Goal: Task Accomplishment & Management: Manage account settings

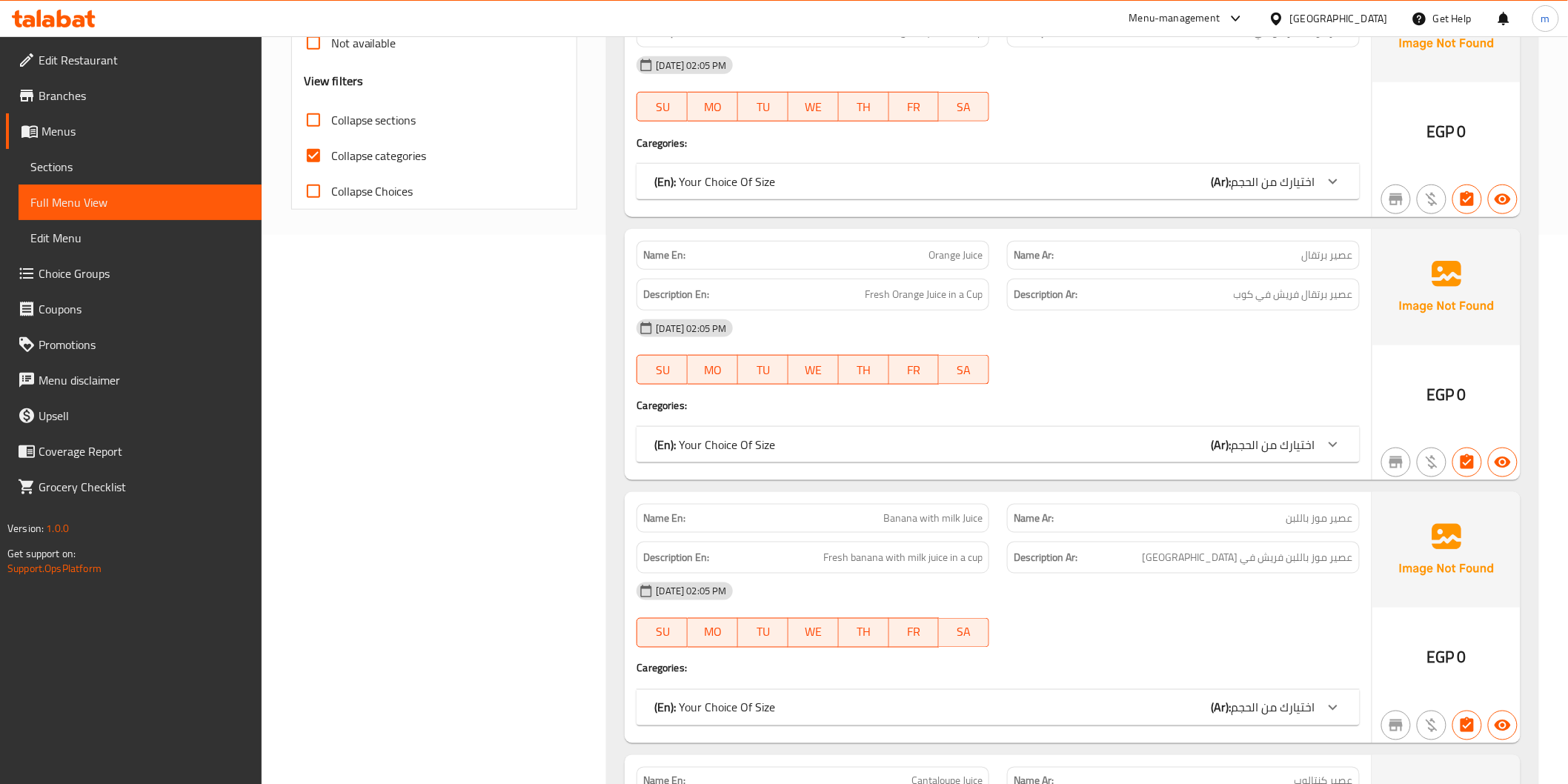
scroll to position [549, 0]
click at [395, 153] on span "Collapse categories" at bounding box center [379, 155] width 95 height 17
click at [331, 153] on input "Collapse categories" at bounding box center [313, 155] width 36 height 36
checkbox input "false"
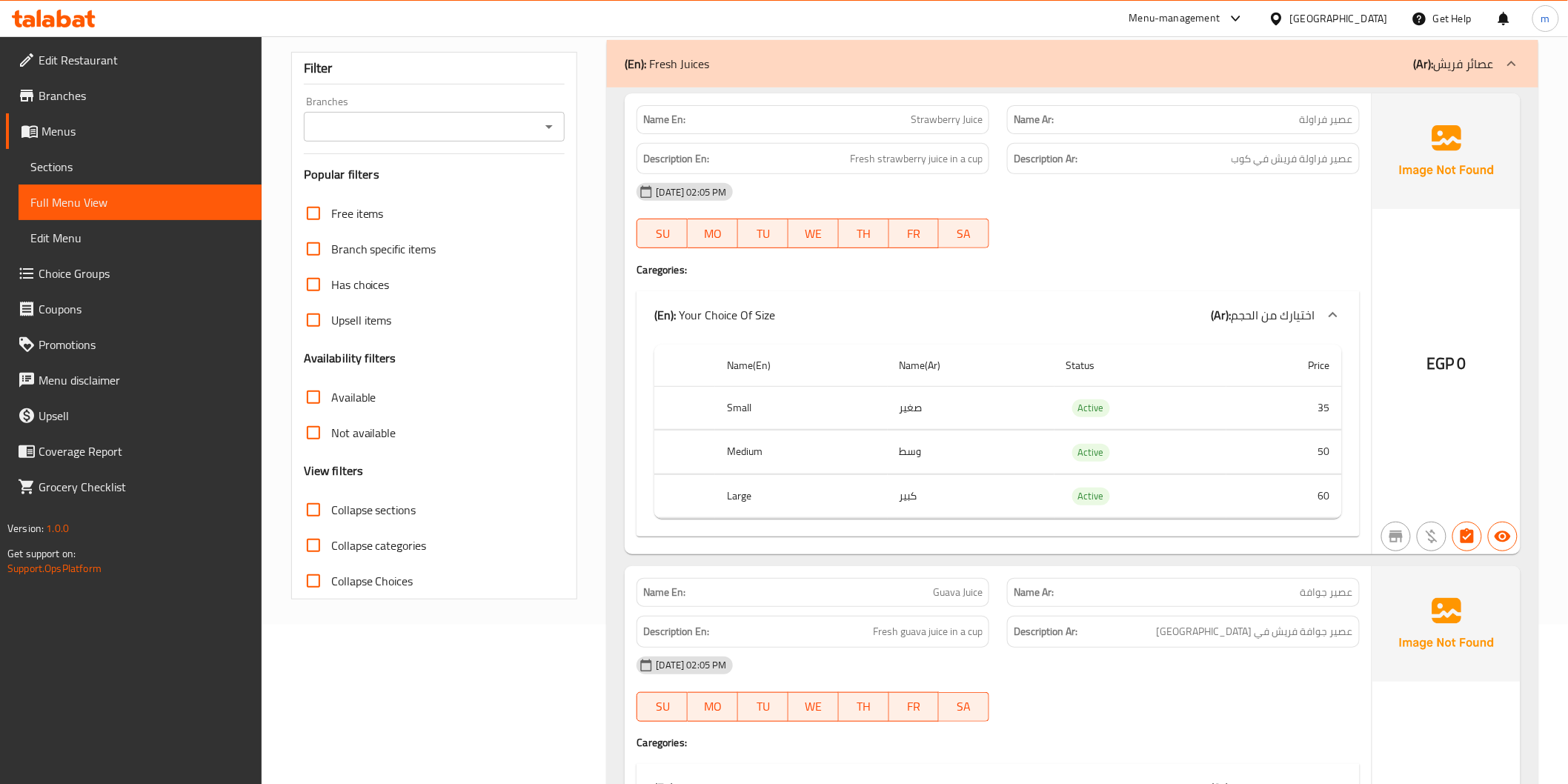
scroll to position [0, 0]
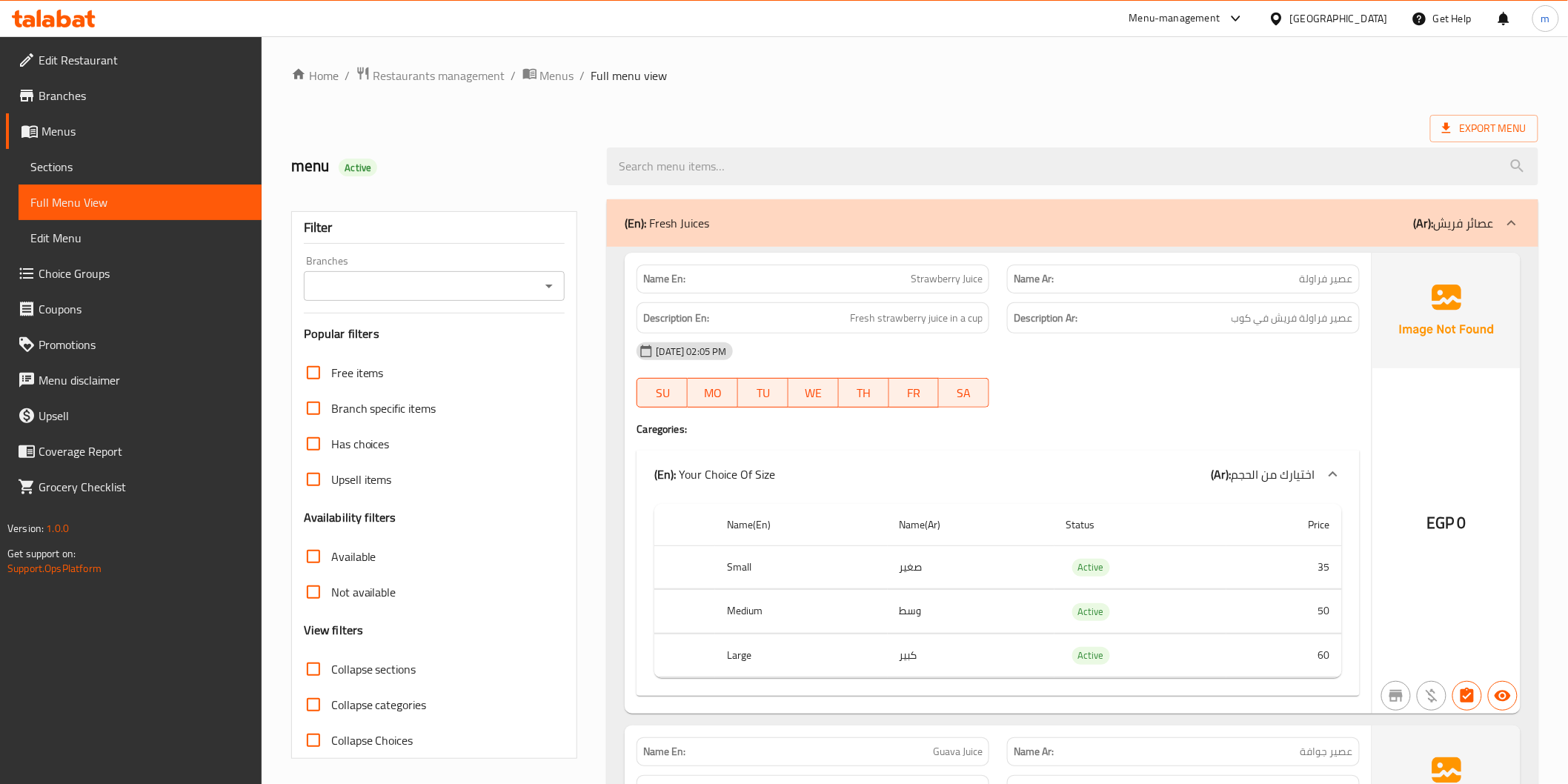
drag, startPoint x: 375, startPoint y: 678, endPoint x: 1329, endPoint y: 270, distance: 1037.6
click at [375, 678] on span "Collapse sections" at bounding box center [374, 669] width 85 height 17
click at [331, 678] on input "Collapse sections" at bounding box center [313, 669] width 36 height 36
checkbox input "true"
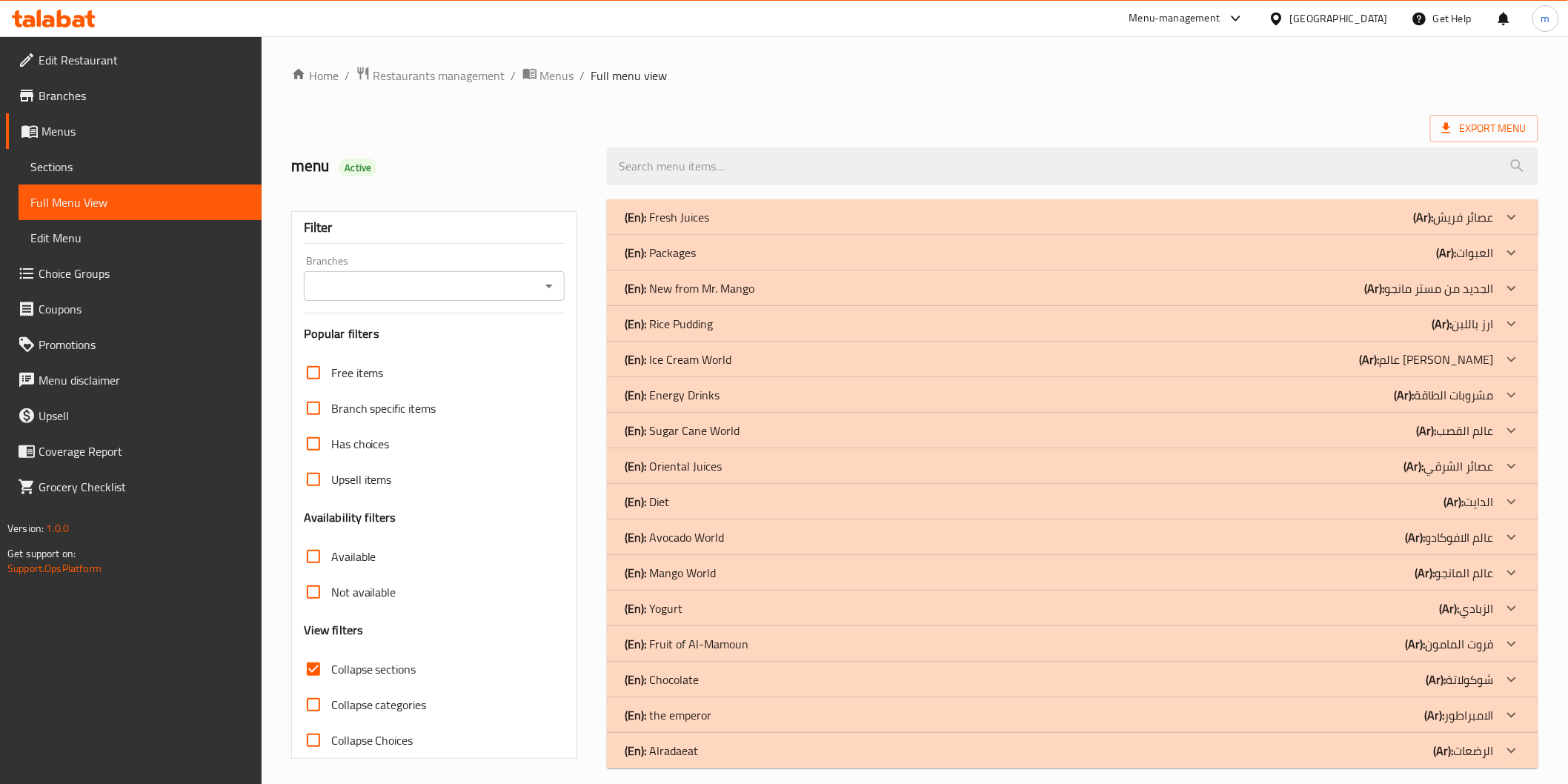
click at [1358, 235] on div "(En): Chocolate (Ar): شوكولاتة" at bounding box center [1072, 217] width 930 height 36
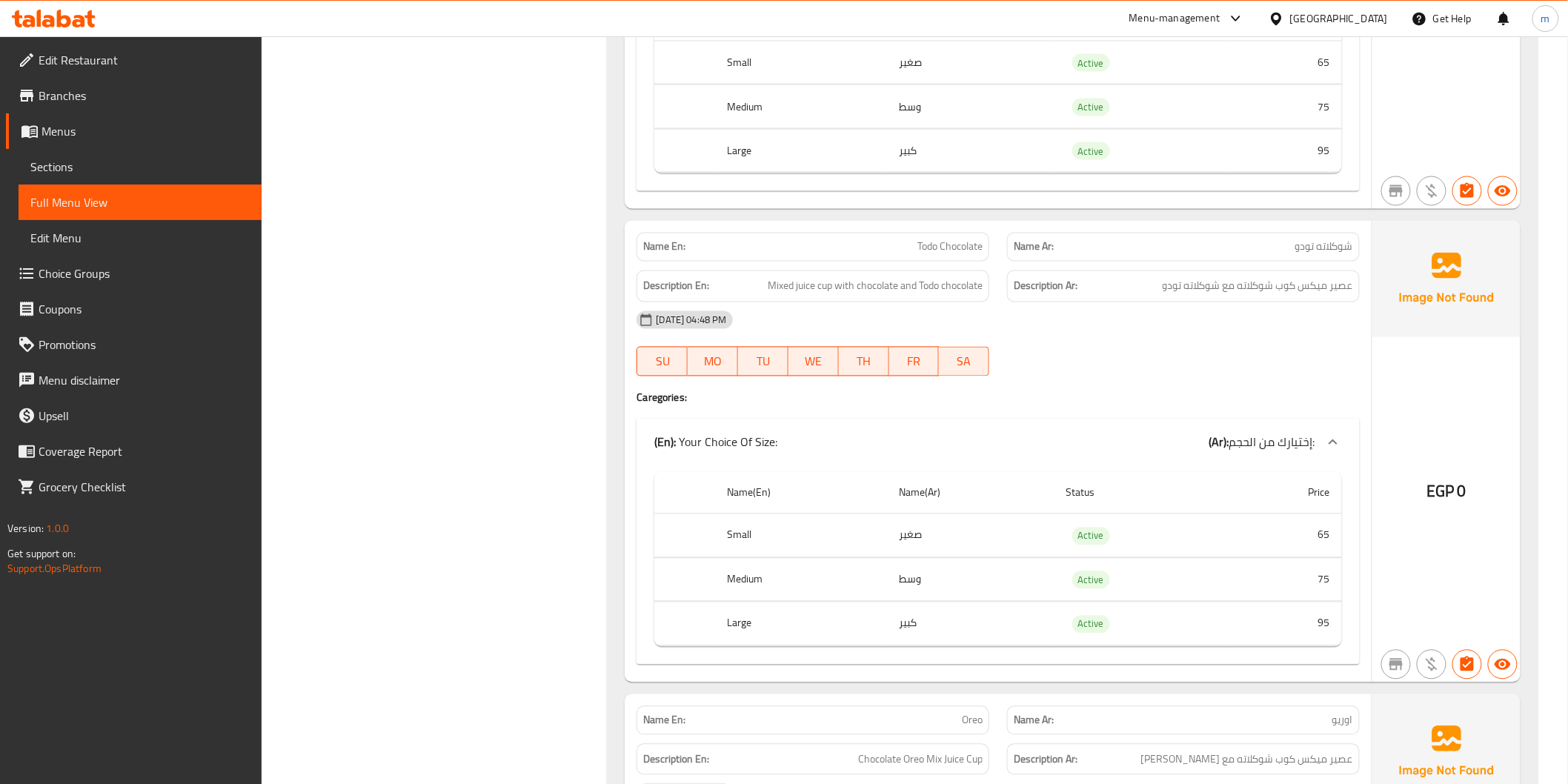
scroll to position [6222, 0]
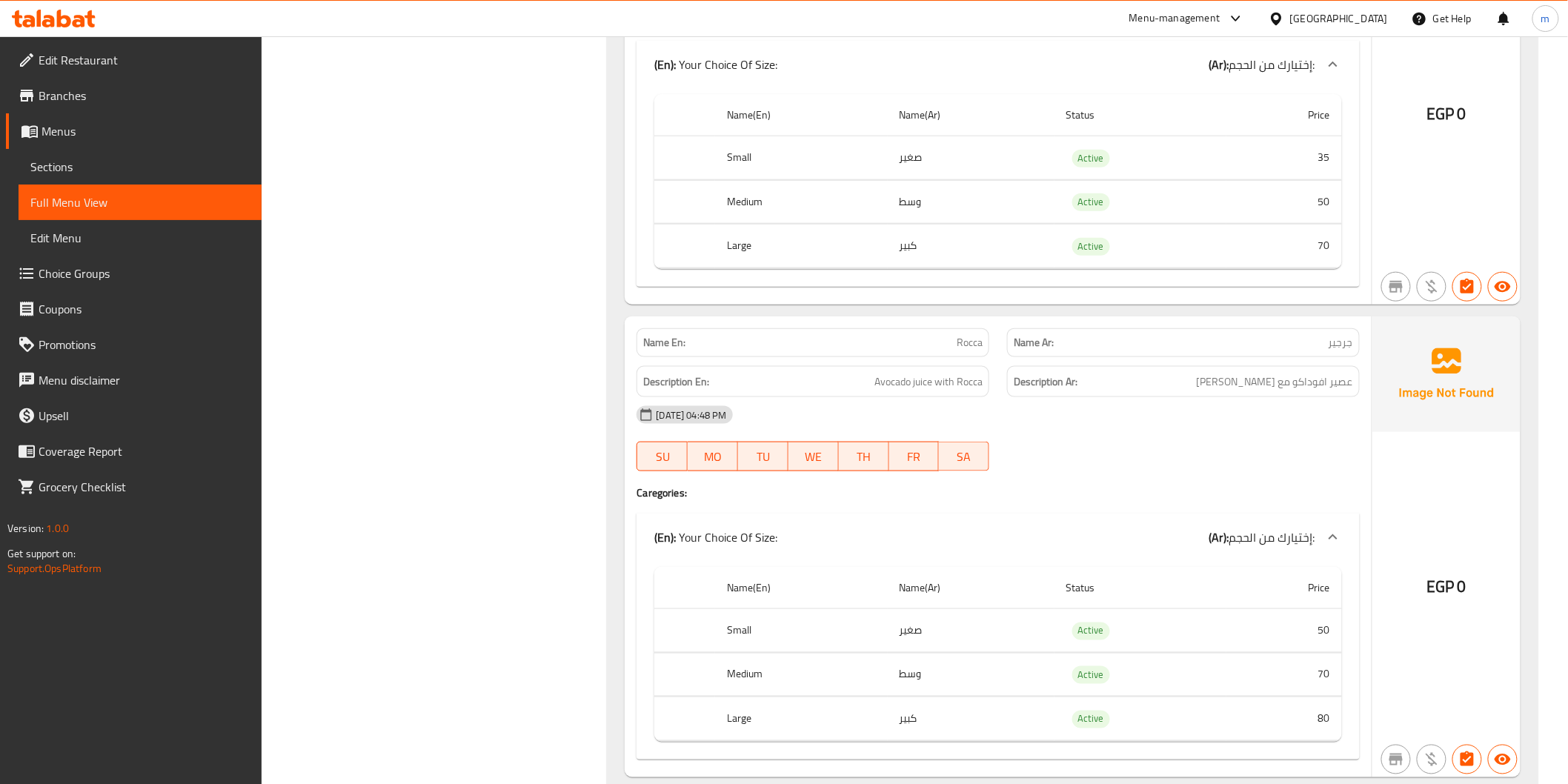
scroll to position [10528, 0]
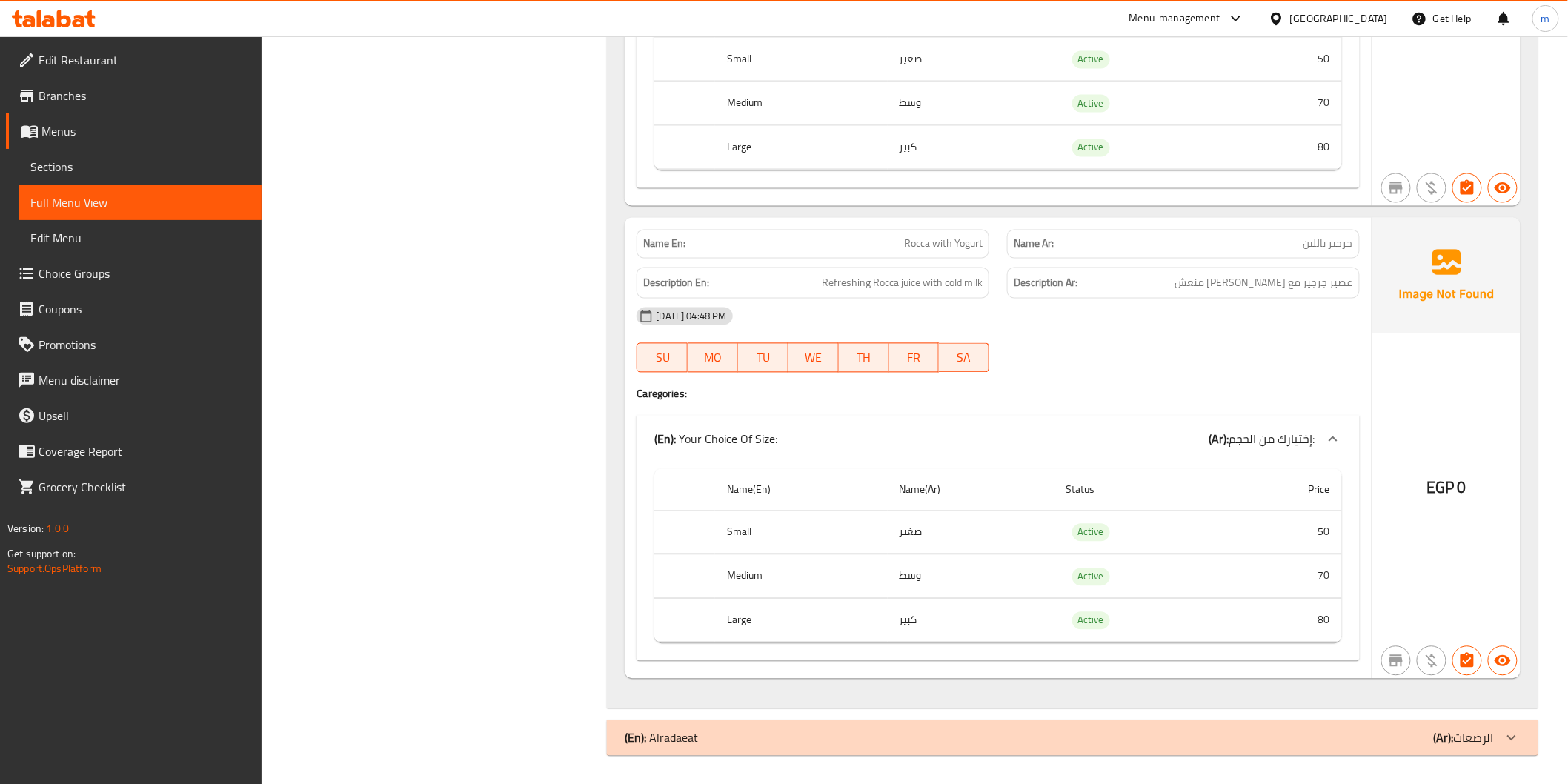
drag, startPoint x: 1382, startPoint y: 735, endPoint x: 1322, endPoint y: 657, distance: 98.4
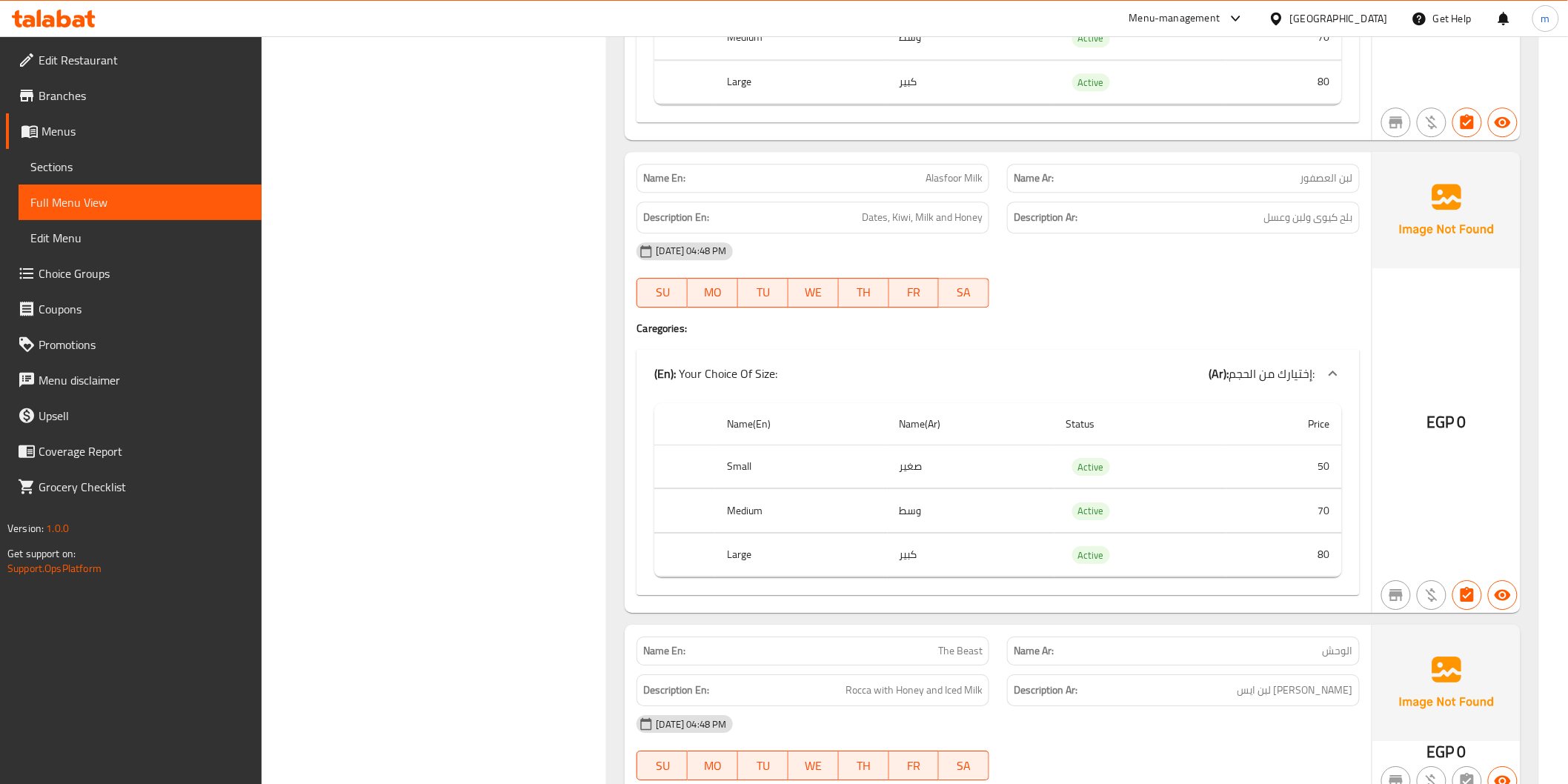
scroll to position [13478, 0]
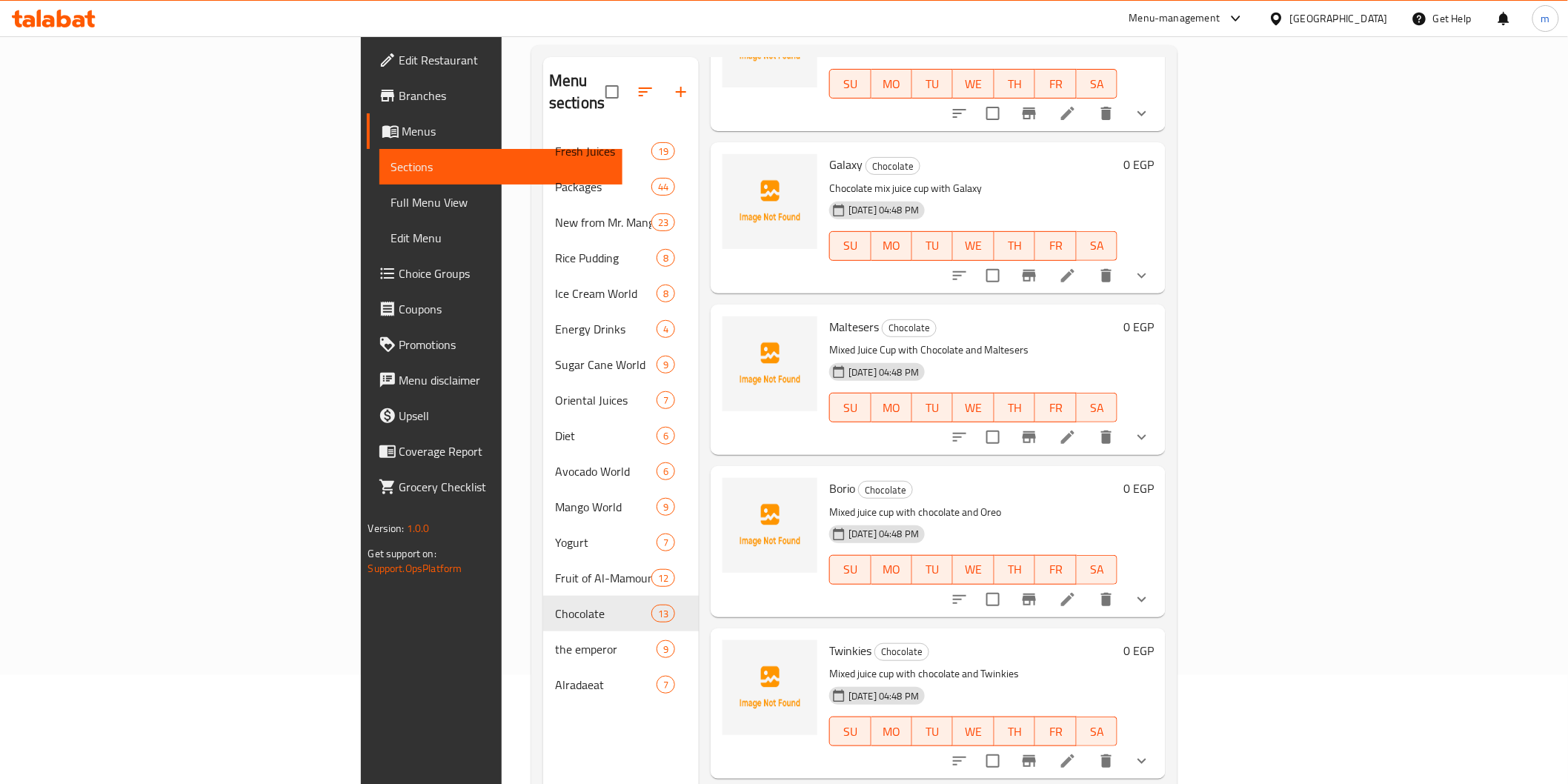
scroll to position [878, 0]
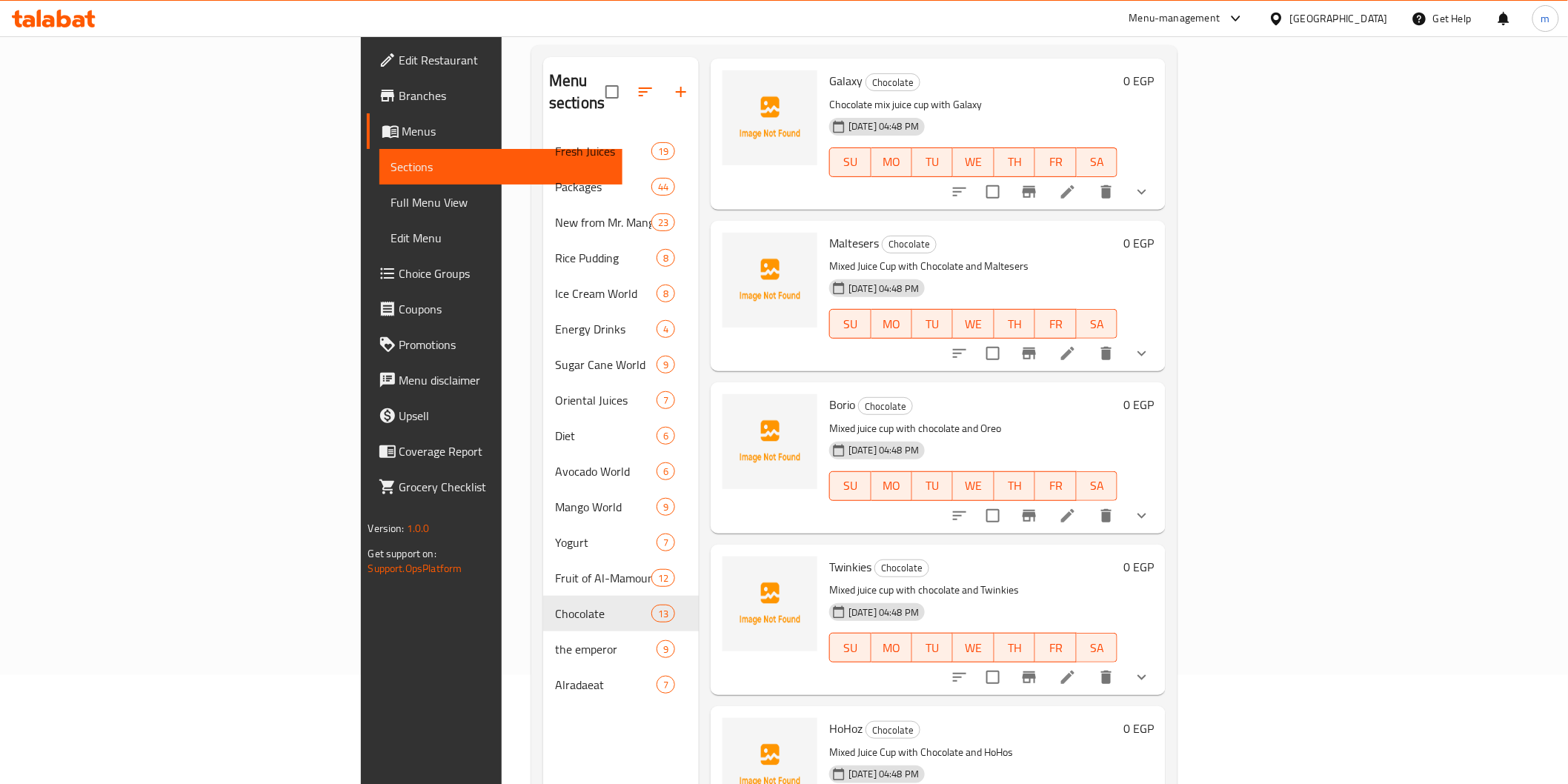
click at [1088, 664] on li at bounding box center [1068, 677] width 41 height 27
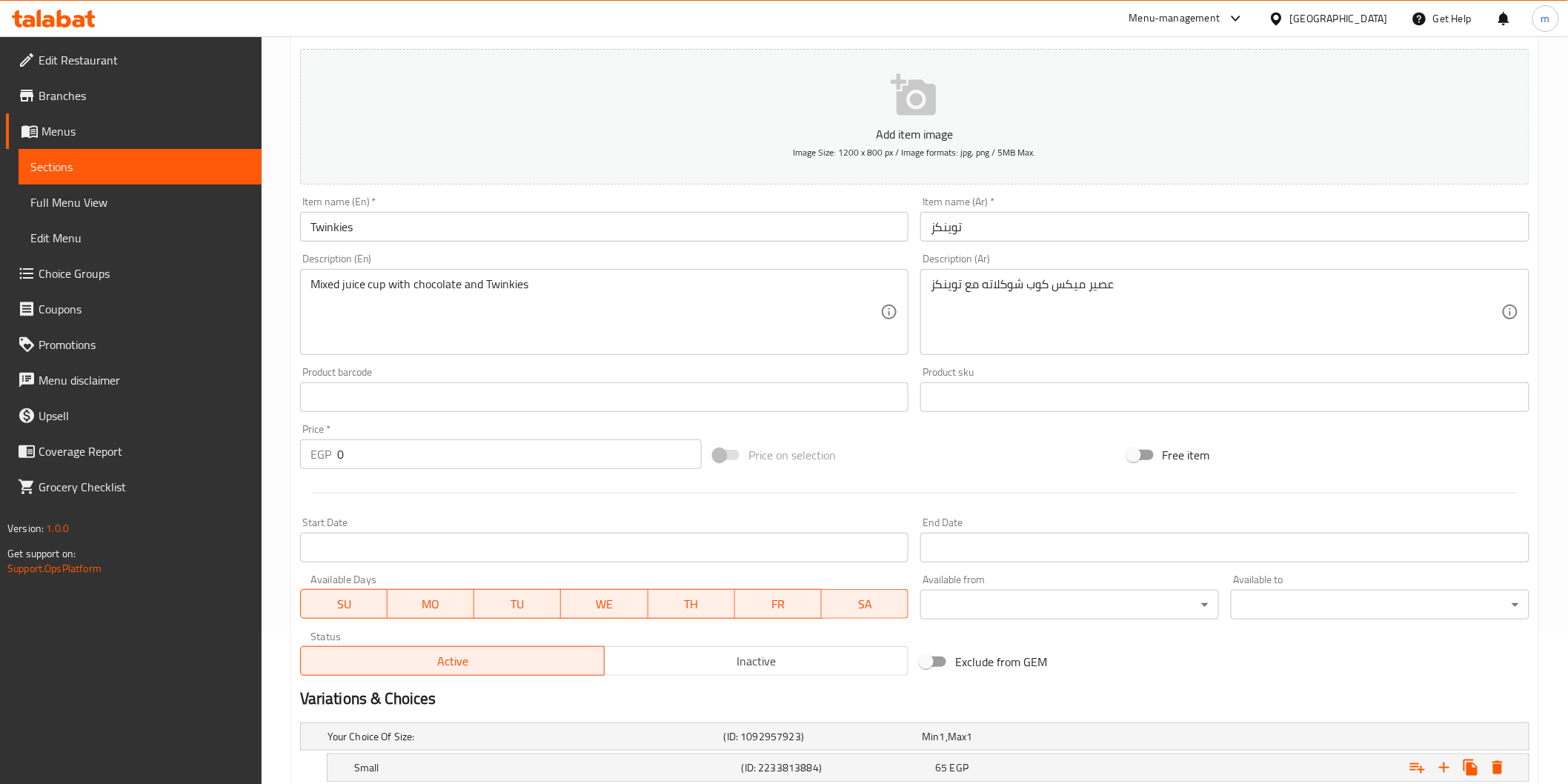
scroll to position [339, 0]
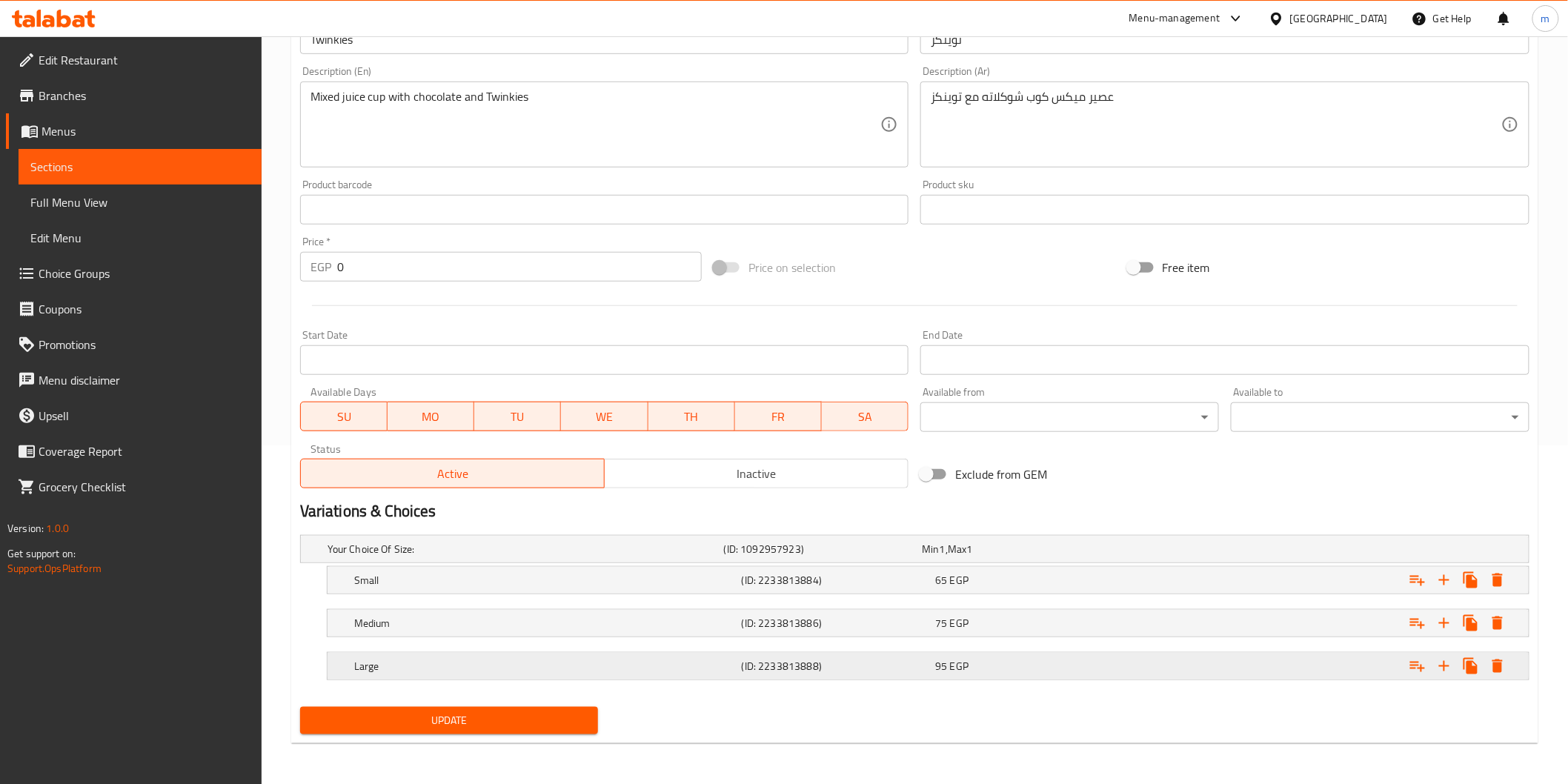
click at [1024, 565] on div "Large (ID: 2233813888) 95 EGP" at bounding box center [919, 549] width 1189 height 32
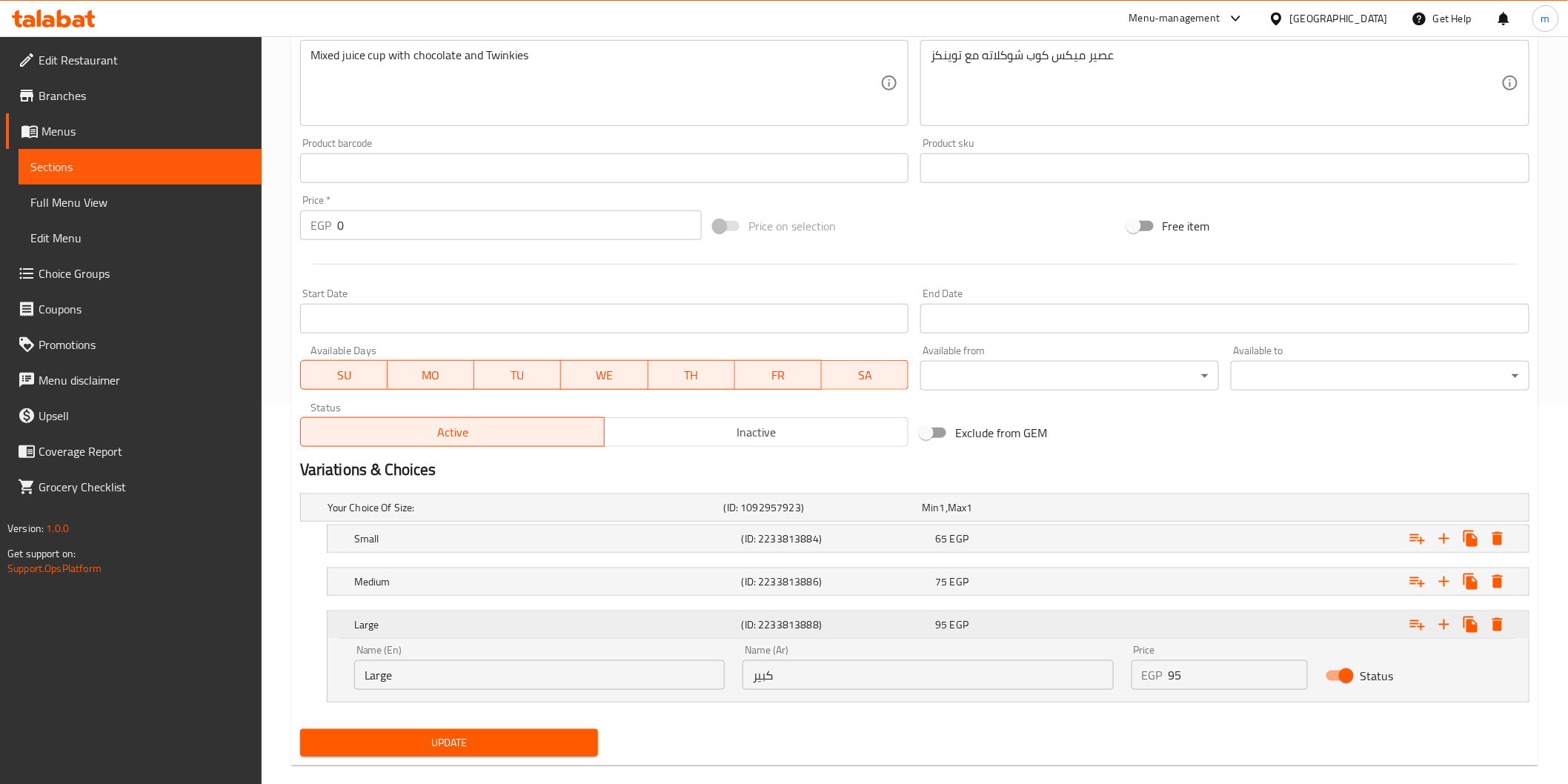
scroll to position [403, 0]
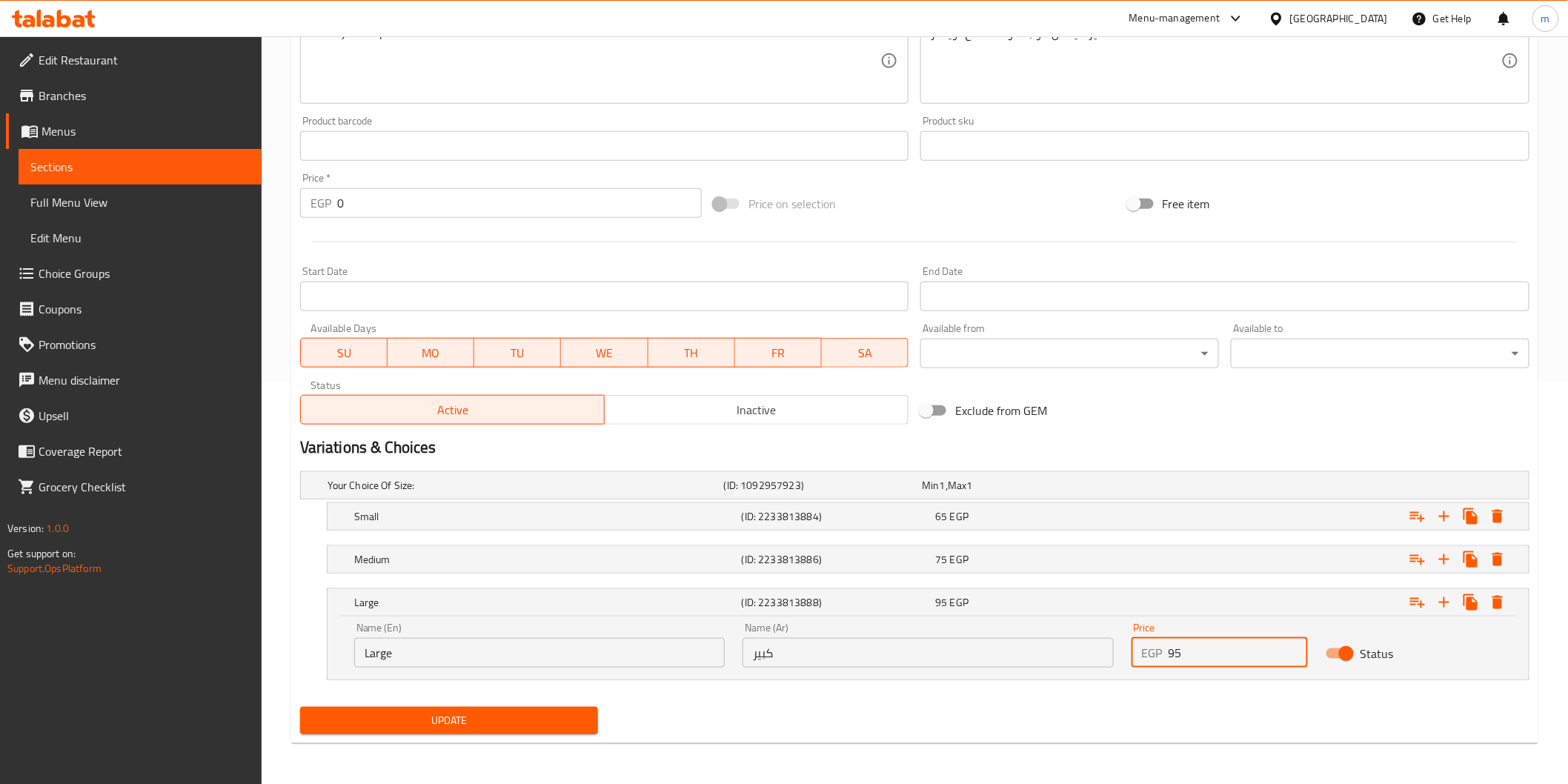
drag, startPoint x: 1185, startPoint y: 656, endPoint x: 1155, endPoint y: 656, distance: 30.0
click at [1155, 656] on div "EGP 95 Price" at bounding box center [1219, 653] width 176 height 30
type input "90"
click at [581, 724] on span "Update" at bounding box center [450, 721] width 275 height 18
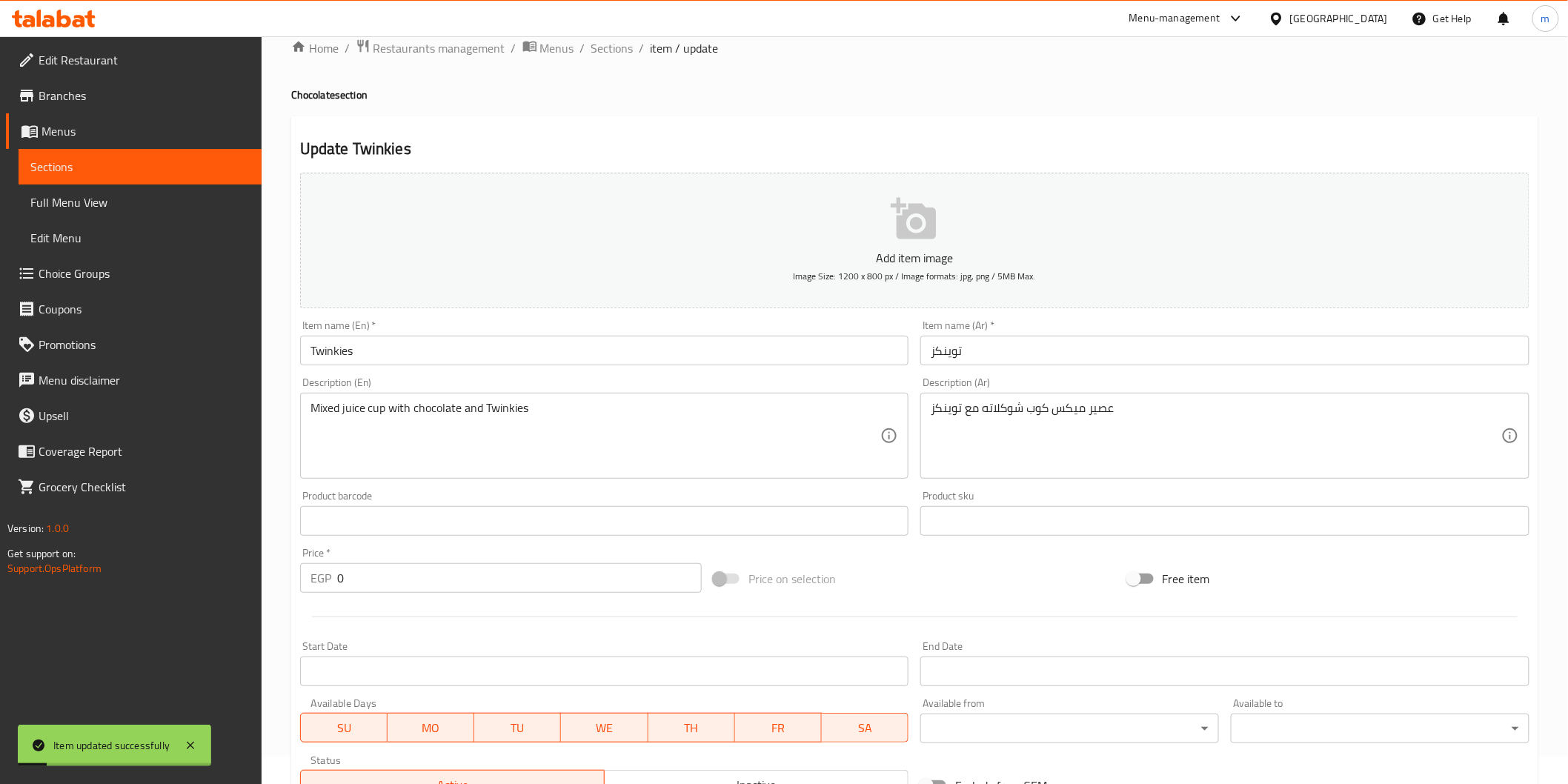
scroll to position [0, 0]
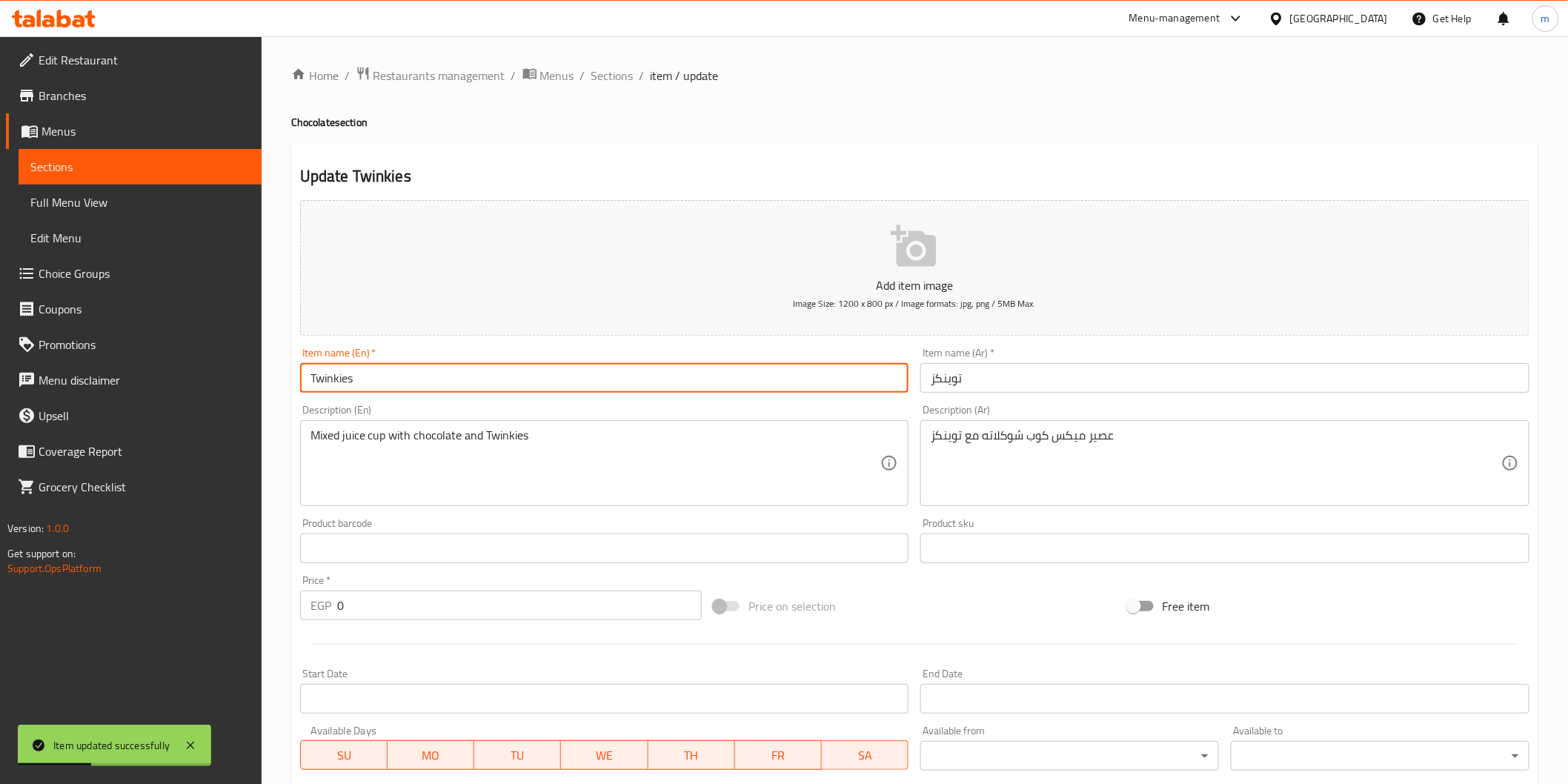
click at [433, 375] on input "Twinkies" at bounding box center [604, 378] width 609 height 30
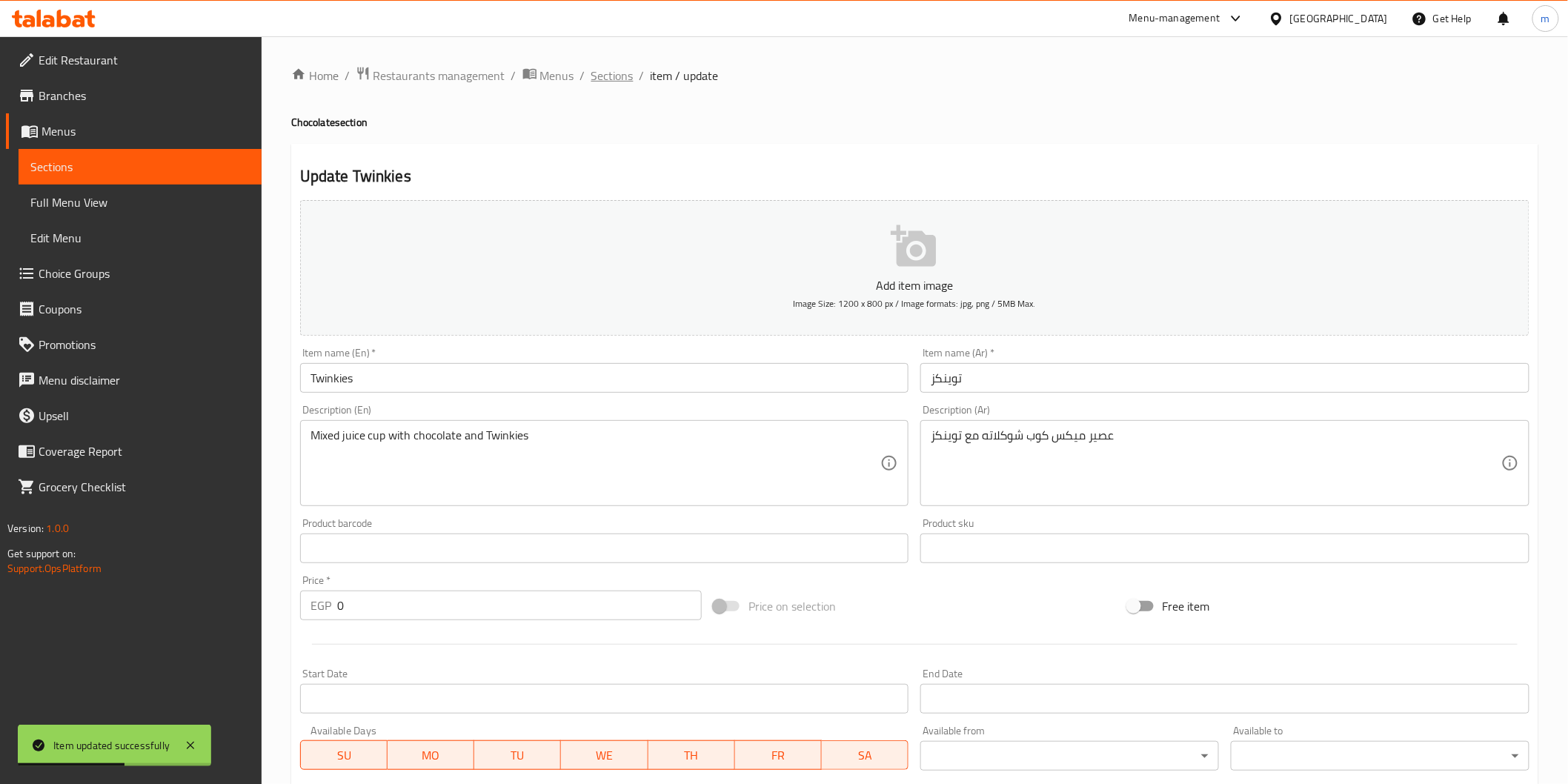
click at [610, 74] on span "Sections" at bounding box center [612, 75] width 42 height 17
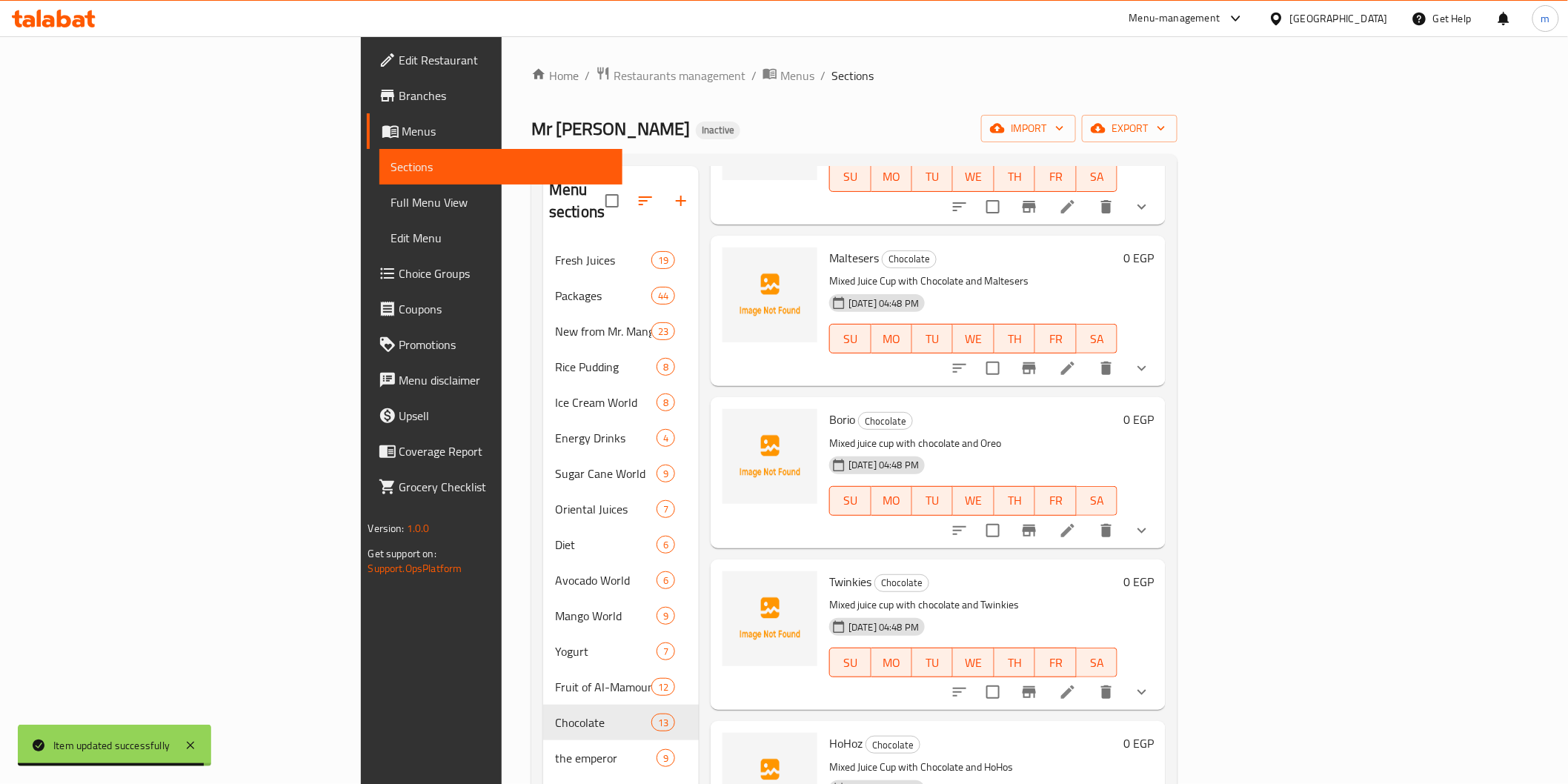
scroll to position [1191, 0]
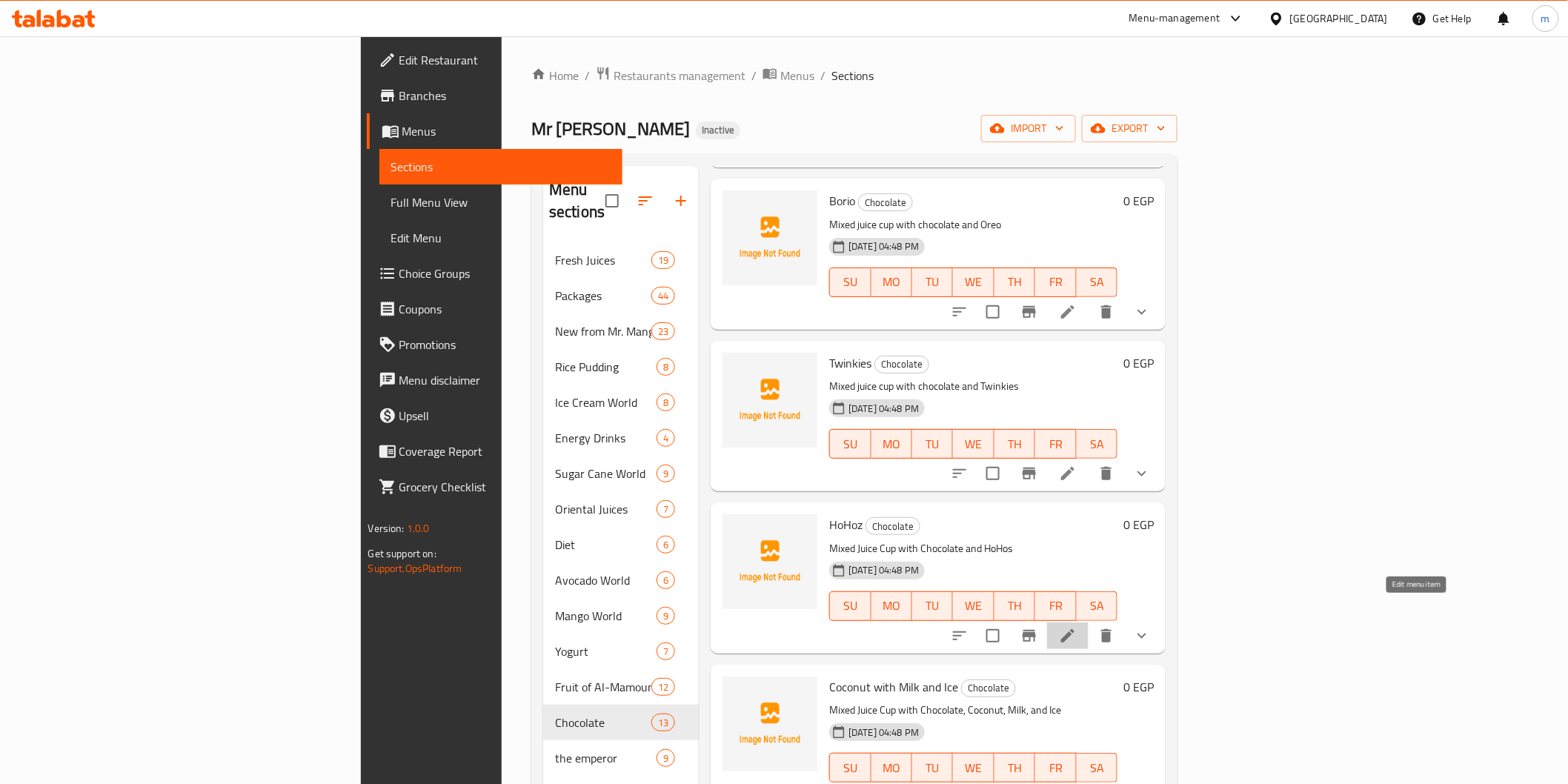
click at [1074, 629] on icon at bounding box center [1068, 636] width 13 height 13
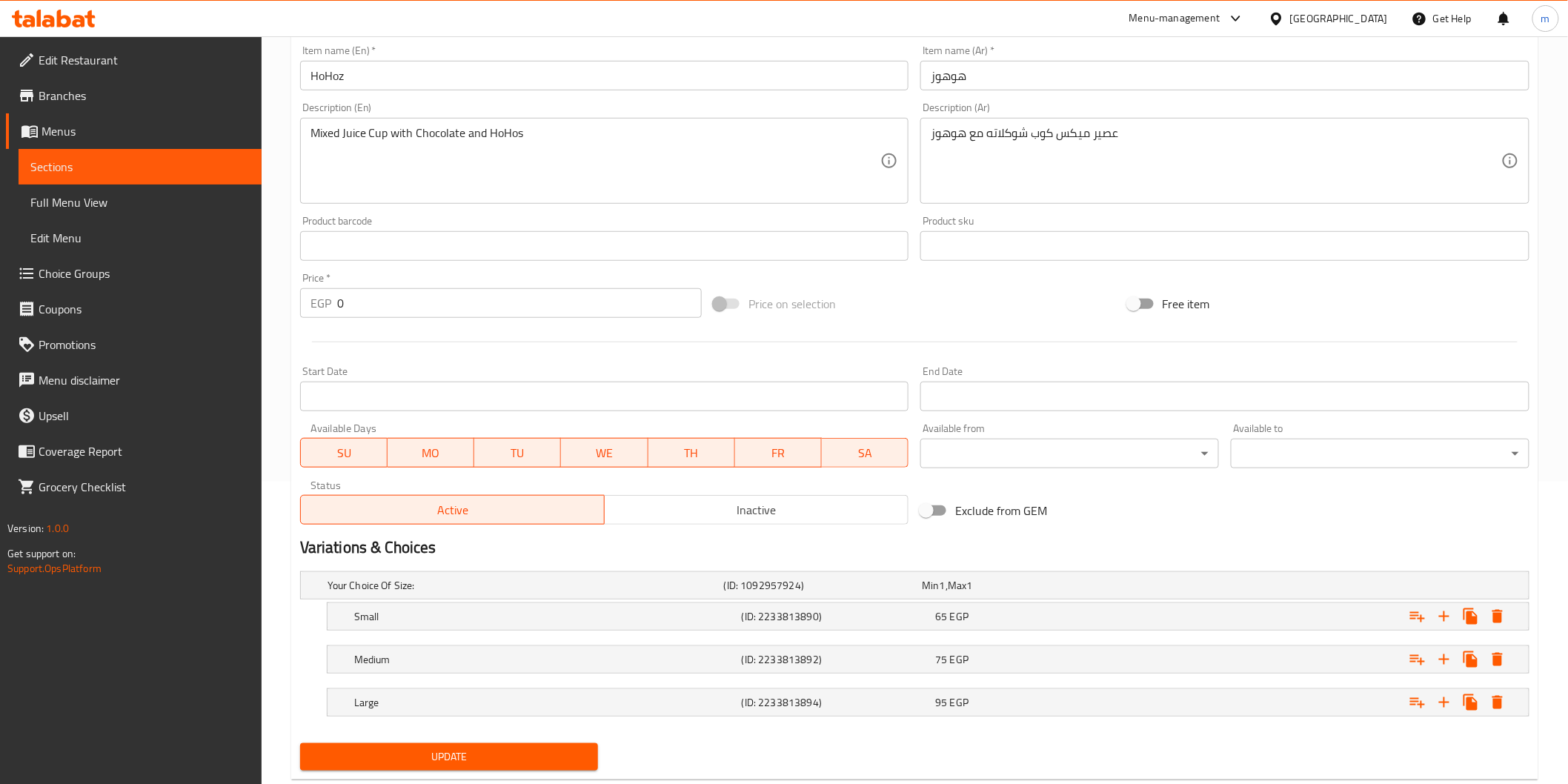
scroll to position [339, 0]
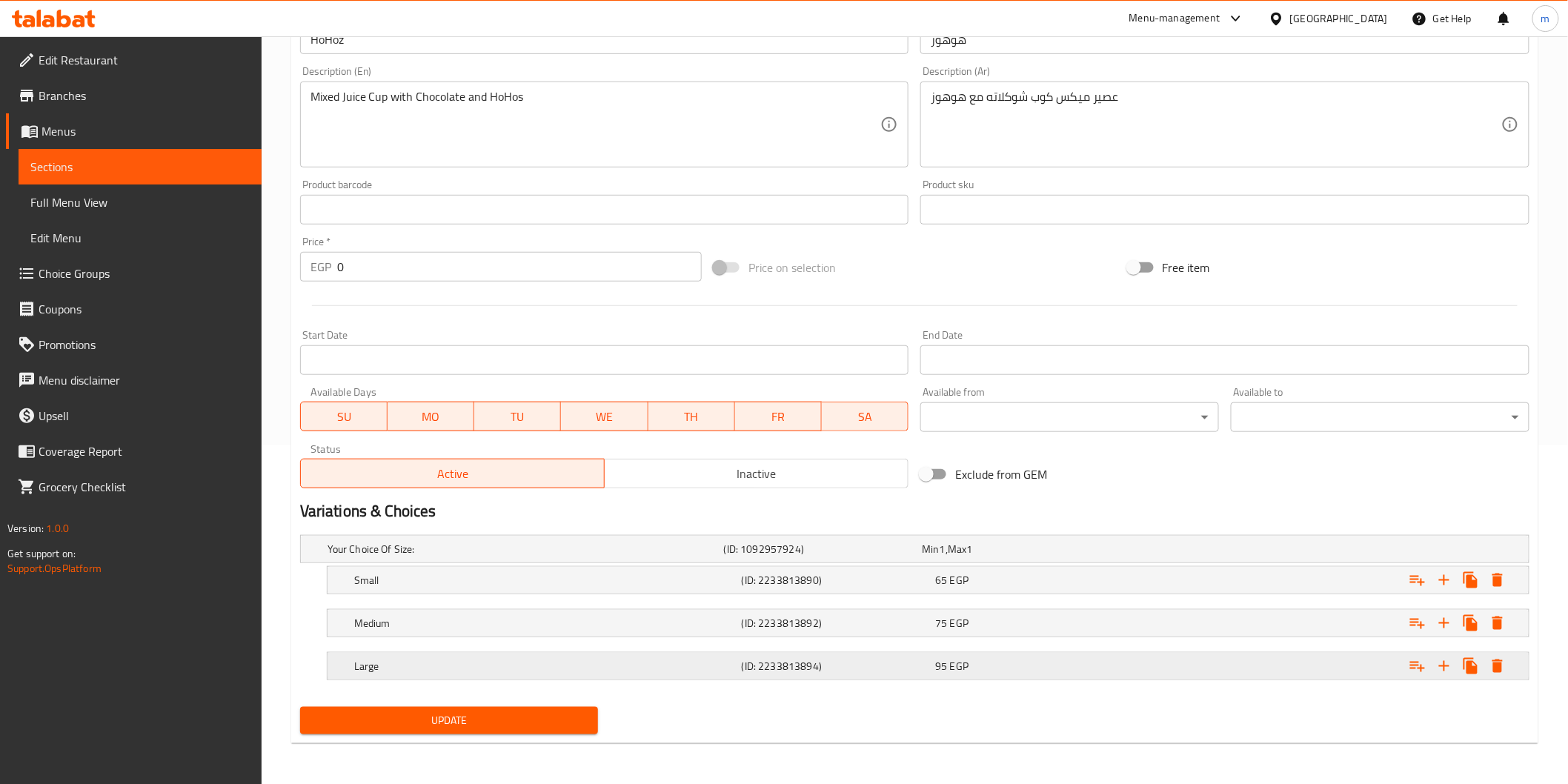
click at [1187, 552] on div "Expand" at bounding box center [1315, 549] width 397 height 6
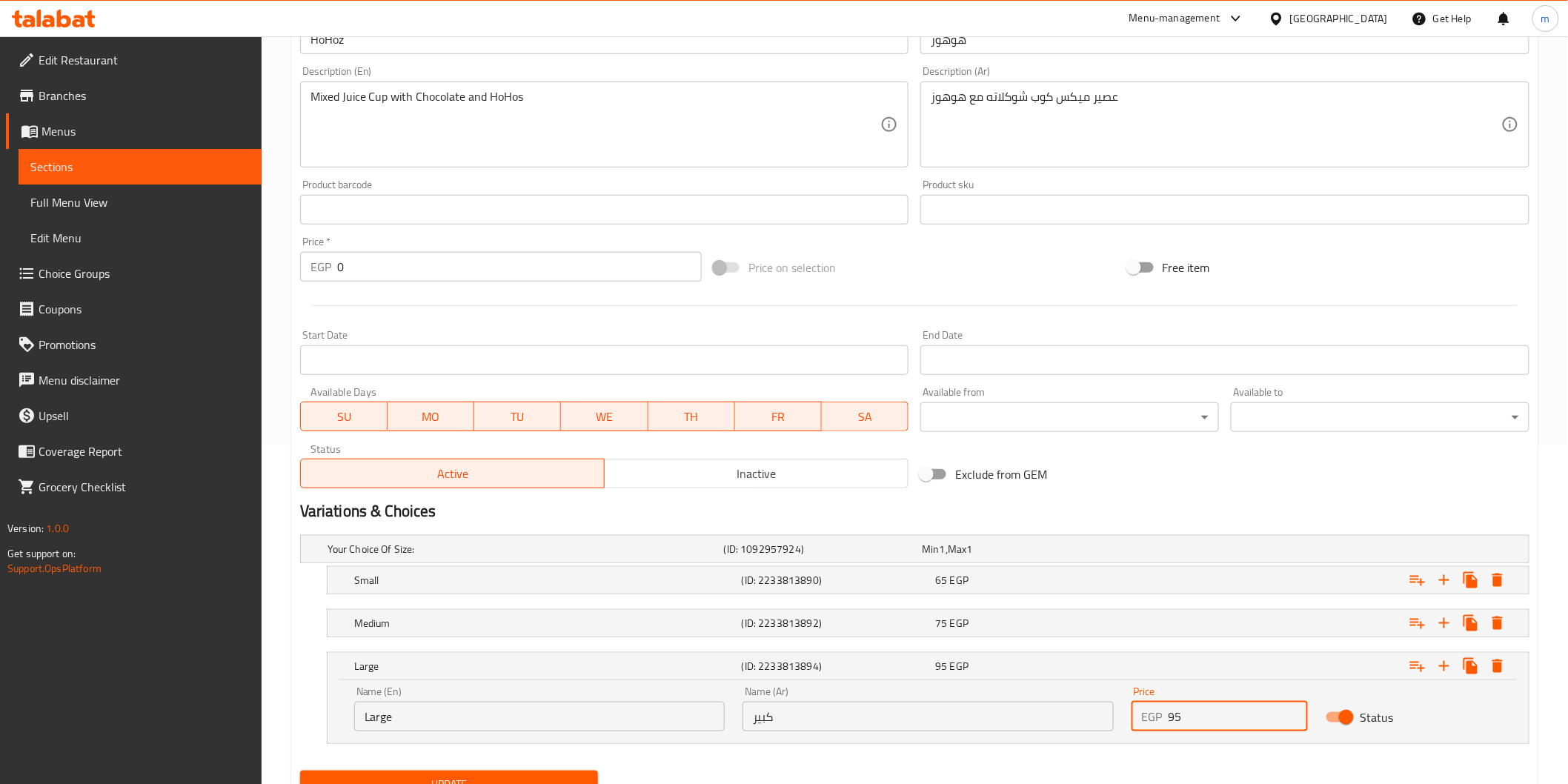
drag, startPoint x: 1211, startPoint y: 724, endPoint x: 1136, endPoint y: 733, distance: 75.5
click at [1136, 733] on div "Price EGP 95 Price" at bounding box center [1219, 709] width 194 height 63
type input "90"
click at [589, 772] on button "Update" at bounding box center [449, 784] width 298 height 27
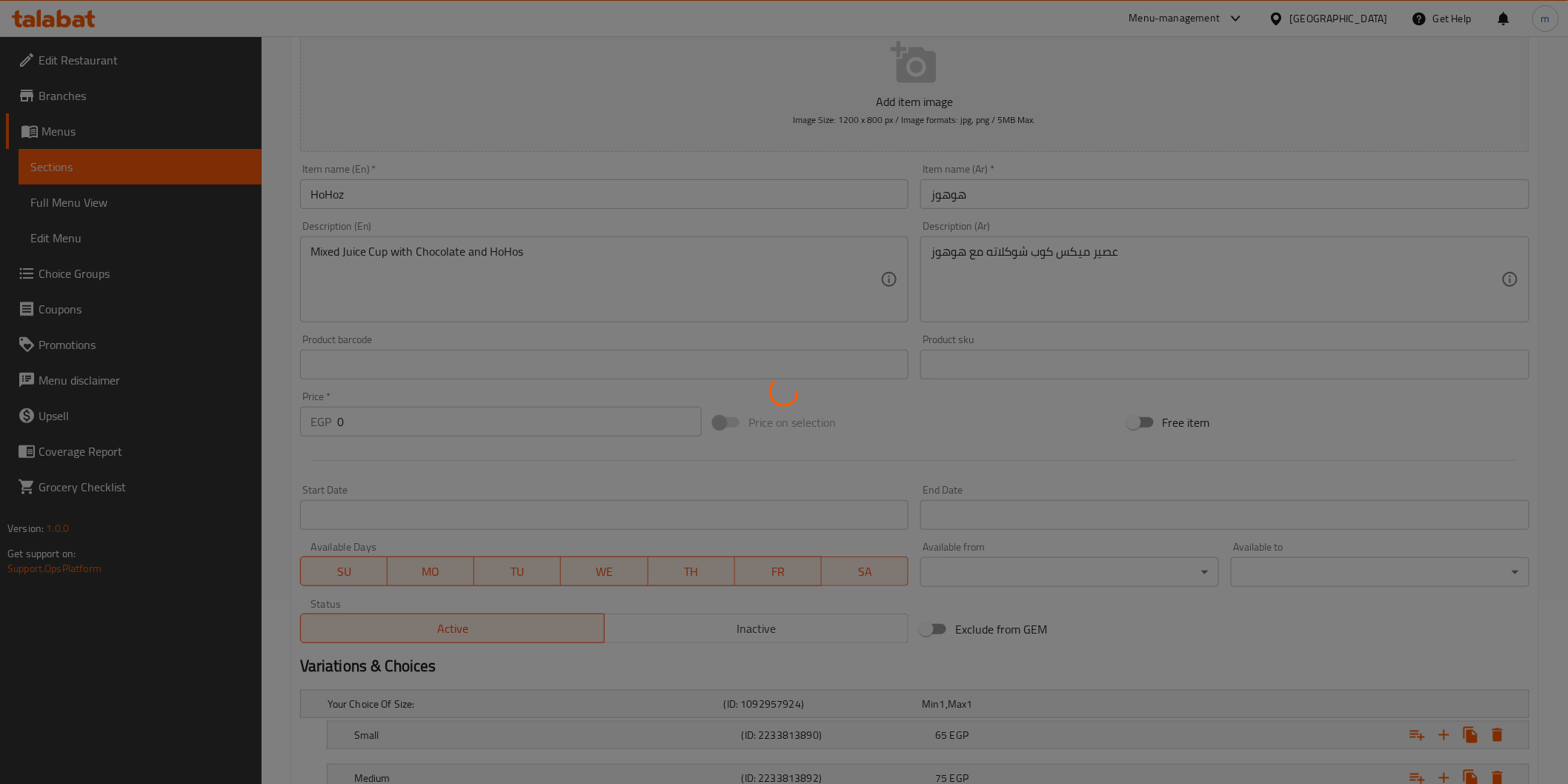
scroll to position [10, 0]
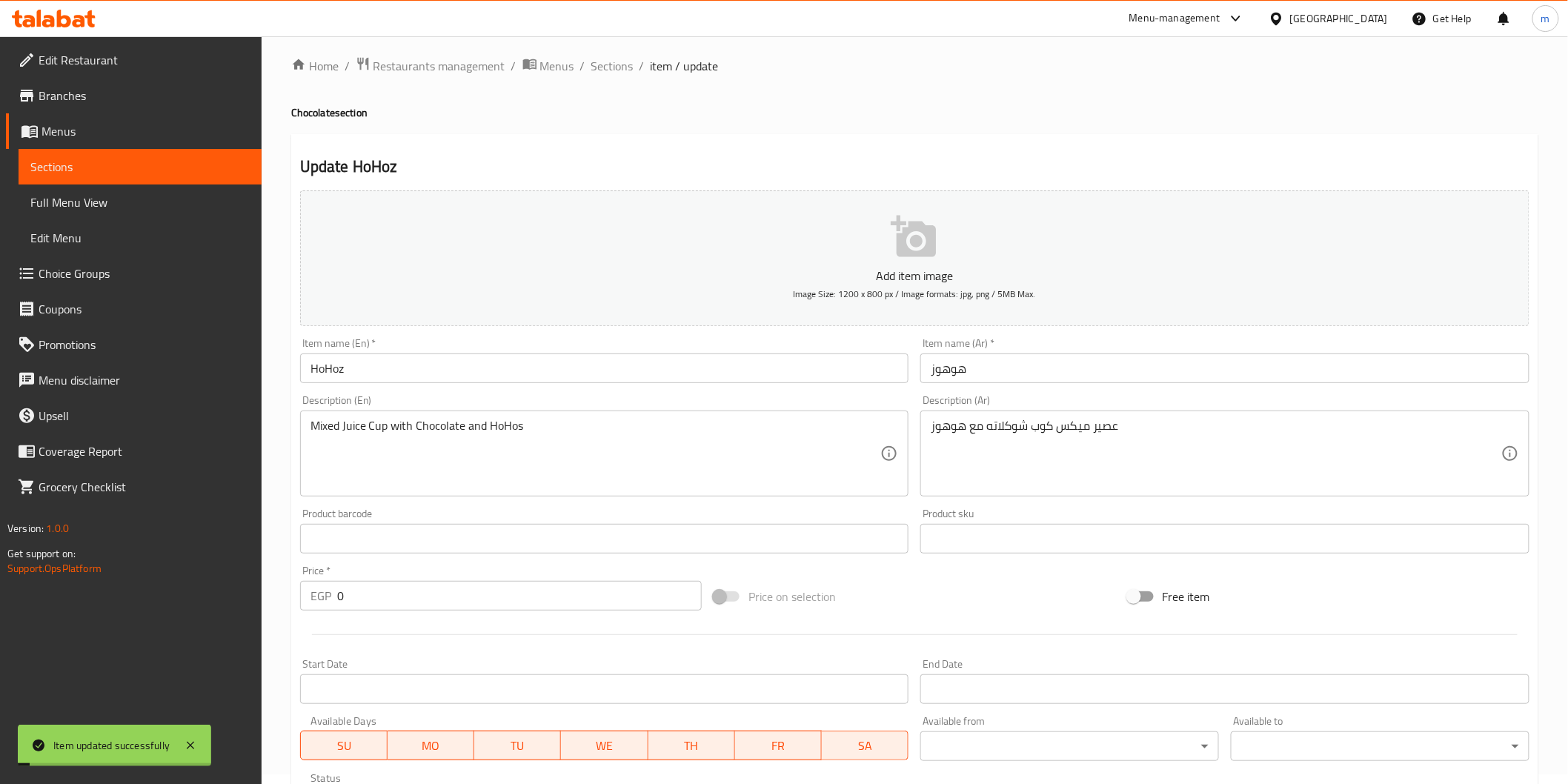
click at [611, 72] on span "Sections" at bounding box center [612, 65] width 42 height 17
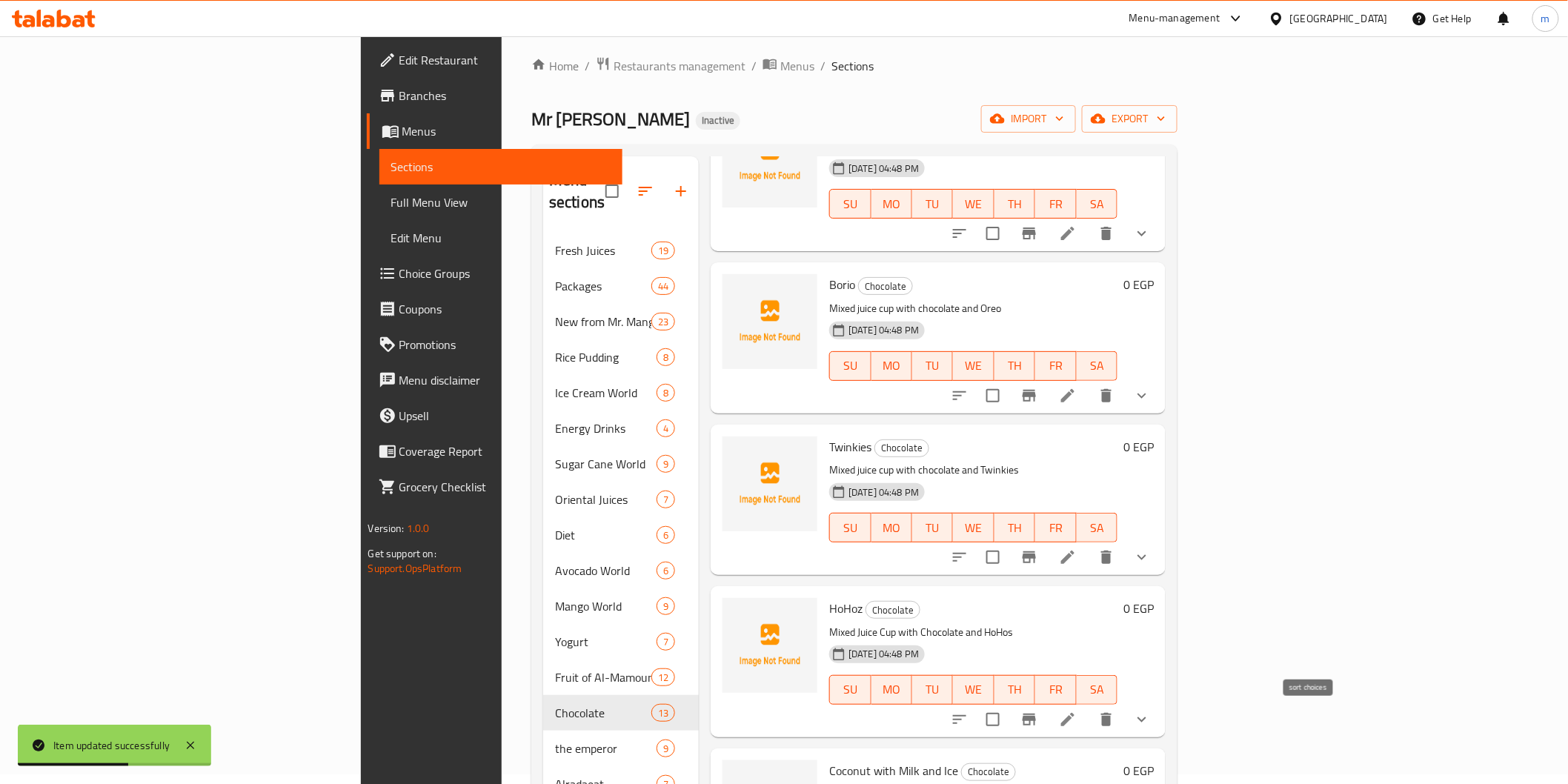
scroll to position [1317, 0]
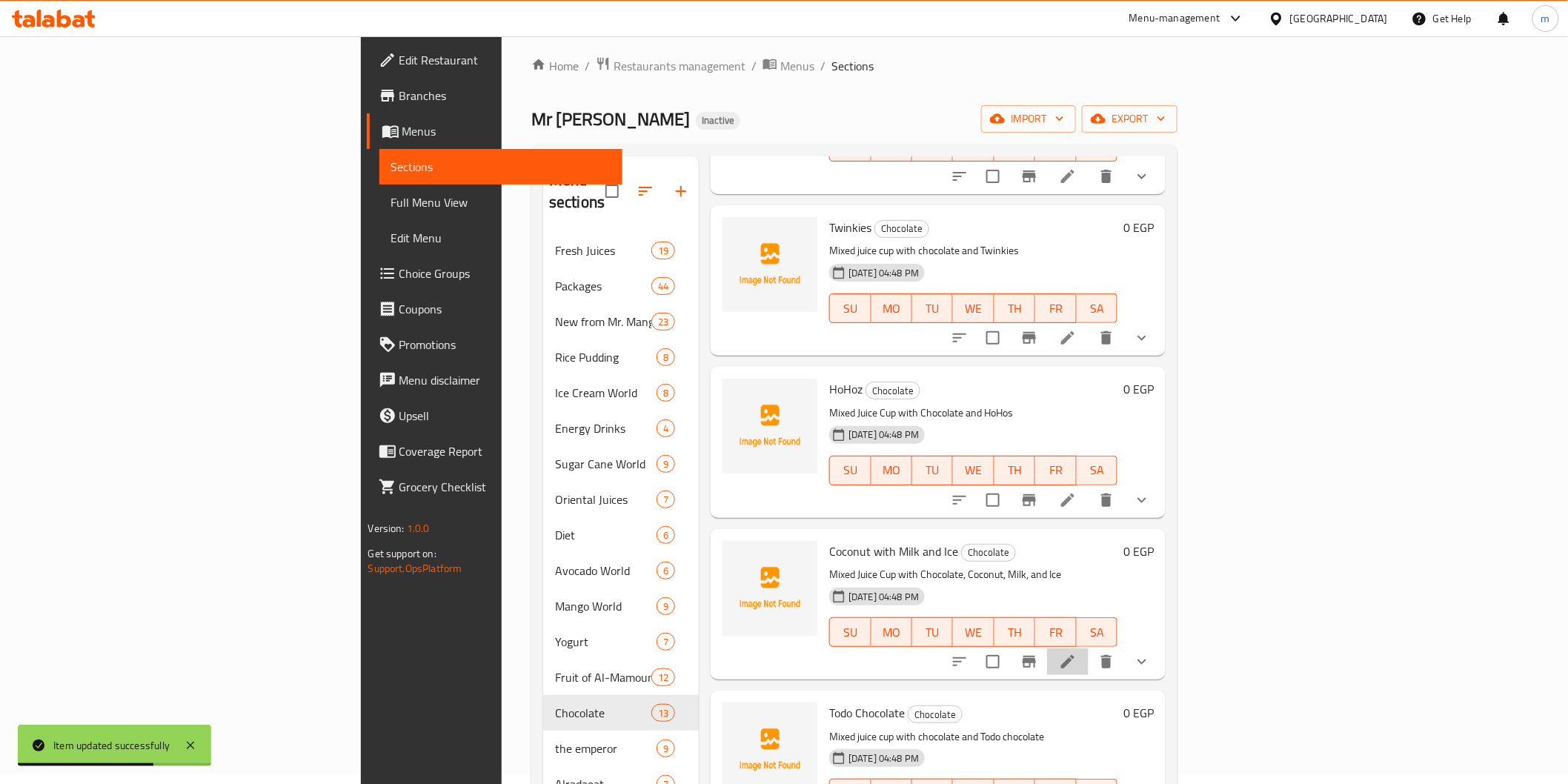
click at [1088, 649] on li at bounding box center [1068, 662] width 41 height 27
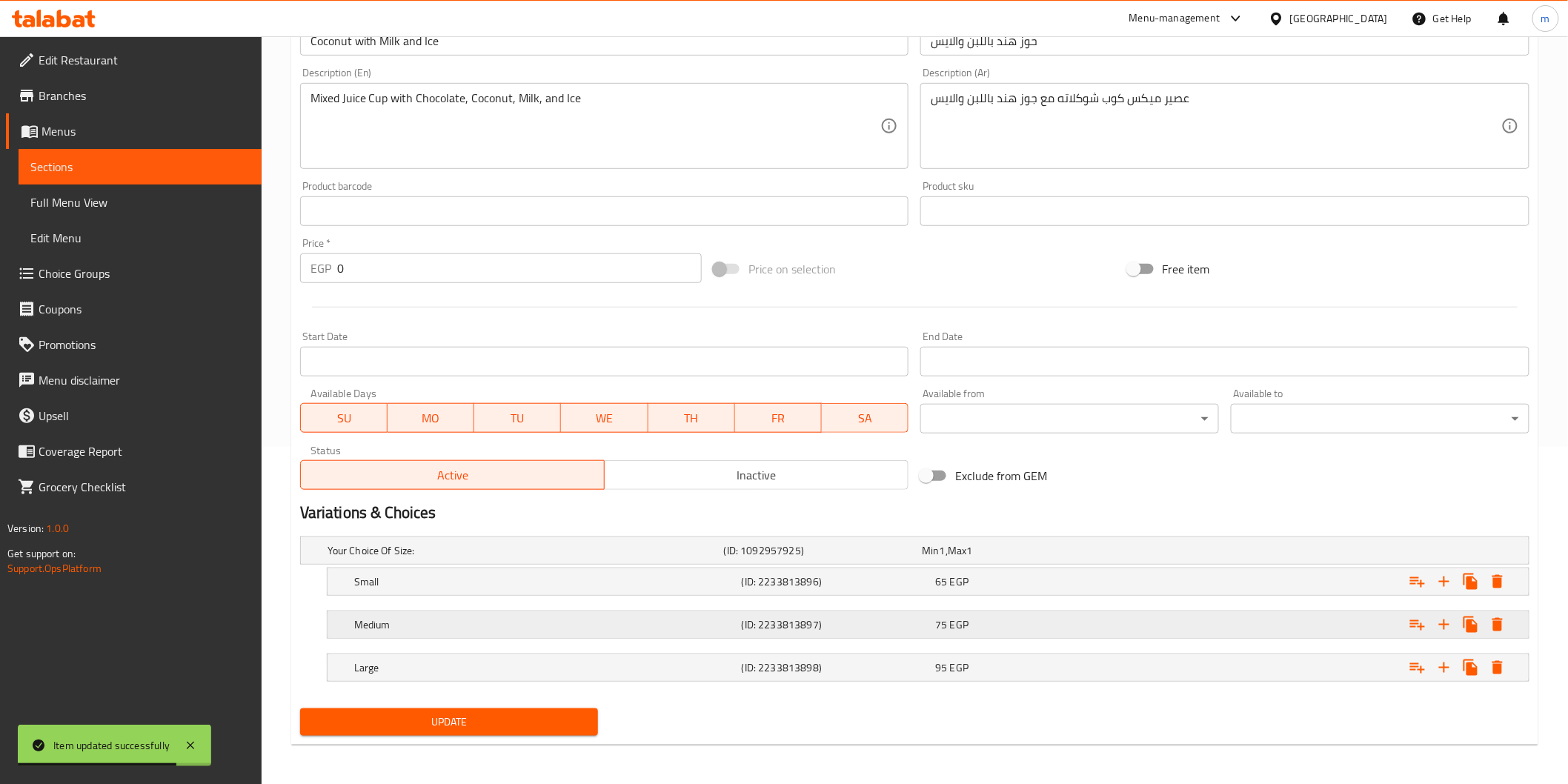
scroll to position [339, 0]
click at [1206, 552] on div "Expand" at bounding box center [1315, 549] width 397 height 6
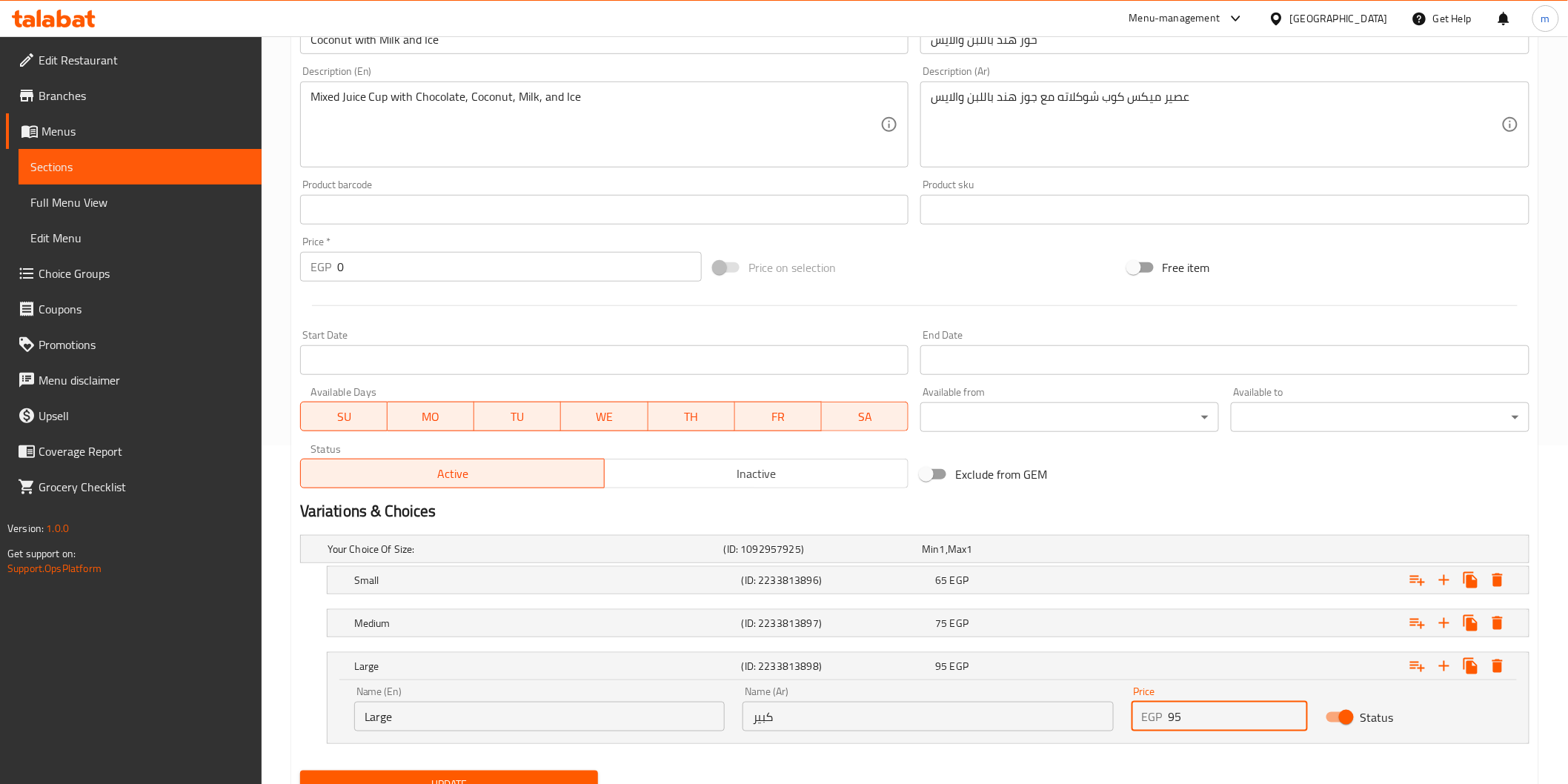
drag, startPoint x: 1168, startPoint y: 717, endPoint x: 1146, endPoint y: 717, distance: 22.0
click at [1146, 717] on div "EGP 95 Price" at bounding box center [1219, 717] width 176 height 30
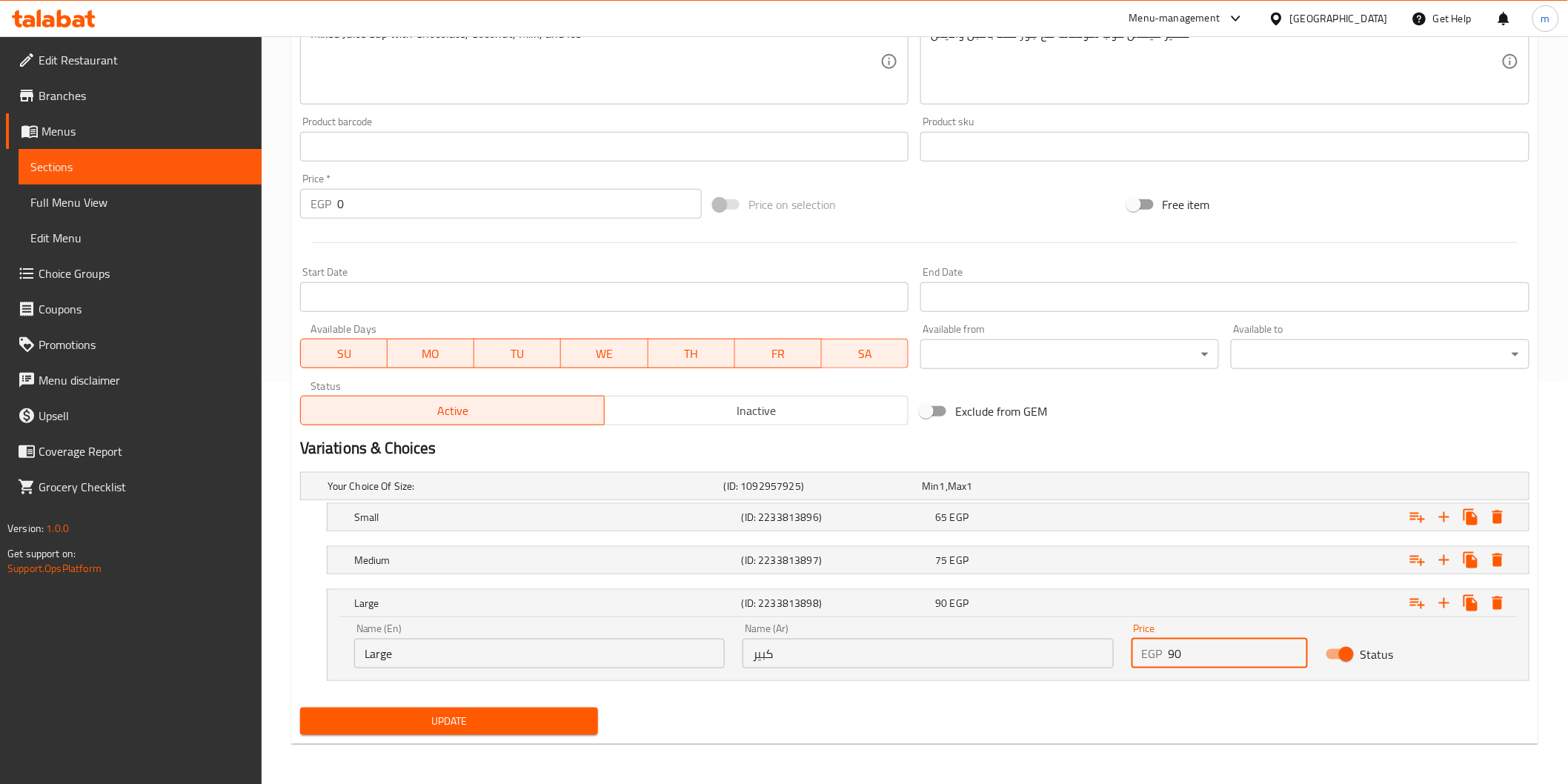
scroll to position [403, 0]
type input "90"
click at [593, 728] on button "Update" at bounding box center [449, 720] width 298 height 27
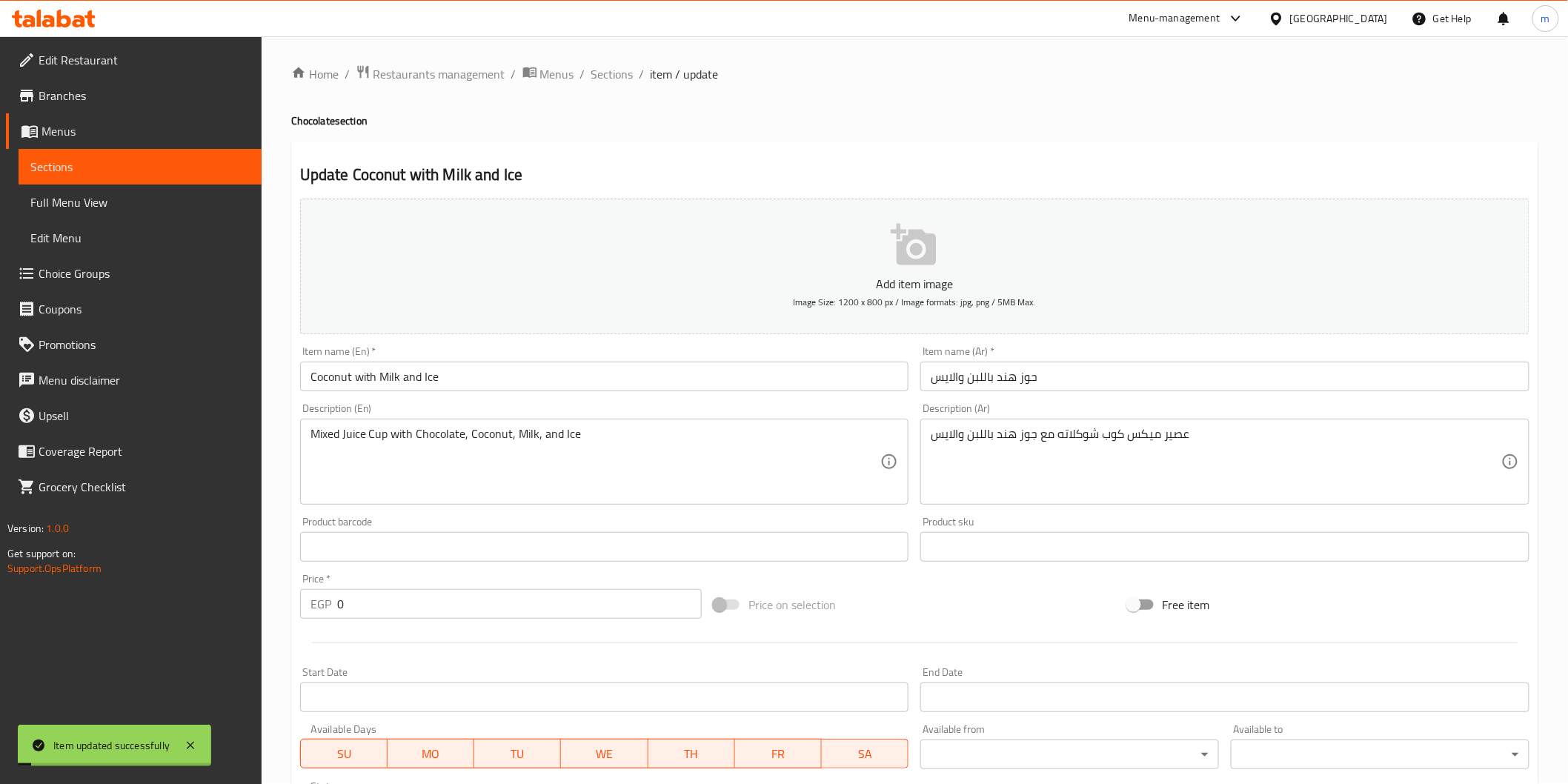
scroll to position [0, 0]
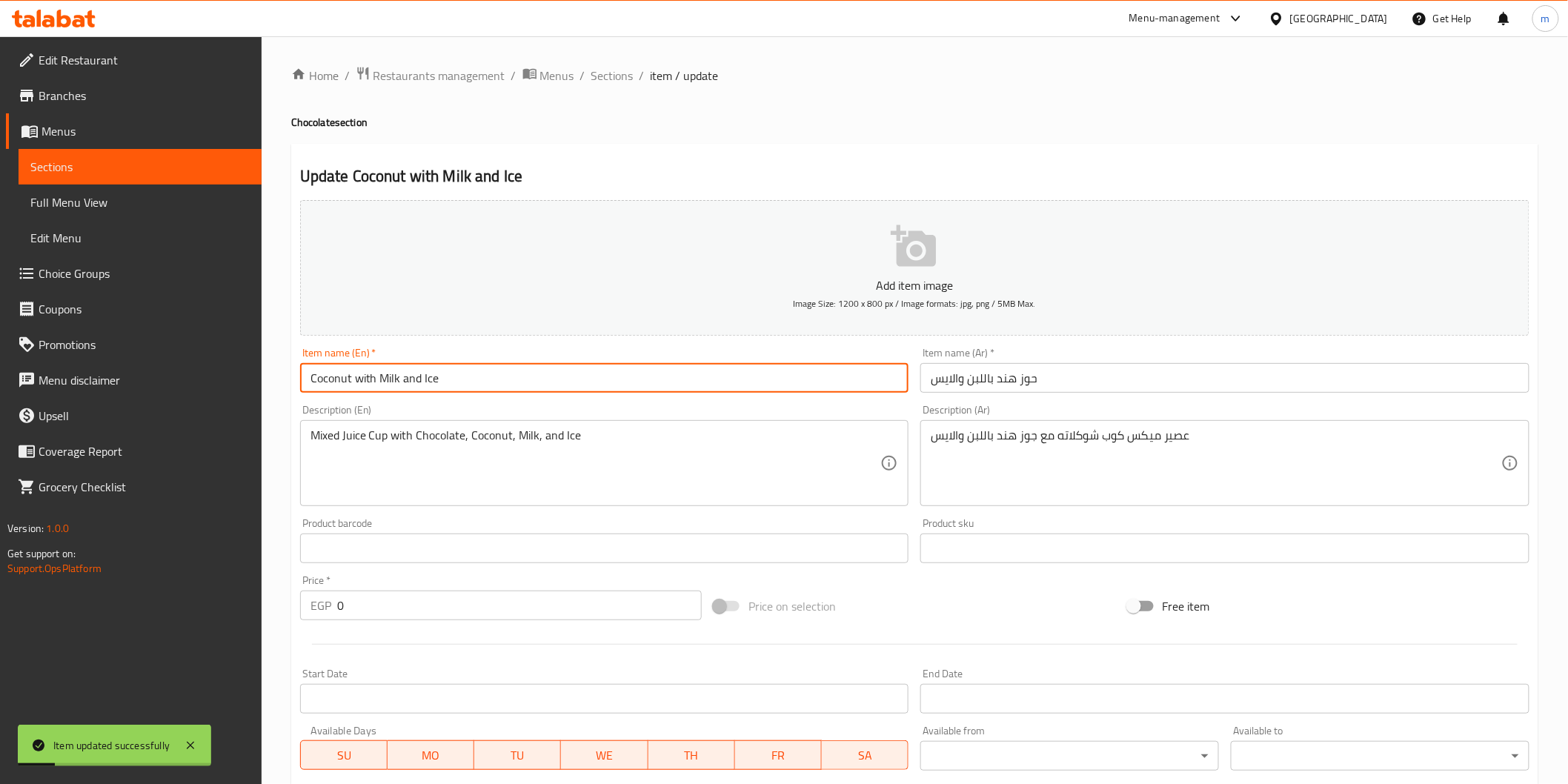
click at [394, 387] on input "Coconut with Milk and Ice" at bounding box center [604, 378] width 609 height 30
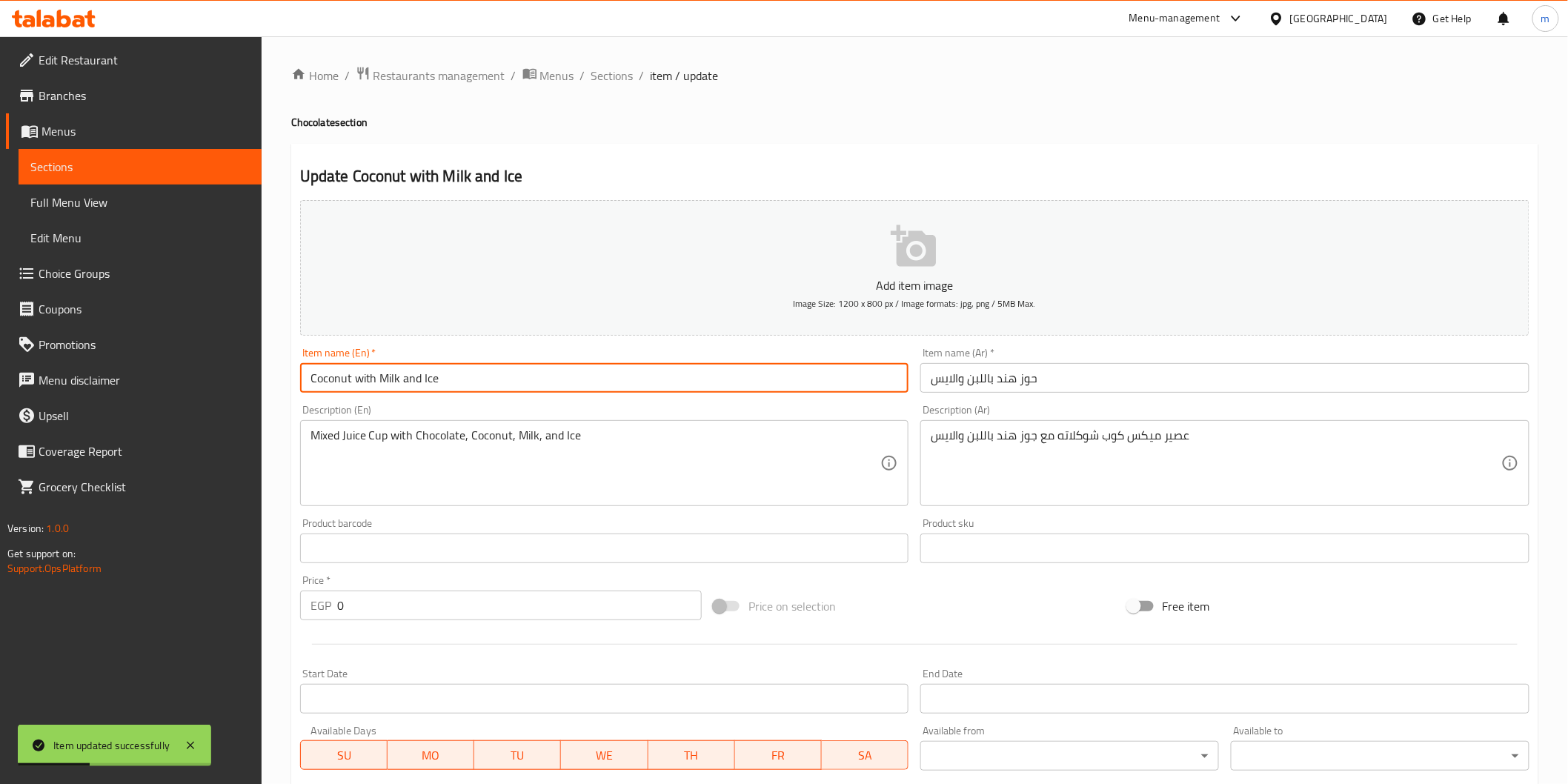
click at [394, 387] on input "Coconut with Milk and Ice" at bounding box center [604, 378] width 609 height 30
click at [627, 76] on span "Sections" at bounding box center [612, 75] width 42 height 17
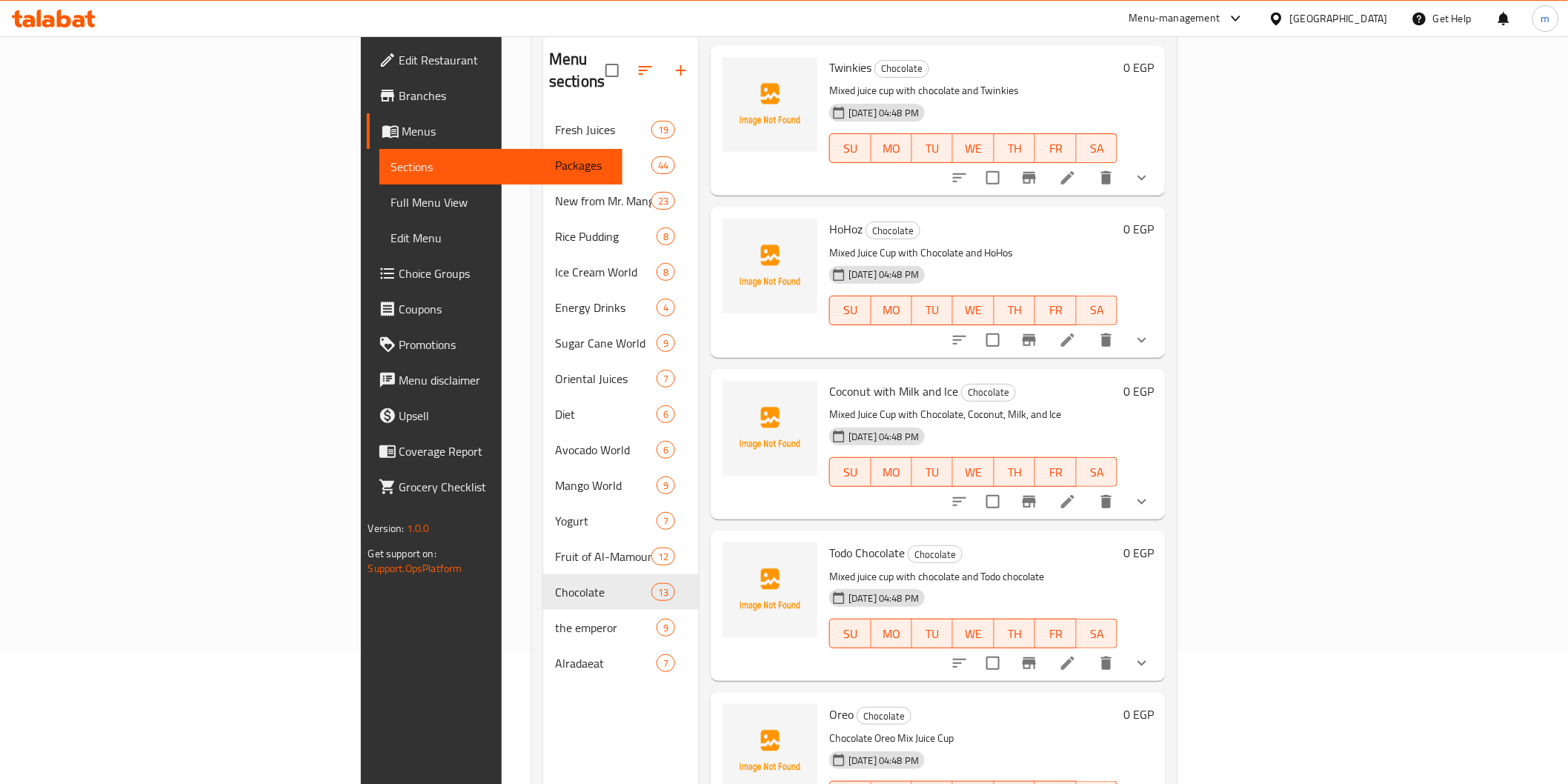
scroll to position [207, 0]
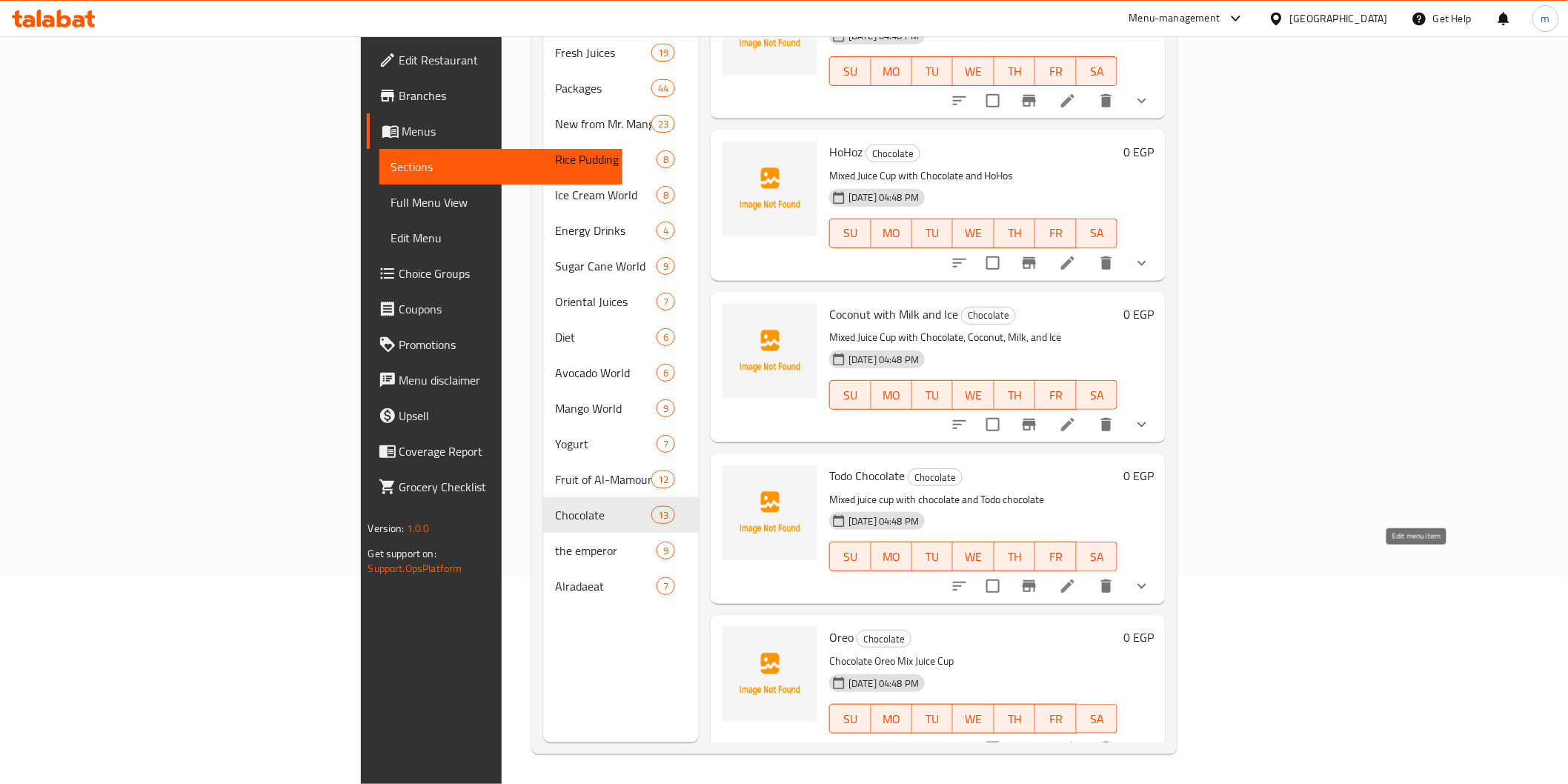
click at [1077, 578] on icon at bounding box center [1067, 586] width 17 height 17
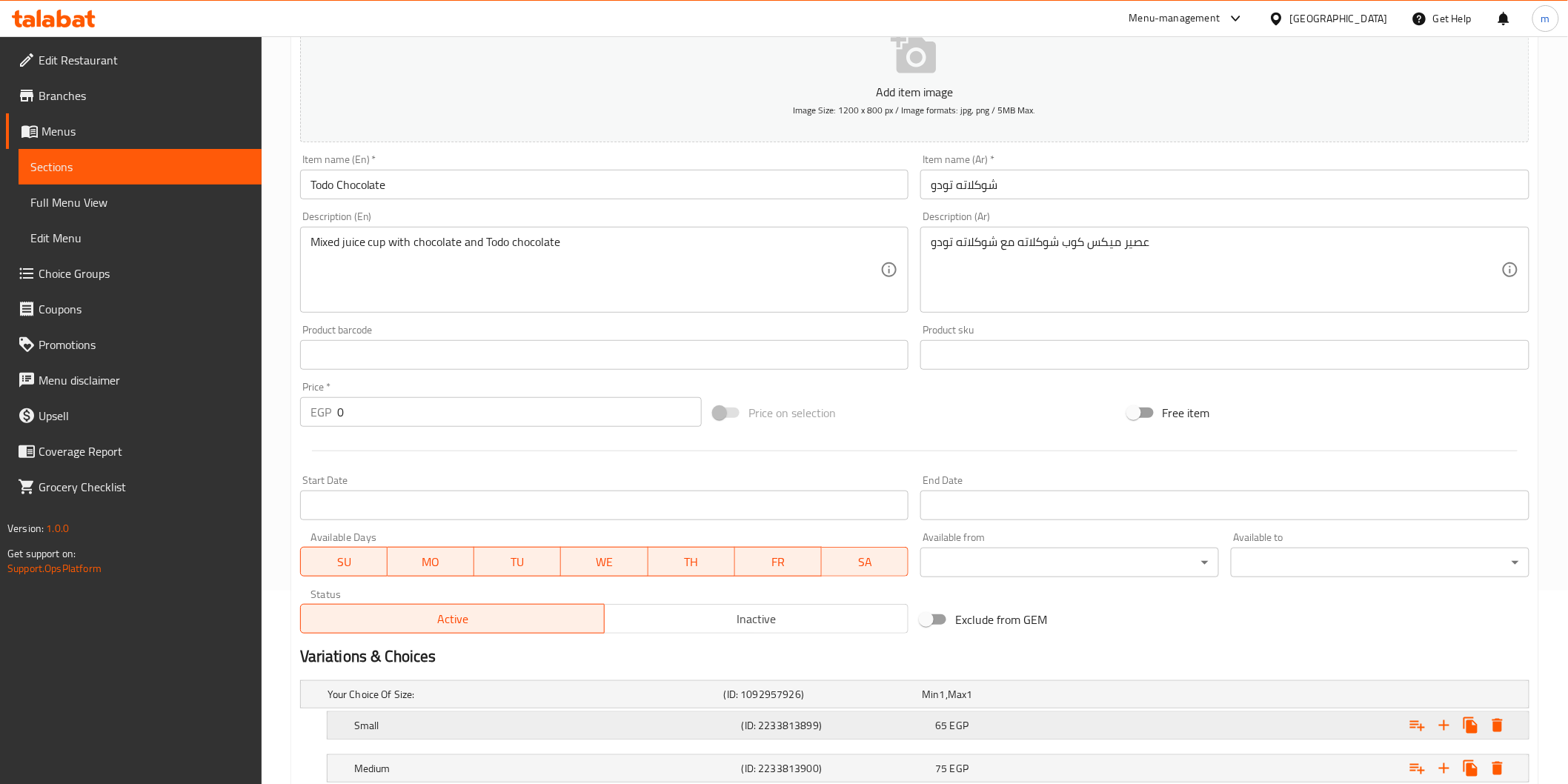
scroll to position [339, 0]
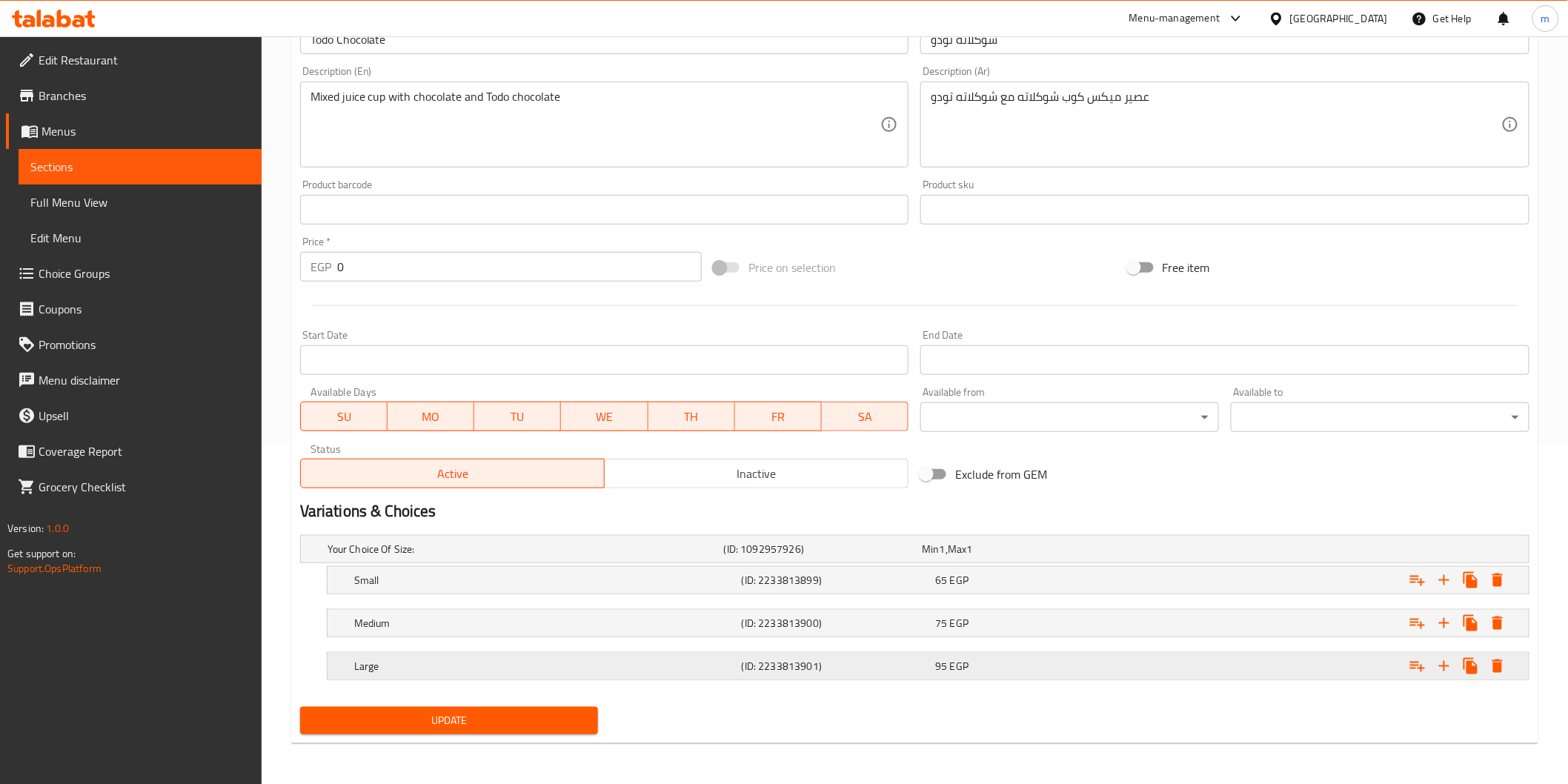
click at [978, 557] on div "95 EGP" at bounding box center [1018, 549] width 193 height 15
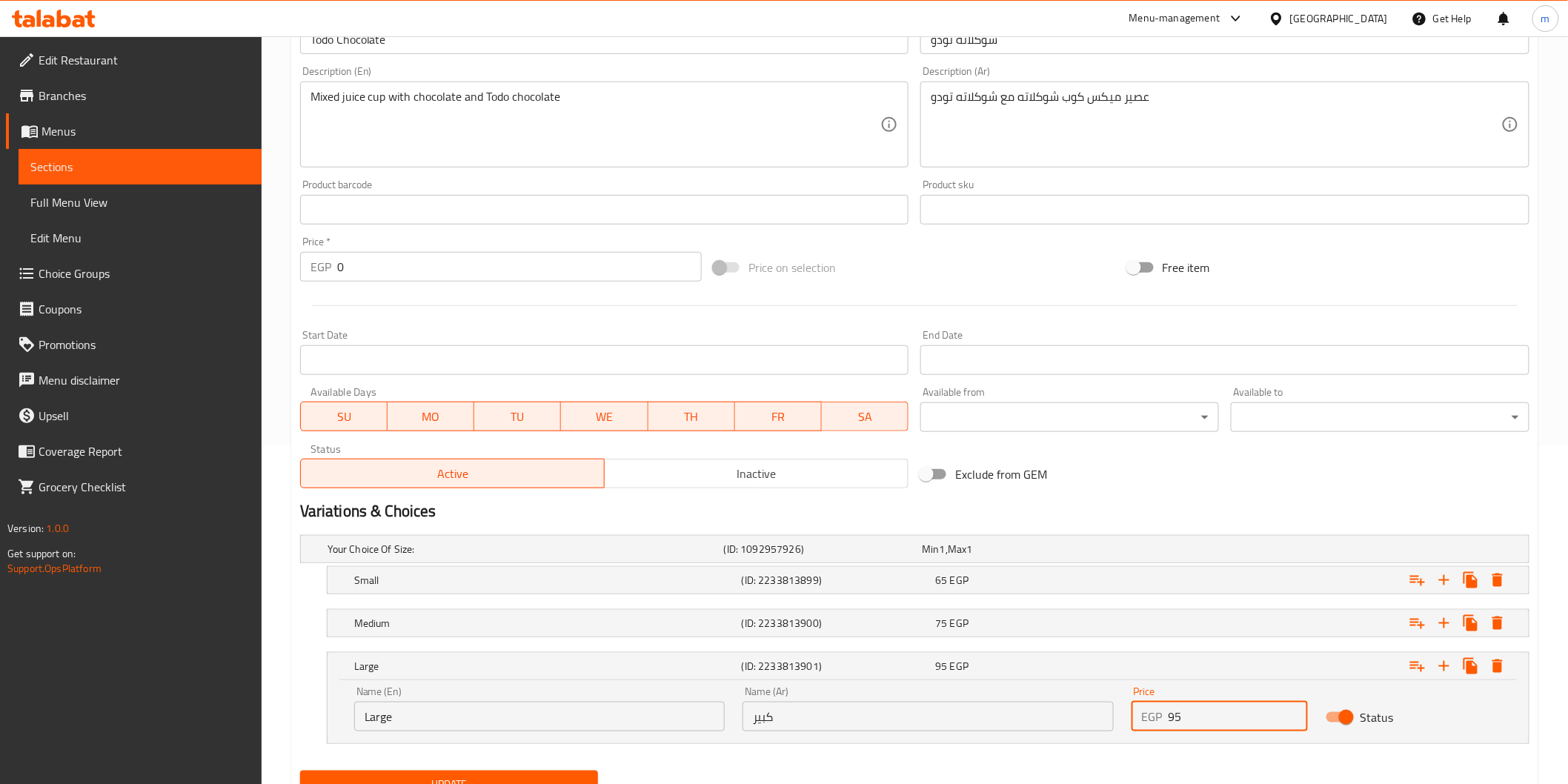
drag, startPoint x: 1186, startPoint y: 722, endPoint x: 1155, endPoint y: 717, distance: 31.4
click at [1155, 717] on div "EGP 95 Price" at bounding box center [1219, 717] width 176 height 30
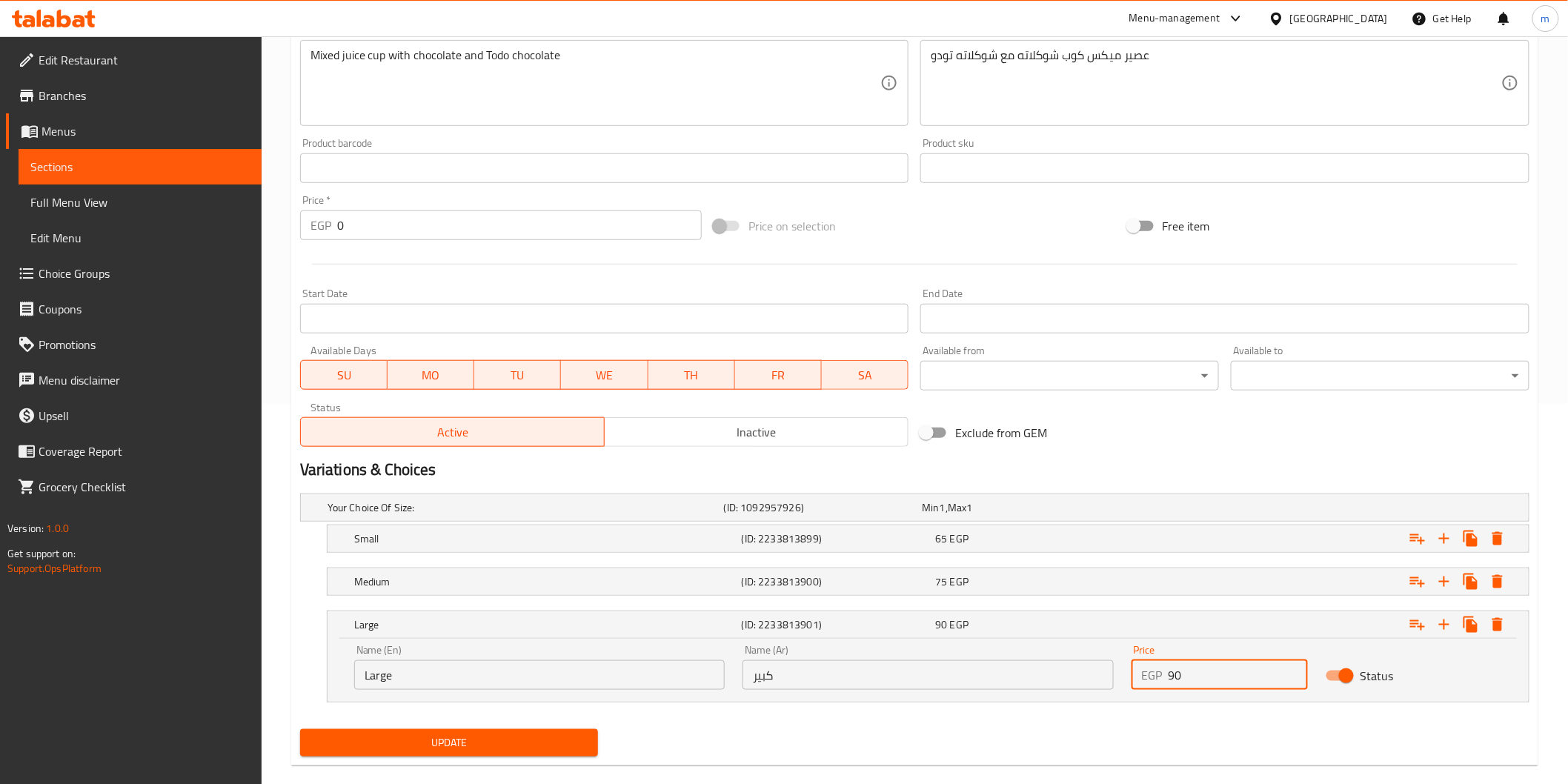
scroll to position [403, 0]
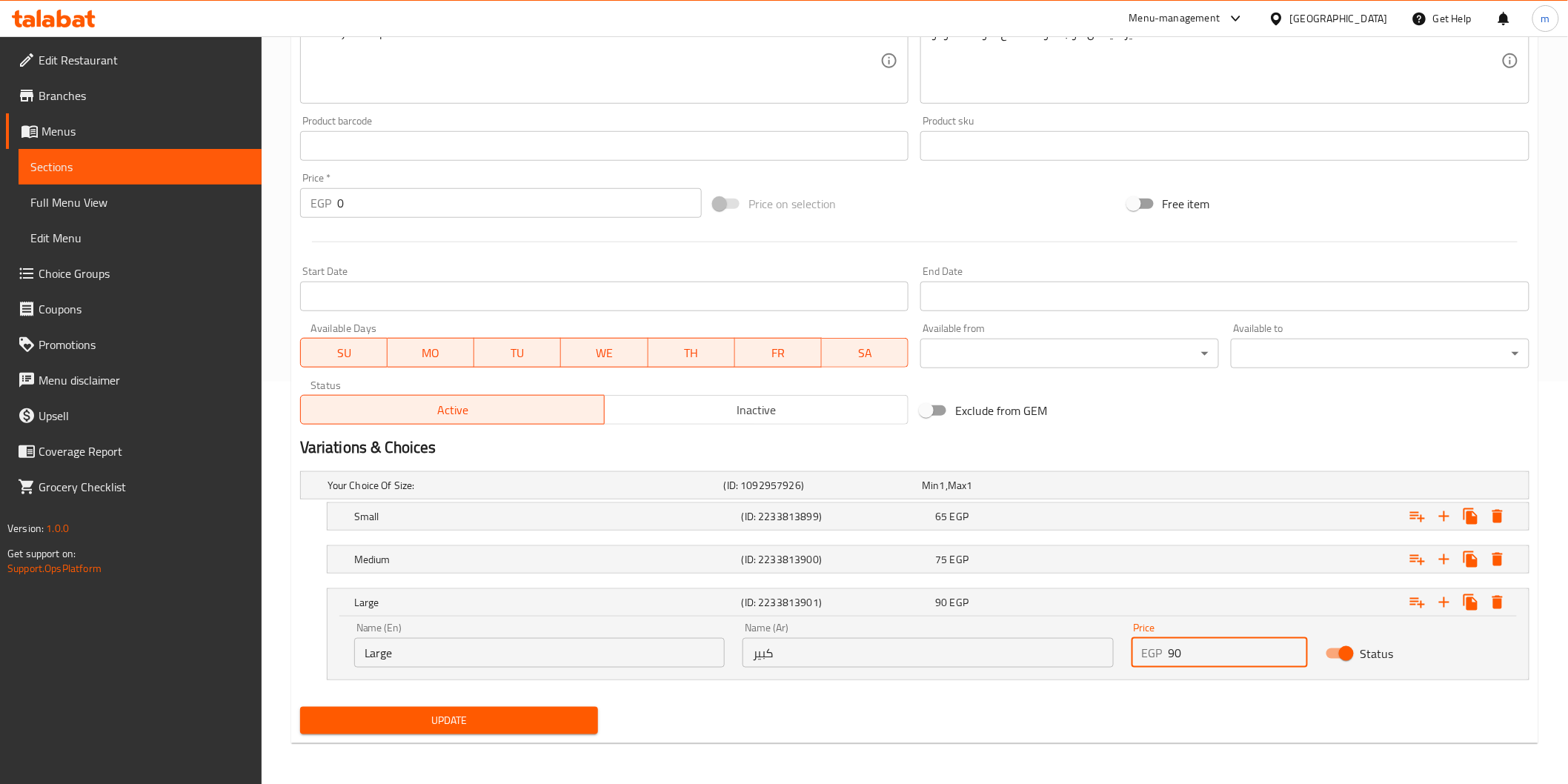
type input "90"
click at [456, 713] on span "Update" at bounding box center [450, 721] width 275 height 18
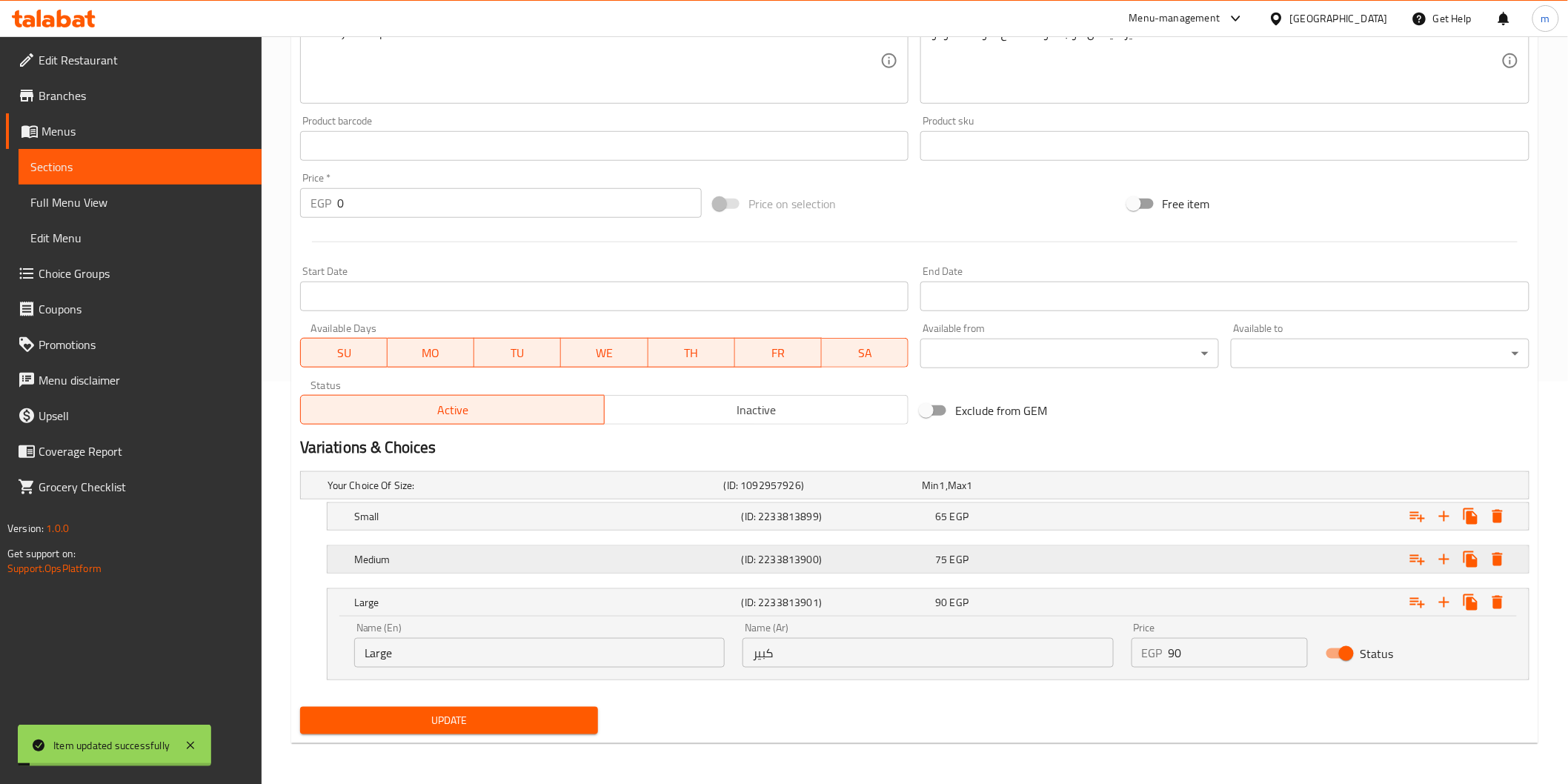
scroll to position [73, 0]
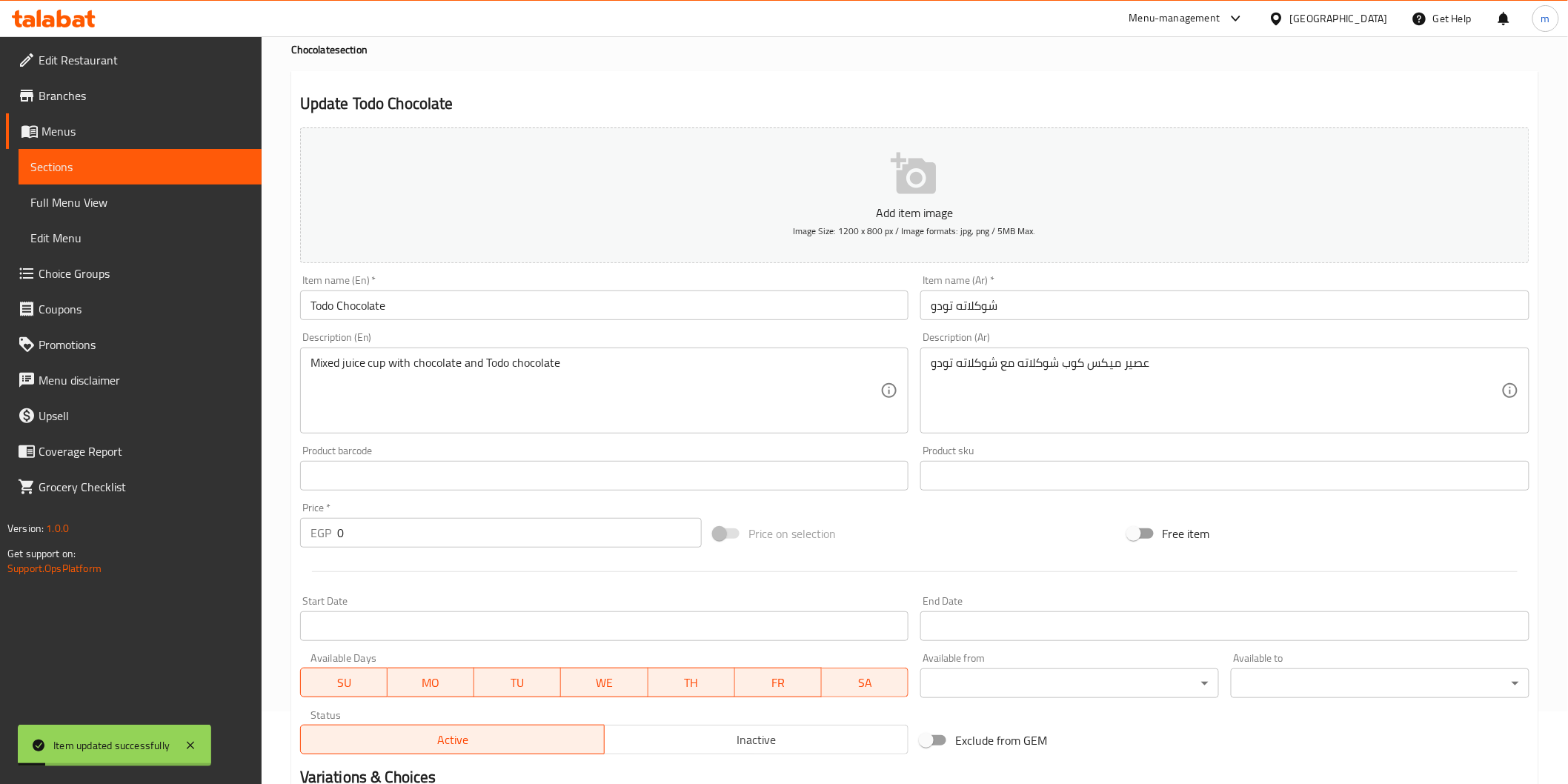
click at [410, 302] on input "Todo Chocolate" at bounding box center [604, 306] width 609 height 30
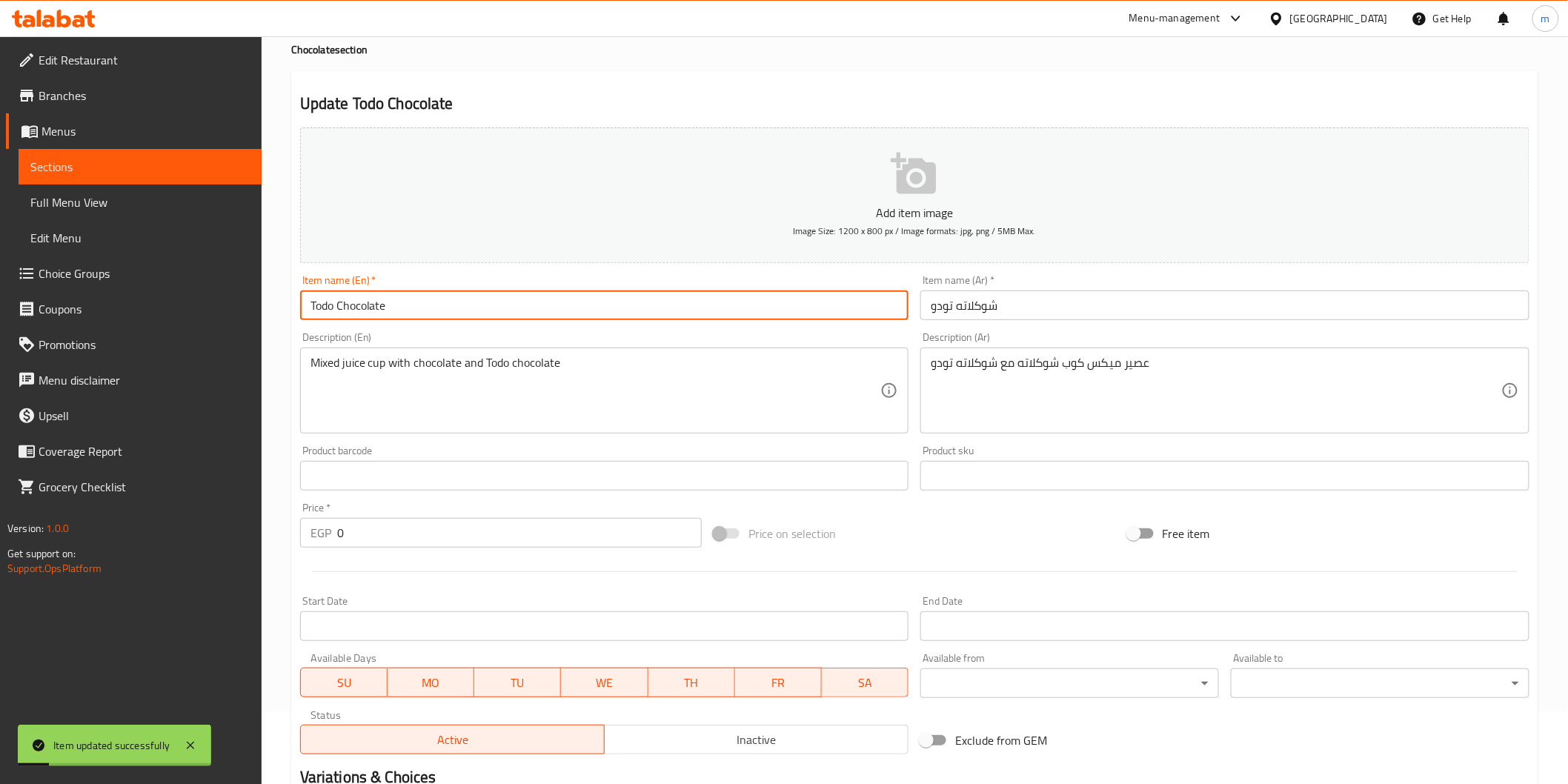
click at [410, 302] on input "Todo Chocolate" at bounding box center [604, 306] width 609 height 30
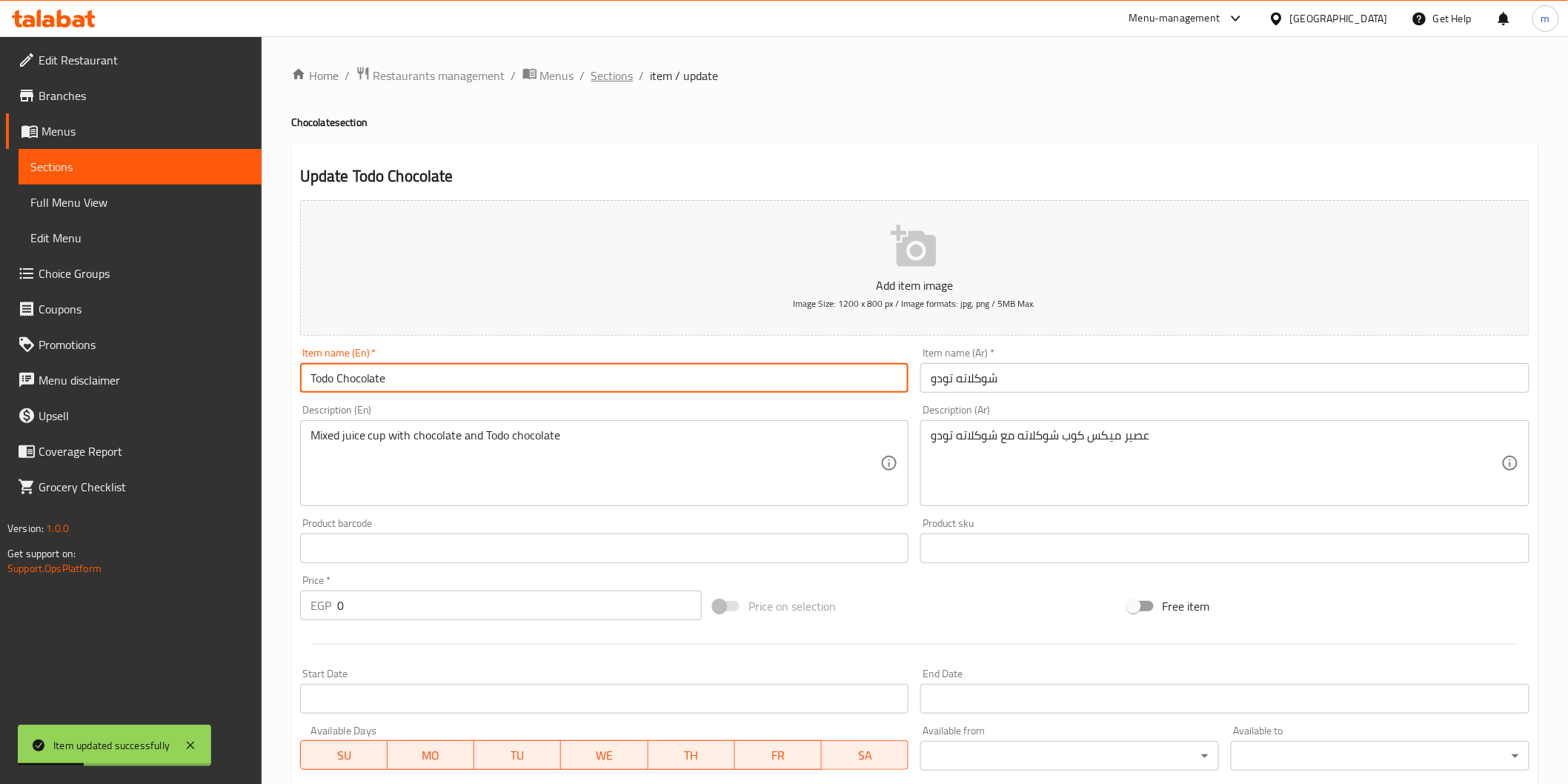
click at [615, 71] on span "Sections" at bounding box center [612, 75] width 42 height 17
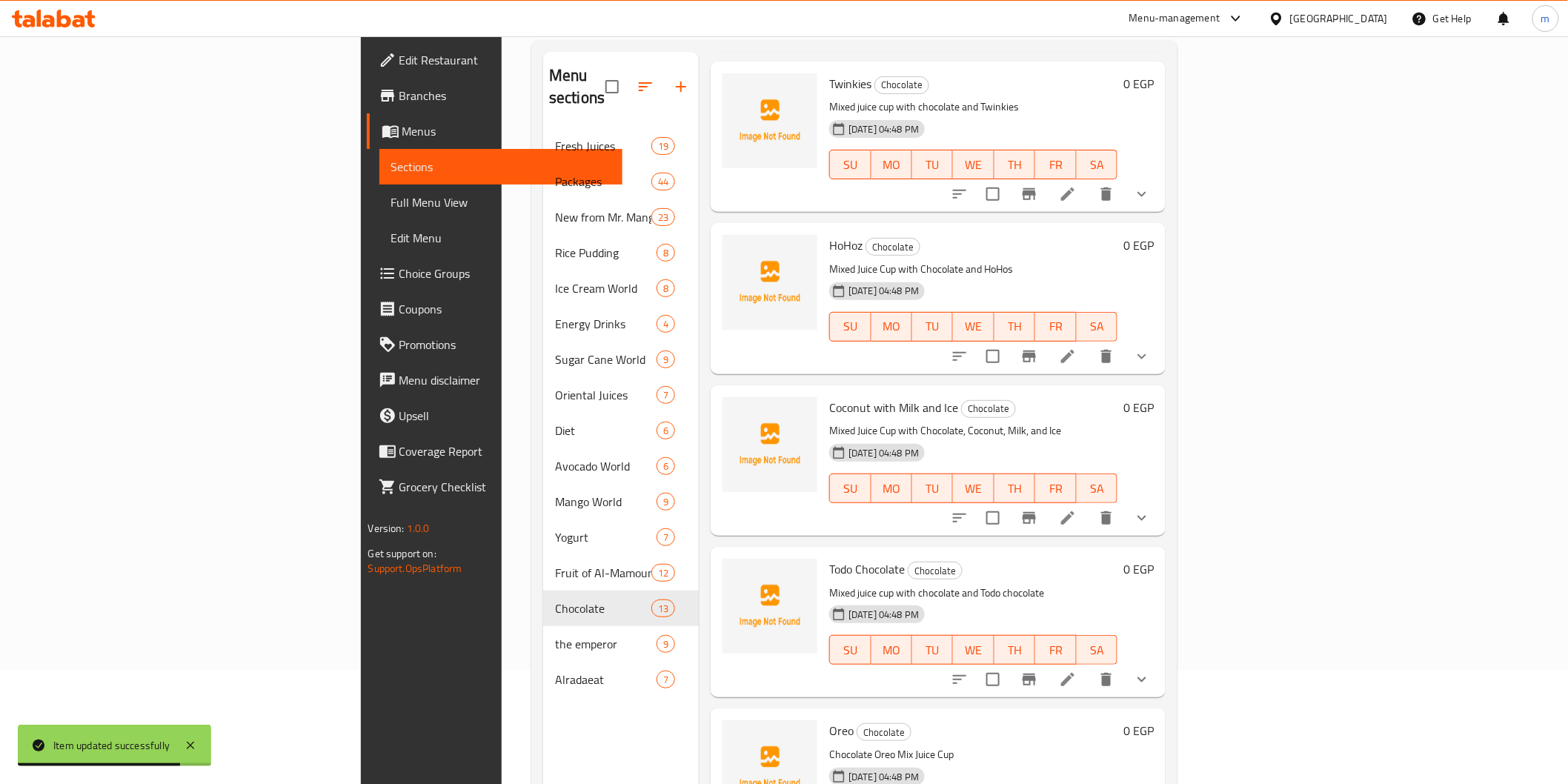
scroll to position [207, 0]
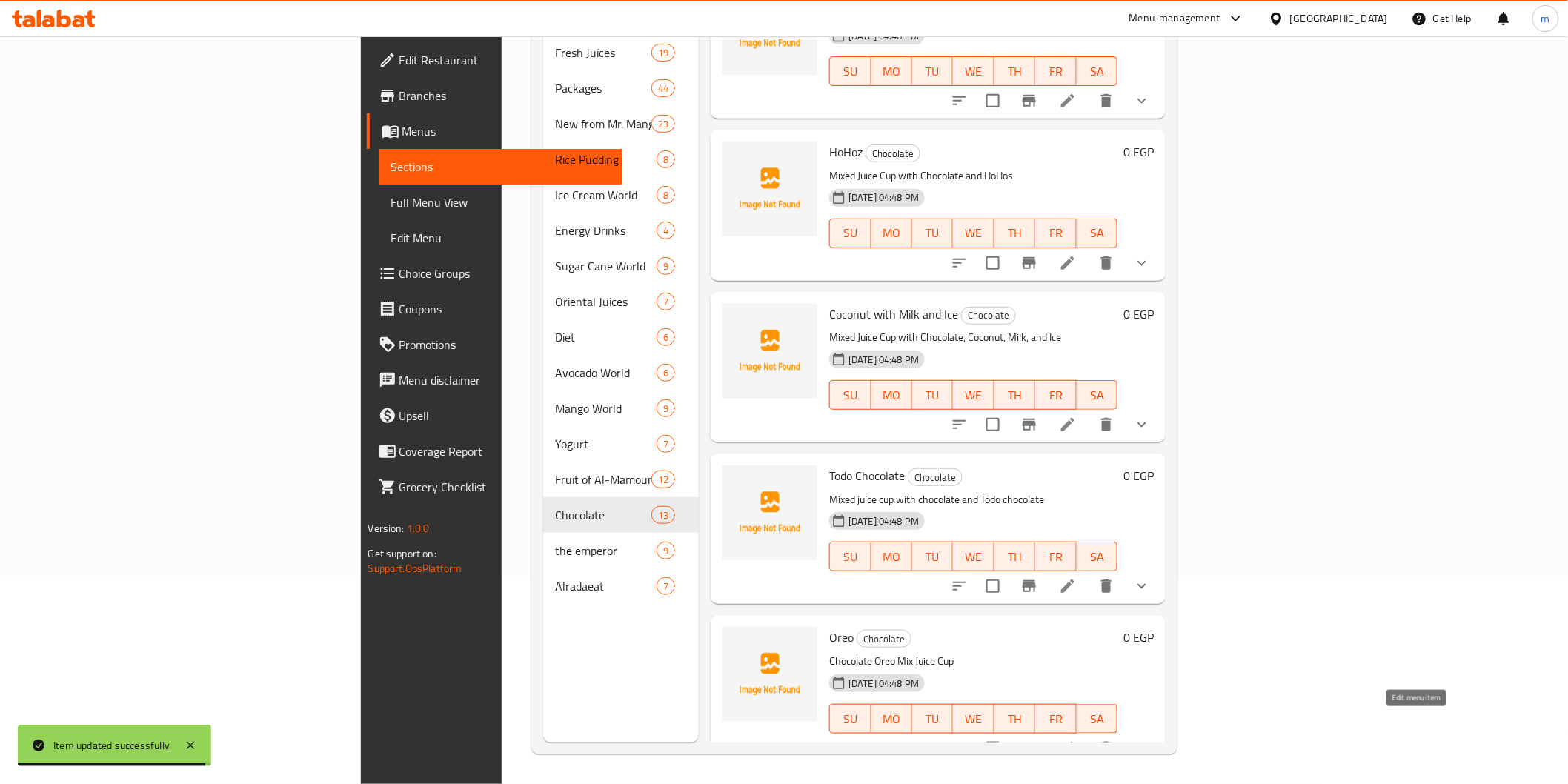
click at [1077, 740] on icon at bounding box center [1067, 748] width 17 height 17
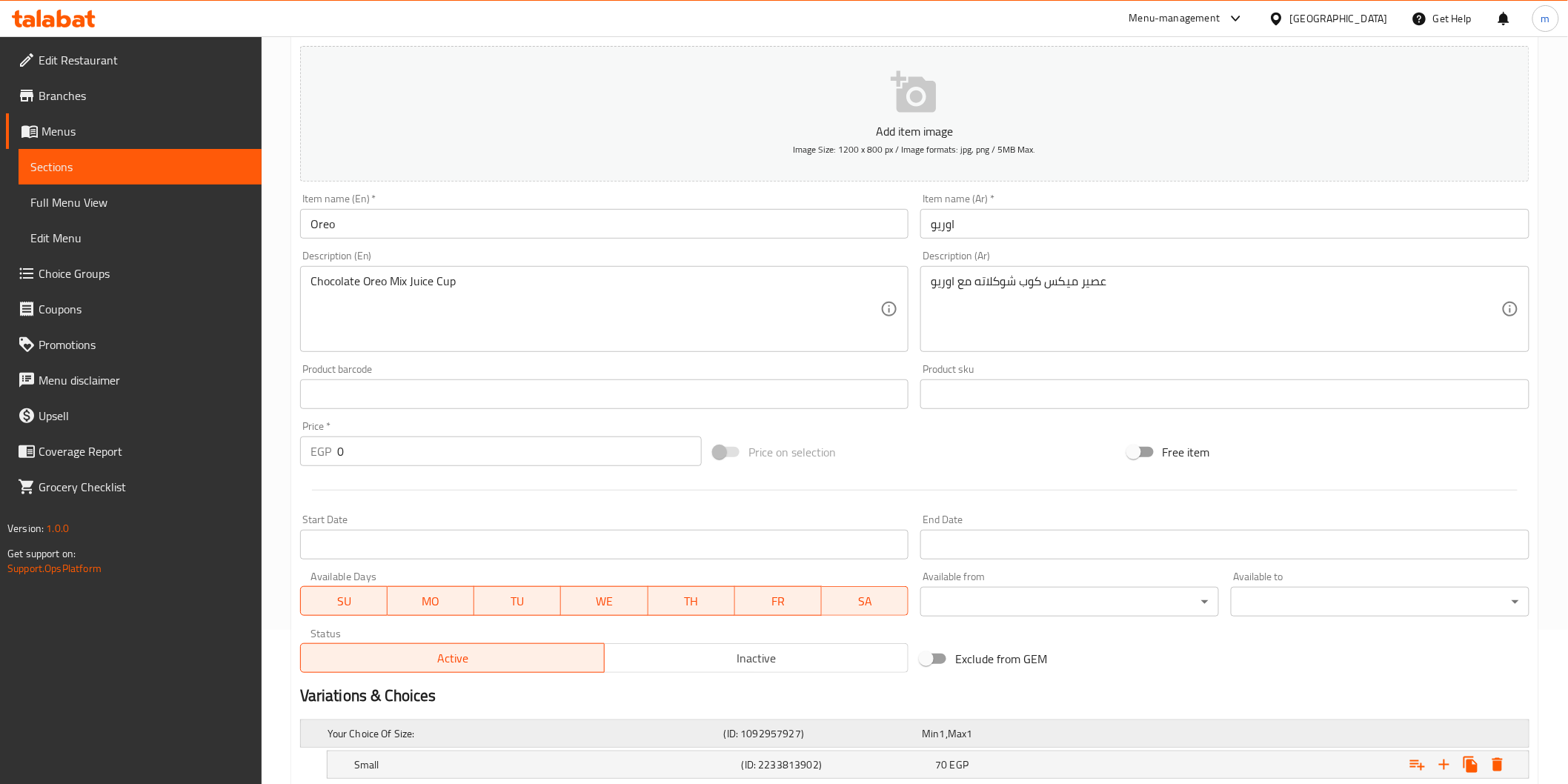
scroll to position [339, 0]
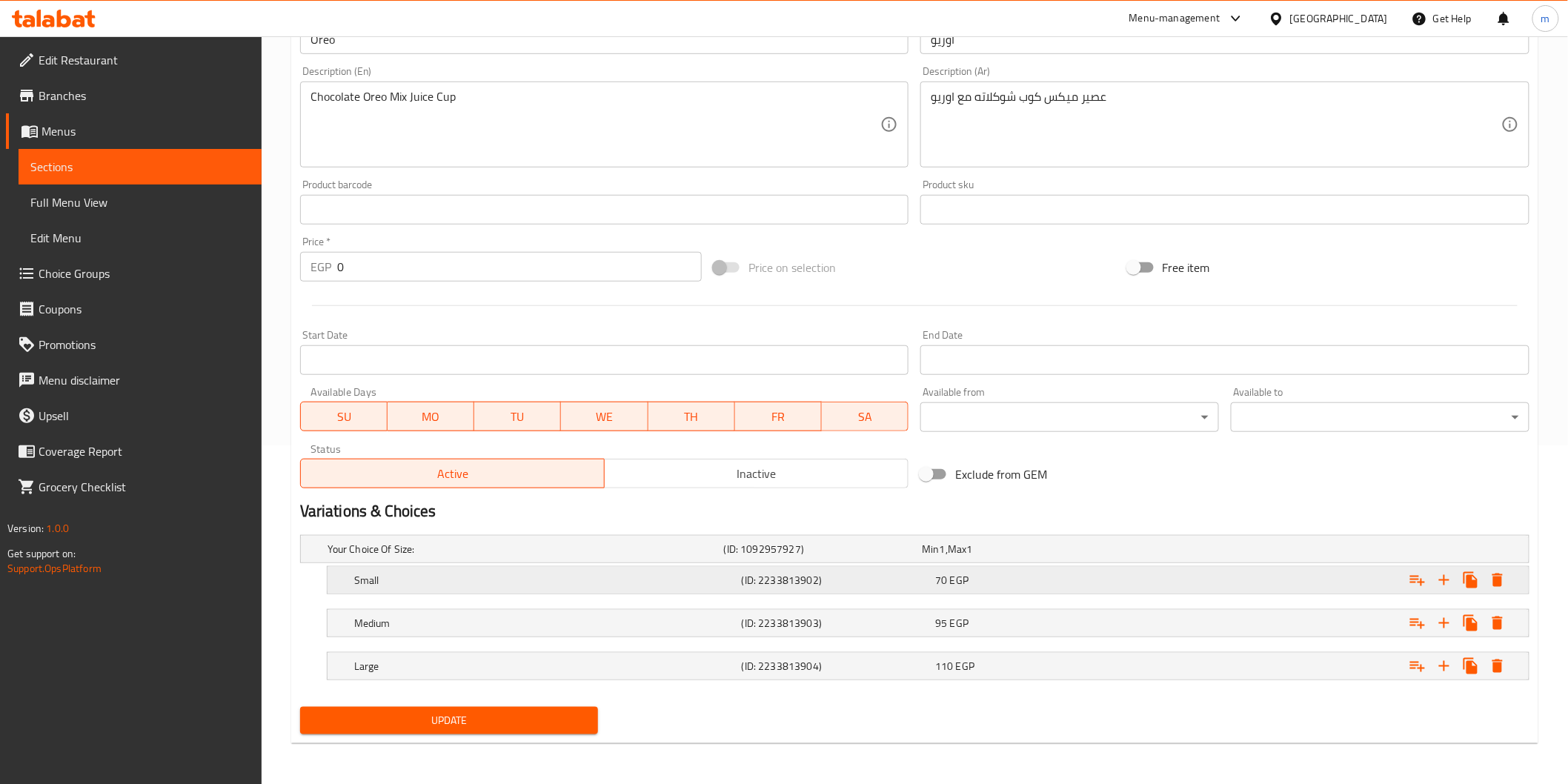
click at [1009, 557] on div "70 EGP" at bounding box center [1018, 549] width 193 height 15
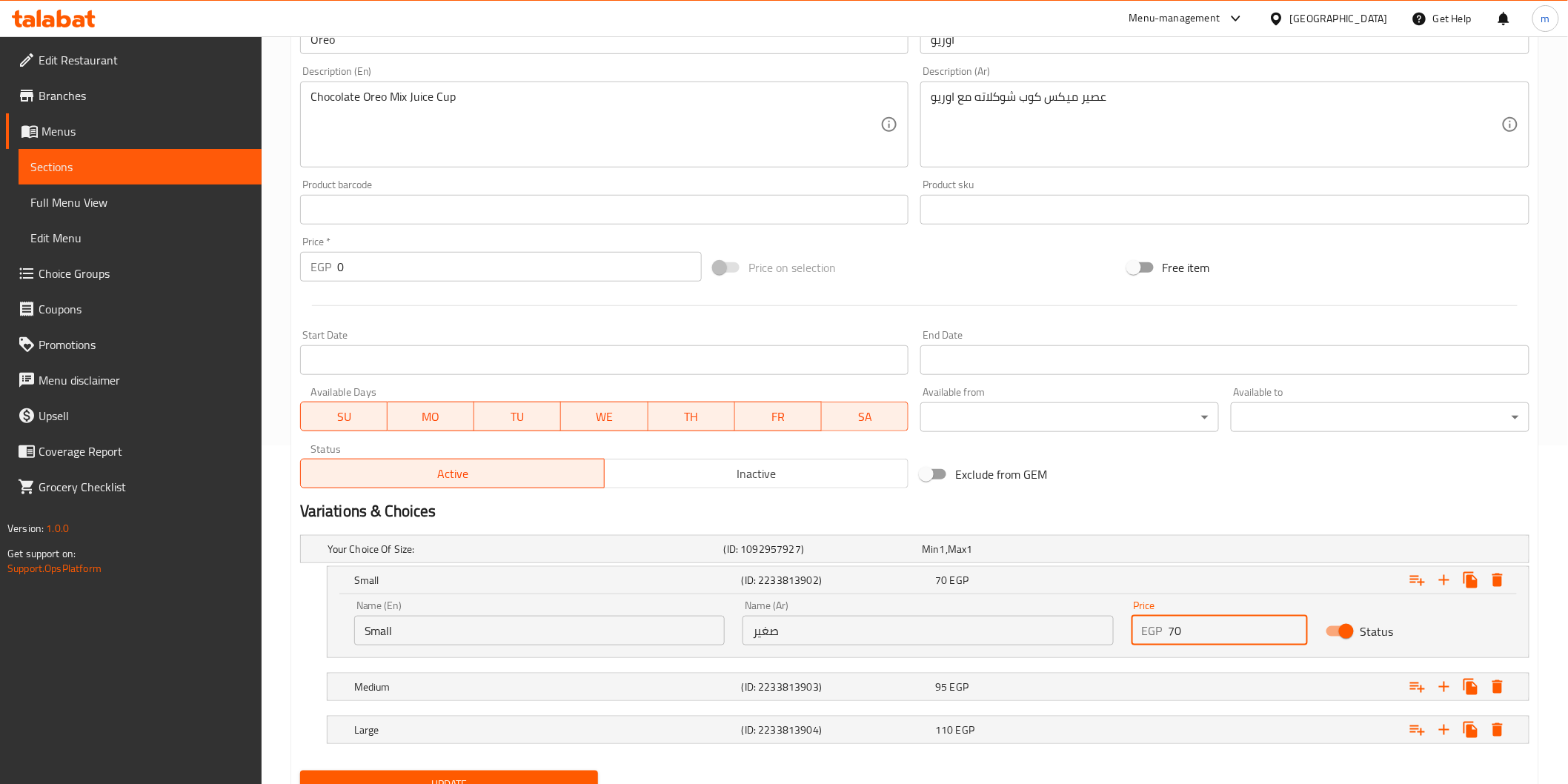
drag, startPoint x: 1209, startPoint y: 634, endPoint x: 1165, endPoint y: 636, distance: 44.0
click at [1165, 636] on div "EGP 70 Price" at bounding box center [1219, 631] width 176 height 30
type input "65"
click at [1139, 552] on div "Expand" at bounding box center [1315, 549] width 397 height 6
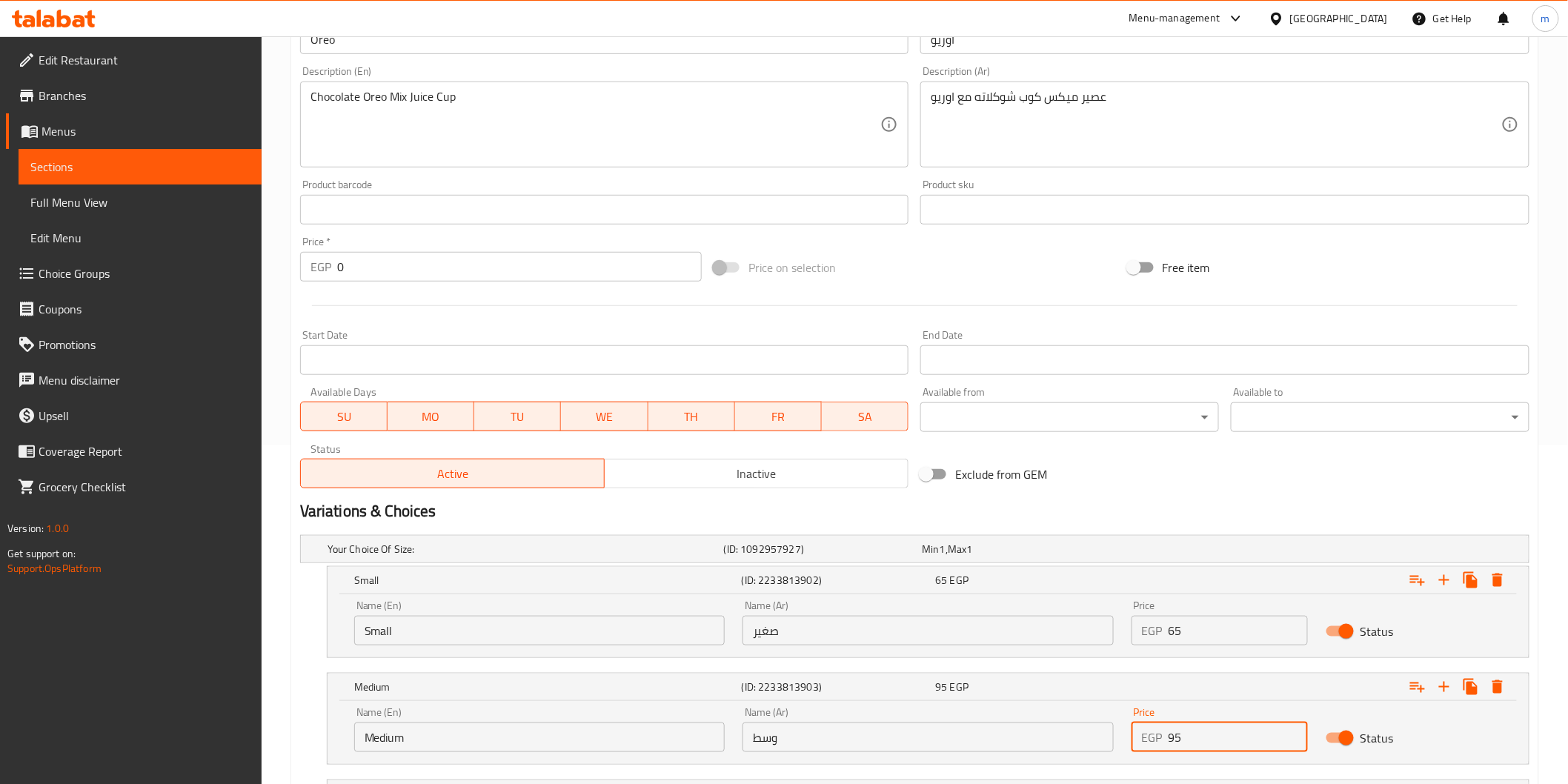
drag, startPoint x: 1225, startPoint y: 728, endPoint x: 1159, endPoint y: 728, distance: 66.0
click at [1159, 728] on div "EGP 95 Price" at bounding box center [1219, 738] width 176 height 30
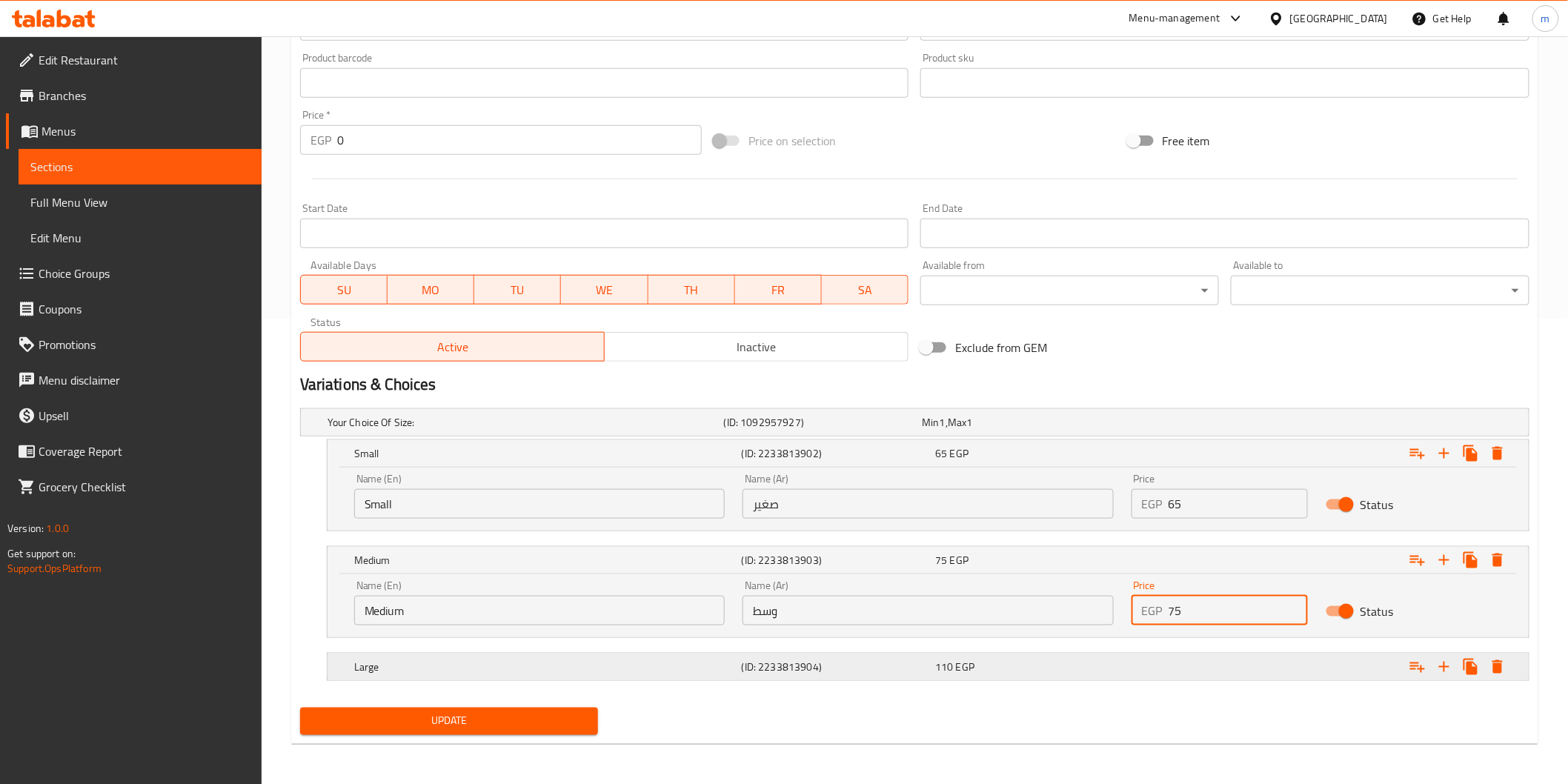
type input "75"
click at [1173, 425] on div "Expand" at bounding box center [1315, 422] width 397 height 6
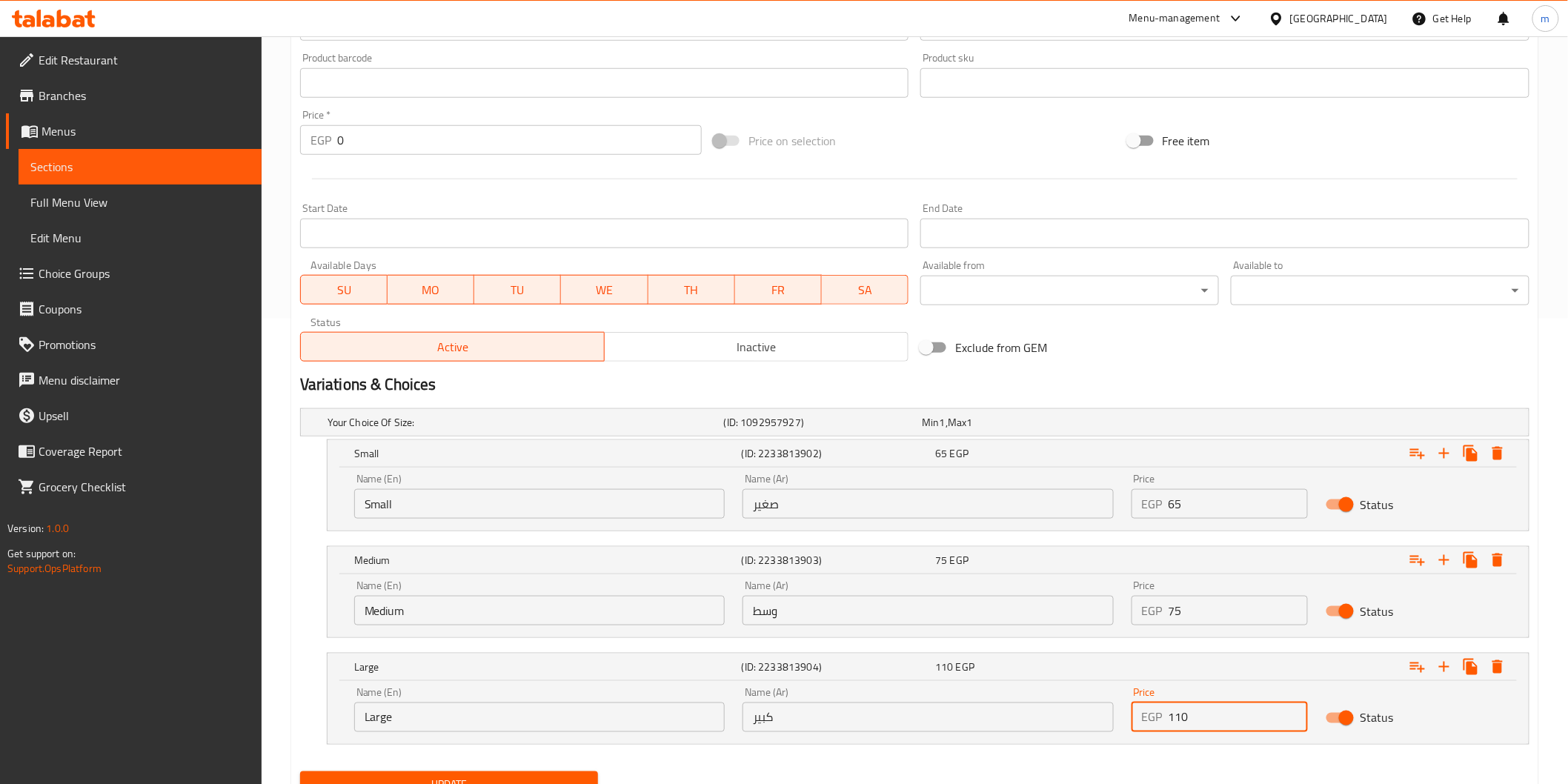
drag, startPoint x: 1218, startPoint y: 718, endPoint x: 1169, endPoint y: 727, distance: 49.8
click at [1169, 727] on input "110" at bounding box center [1238, 718] width 139 height 30
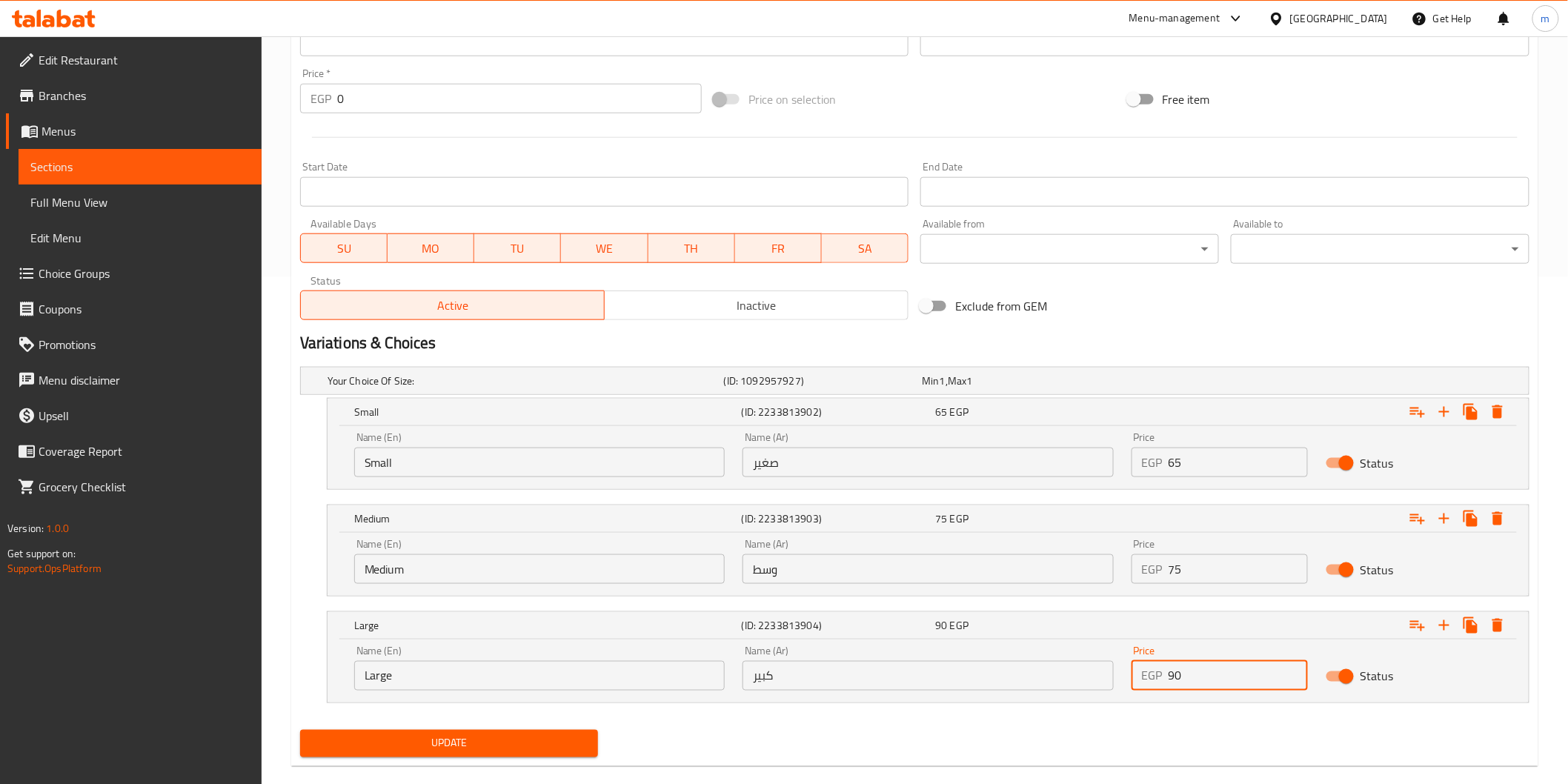
scroll to position [530, 0]
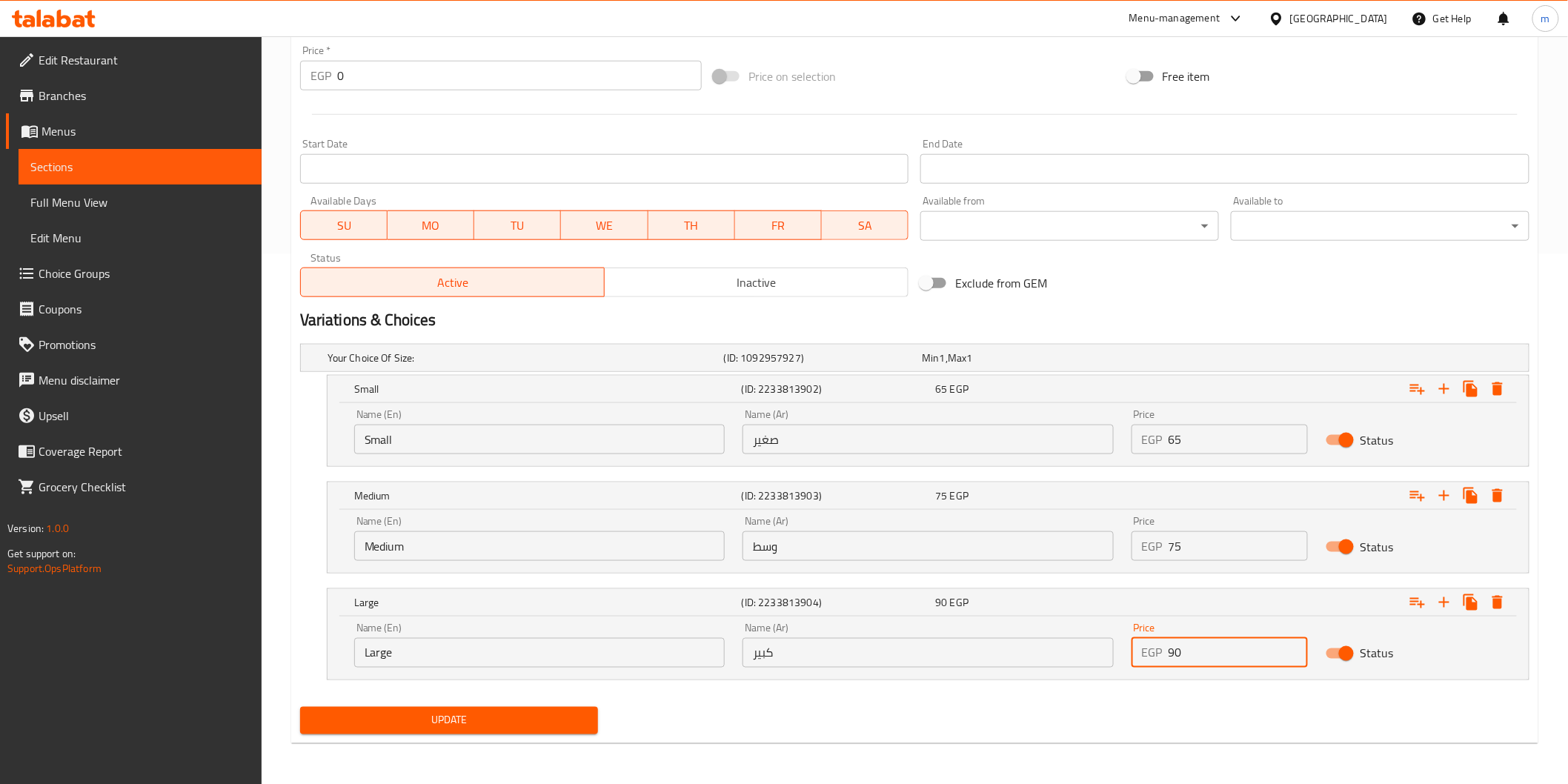
type input "90"
click at [548, 728] on span "Update" at bounding box center [450, 721] width 275 height 18
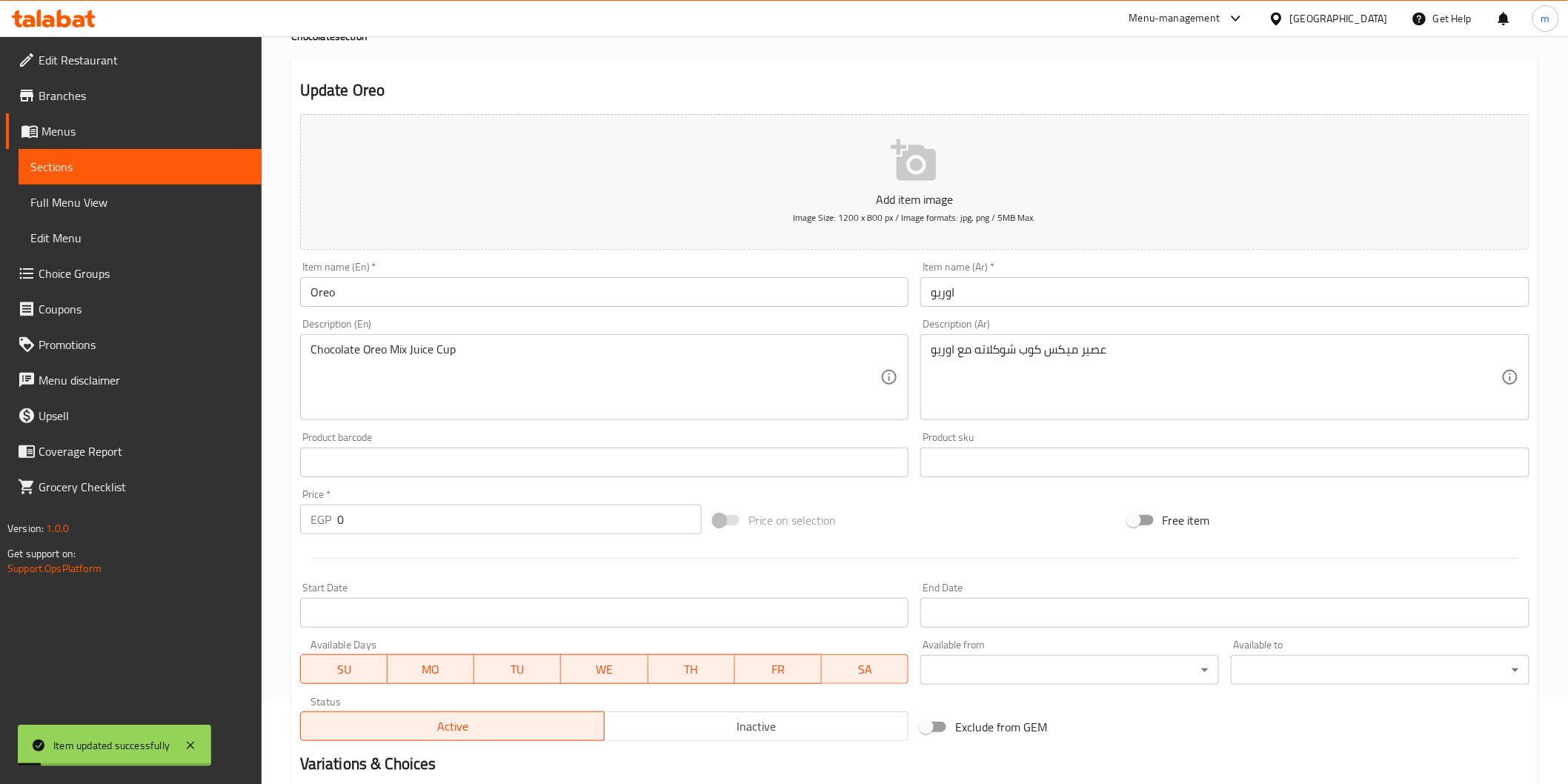
scroll to position [0, 0]
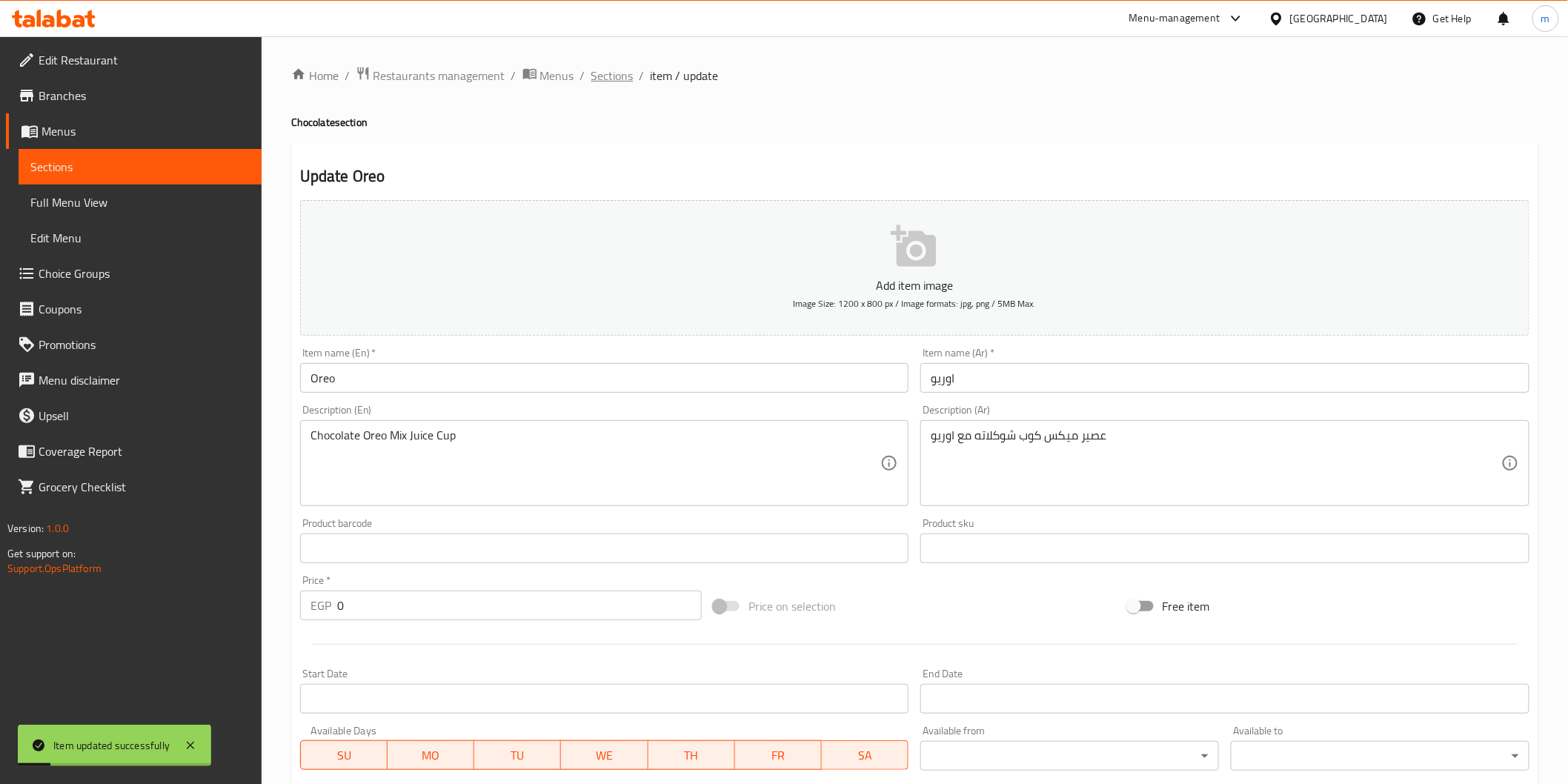
click at [628, 74] on span "Sections" at bounding box center [612, 75] width 42 height 17
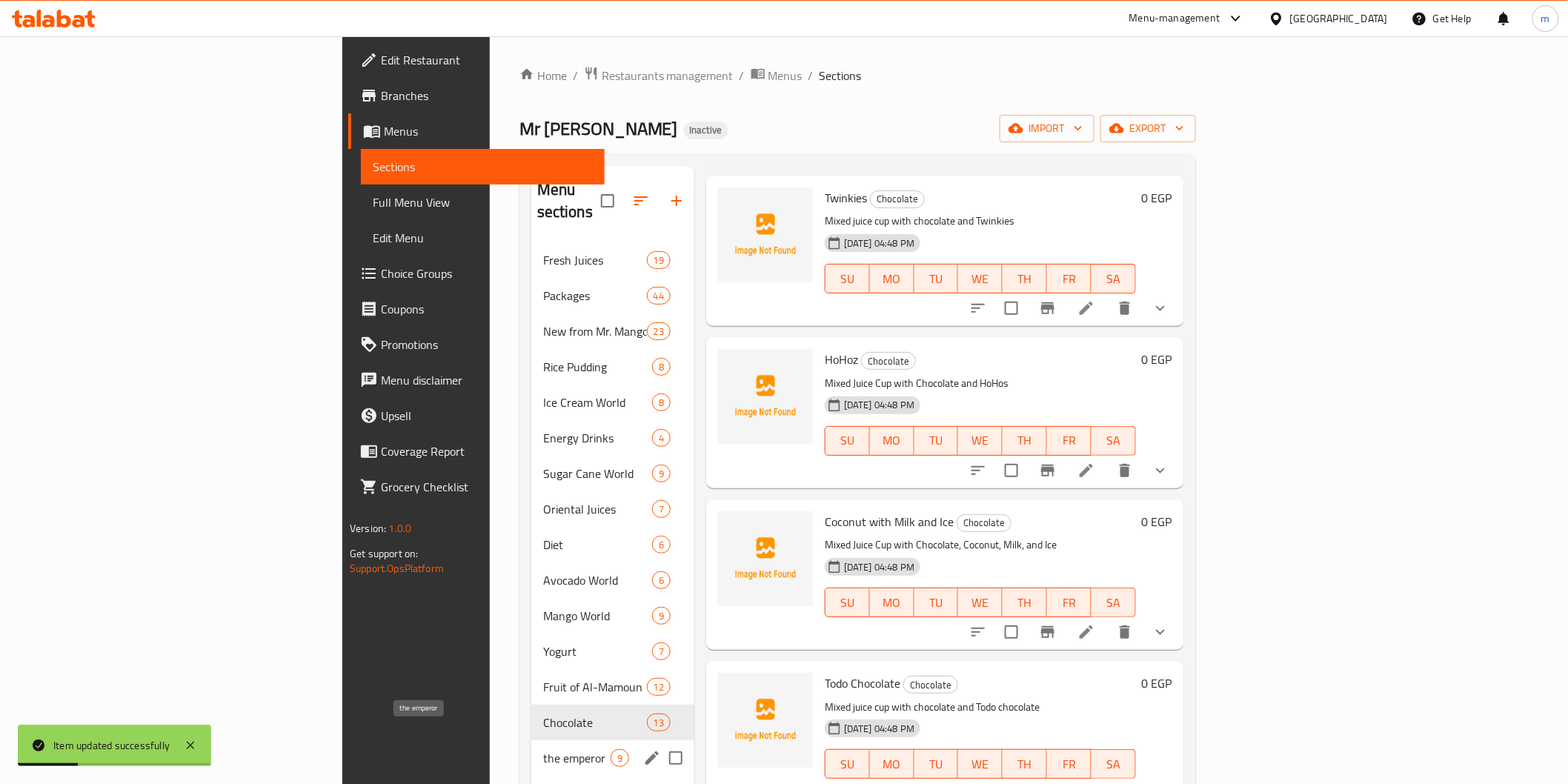
click at [543, 749] on span "the emperor" at bounding box center [577, 757] width 67 height 17
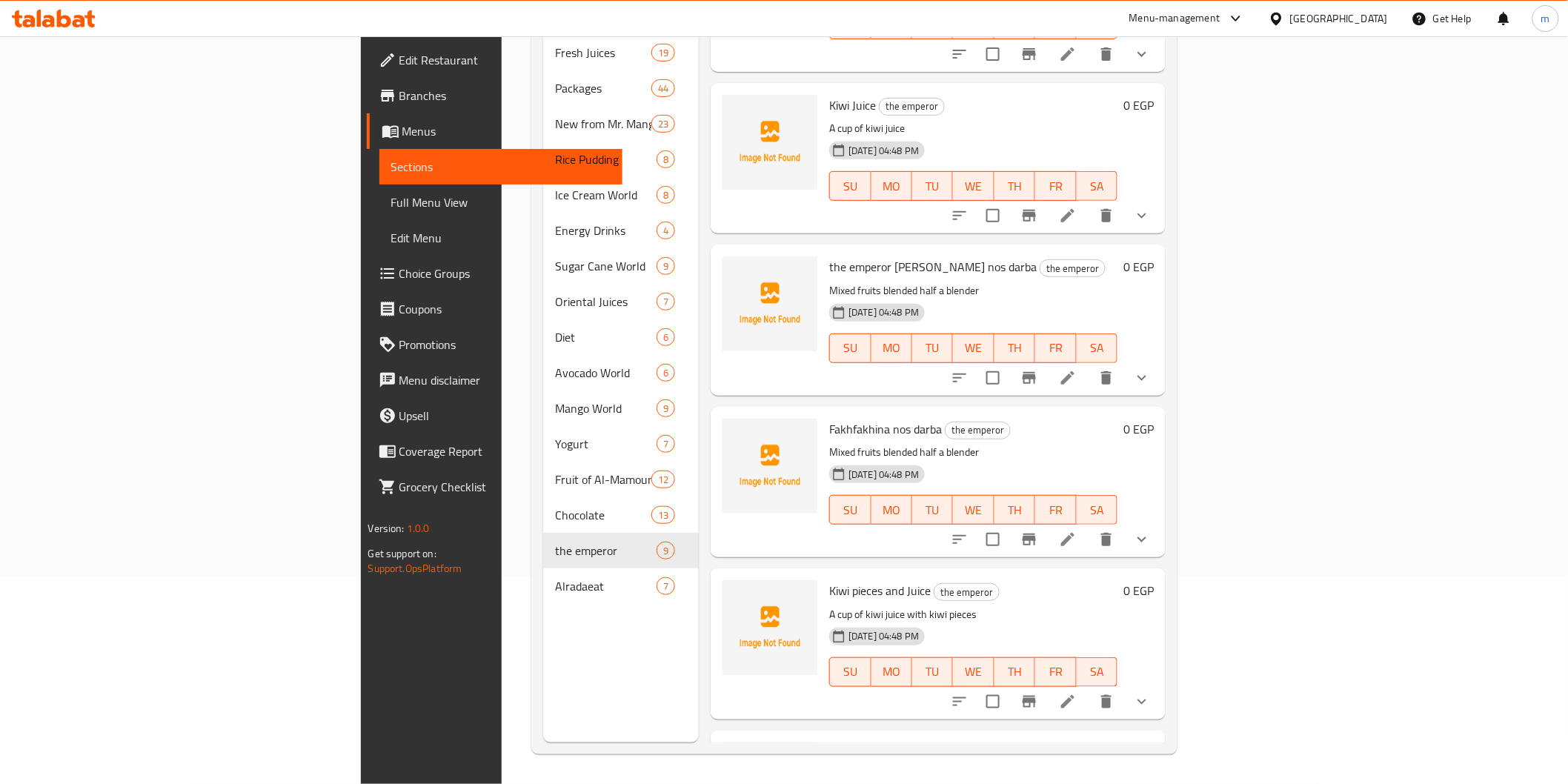
scroll to position [159, 0]
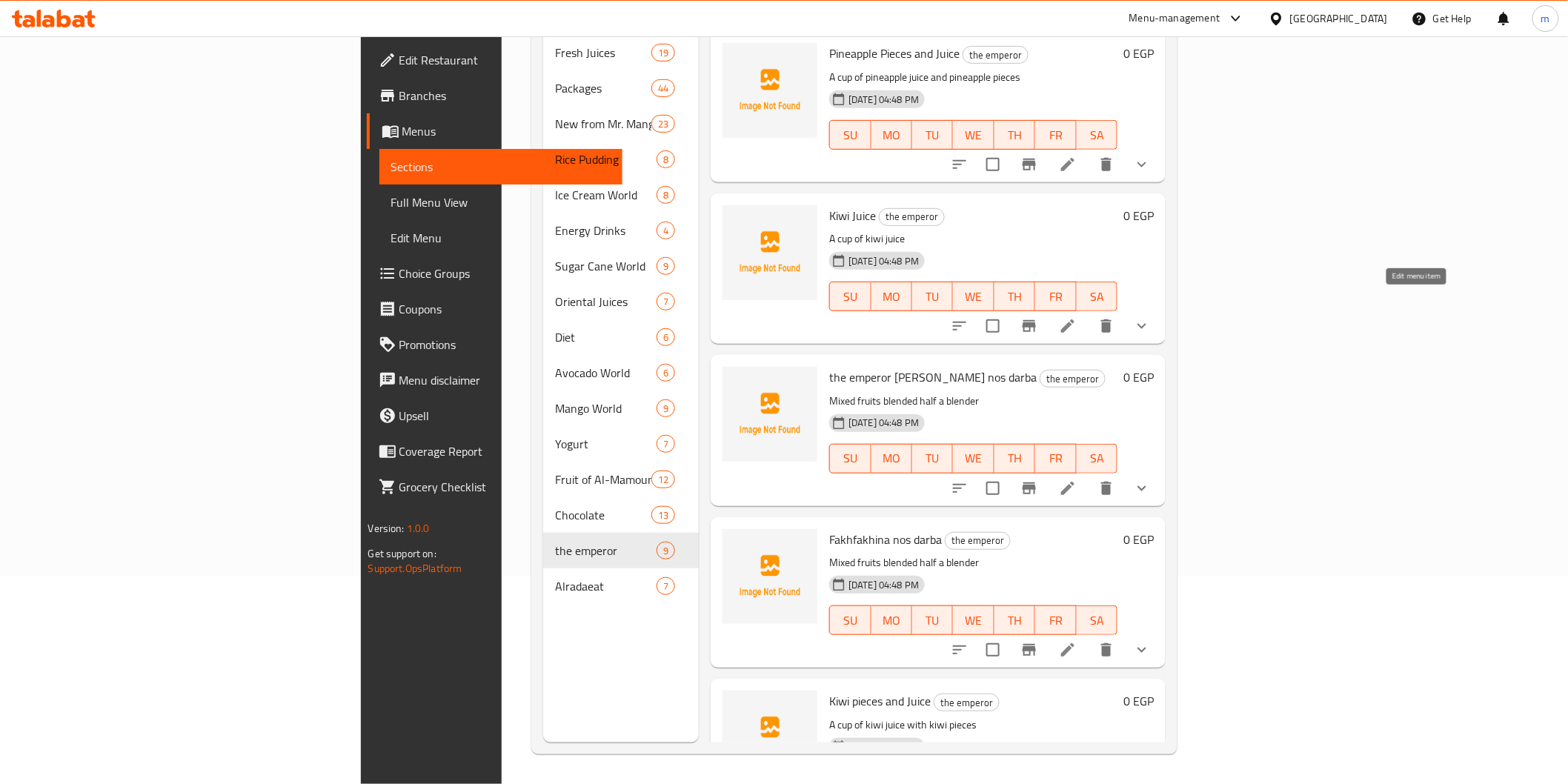
click at [1077, 317] on icon at bounding box center [1067, 326] width 17 height 17
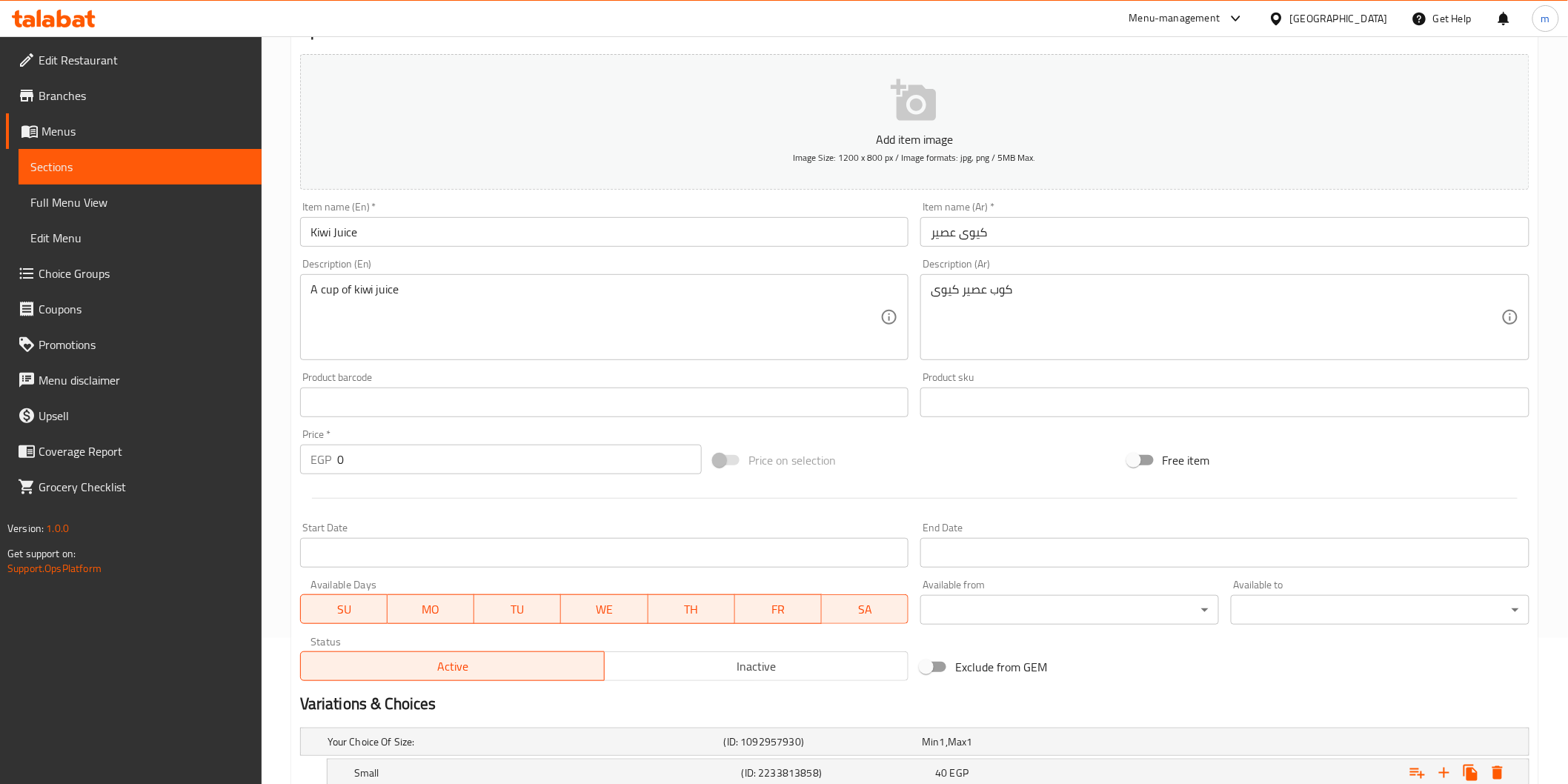
scroll to position [339, 0]
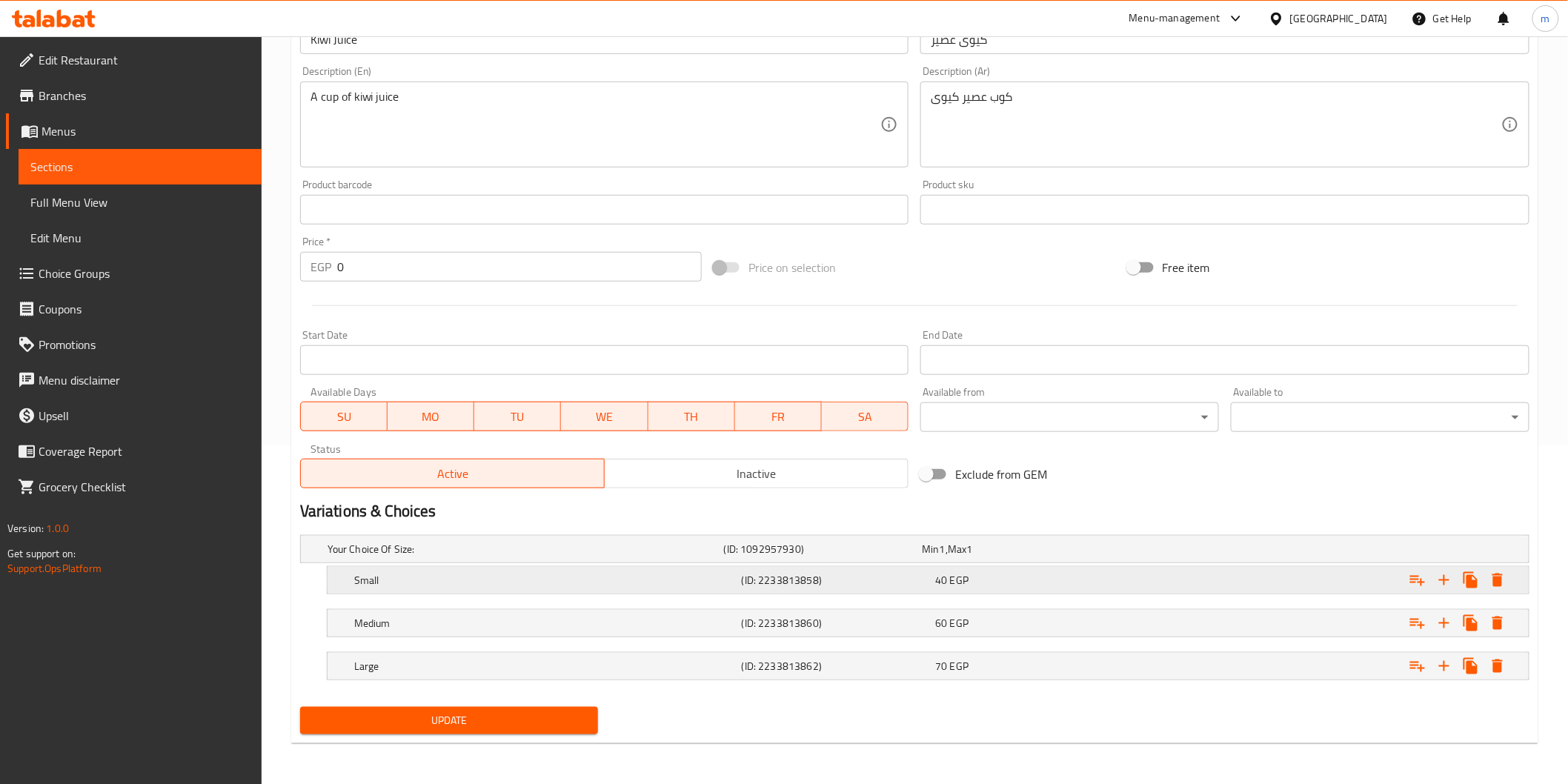
click at [1028, 557] on div "40 EGP" at bounding box center [1018, 549] width 193 height 15
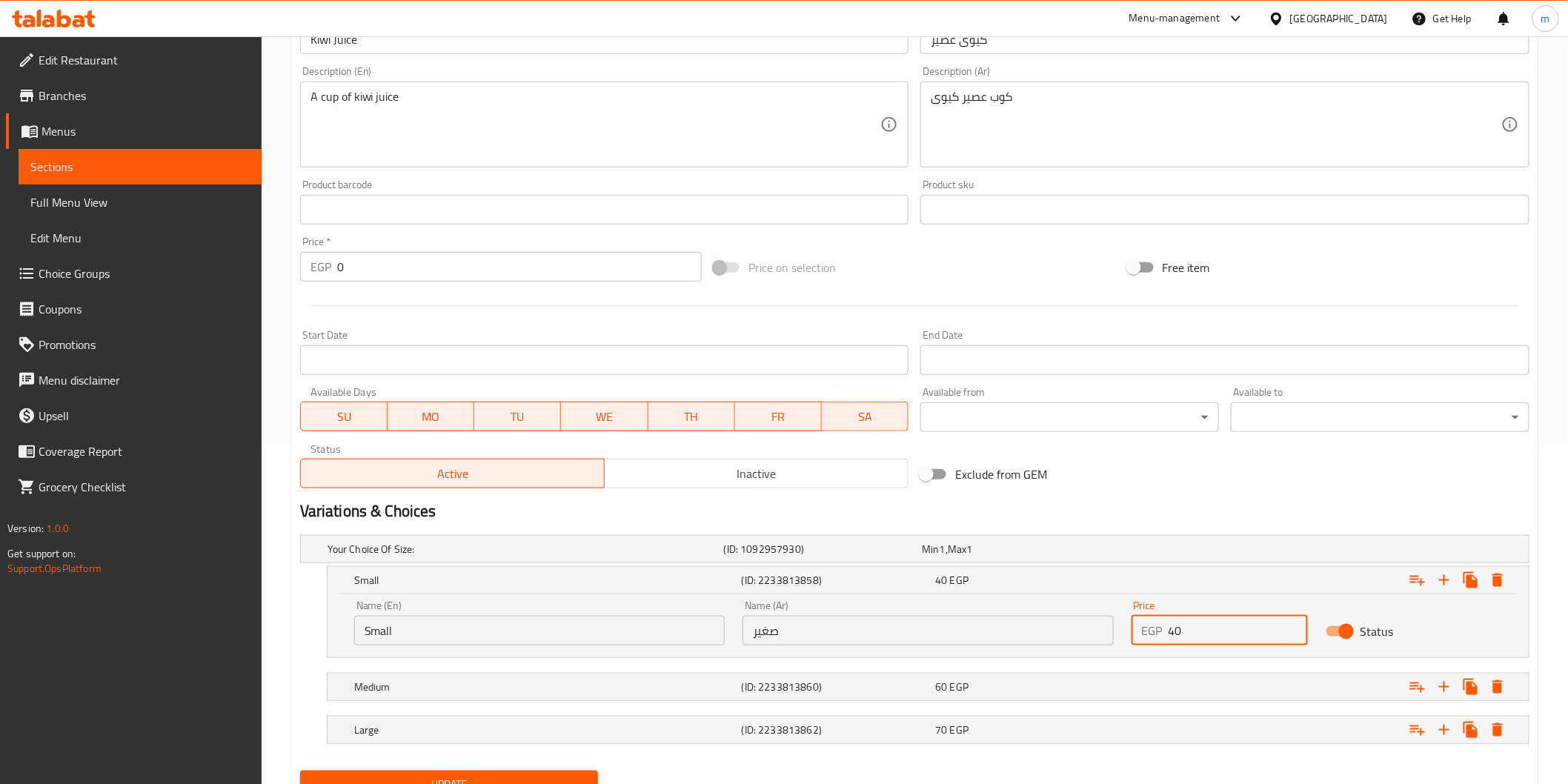
drag, startPoint x: 1208, startPoint y: 637, endPoint x: 1173, endPoint y: 640, distance: 35.1
click at [1173, 640] on input "40" at bounding box center [1238, 631] width 139 height 30
click at [1173, 626] on input "40" at bounding box center [1238, 631] width 139 height 30
click at [1174, 626] on input "40" at bounding box center [1238, 631] width 139 height 30
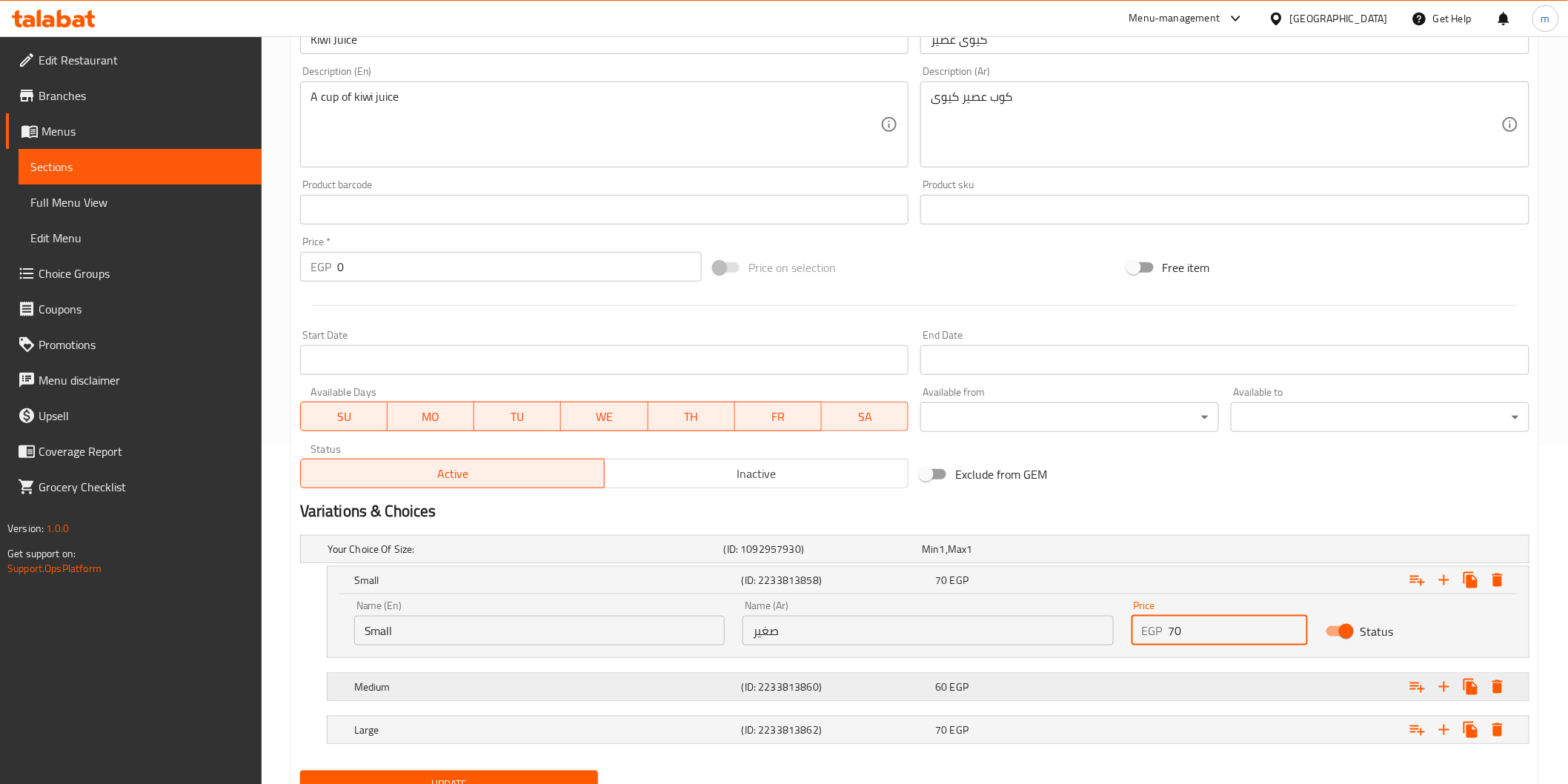
type input "70"
click at [1189, 552] on div "Expand" at bounding box center [1315, 549] width 397 height 6
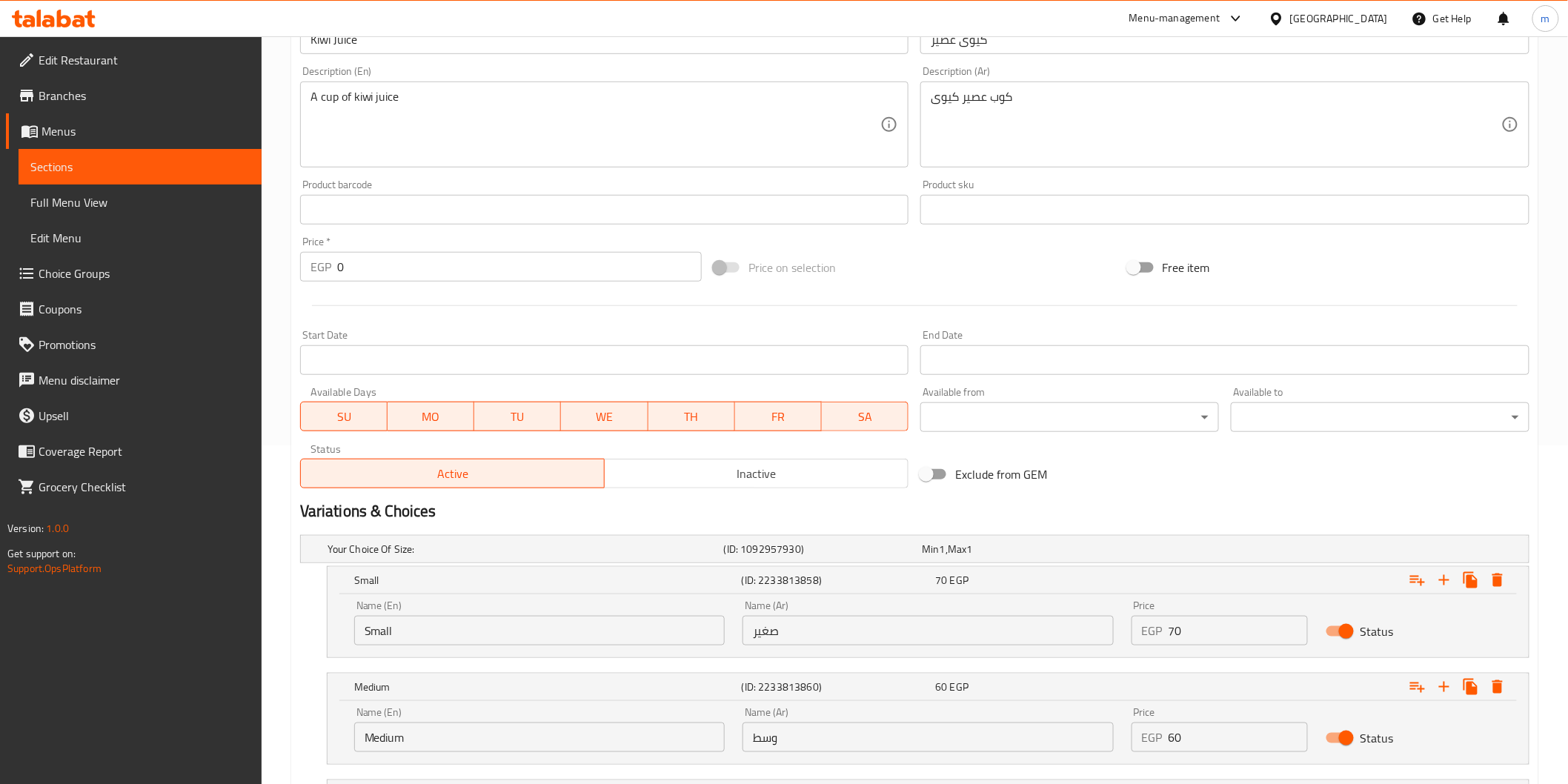
click at [1221, 736] on input "60" at bounding box center [1238, 738] width 139 height 30
click at [1223, 737] on input "60" at bounding box center [1238, 738] width 139 height 30
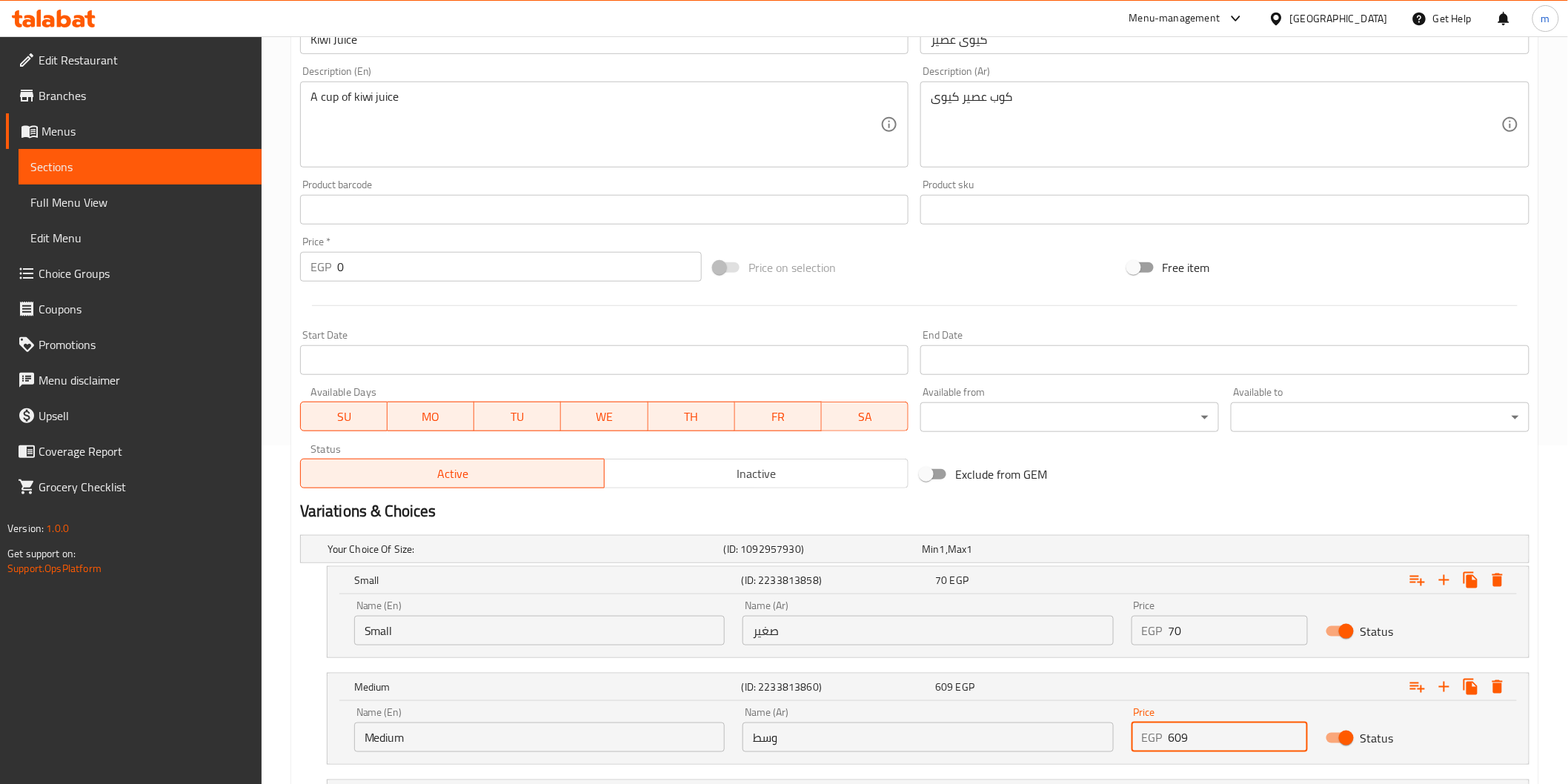
click at [1223, 737] on input "609" at bounding box center [1238, 738] width 139 height 30
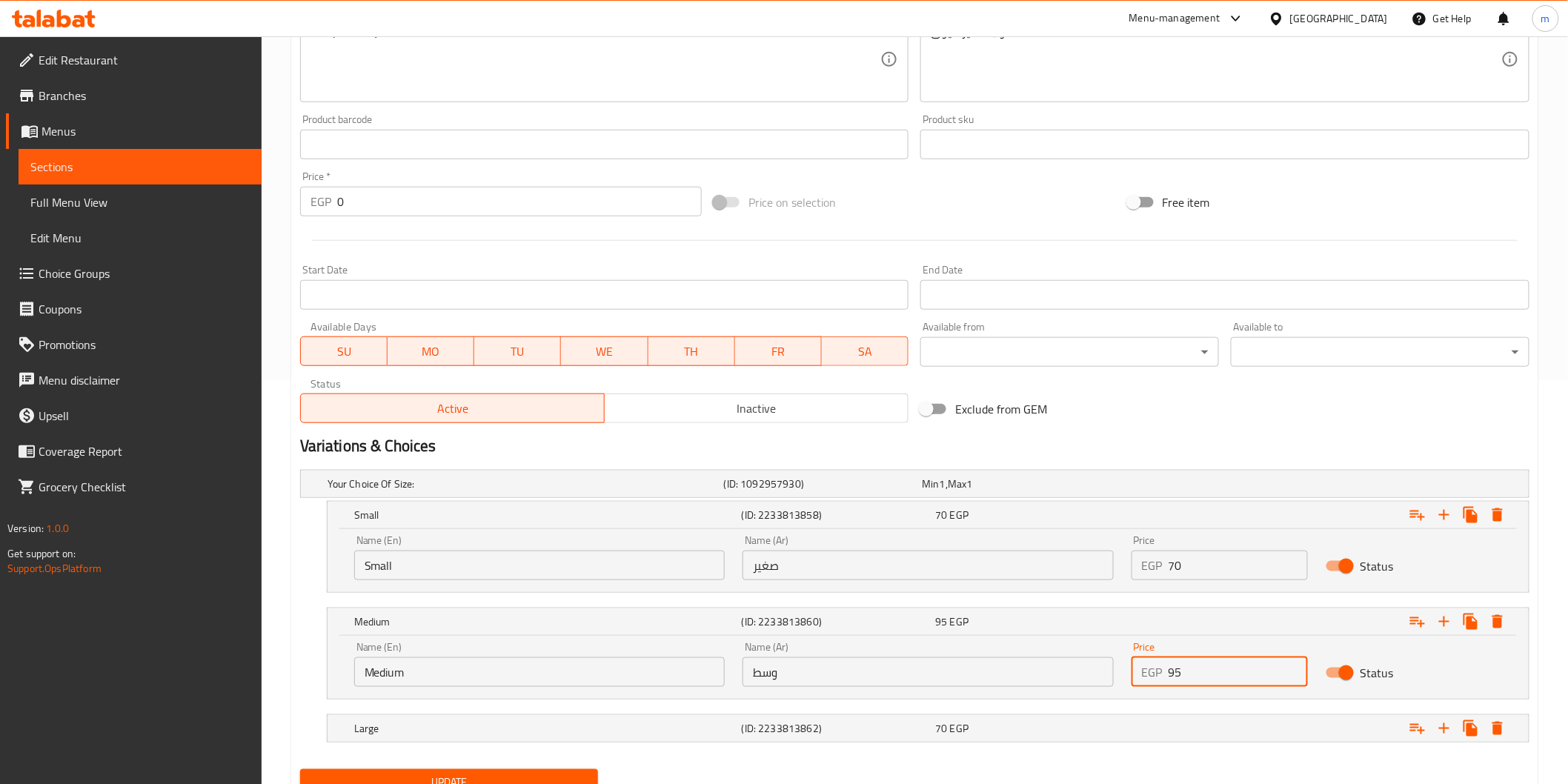
scroll to position [466, 0]
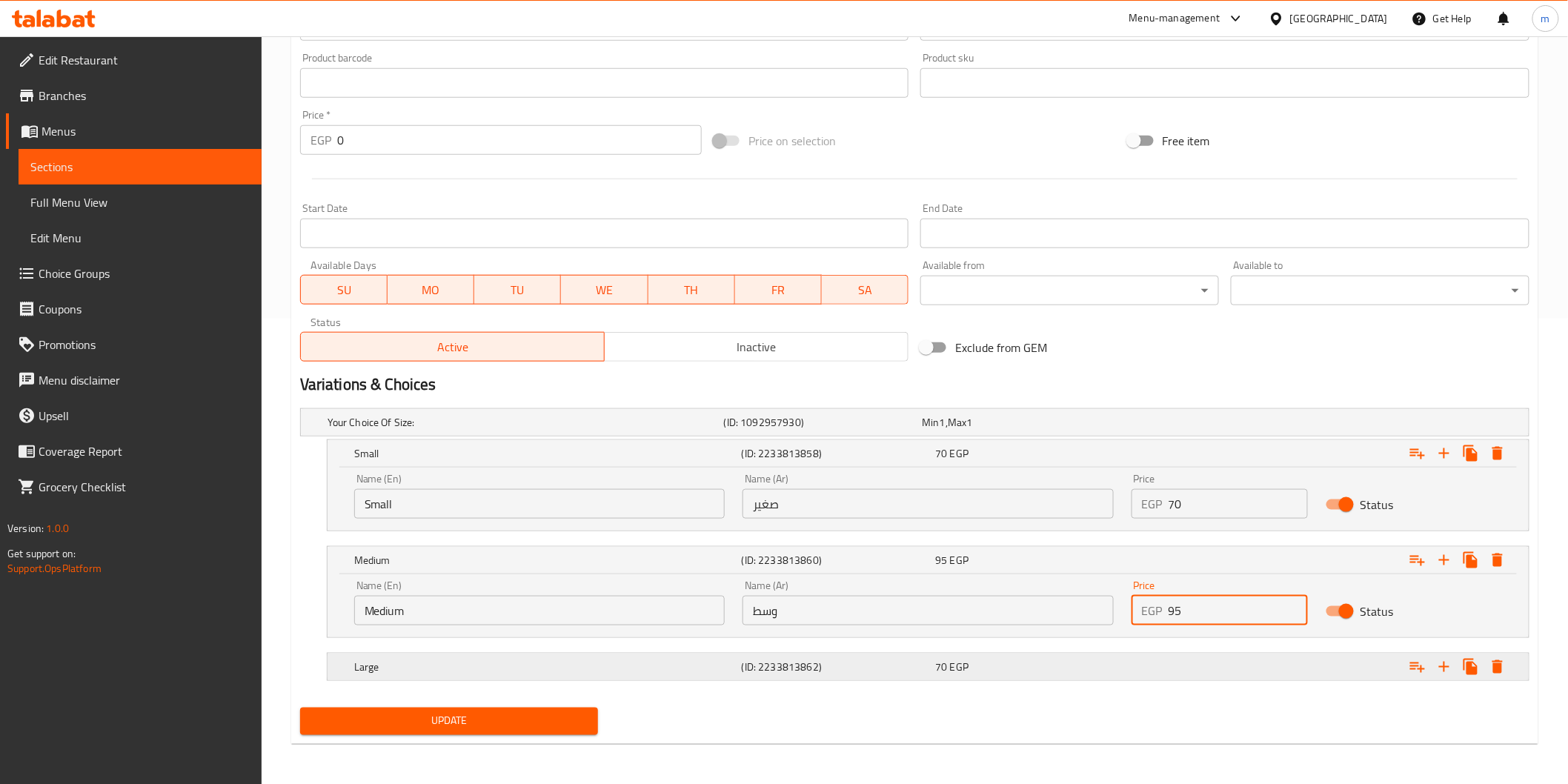
type input "95"
click at [1211, 425] on div "Expand" at bounding box center [1315, 422] width 397 height 6
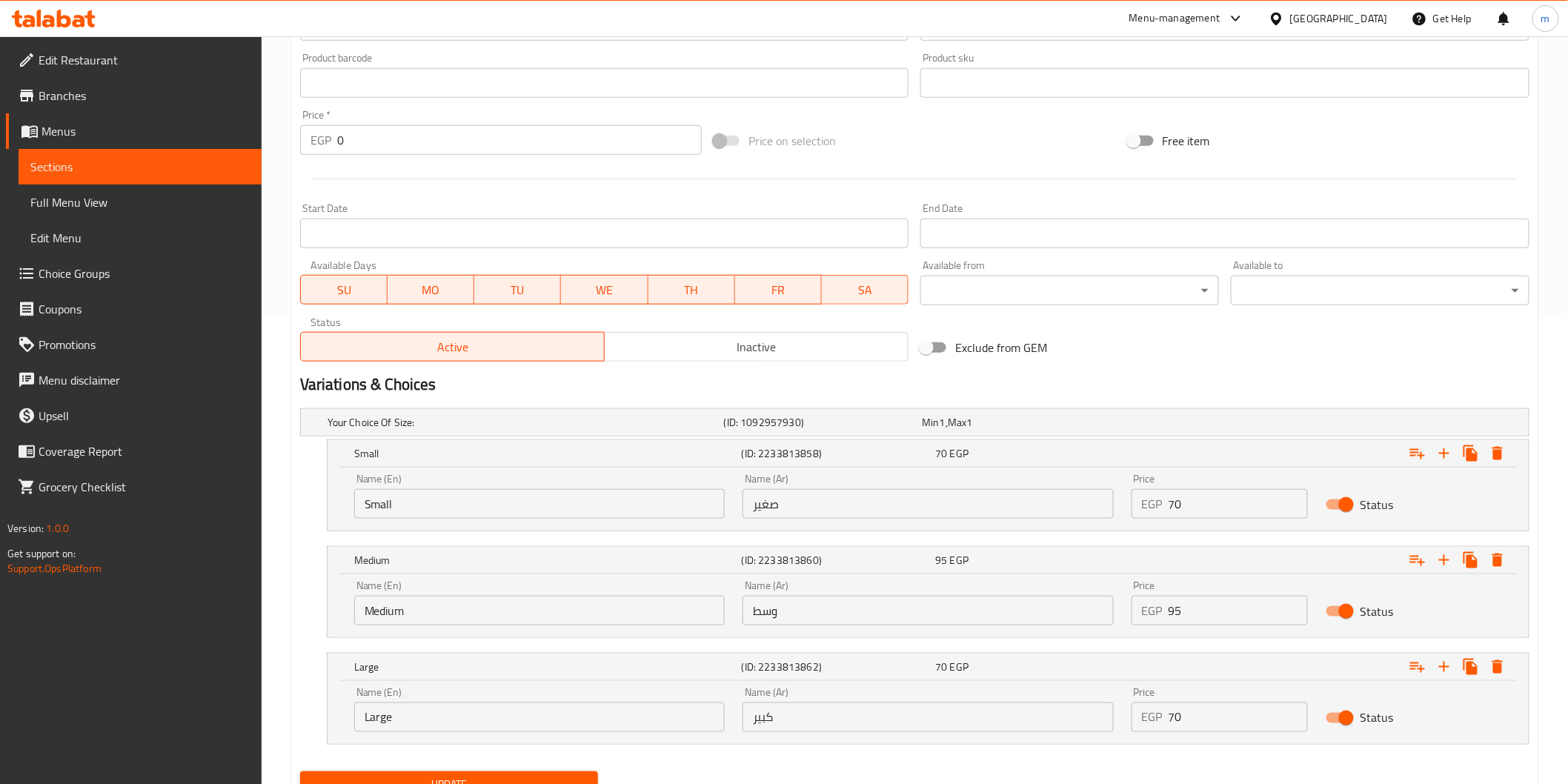
click at [1209, 725] on input "70" at bounding box center [1238, 718] width 139 height 30
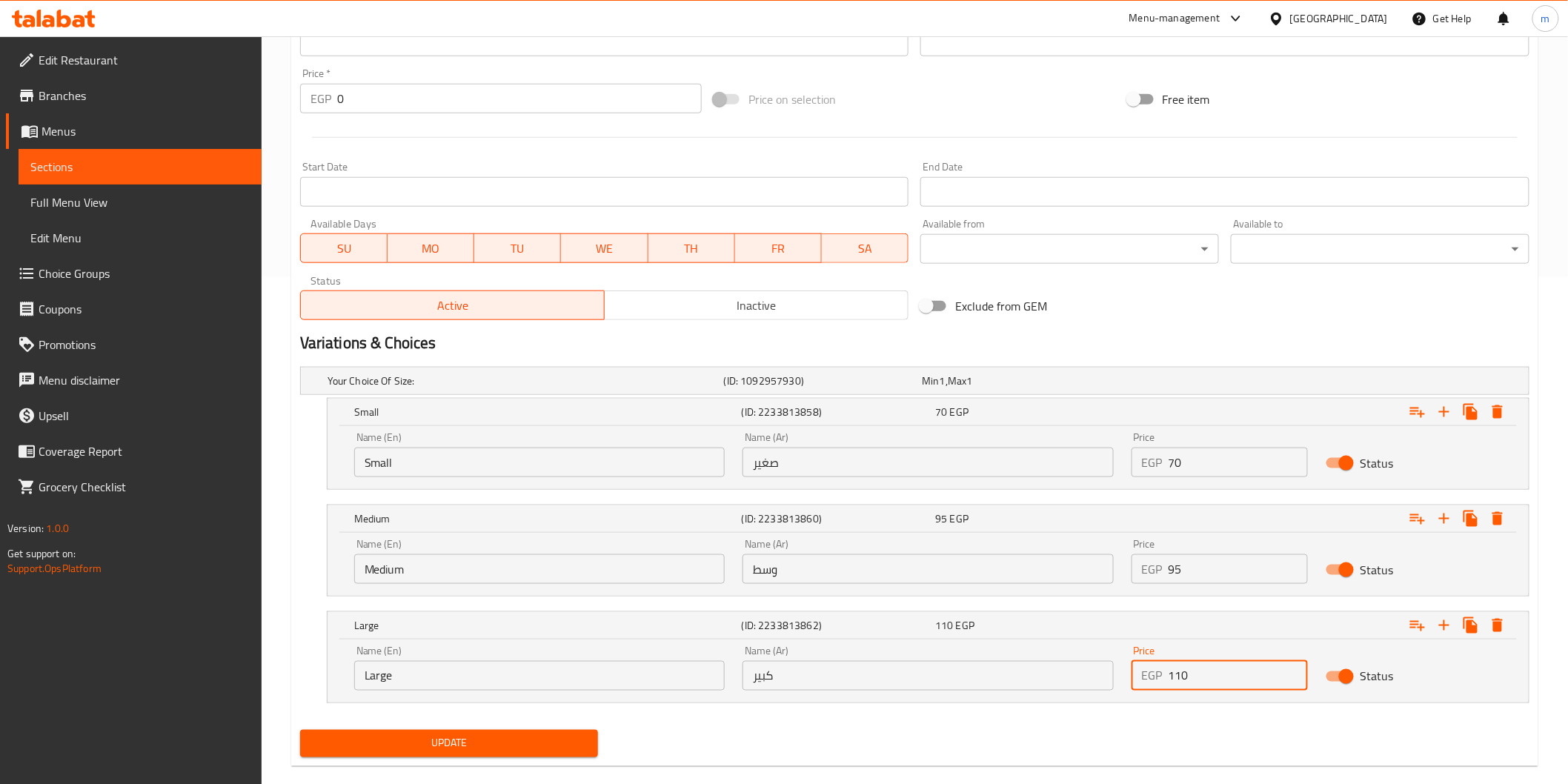
scroll to position [530, 0]
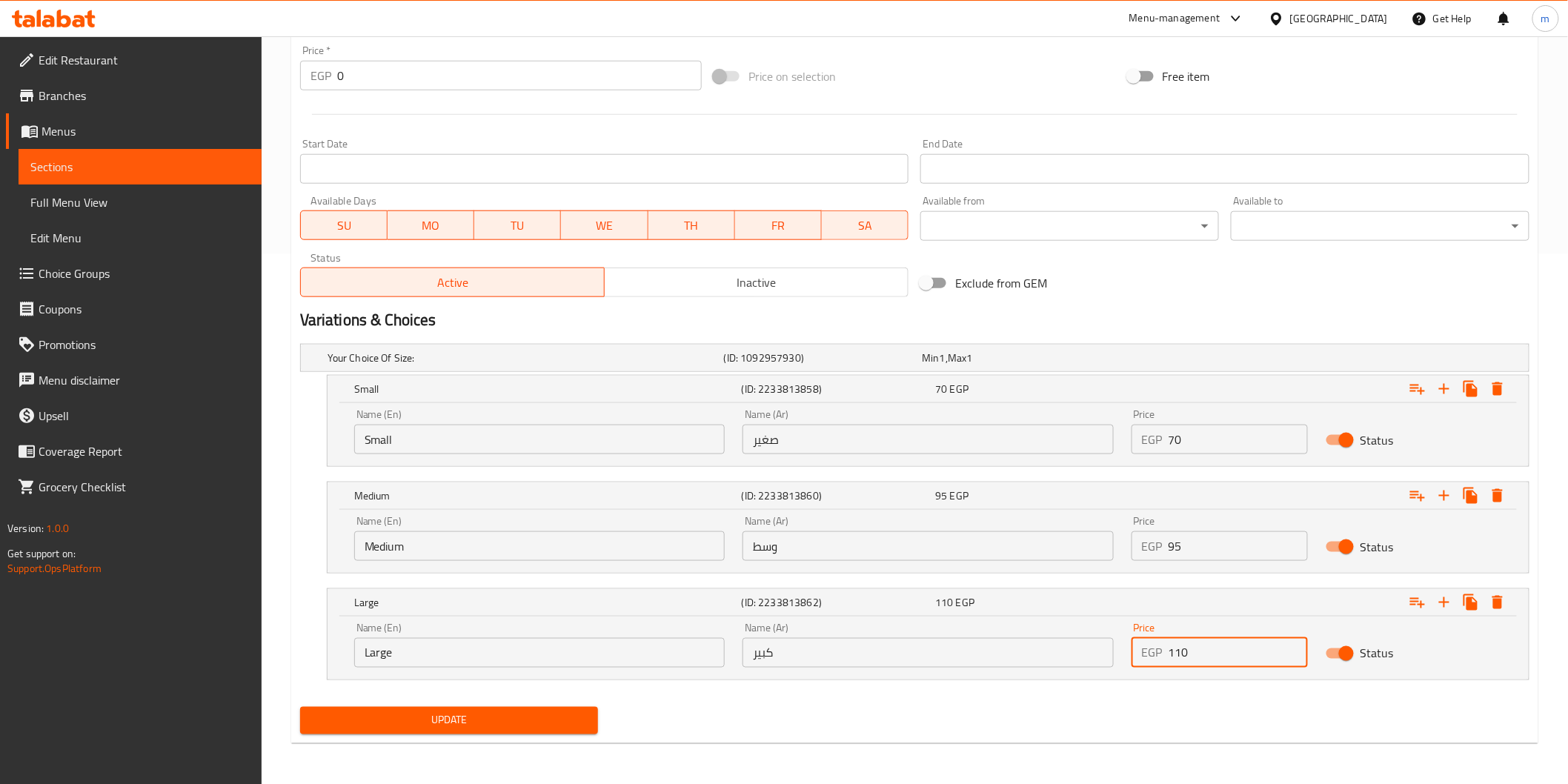
type input "110"
click at [543, 720] on span "Update" at bounding box center [450, 721] width 275 height 18
click at [588, 716] on button "Update" at bounding box center [449, 720] width 298 height 27
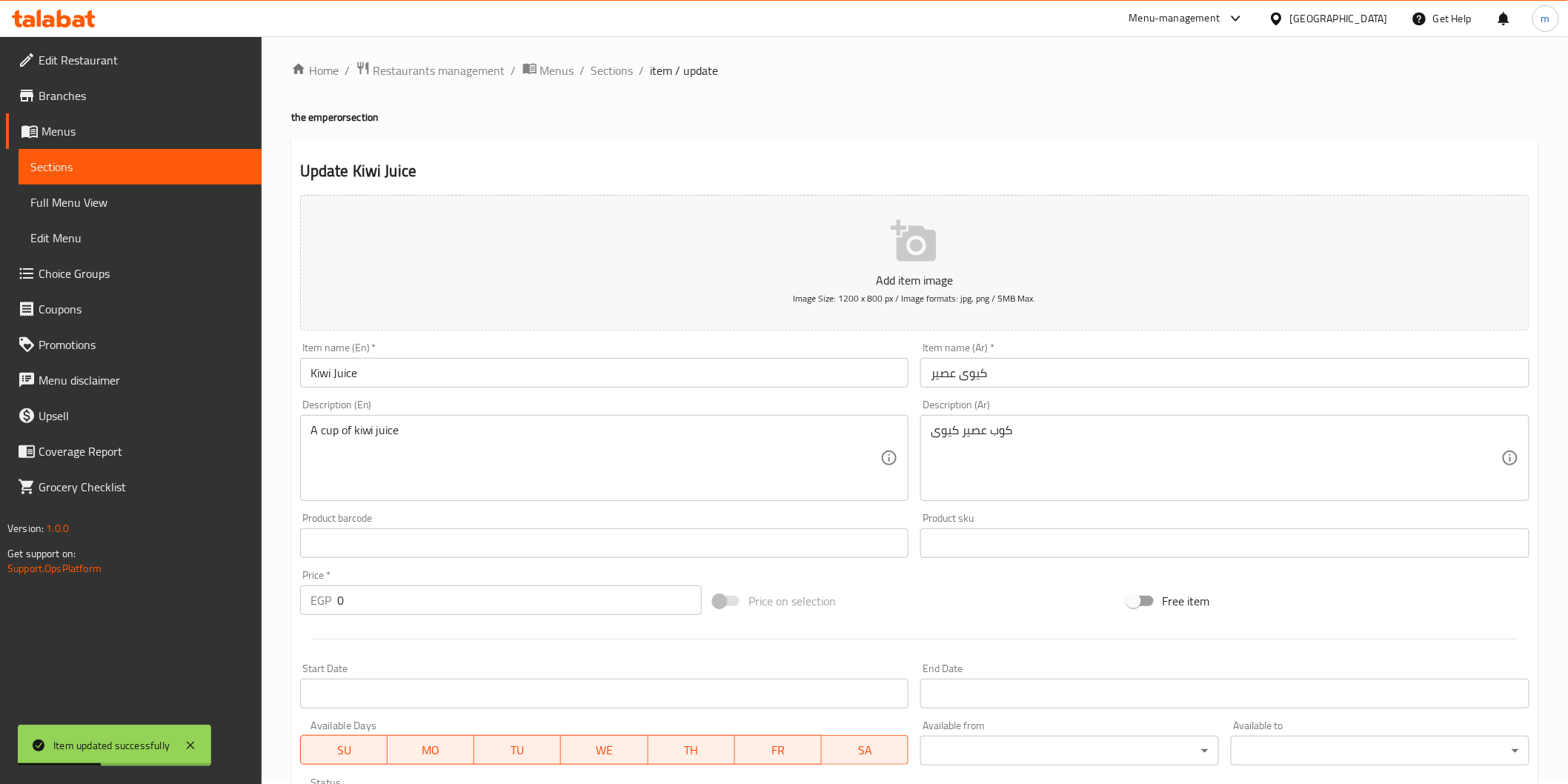
scroll to position [0, 0]
click at [621, 85] on span "Sections" at bounding box center [612, 75] width 42 height 17
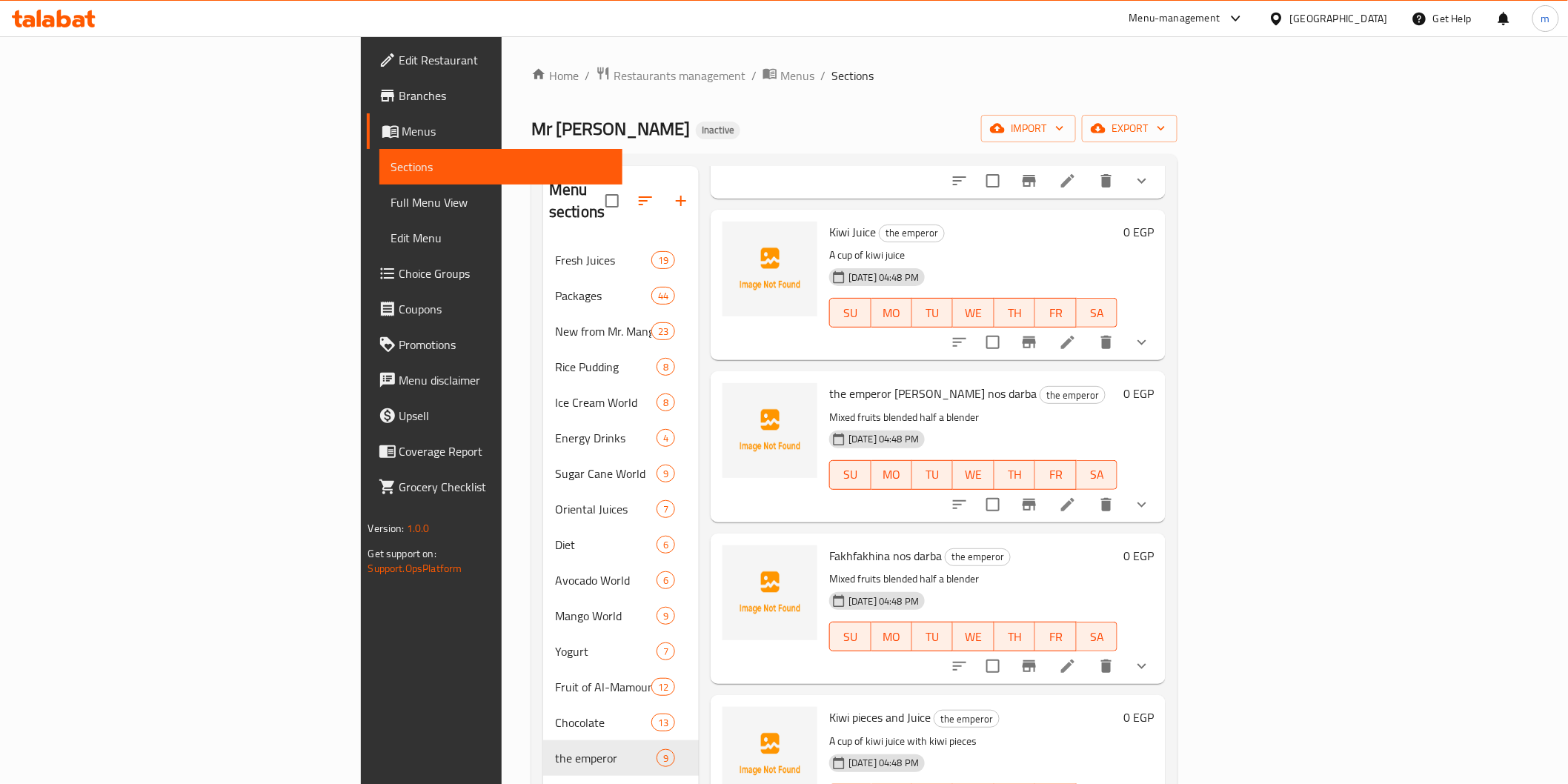
scroll to position [220, 0]
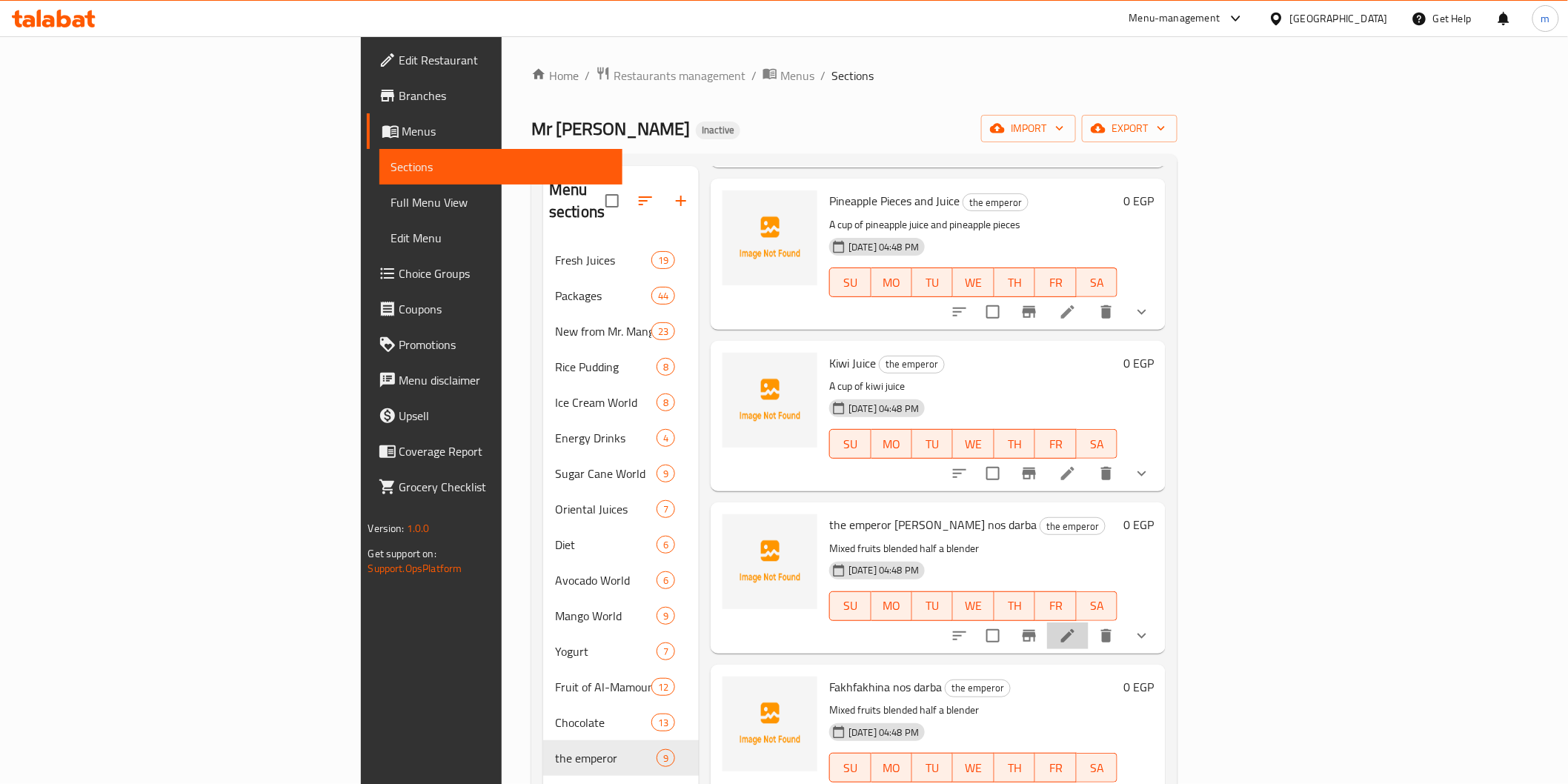
click at [1088, 622] on li at bounding box center [1068, 636] width 41 height 27
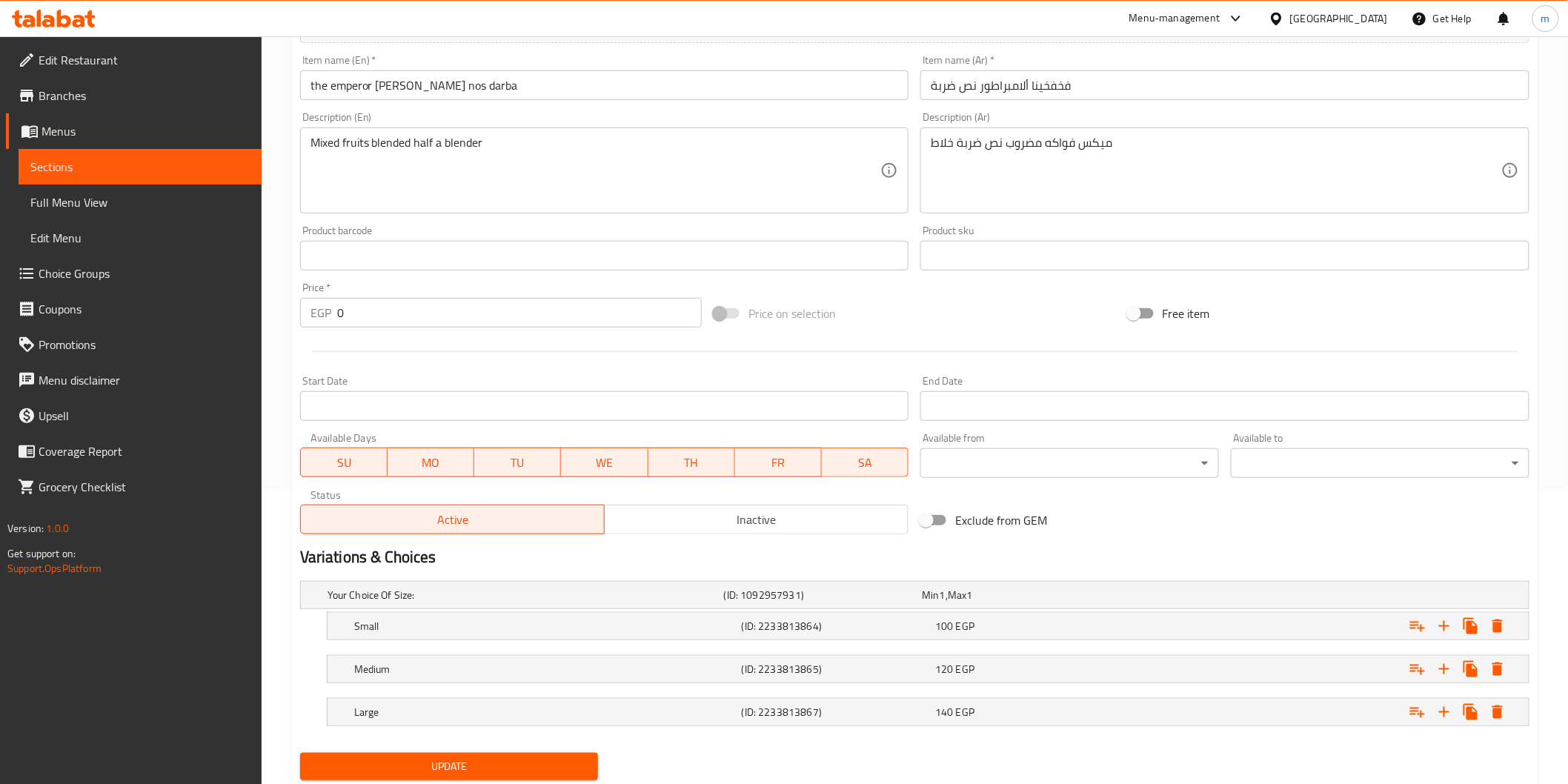
scroll to position [329, 0]
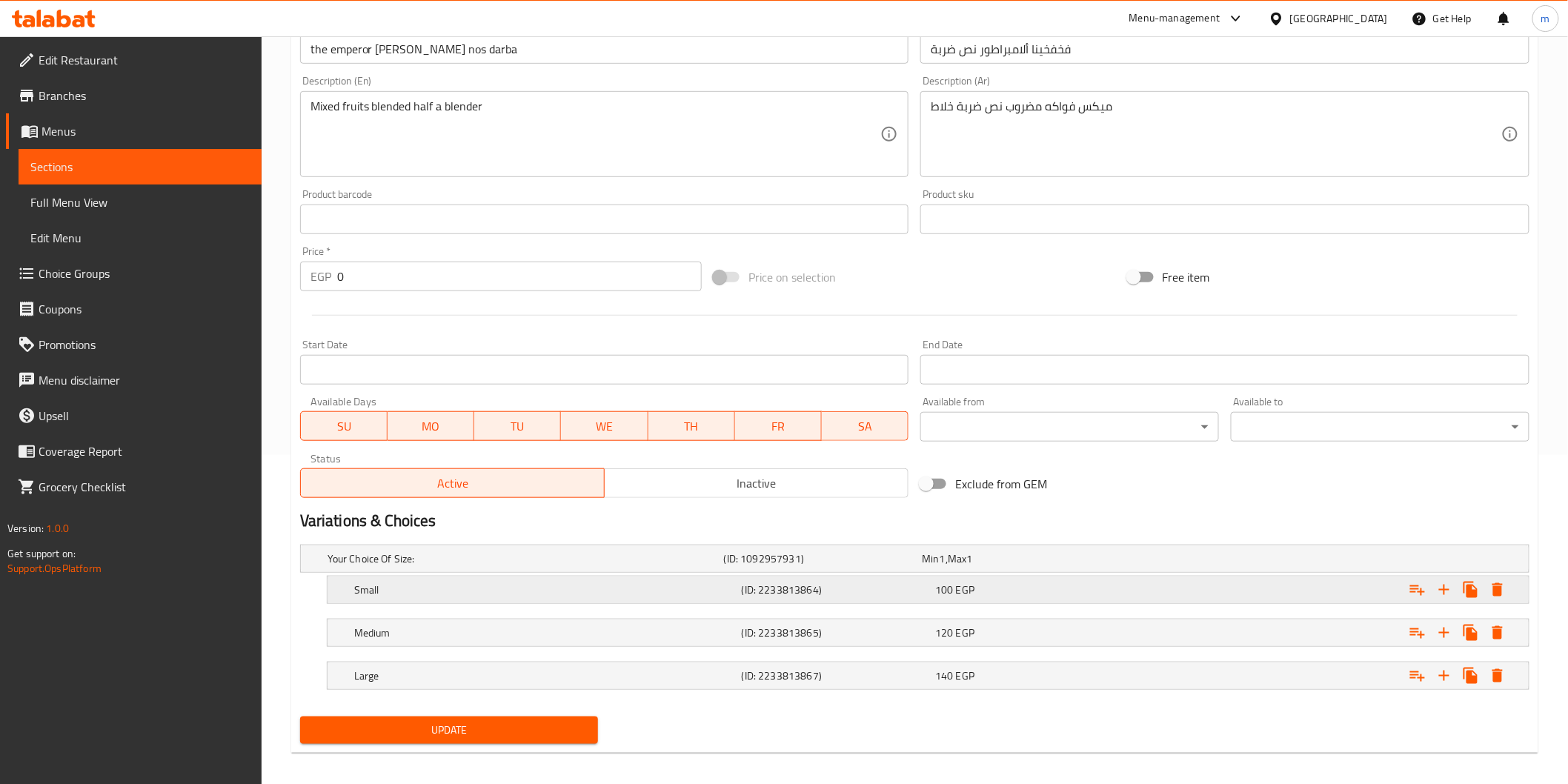
click at [916, 566] on h5 "(ID: 2233813864)" at bounding box center [820, 559] width 193 height 15
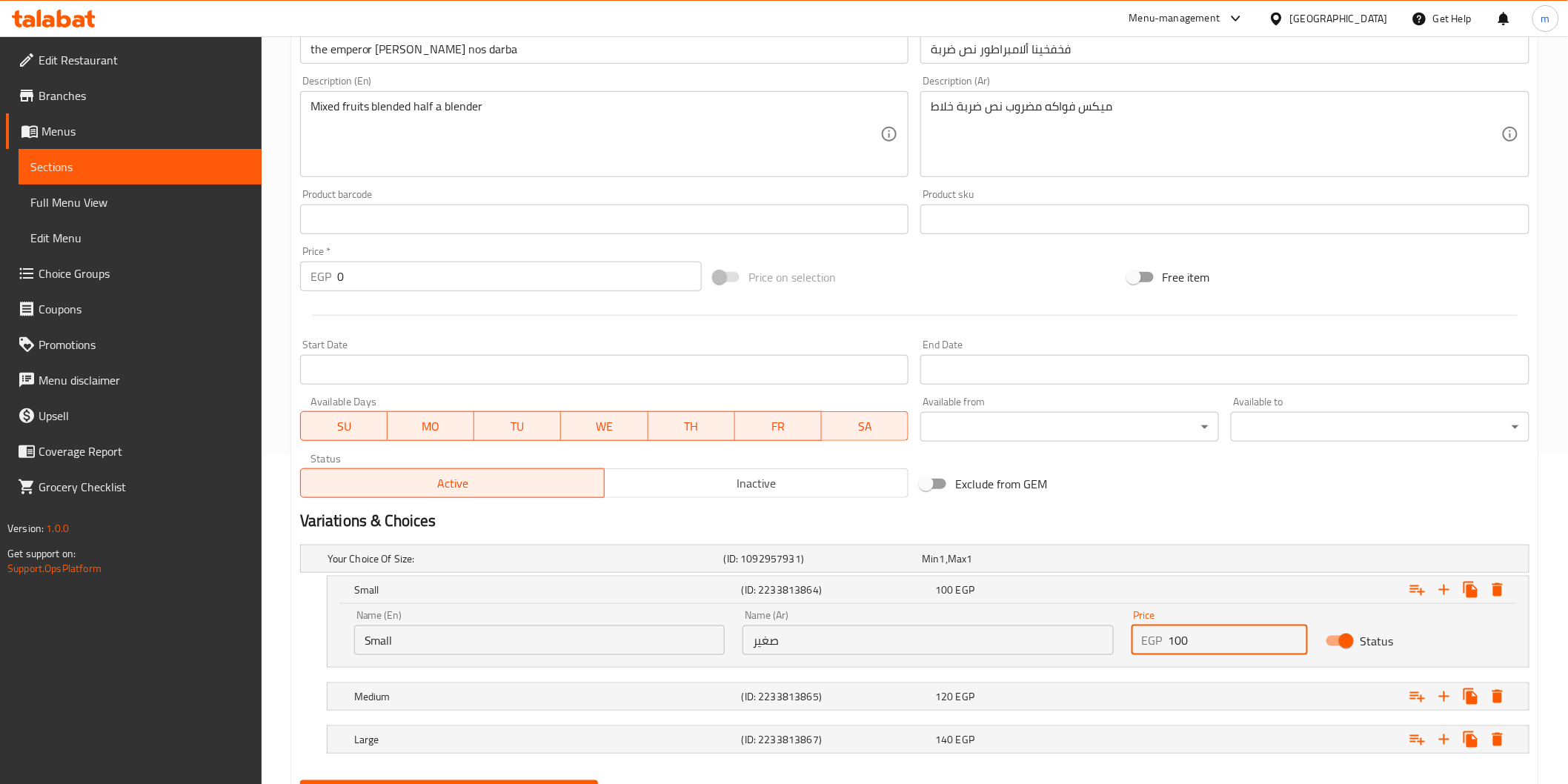
drag, startPoint x: 1209, startPoint y: 653, endPoint x: 1097, endPoint y: 656, distance: 112.0
click at [1097, 656] on div "Name (En) Small Name (En) Name (Ar) صغير Name (Ar) Price EGP 100 Price Status" at bounding box center [928, 632] width 1165 height 63
type input "50"
click at [1193, 562] on div "Expand" at bounding box center [1315, 559] width 397 height 6
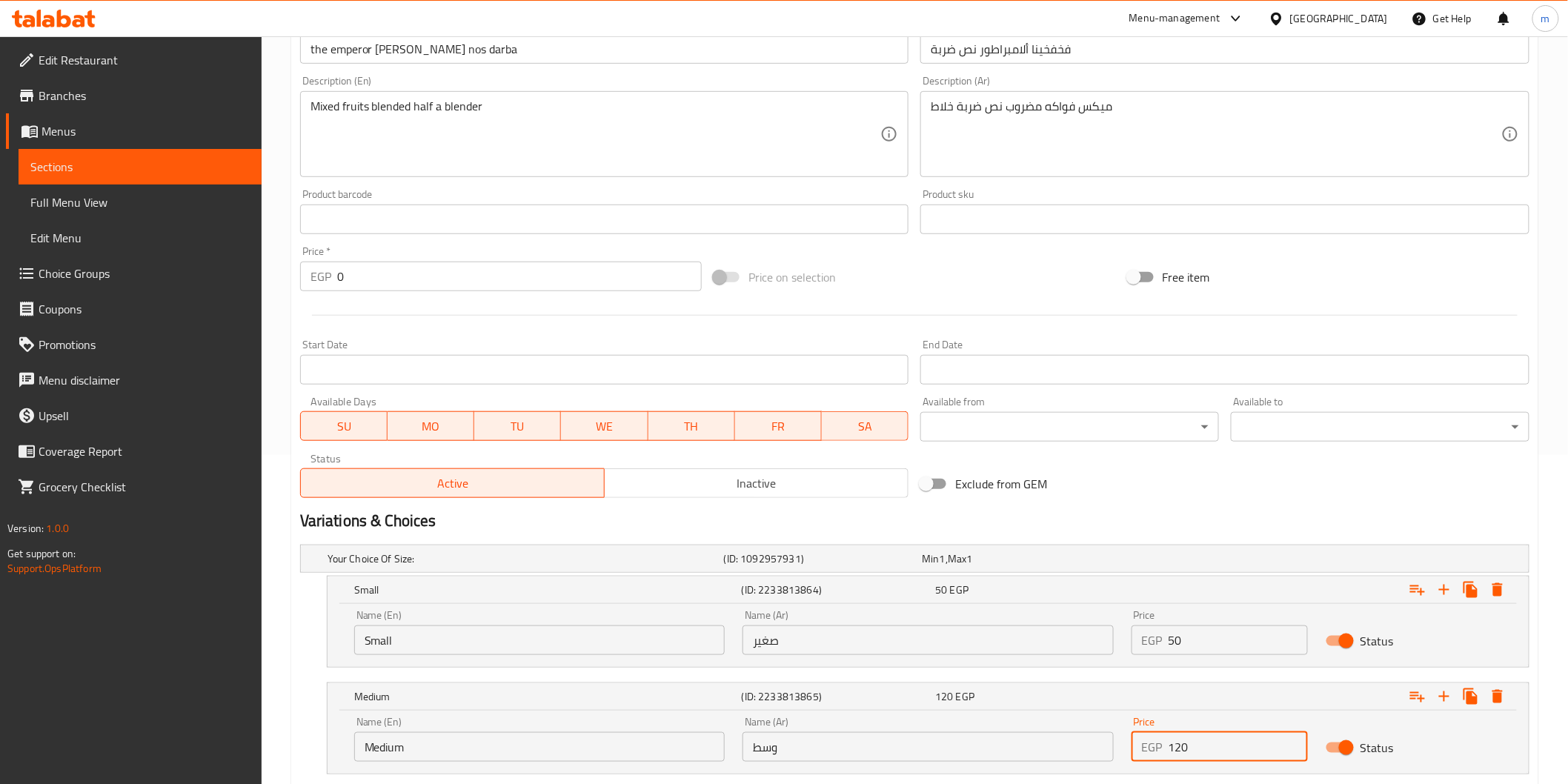
drag, startPoint x: 1209, startPoint y: 753, endPoint x: 1143, endPoint y: 747, distance: 66.3
click at [1143, 747] on div "EGP 120 Price" at bounding box center [1219, 748] width 176 height 30
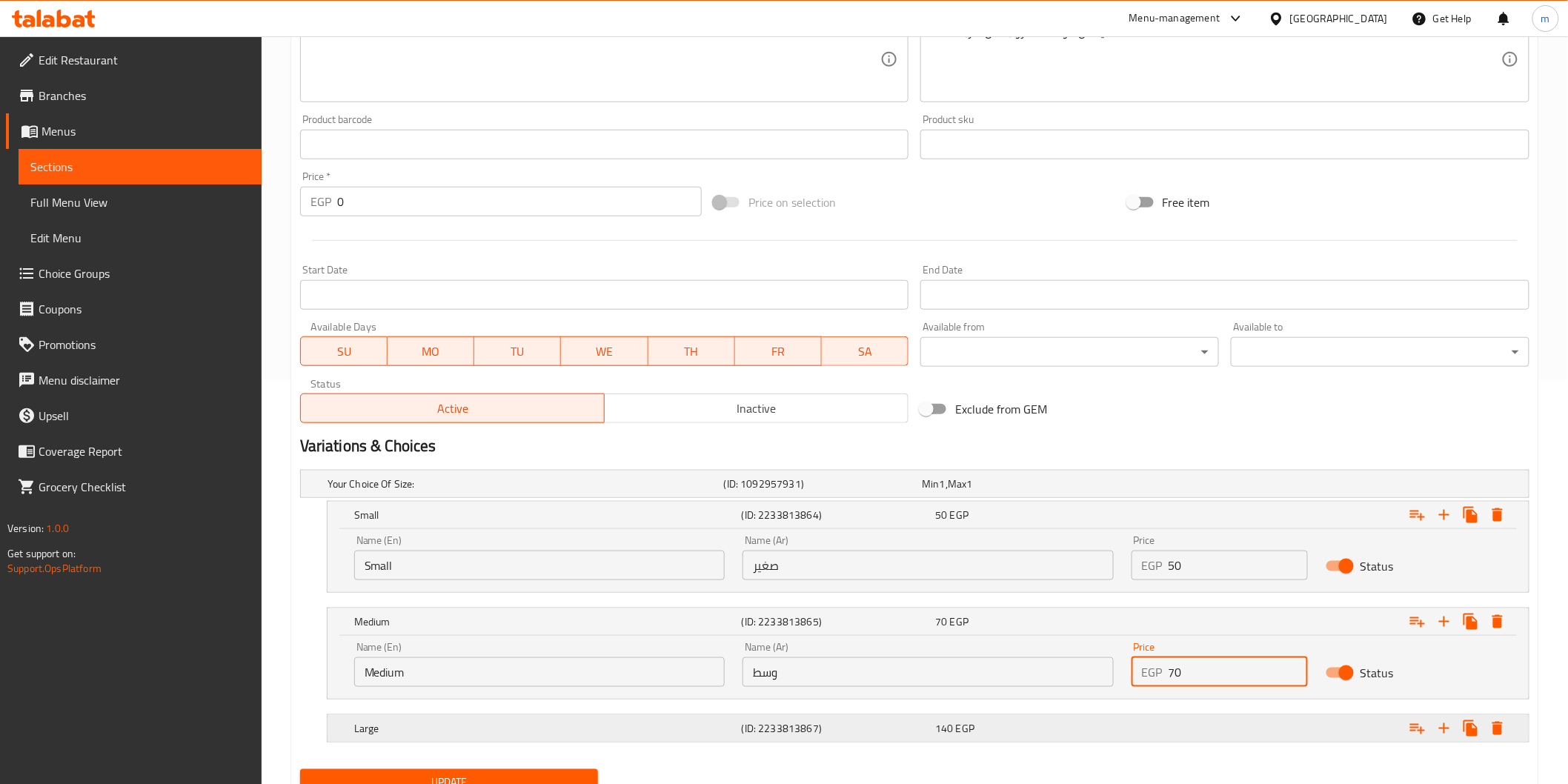
scroll to position [439, 0]
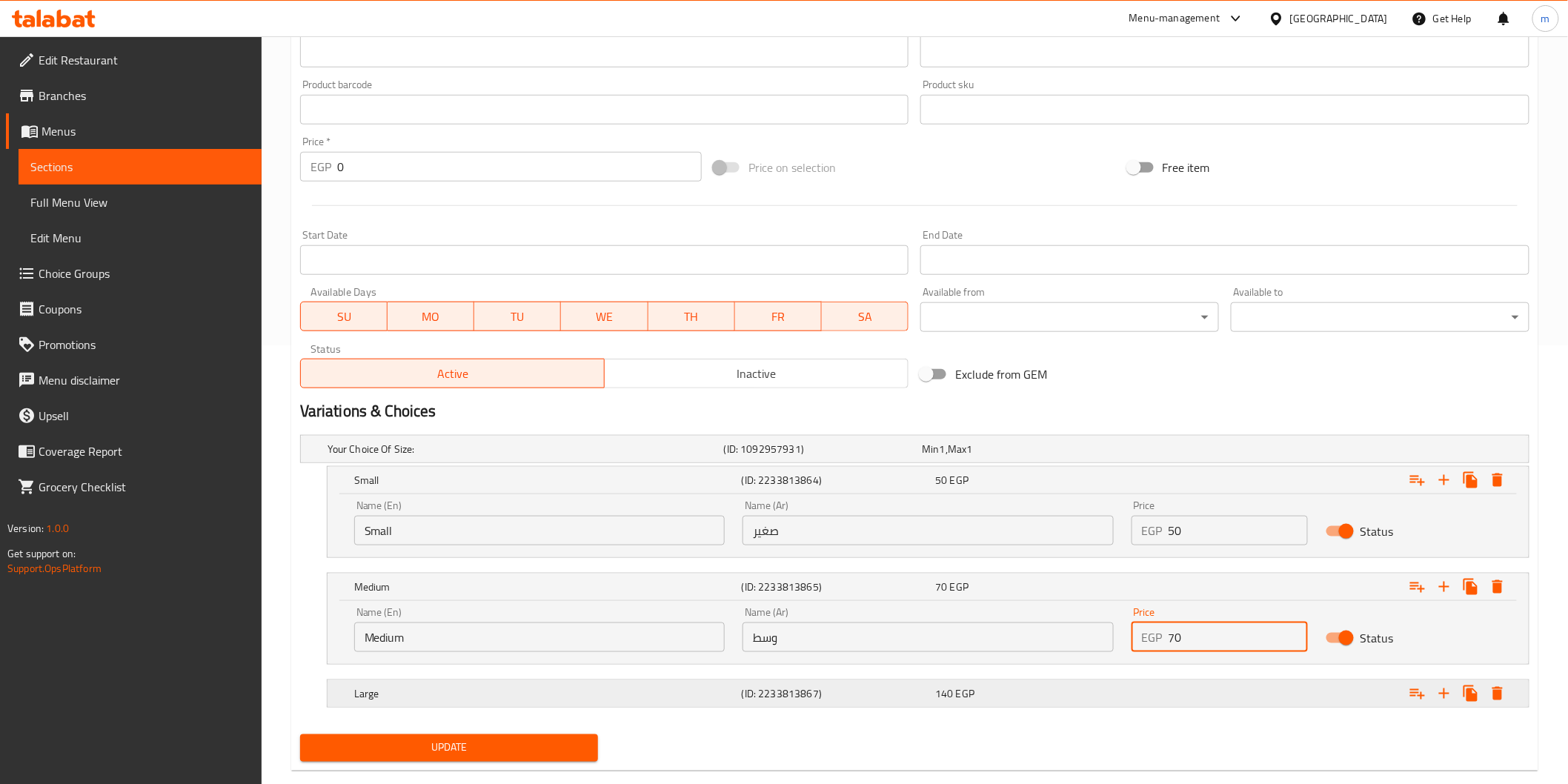
type input "70"
click at [997, 457] on div "140 EGP" at bounding box center [1018, 449] width 193 height 15
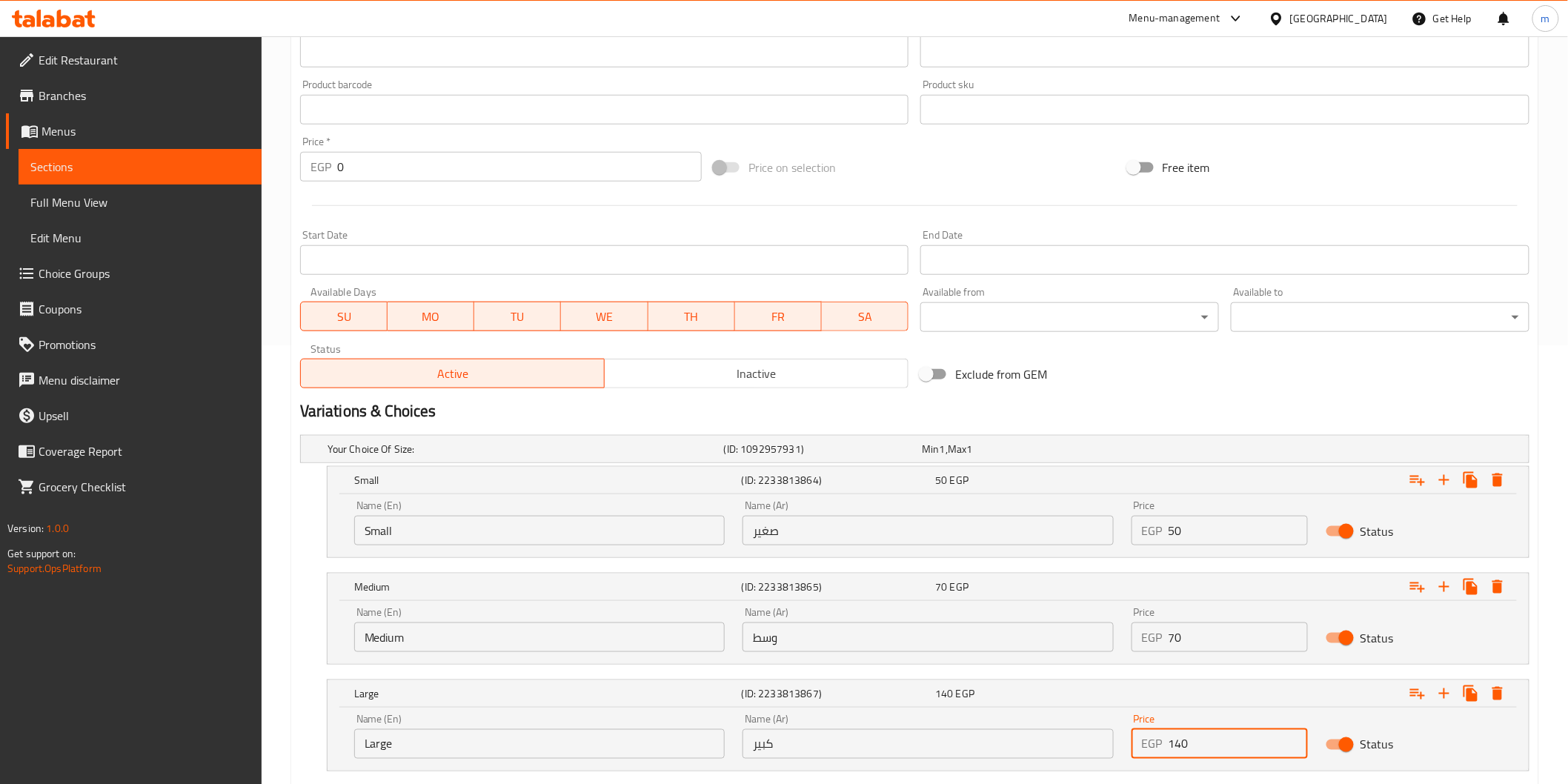
drag, startPoint x: 1199, startPoint y: 750, endPoint x: 1173, endPoint y: 749, distance: 26.0
click at [1173, 749] on input "140" at bounding box center [1238, 744] width 139 height 30
click at [1172, 743] on input "140" at bounding box center [1238, 744] width 139 height 30
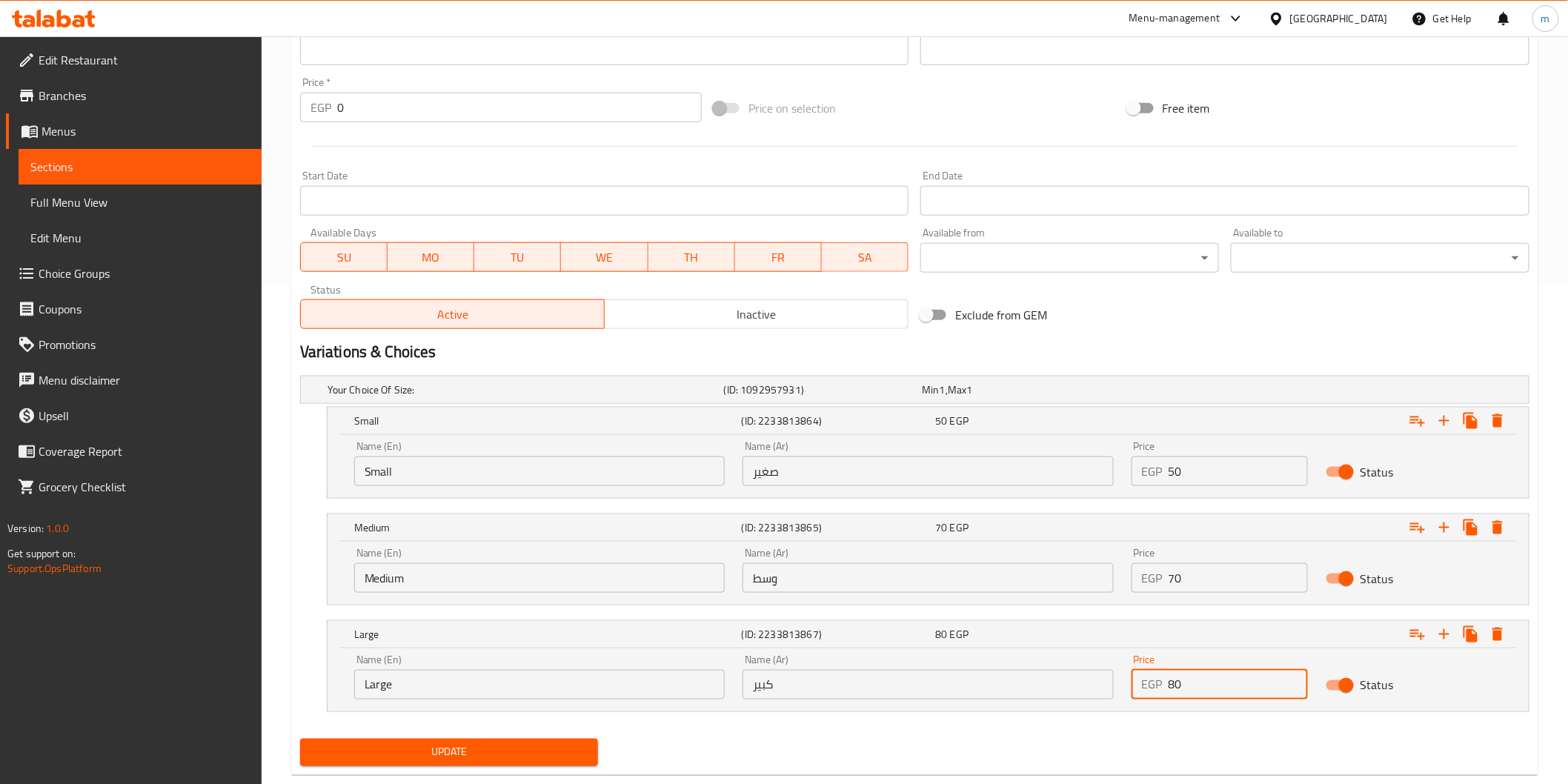
scroll to position [530, 0]
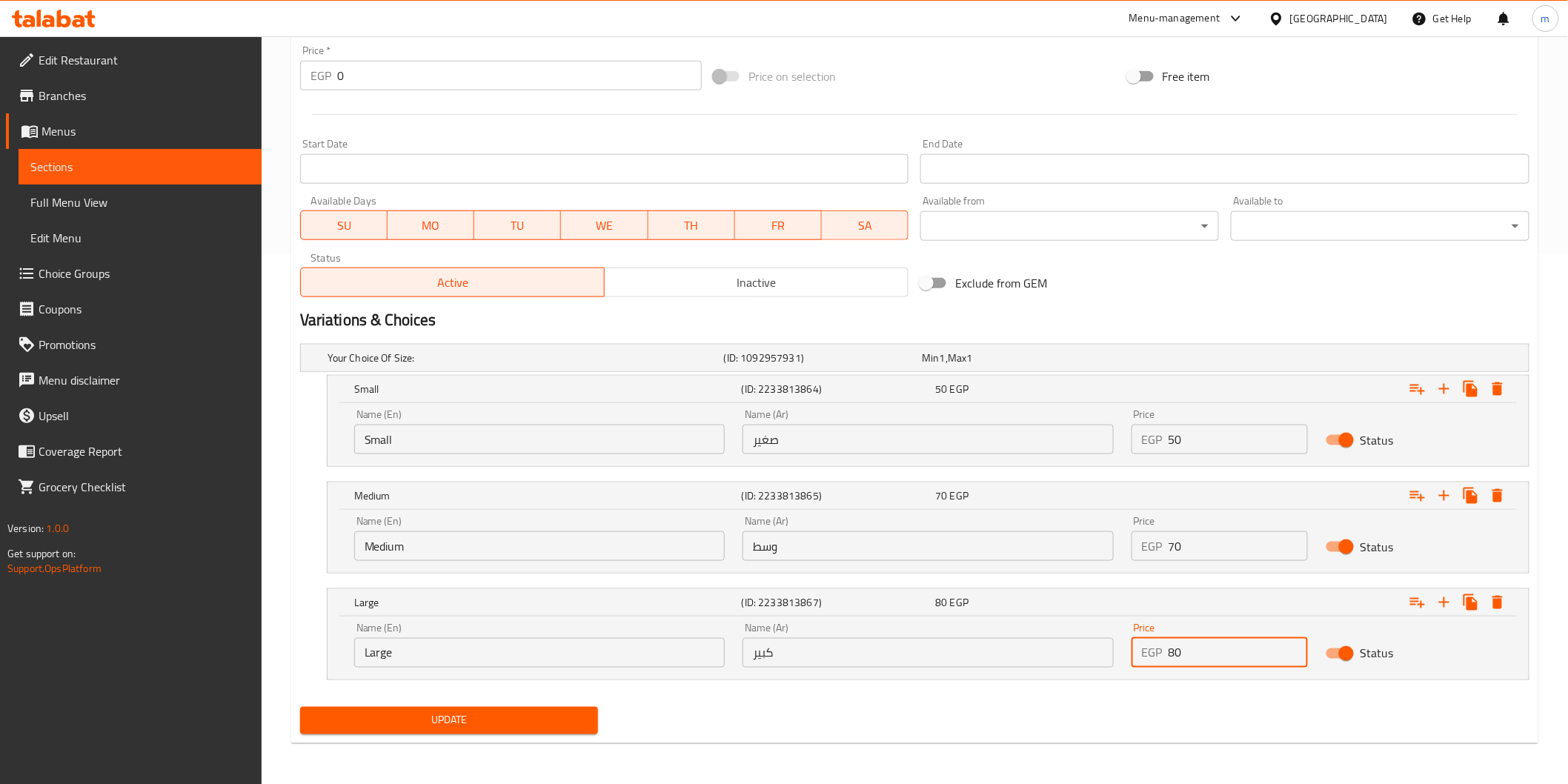
type input "80"
click at [515, 708] on button "Update" at bounding box center [449, 720] width 298 height 27
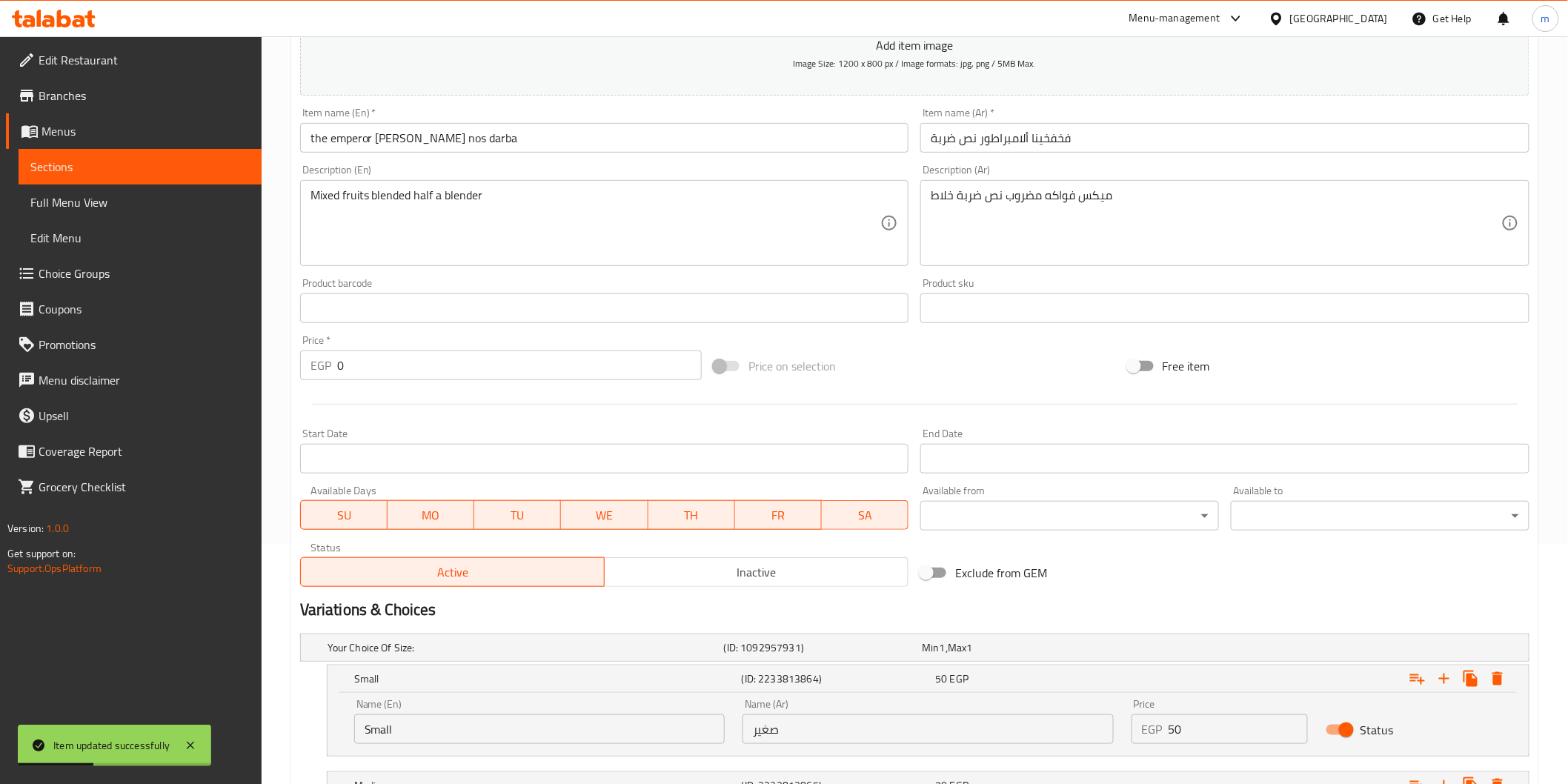
scroll to position [0, 0]
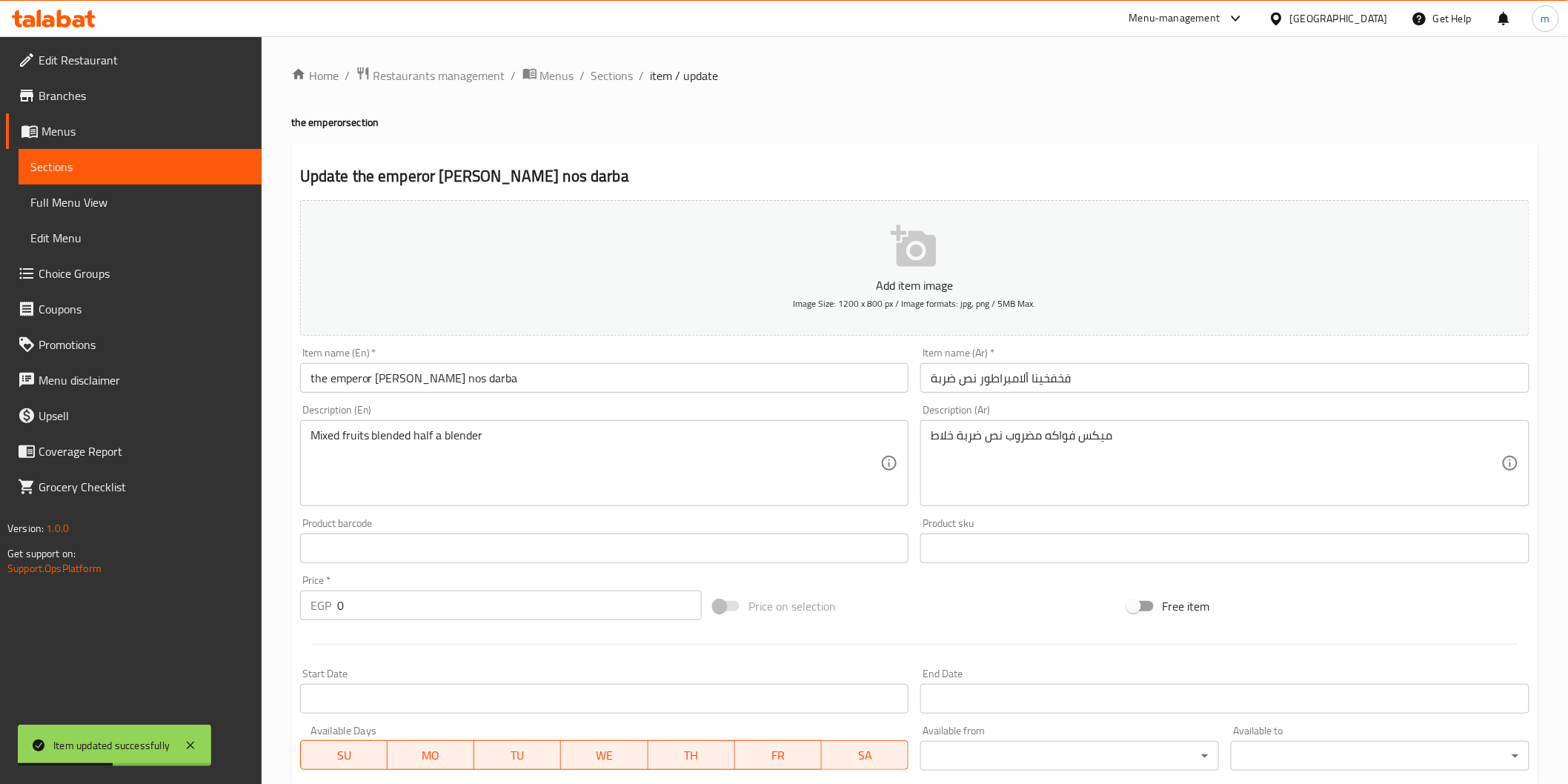
click at [441, 380] on input "the emperor [PERSON_NAME] nos darba" at bounding box center [604, 378] width 609 height 30
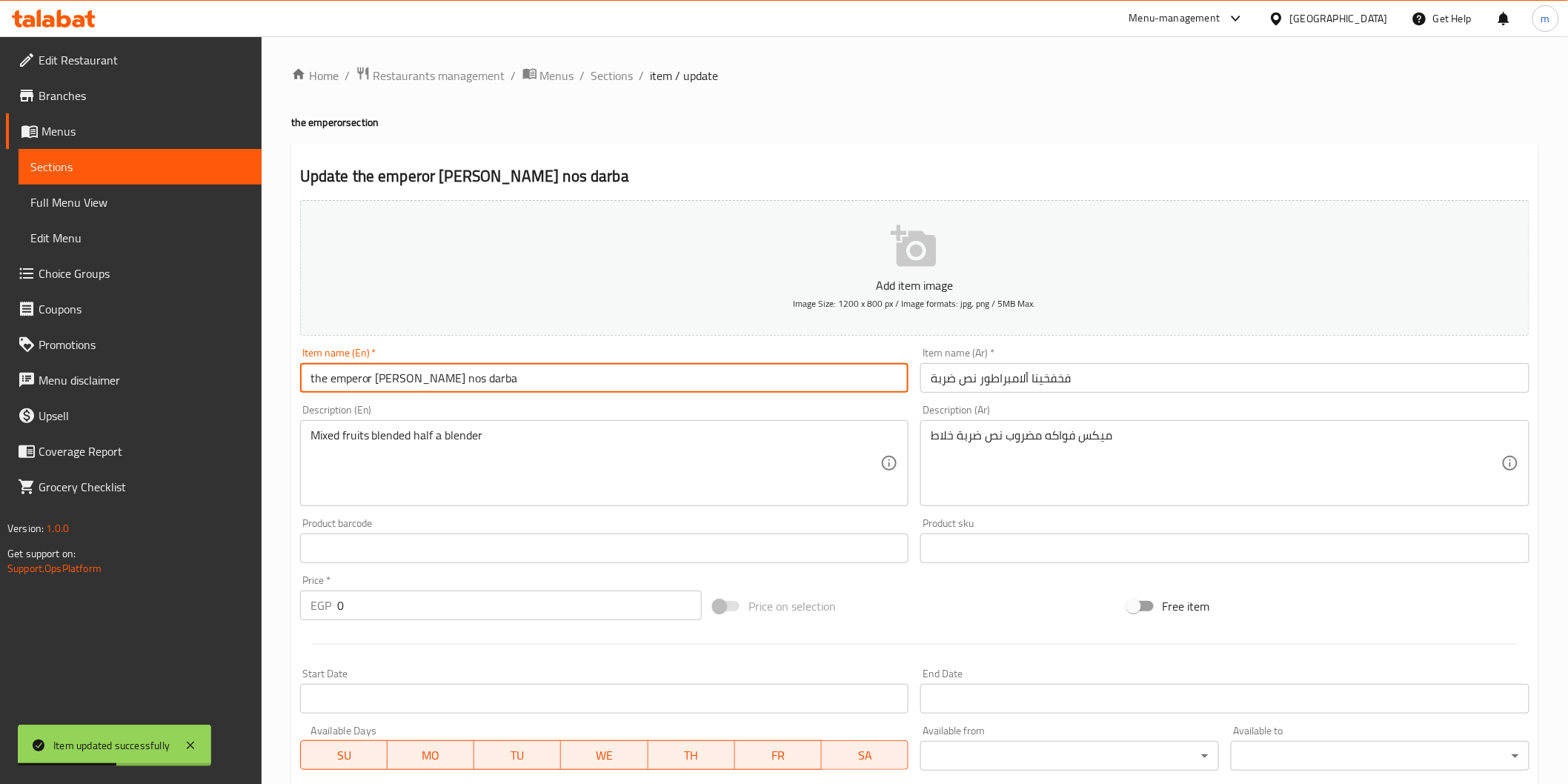
click at [441, 380] on input "the emperor [PERSON_NAME] nos darba" at bounding box center [604, 378] width 609 height 30
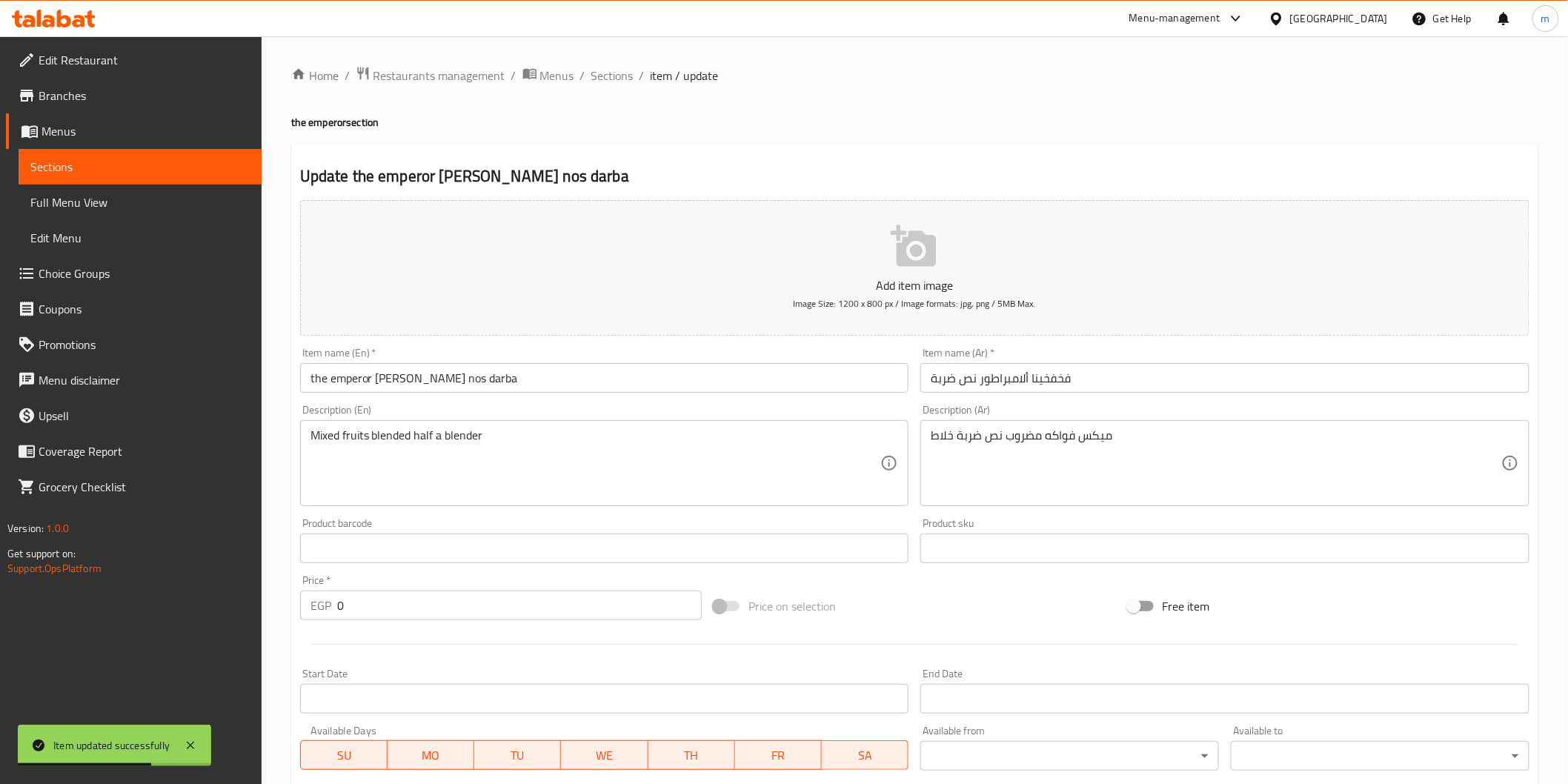
click at [609, 90] on div "Home / Restaurants management / Menus / Sections / item / update the emperor se…" at bounding box center [914, 675] width 1247 height 1219
click at [613, 82] on span "Sections" at bounding box center [612, 75] width 42 height 17
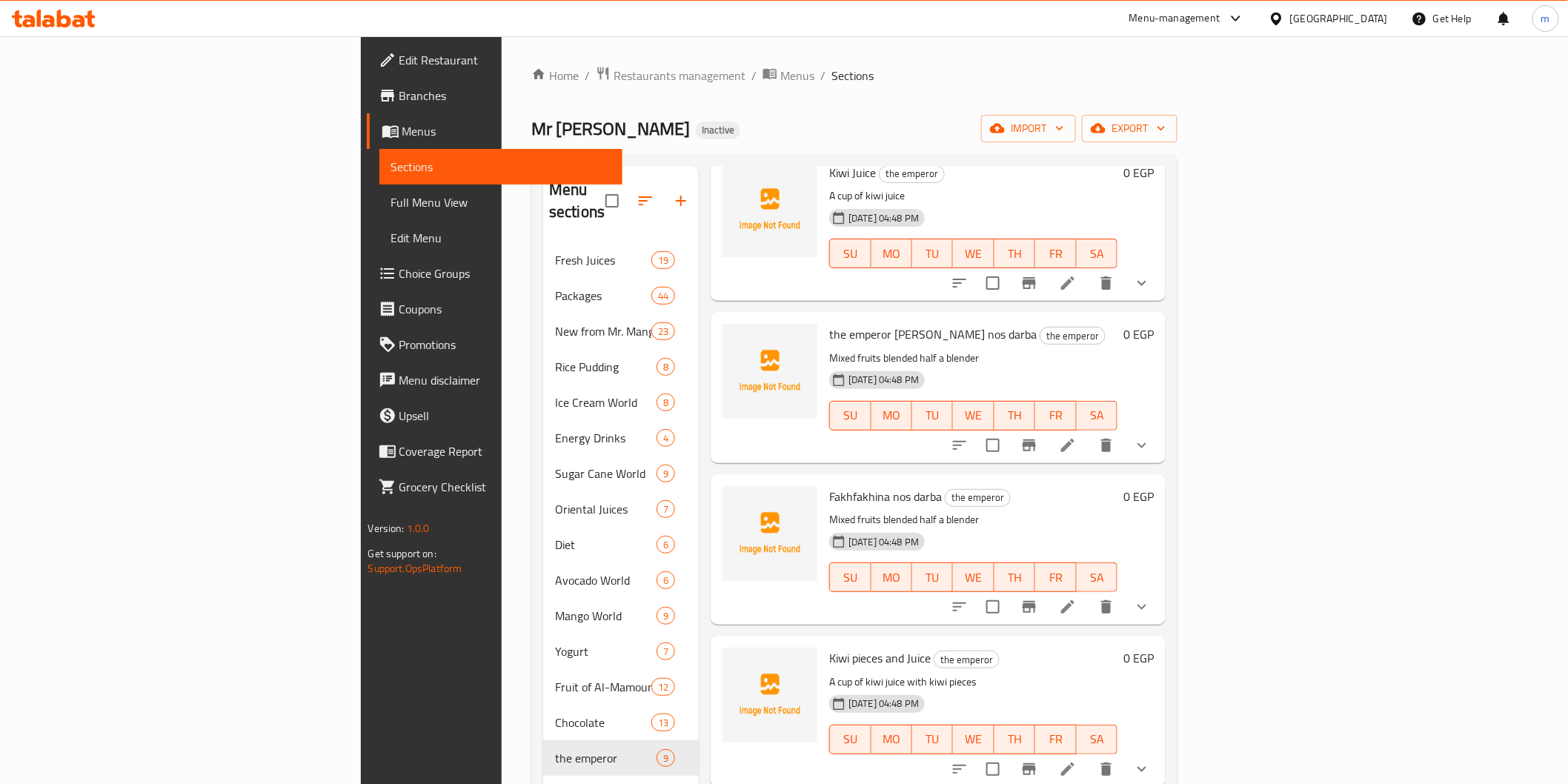
scroll to position [439, 0]
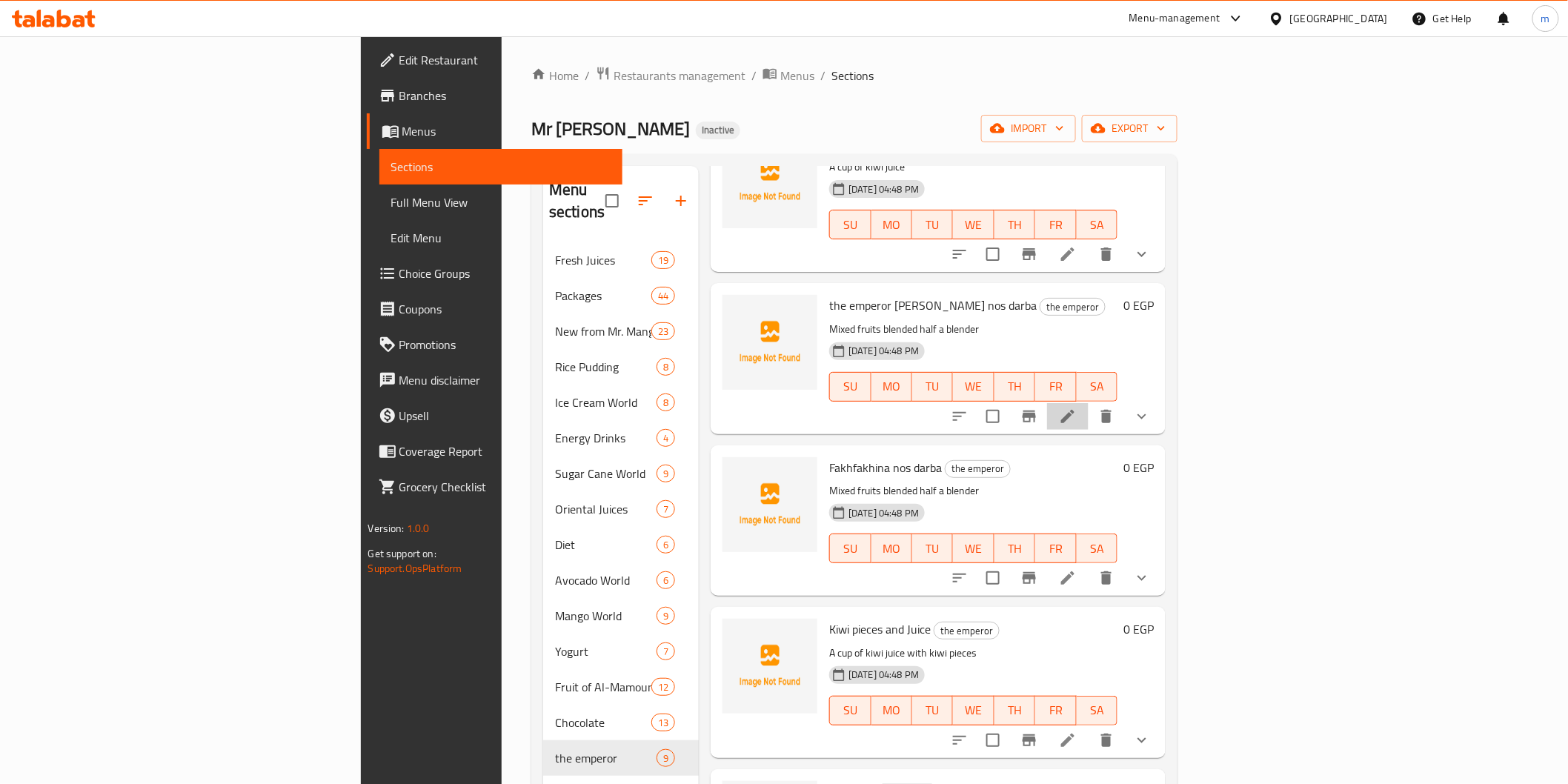
click at [1088, 404] on li at bounding box center [1068, 417] width 41 height 27
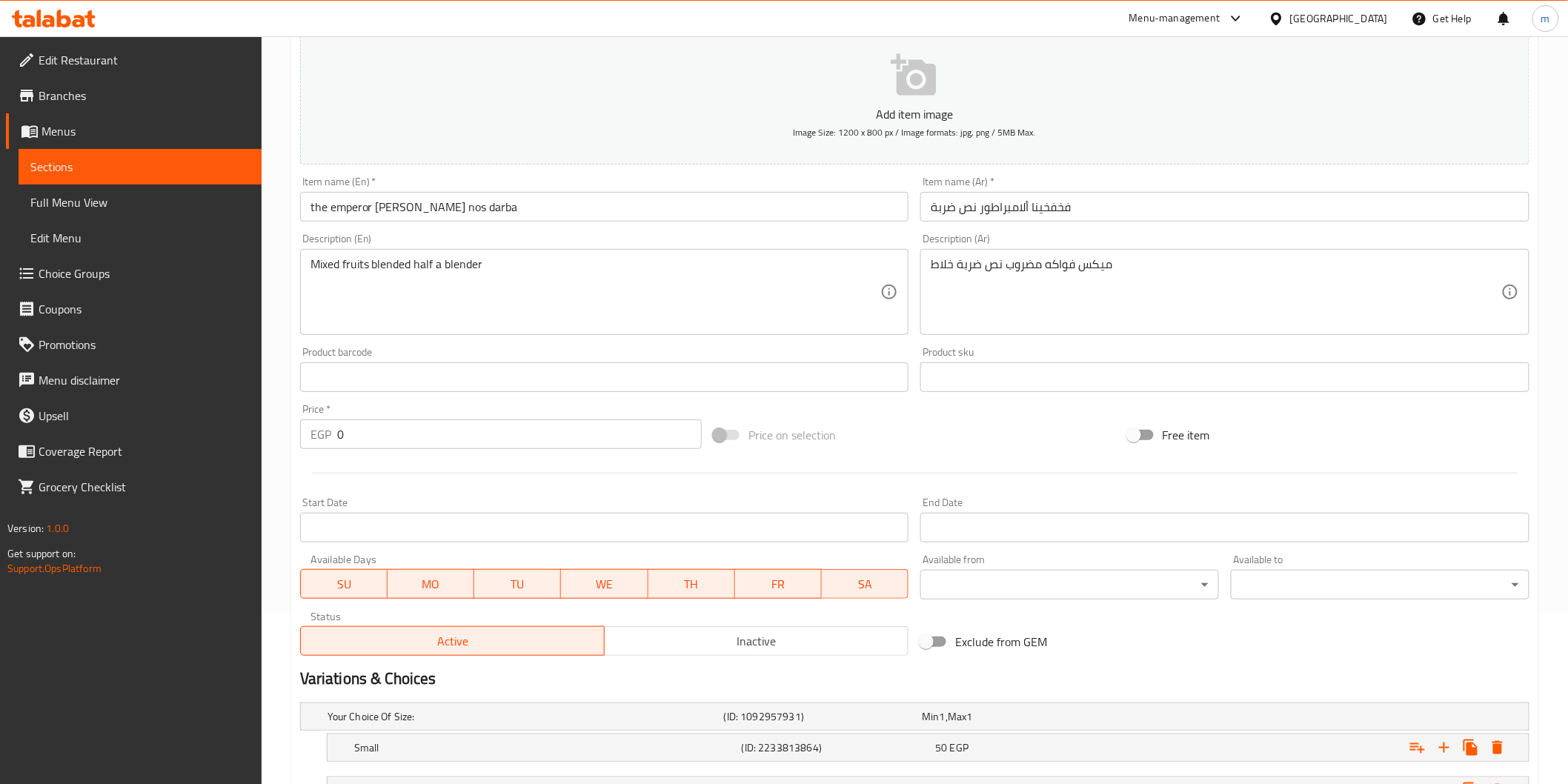
scroll to position [329, 0]
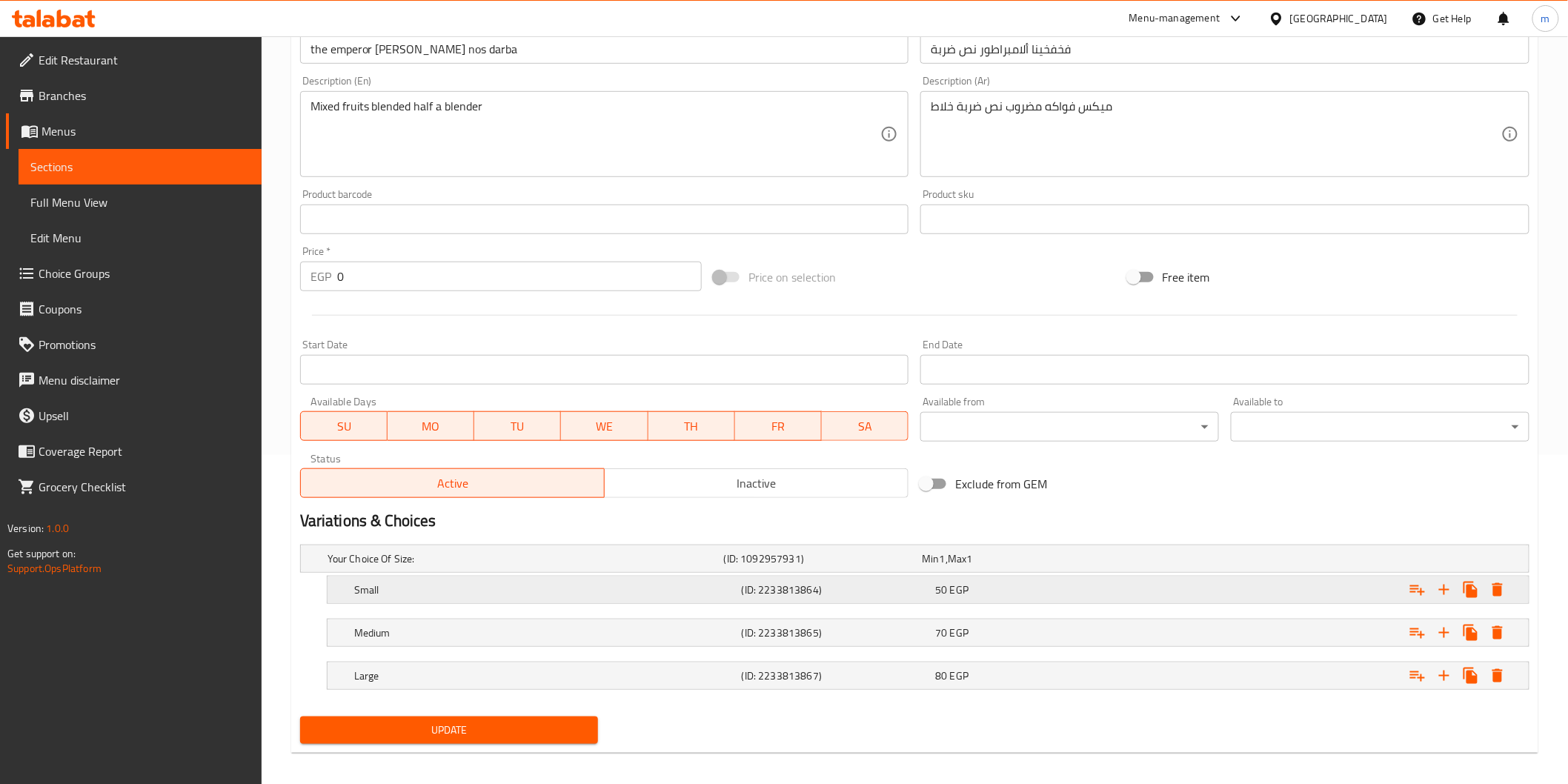
click at [1061, 575] on div "Small (ID: 2233813864) 50 EGP" at bounding box center [919, 559] width 1189 height 32
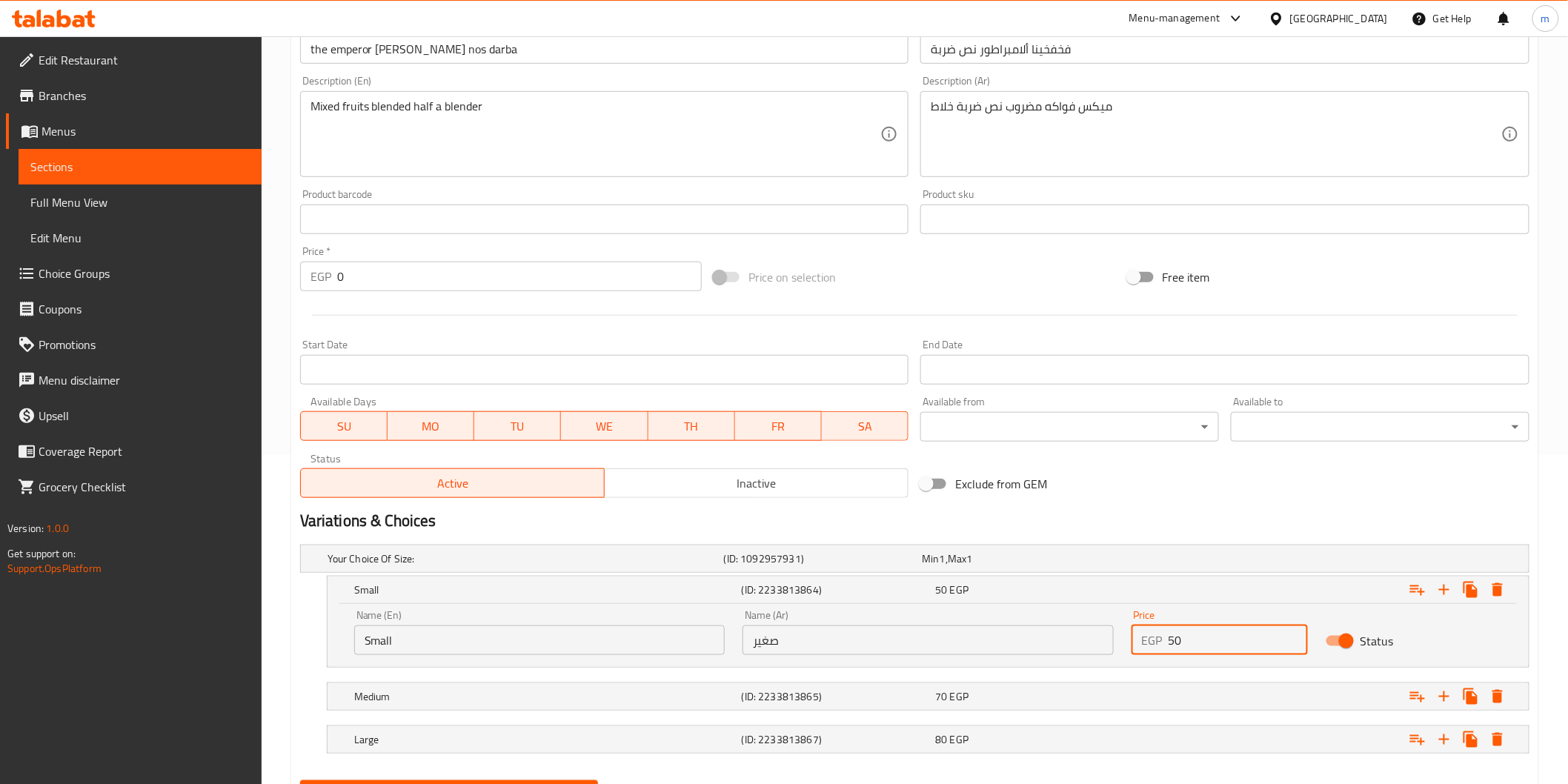
drag, startPoint x: 1187, startPoint y: 642, endPoint x: 1168, endPoint y: 641, distance: 19.0
click at [1169, 641] on input "50" at bounding box center [1238, 641] width 139 height 30
type input "40"
click at [1072, 566] on div "70 EGP" at bounding box center [1018, 559] width 193 height 15
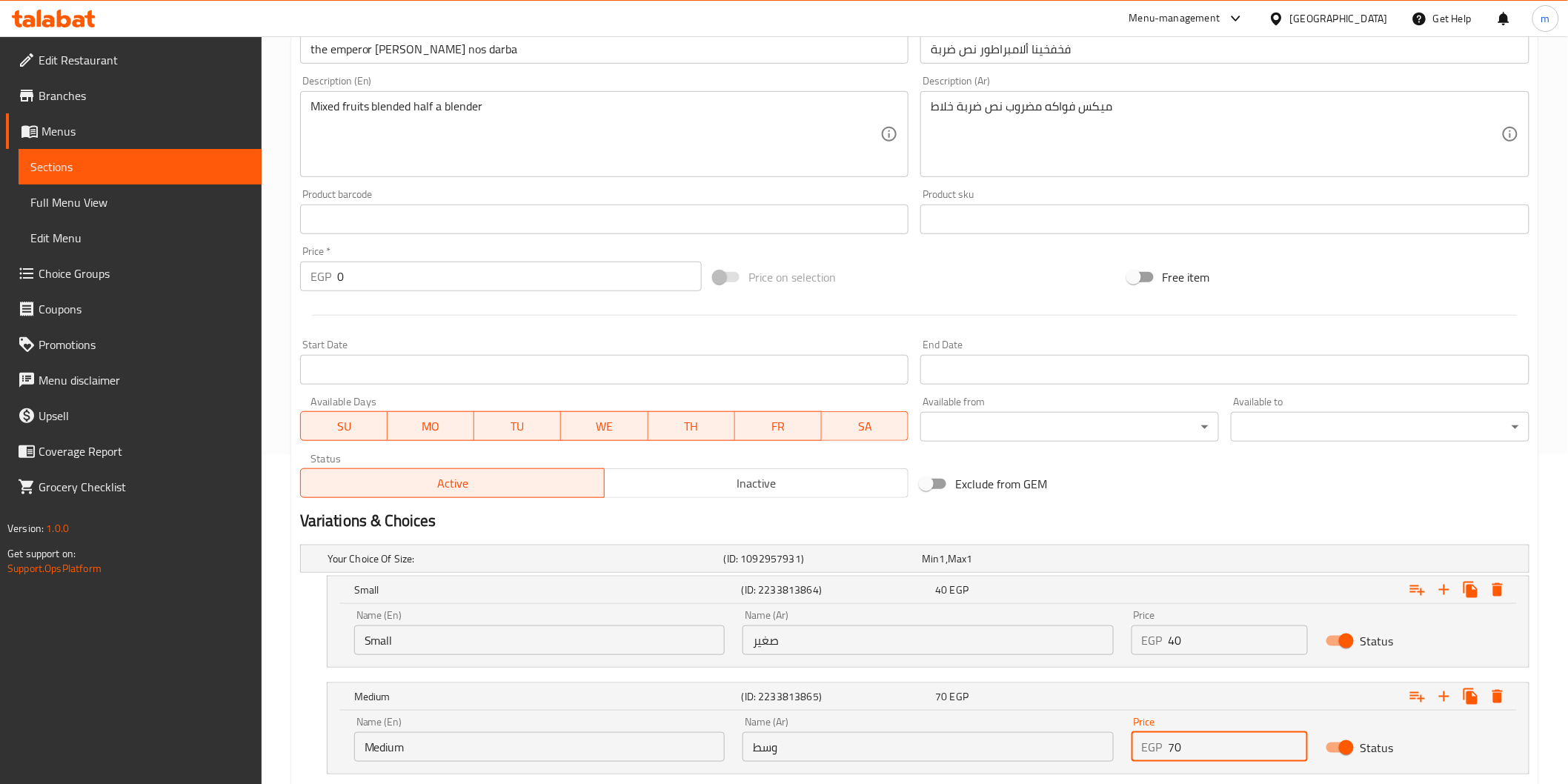
drag, startPoint x: 1198, startPoint y: 748, endPoint x: 1140, endPoint y: 741, distance: 58.4
click at [1140, 741] on div "EGP 70 Price" at bounding box center [1219, 748] width 176 height 30
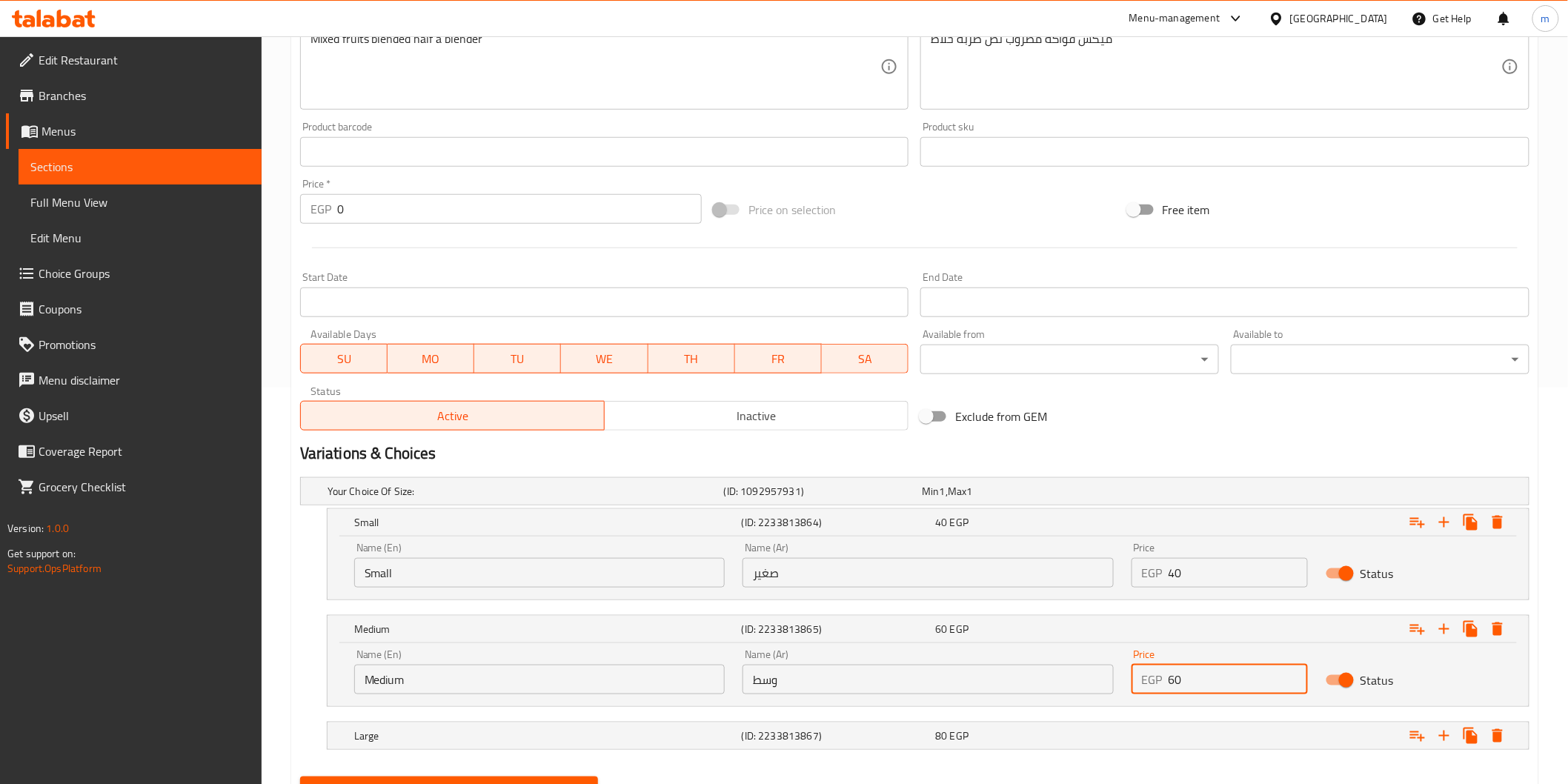
scroll to position [466, 0]
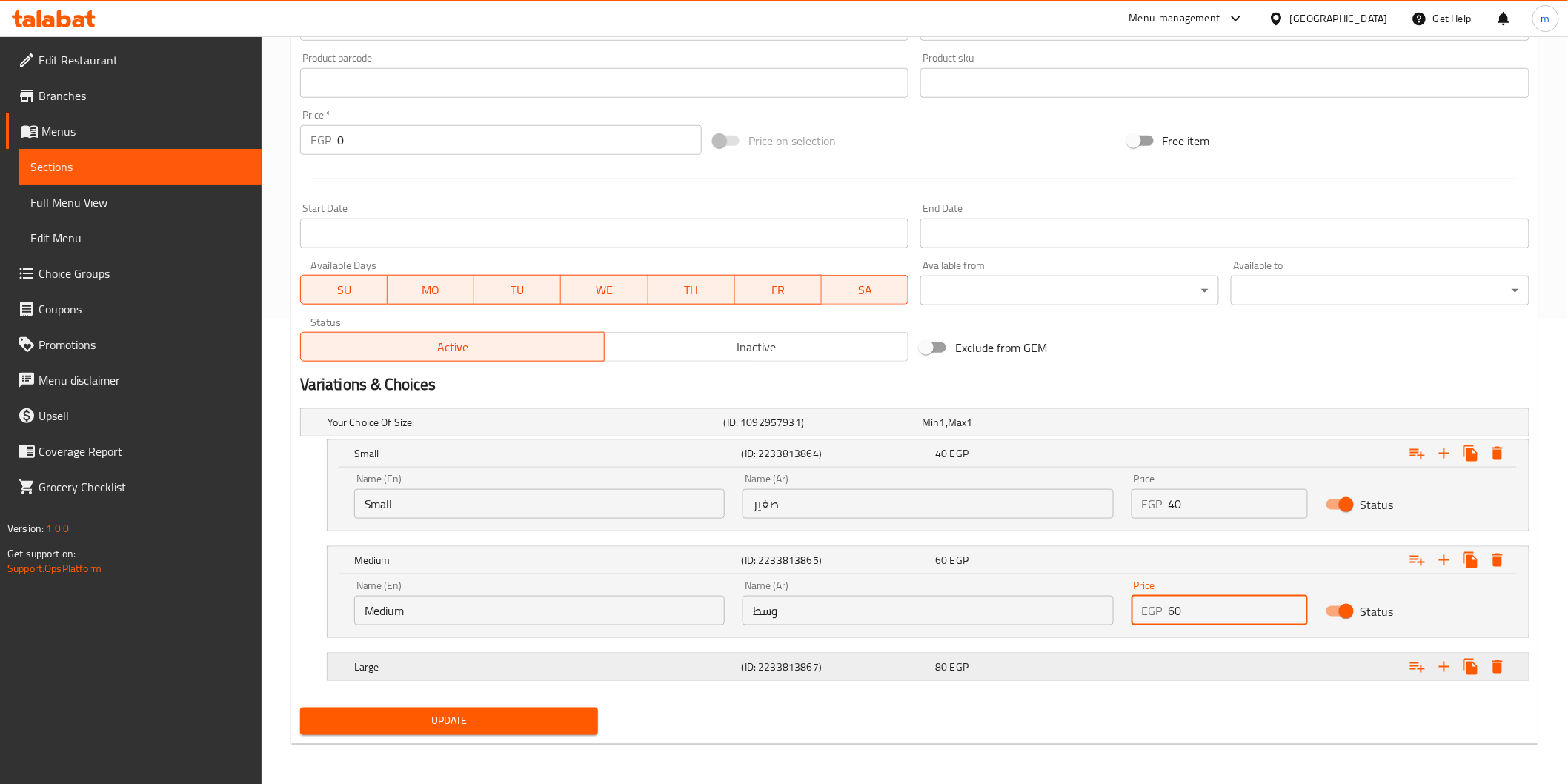
type input "60"
click at [1180, 425] on div "Expand" at bounding box center [1315, 422] width 397 height 6
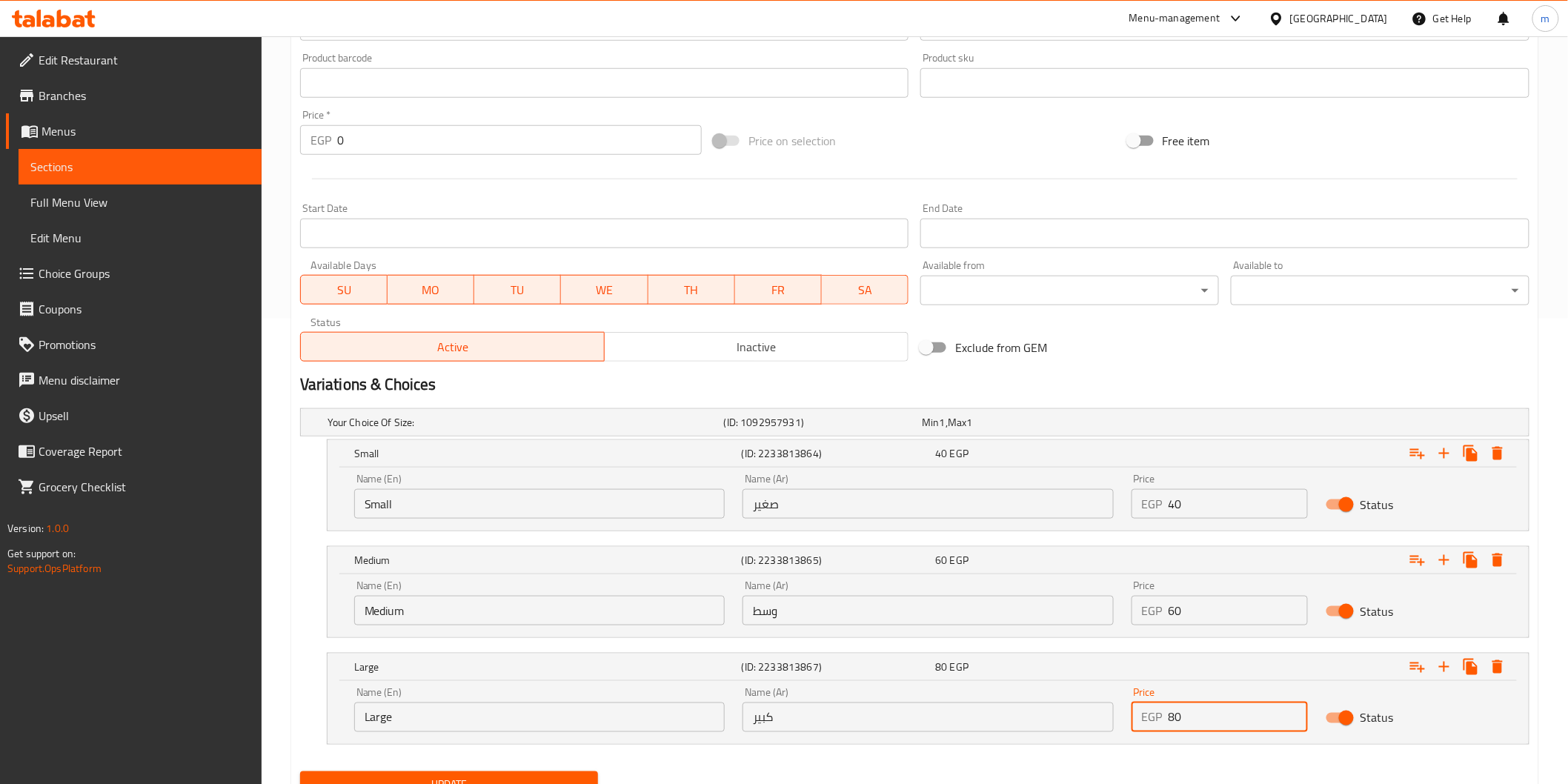
drag, startPoint x: 1236, startPoint y: 709, endPoint x: 1143, endPoint y: 714, distance: 93.1
click at [1143, 714] on div "EGP 80 Price" at bounding box center [1219, 718] width 176 height 30
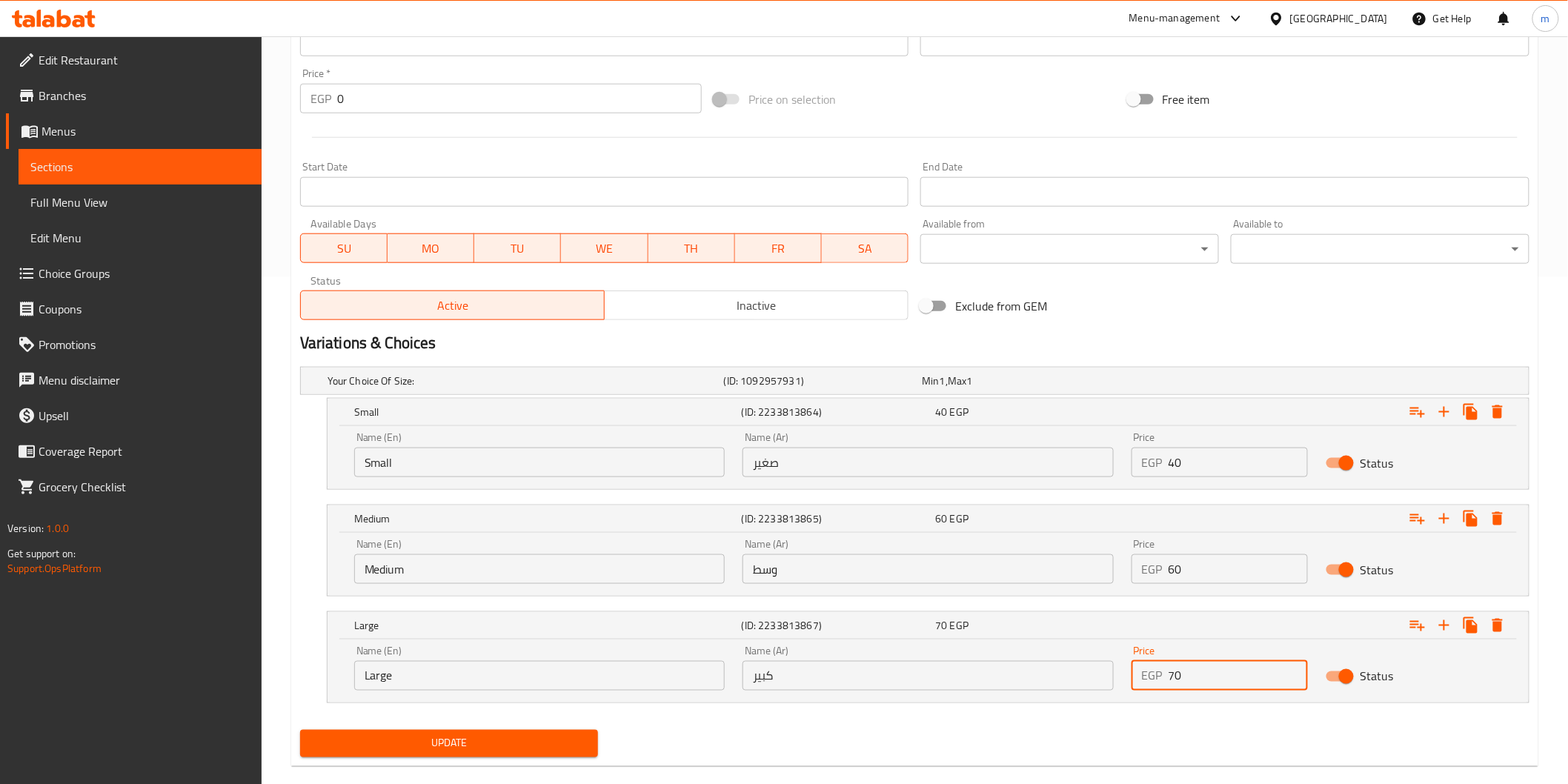
scroll to position [530, 0]
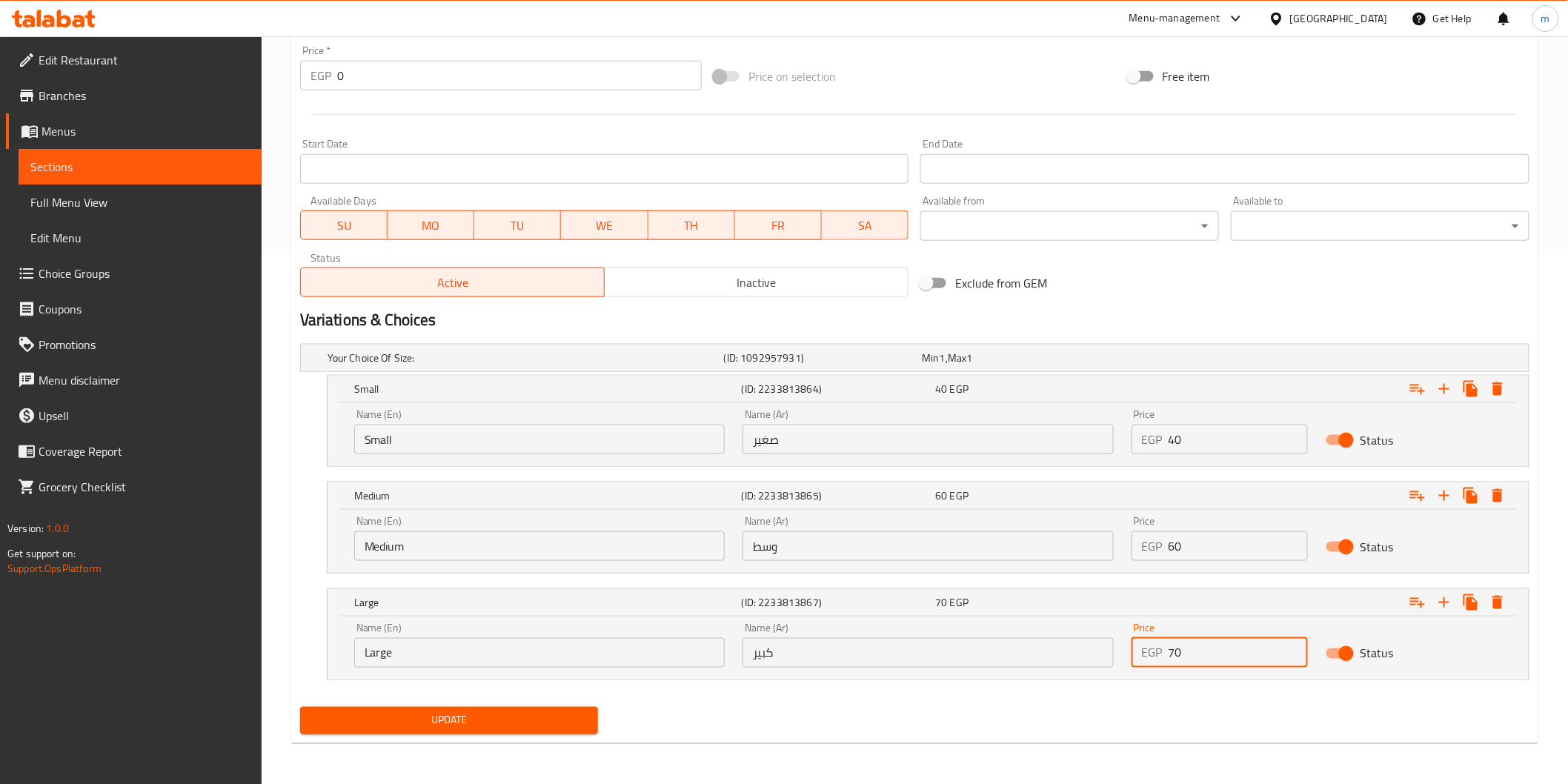
type input "70"
click at [578, 728] on span "Update" at bounding box center [450, 721] width 275 height 18
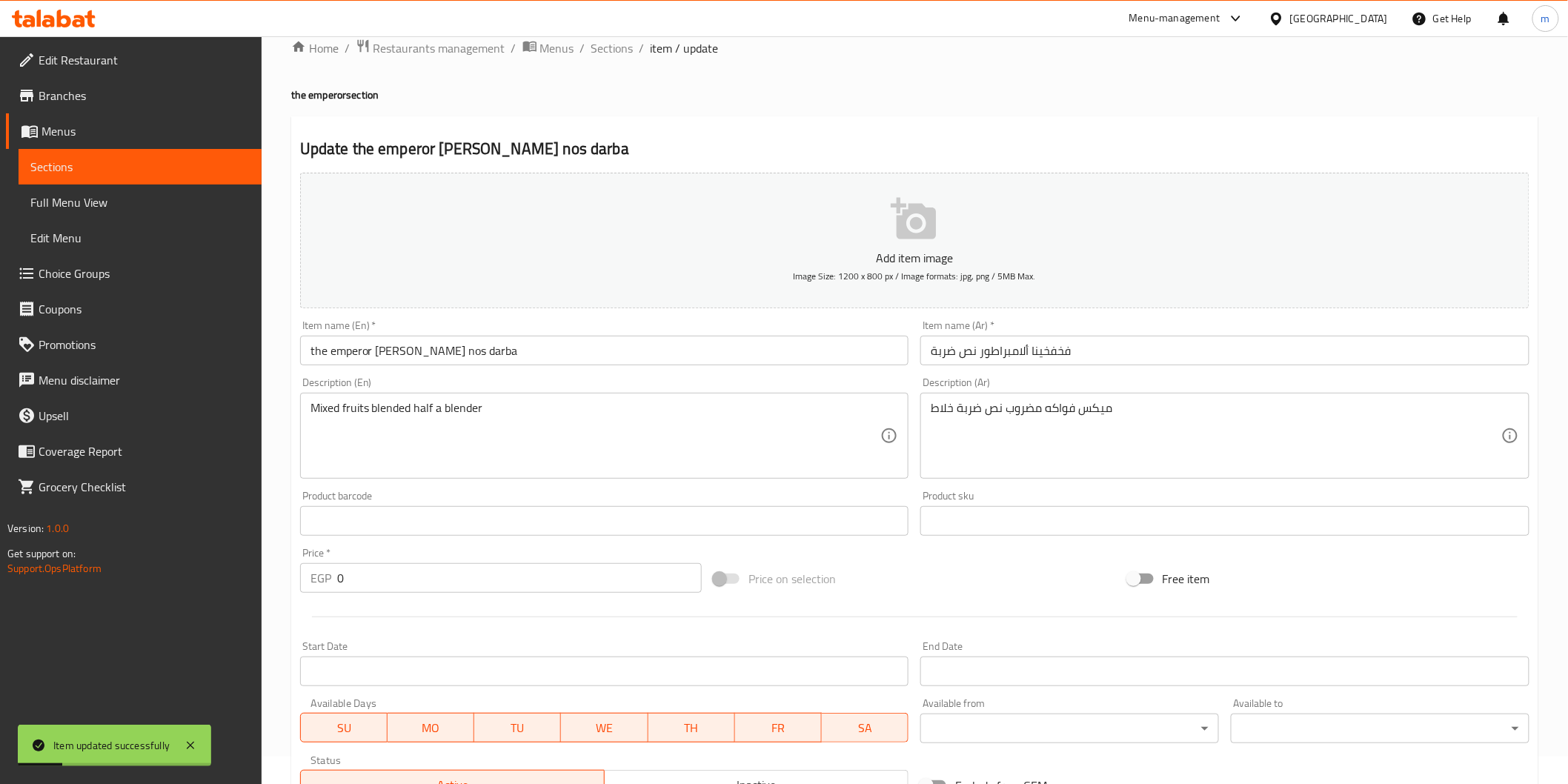
scroll to position [0, 0]
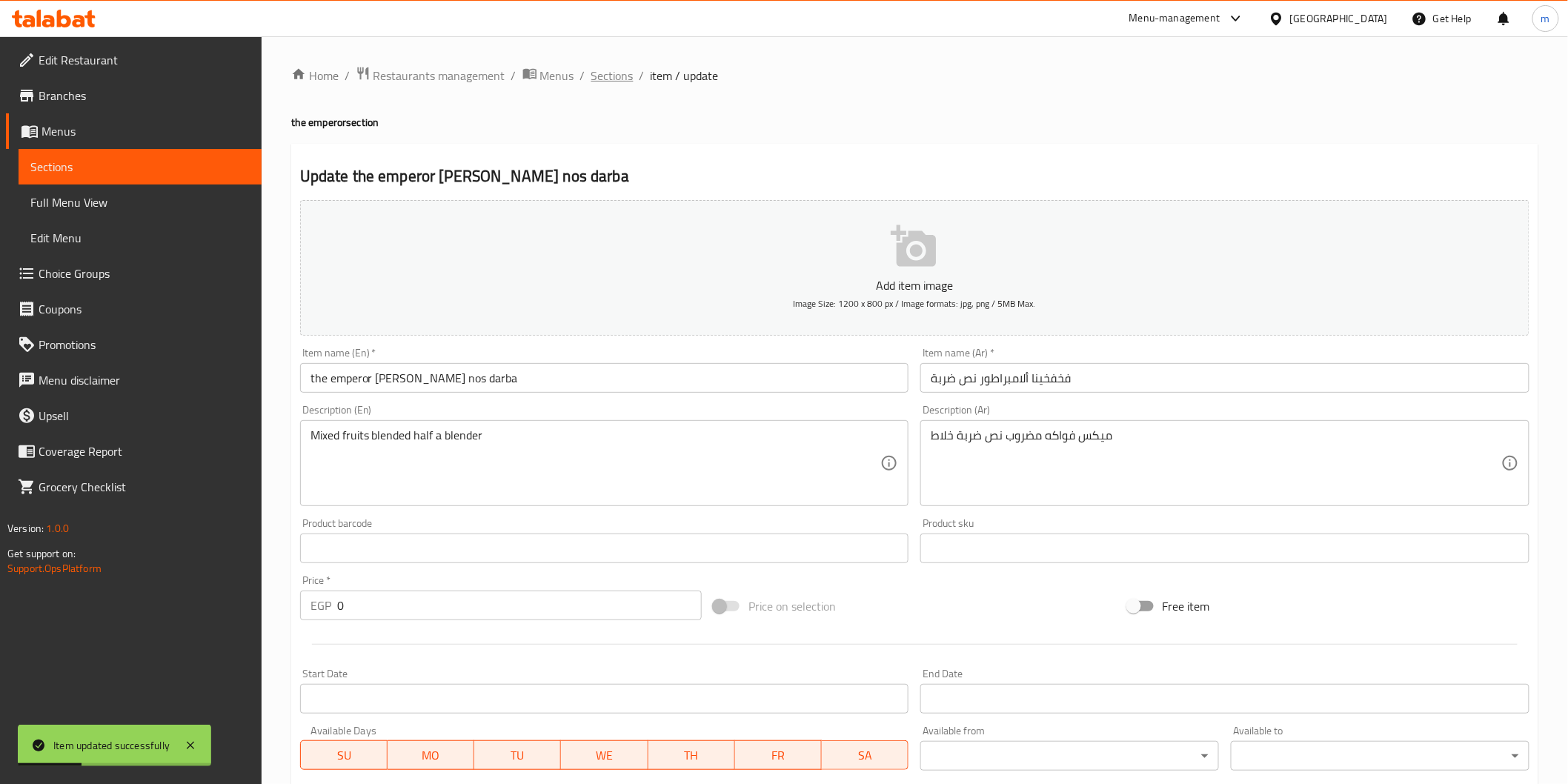
click at [601, 83] on span "Sections" at bounding box center [612, 75] width 42 height 17
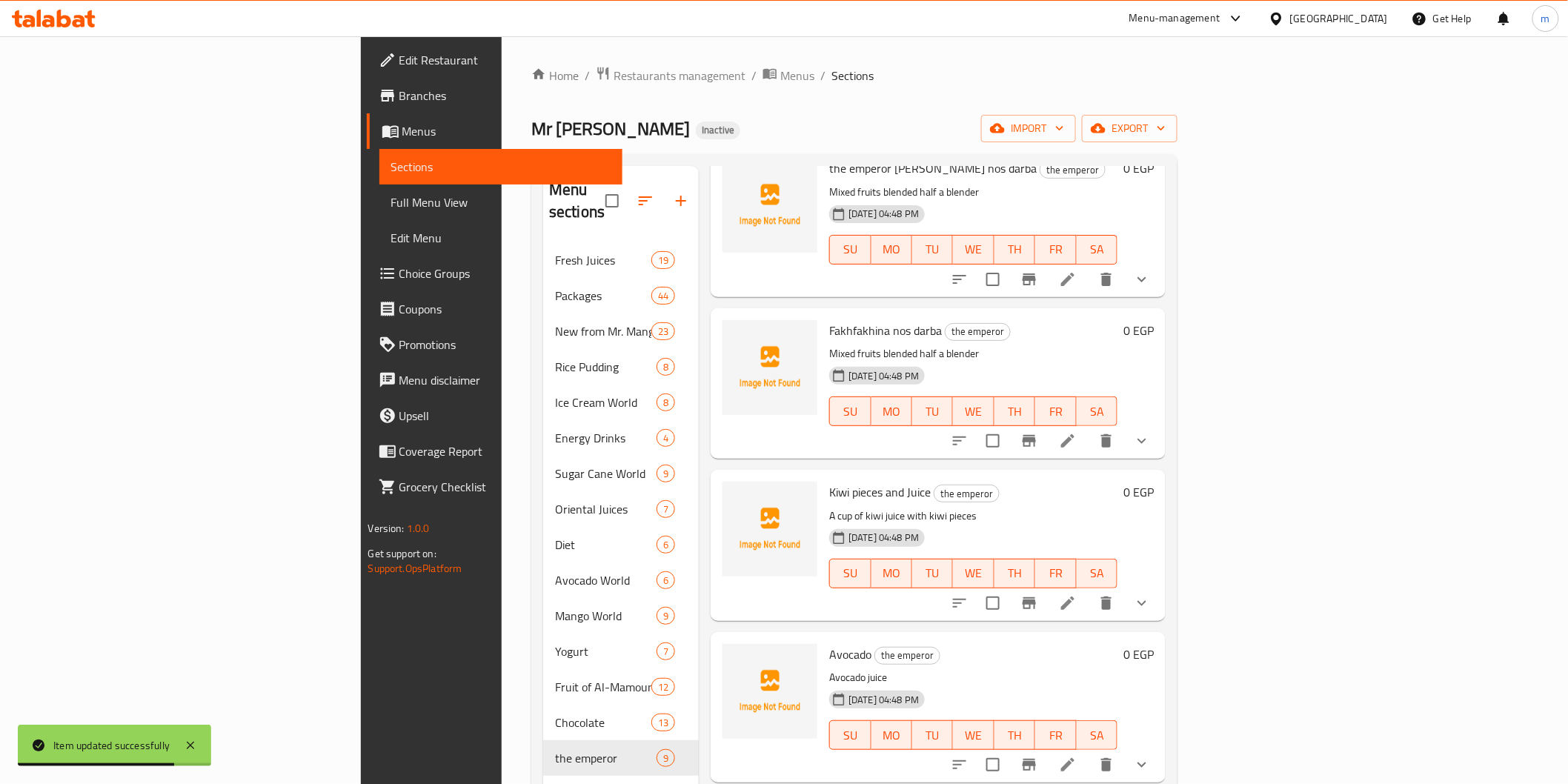
scroll to position [658, 0]
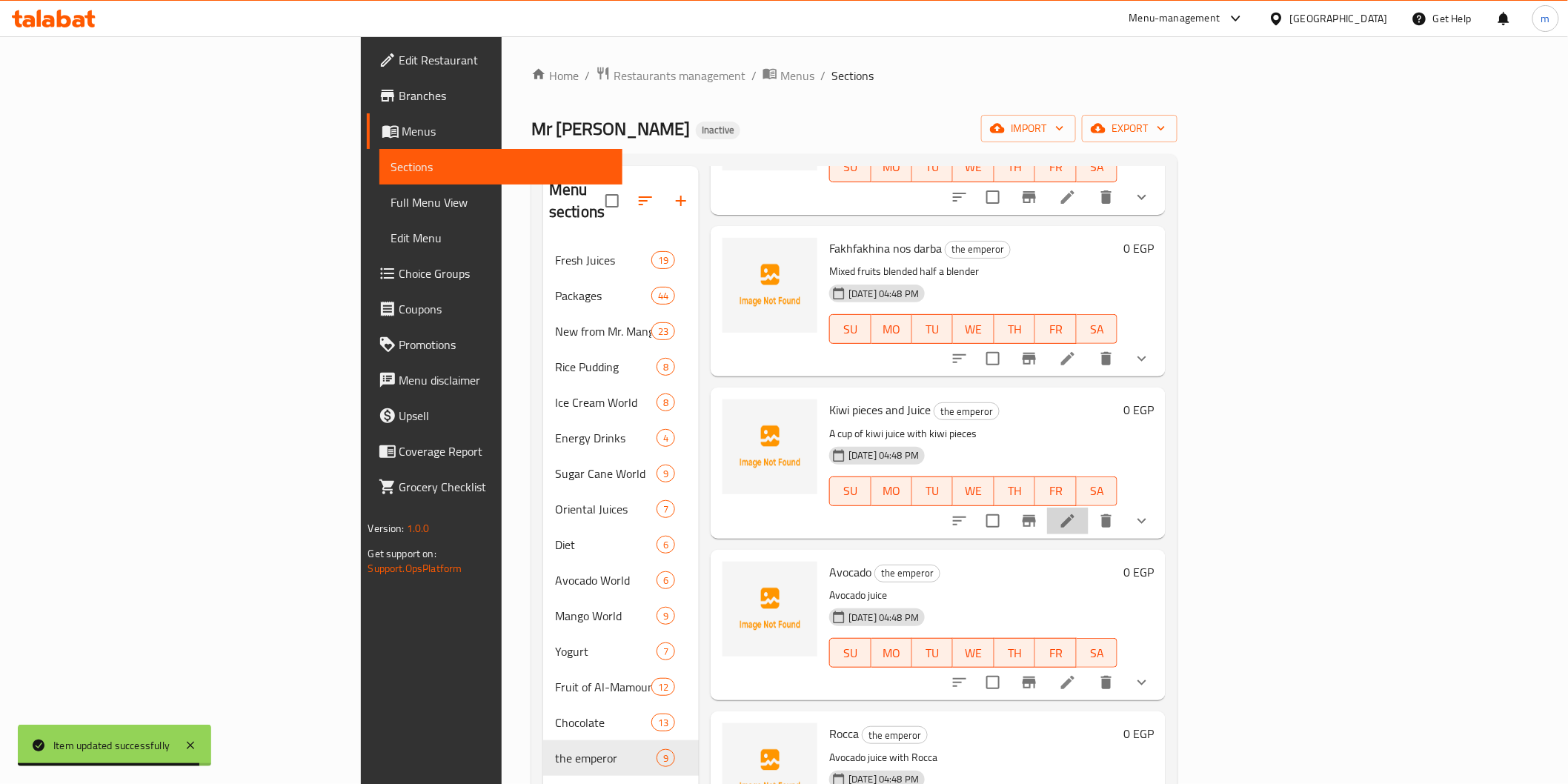
click at [1088, 509] on li at bounding box center [1068, 521] width 41 height 27
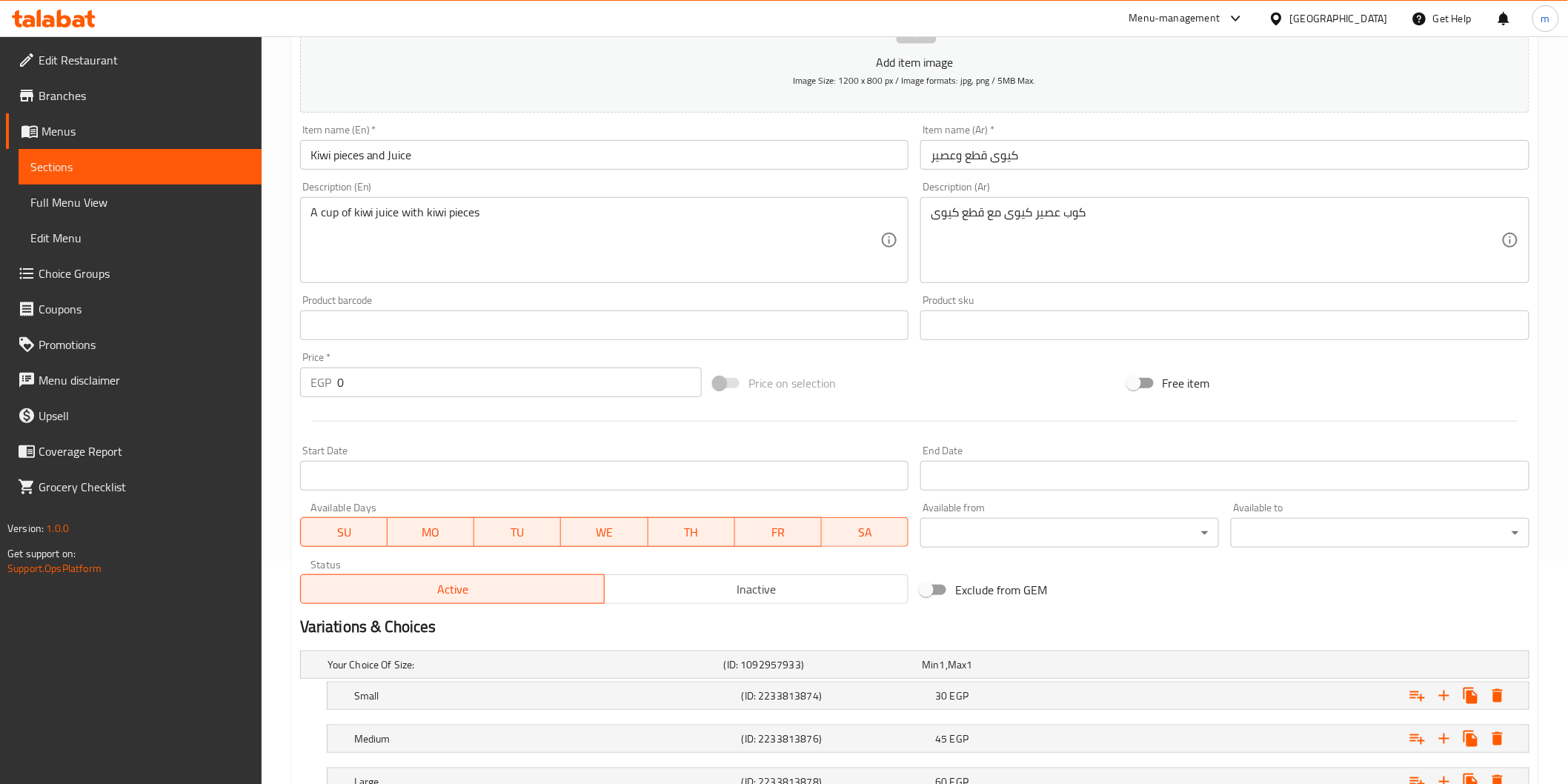
scroll to position [339, 0]
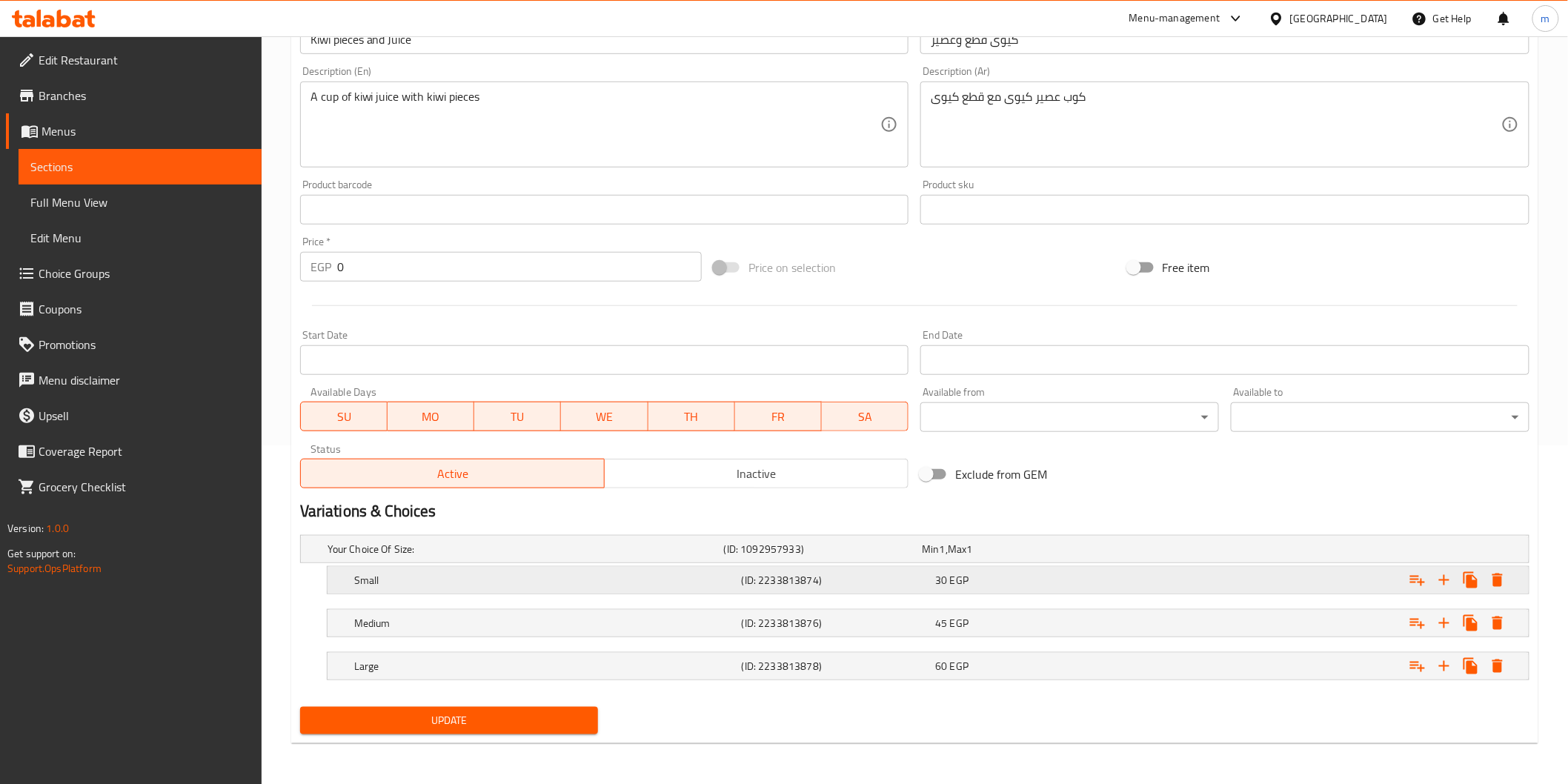
click at [993, 557] on div "30 EGP" at bounding box center [1018, 549] width 193 height 15
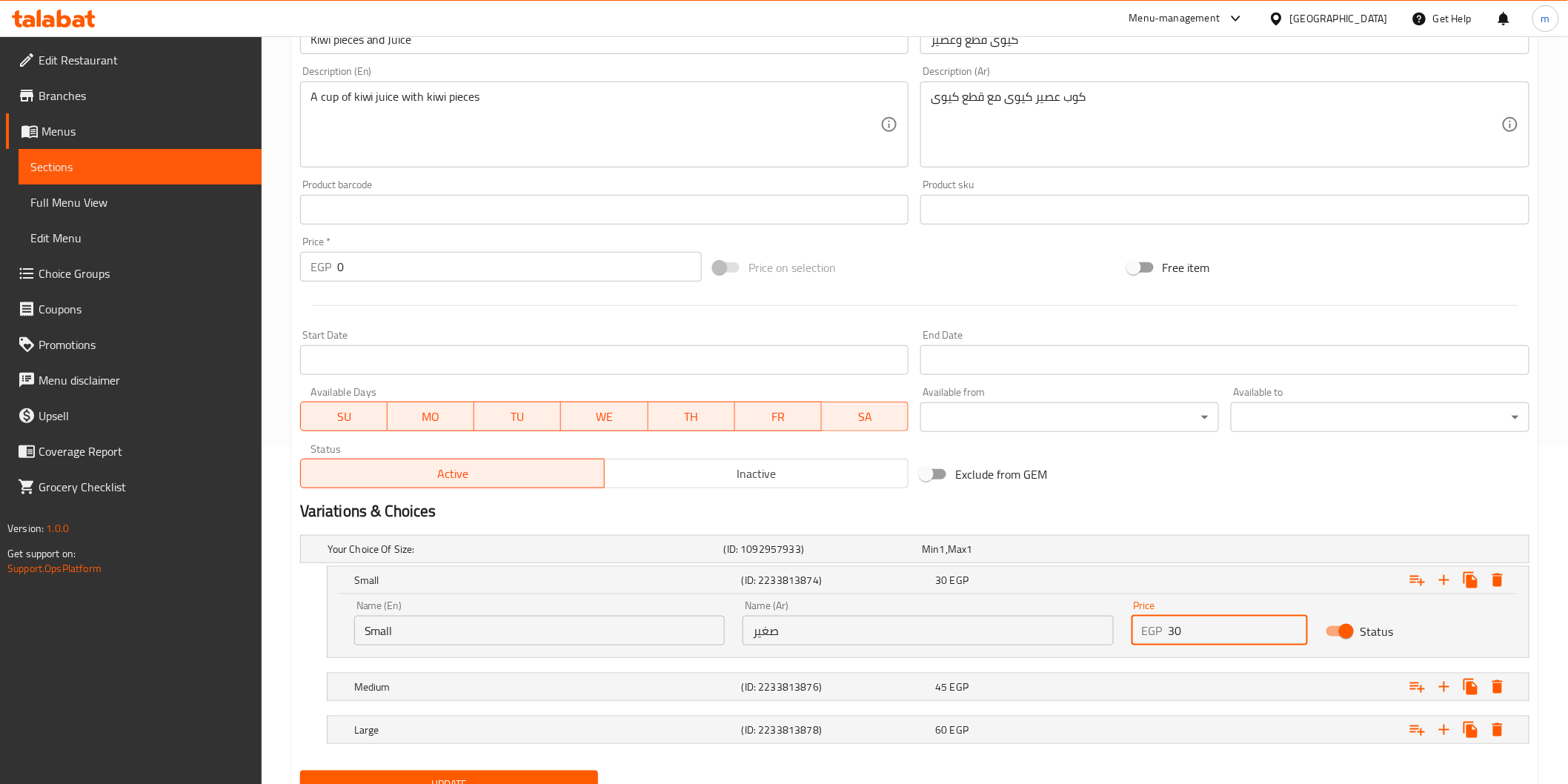
drag, startPoint x: 1191, startPoint y: 625, endPoint x: 1156, endPoint y: 623, distance: 35.1
click at [1156, 623] on div "EGP 30 Price" at bounding box center [1219, 631] width 176 height 30
type input "100"
click at [1127, 552] on div "Expand" at bounding box center [1315, 549] width 397 height 6
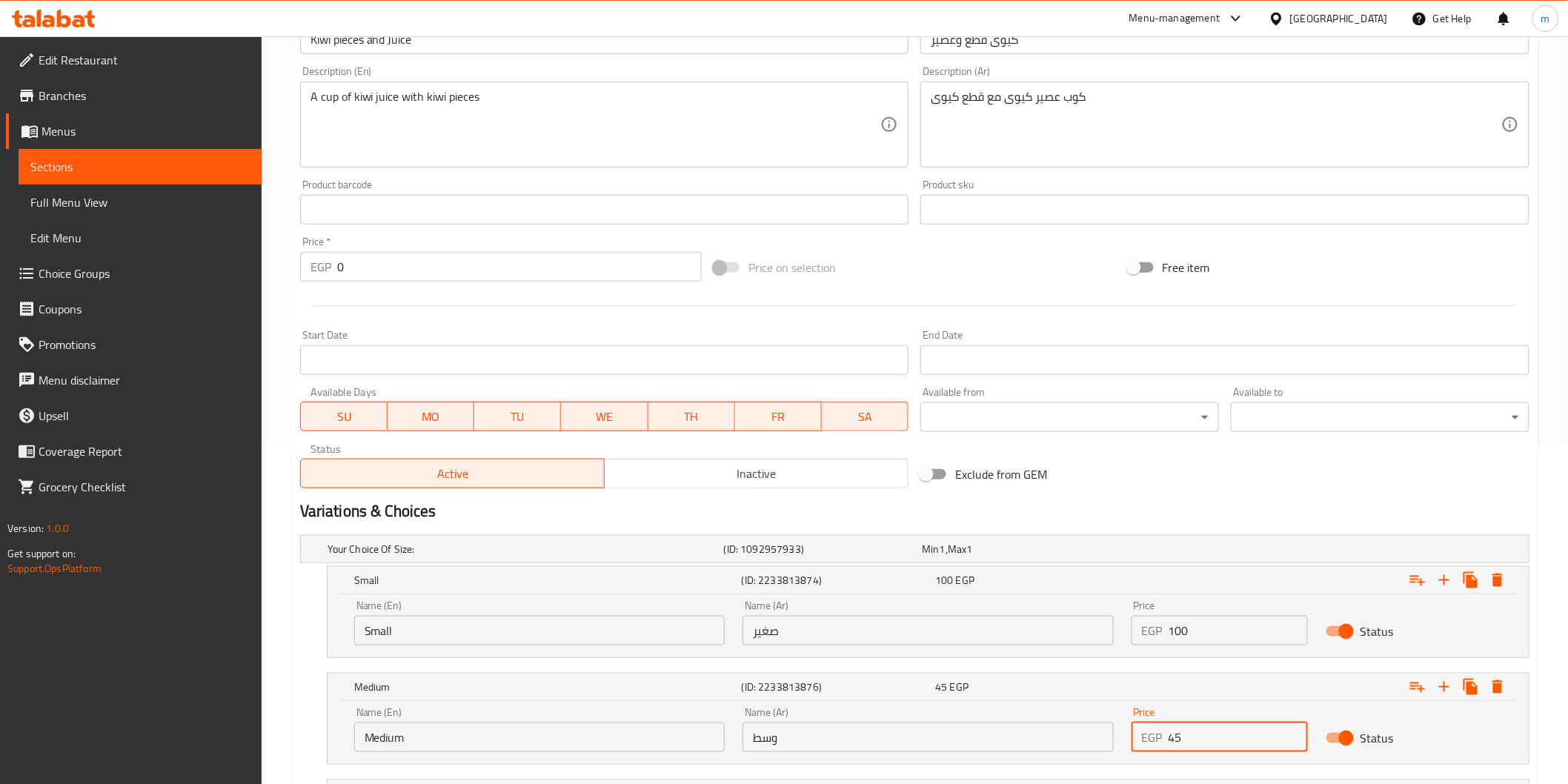
drag, startPoint x: 1221, startPoint y: 733, endPoint x: 1152, endPoint y: 743, distance: 69.7
click at [1152, 743] on div "EGP 45 Price" at bounding box center [1219, 738] width 176 height 30
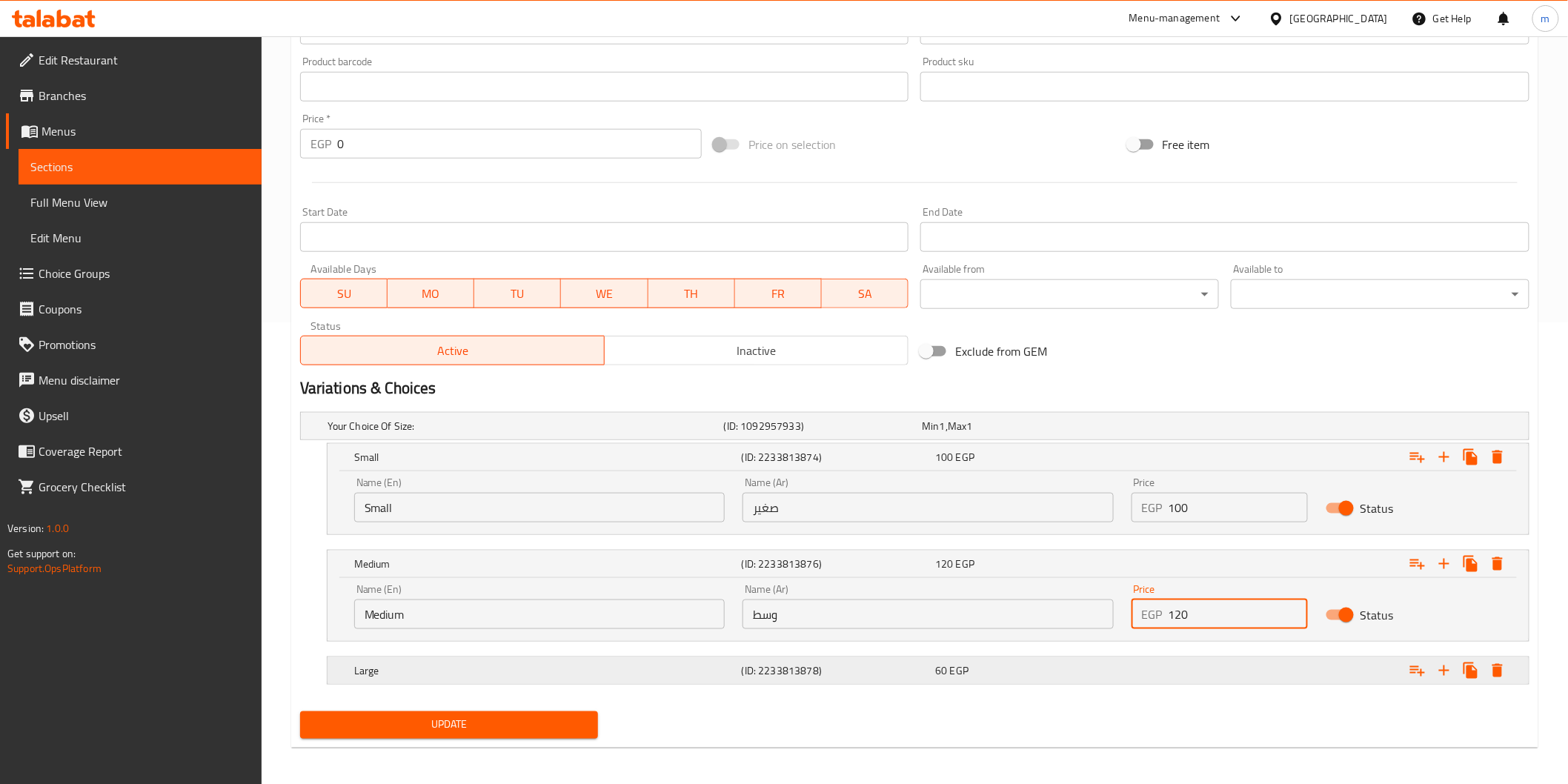
scroll to position [466, 0]
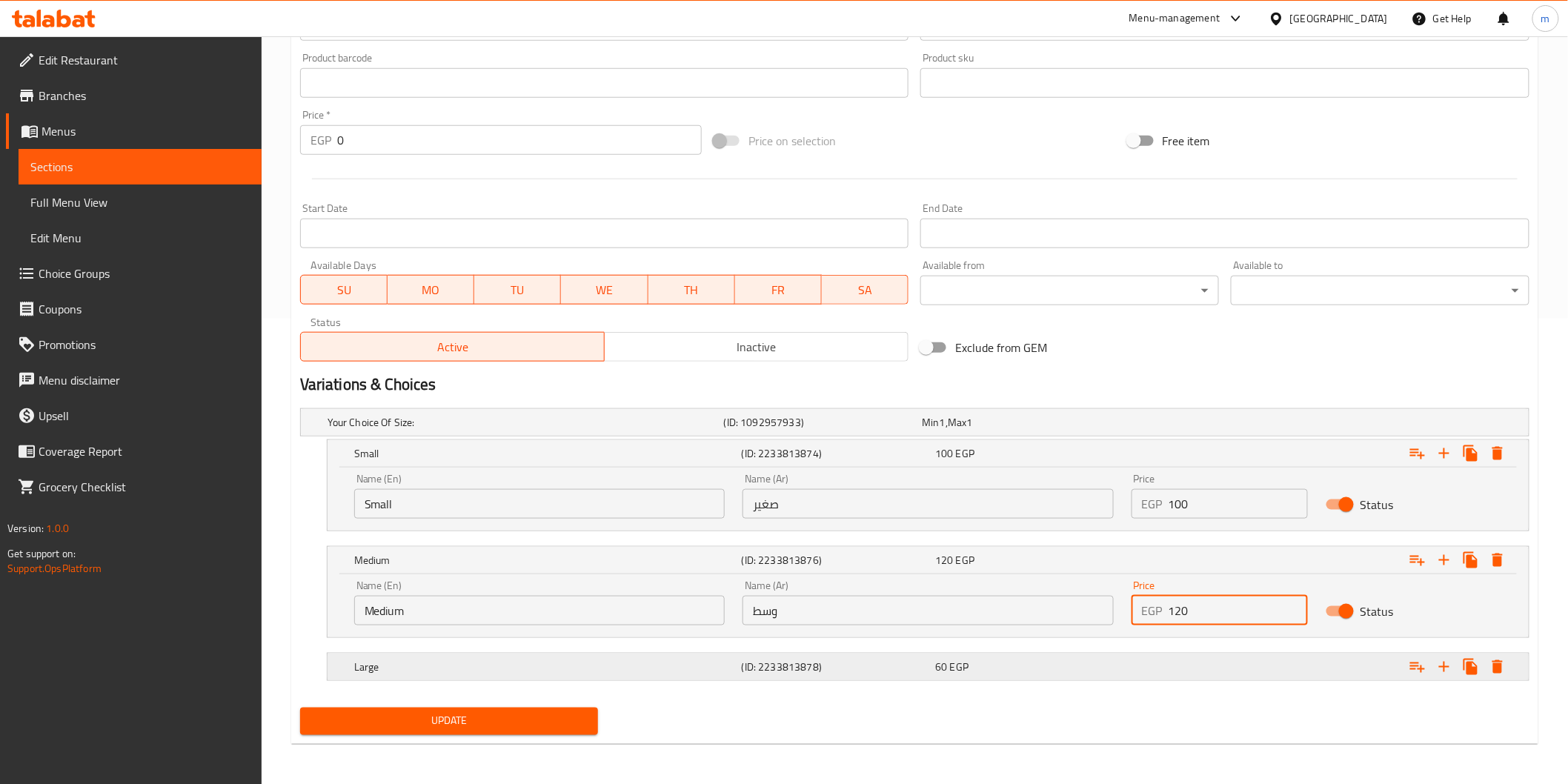
type input "120"
click at [1134, 425] on div "Expand" at bounding box center [1315, 422] width 397 height 6
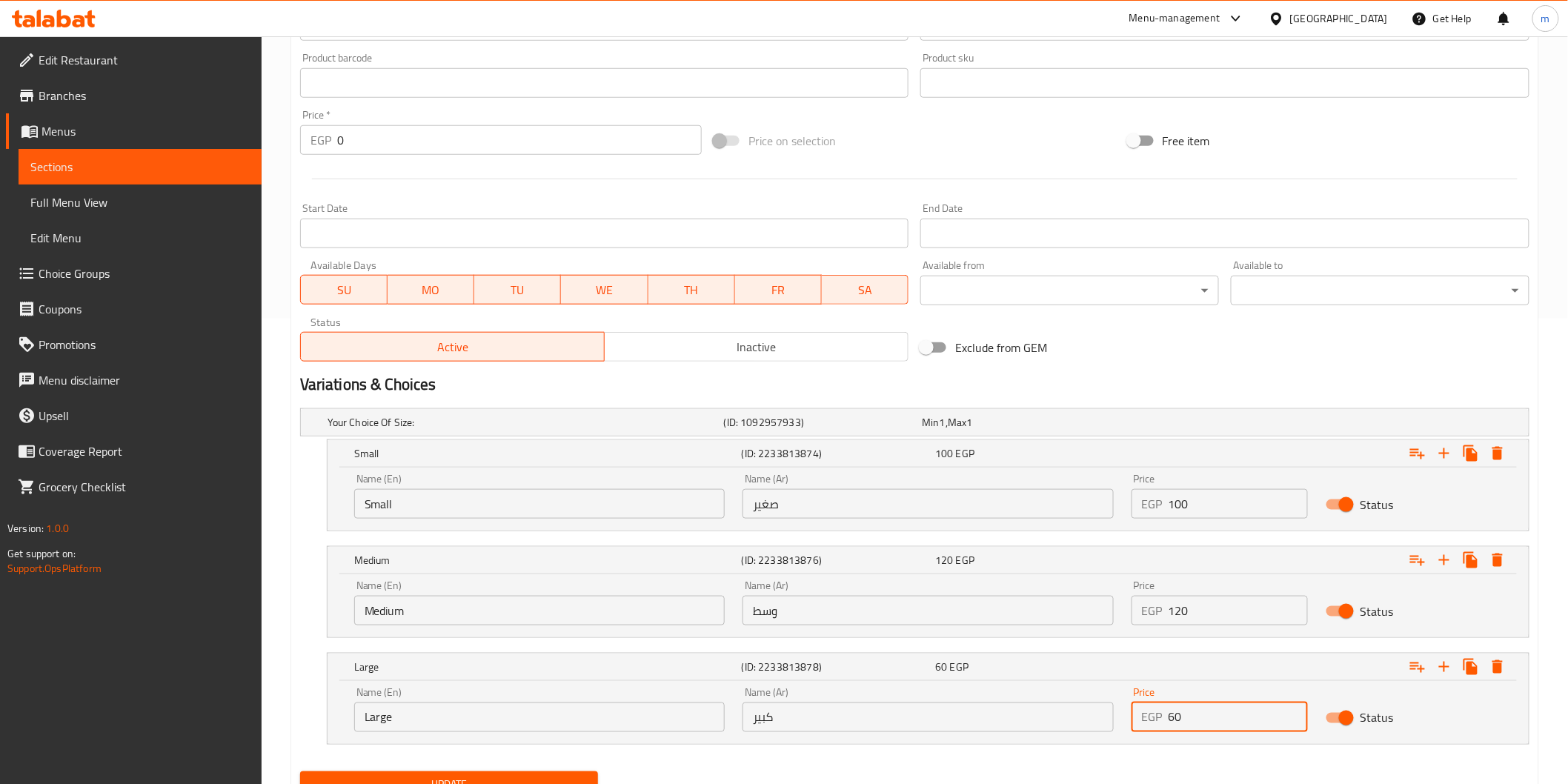
drag, startPoint x: 1225, startPoint y: 714, endPoint x: 1155, endPoint y: 722, distance: 70.5
click at [1155, 722] on div "EGP 60 Price" at bounding box center [1219, 718] width 176 height 30
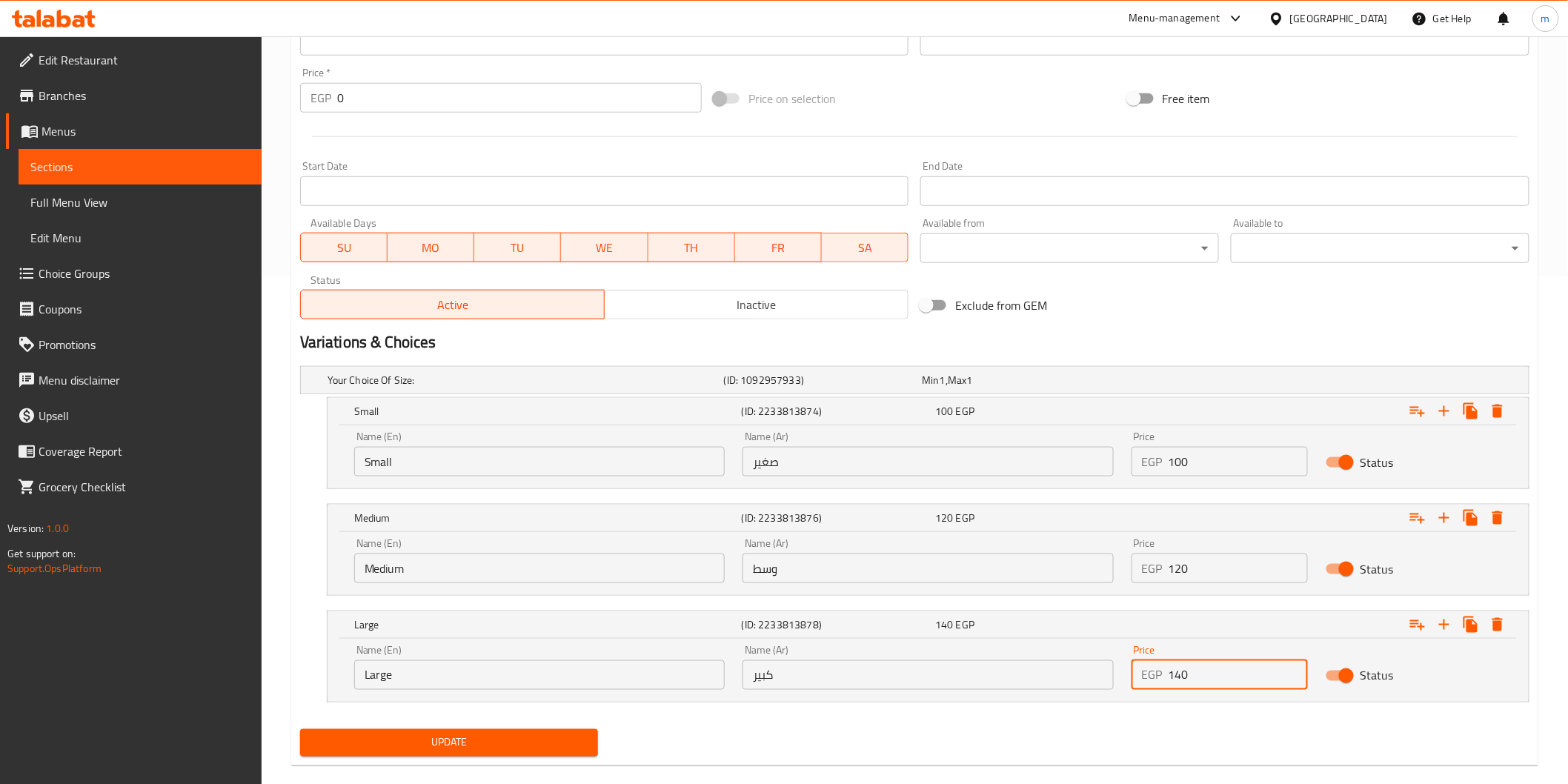
scroll to position [530, 0]
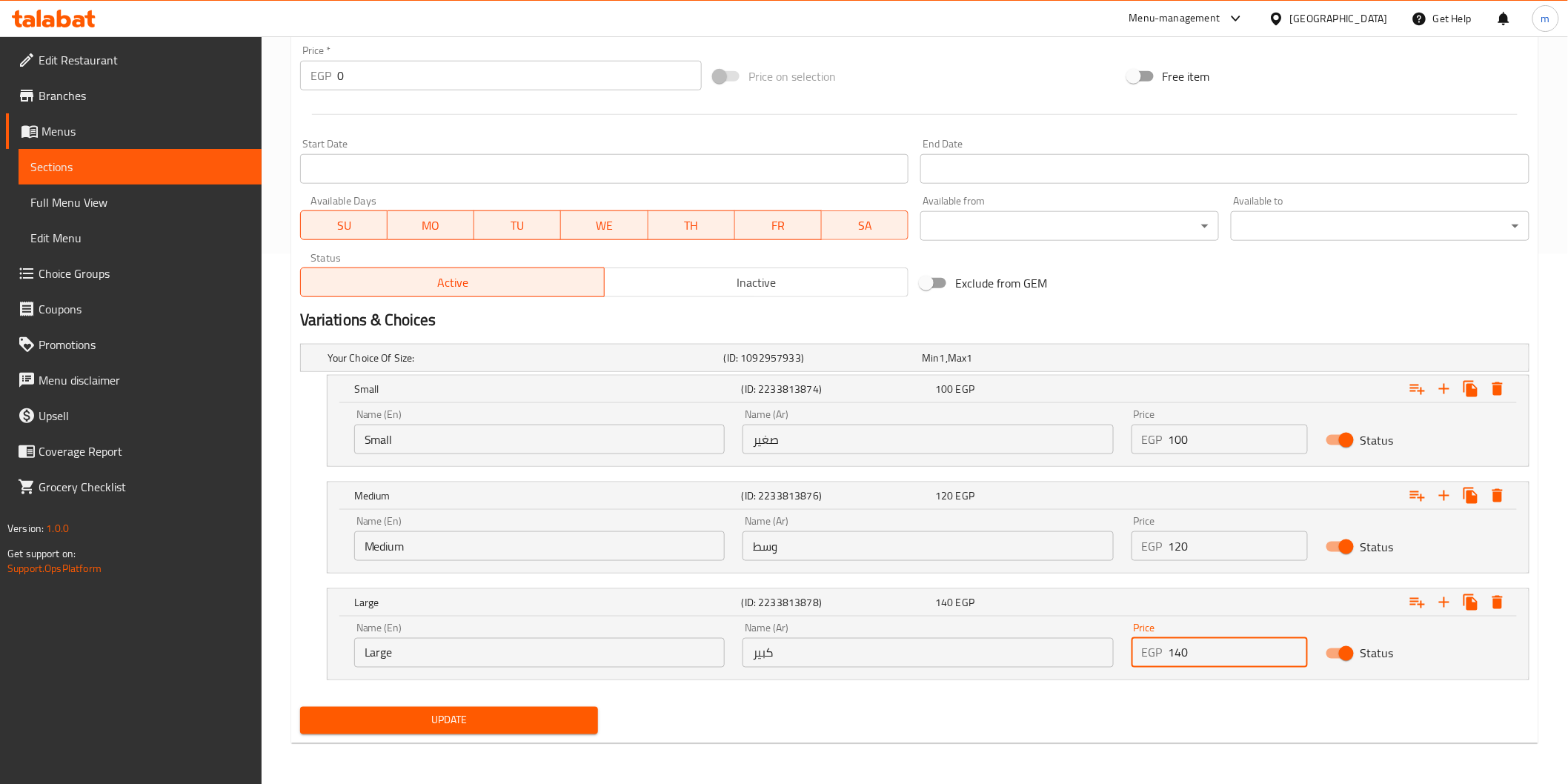
type input "140"
click at [508, 713] on span "Update" at bounding box center [450, 721] width 275 height 18
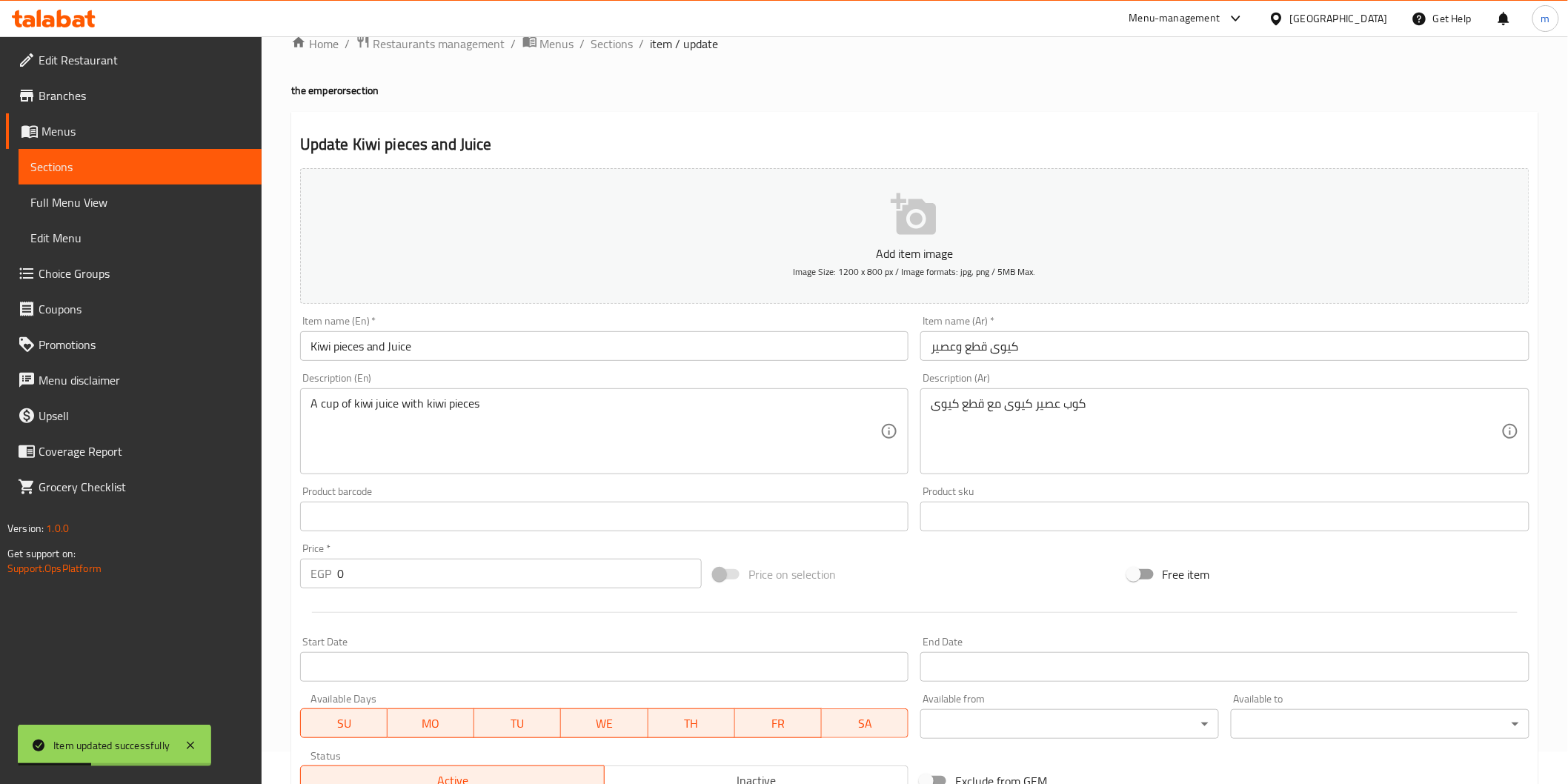
scroll to position [0, 0]
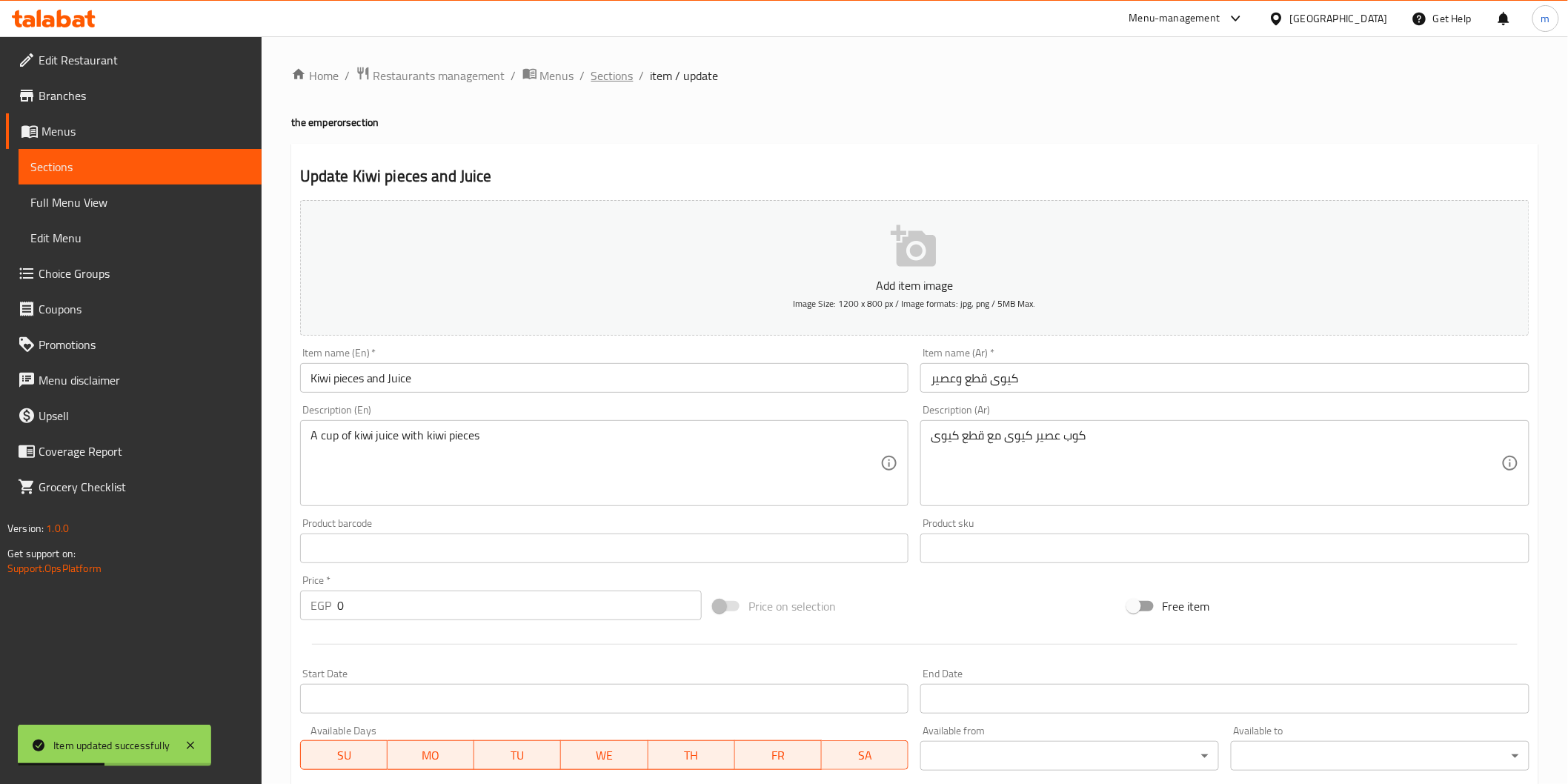
click at [630, 84] on span "Sections" at bounding box center [612, 75] width 42 height 17
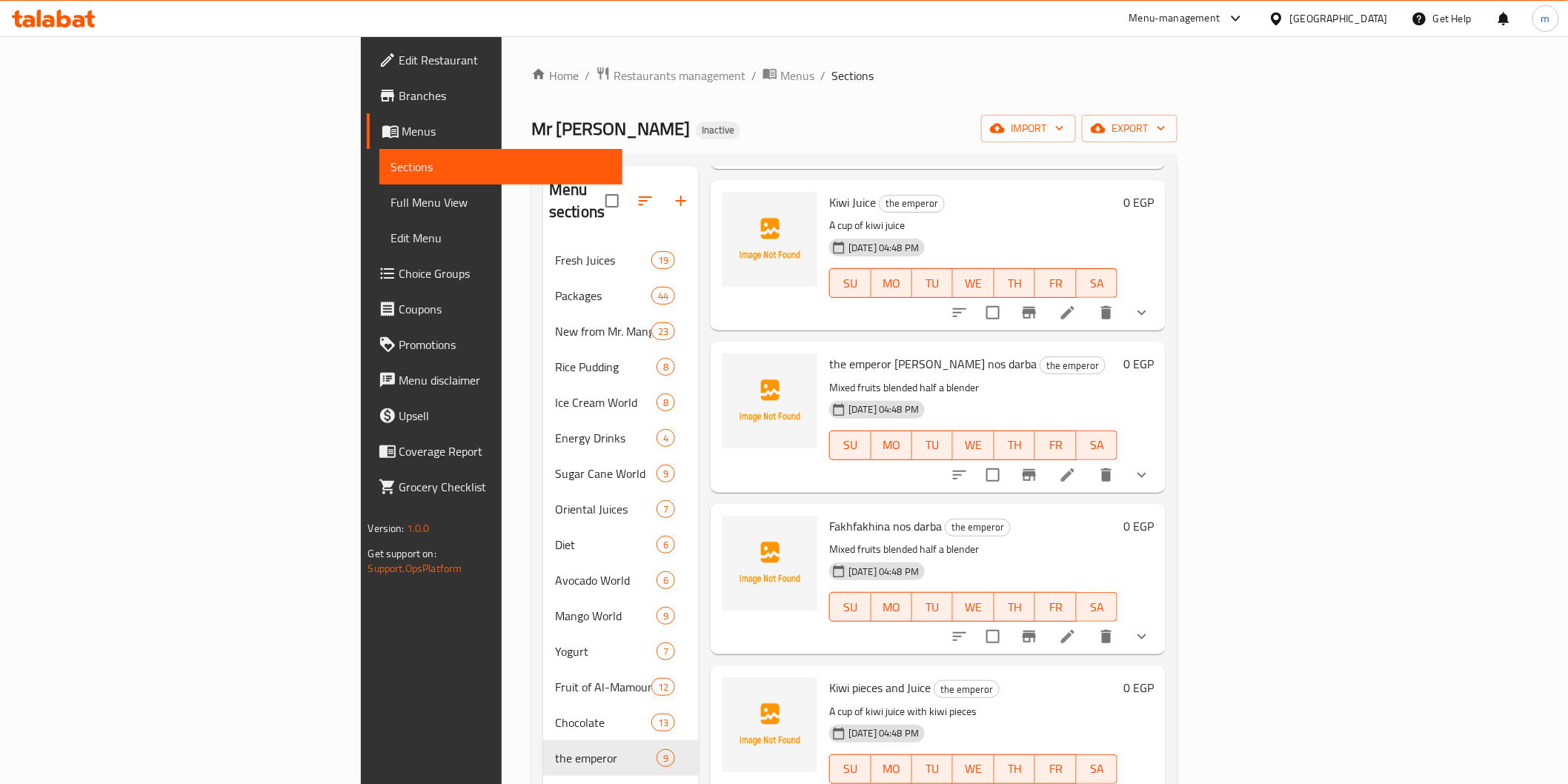
scroll to position [709, 0]
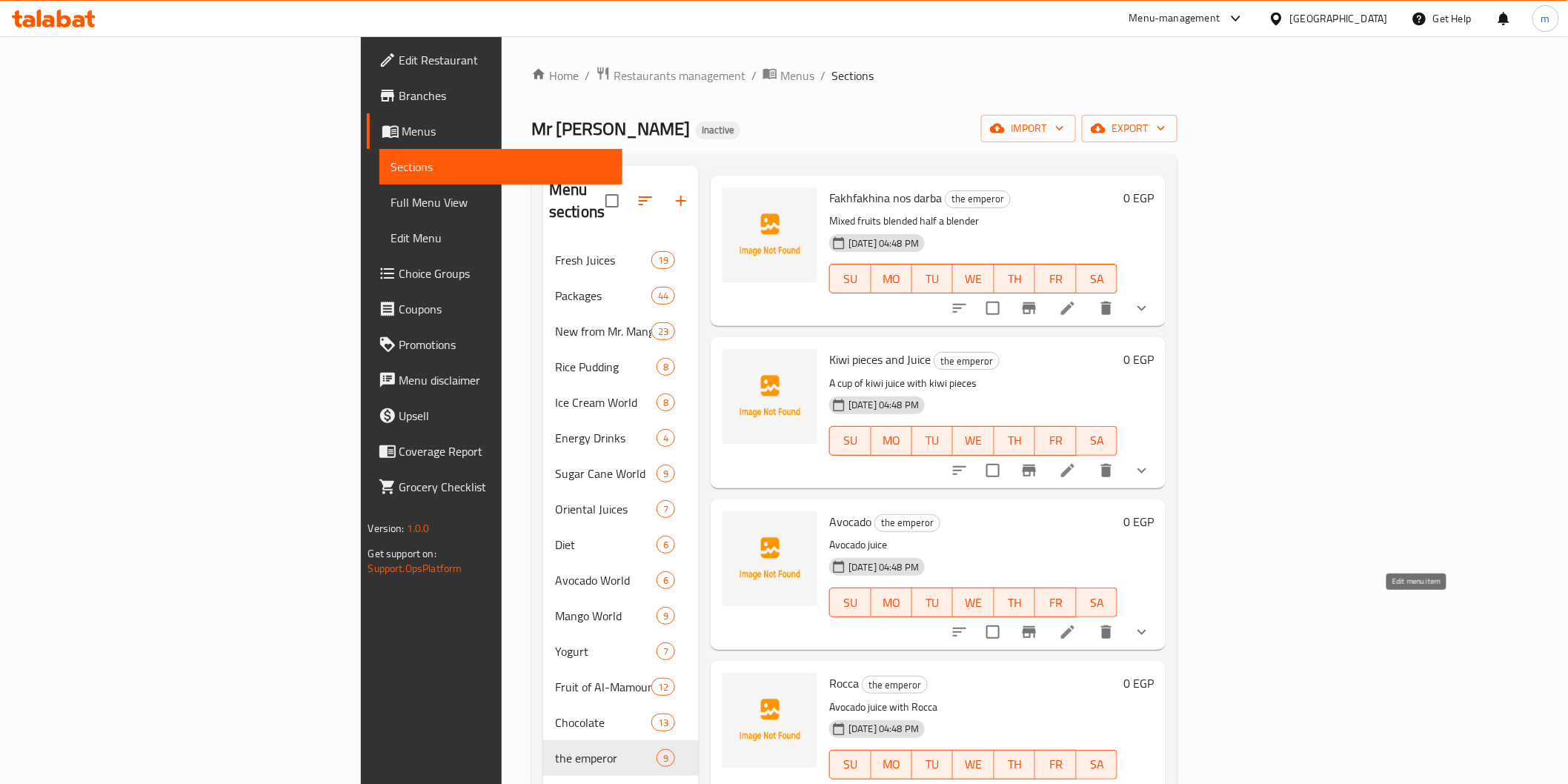
click at [1077, 623] on icon at bounding box center [1067, 632] width 17 height 17
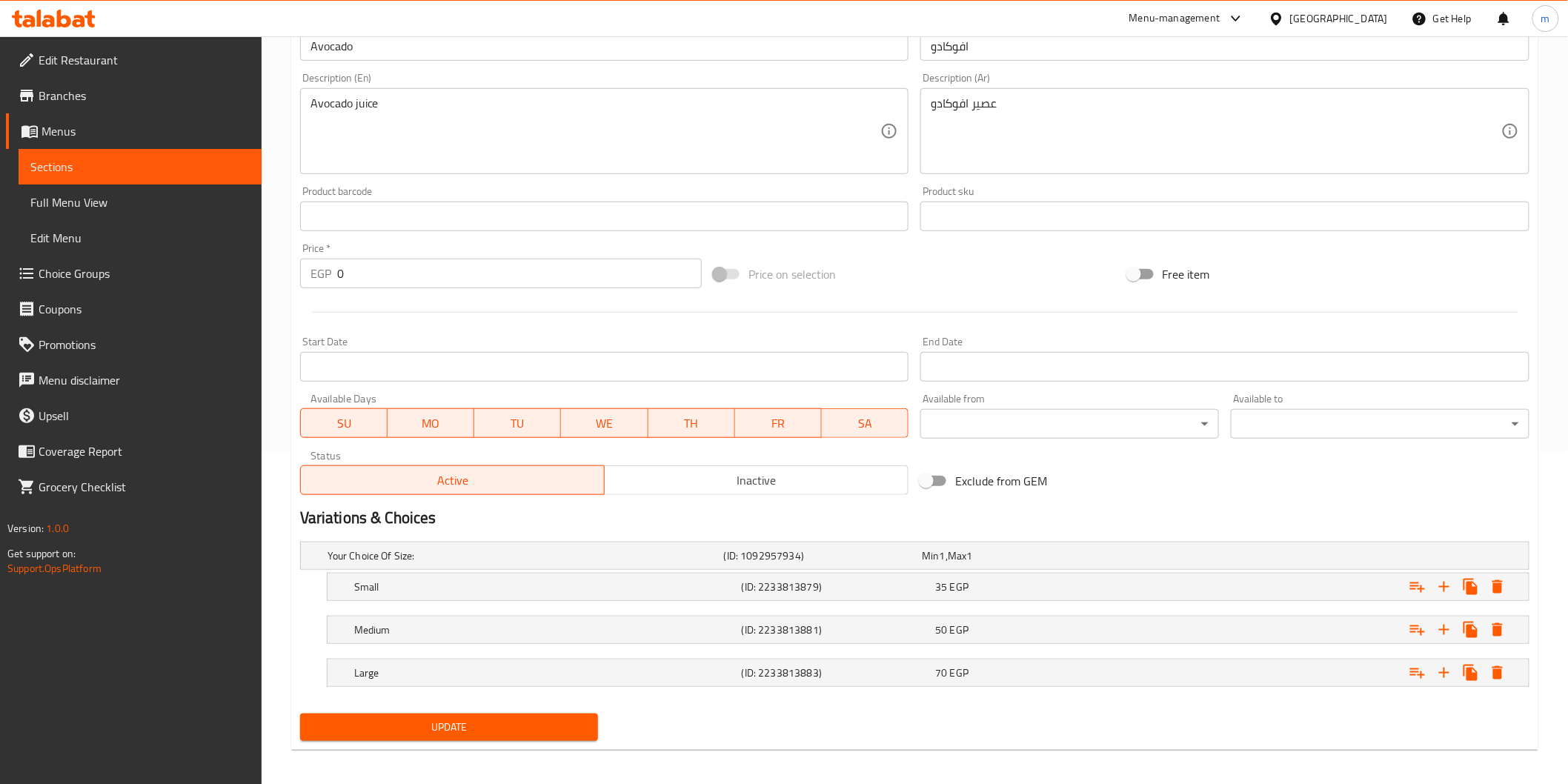
scroll to position [339, 0]
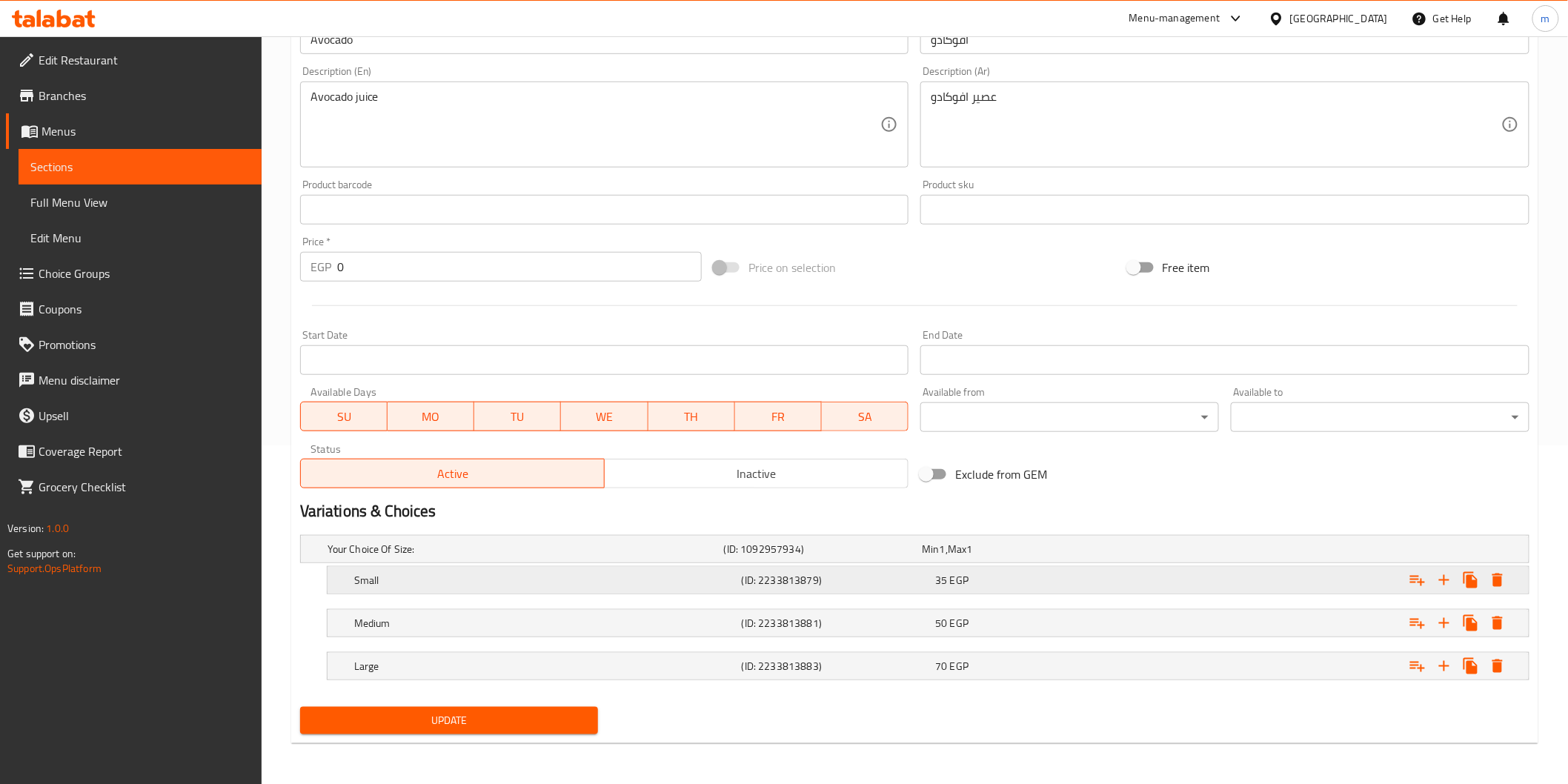
click at [1075, 557] on div "35 EGP" at bounding box center [1018, 549] width 193 height 15
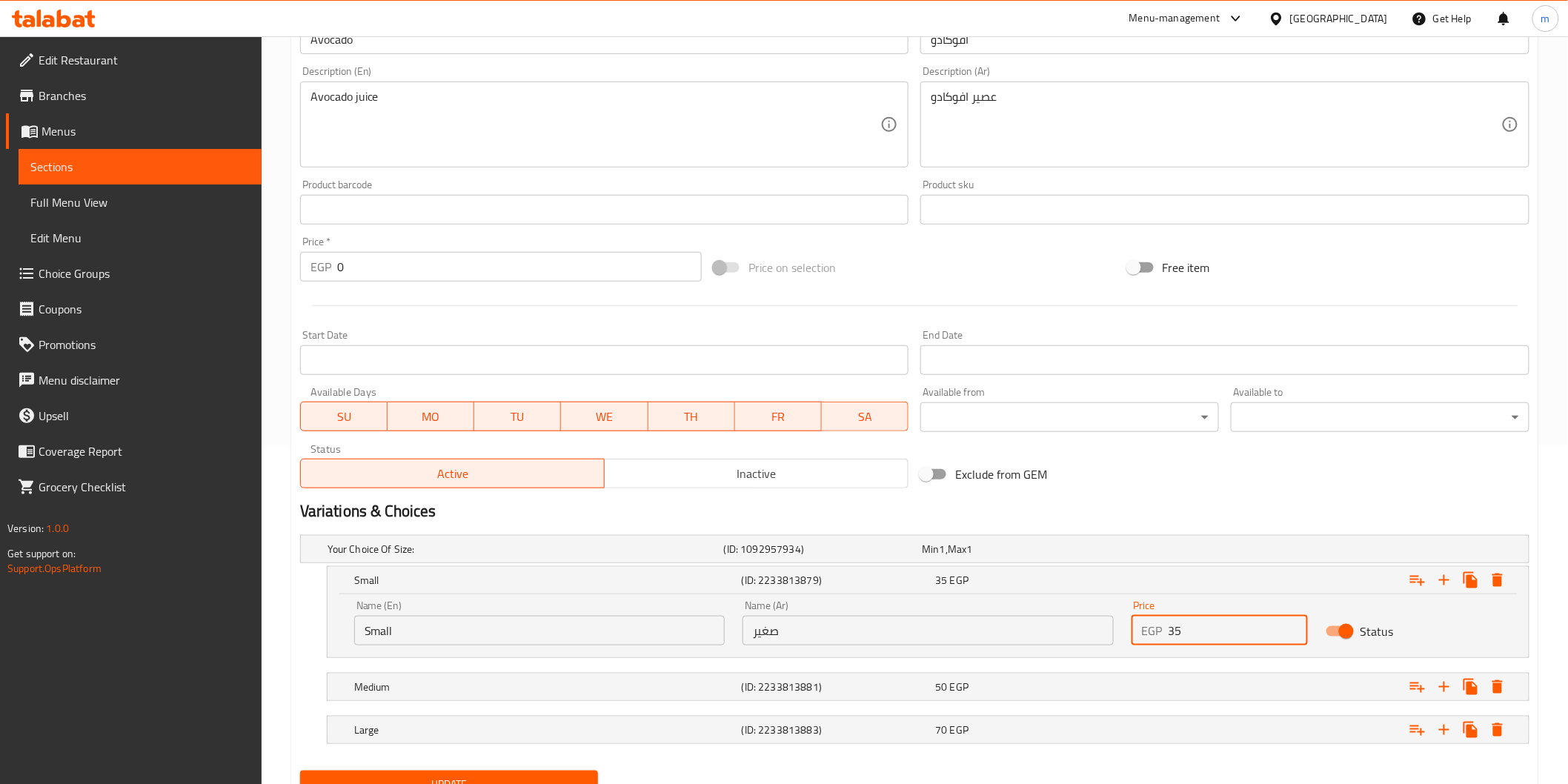
drag, startPoint x: 1179, startPoint y: 632, endPoint x: 1155, endPoint y: 632, distance: 24.0
click at [1155, 632] on div "EGP 35 Price" at bounding box center [1219, 631] width 176 height 30
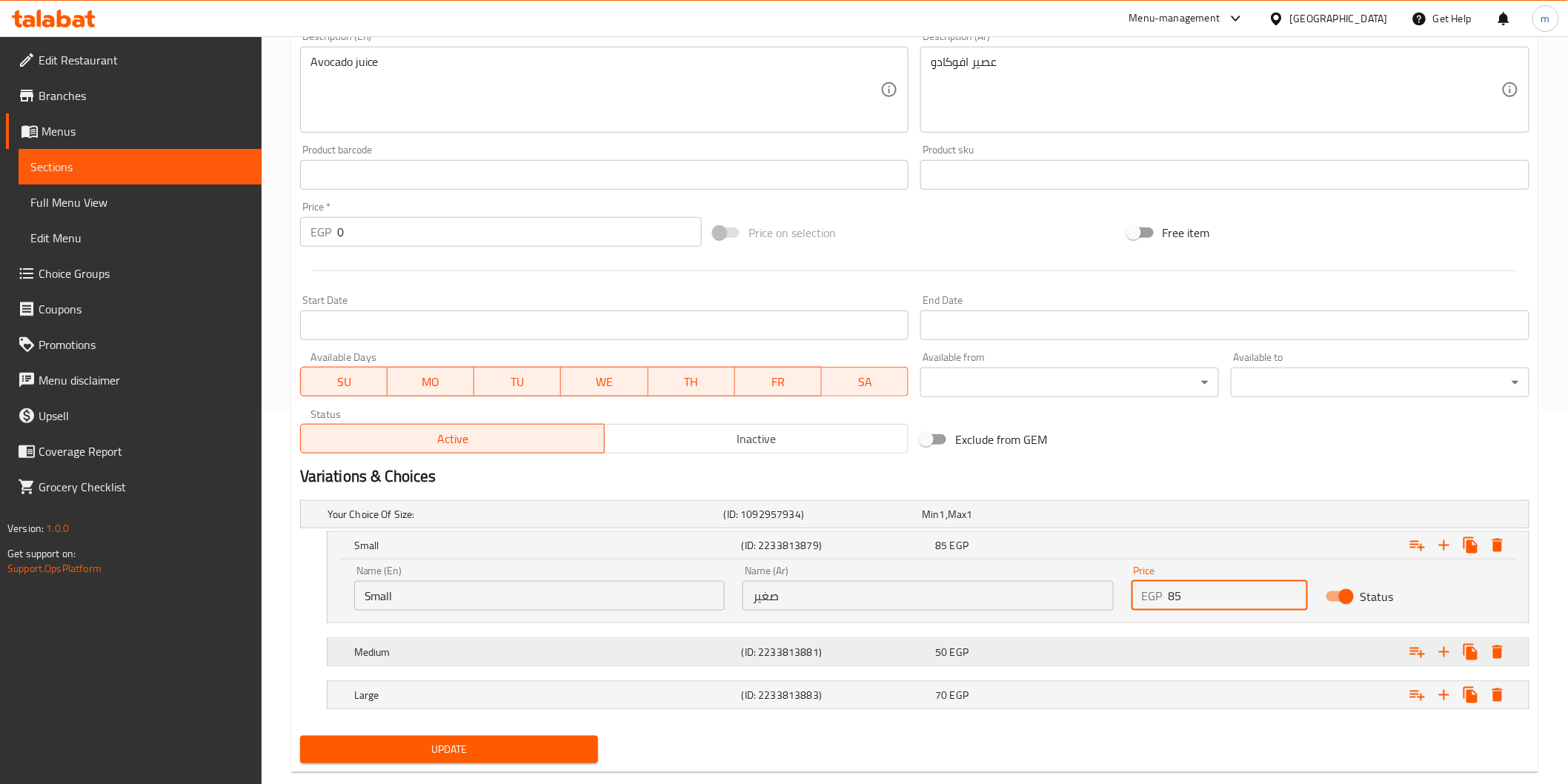
scroll to position [403, 0]
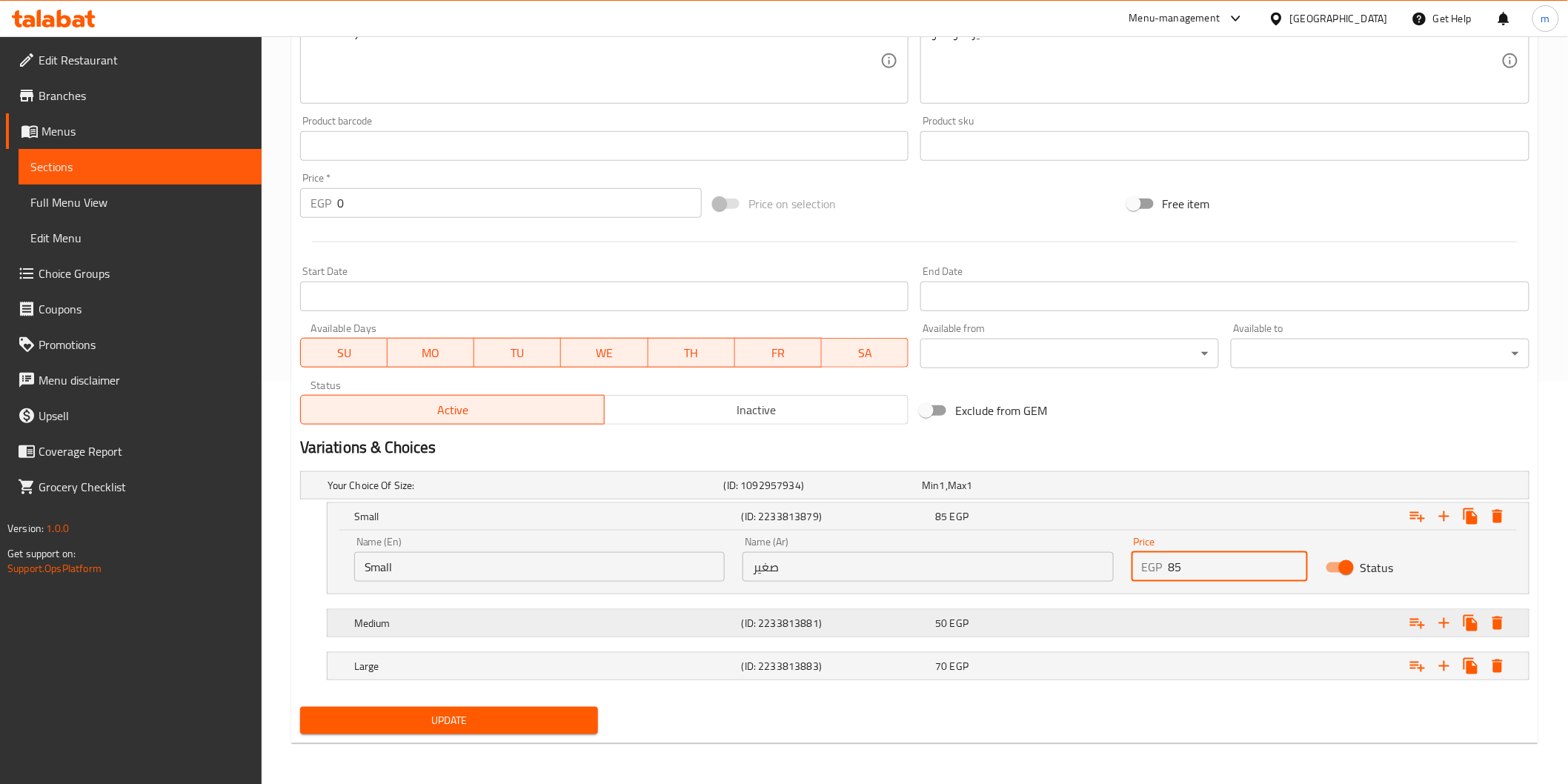
type input "85"
click at [1142, 488] on div "Expand" at bounding box center [1315, 485] width 397 height 6
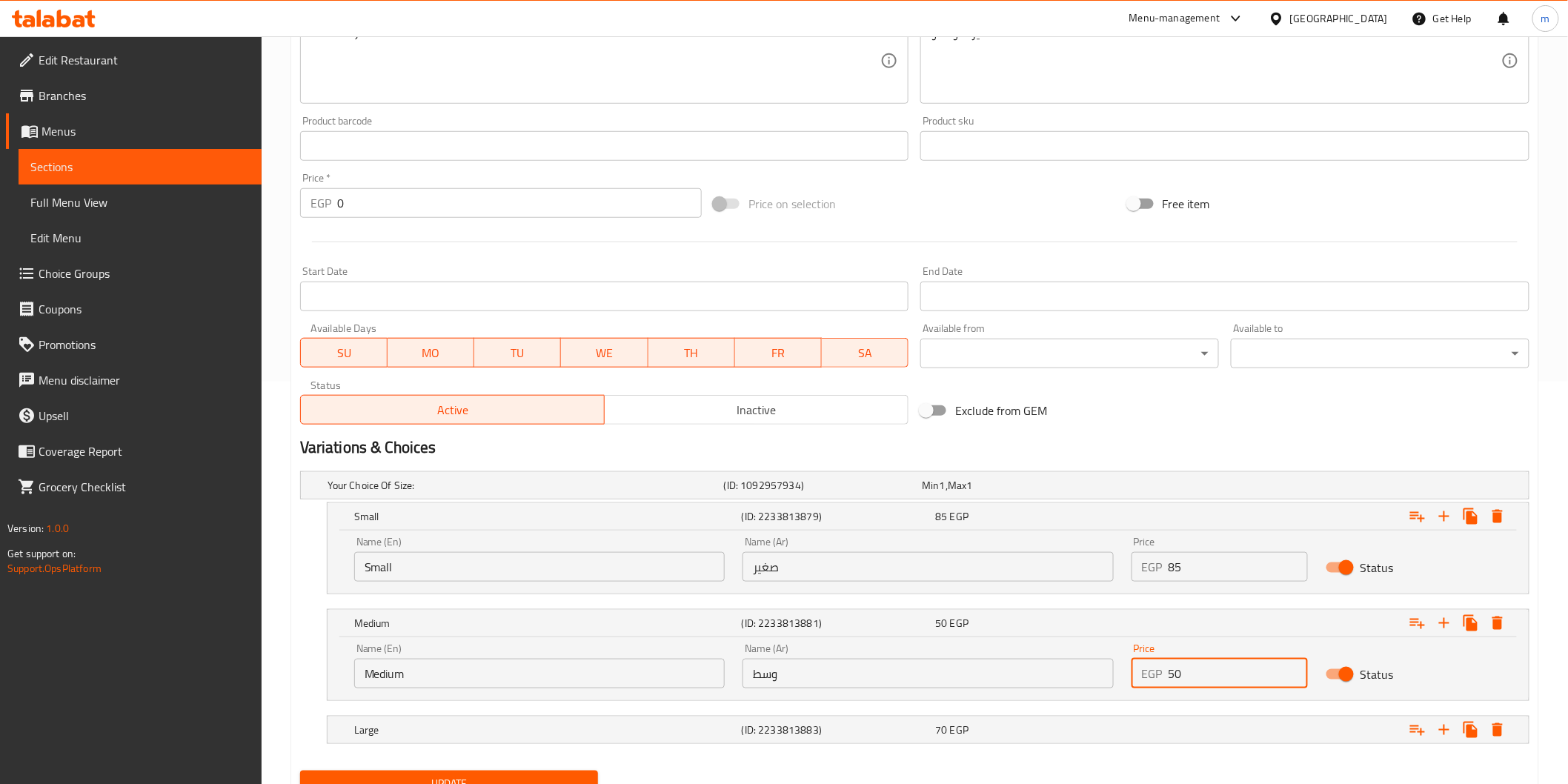
drag, startPoint x: 1213, startPoint y: 672, endPoint x: 1156, endPoint y: 671, distance: 57.0
click at [1156, 671] on div "EGP 50 Price" at bounding box center [1219, 674] width 176 height 30
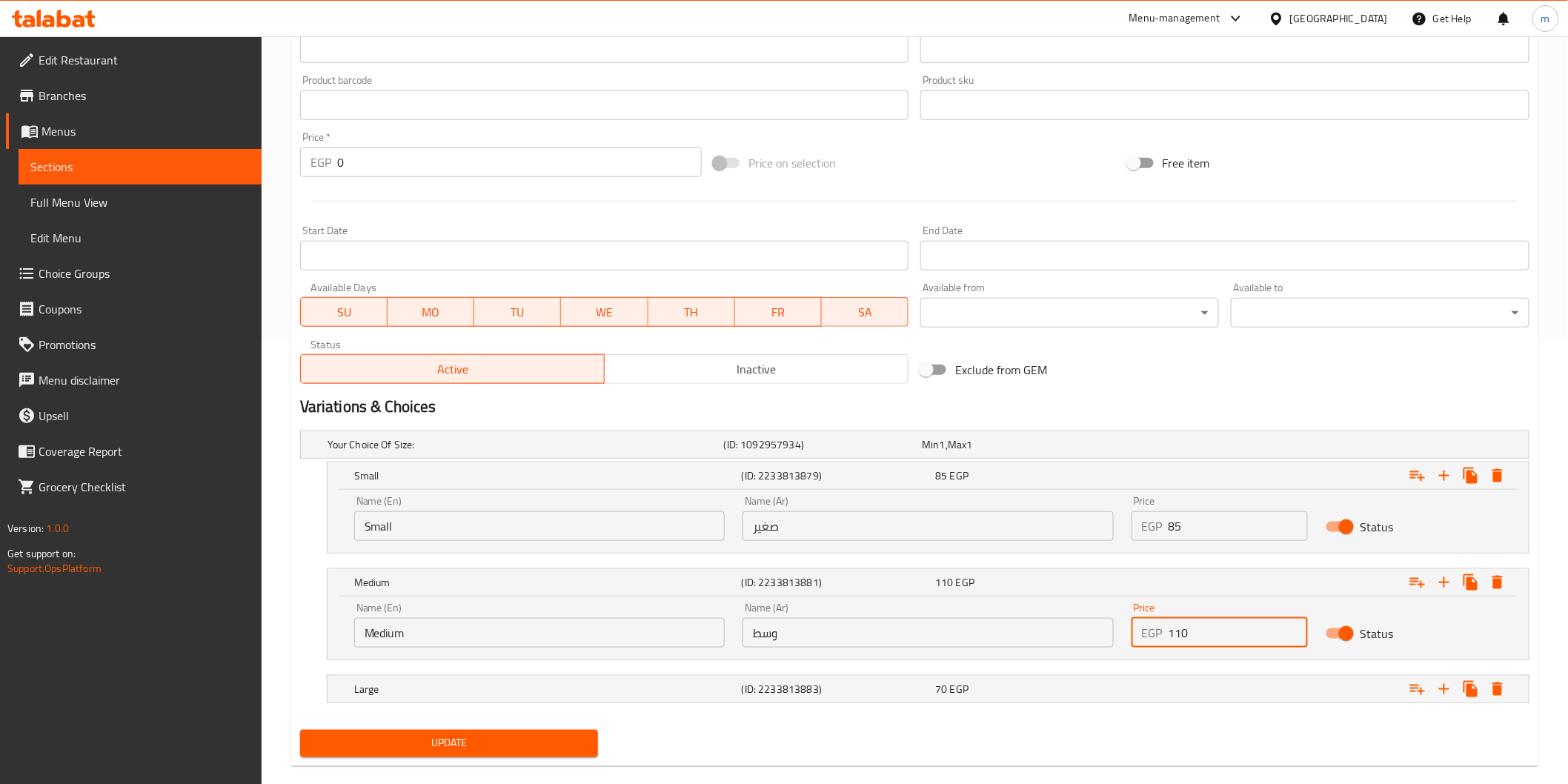
scroll to position [466, 0]
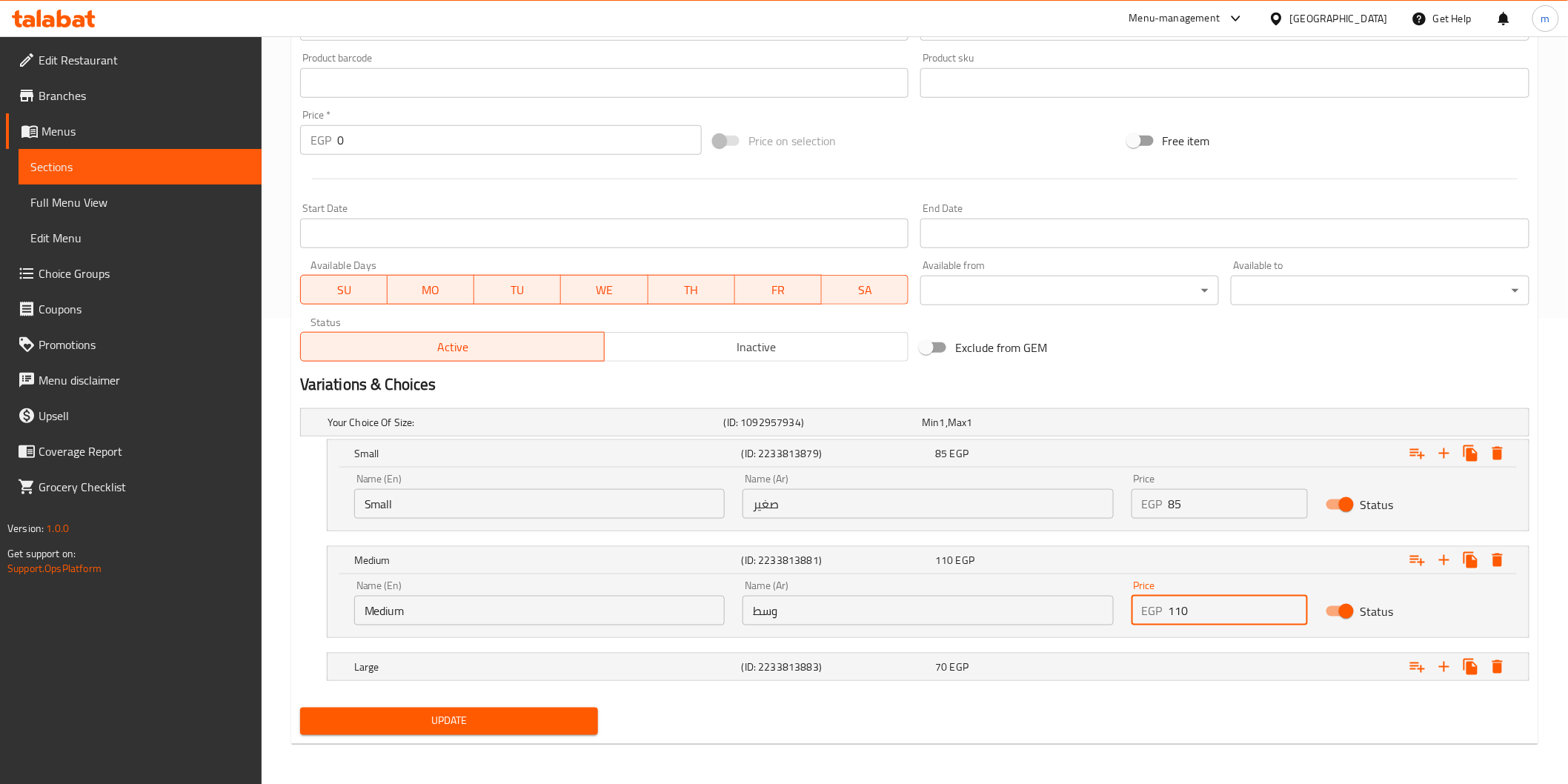
type input "110"
click at [1165, 425] on div "Expand" at bounding box center [1315, 422] width 397 height 6
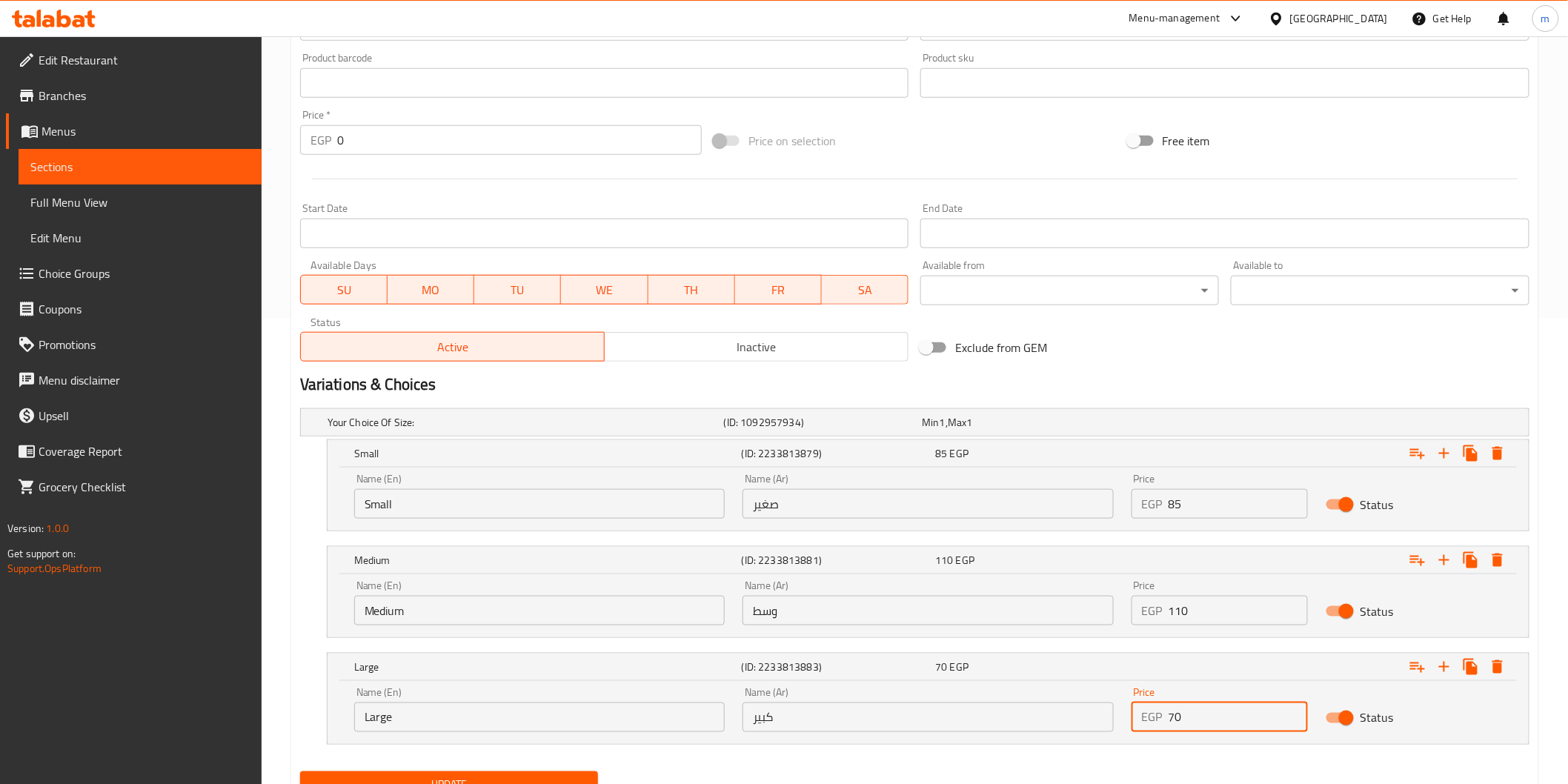
drag, startPoint x: 1199, startPoint y: 704, endPoint x: 1146, endPoint y: 716, distance: 54.3
click at [1146, 716] on div "EGP 70 Price" at bounding box center [1219, 718] width 176 height 30
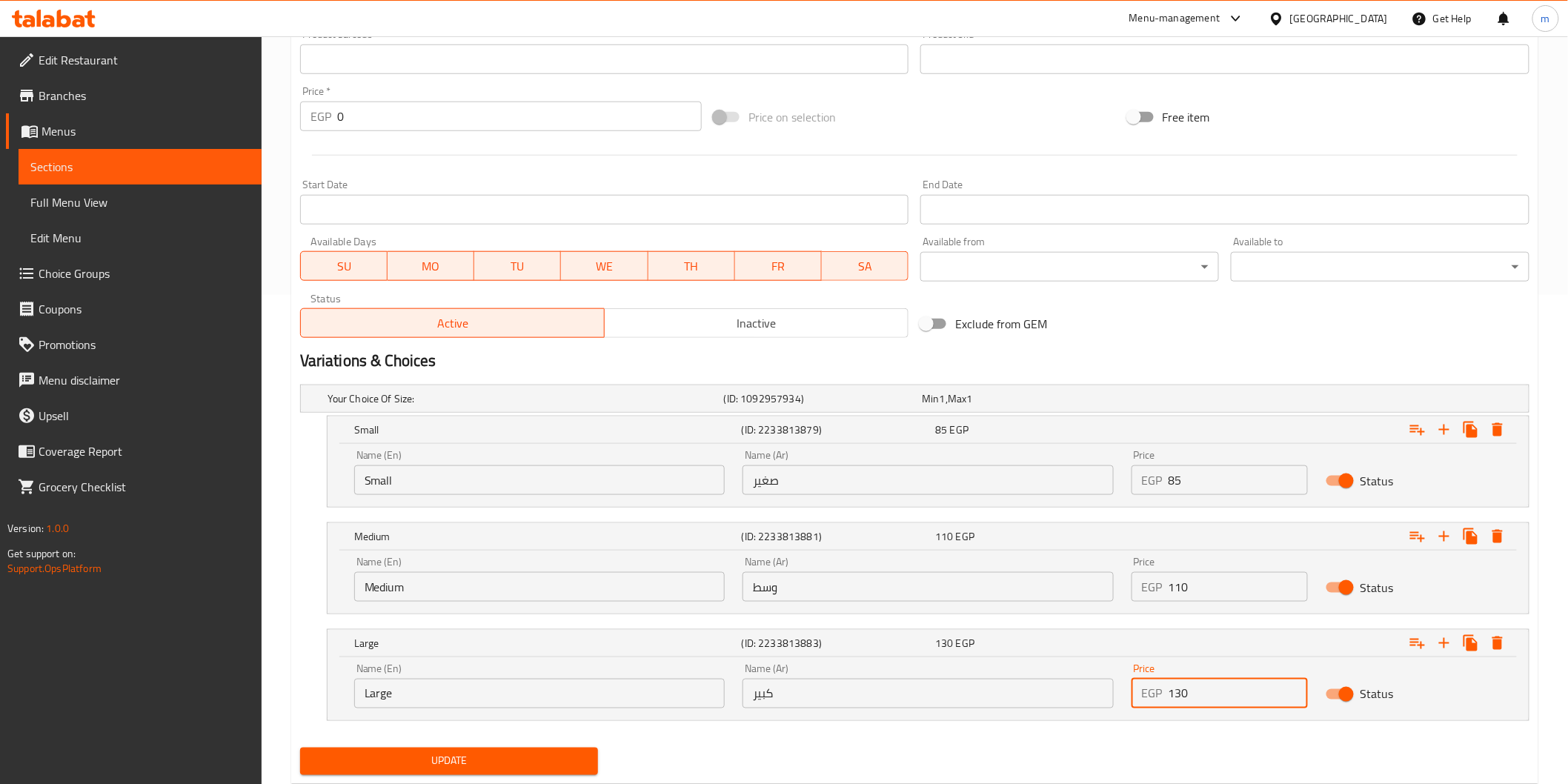
scroll to position [530, 0]
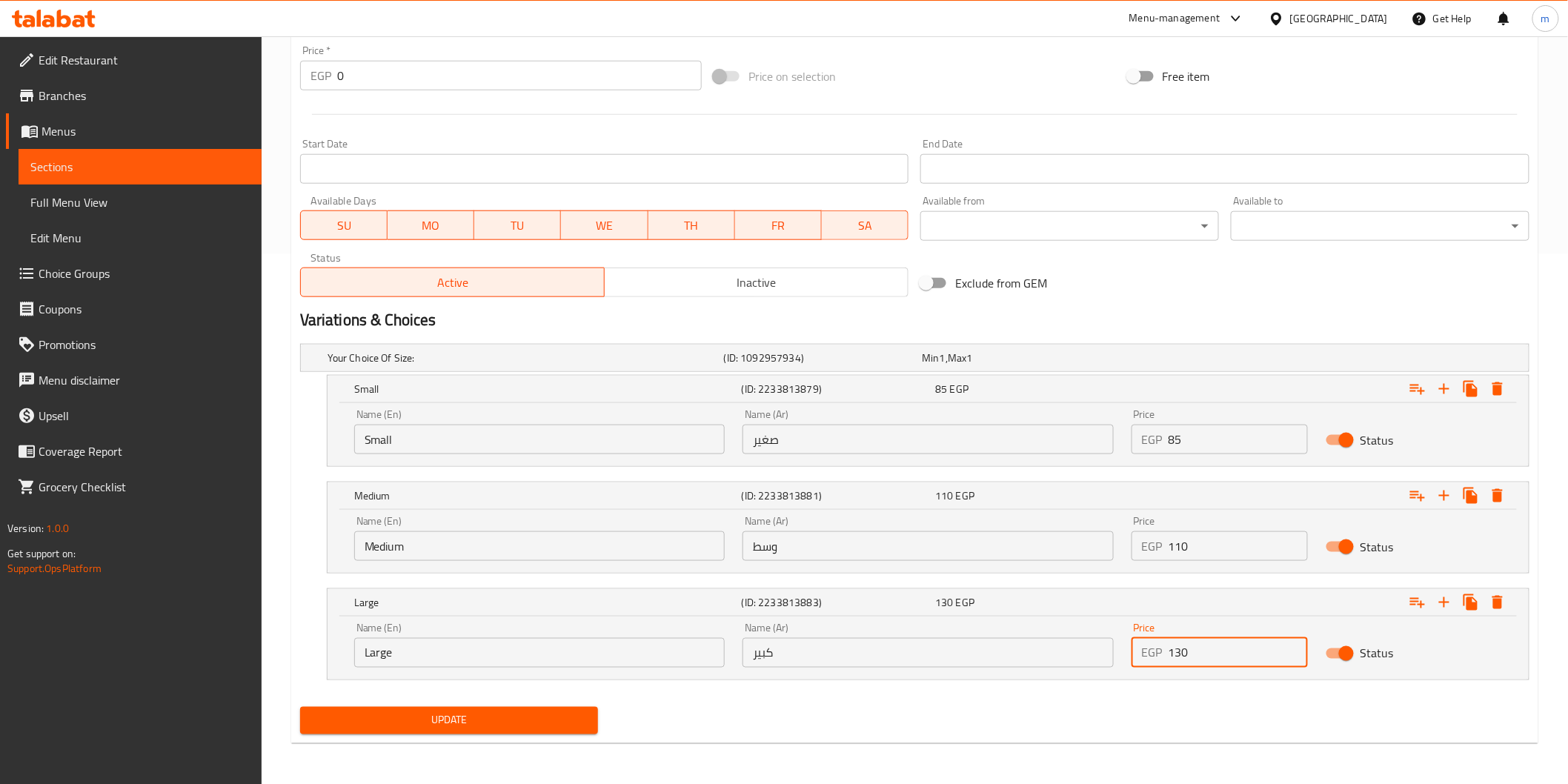
type input "130"
click at [460, 735] on div "Update" at bounding box center [449, 720] width 311 height 39
click at [461, 725] on span "Update" at bounding box center [450, 721] width 275 height 18
click at [574, 722] on span "Update" at bounding box center [450, 721] width 275 height 18
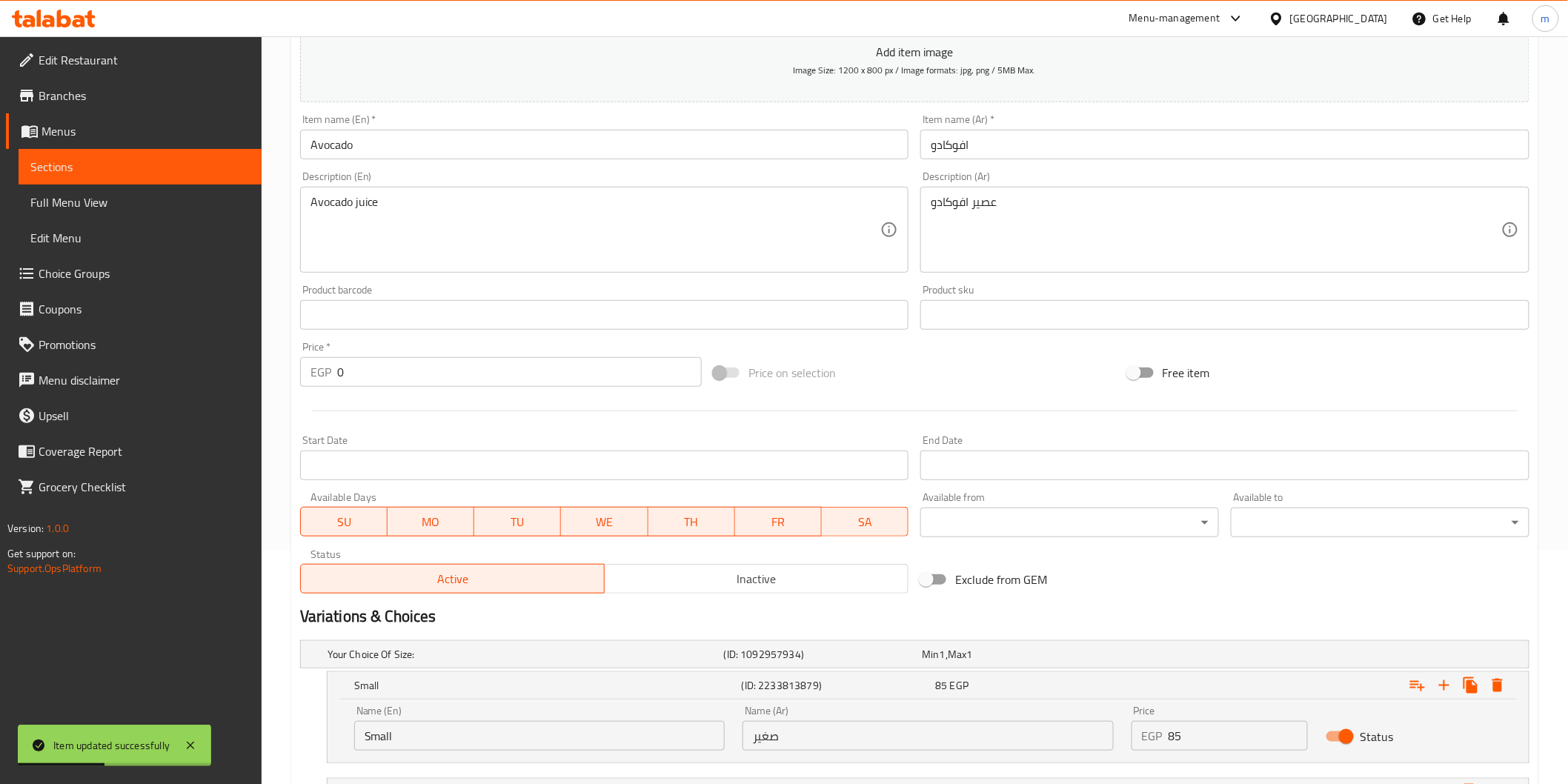
scroll to position [0, 0]
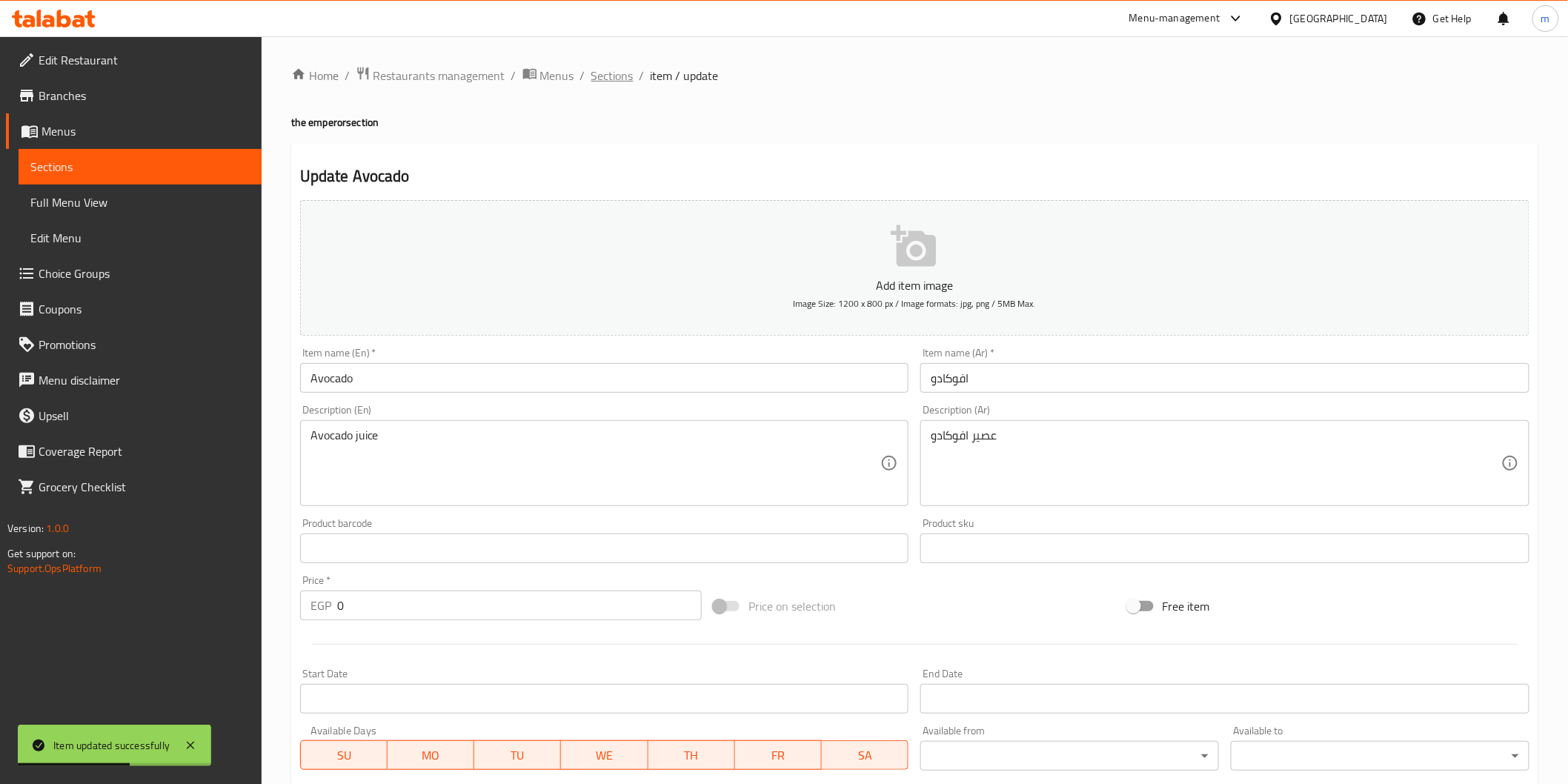
click at [621, 79] on span "Sections" at bounding box center [612, 75] width 42 height 17
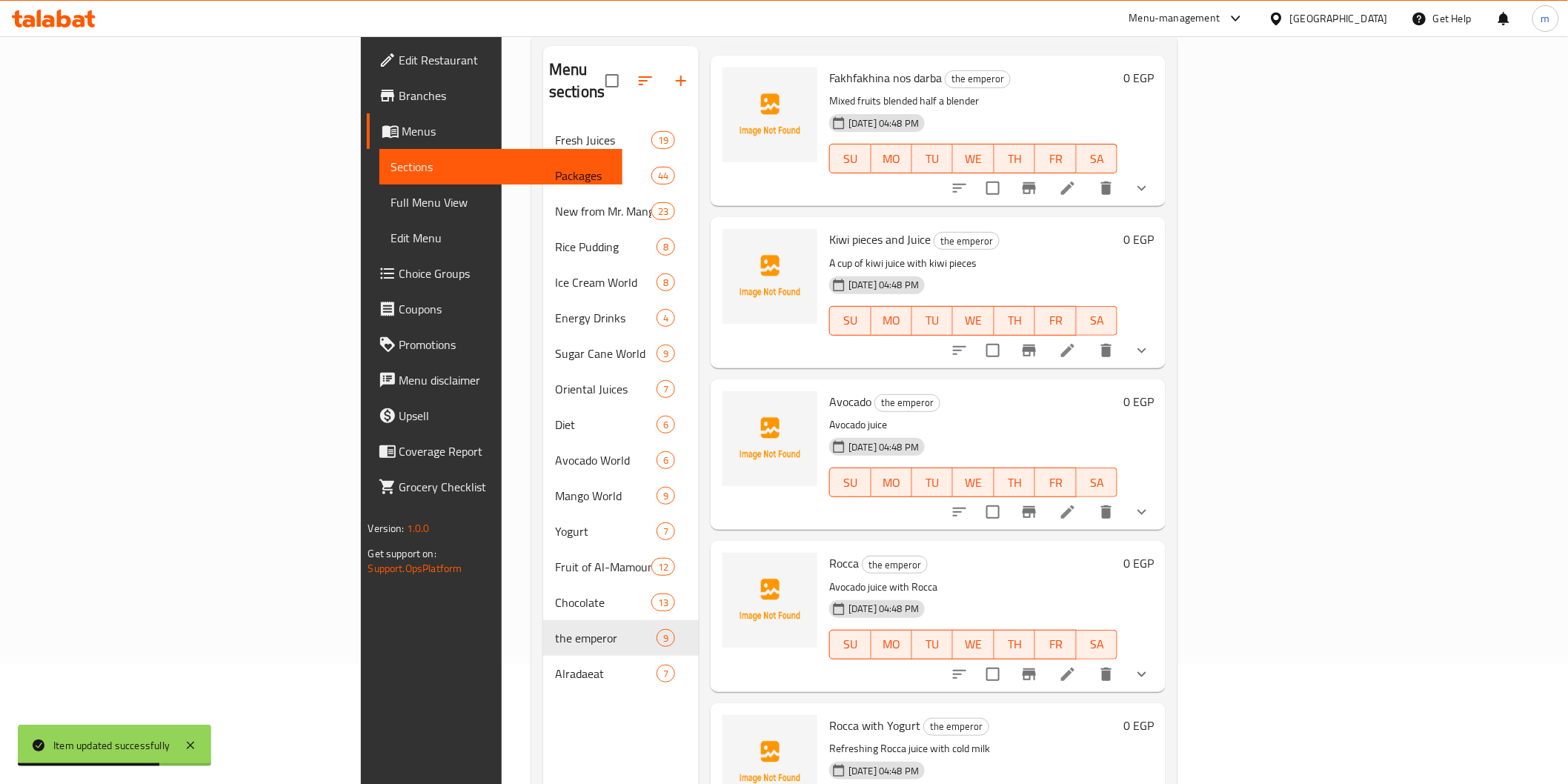
scroll to position [207, 0]
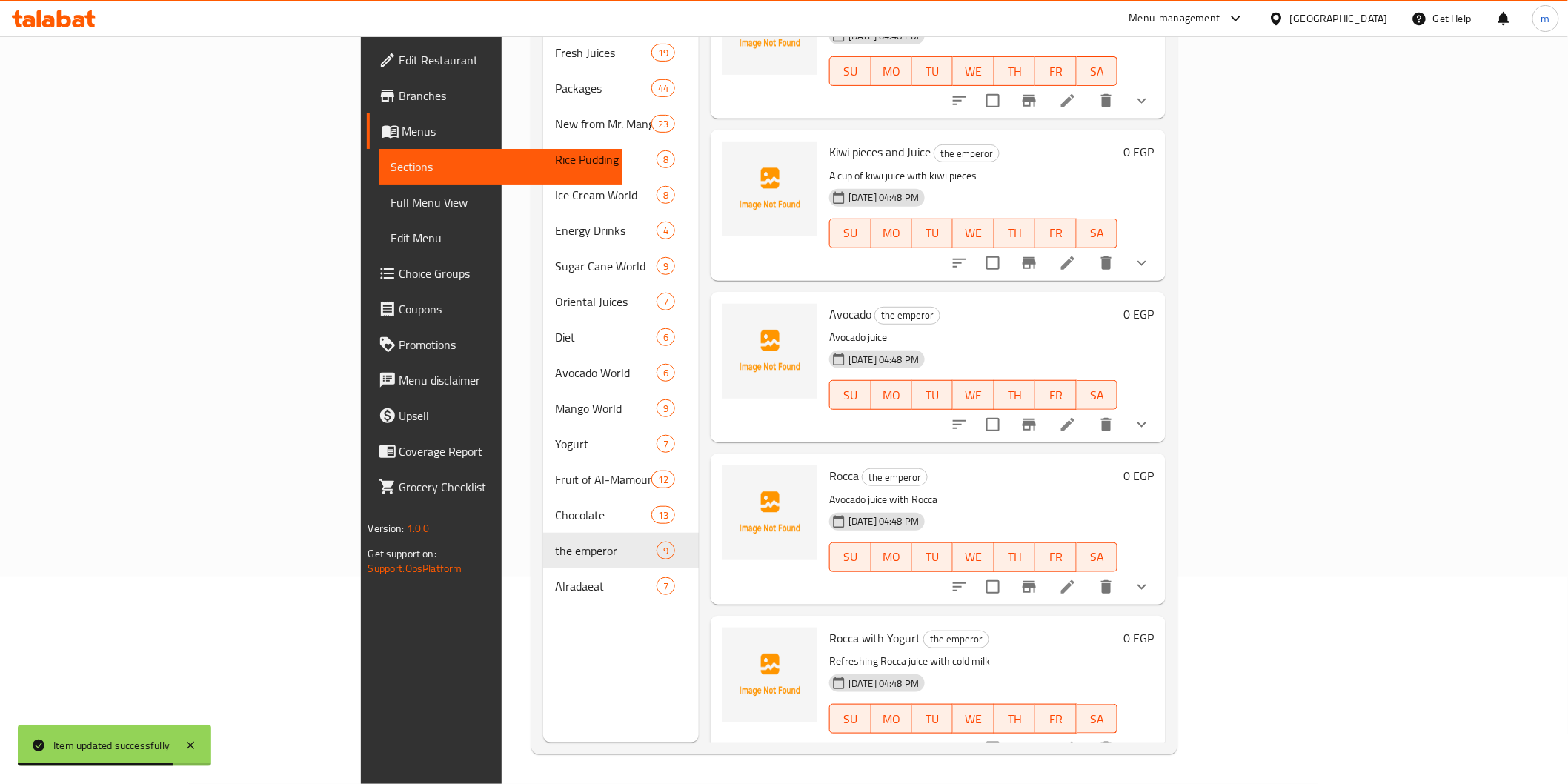
click at [1088, 574] on li at bounding box center [1068, 587] width 41 height 27
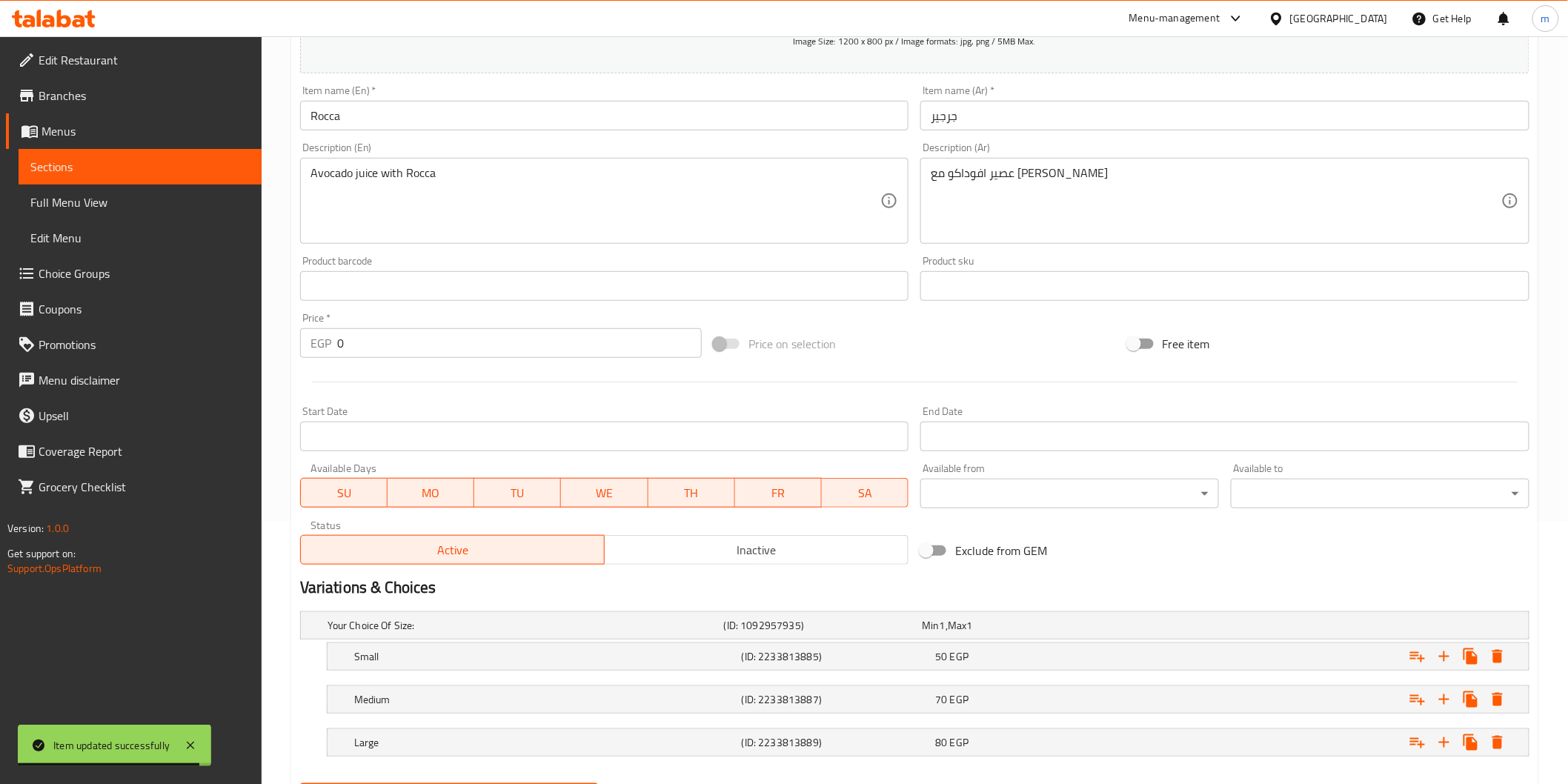
scroll to position [329, 0]
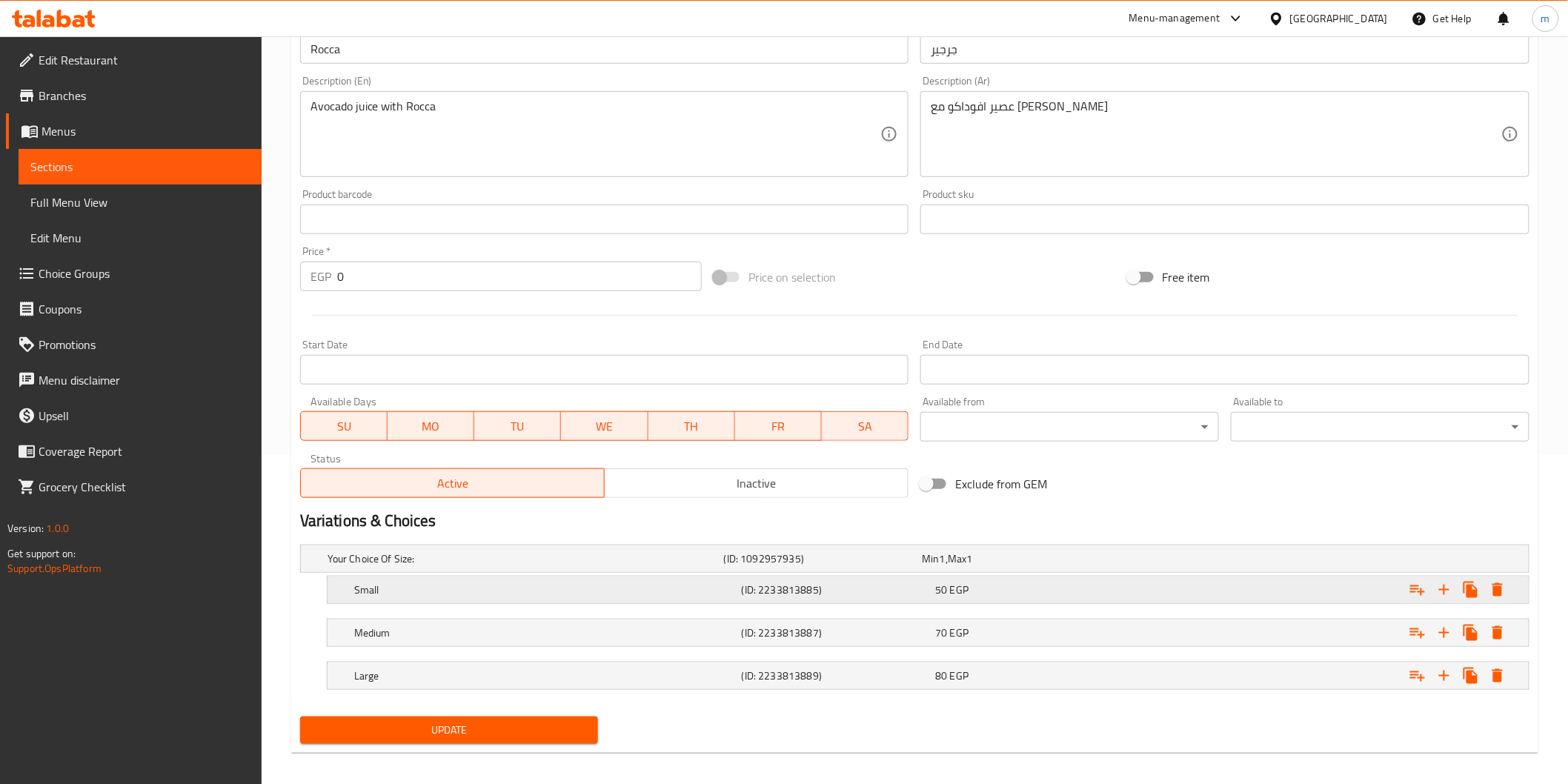
click at [966, 569] on div "50 EGP" at bounding box center [1018, 559] width 199 height 21
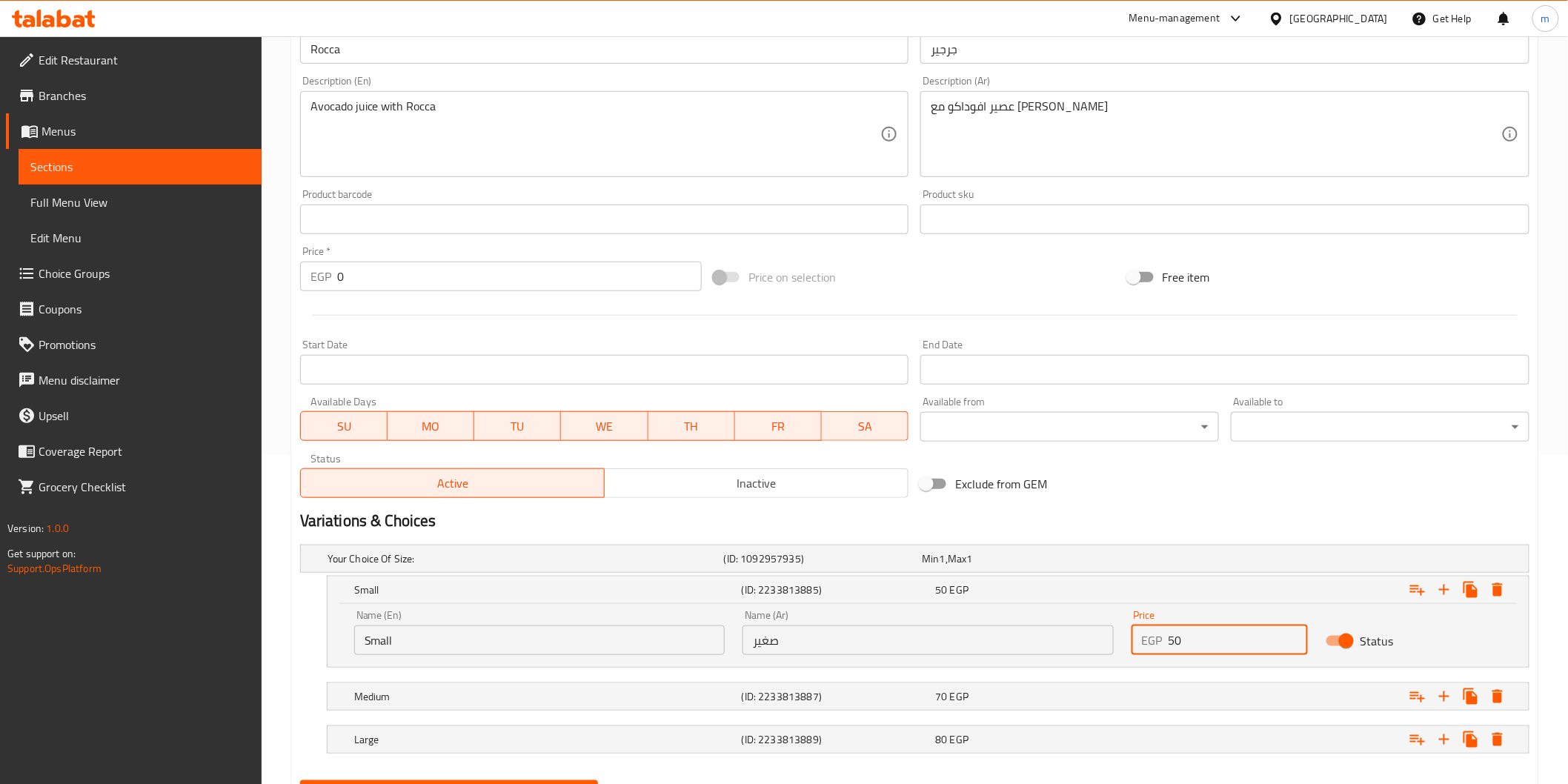
drag, startPoint x: 1190, startPoint y: 643, endPoint x: 1164, endPoint y: 645, distance: 26.1
click at [1164, 645] on div "EGP 50 Price" at bounding box center [1219, 641] width 176 height 30
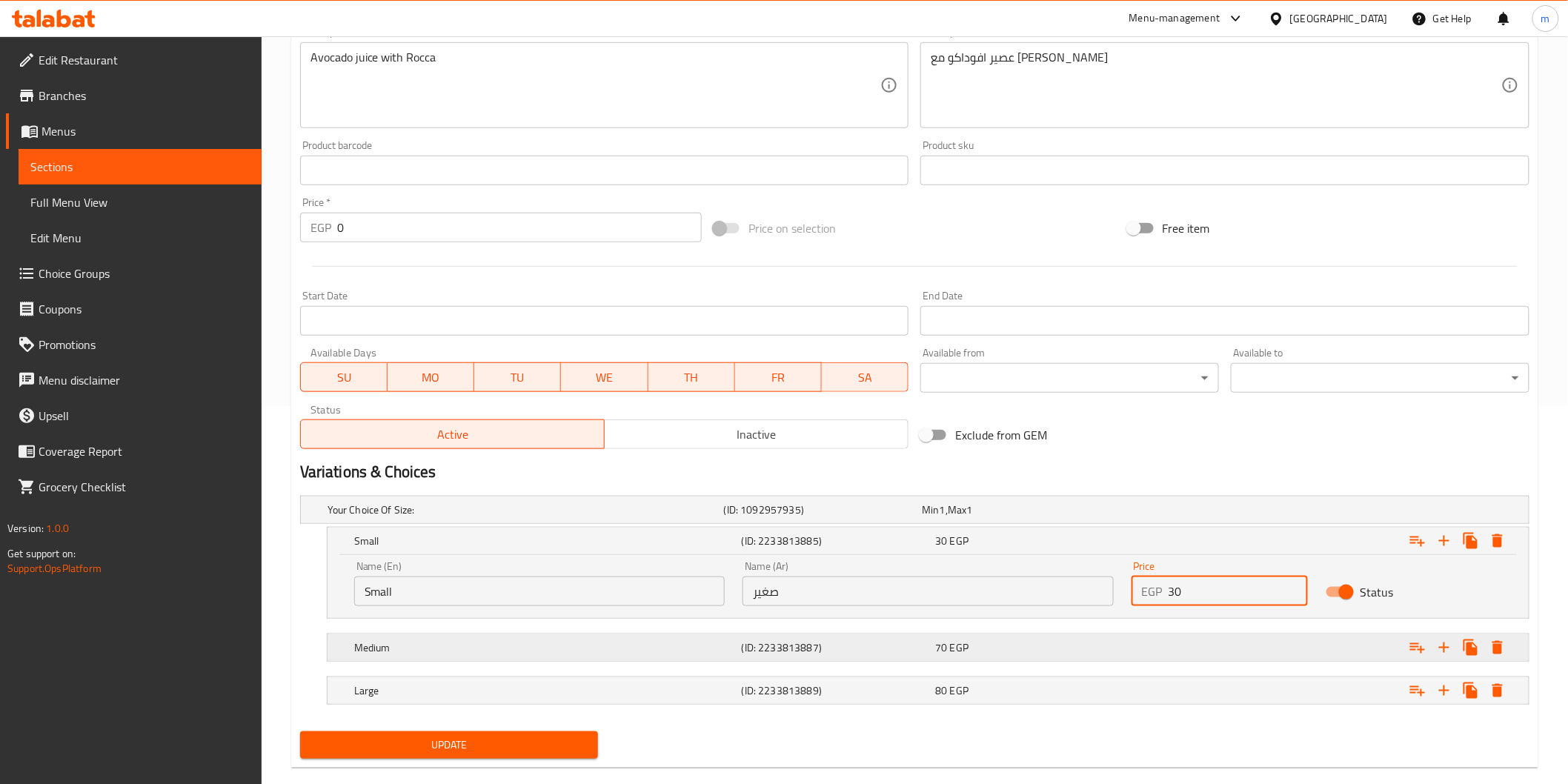
scroll to position [403, 0]
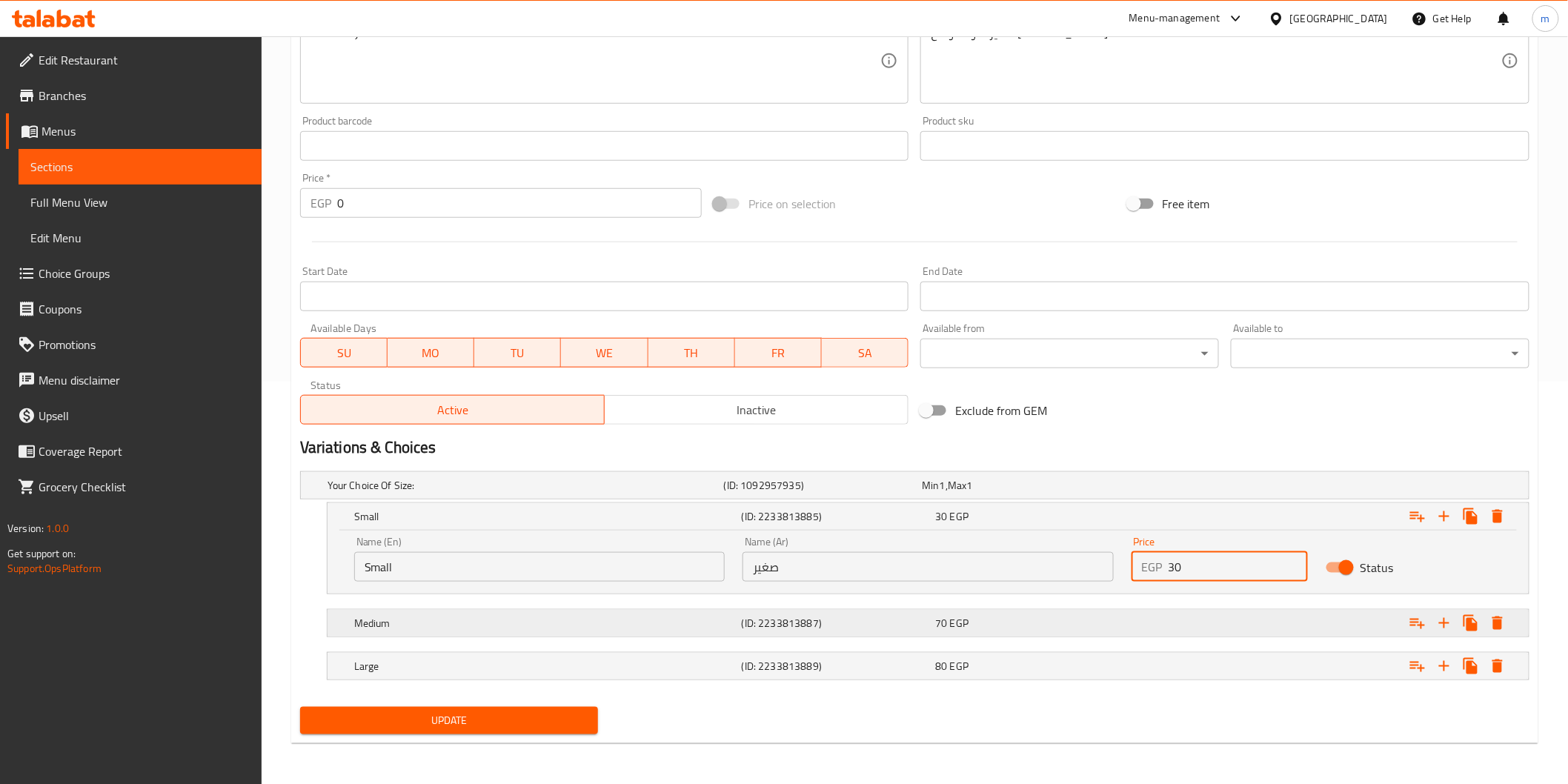
type input "30"
click at [1075, 493] on div "70 EGP" at bounding box center [1018, 486] width 193 height 15
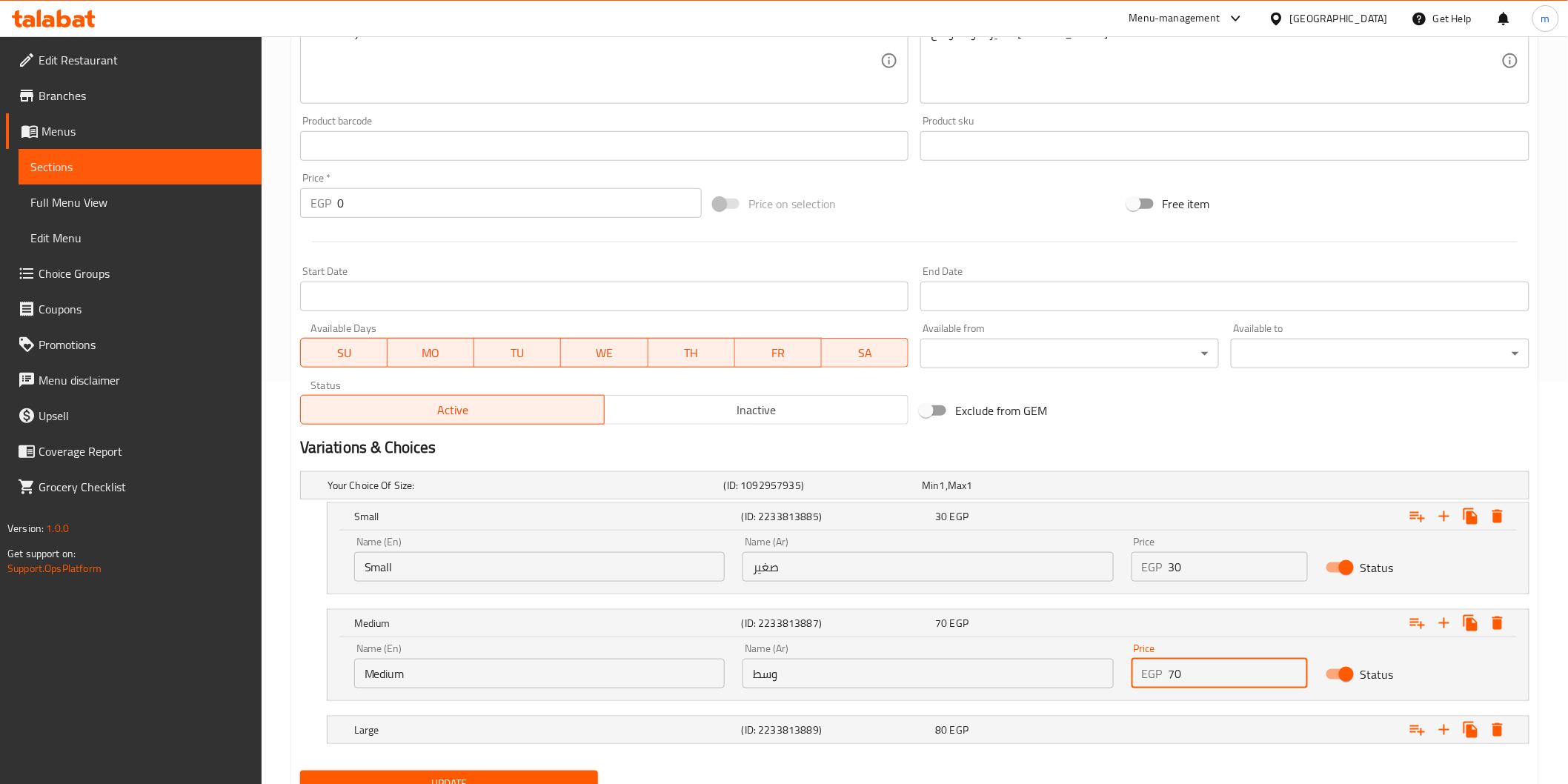
drag, startPoint x: 1203, startPoint y: 670, endPoint x: 1152, endPoint y: 670, distance: 51.0
click at [1152, 670] on div "EGP 70 Price" at bounding box center [1219, 674] width 176 height 30
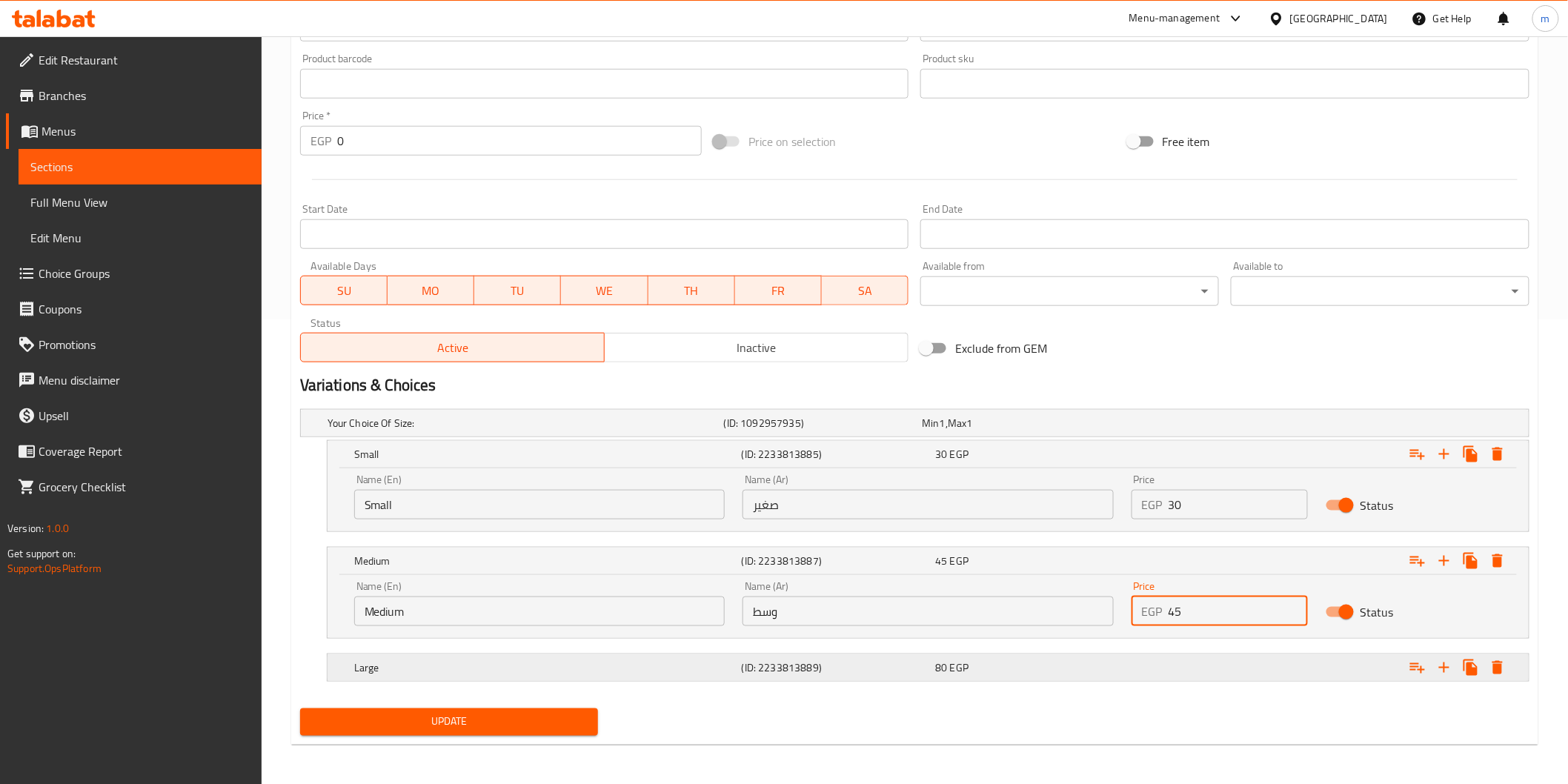
scroll to position [466, 0]
type input "45"
click at [1213, 425] on div "Expand" at bounding box center [1315, 422] width 397 height 6
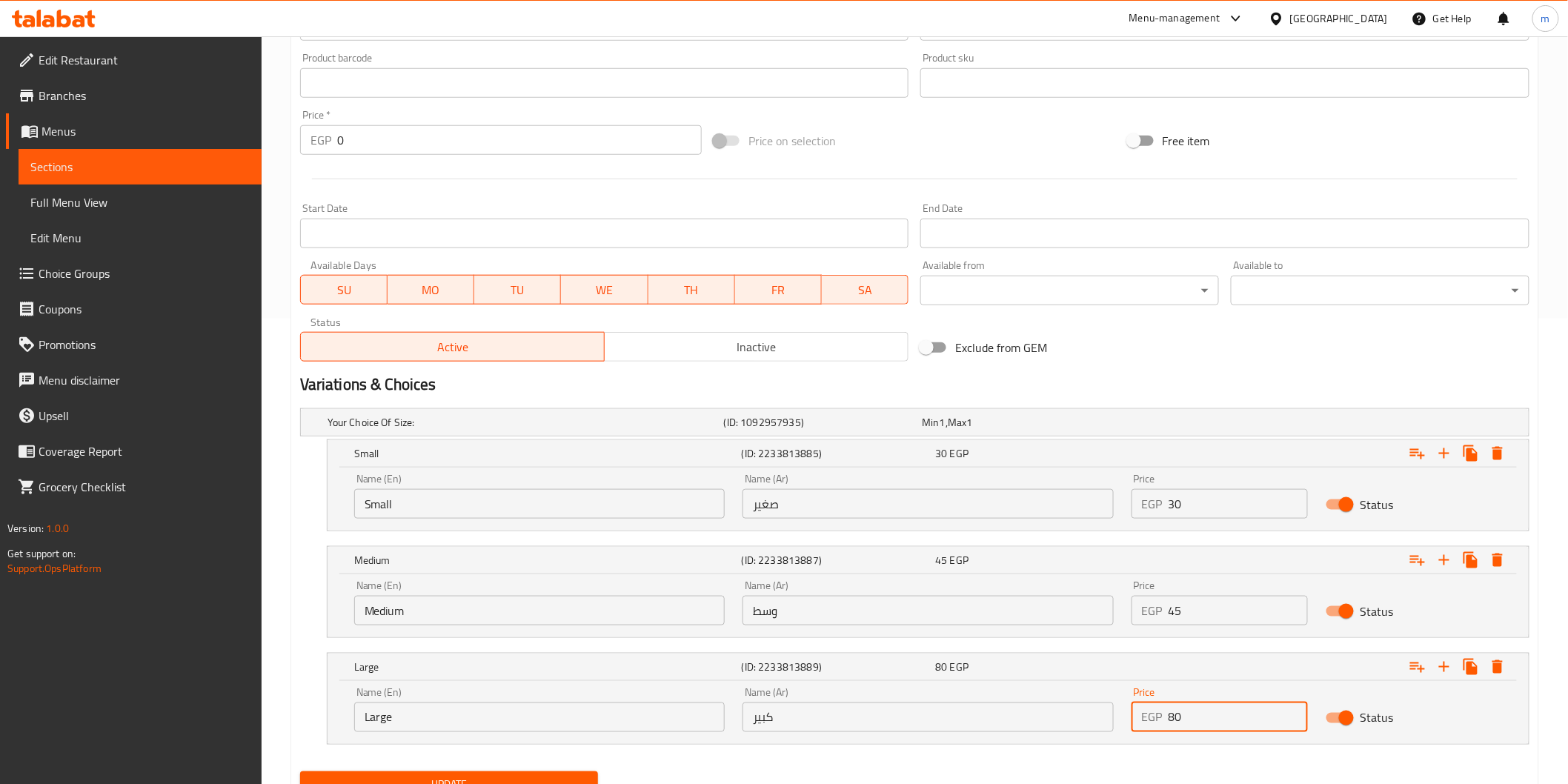
drag, startPoint x: 1206, startPoint y: 719, endPoint x: 1169, endPoint y: 721, distance: 37.1
click at [1169, 721] on input "80" at bounding box center [1238, 718] width 139 height 30
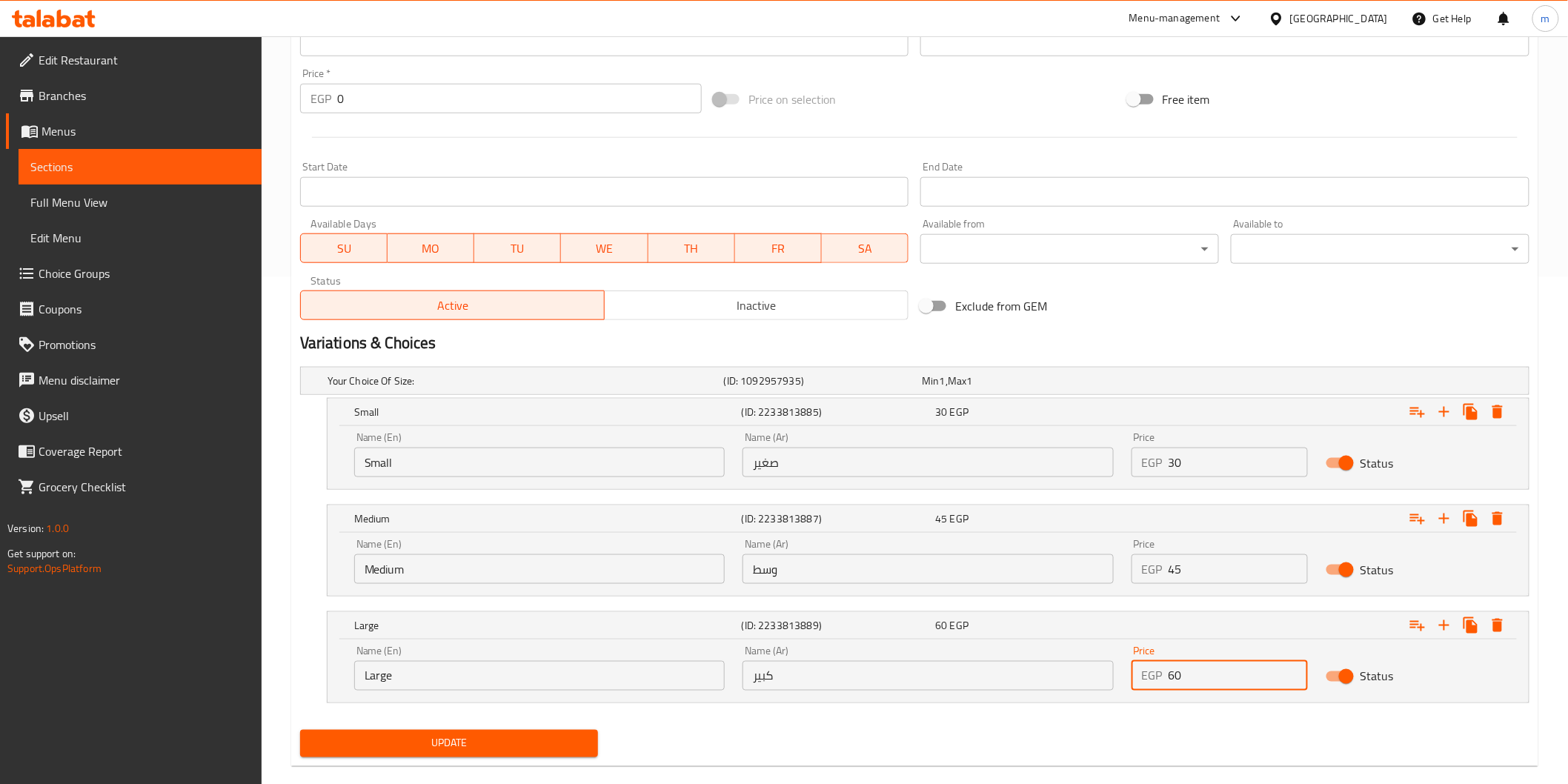
scroll to position [530, 0]
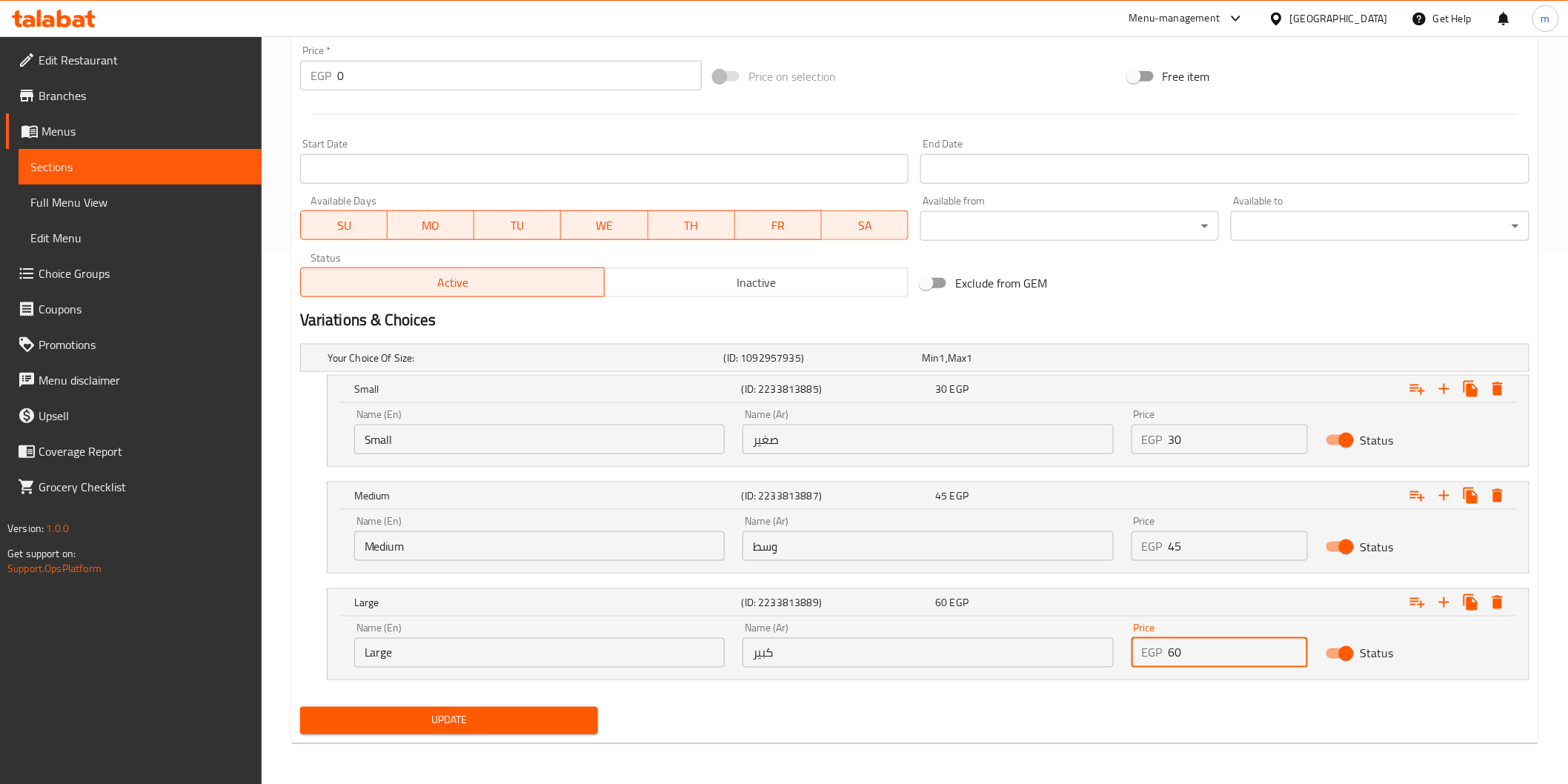
type input "60"
click at [480, 730] on button "Update" at bounding box center [449, 720] width 298 height 27
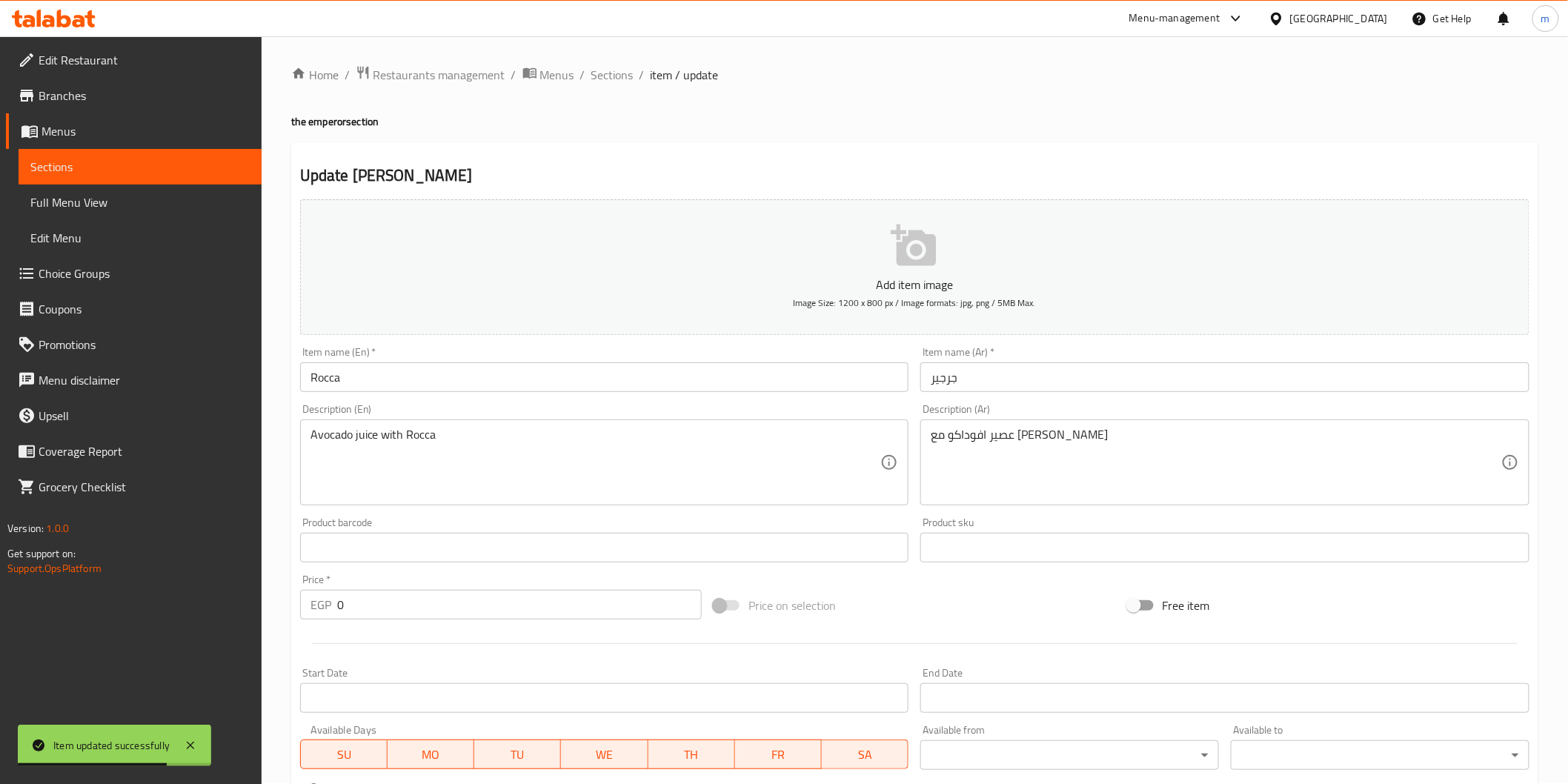
scroll to position [0, 0]
click at [593, 84] on span "Sections" at bounding box center [612, 75] width 42 height 17
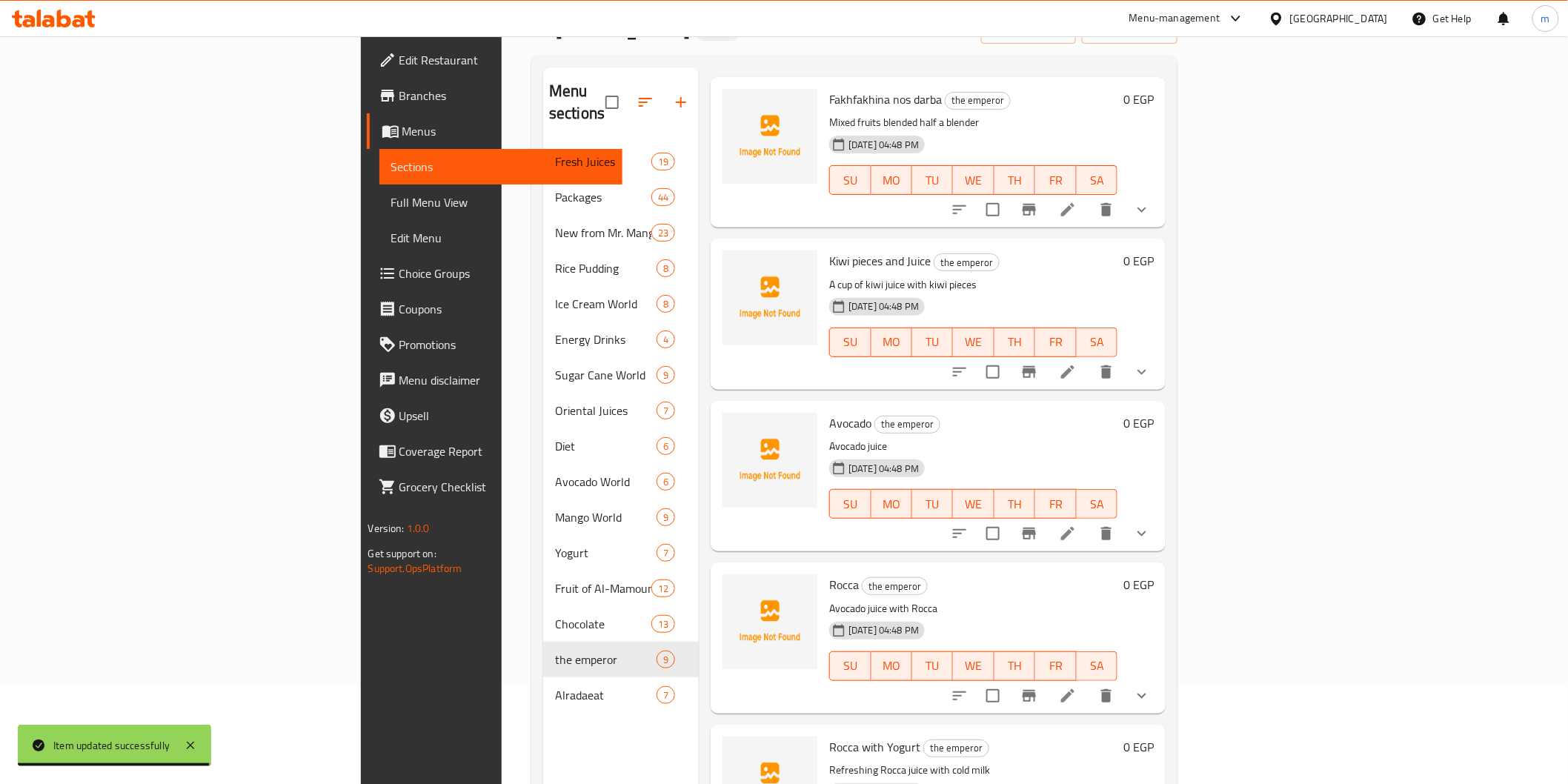
scroll to position [207, 0]
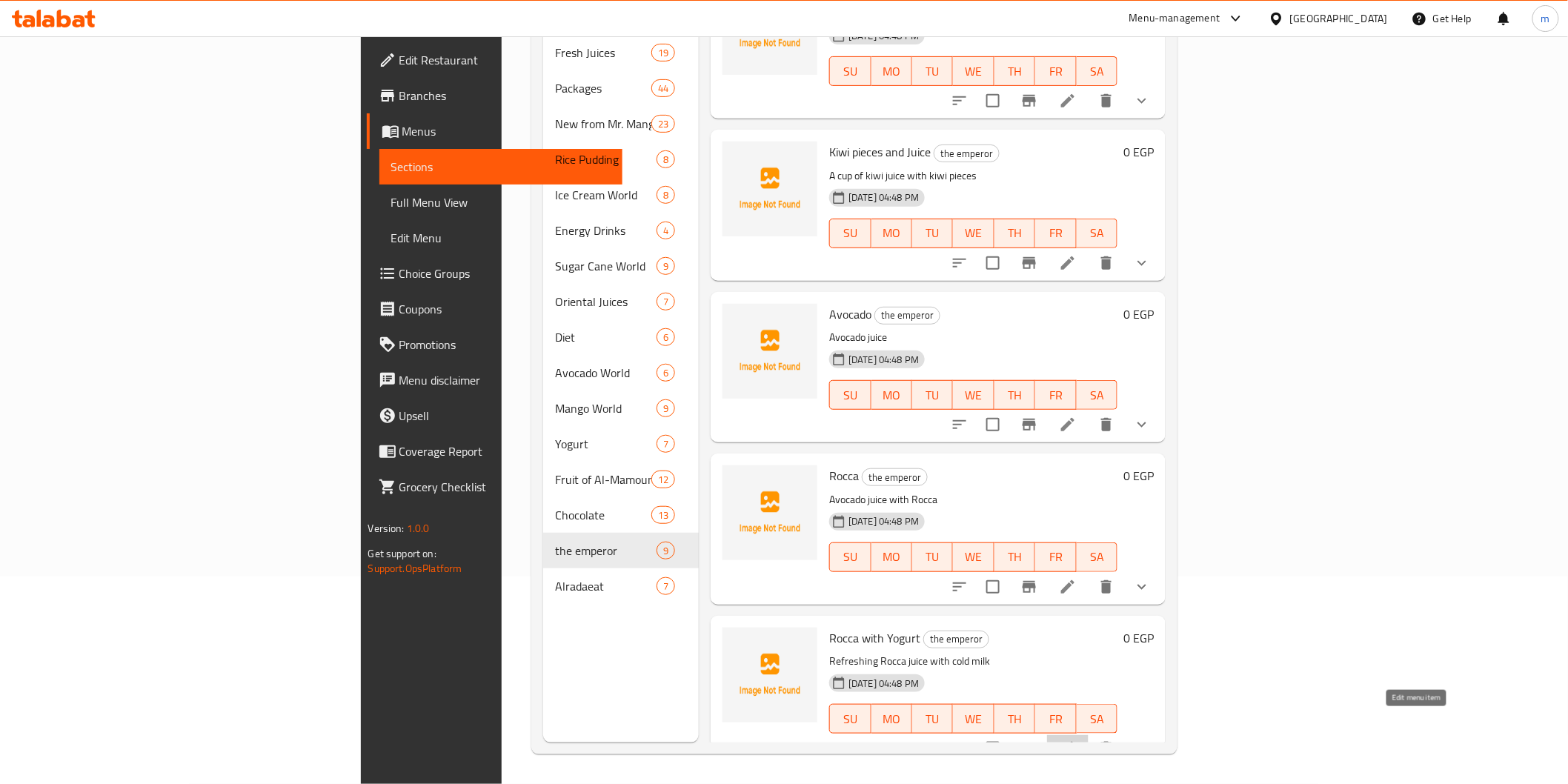
click at [1077, 740] on icon at bounding box center [1067, 748] width 17 height 17
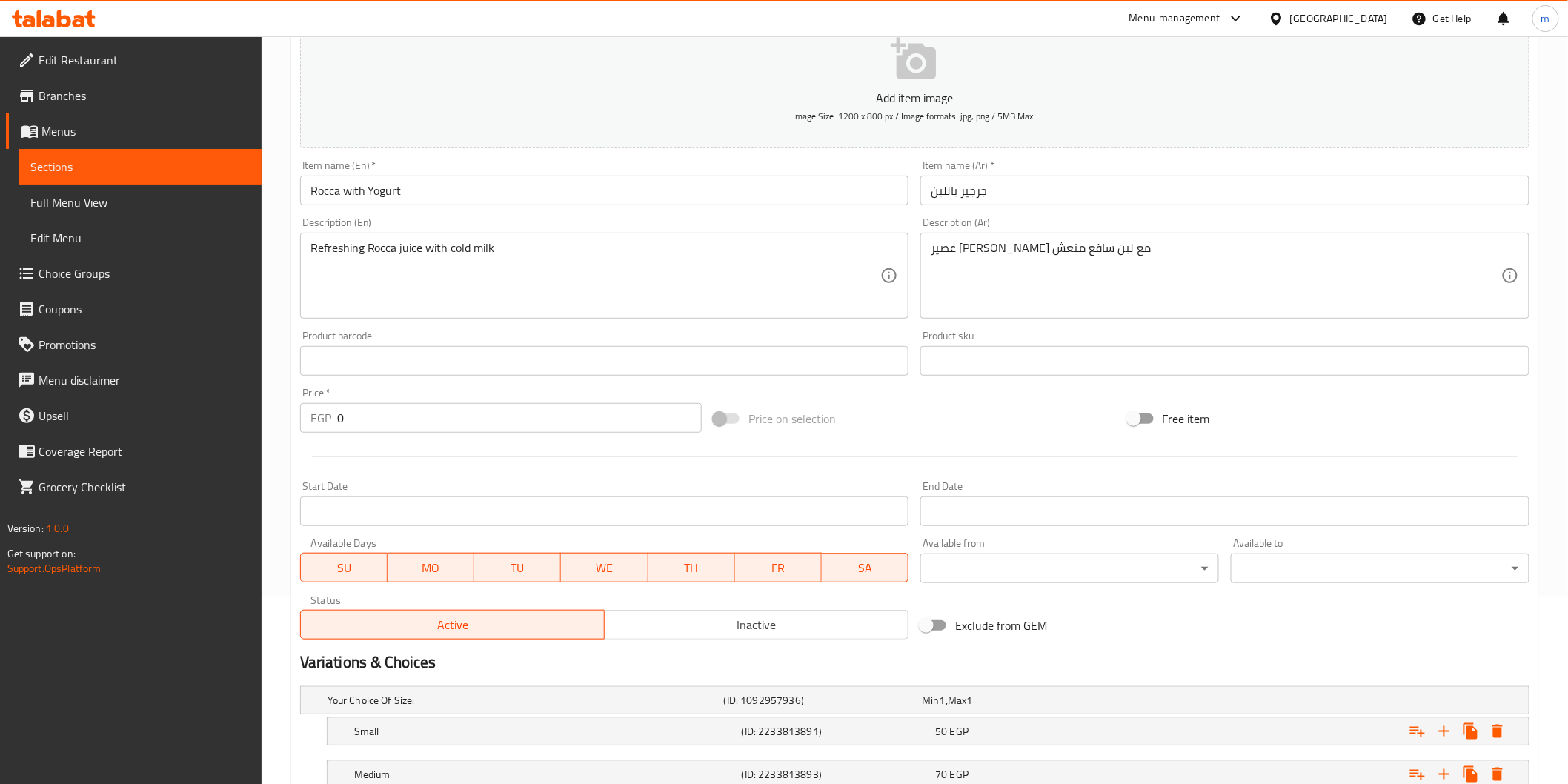
scroll to position [339, 0]
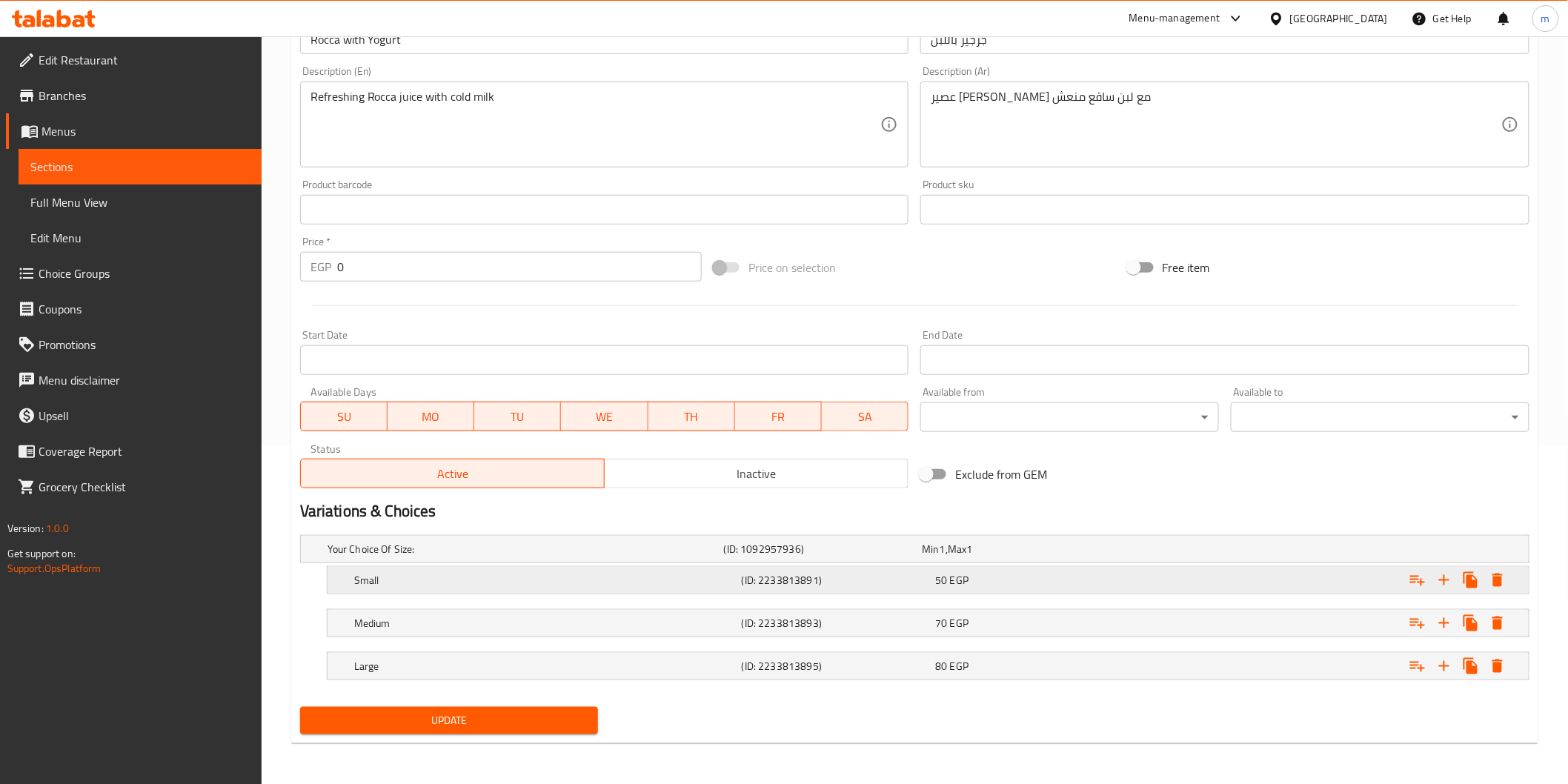
click at [1016, 557] on div "50 EGP" at bounding box center [1018, 549] width 193 height 15
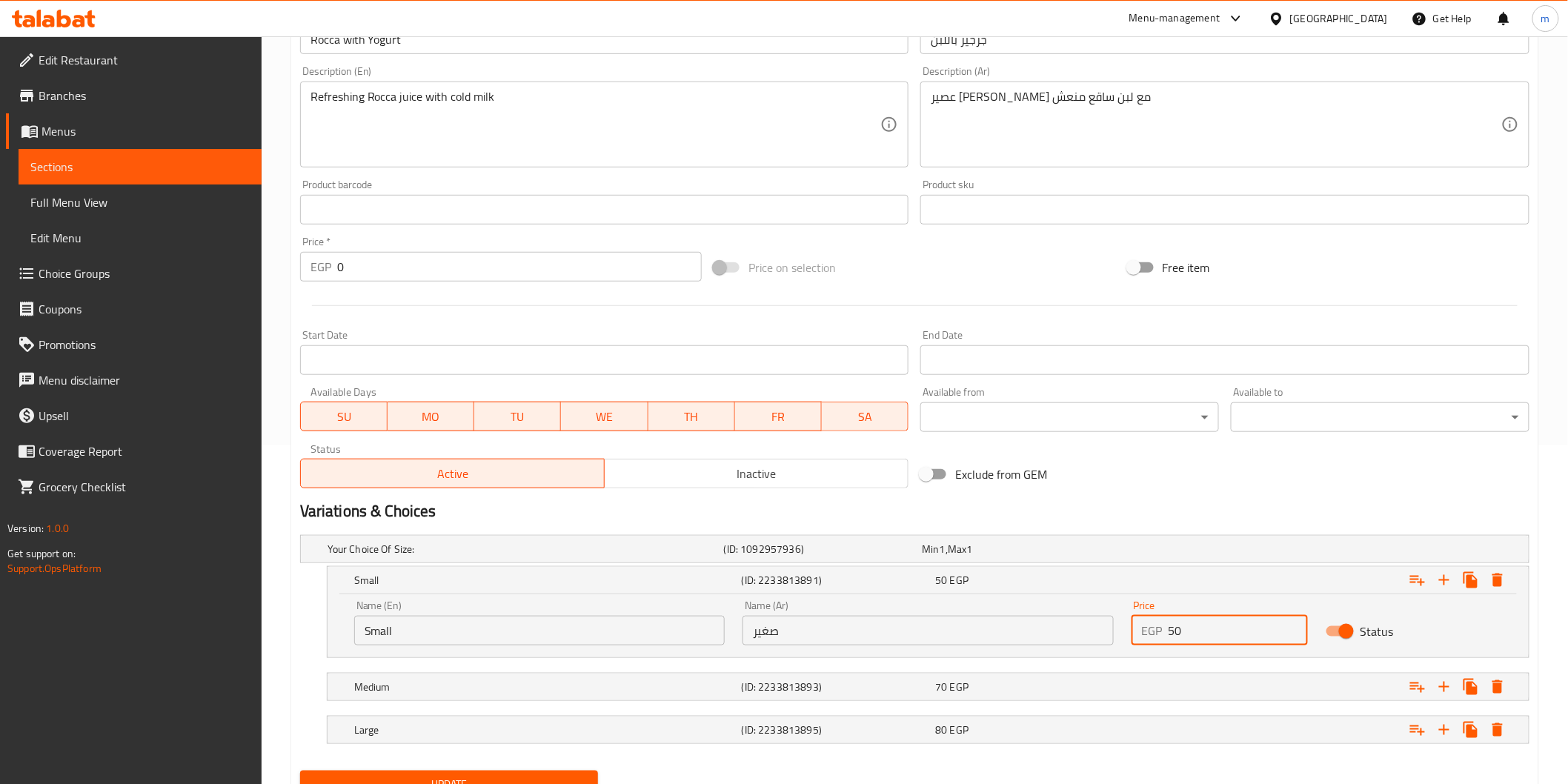
drag, startPoint x: 1232, startPoint y: 638, endPoint x: 1148, endPoint y: 630, distance: 84.4
click at [1148, 630] on div "EGP 50 Price" at bounding box center [1219, 631] width 176 height 30
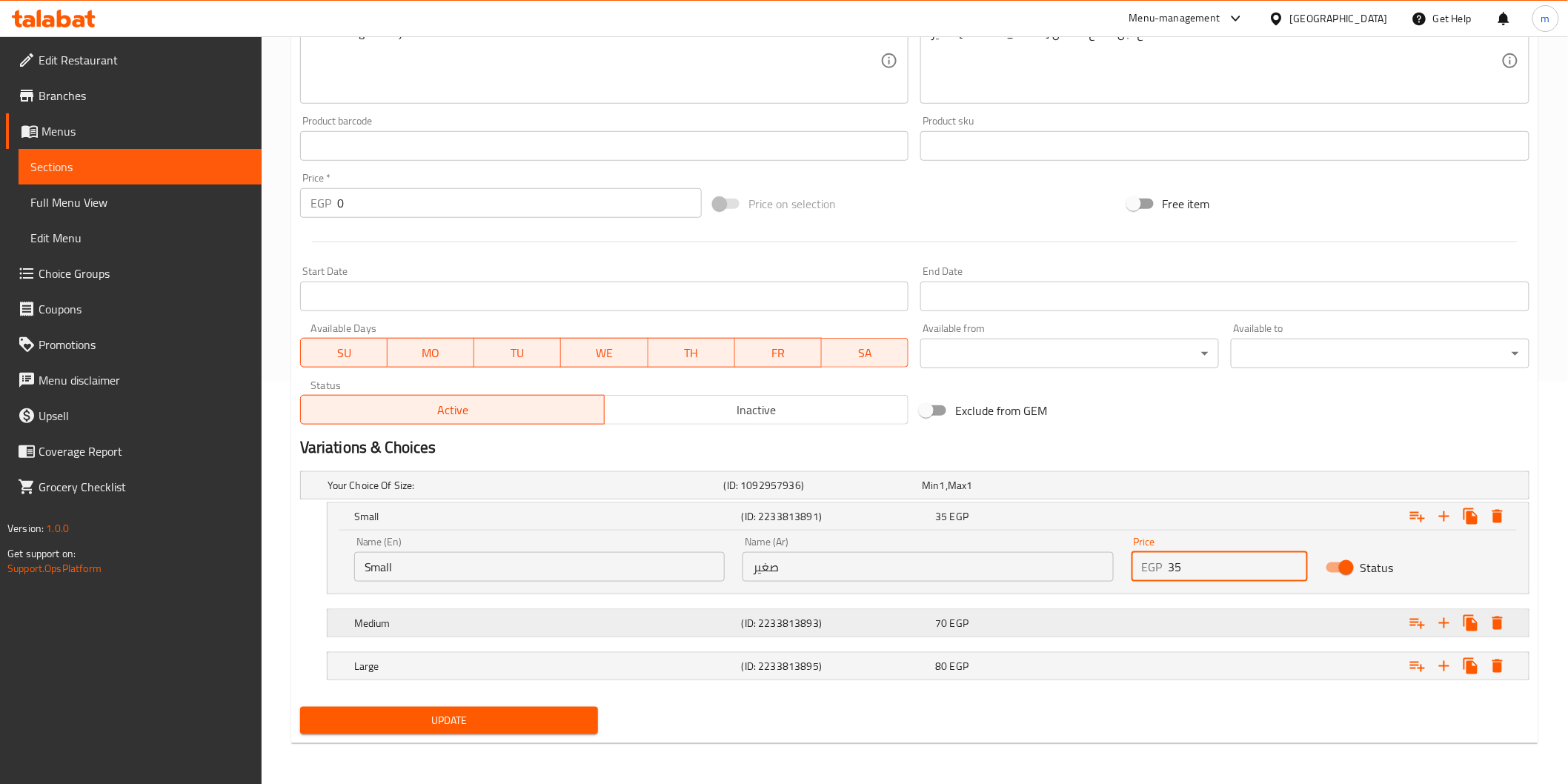
type input "35"
click at [1172, 488] on div "Expand" at bounding box center [1315, 485] width 397 height 6
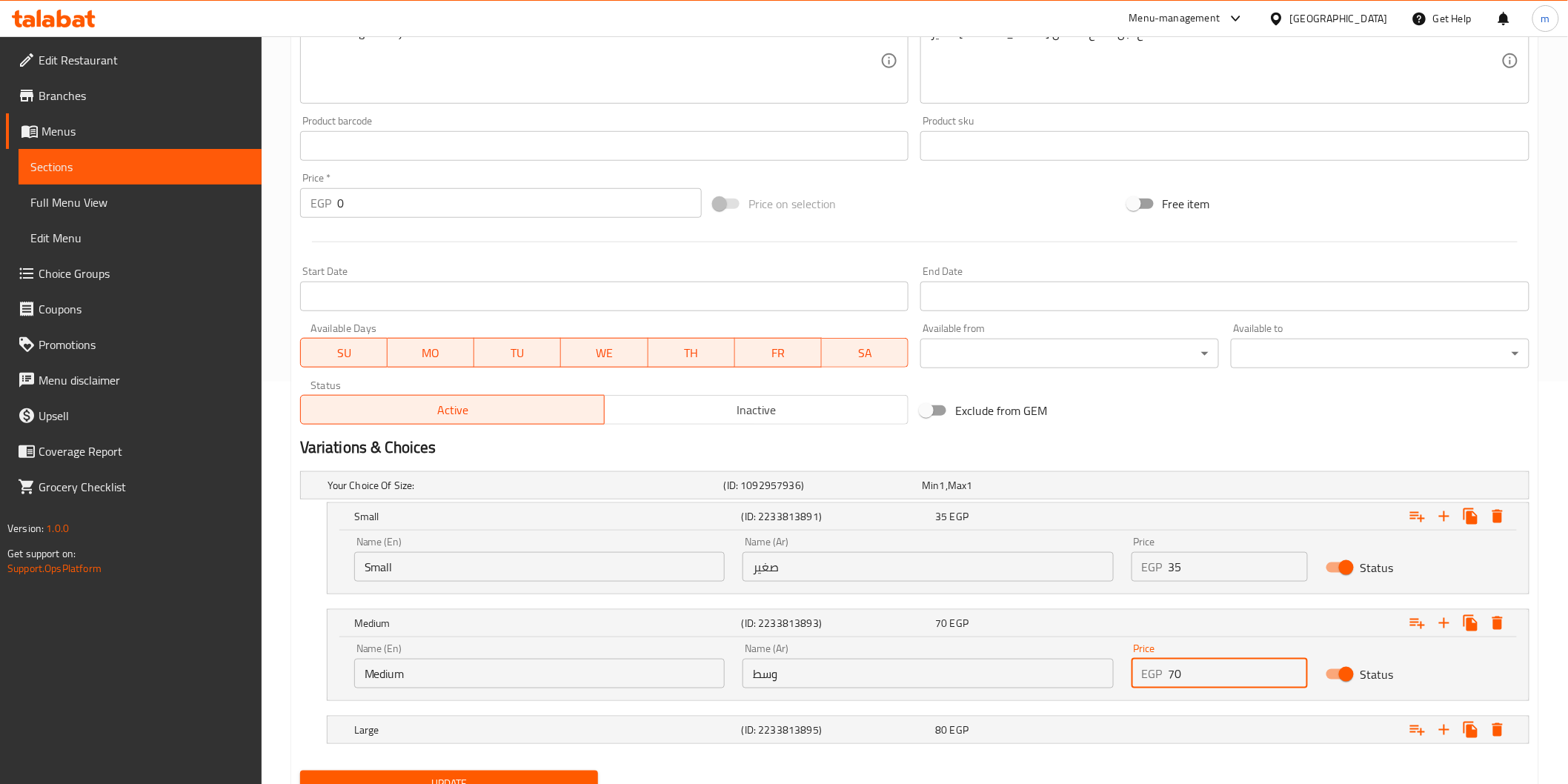
drag, startPoint x: 1204, startPoint y: 665, endPoint x: 1151, endPoint y: 663, distance: 53.0
click at [1151, 663] on div "EGP 70 Price" at bounding box center [1219, 674] width 176 height 30
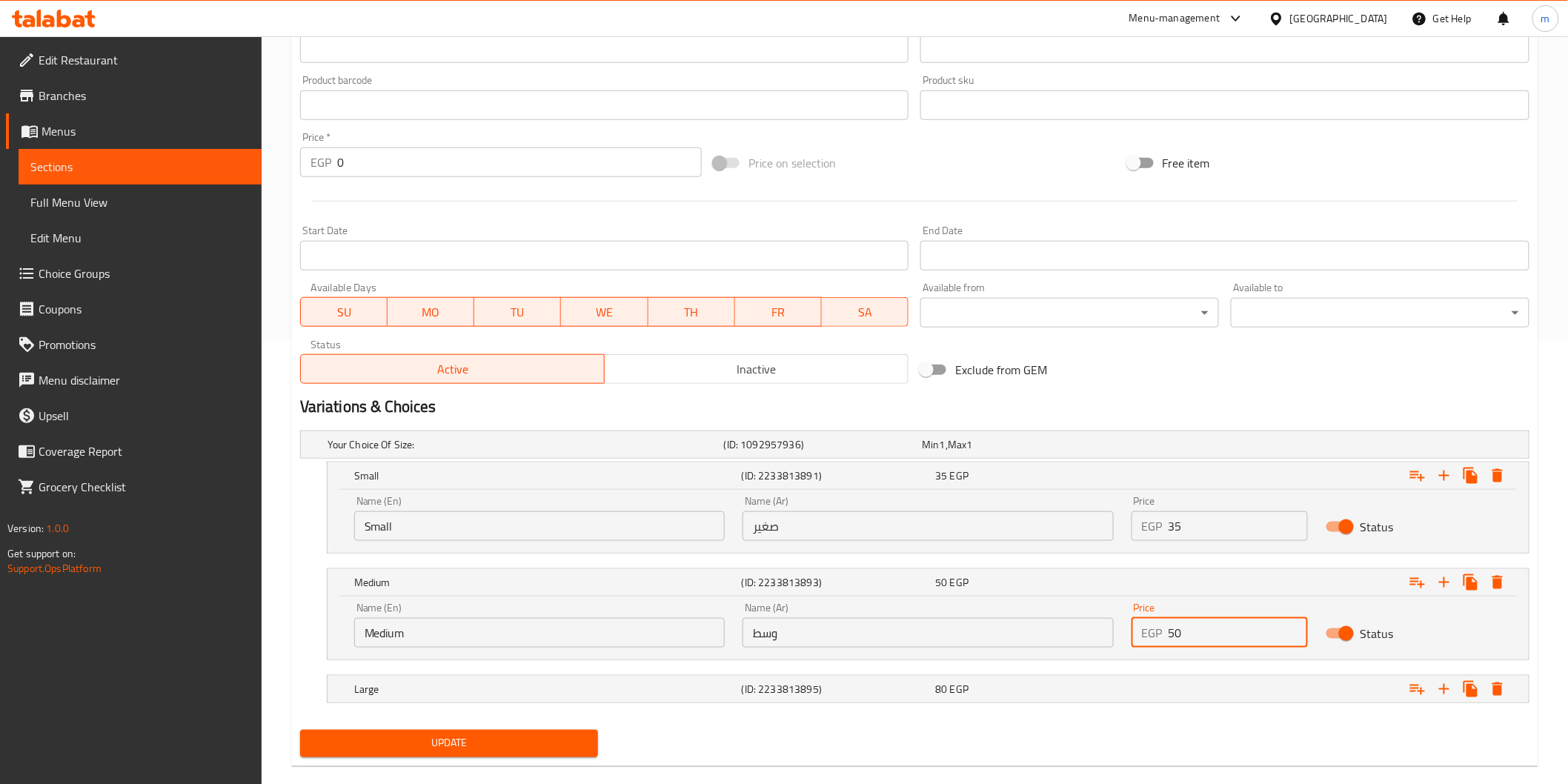
scroll to position [466, 0]
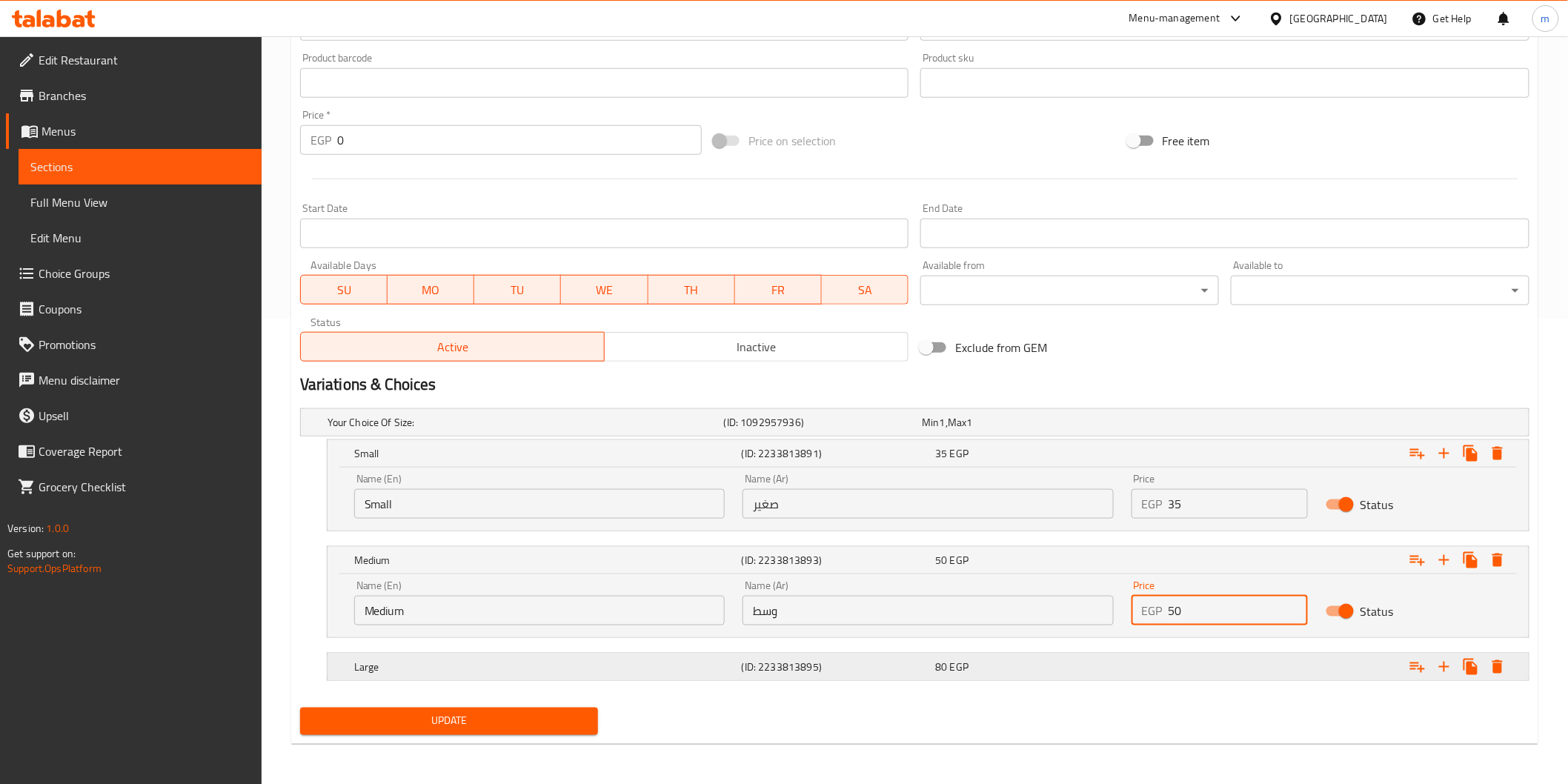
type input "50"
click at [1163, 425] on div "Expand" at bounding box center [1315, 422] width 397 height 6
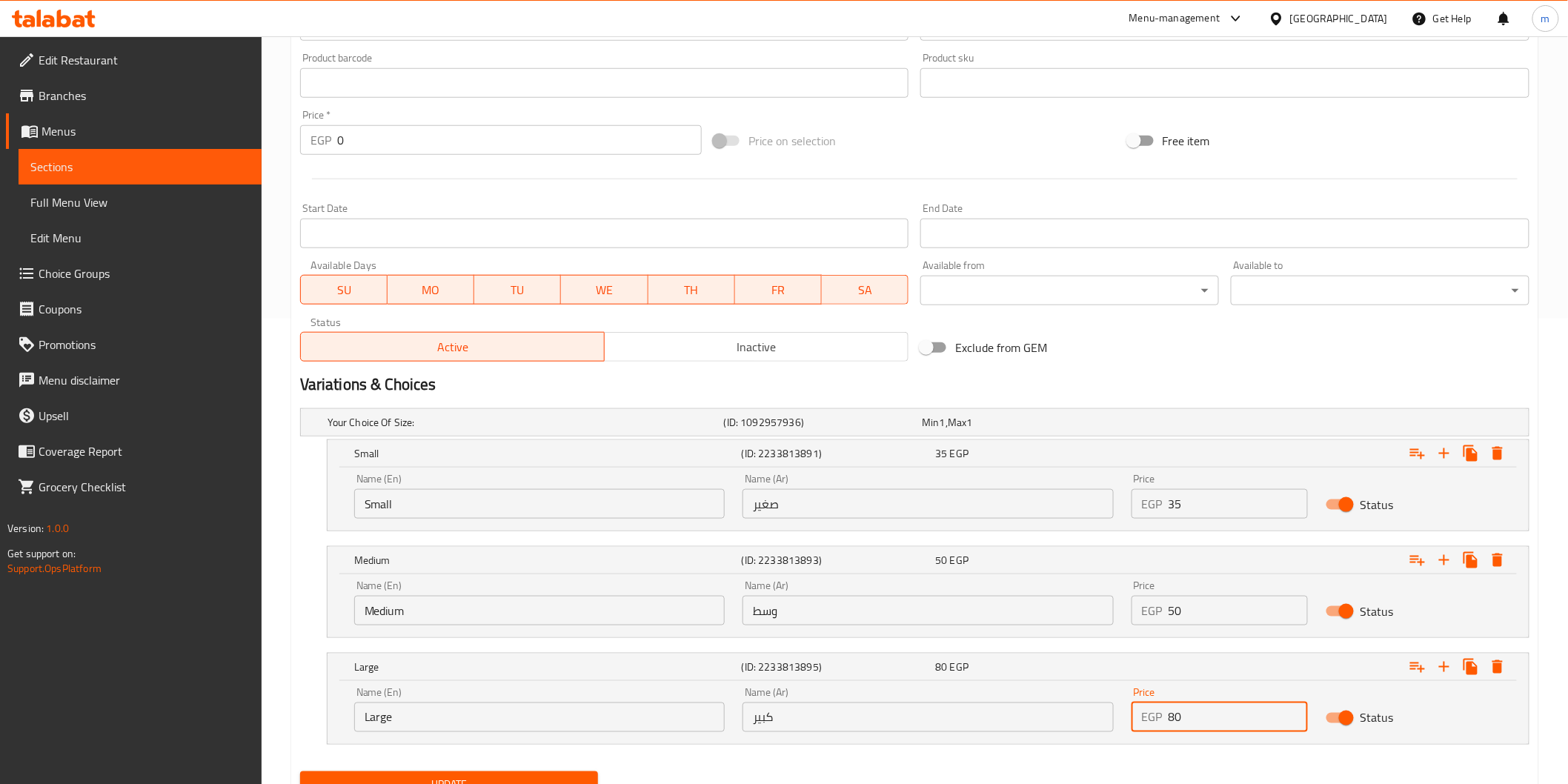
drag, startPoint x: 1184, startPoint y: 728, endPoint x: 1149, endPoint y: 723, distance: 35.4
click at [1149, 723] on div "EGP 80 Price" at bounding box center [1219, 718] width 176 height 30
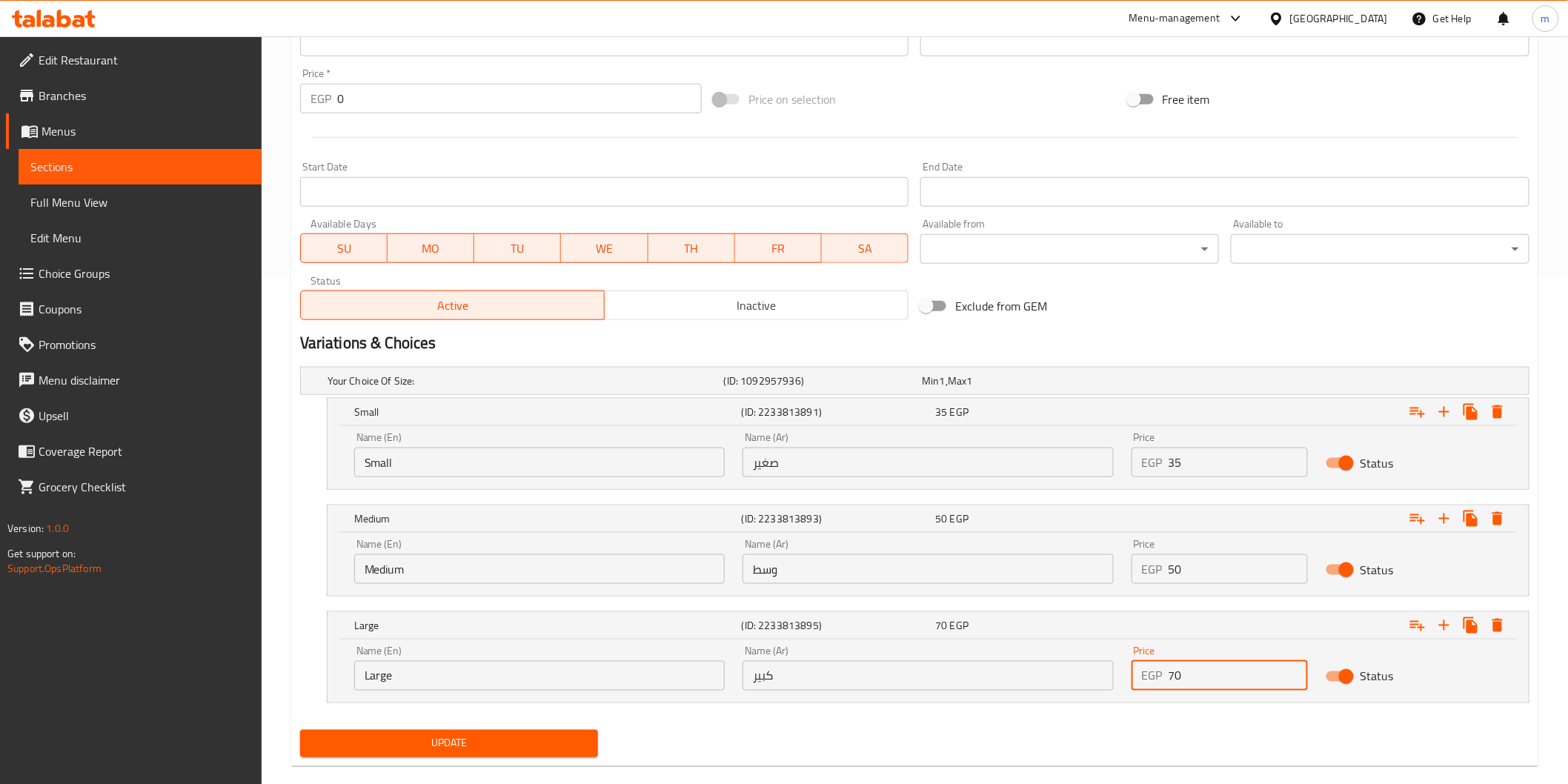
scroll to position [530, 0]
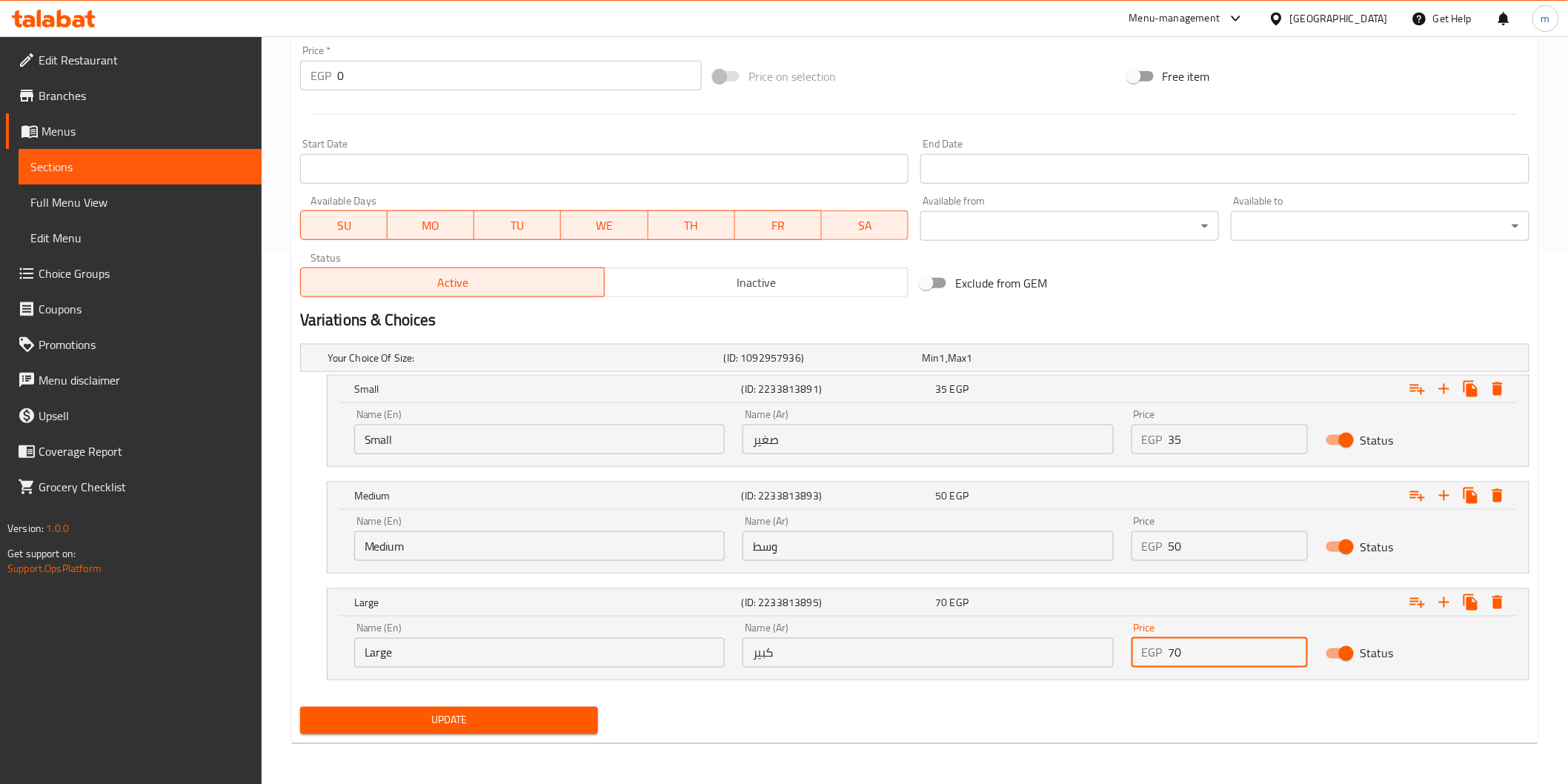
type input "70"
click at [577, 719] on span "Update" at bounding box center [450, 721] width 275 height 18
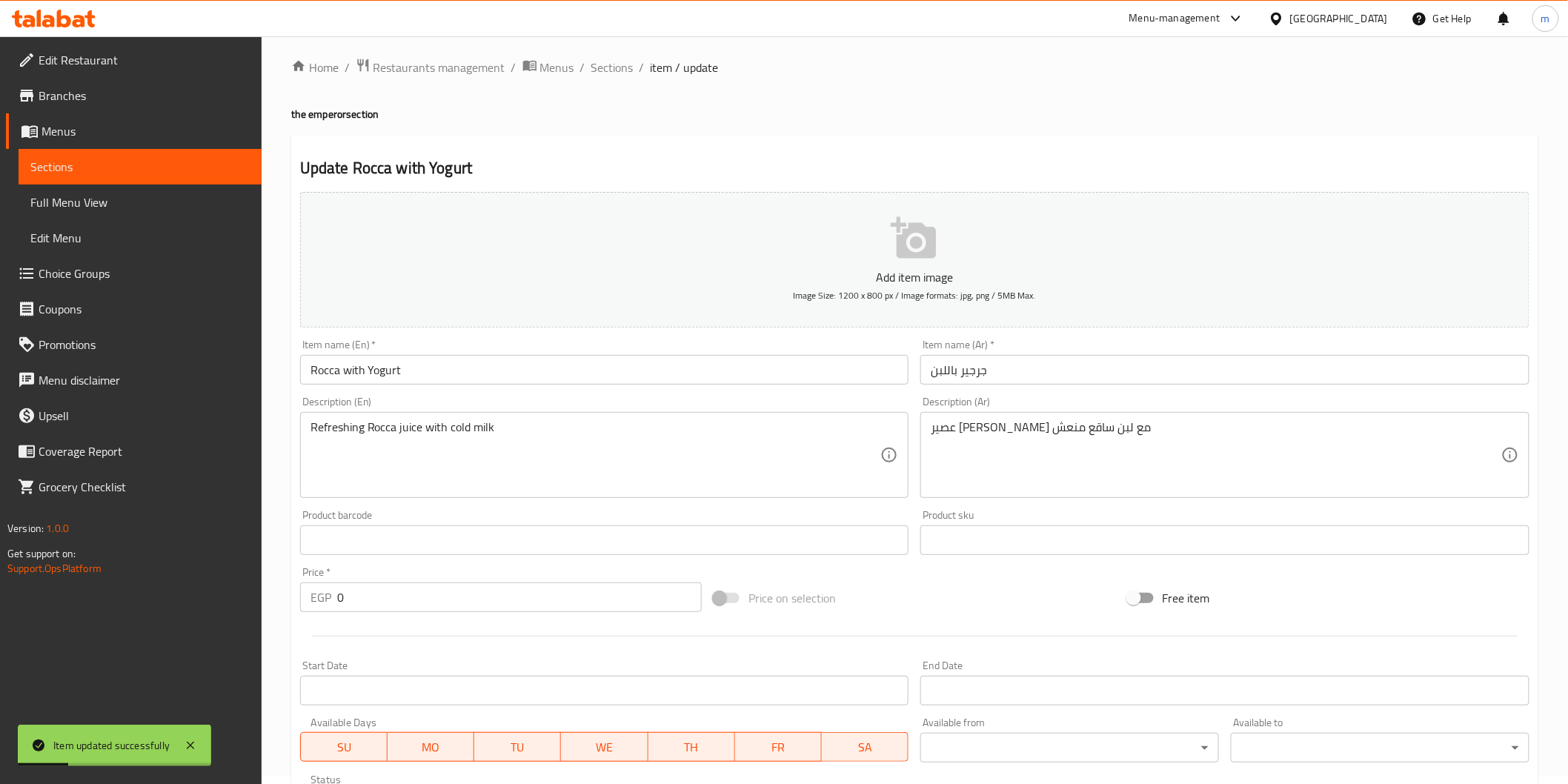
scroll to position [0, 0]
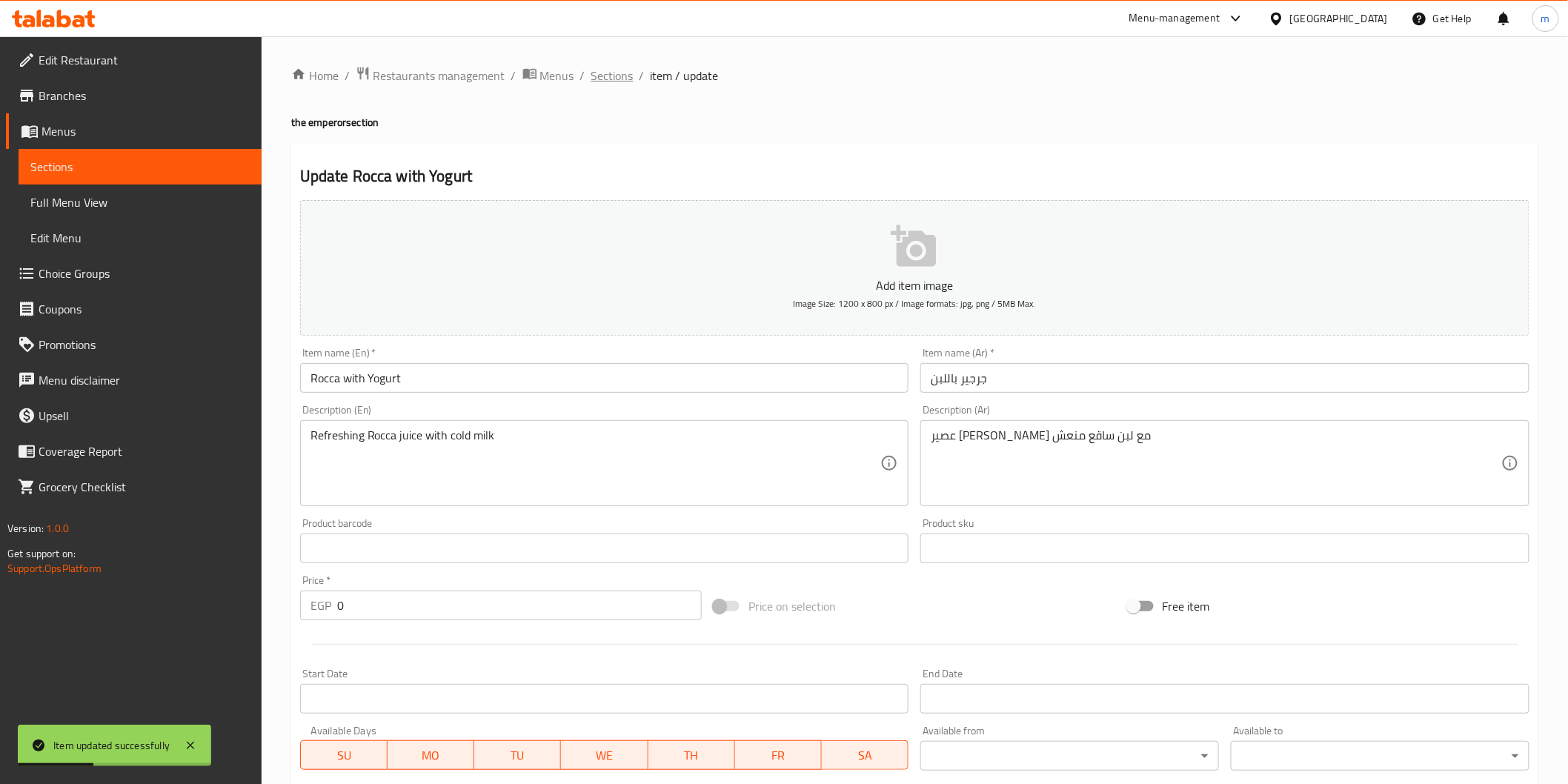
click at [619, 78] on span "Sections" at bounding box center [612, 75] width 42 height 17
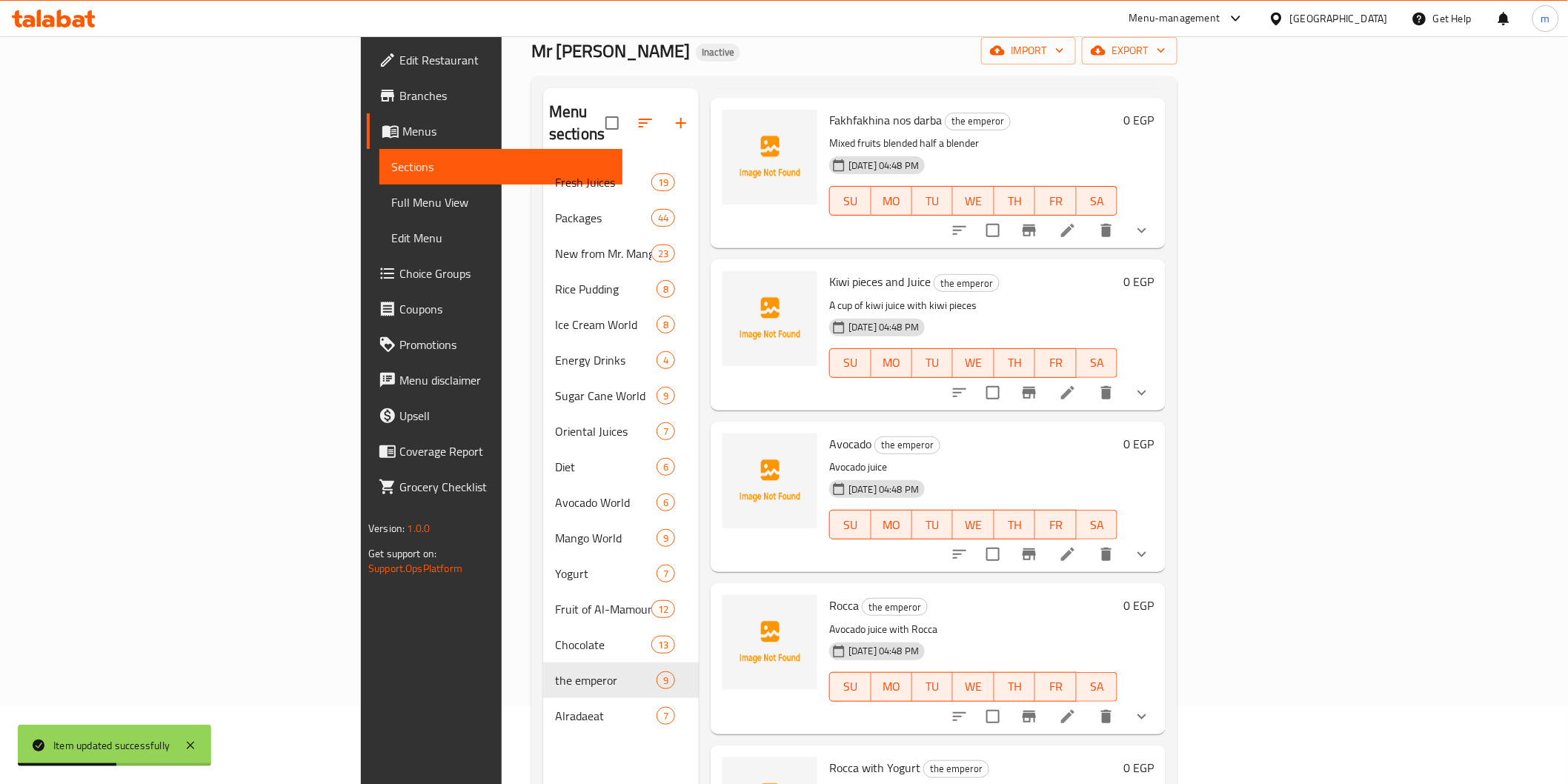
scroll to position [207, 0]
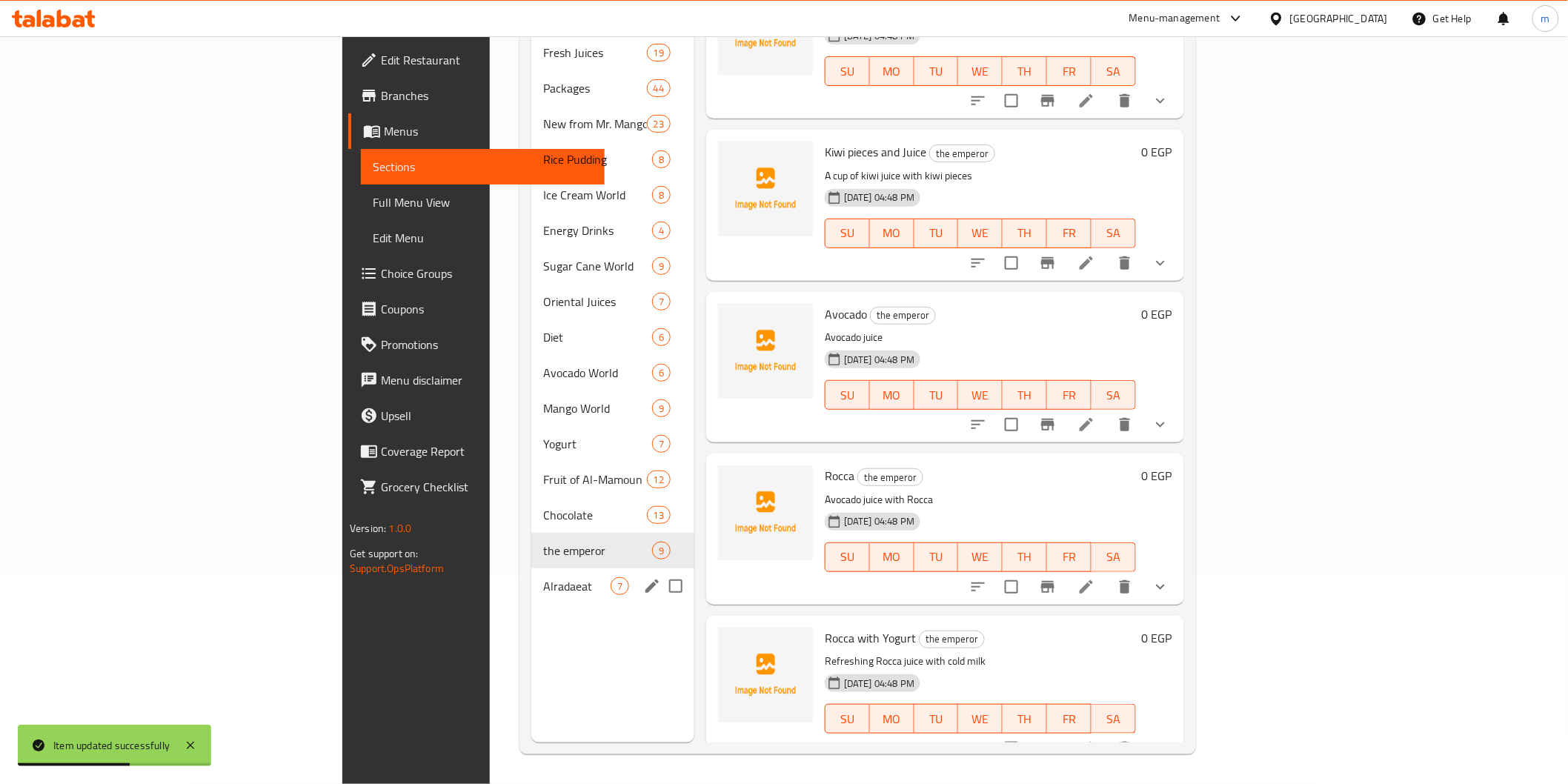
click at [543, 578] on span "Alradaeat" at bounding box center [577, 586] width 67 height 17
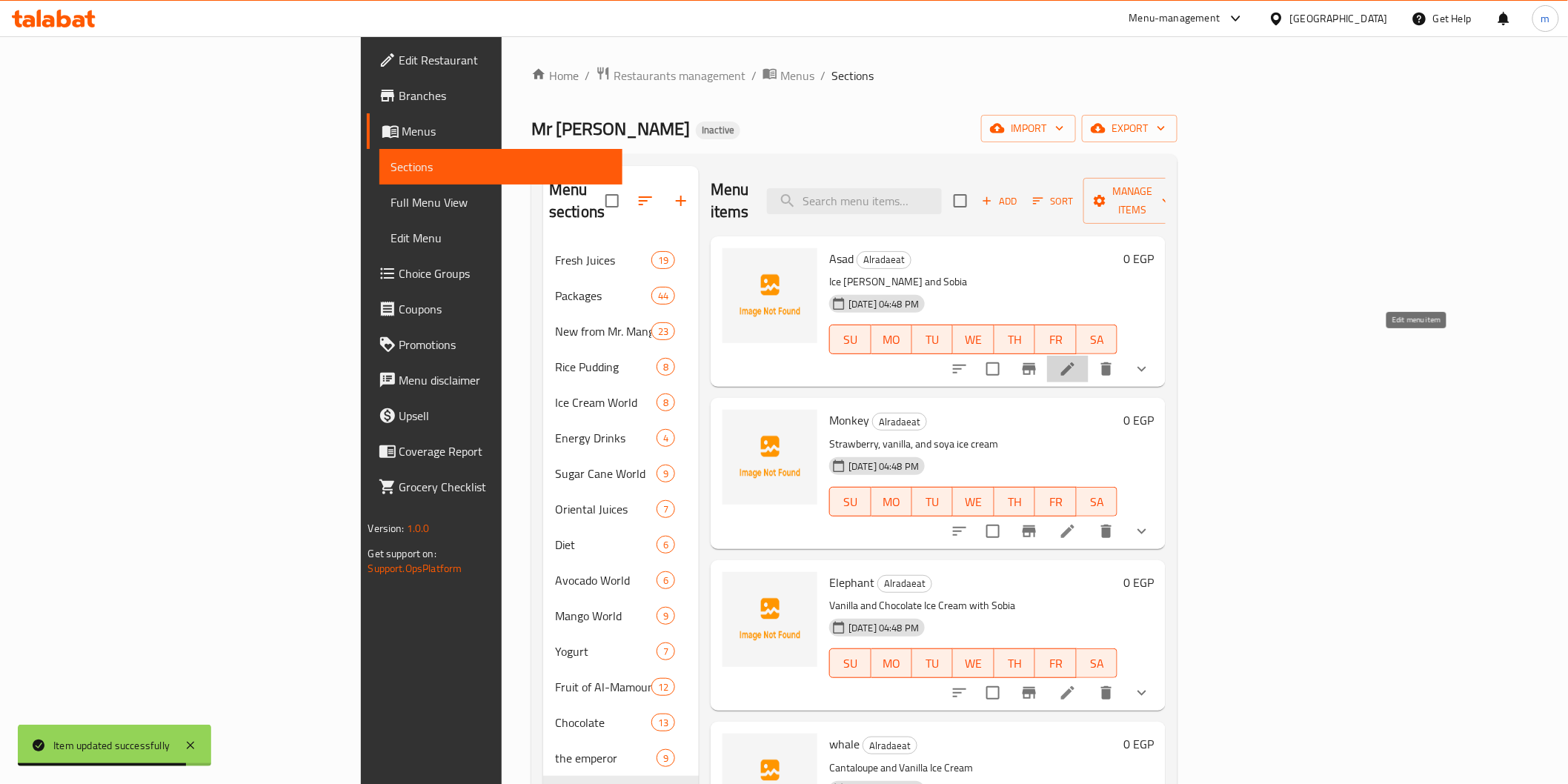
click at [1077, 361] on icon at bounding box center [1067, 369] width 17 height 17
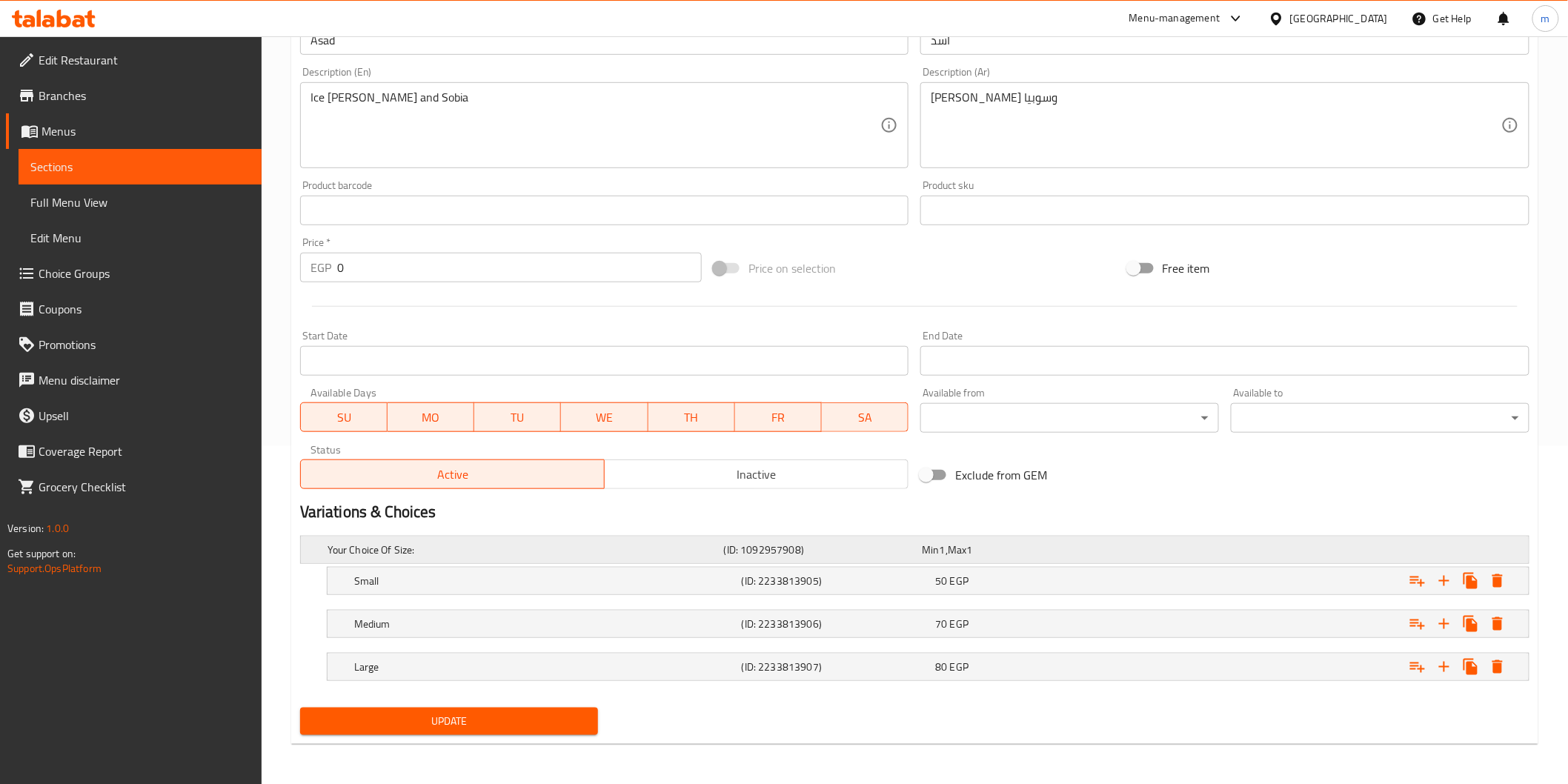
scroll to position [339, 0]
click at [1071, 557] on div "50 EGP" at bounding box center [1018, 549] width 193 height 15
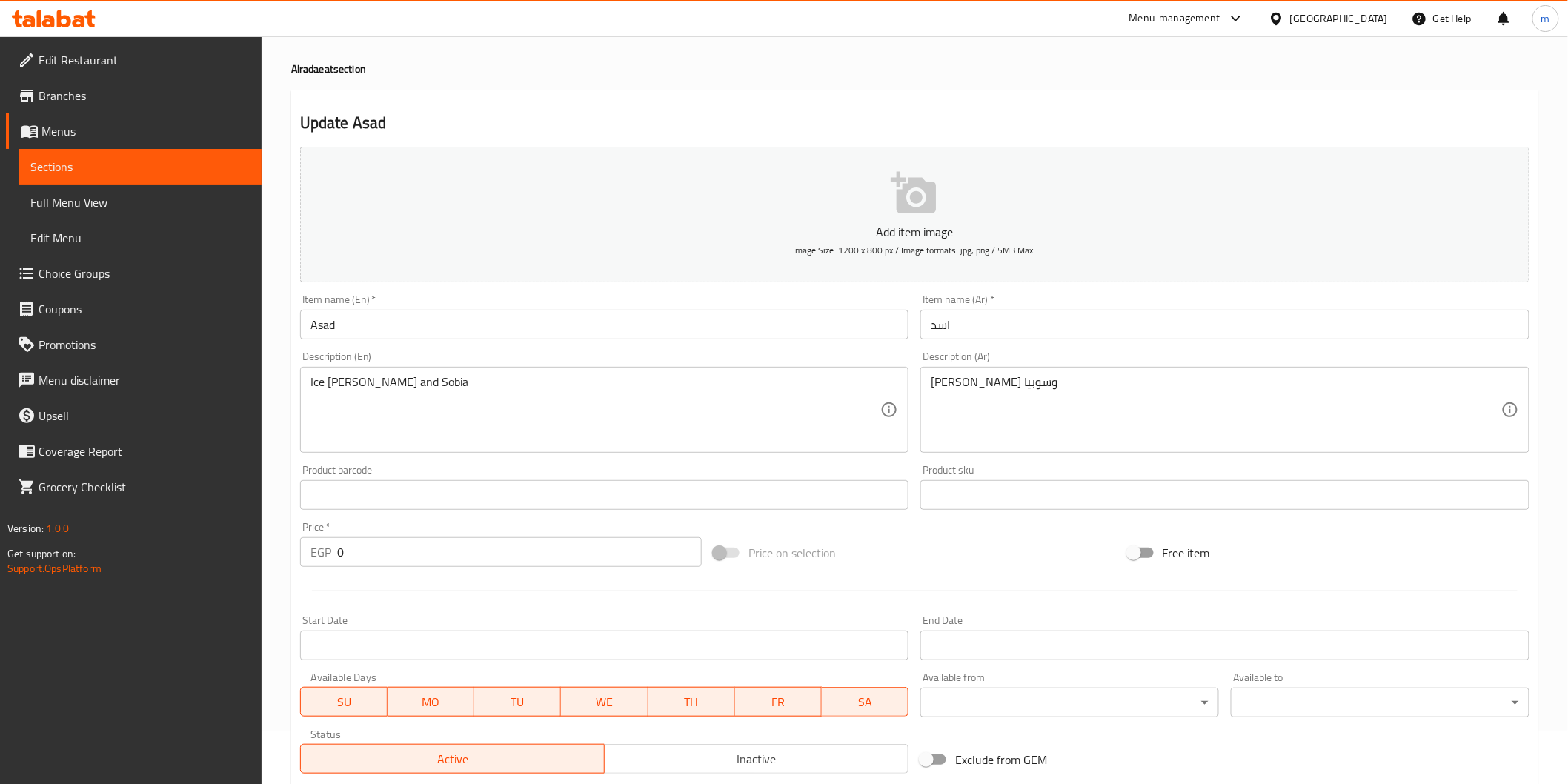
scroll to position [0, 0]
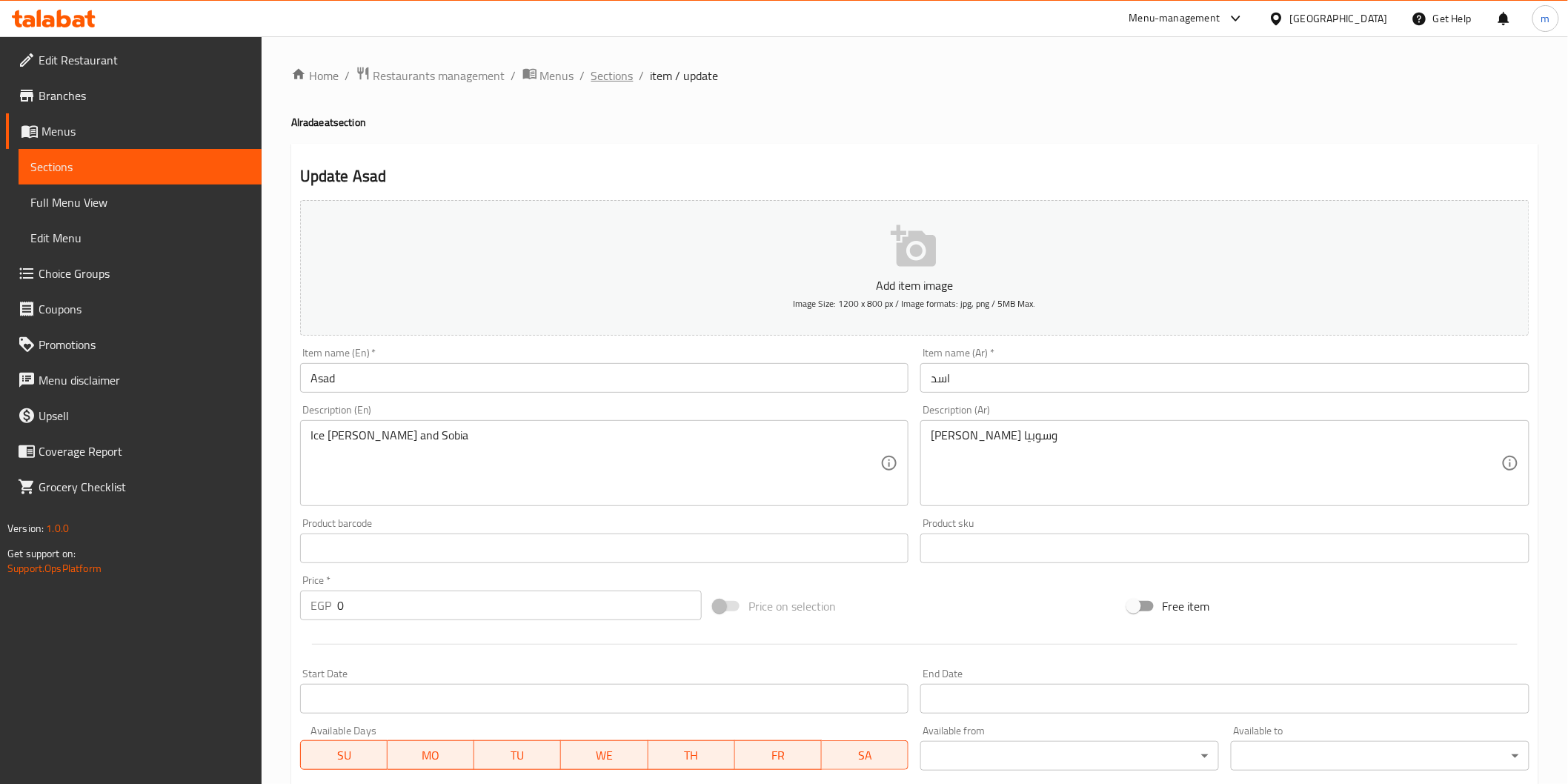
click at [591, 81] on span "Sections" at bounding box center [612, 75] width 42 height 17
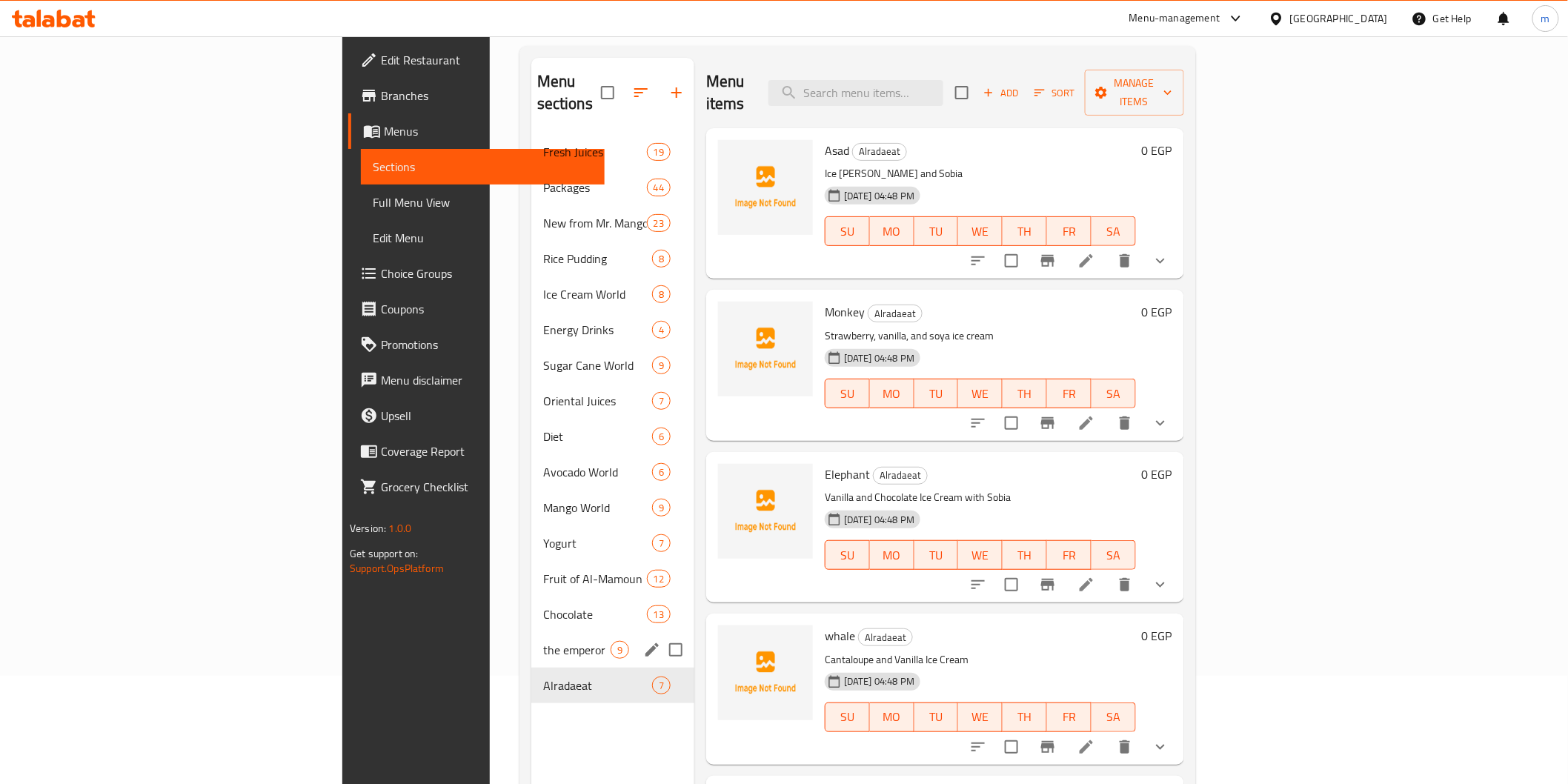
scroll to position [207, 0]
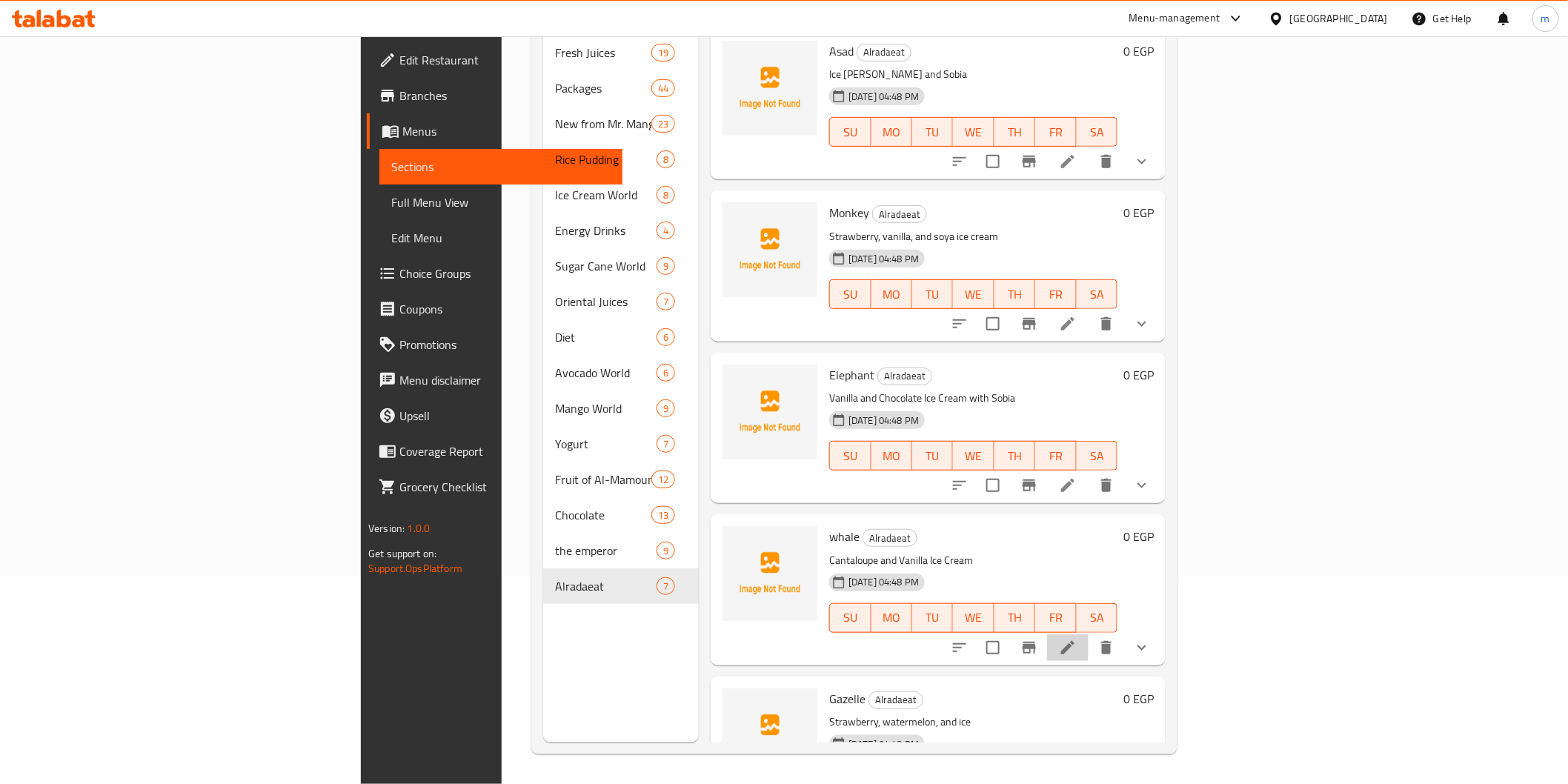
click at [1088, 635] on li at bounding box center [1068, 648] width 41 height 27
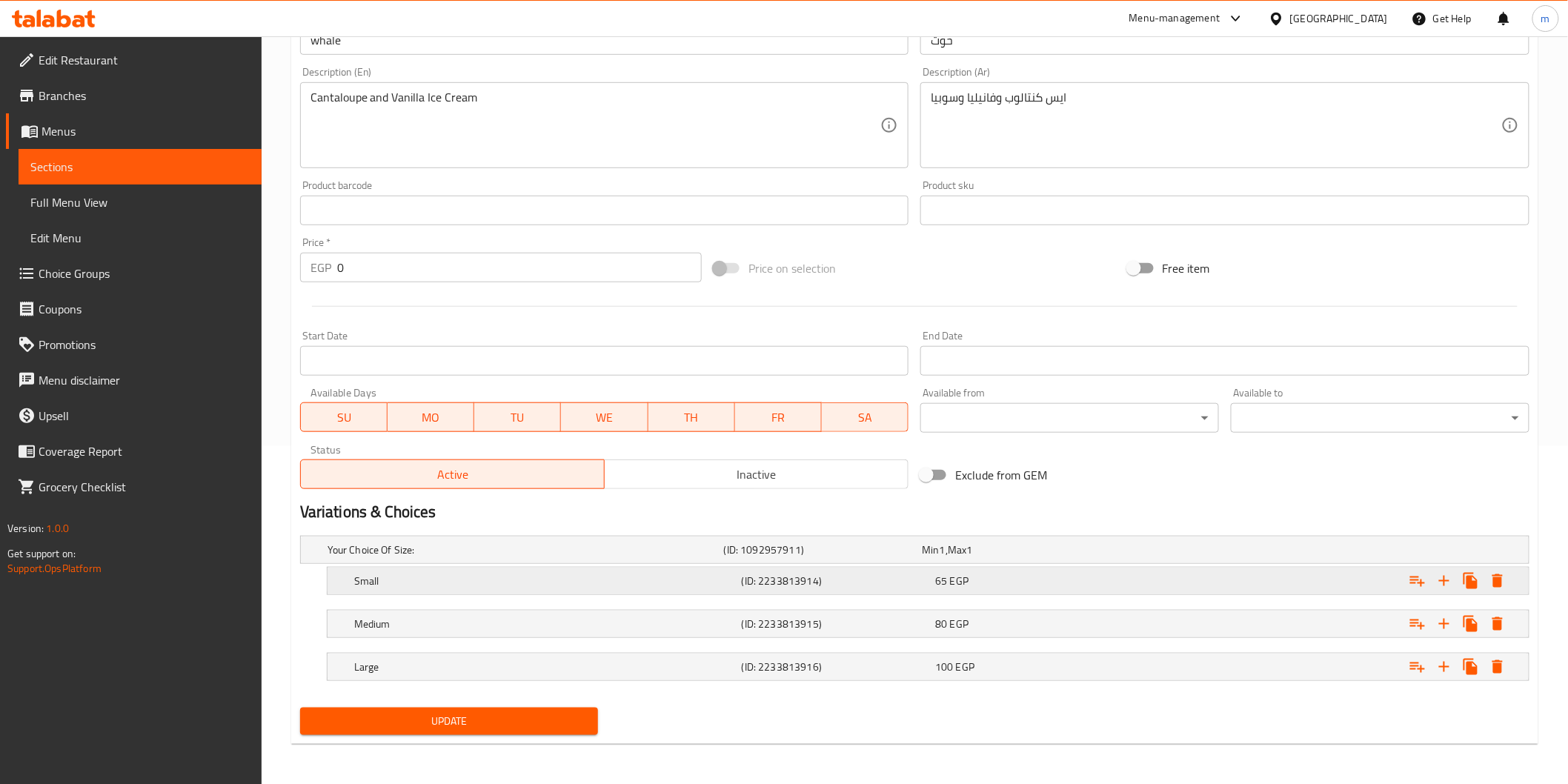
scroll to position [339, 0]
click at [1069, 557] on div "65 EGP" at bounding box center [1018, 549] width 193 height 15
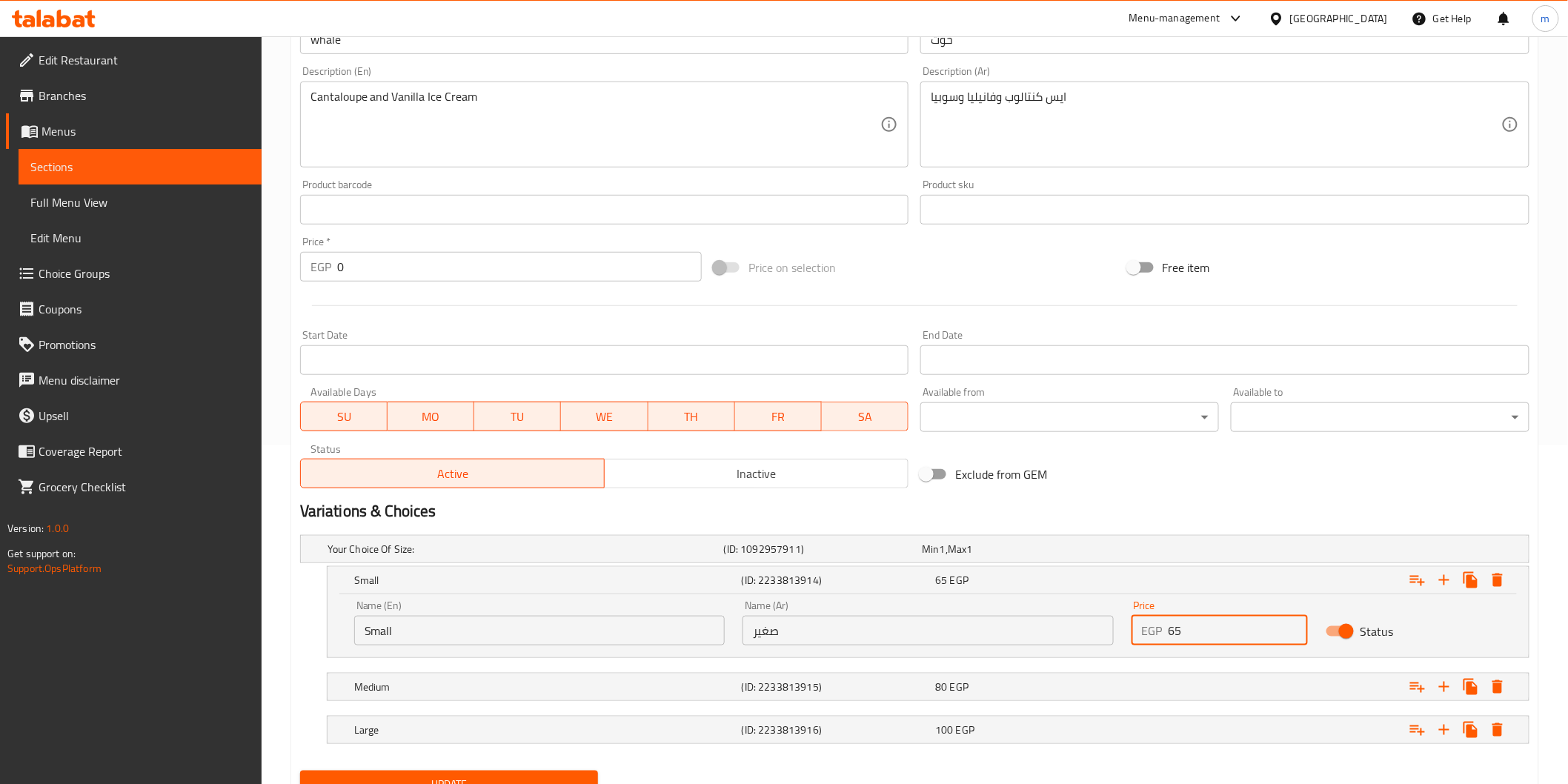
drag, startPoint x: 1194, startPoint y: 620, endPoint x: 1161, endPoint y: 625, distance: 33.4
click at [1161, 625] on div "EGP 65 Price" at bounding box center [1219, 631] width 176 height 30
type input "50"
click at [1181, 552] on div "Expand" at bounding box center [1315, 549] width 397 height 6
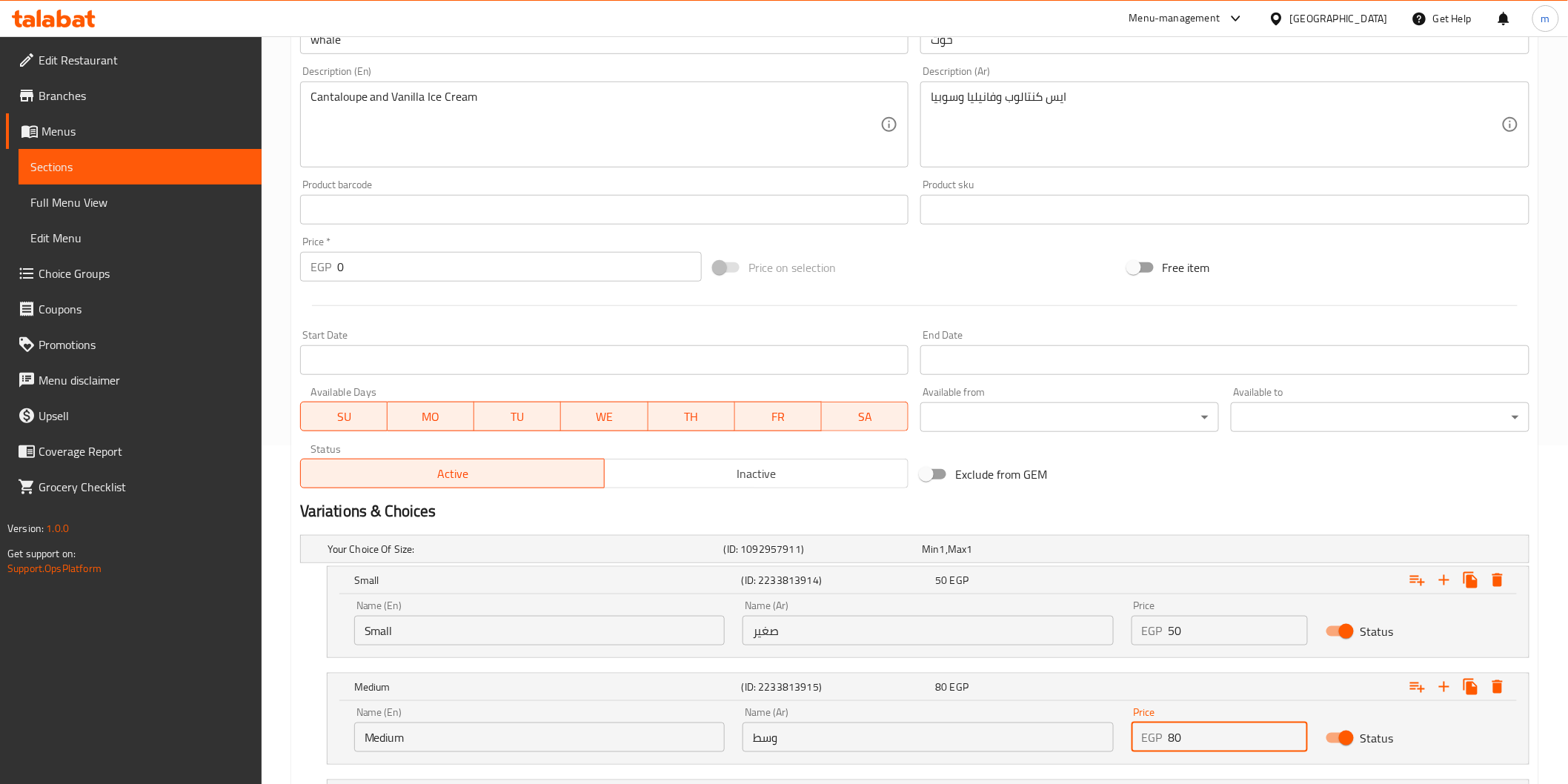
drag, startPoint x: 1196, startPoint y: 730, endPoint x: 1122, endPoint y: 738, distance: 74.4
click at [1122, 738] on div "Price EGP 80 Price" at bounding box center [1219, 730] width 194 height 63
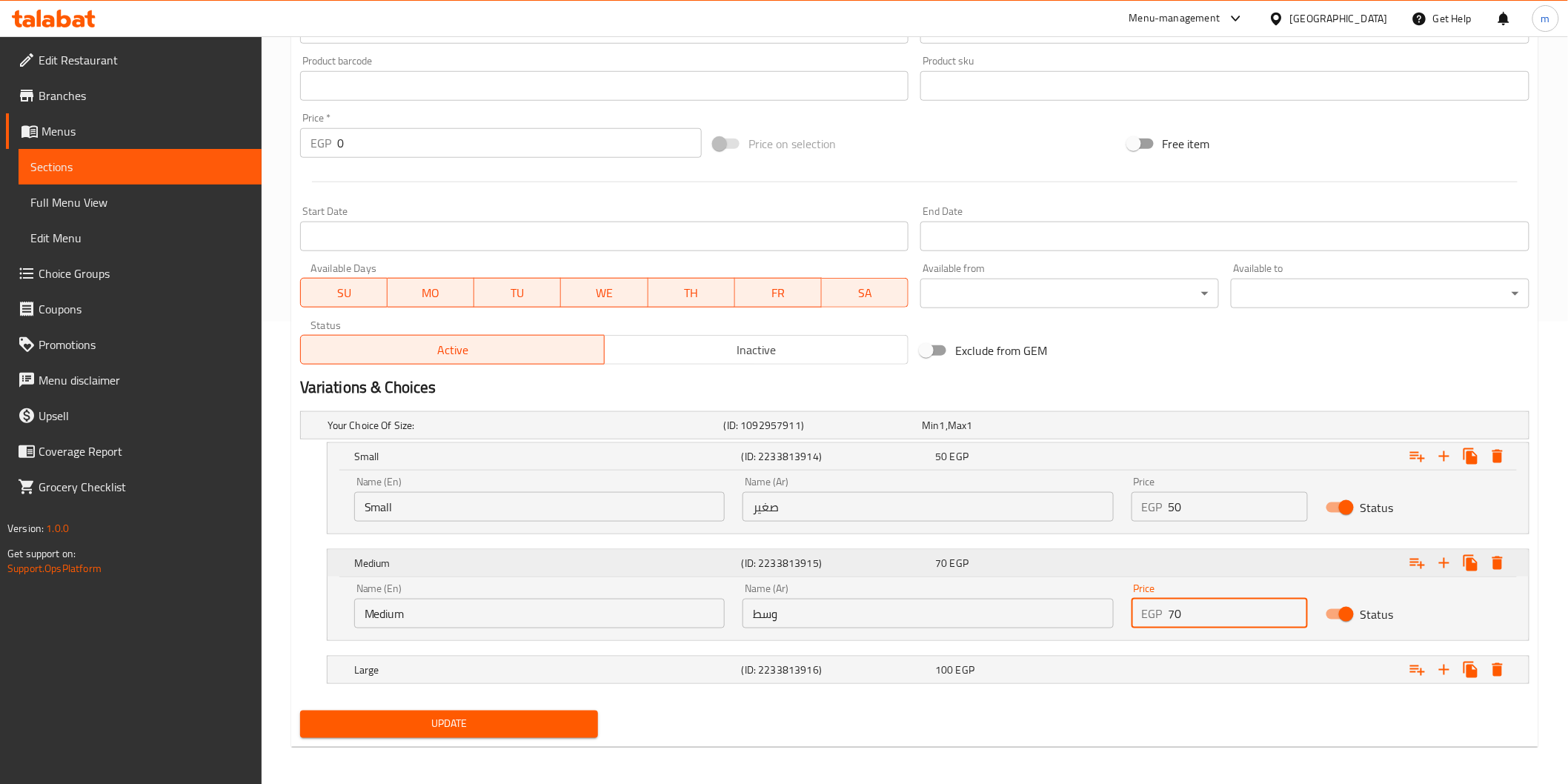
scroll to position [466, 0]
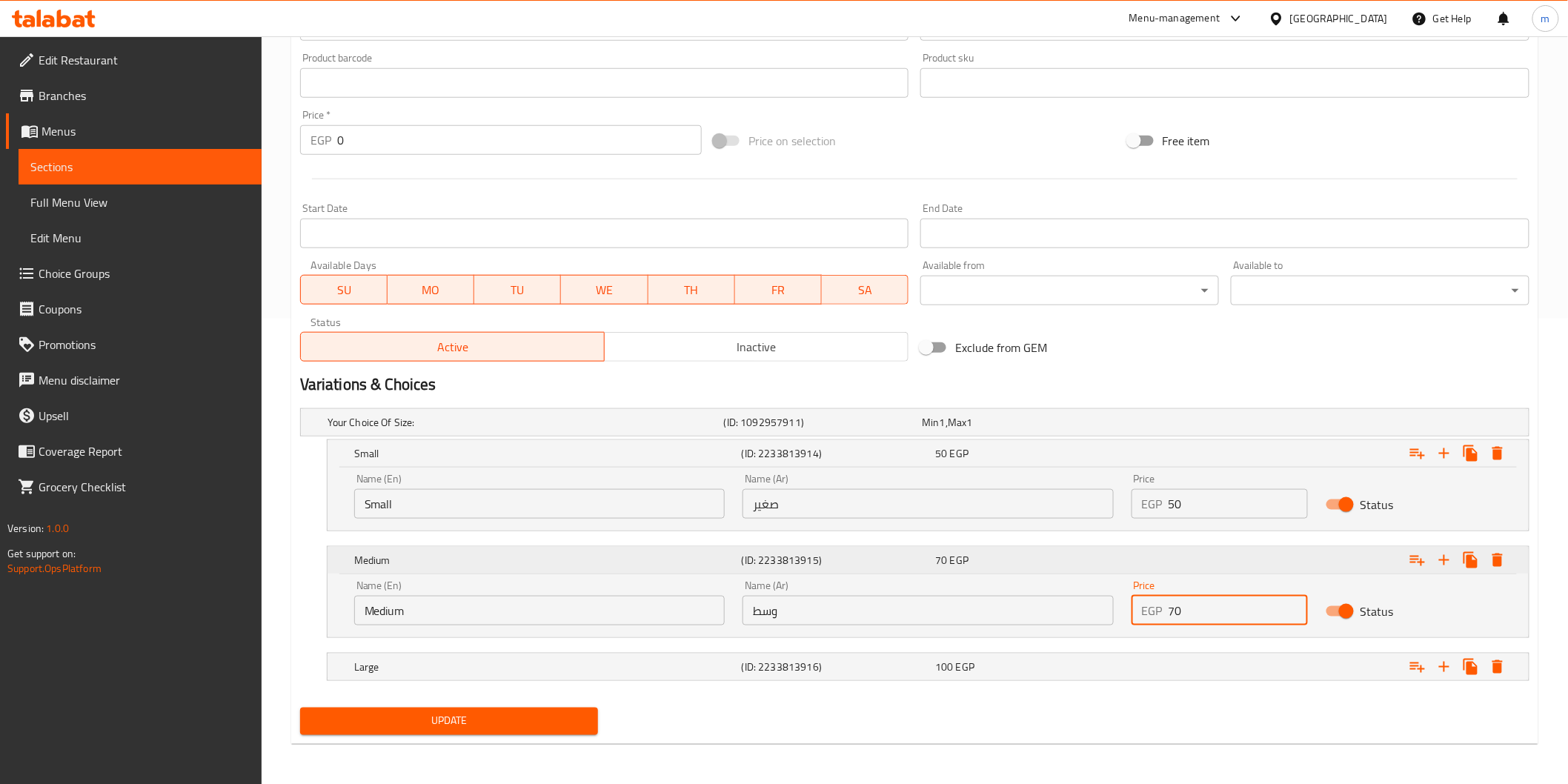
type input "70"
click at [1189, 425] on div "Expand" at bounding box center [1315, 422] width 397 height 6
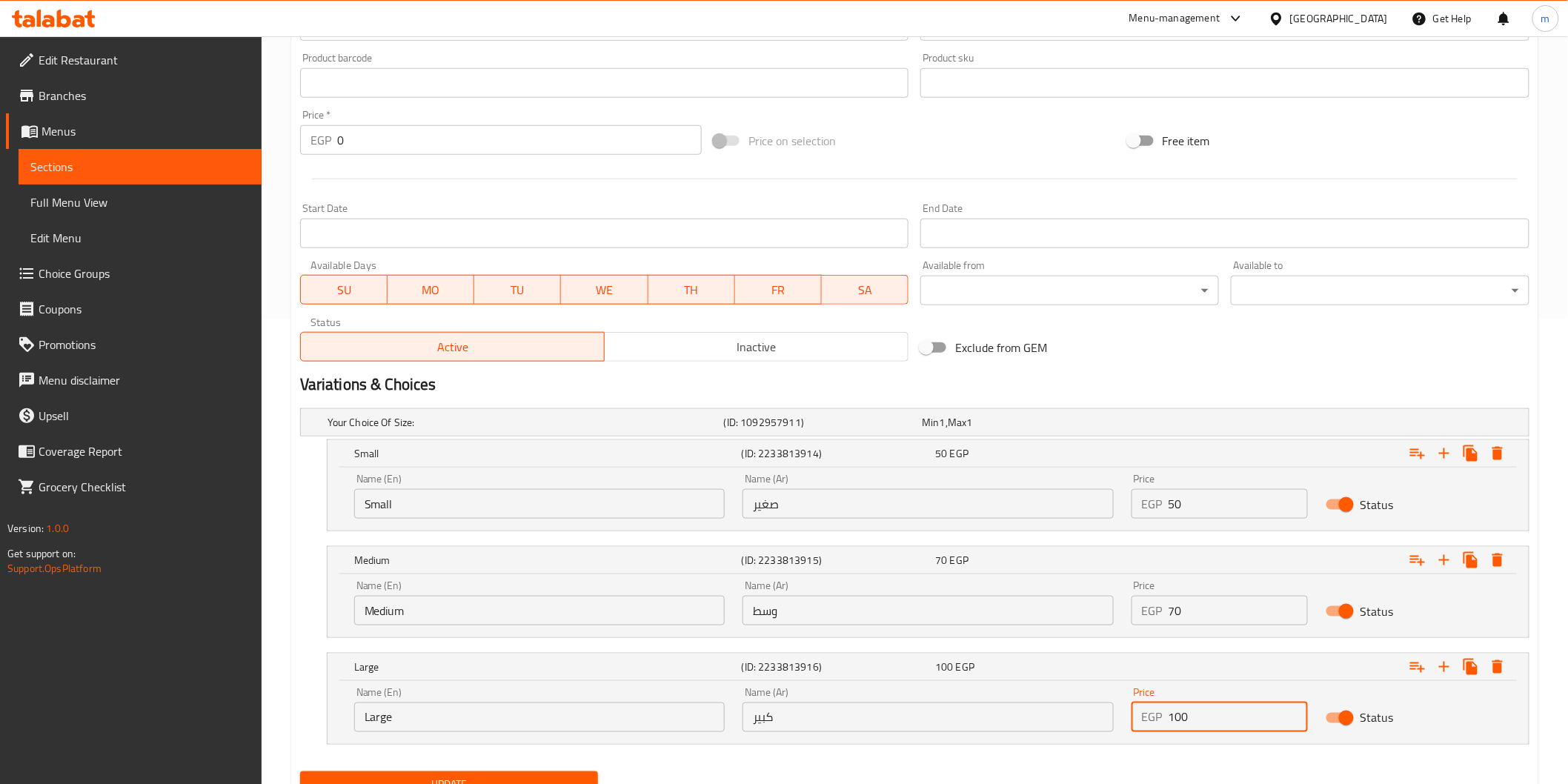
drag, startPoint x: 1228, startPoint y: 725, endPoint x: 1140, endPoint y: 725, distance: 88.0
click at [1140, 725] on div "EGP 100 Price" at bounding box center [1219, 718] width 176 height 30
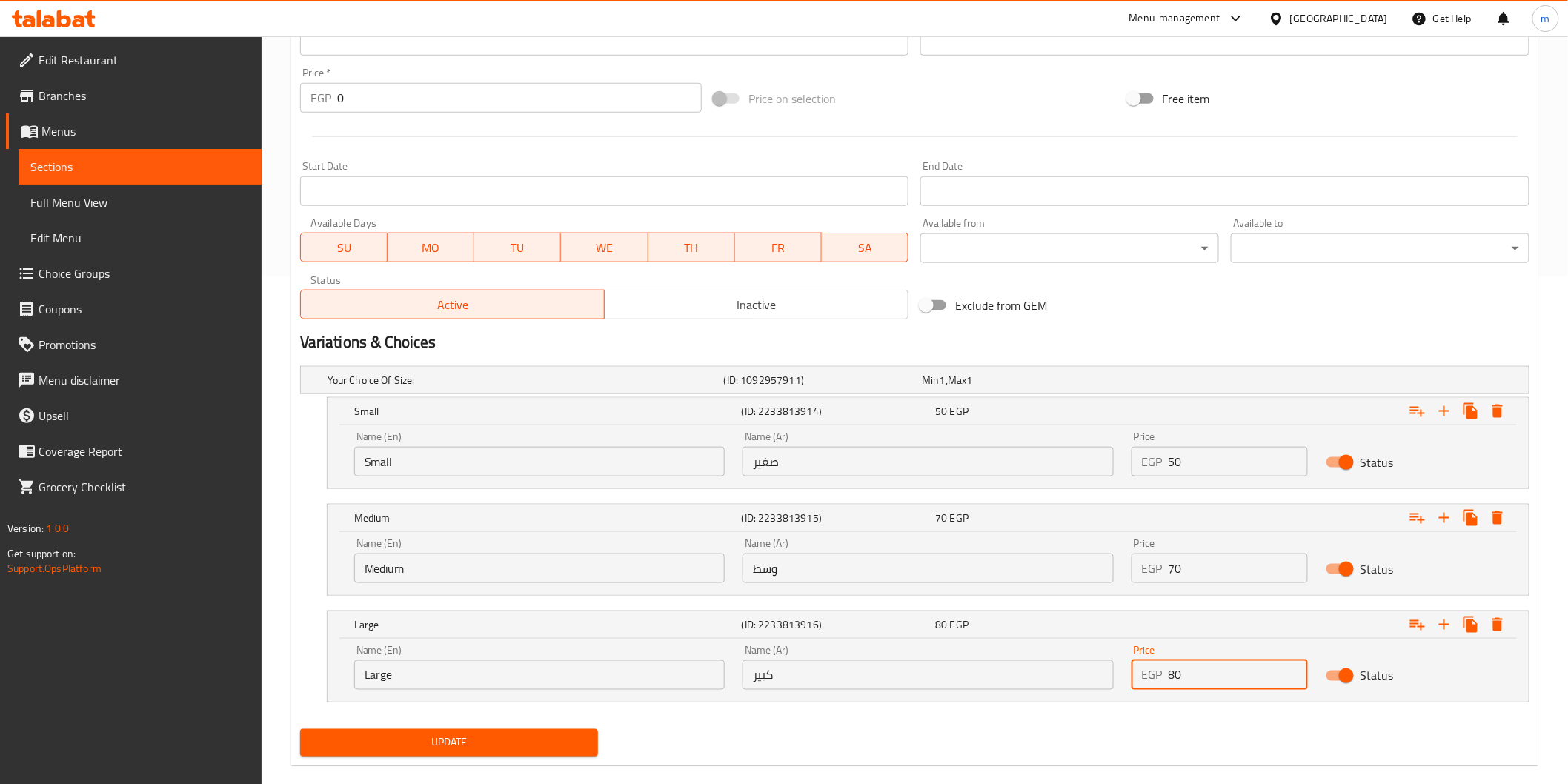
scroll to position [530, 0]
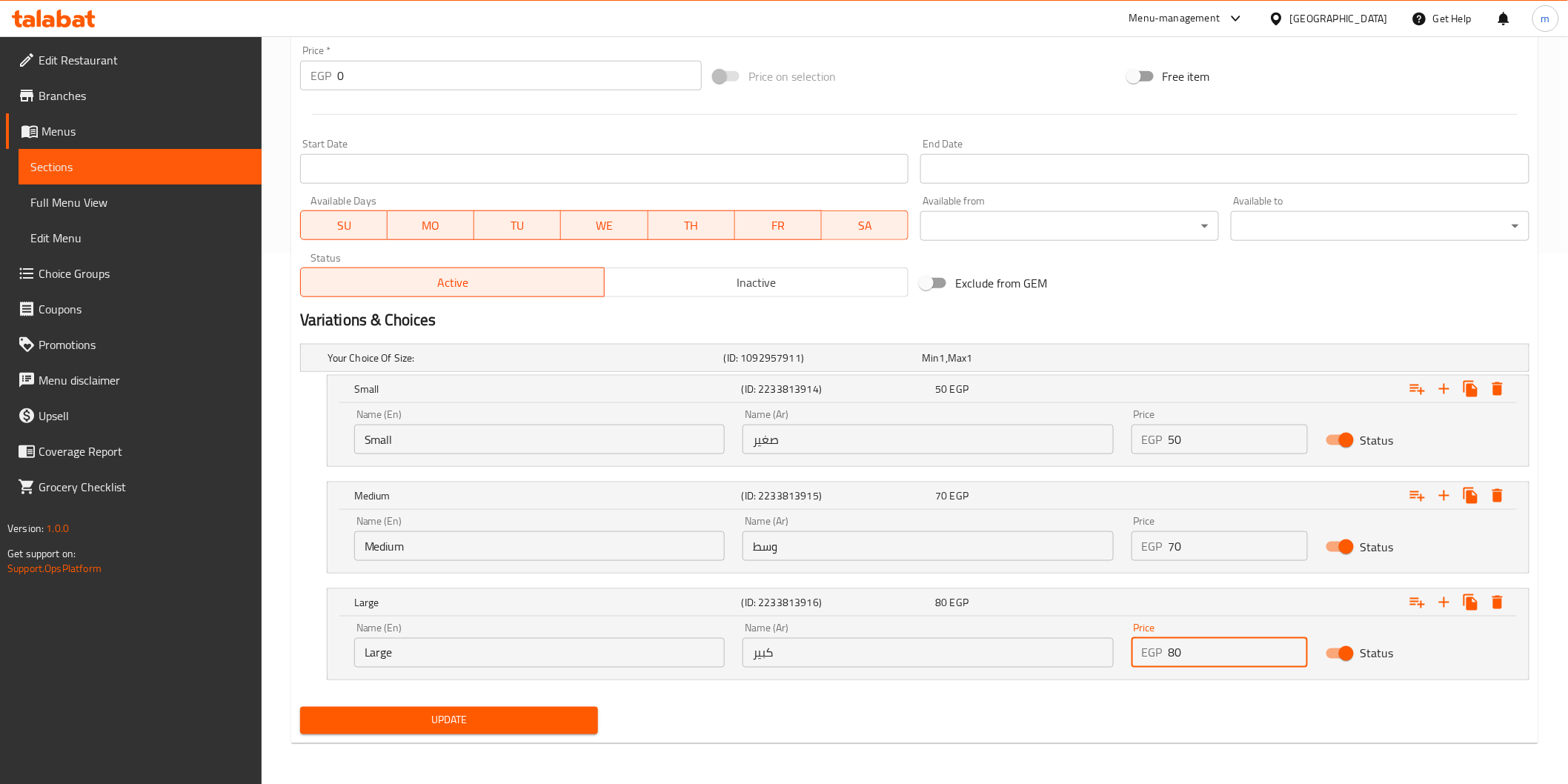
type input "80"
click at [437, 721] on span "Update" at bounding box center [450, 721] width 275 height 18
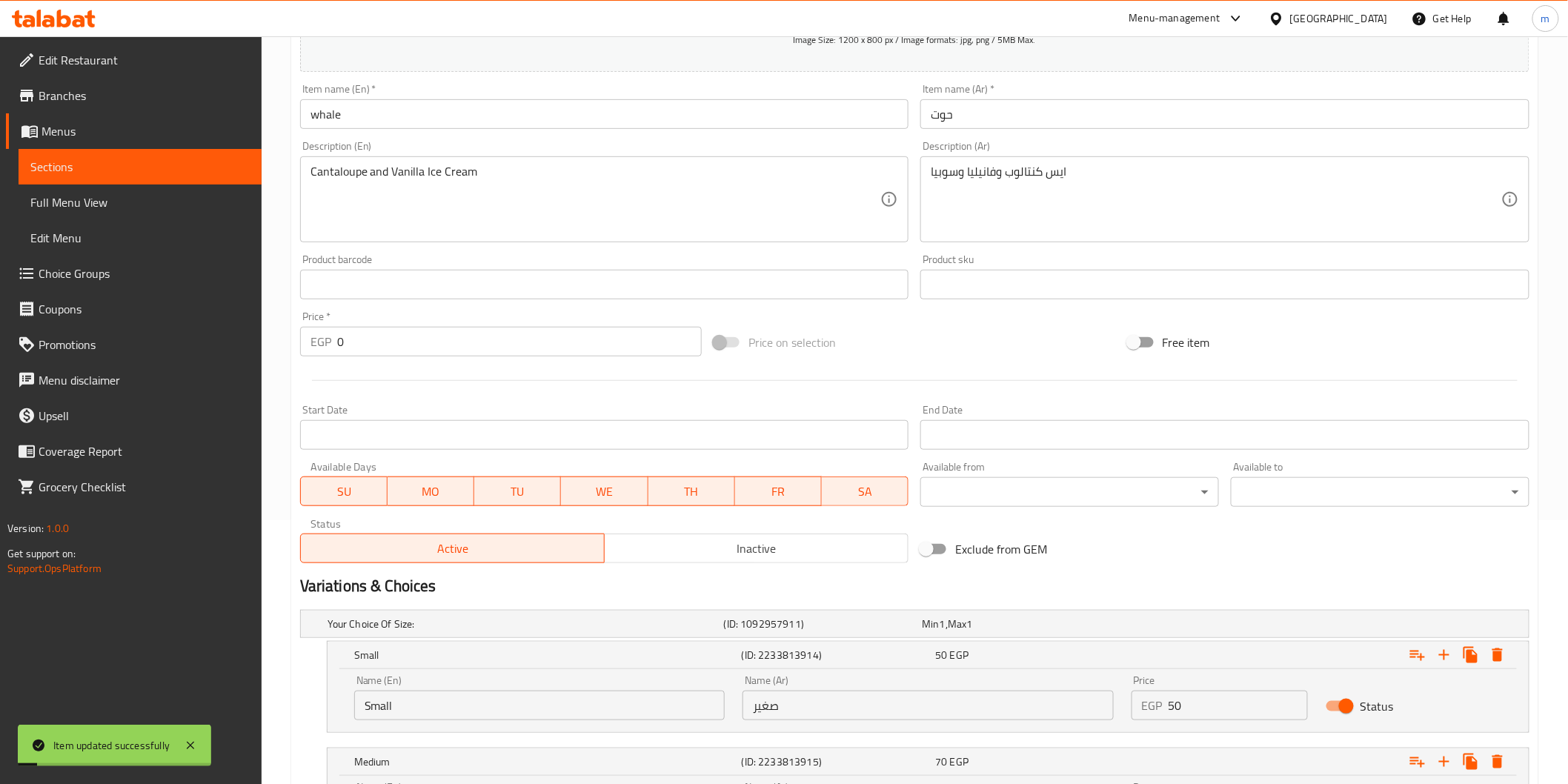
scroll to position [0, 0]
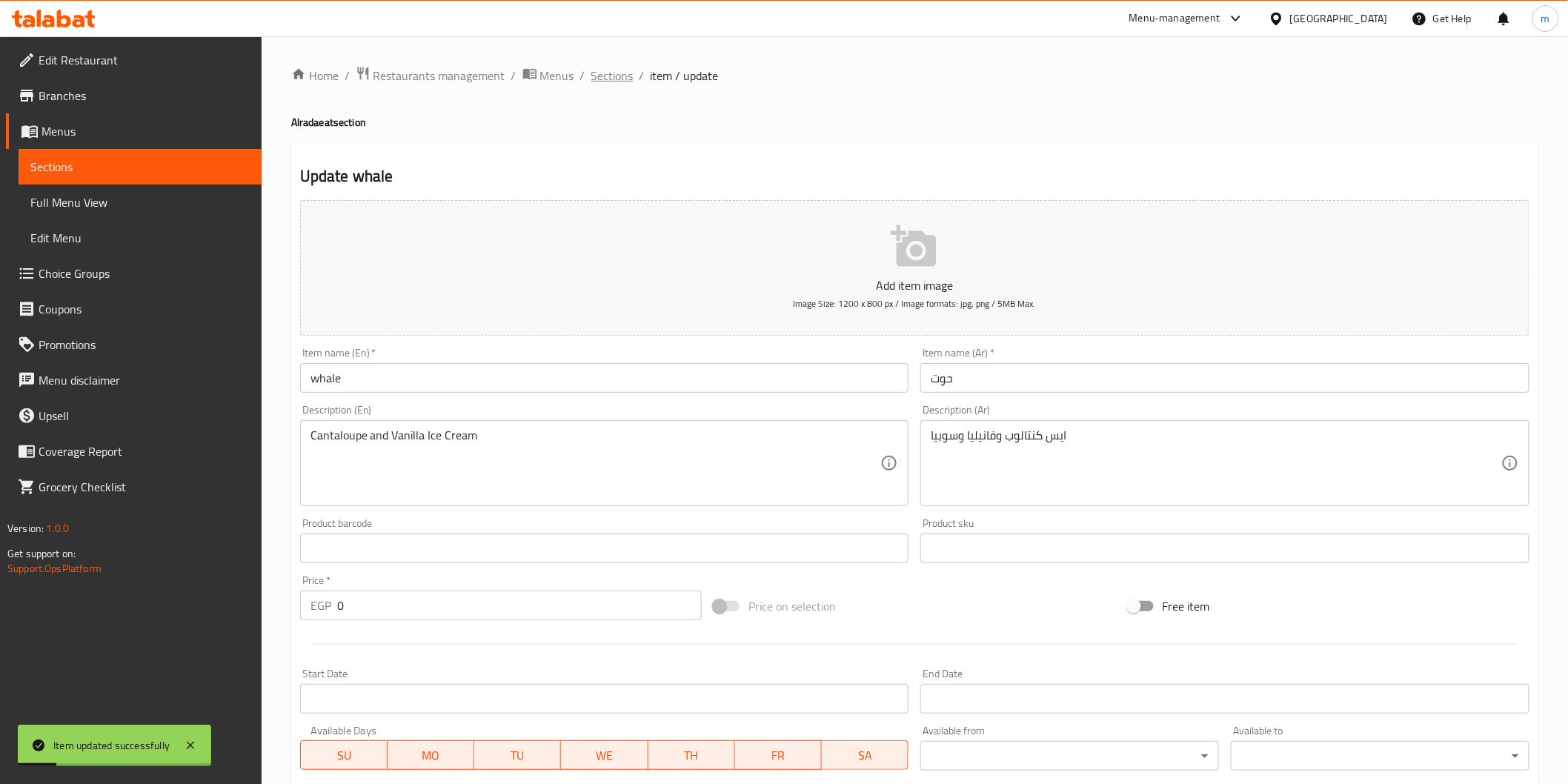
click at [616, 75] on span "Sections" at bounding box center [612, 75] width 42 height 17
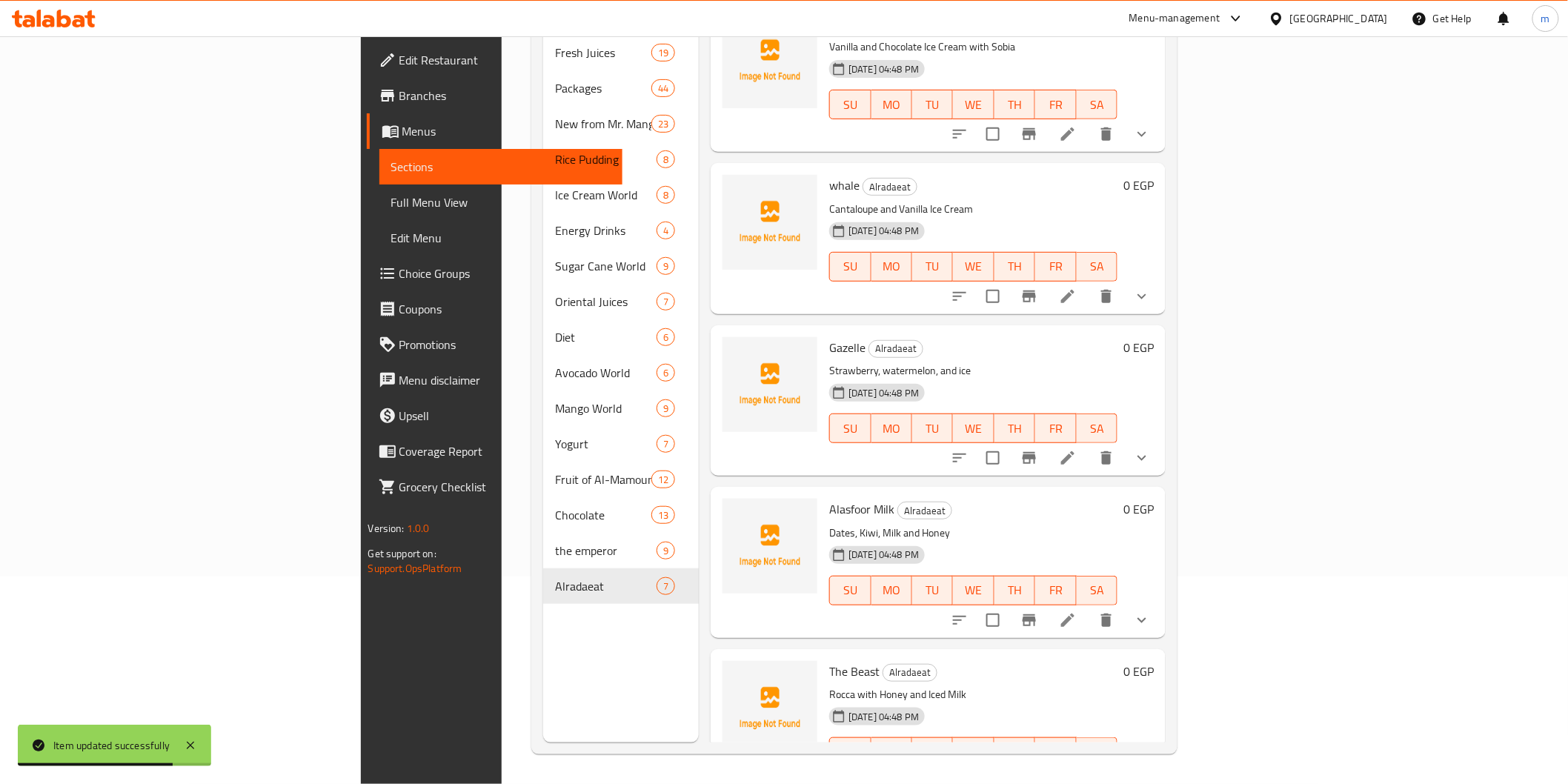
scroll to position [385, 0]
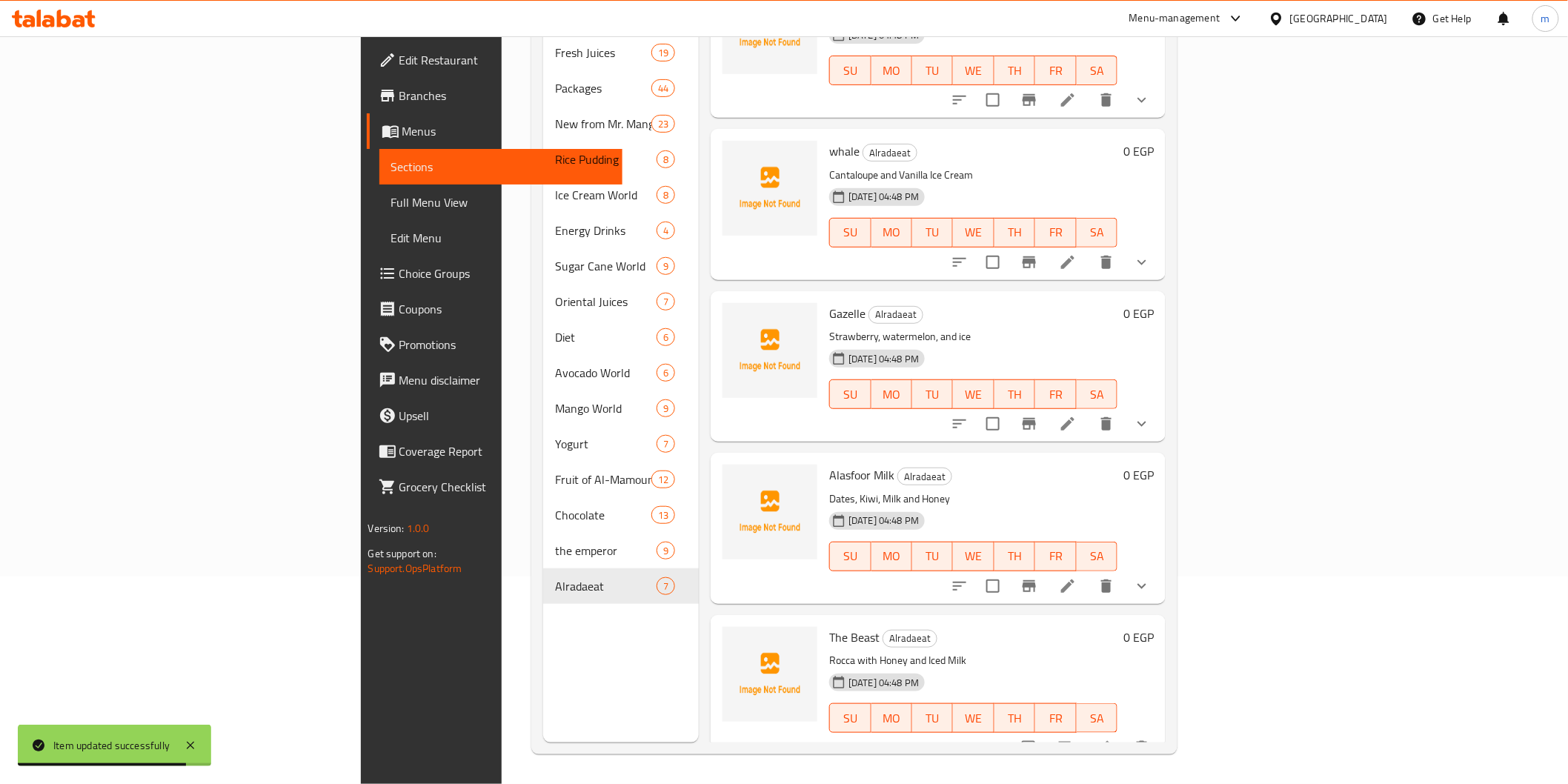
click at [1088, 573] on li at bounding box center [1068, 586] width 41 height 27
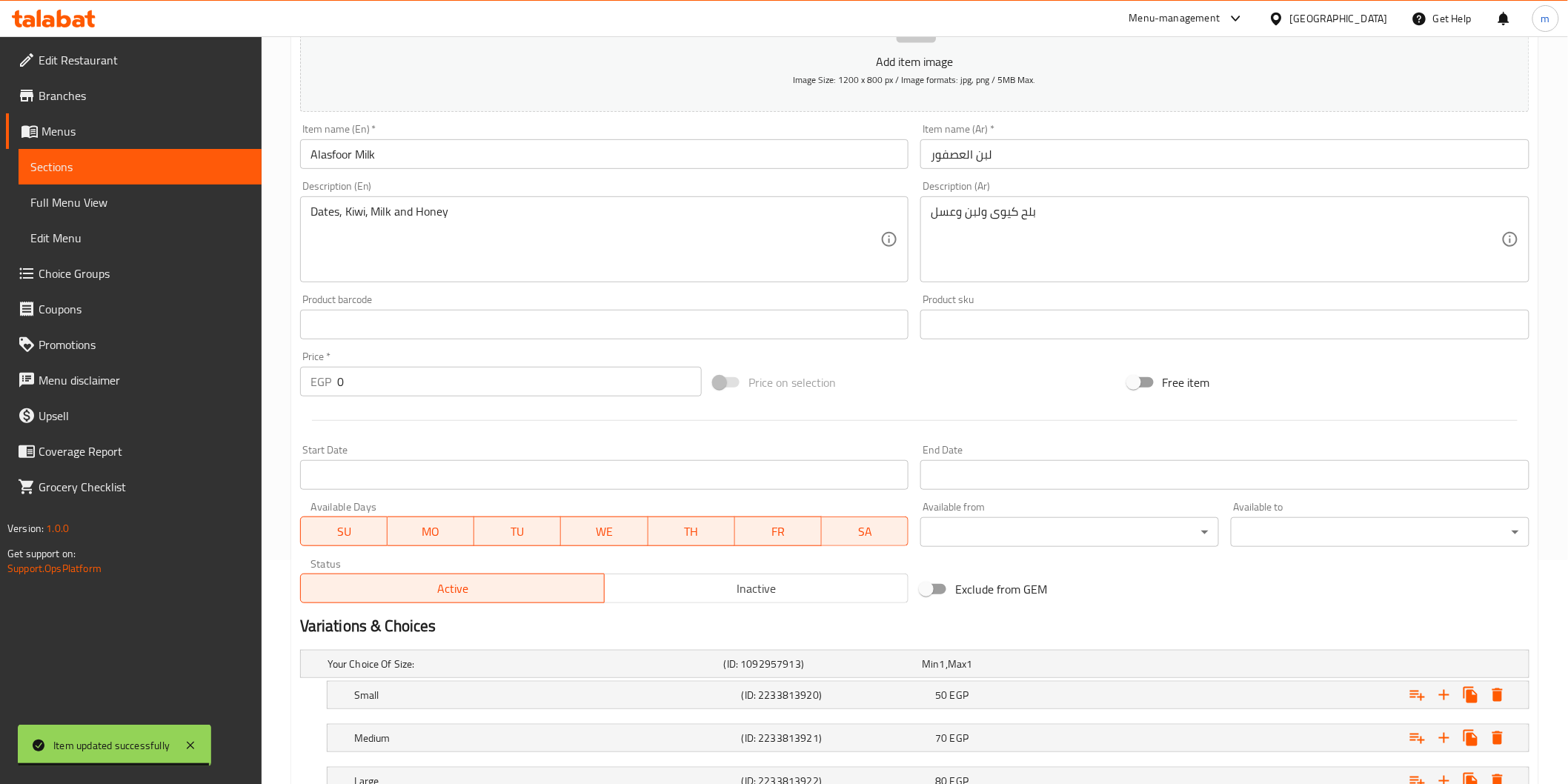
scroll to position [339, 0]
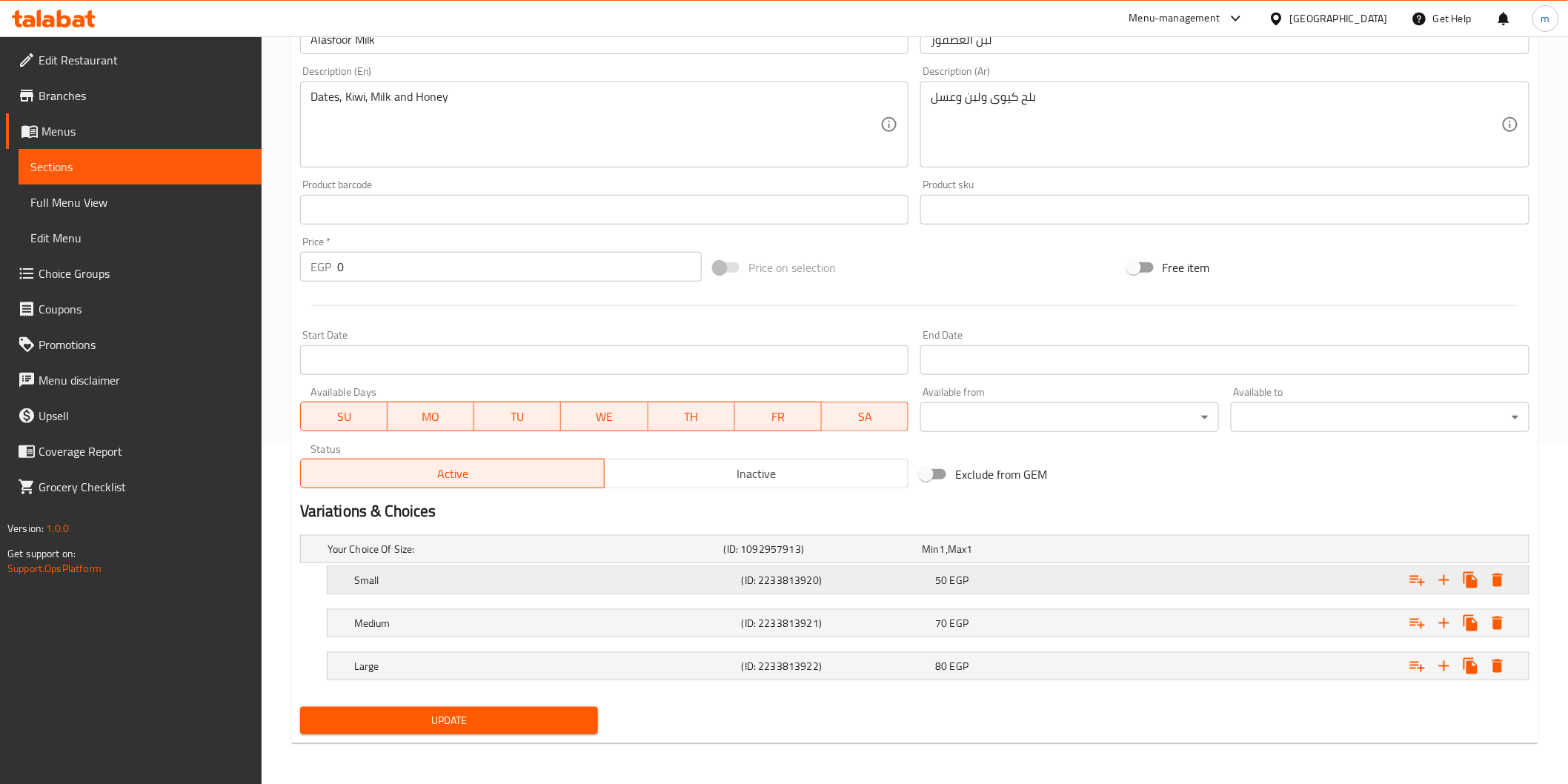
click at [1092, 559] on div "50 EGP" at bounding box center [1018, 549] width 199 height 21
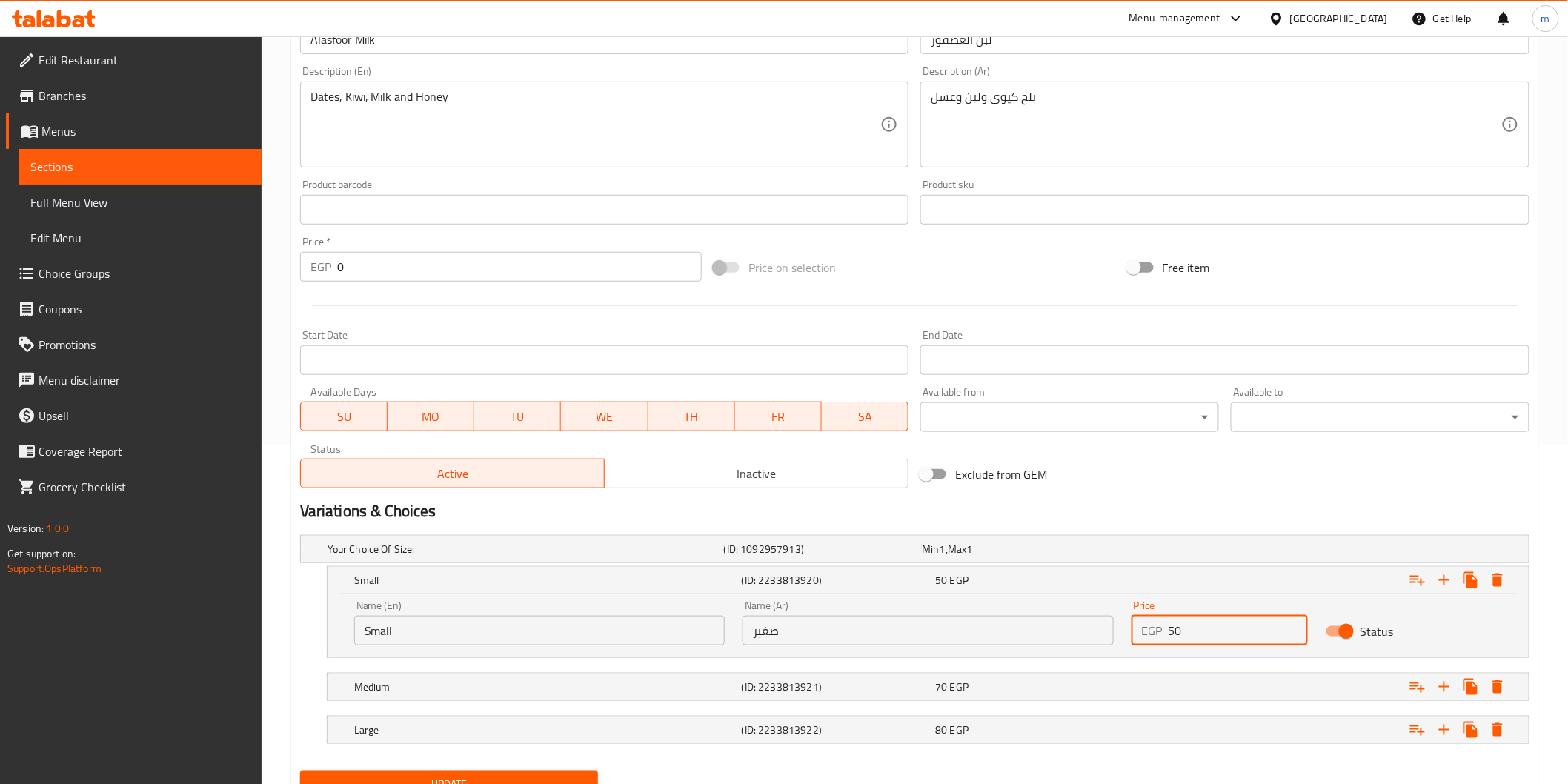
drag, startPoint x: 1197, startPoint y: 627, endPoint x: 1154, endPoint y: 636, distance: 43.9
click at [1154, 636] on div "EGP 50 Price" at bounding box center [1219, 631] width 176 height 30
type input "65"
click at [1165, 552] on div "Expand" at bounding box center [1315, 549] width 397 height 6
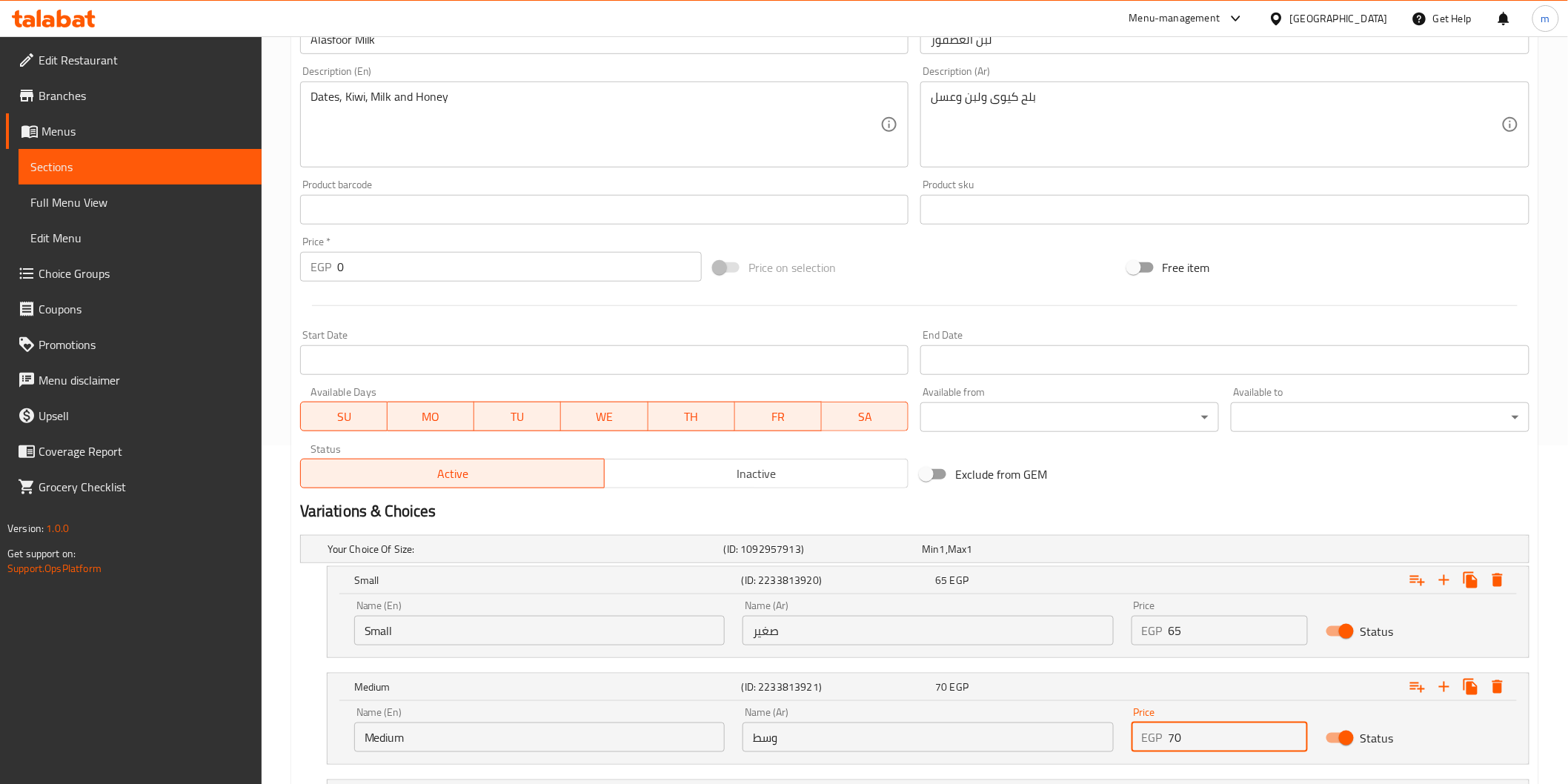
drag, startPoint x: 1202, startPoint y: 734, endPoint x: 1155, endPoint y: 736, distance: 47.0
click at [1155, 736] on div "EGP 70 Price" at bounding box center [1219, 738] width 176 height 30
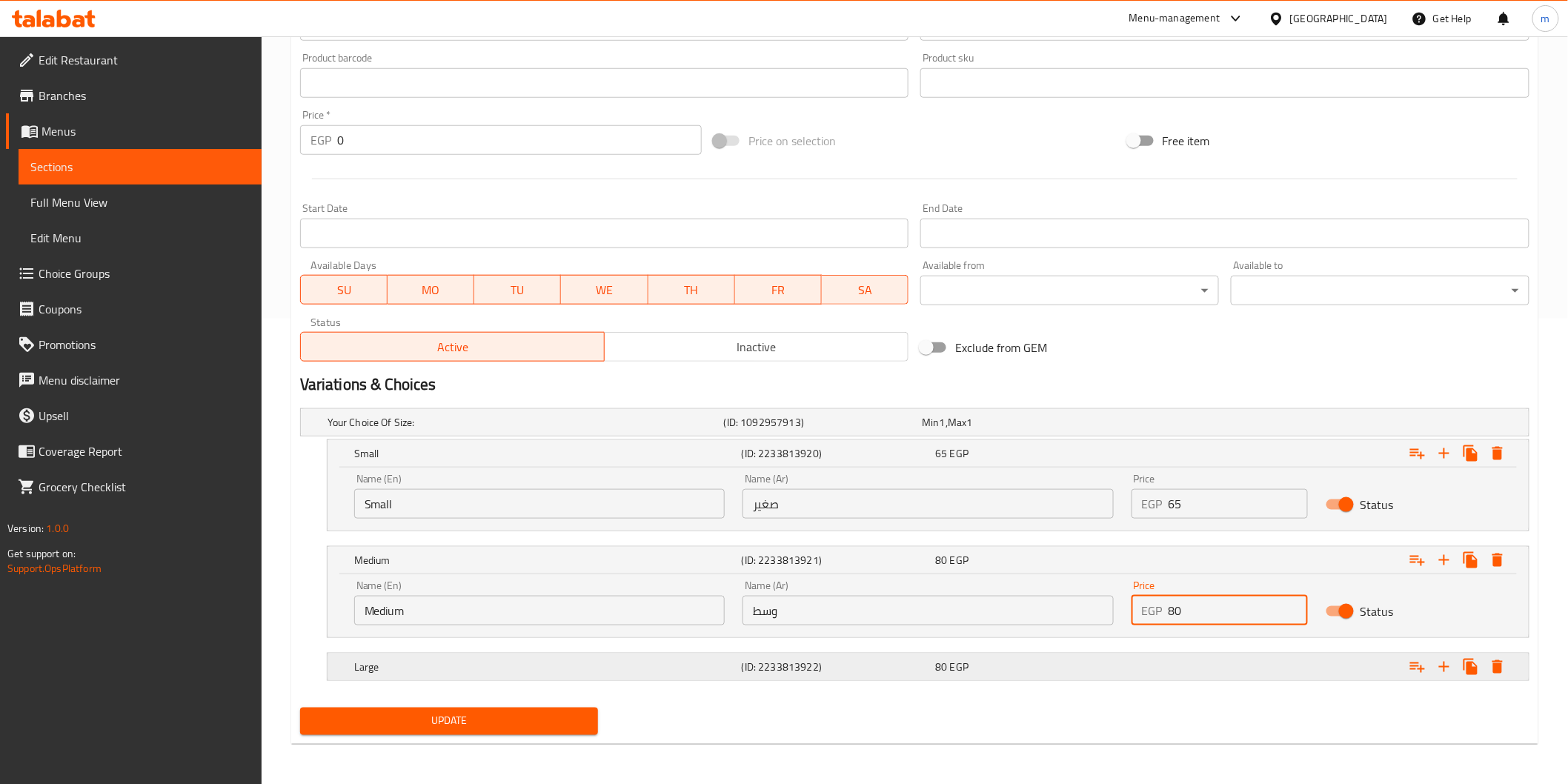
type input "80"
click at [1041, 433] on div "80 EGP" at bounding box center [1018, 422] width 199 height 21
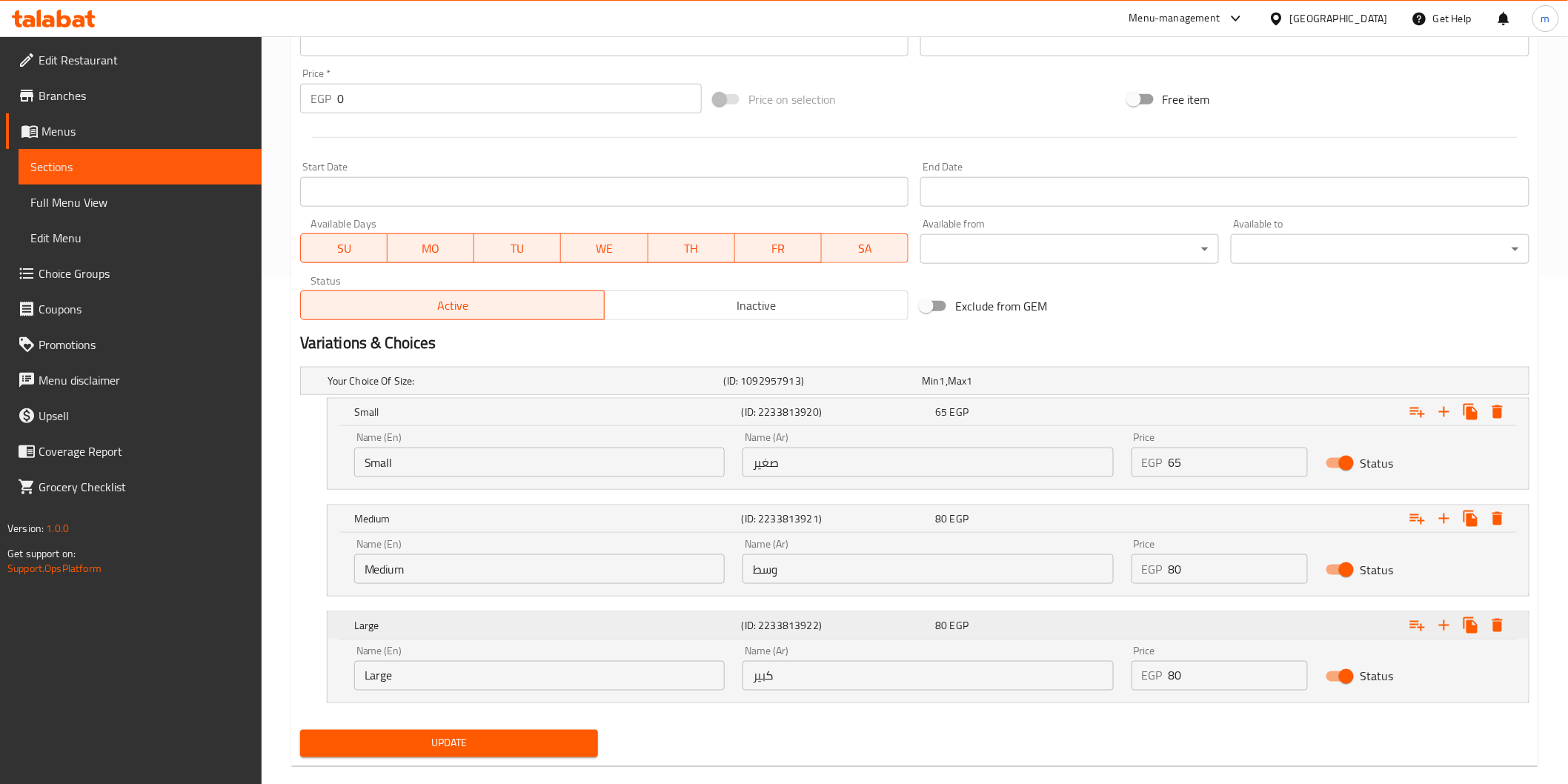
scroll to position [530, 0]
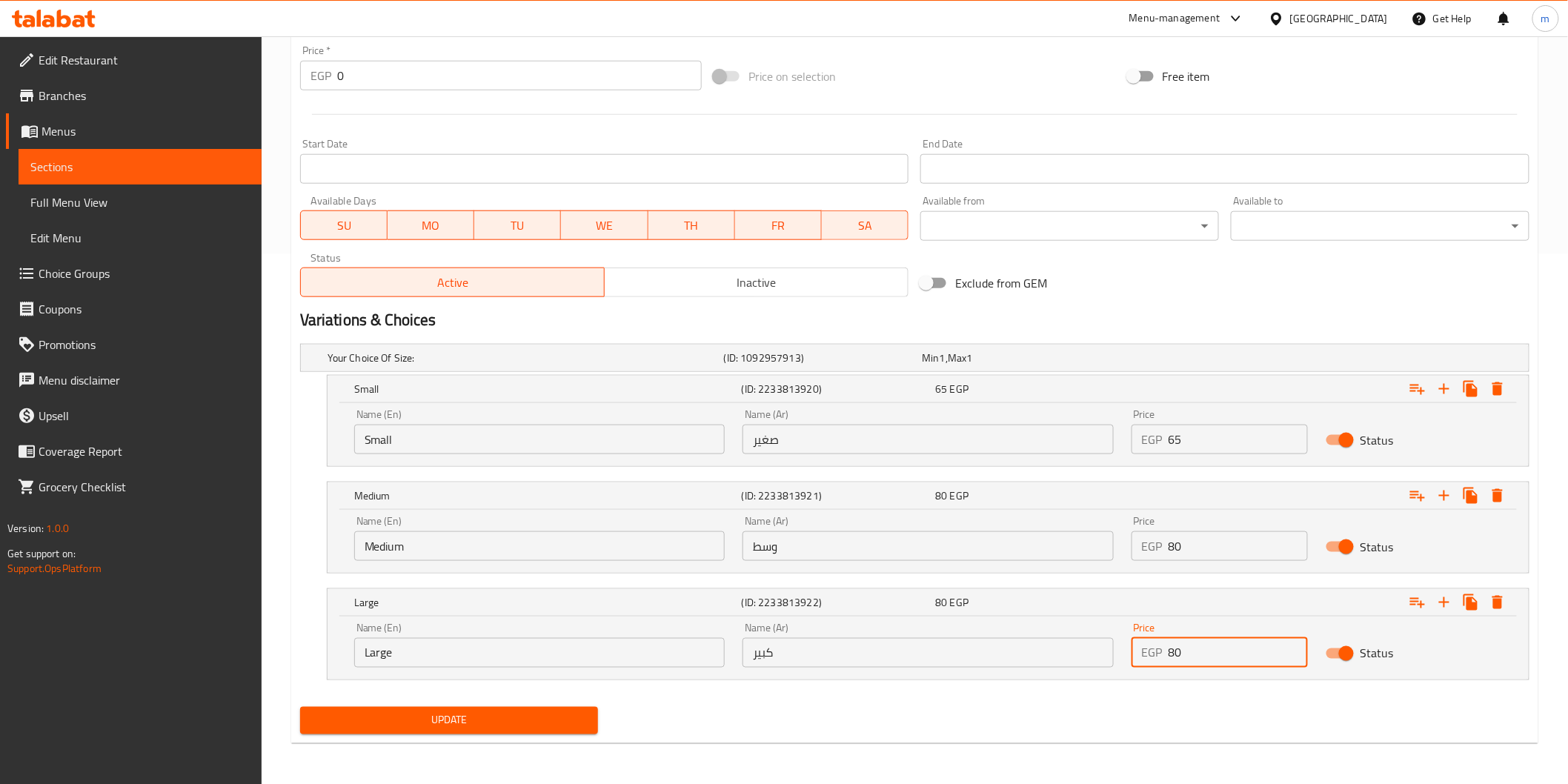
drag, startPoint x: 1190, startPoint y: 656, endPoint x: 1174, endPoint y: 656, distance: 16.0
click at [1174, 656] on input "80" at bounding box center [1238, 653] width 139 height 30
click at [1166, 651] on div "EGP 80 Price" at bounding box center [1219, 653] width 176 height 30
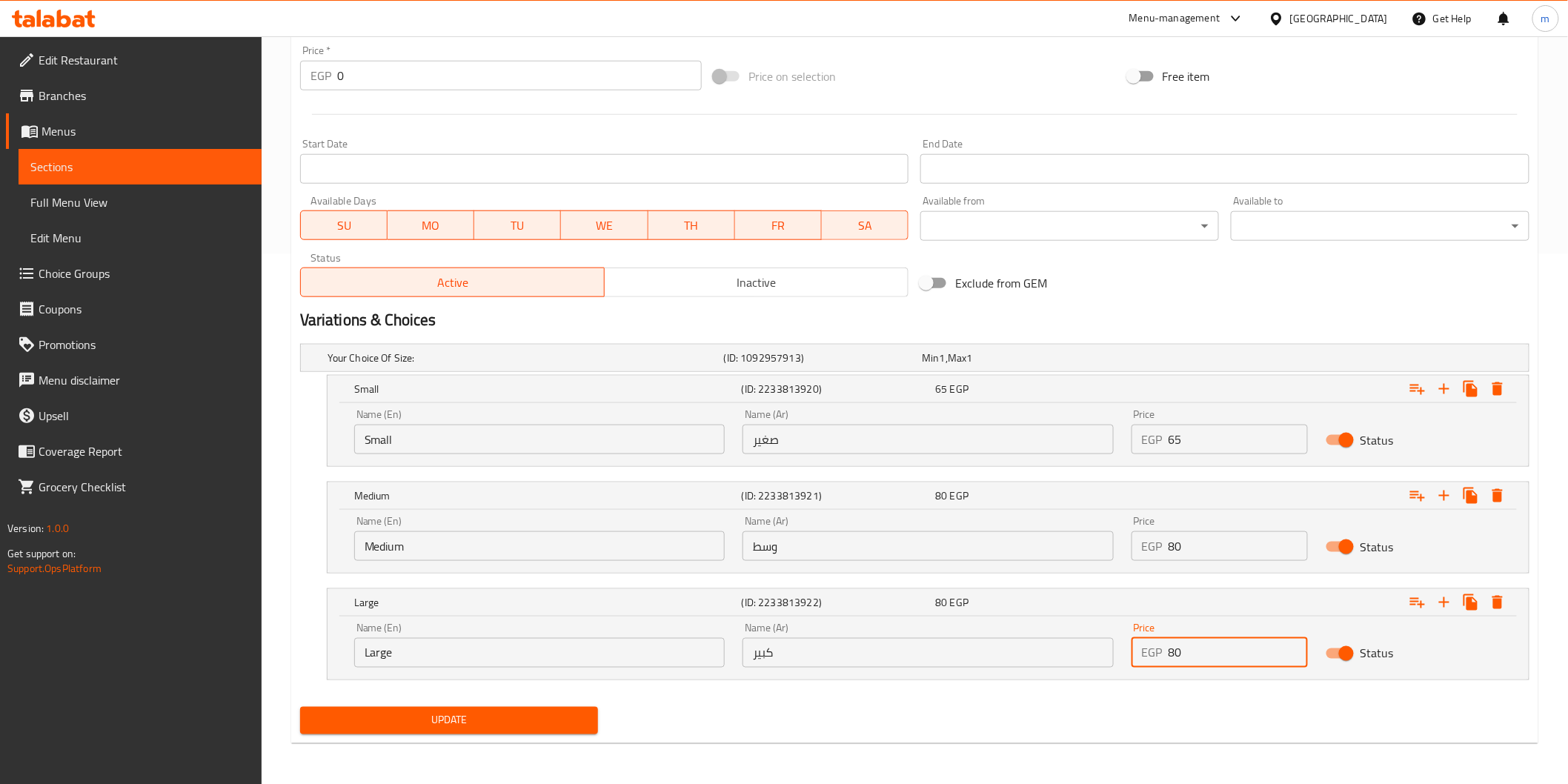
drag, startPoint x: 1167, startPoint y: 652, endPoint x: 1197, endPoint y: 656, distance: 30.3
click at [1197, 656] on div "EGP 80 Price" at bounding box center [1219, 653] width 176 height 30
type input "100"
click at [470, 721] on span "Update" at bounding box center [450, 721] width 275 height 18
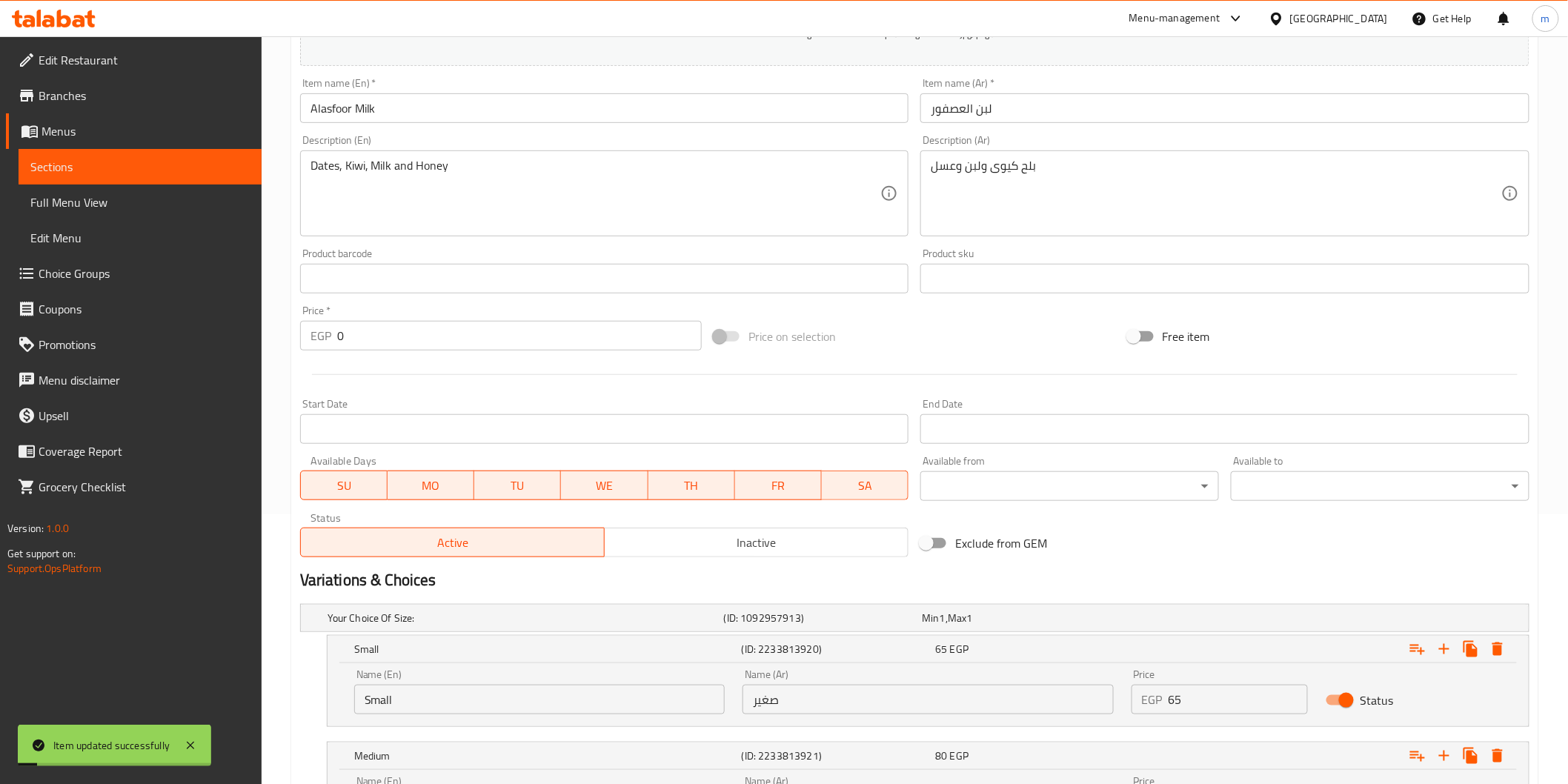
scroll to position [0, 0]
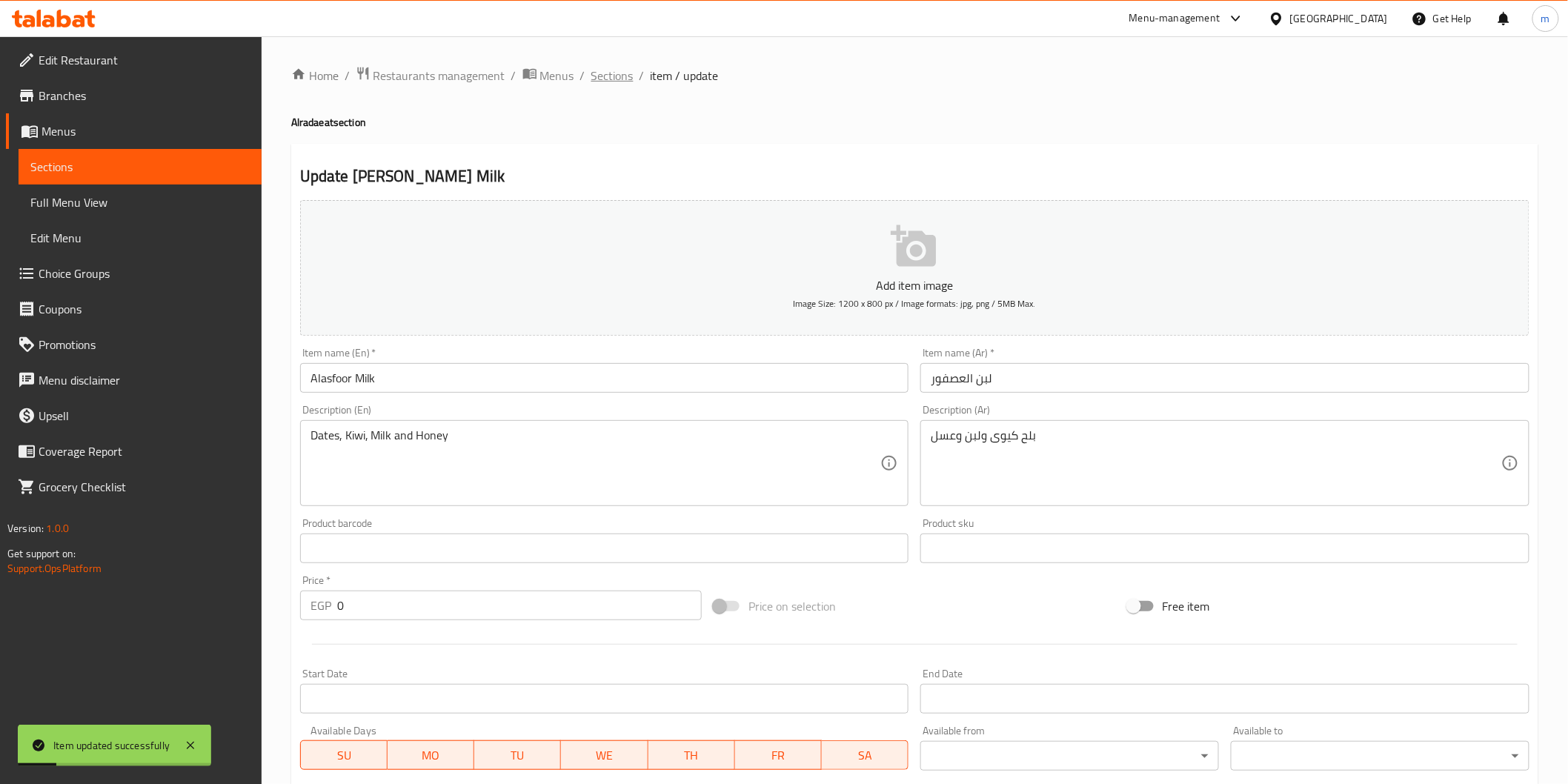
click at [599, 70] on span "Sections" at bounding box center [612, 75] width 42 height 17
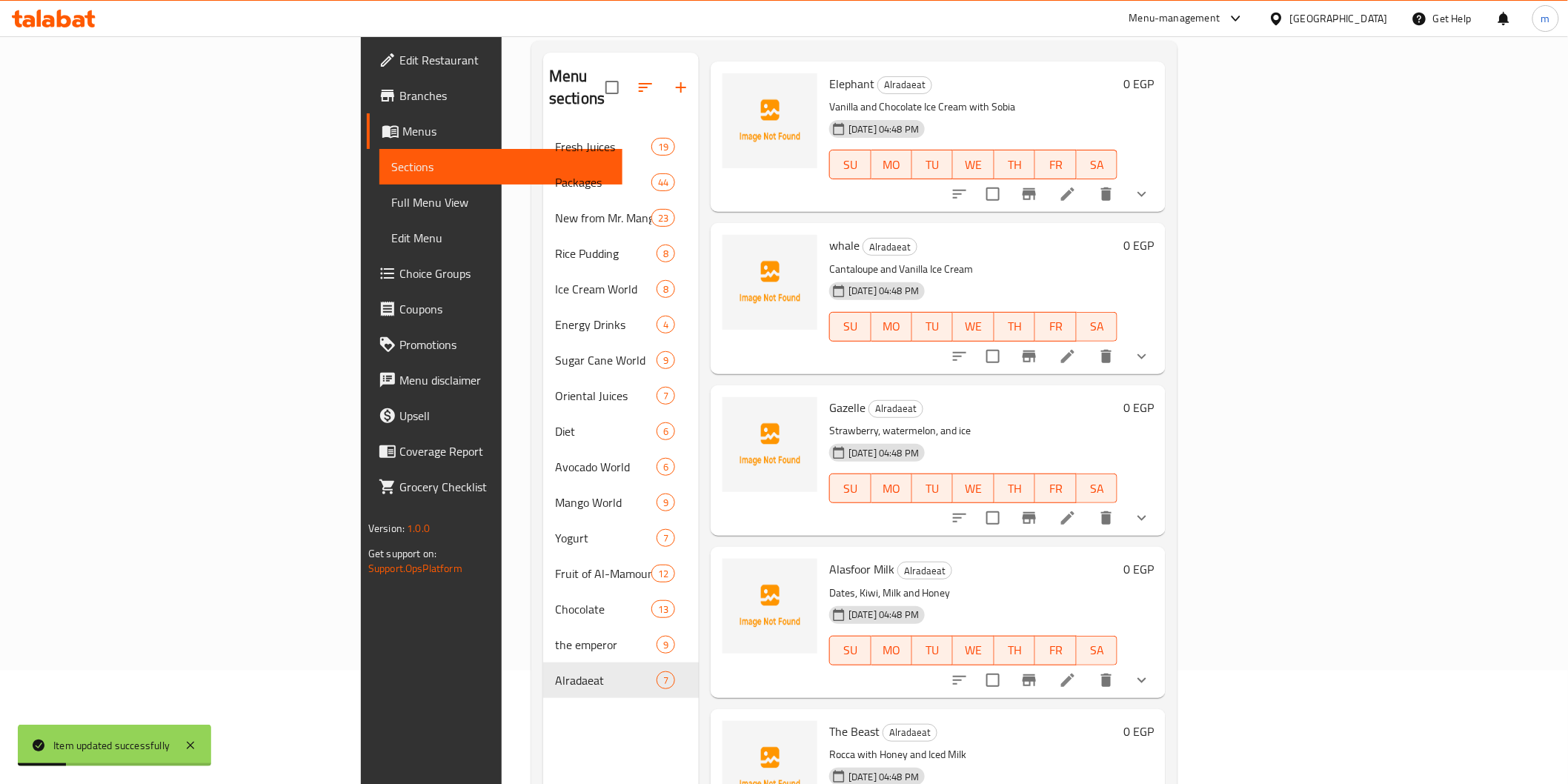
scroll to position [207, 0]
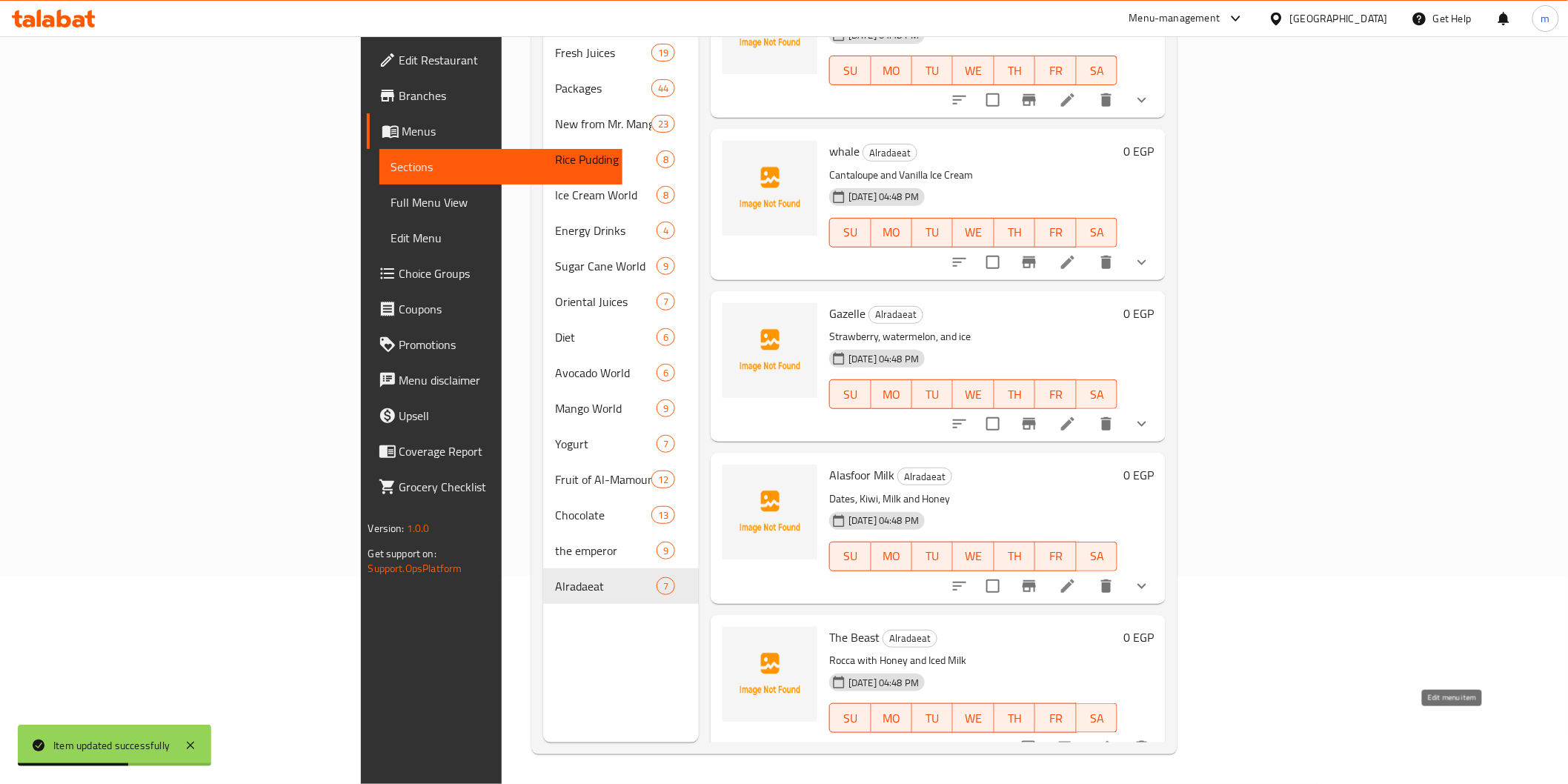
click at [1112, 739] on icon at bounding box center [1102, 748] width 17 height 17
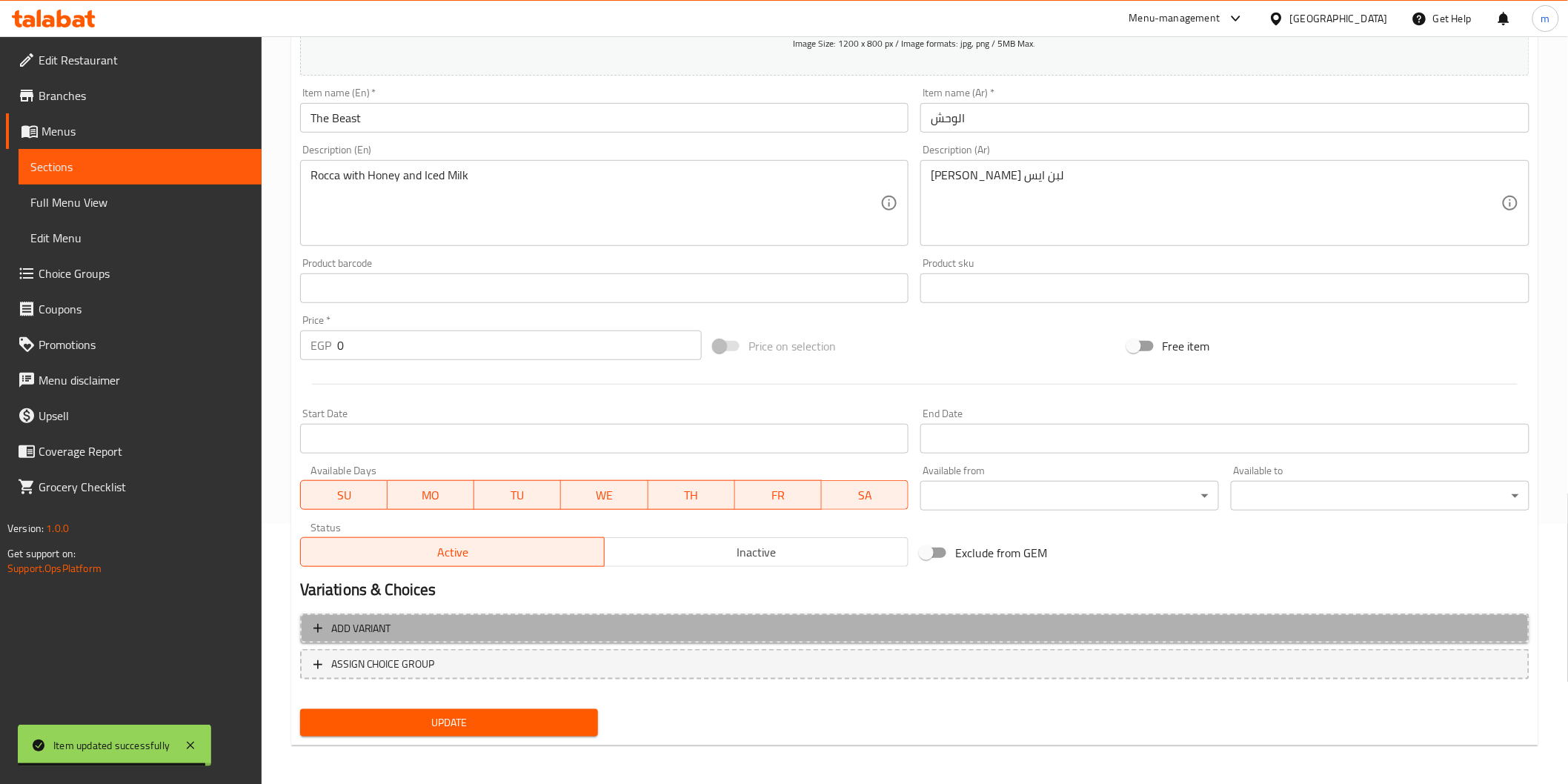
click at [520, 625] on span "Add variant" at bounding box center [914, 629] width 1203 height 18
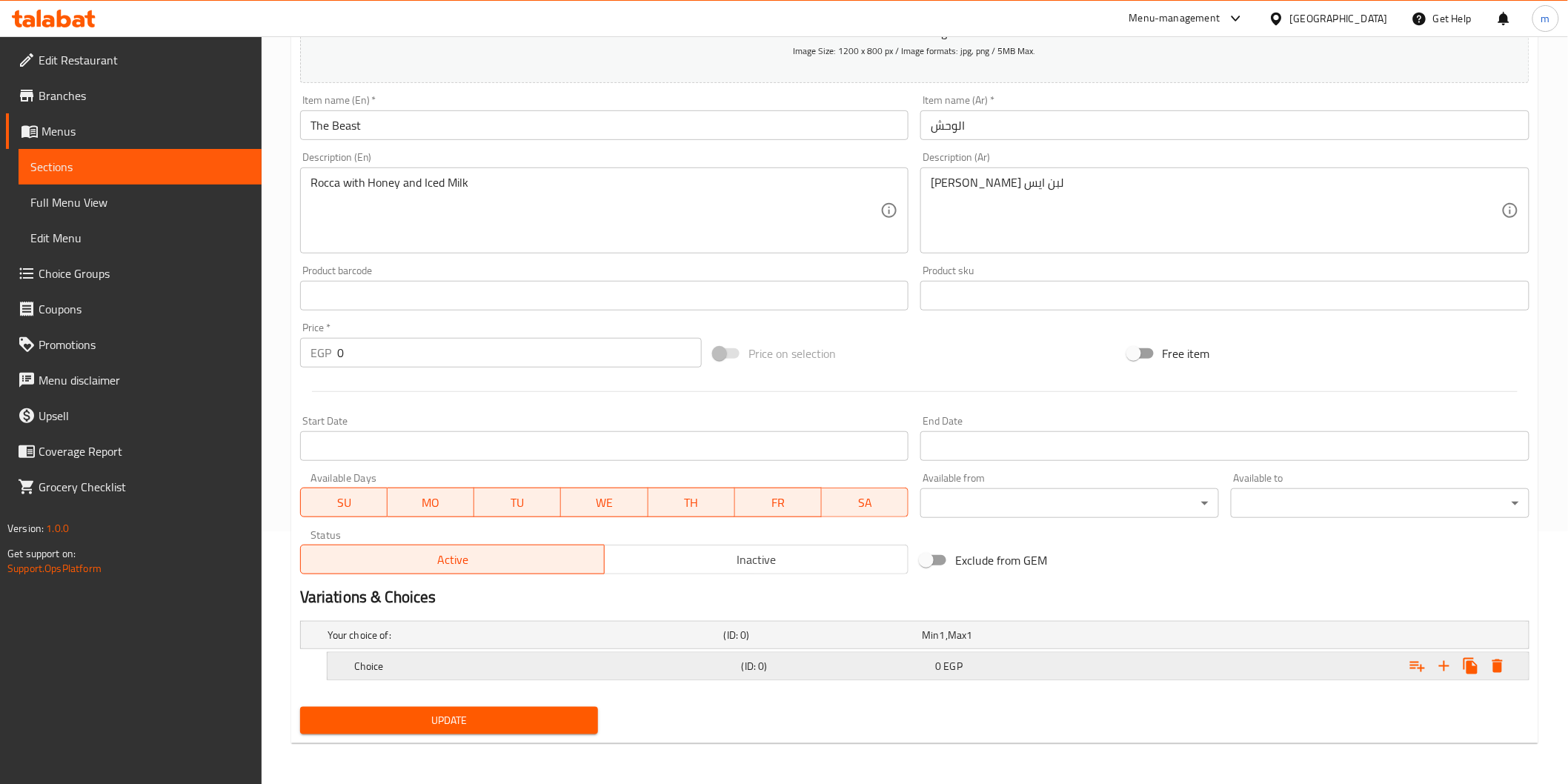
click at [452, 642] on h5 "Choice" at bounding box center [522, 636] width 390 height 15
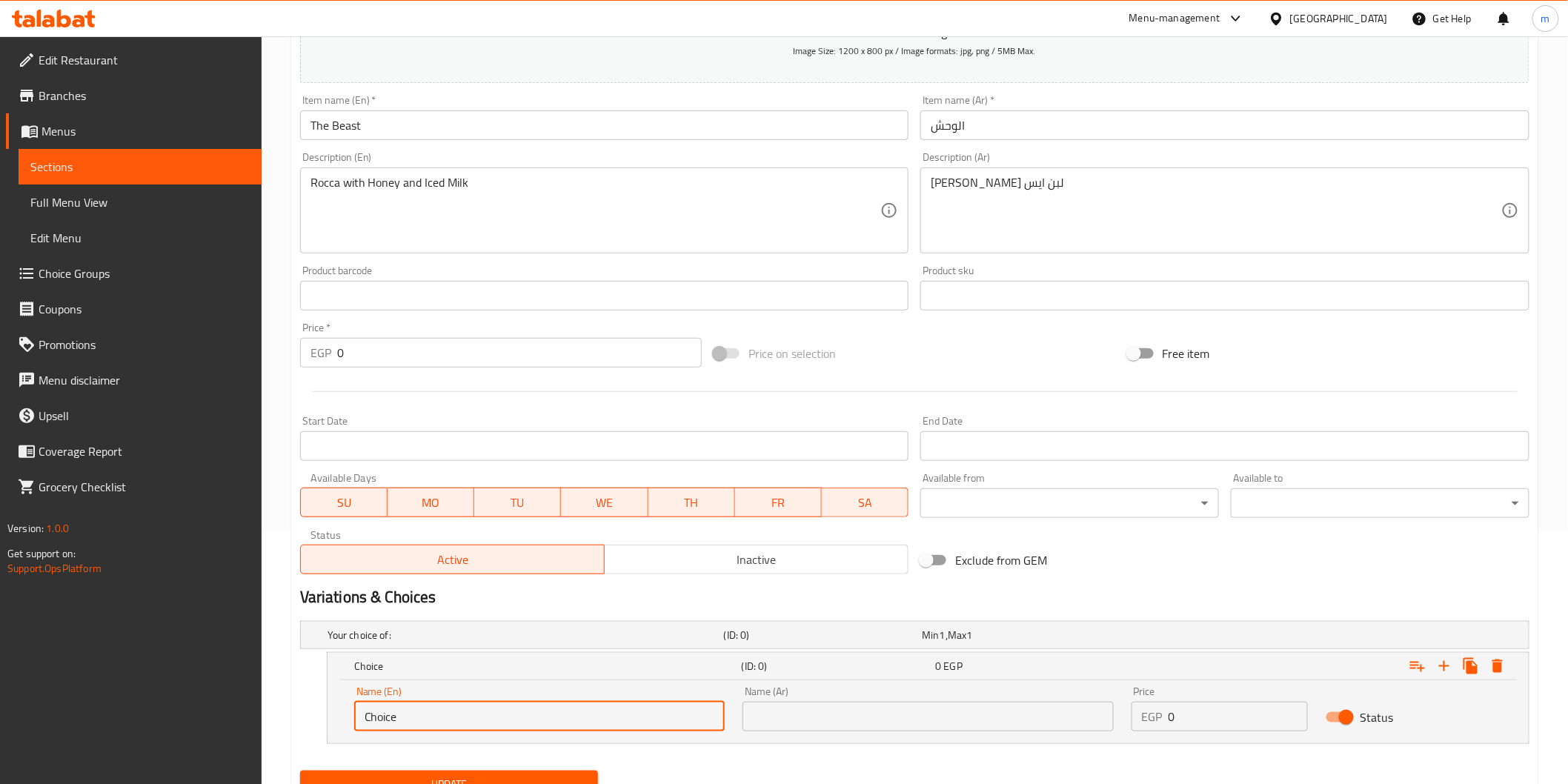
click at [701, 724] on input "Choice" at bounding box center [539, 717] width 370 height 30
type input "s"
type input "Small"
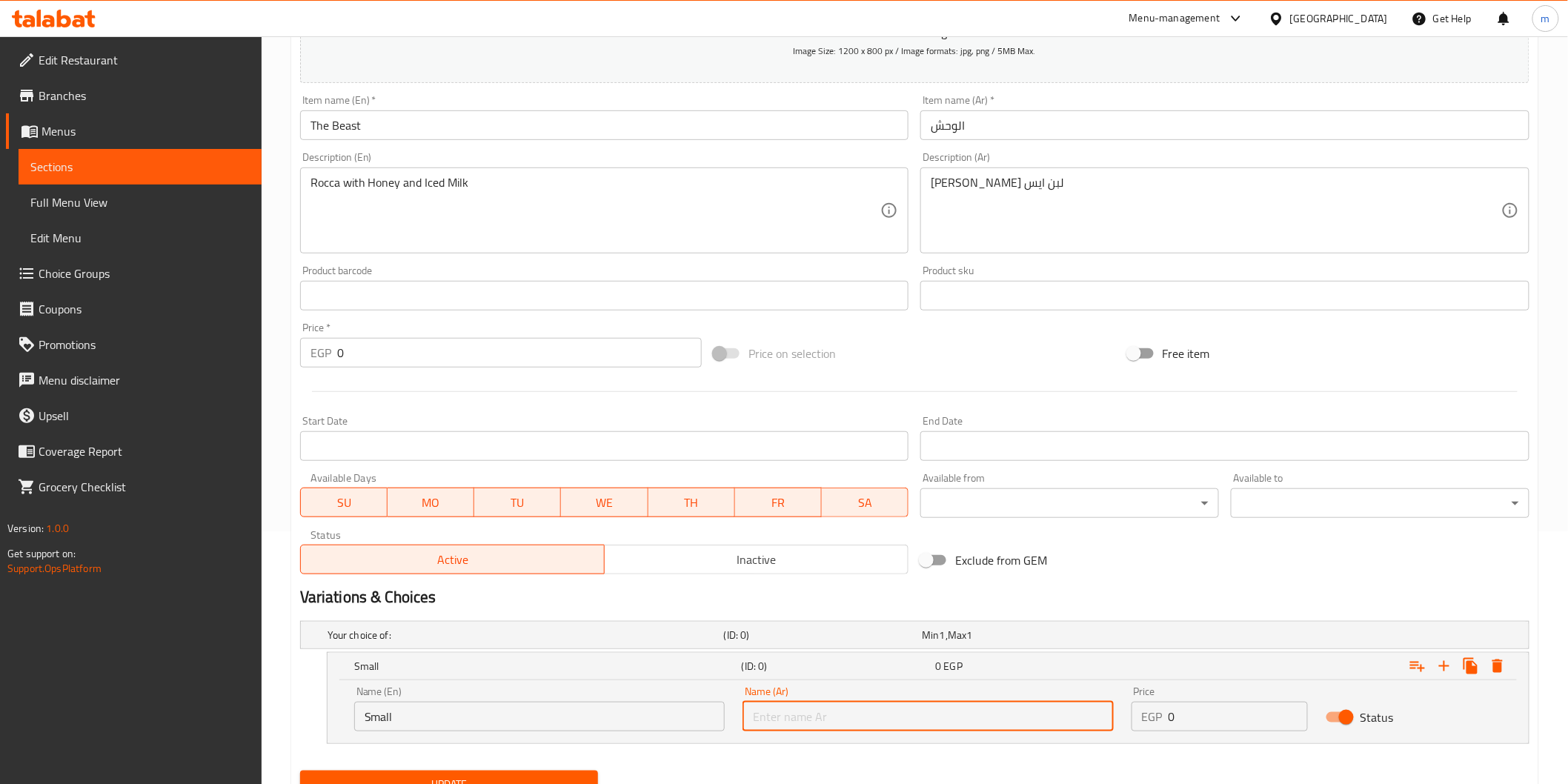
click at [770, 722] on input "text" at bounding box center [927, 717] width 370 height 30
type input "صغير"
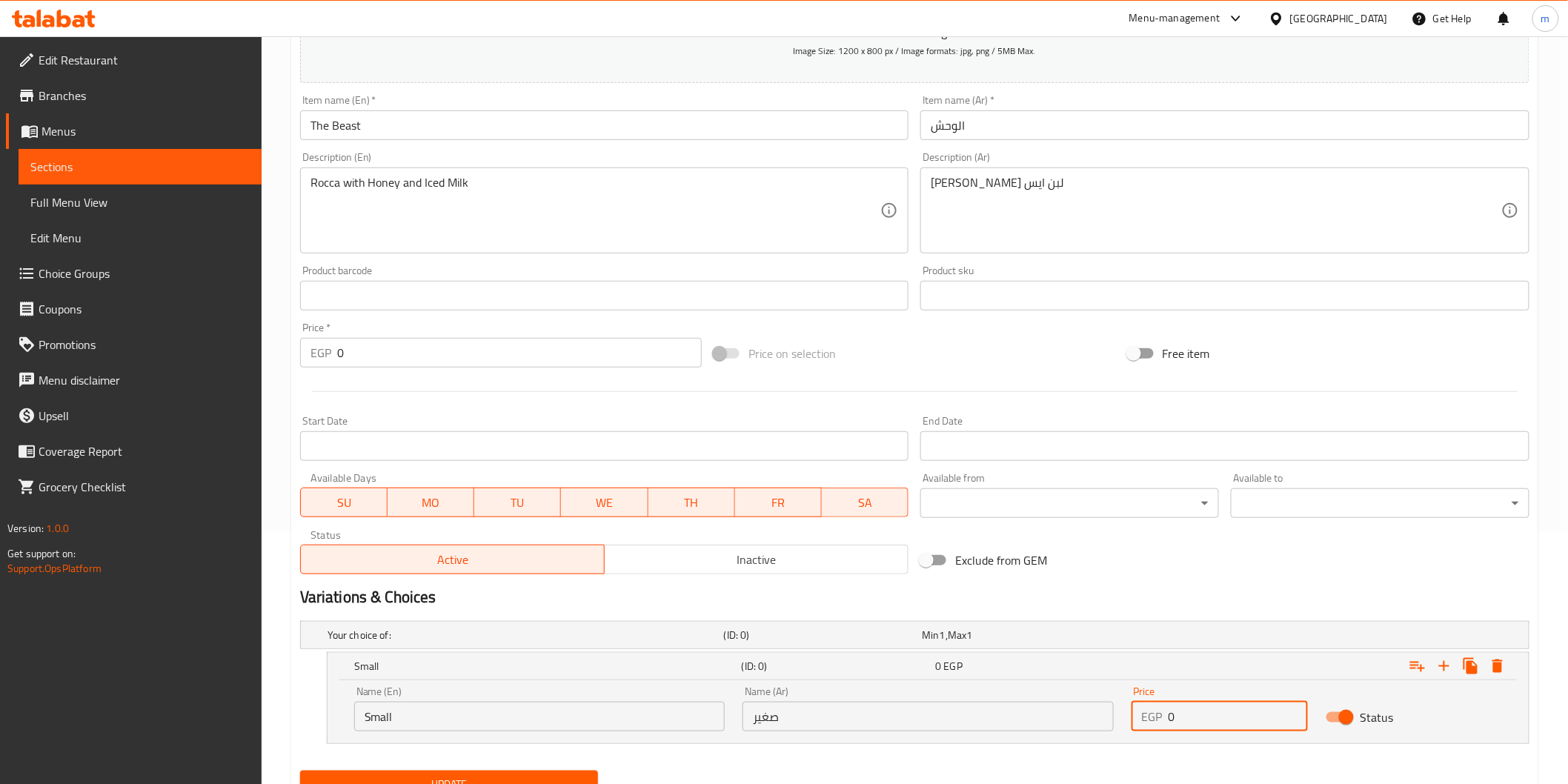
drag, startPoint x: 1183, startPoint y: 717, endPoint x: 1151, endPoint y: 717, distance: 32.0
click at [1151, 717] on div "EGP 0 Price" at bounding box center [1219, 717] width 176 height 30
type input "50"
click at [1446, 661] on icon "Expand" at bounding box center [1444, 665] width 17 height 17
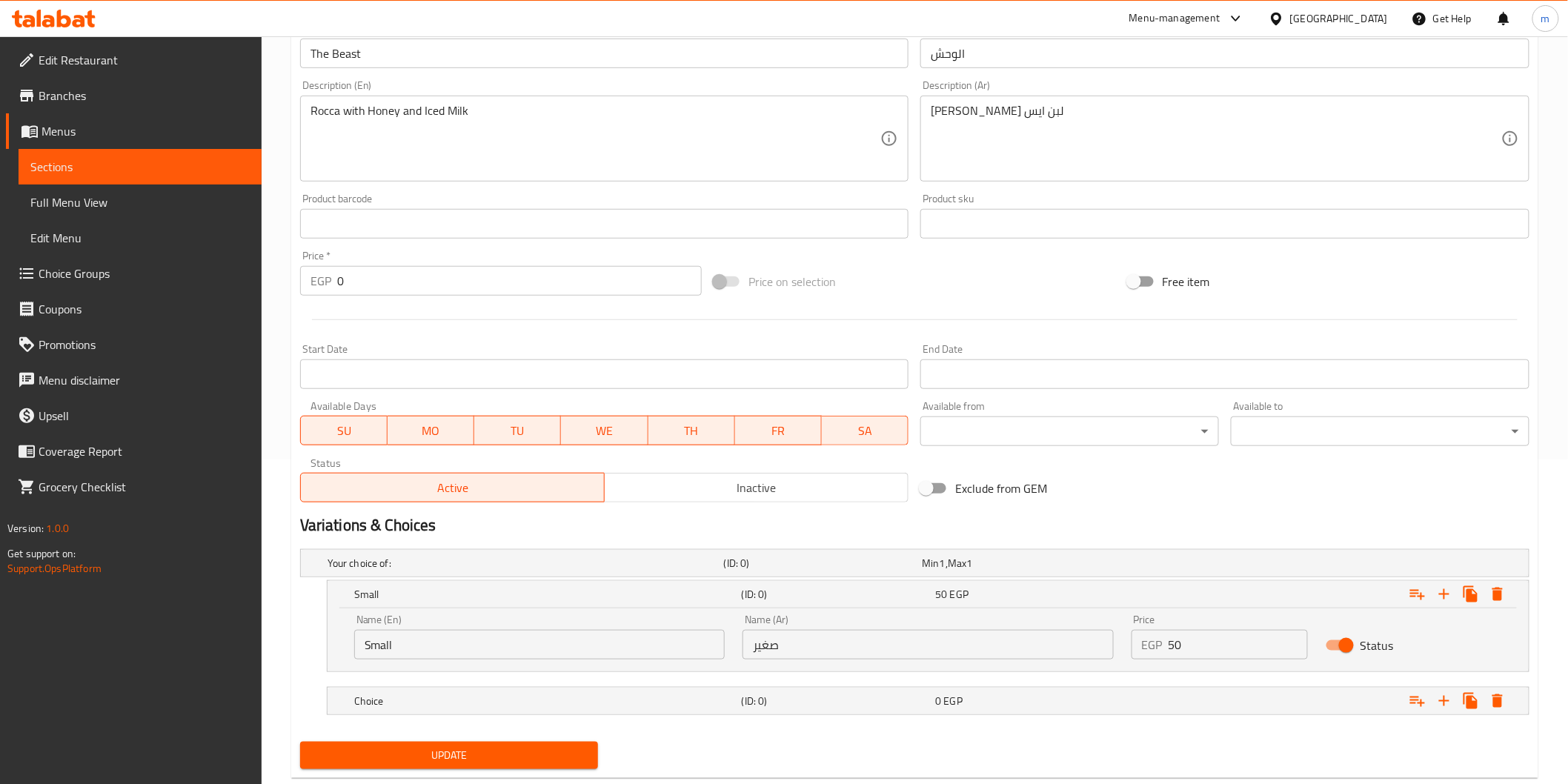
scroll to position [360, 0]
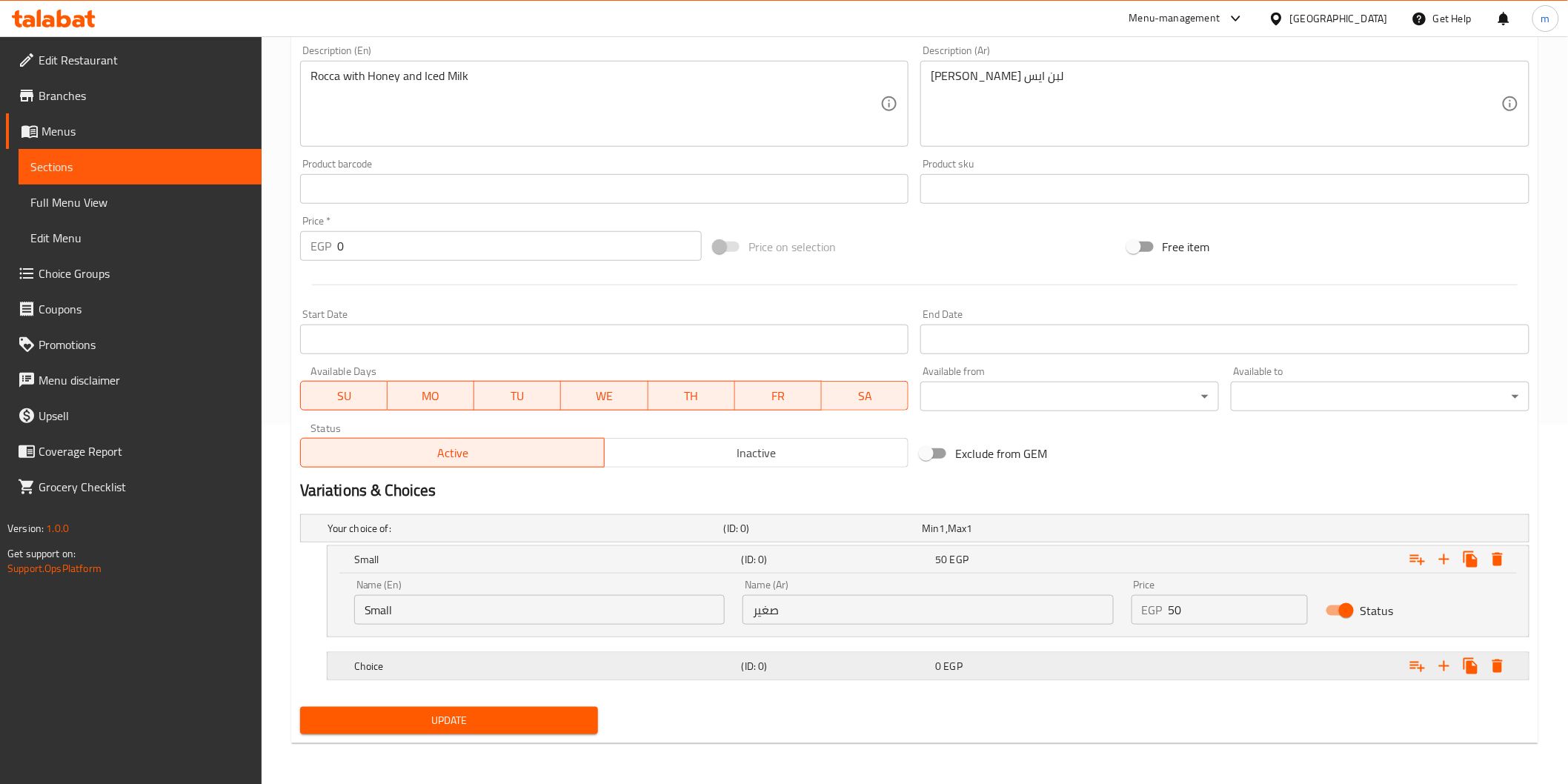
click at [447, 536] on h5 "Choice" at bounding box center [522, 529] width 390 height 15
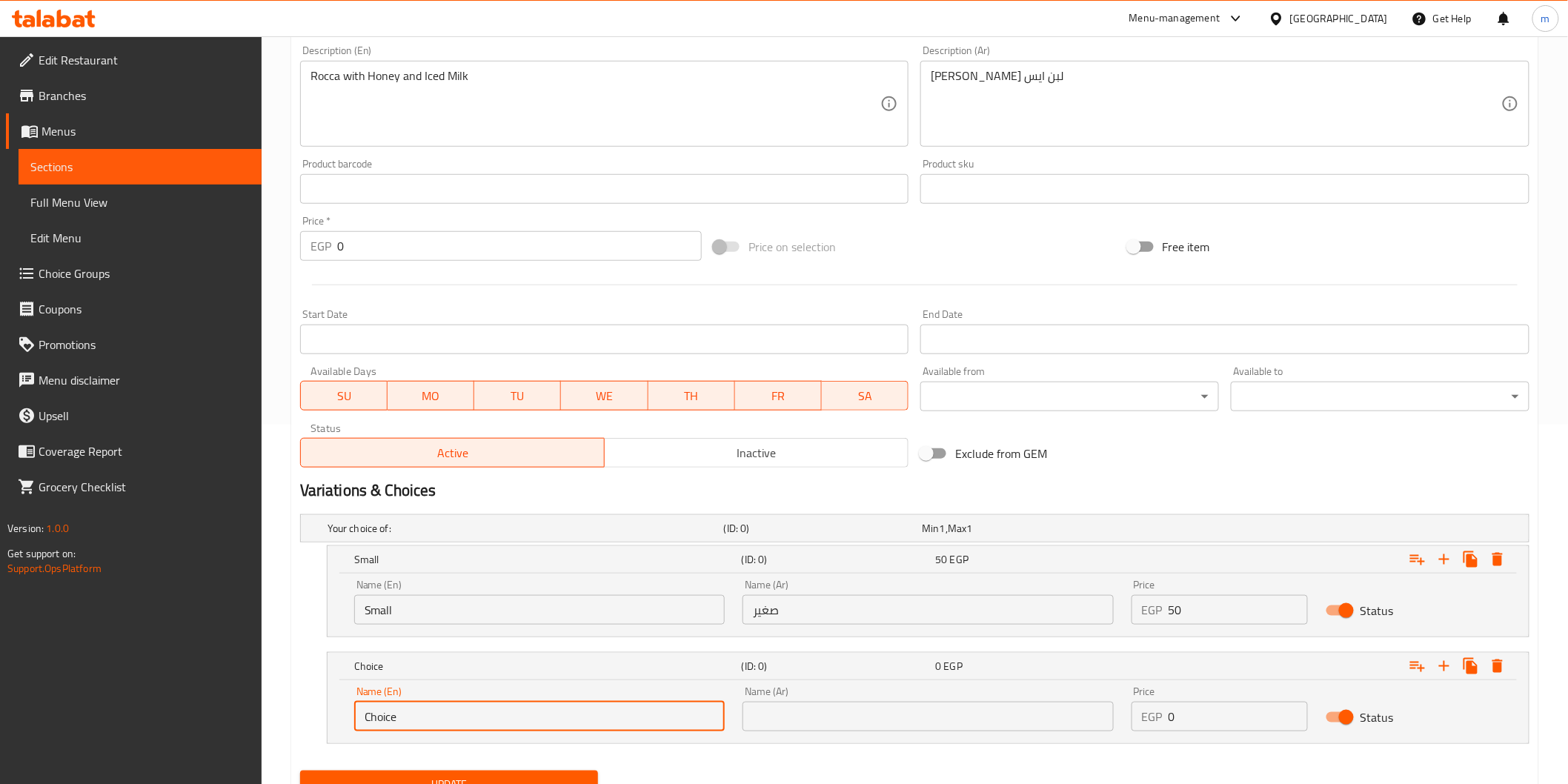
drag, startPoint x: 400, startPoint y: 727, endPoint x: 308, endPoint y: 719, distance: 92.3
click at [308, 719] on div "Choice (ID: 0) 0 EGP Name (En) Choice Name (En) Name (Ar) Name (Ar) Price EGP 0…" at bounding box center [914, 698] width 1229 height 92
type input "ة"
type input "Medium"
click at [914, 724] on input "text" at bounding box center [927, 717] width 370 height 30
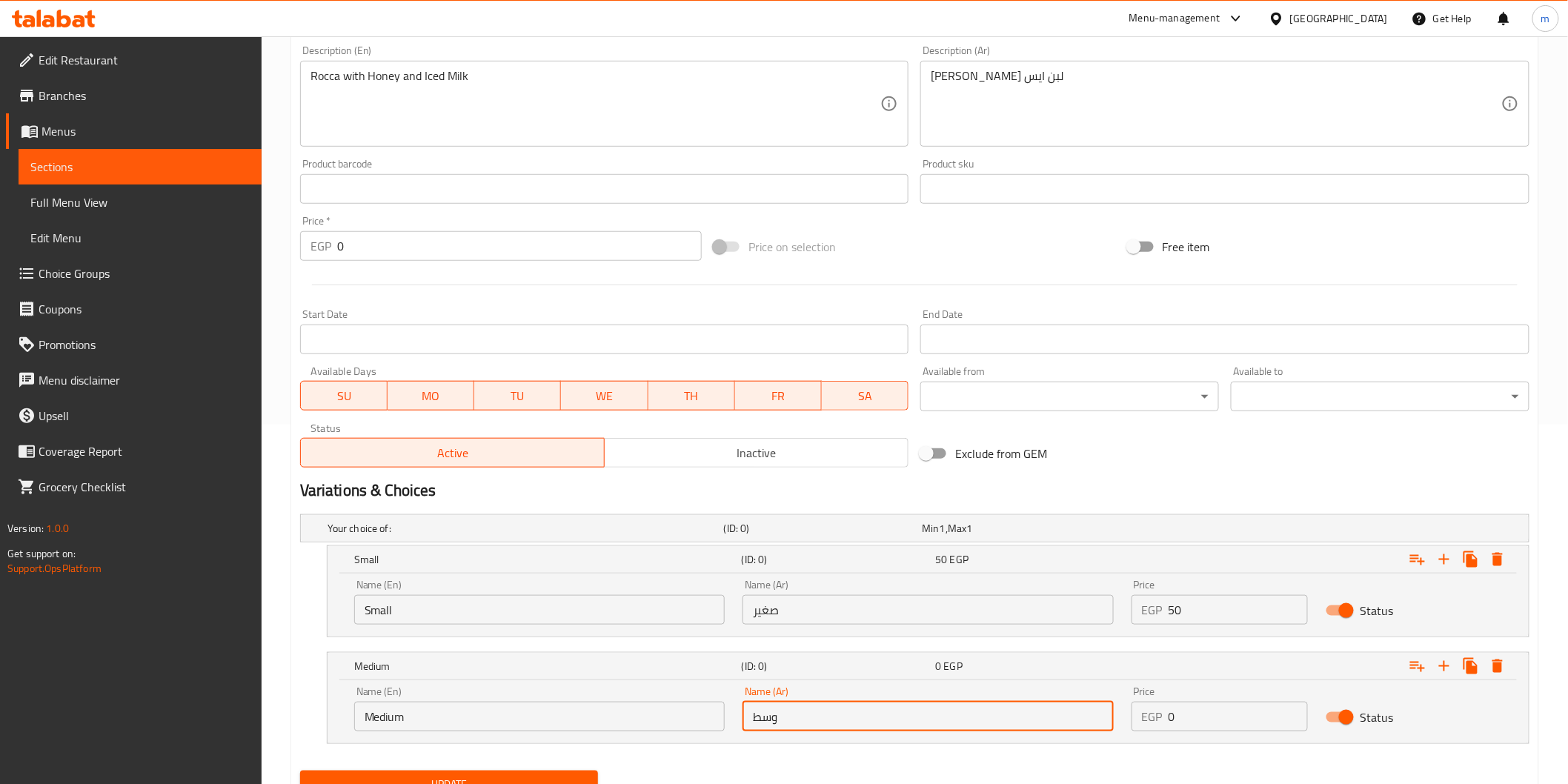
type input "وسط"
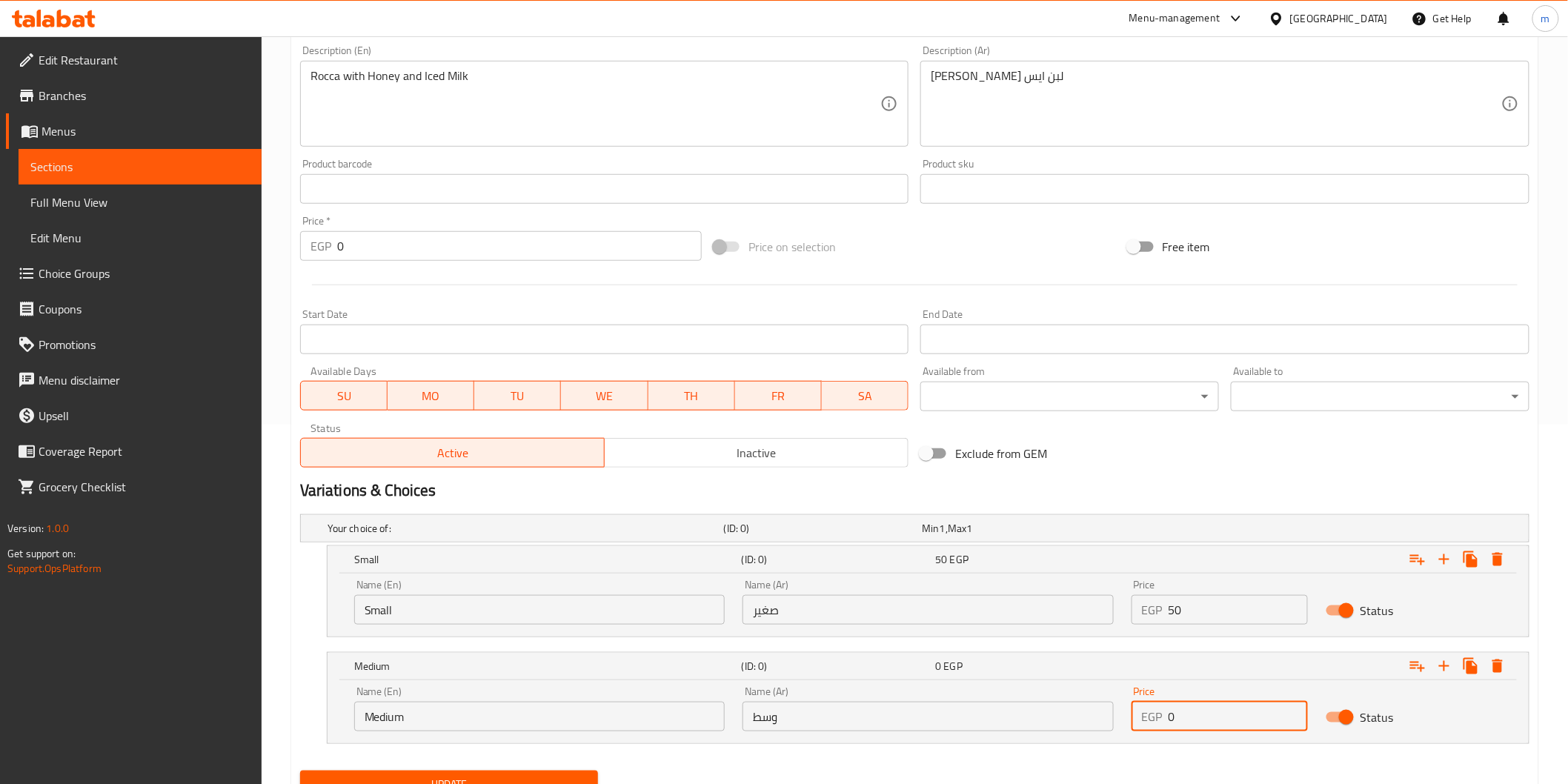
drag, startPoint x: 1189, startPoint y: 714, endPoint x: 1153, endPoint y: 717, distance: 36.1
click at [1153, 717] on div "EGP 0 Price" at bounding box center [1219, 717] width 176 height 30
type input "70"
click at [1446, 558] on icon "Expand" at bounding box center [1444, 559] width 17 height 17
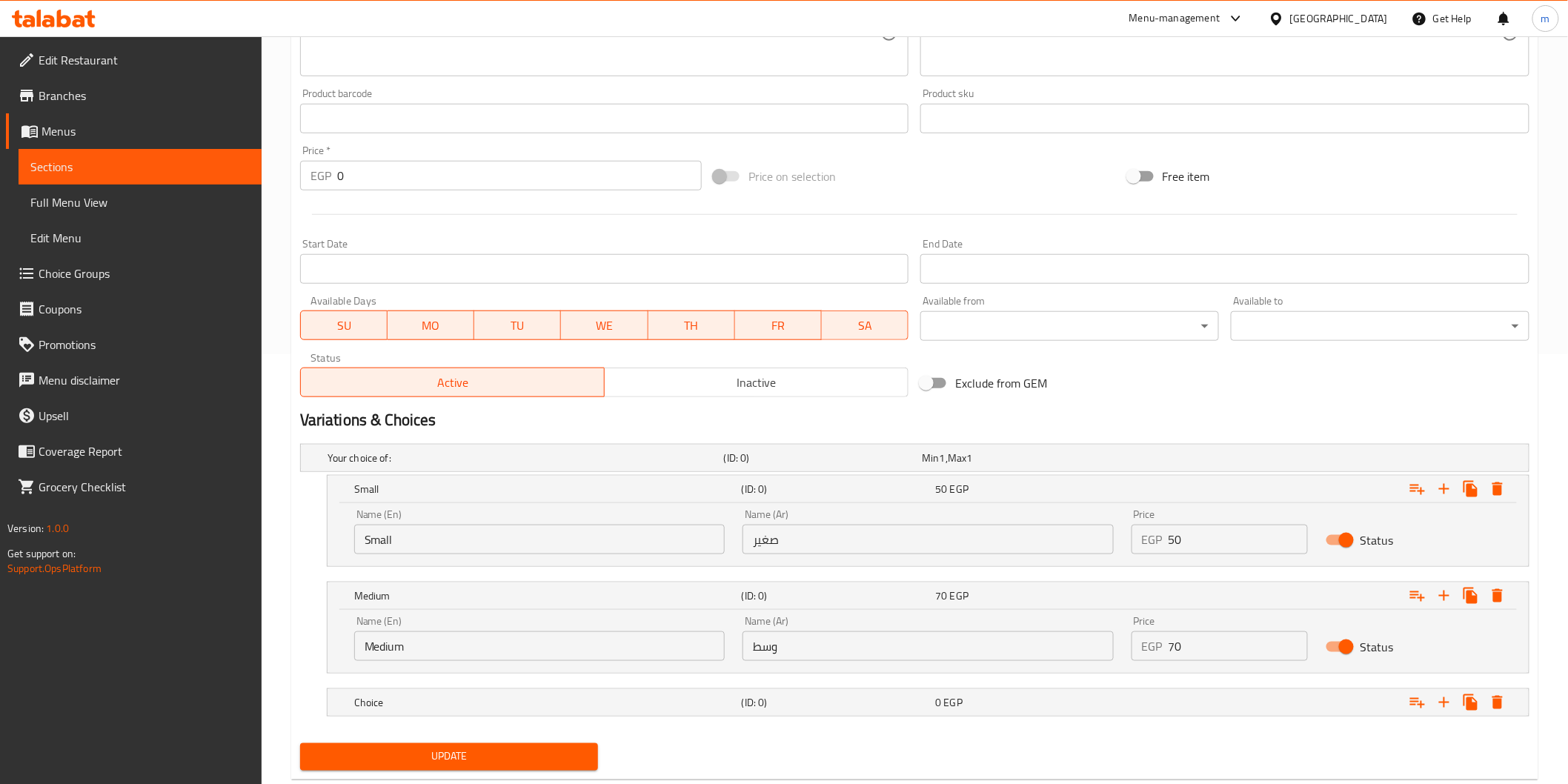
scroll to position [466, 0]
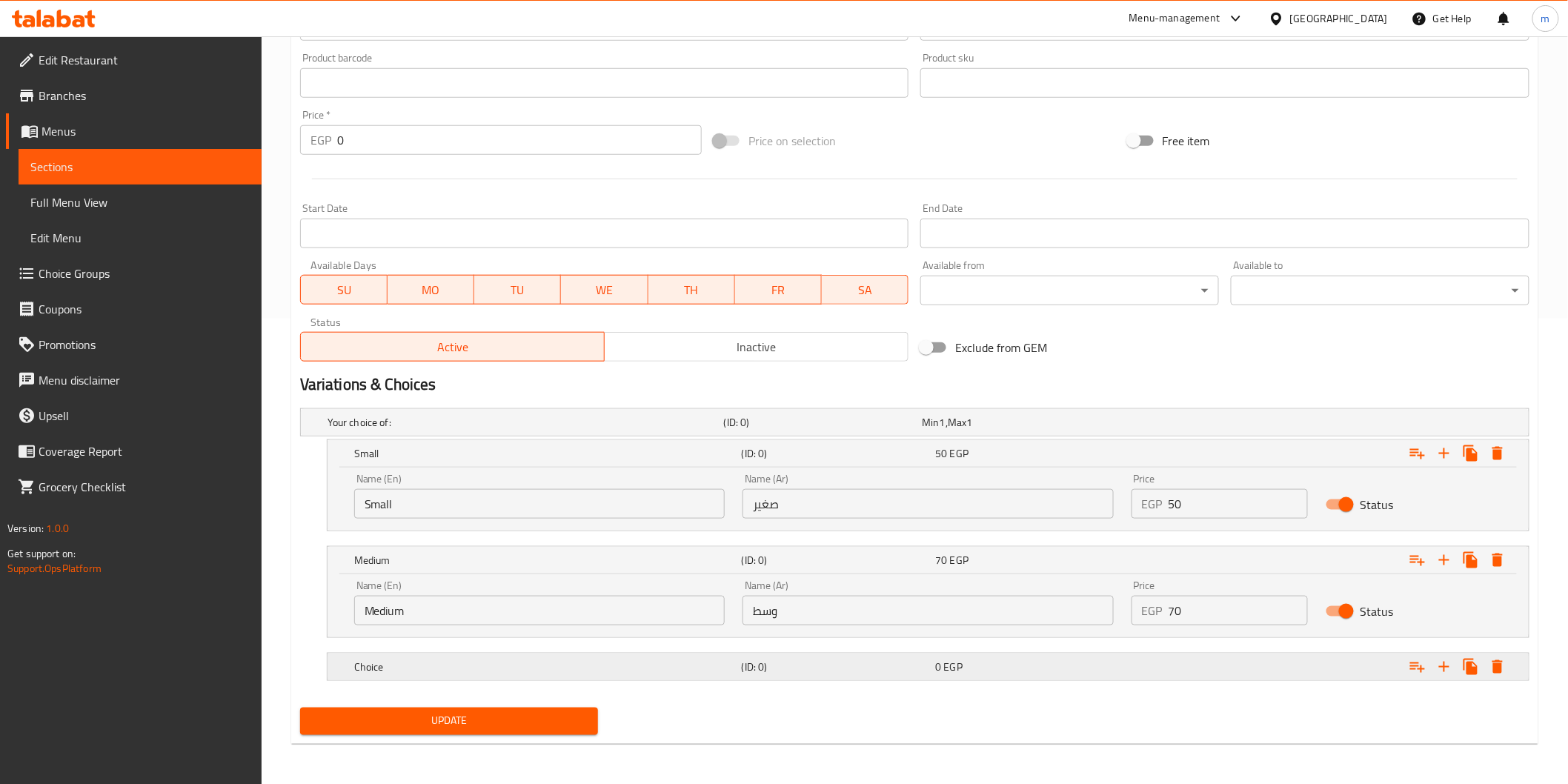
click at [702, 430] on h5 "Choice" at bounding box center [522, 423] width 390 height 15
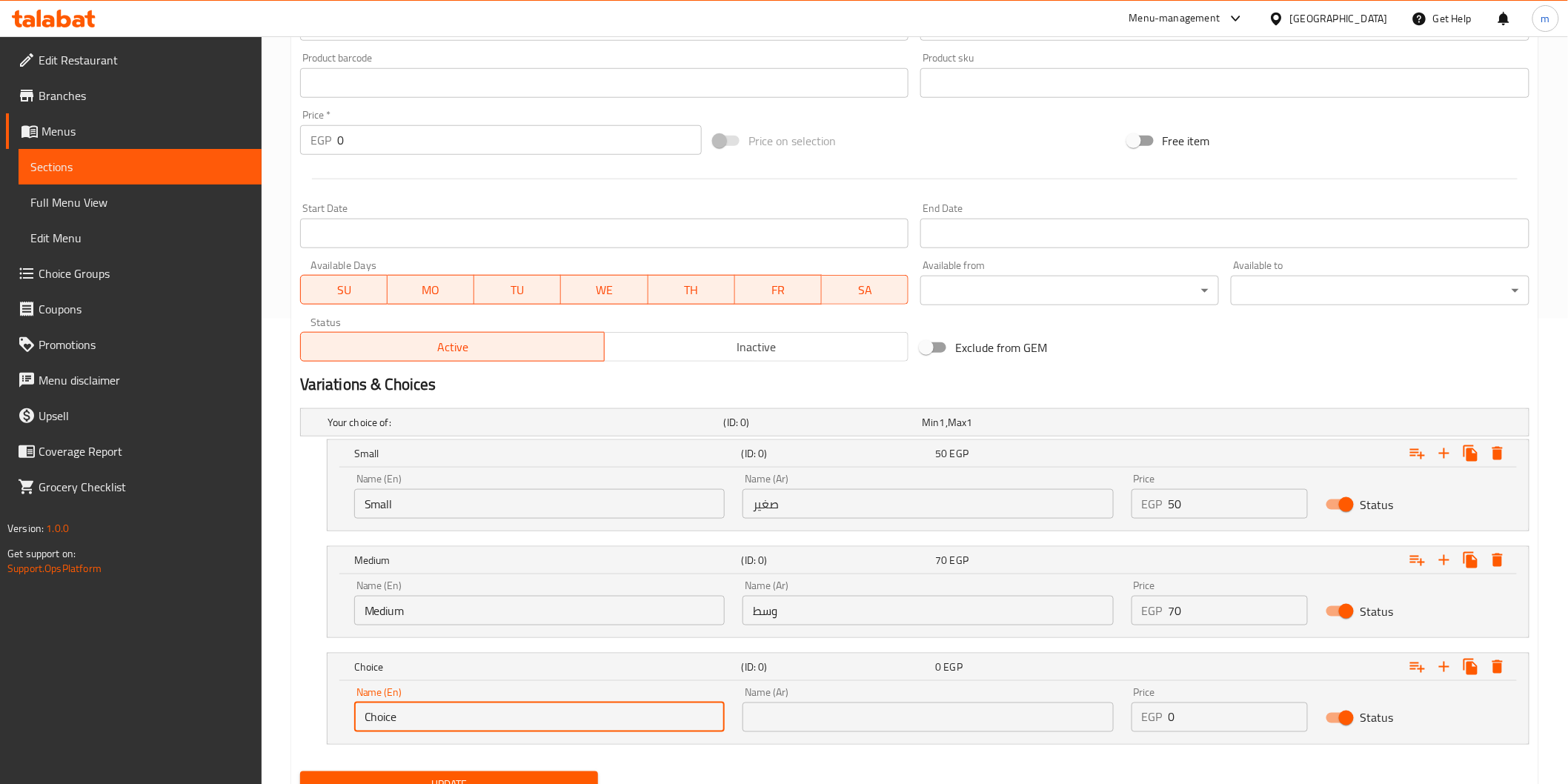
drag, startPoint x: 617, startPoint y: 719, endPoint x: 355, endPoint y: 719, distance: 262.0
click at [355, 719] on input "Choice" at bounding box center [539, 718] width 370 height 30
type input "/"
type input "Large"
click at [895, 713] on input "text" at bounding box center [927, 718] width 370 height 30
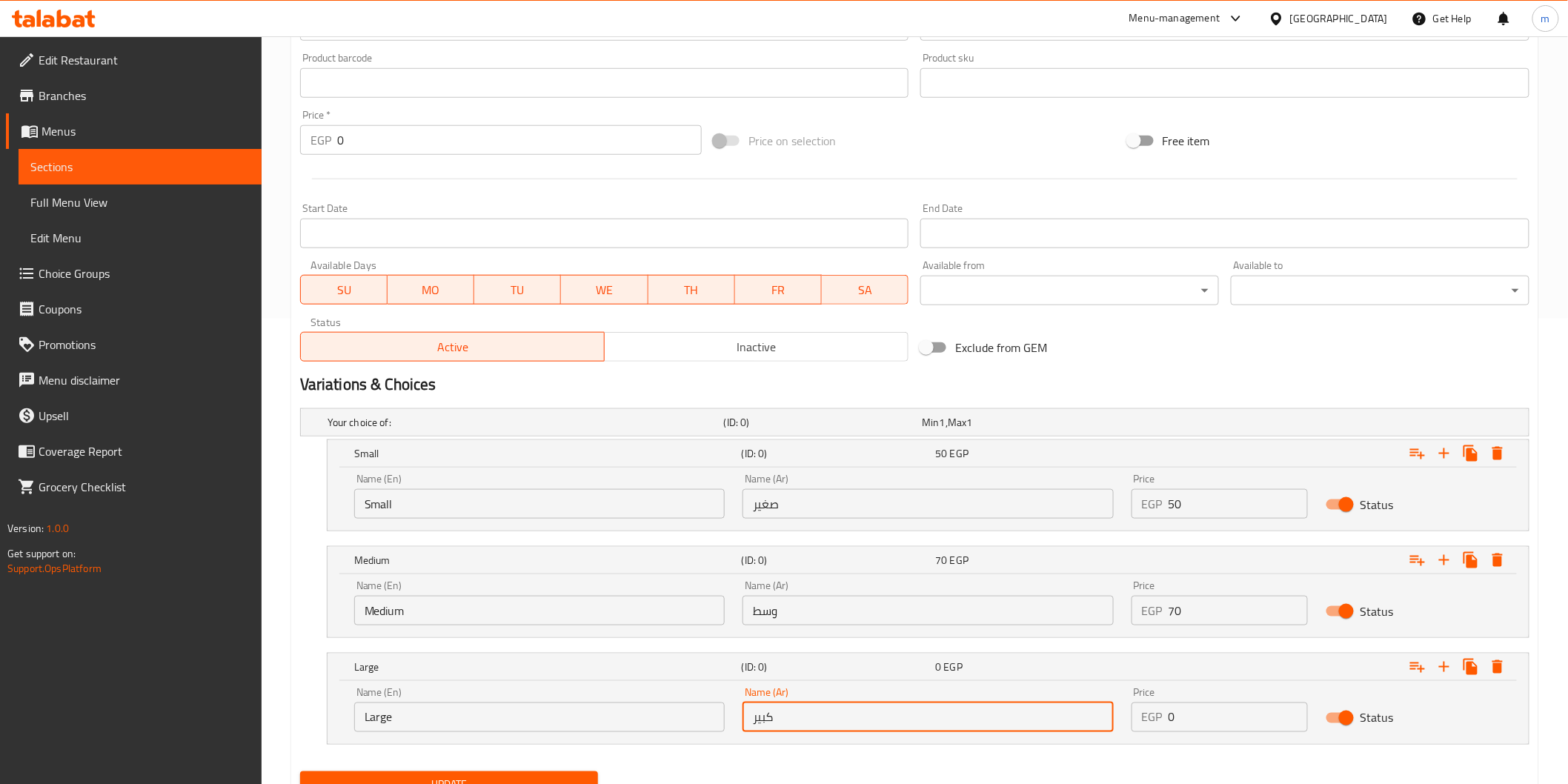
type input "كبير"
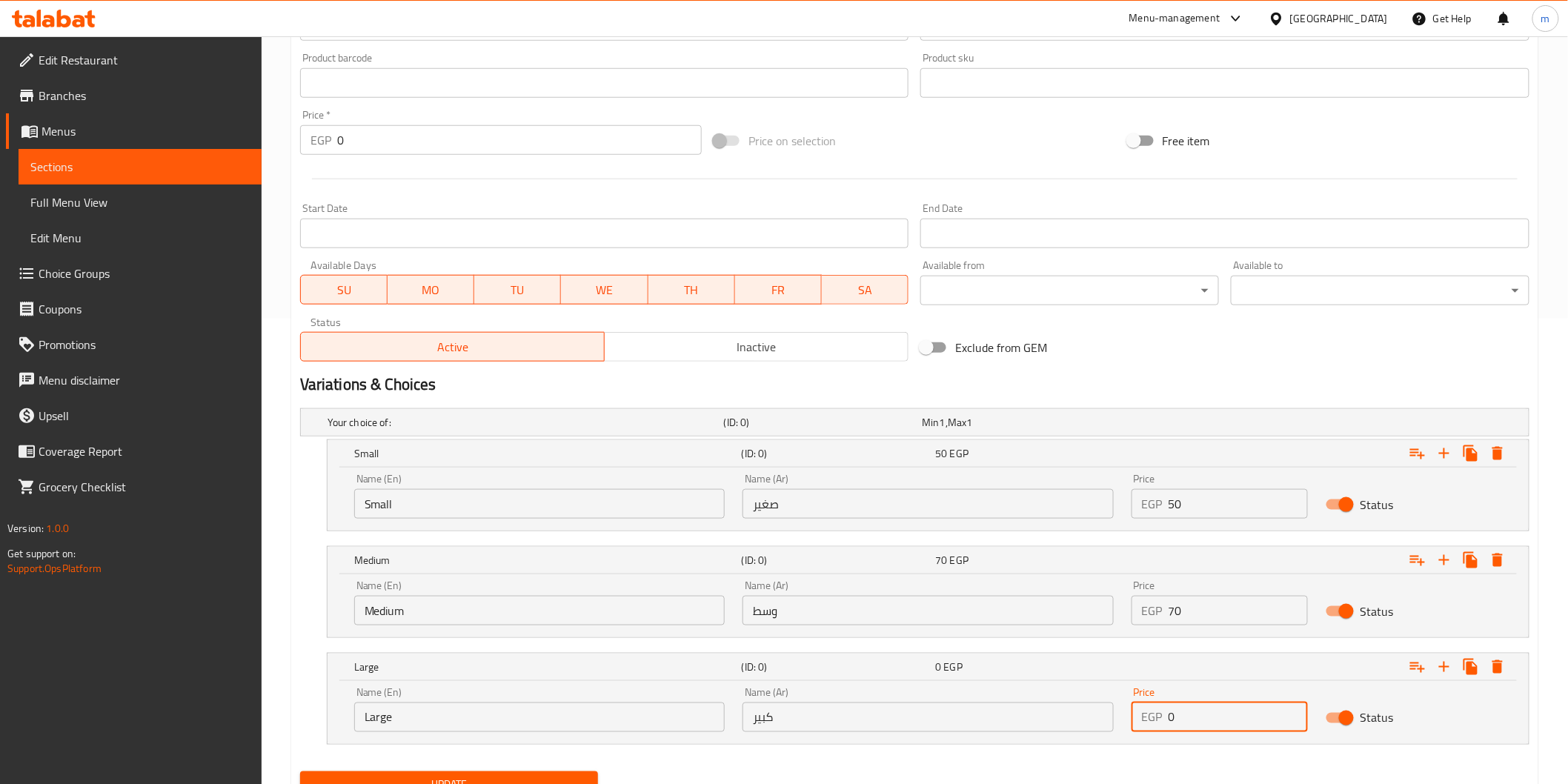
drag, startPoint x: 1200, startPoint y: 715, endPoint x: 1165, endPoint y: 718, distance: 35.1
click at [1165, 718] on div "EGP 0 Price" at bounding box center [1219, 718] width 176 height 30
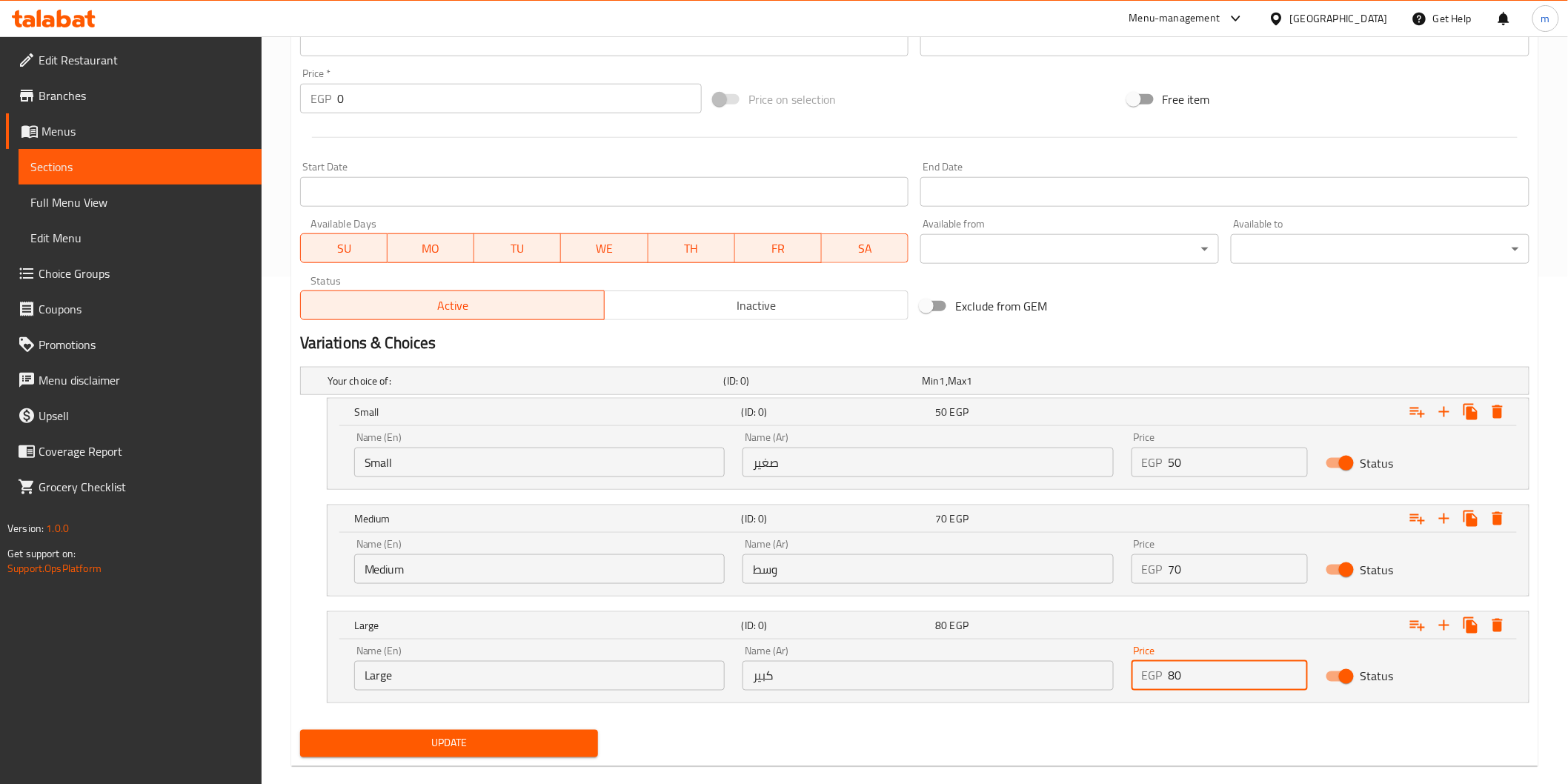
scroll to position [530, 0]
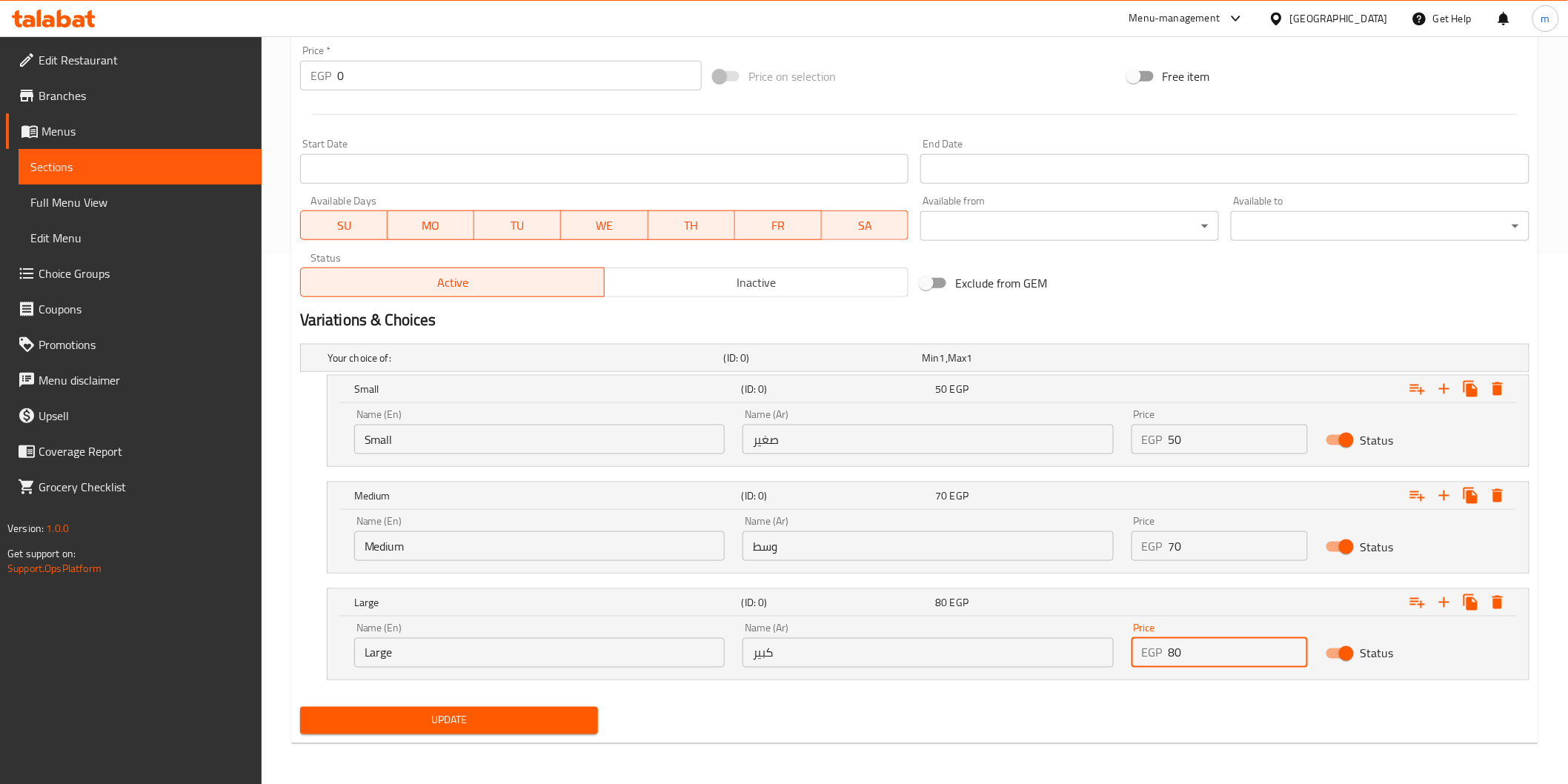
type input "80"
click at [519, 716] on span "Update" at bounding box center [450, 721] width 275 height 18
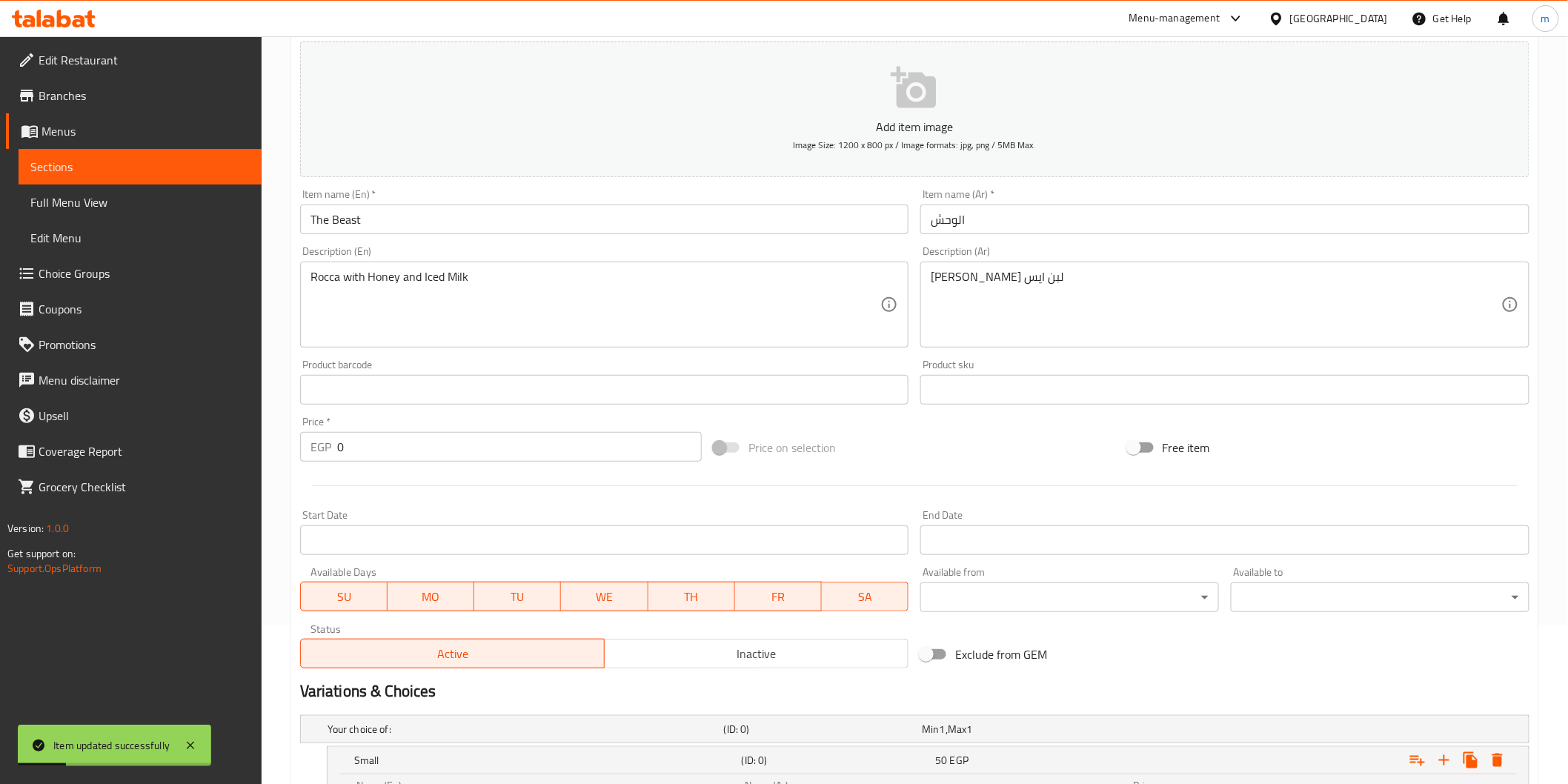
scroll to position [0, 0]
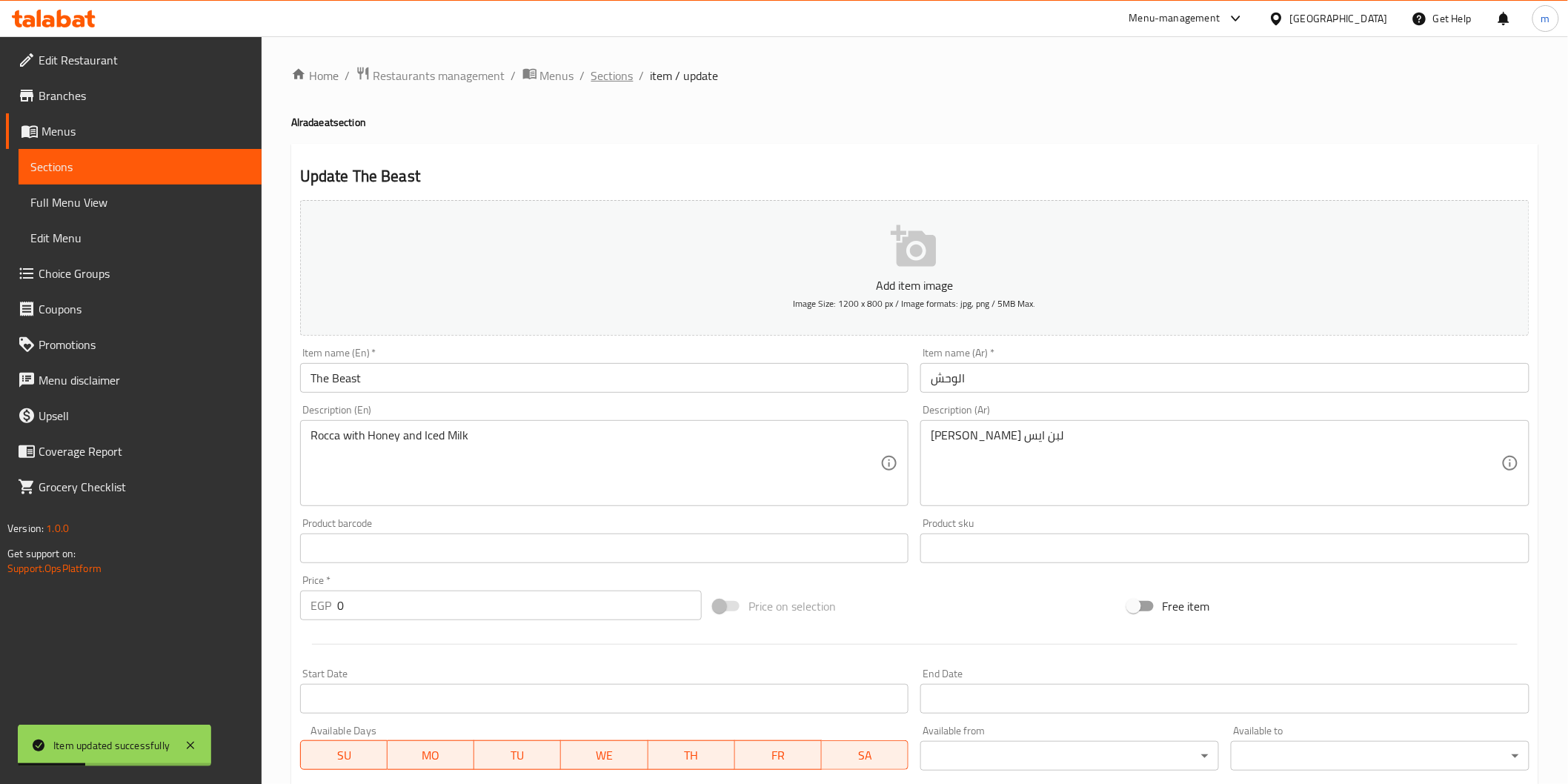
click at [615, 70] on span "Sections" at bounding box center [612, 75] width 42 height 17
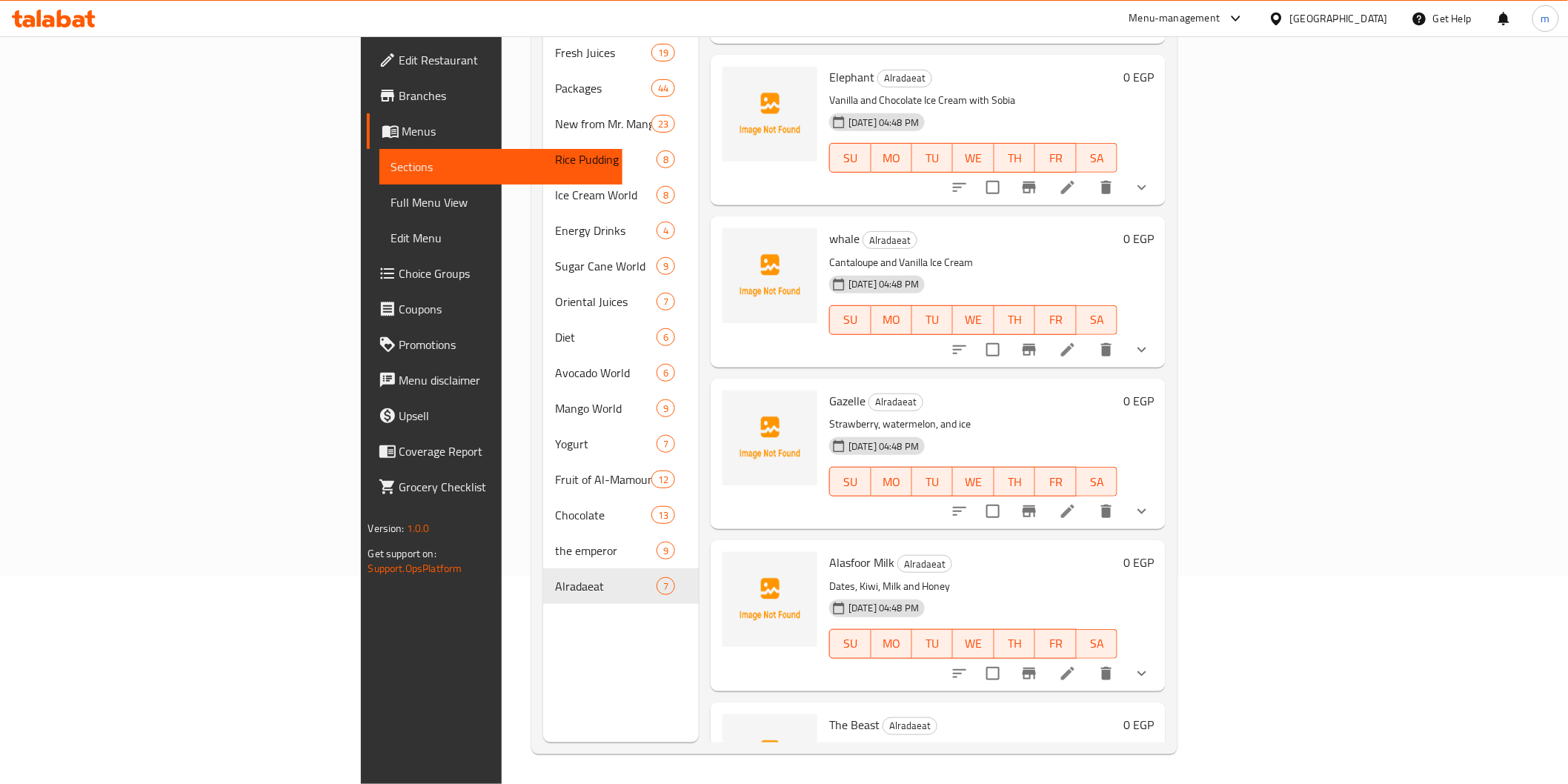
scroll to position [385, 0]
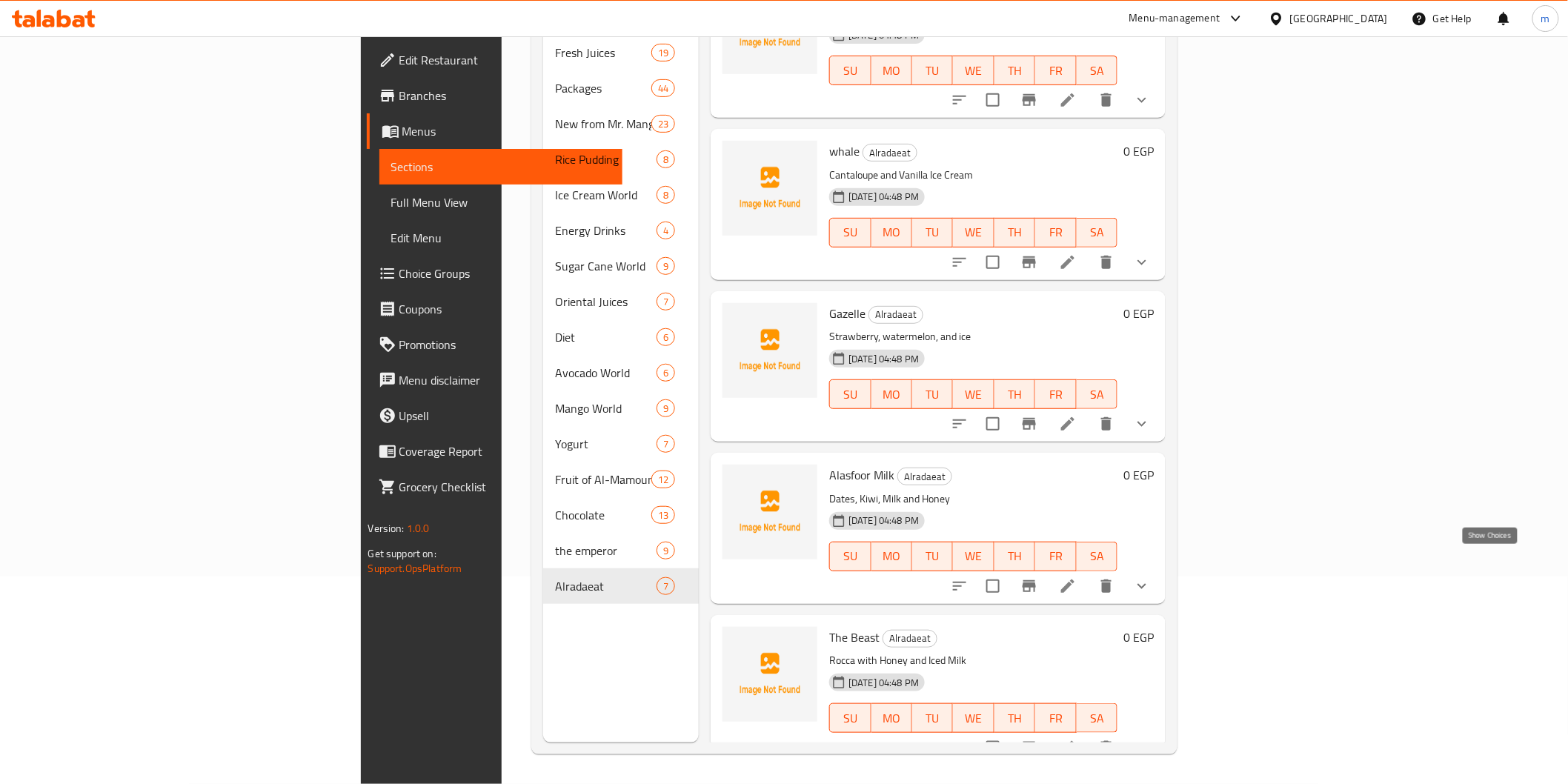
click at [1151, 578] on icon "show more" at bounding box center [1141, 586] width 17 height 17
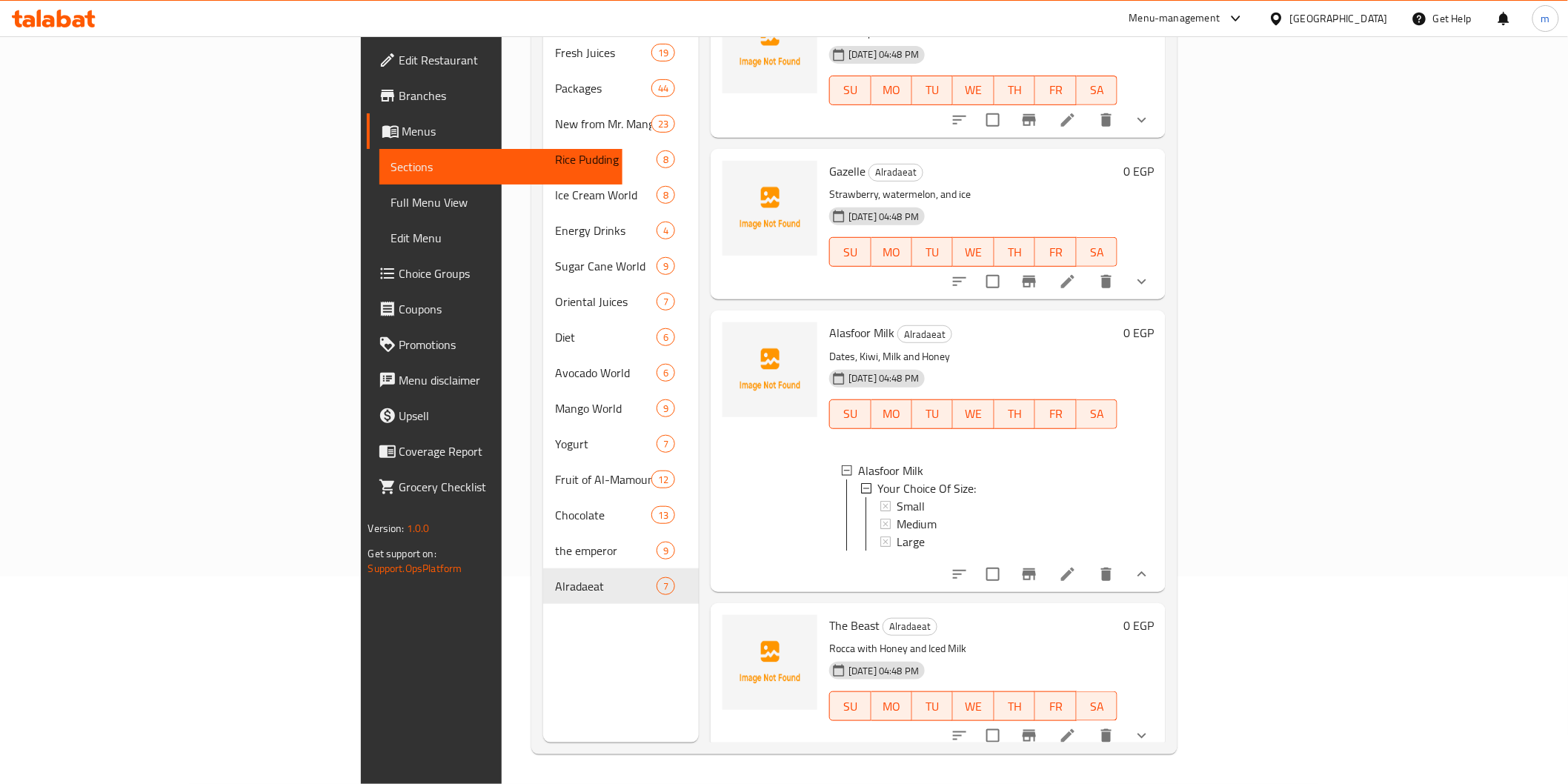
scroll to position [2, 0]
click at [1077, 565] on icon at bounding box center [1067, 573] width 17 height 17
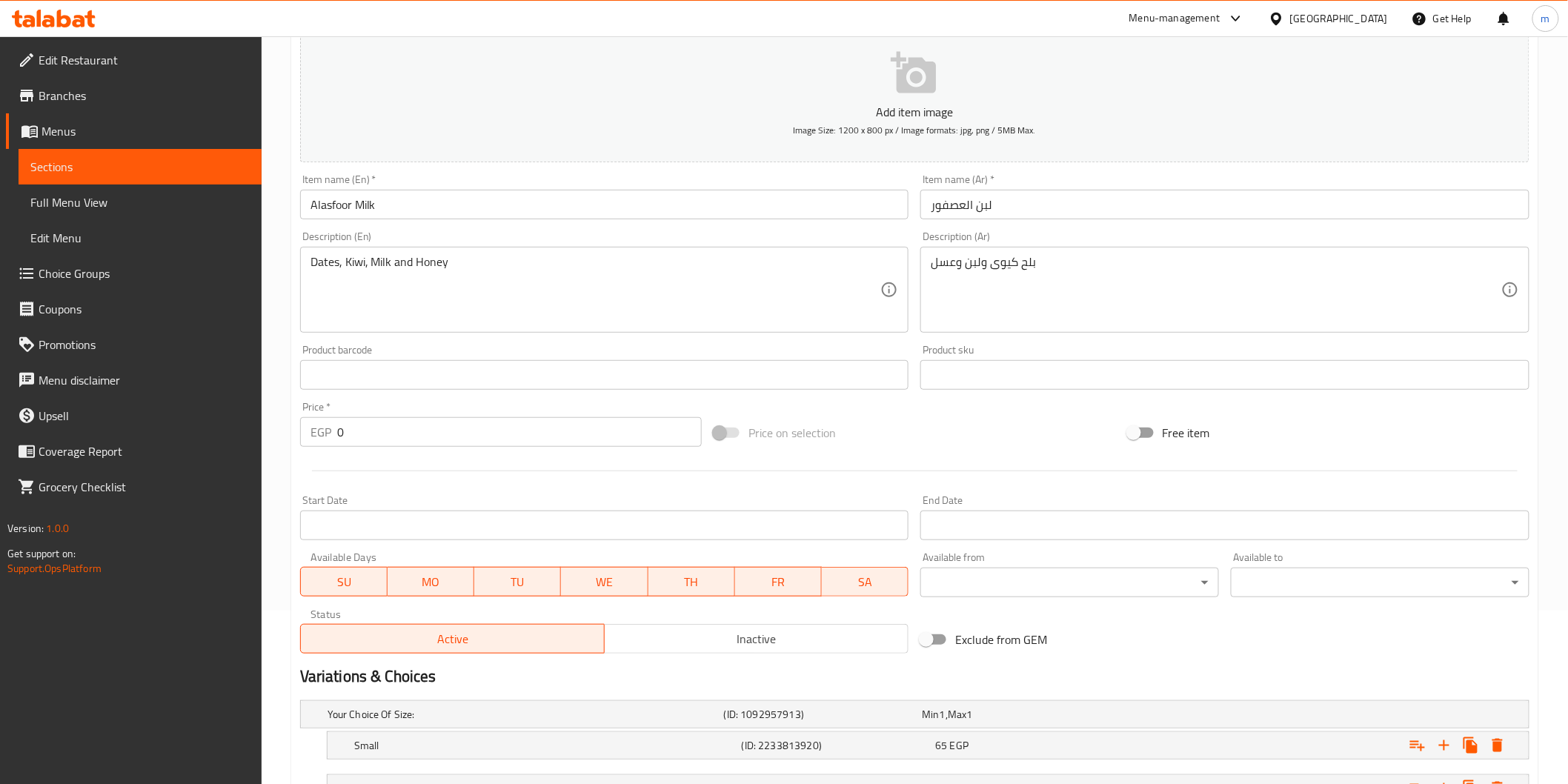
scroll to position [339, 0]
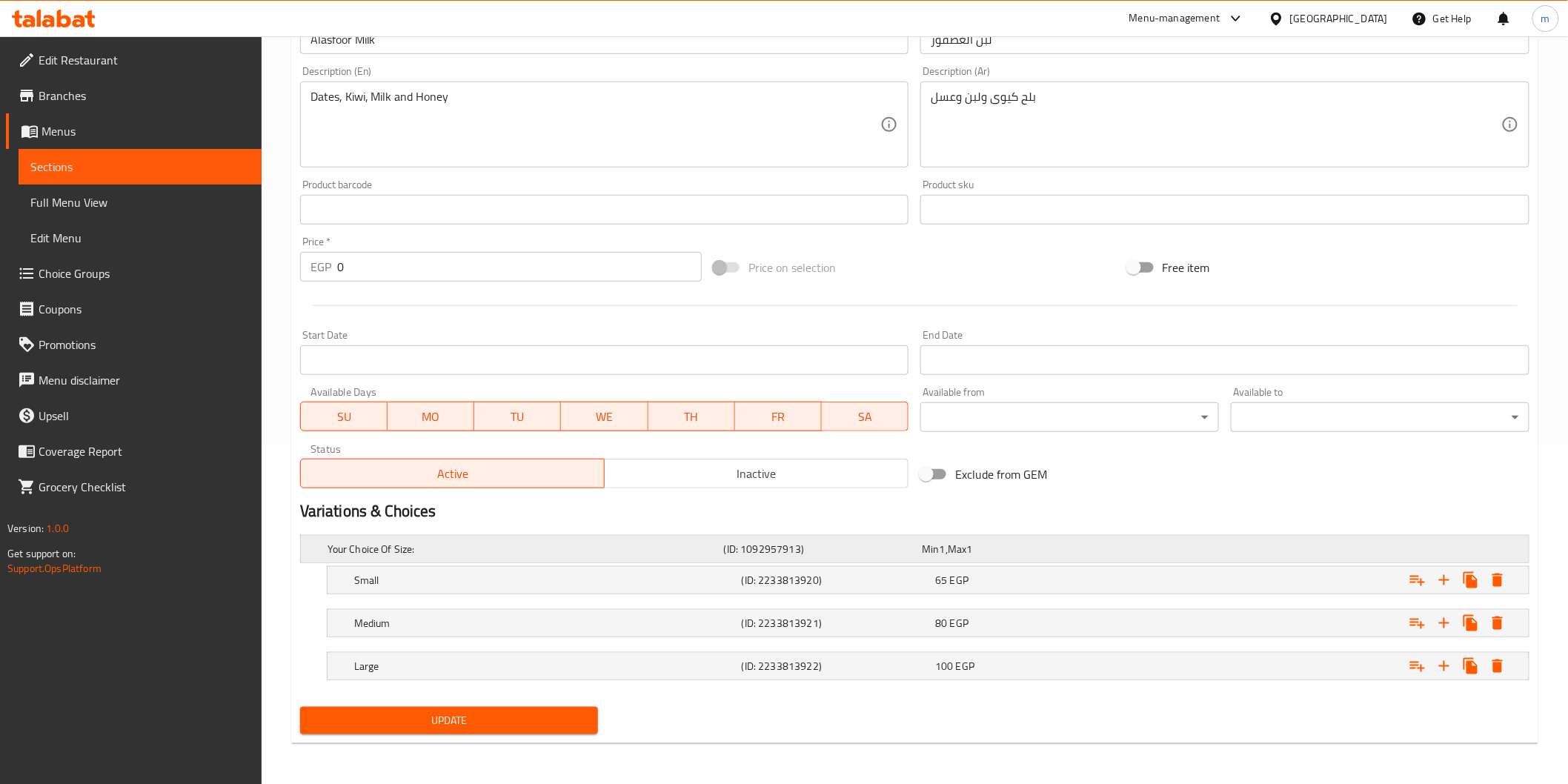
click at [487, 553] on h5 "Your Choice Of Size:" at bounding box center [522, 549] width 390 height 15
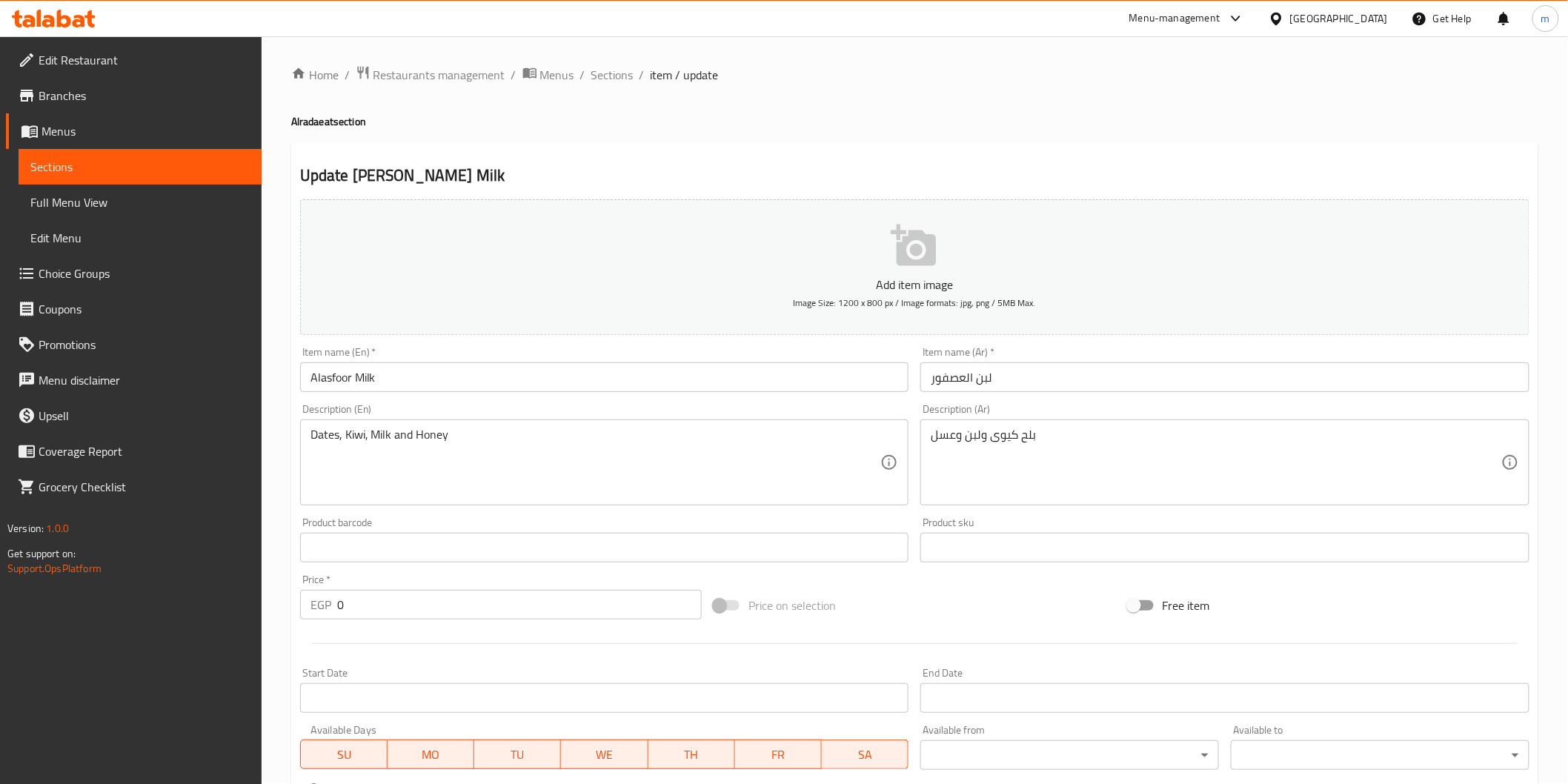
scroll to position [0, 0]
click at [602, 75] on span "Sections" at bounding box center [612, 75] width 42 height 17
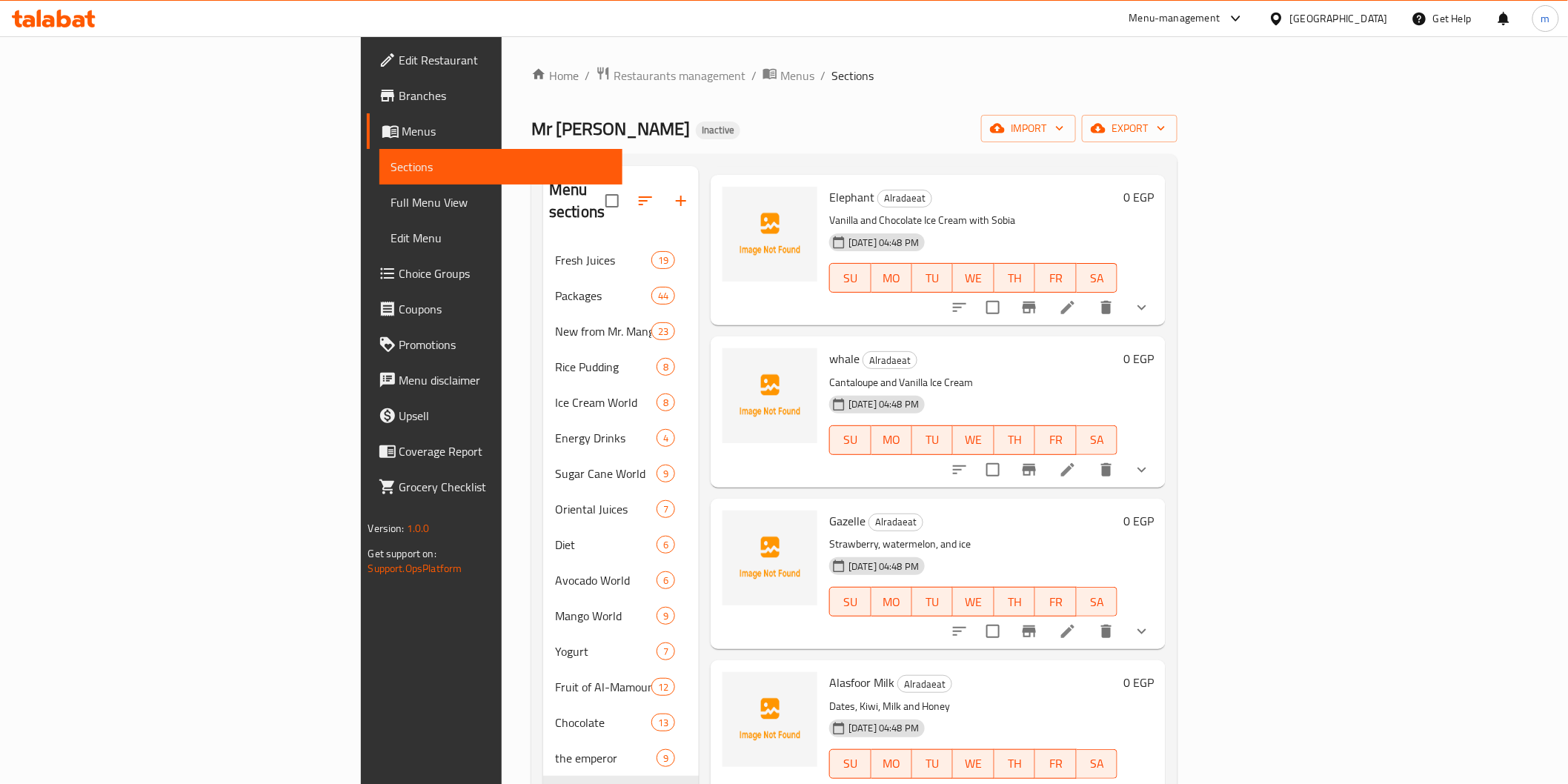
scroll to position [207, 0]
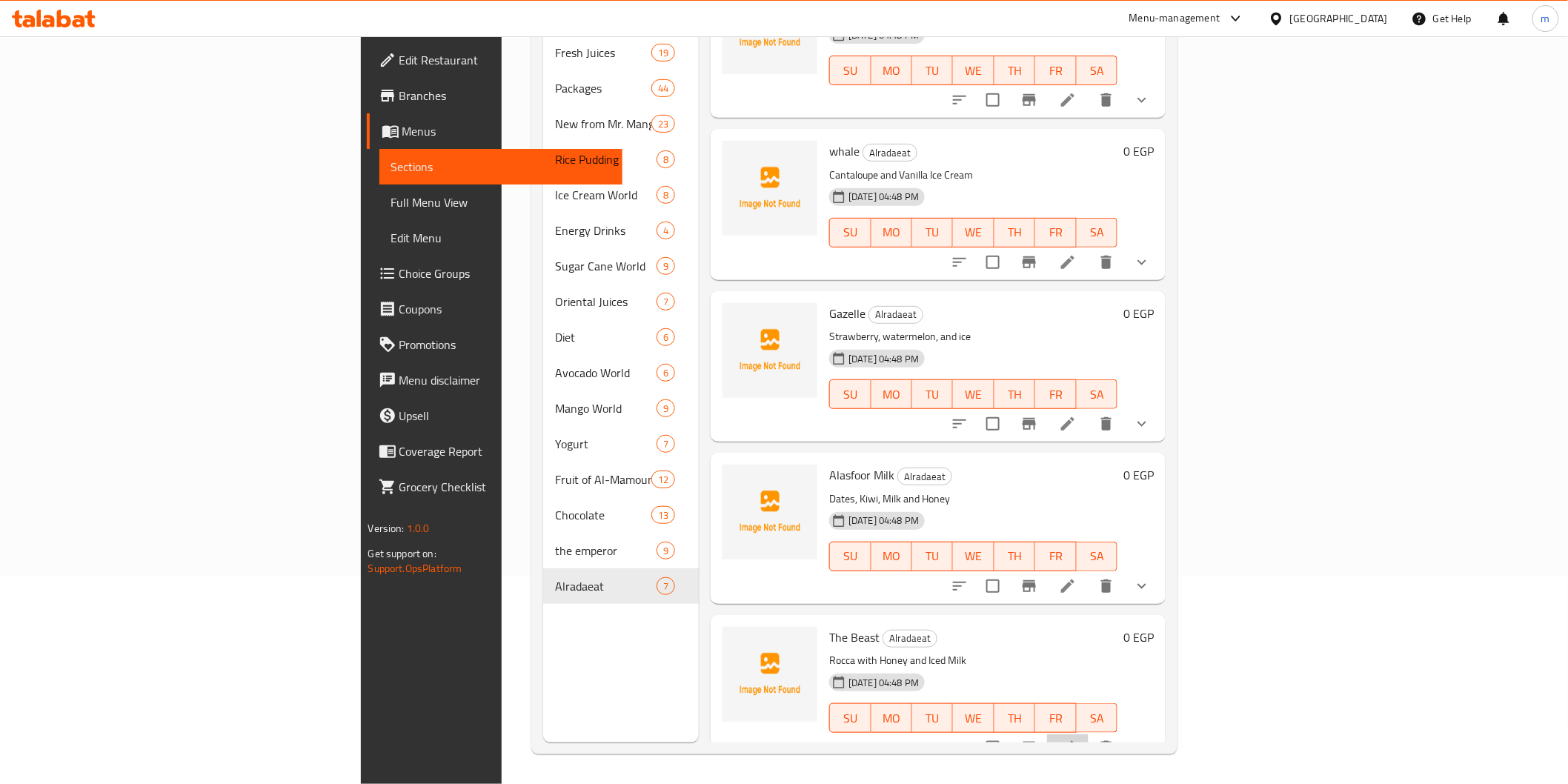
click at [1088, 736] on li at bounding box center [1068, 748] width 41 height 27
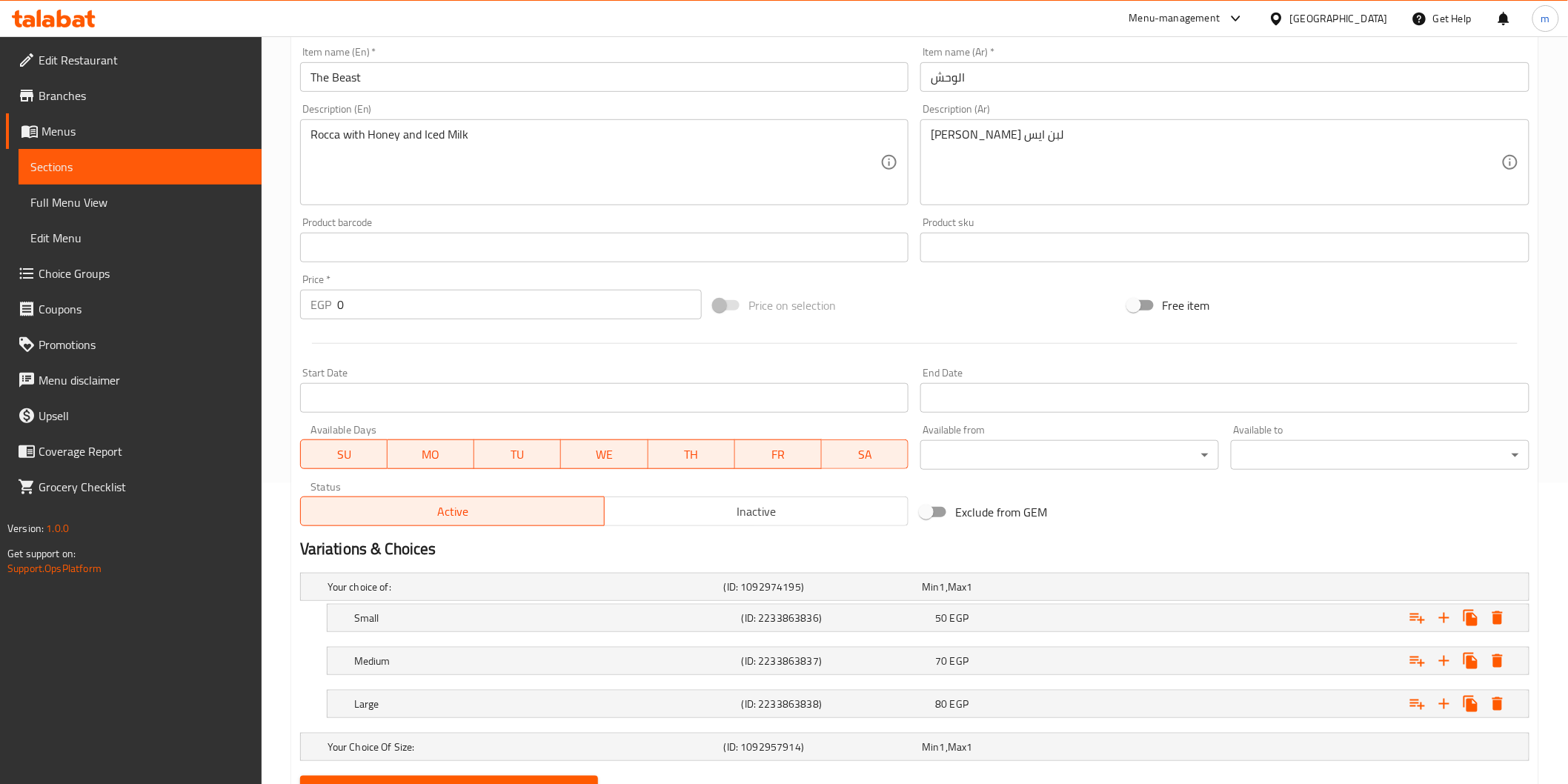
scroll to position [370, 0]
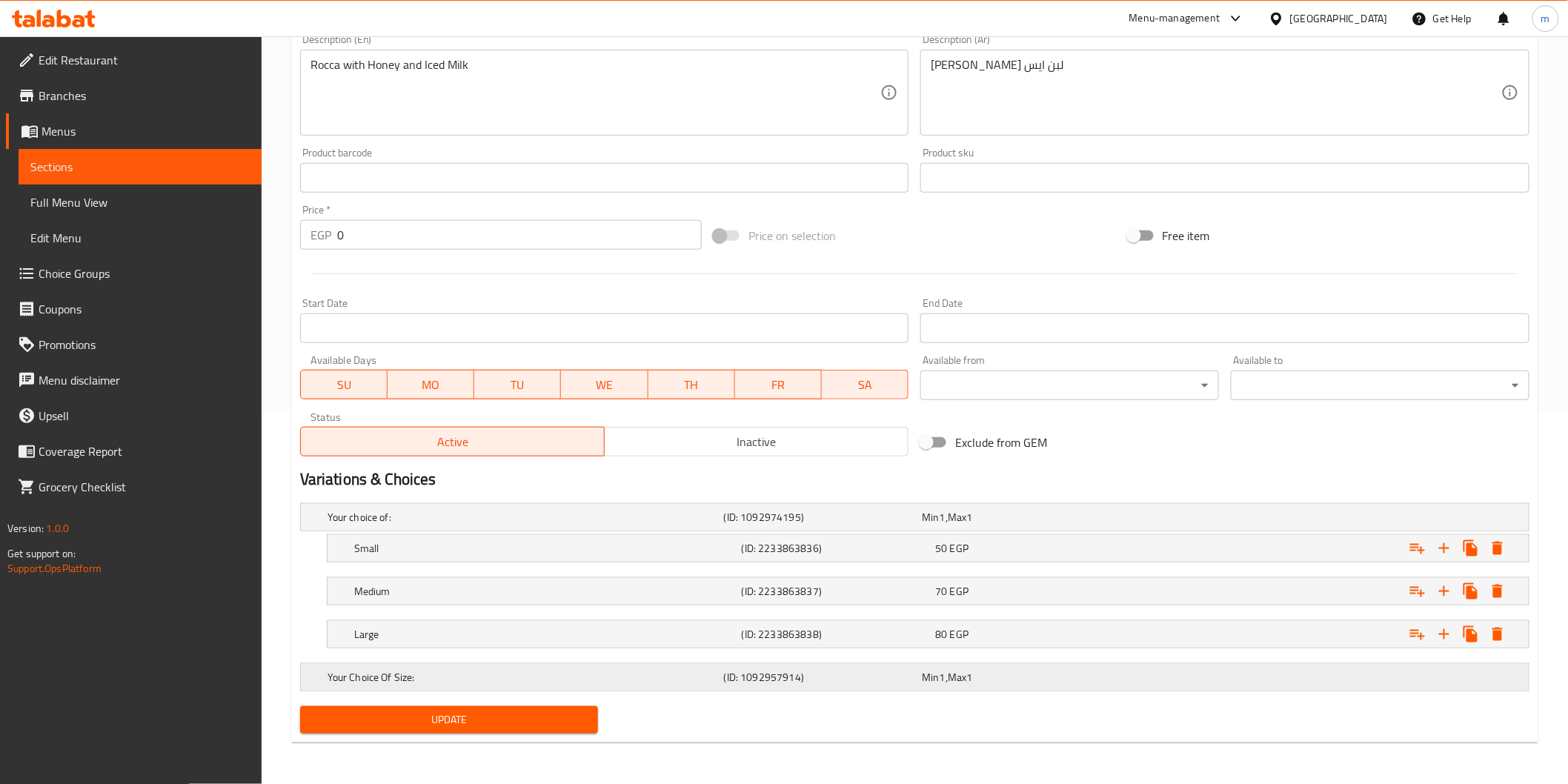
click at [495, 525] on h5 "Your Choice Of Size:" at bounding box center [522, 517] width 390 height 15
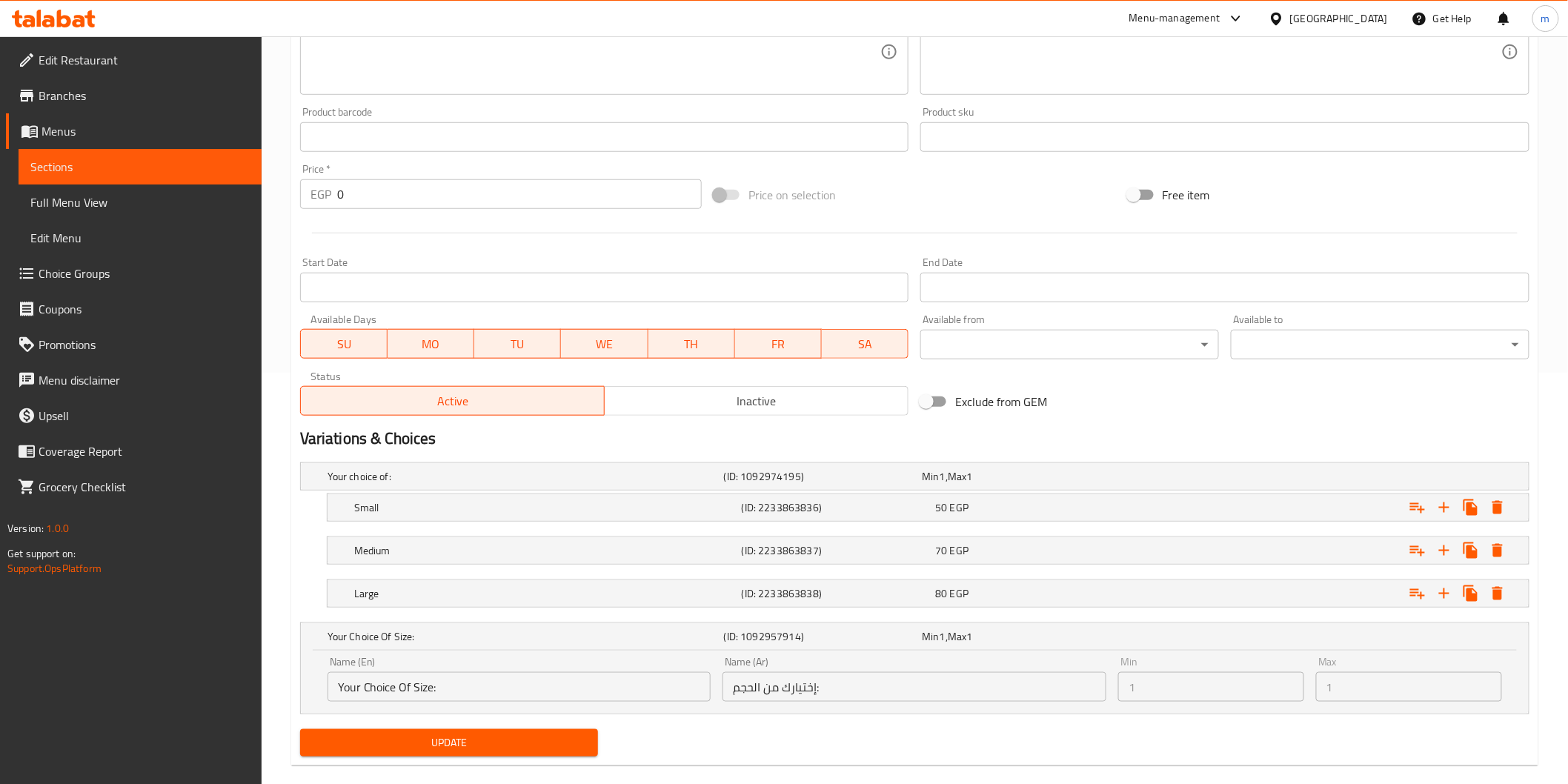
scroll to position [433, 0]
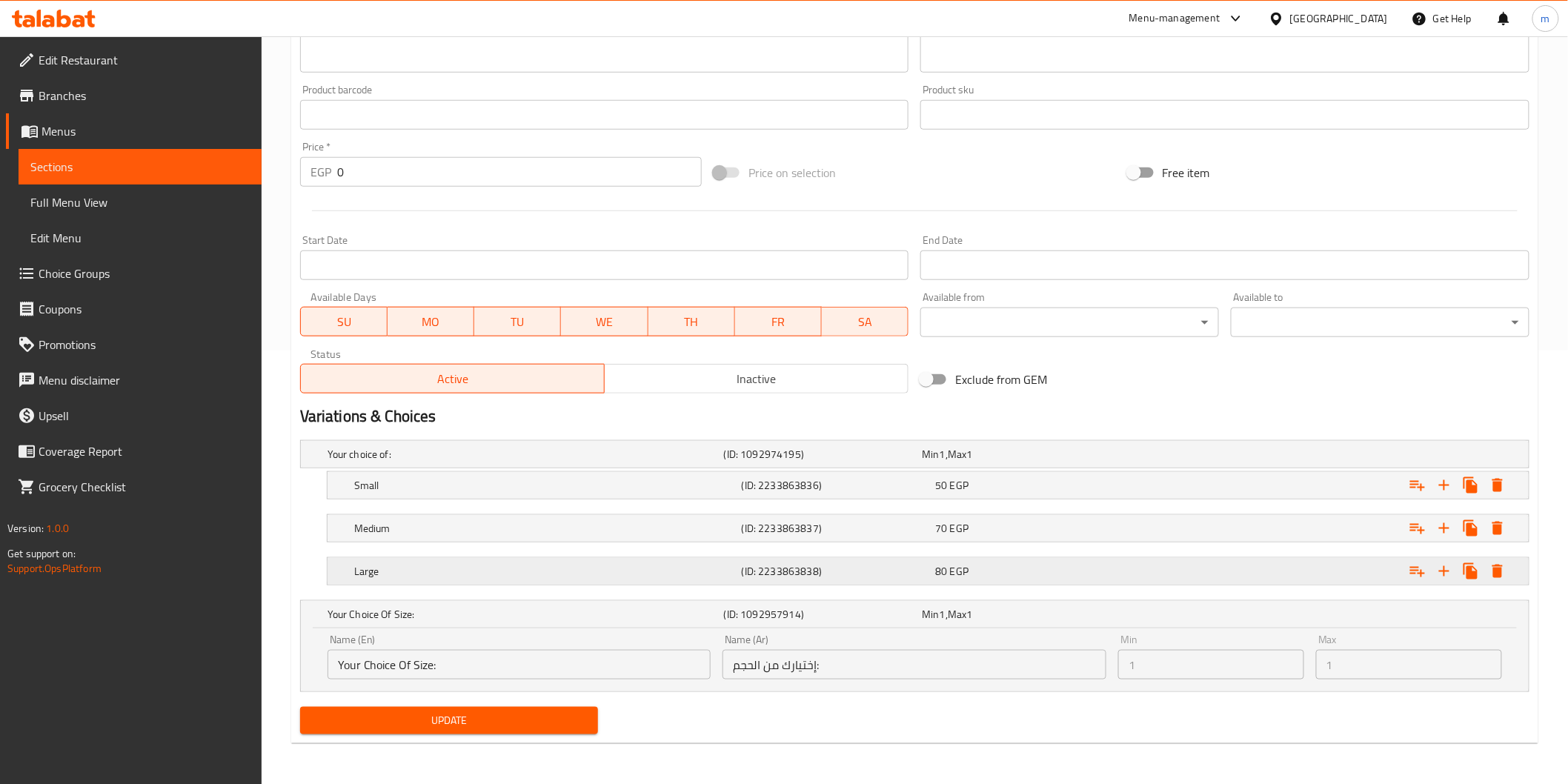
drag, startPoint x: 331, startPoint y: 624, endPoint x: 1417, endPoint y: 574, distance: 1087.2
click at [1417, 495] on icon "Expand" at bounding box center [1416, 485] width 17 height 17
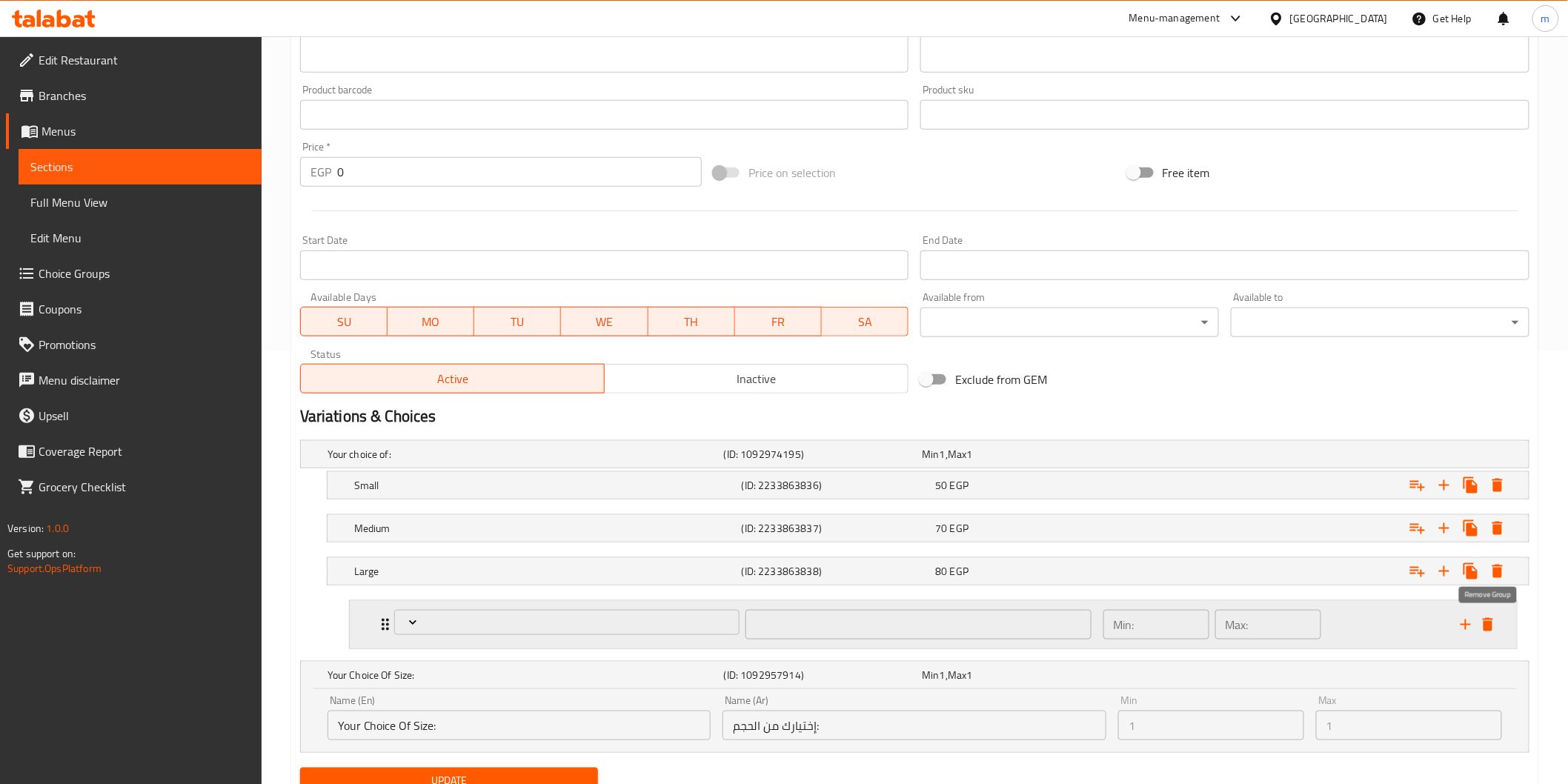
click at [1491, 622] on icon "delete" at bounding box center [1488, 625] width 11 height 13
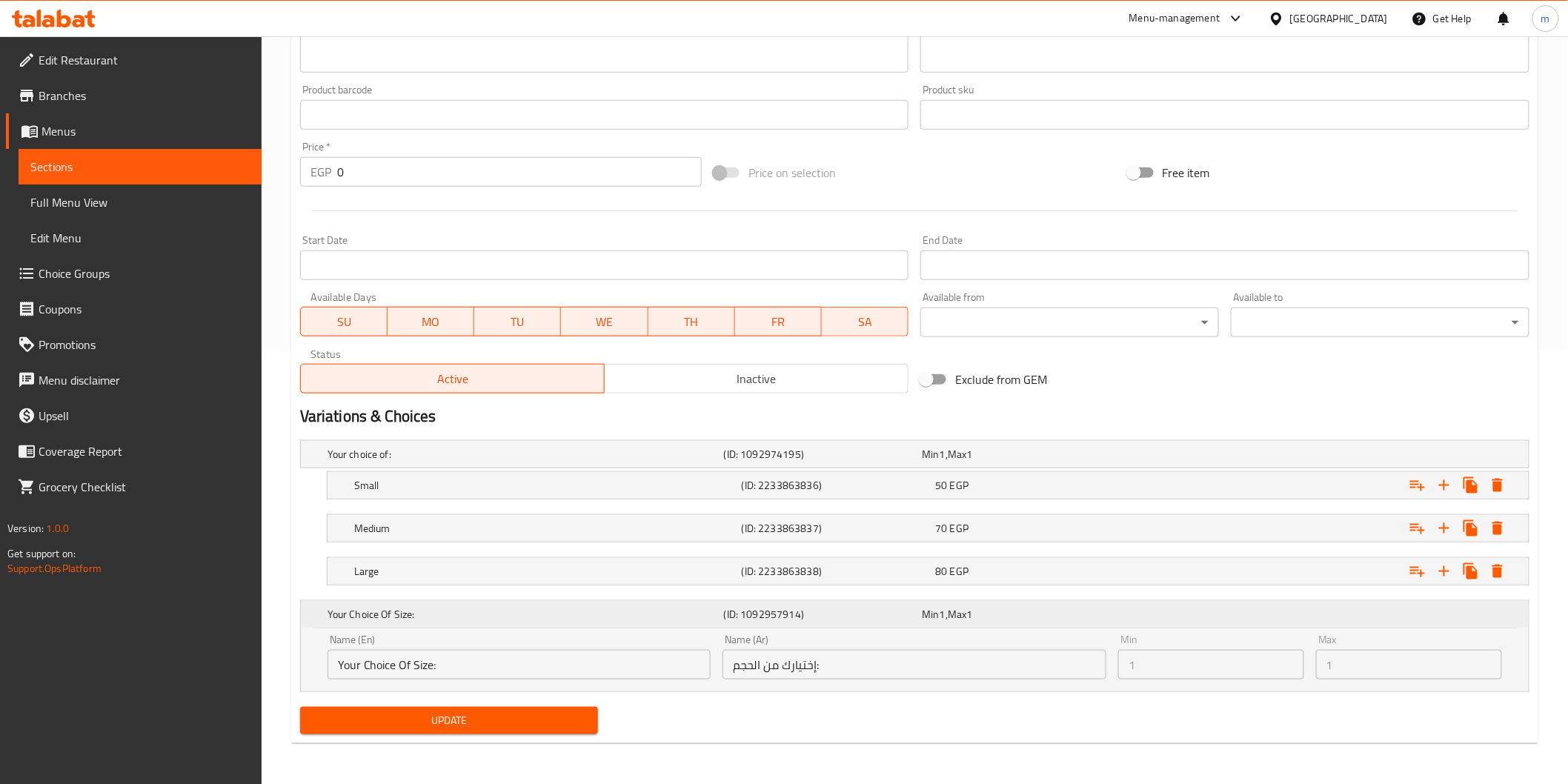
click at [369, 625] on div "Your Choice Of Size: (ID: 1092957914) Min 1 , Max 1" at bounding box center [919, 614] width 1189 height 32
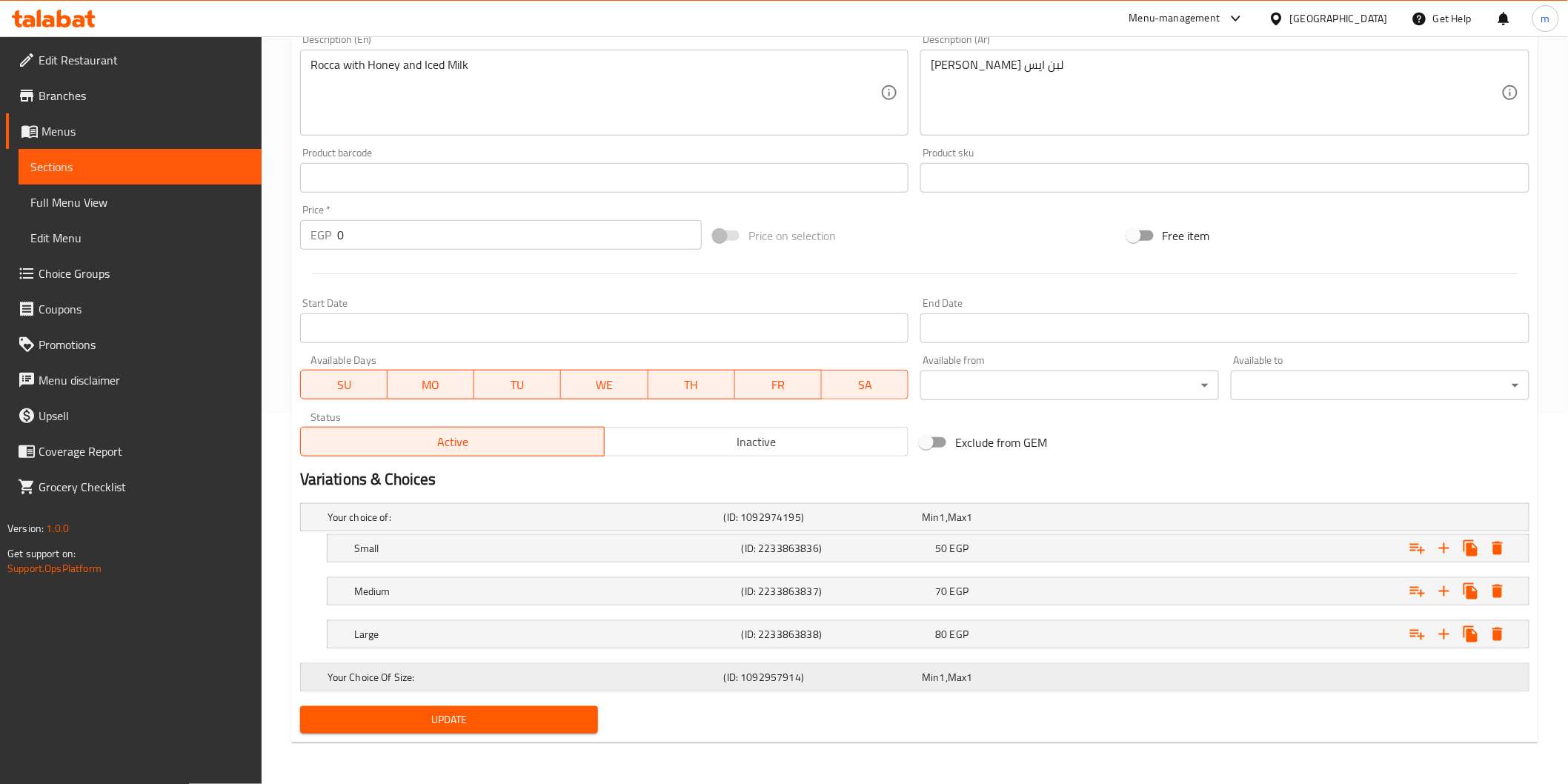
click at [818, 528] on div "(ID: 1092957914)" at bounding box center [820, 517] width 199 height 21
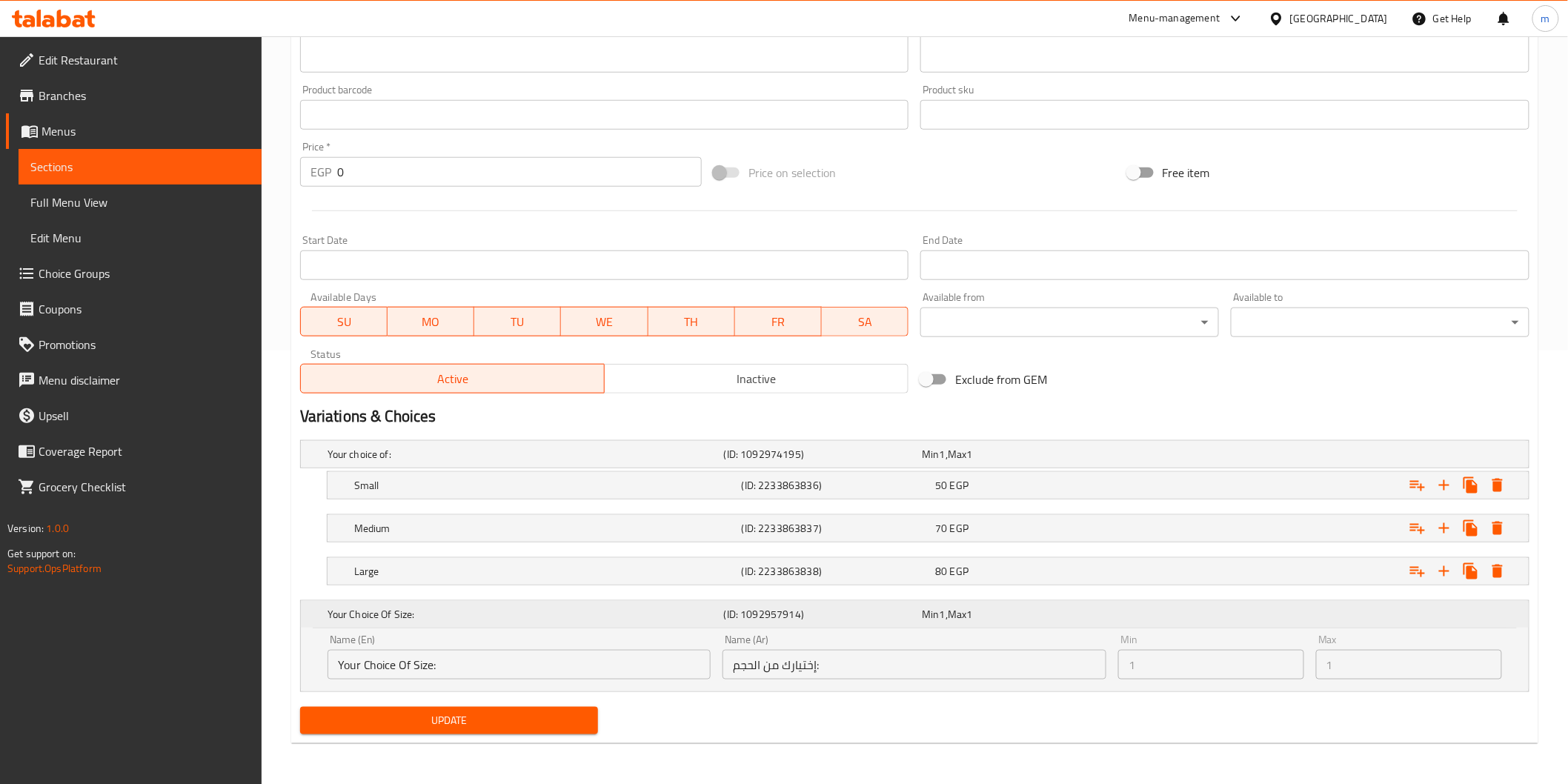
click at [312, 605] on div "Your Choice Of Size: (ID: 1092957914) Min 1 , Max 1" at bounding box center [914, 614] width 1228 height 27
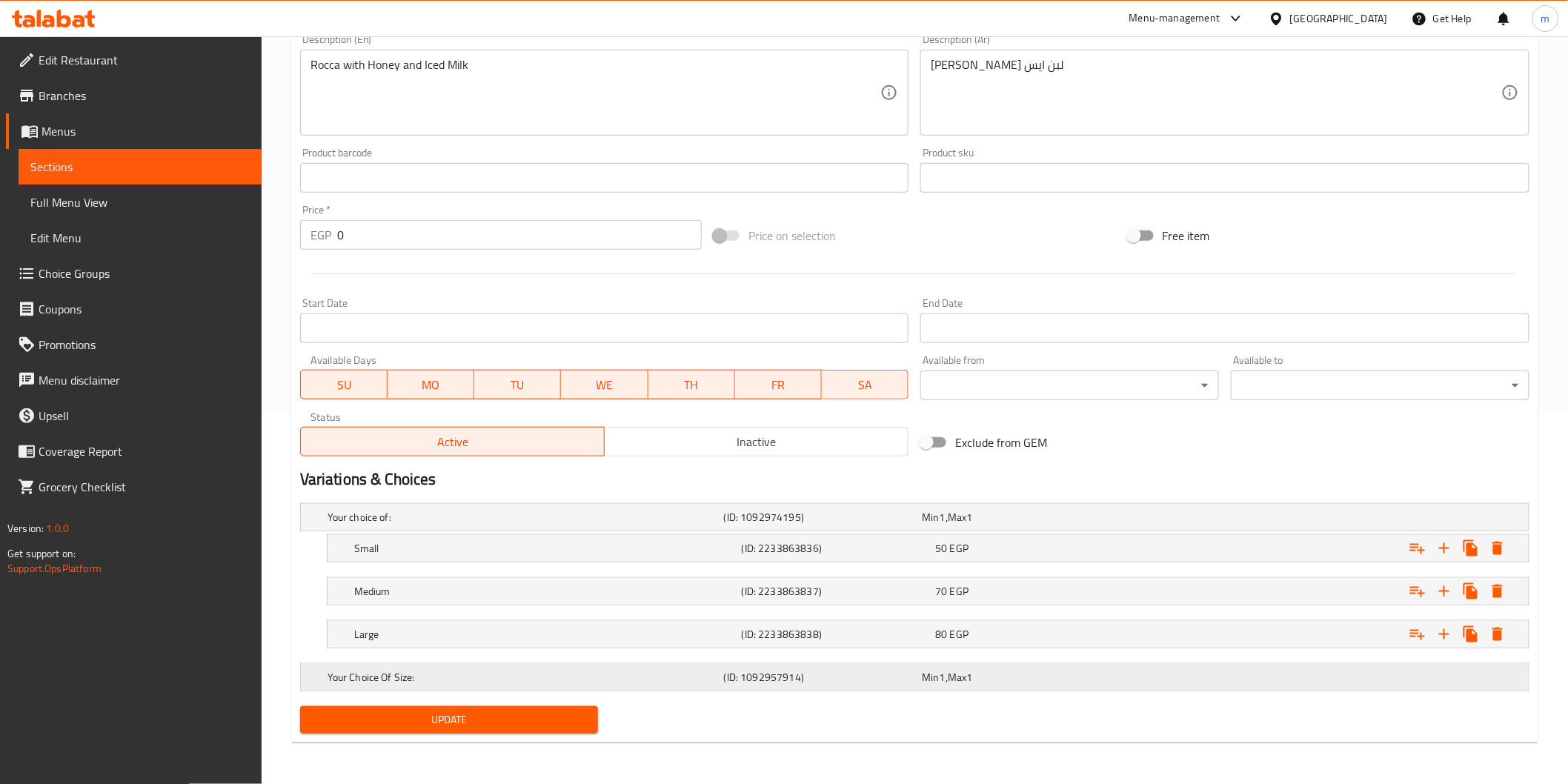
scroll to position [370, 0]
click at [354, 510] on h5 "Your choice of:" at bounding box center [522, 517] width 390 height 15
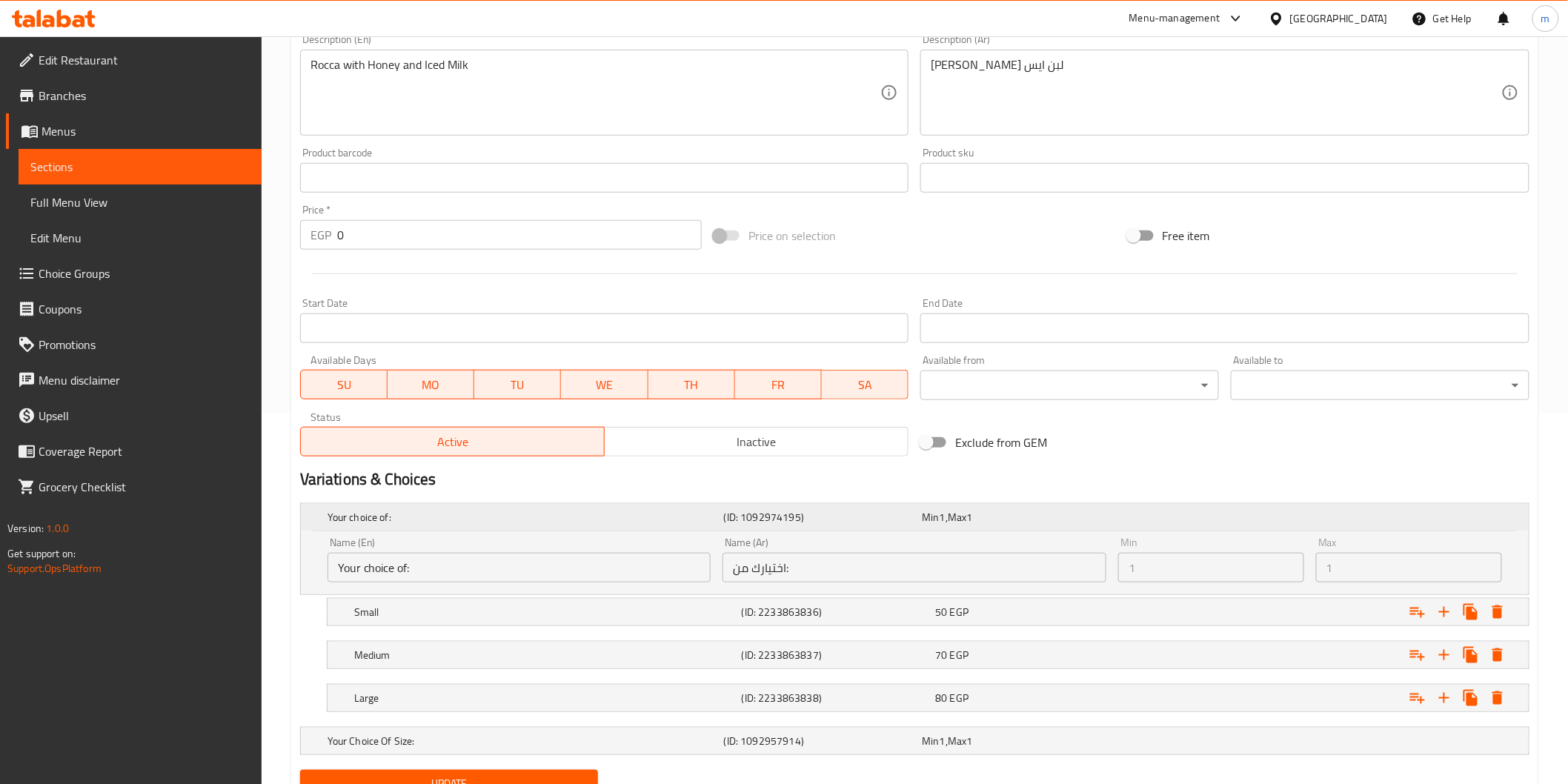
click at [354, 510] on h5 "Your choice of:" at bounding box center [522, 517] width 390 height 15
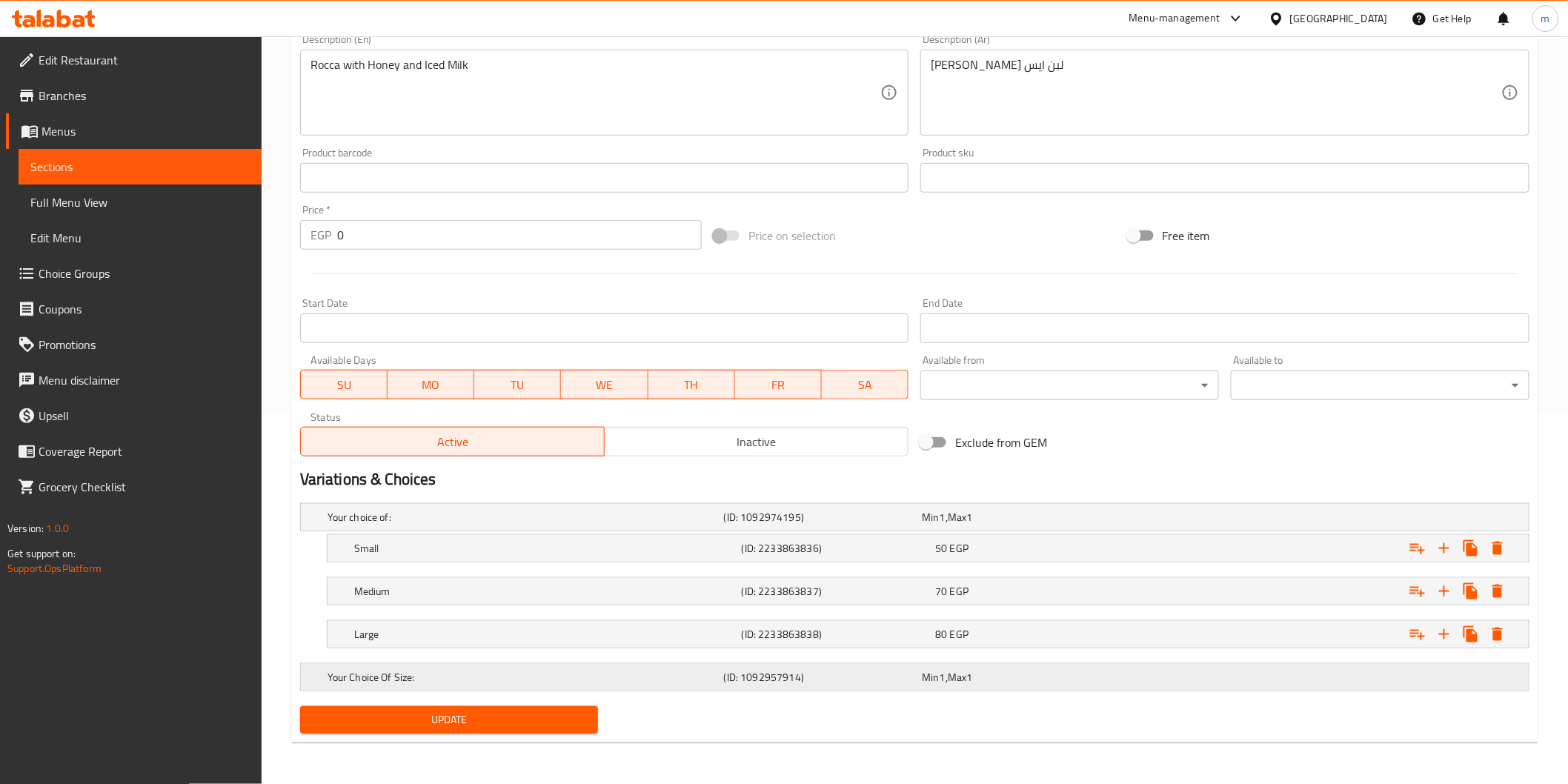
click at [374, 525] on h5 "Your Choice Of Size:" at bounding box center [522, 517] width 390 height 15
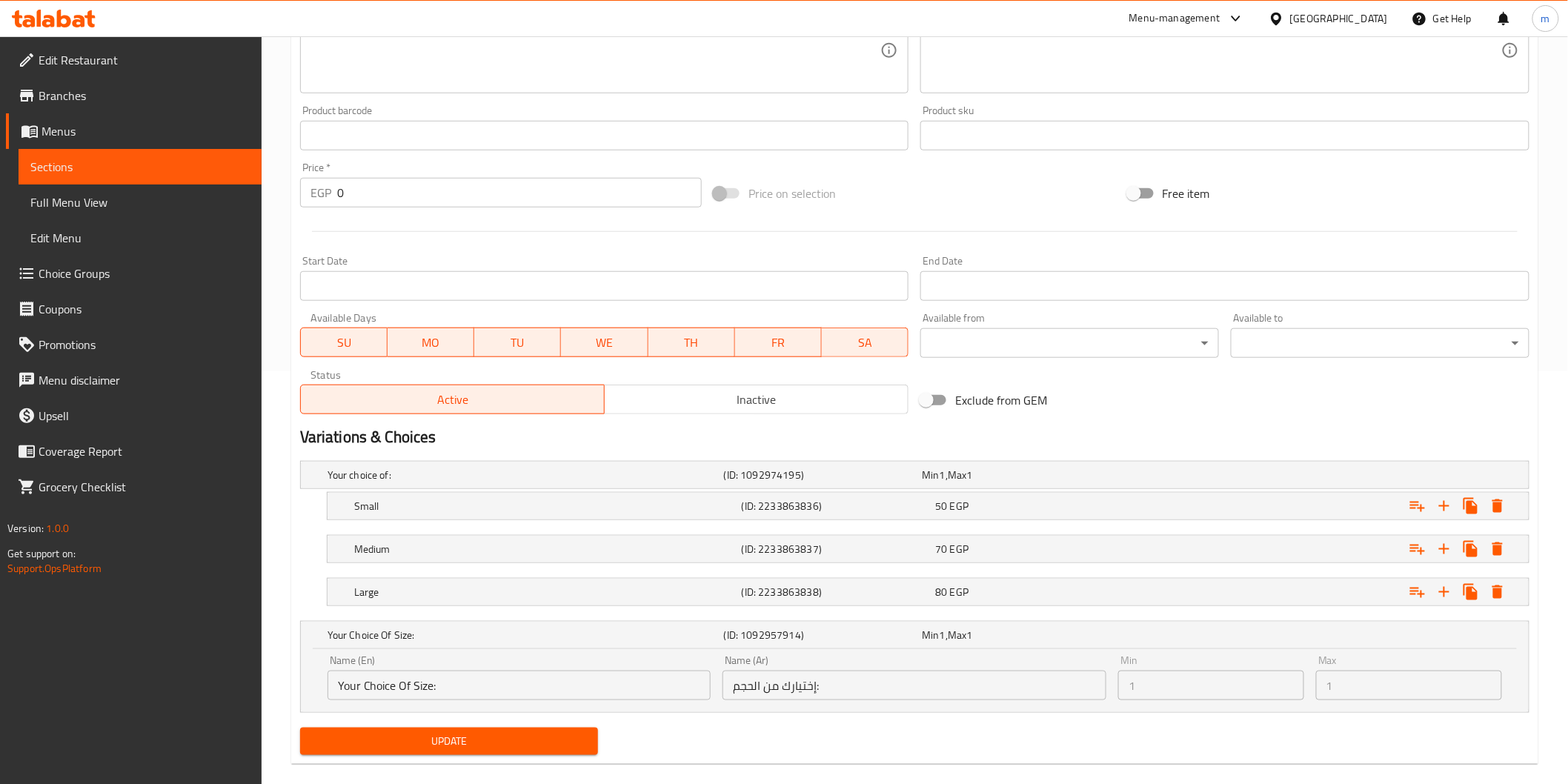
scroll to position [433, 0]
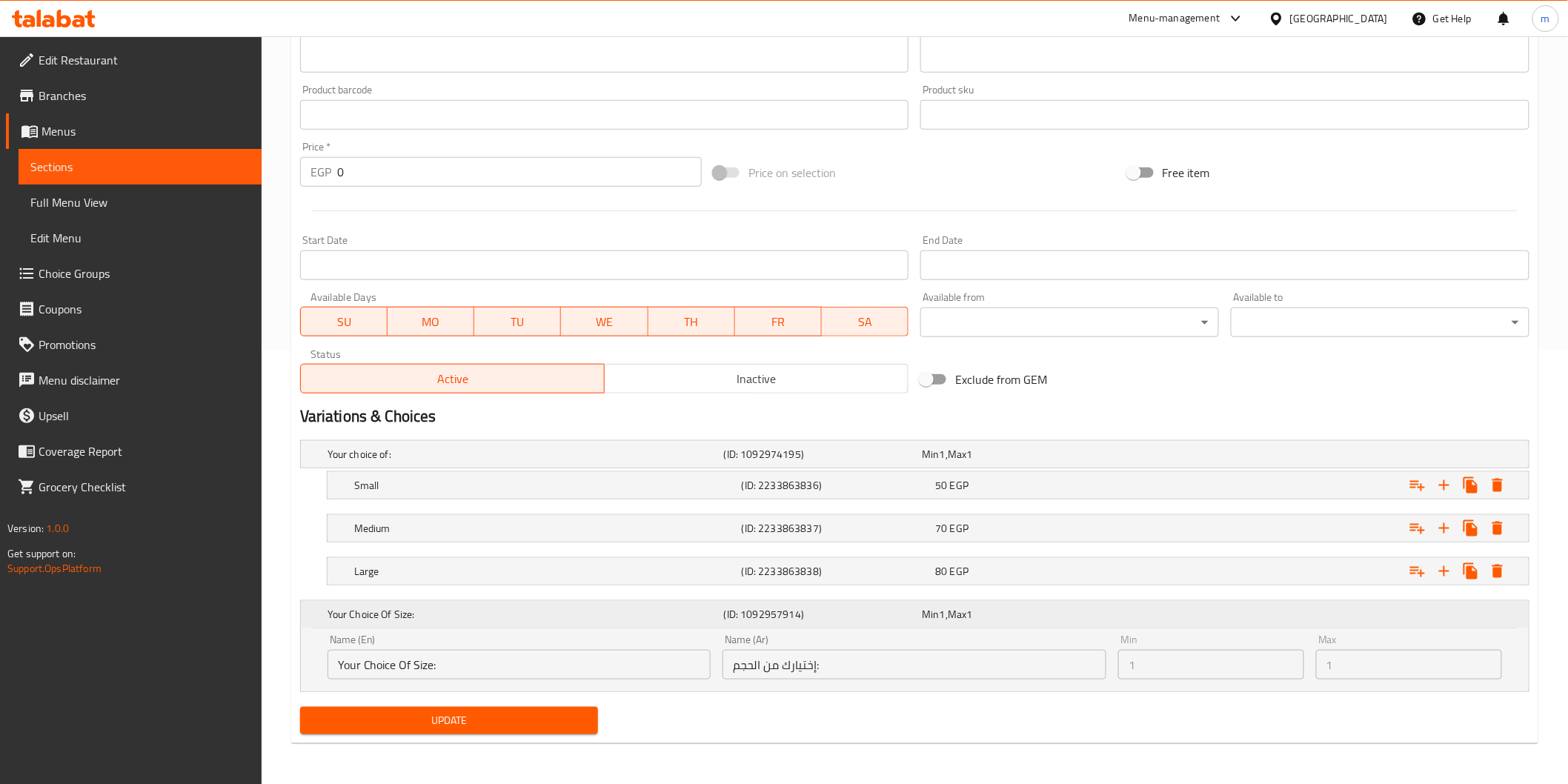
click at [473, 627] on div "Your Choice Of Size: (ID: 1092957914) Min 1 , Max 1" at bounding box center [919, 614] width 1189 height 32
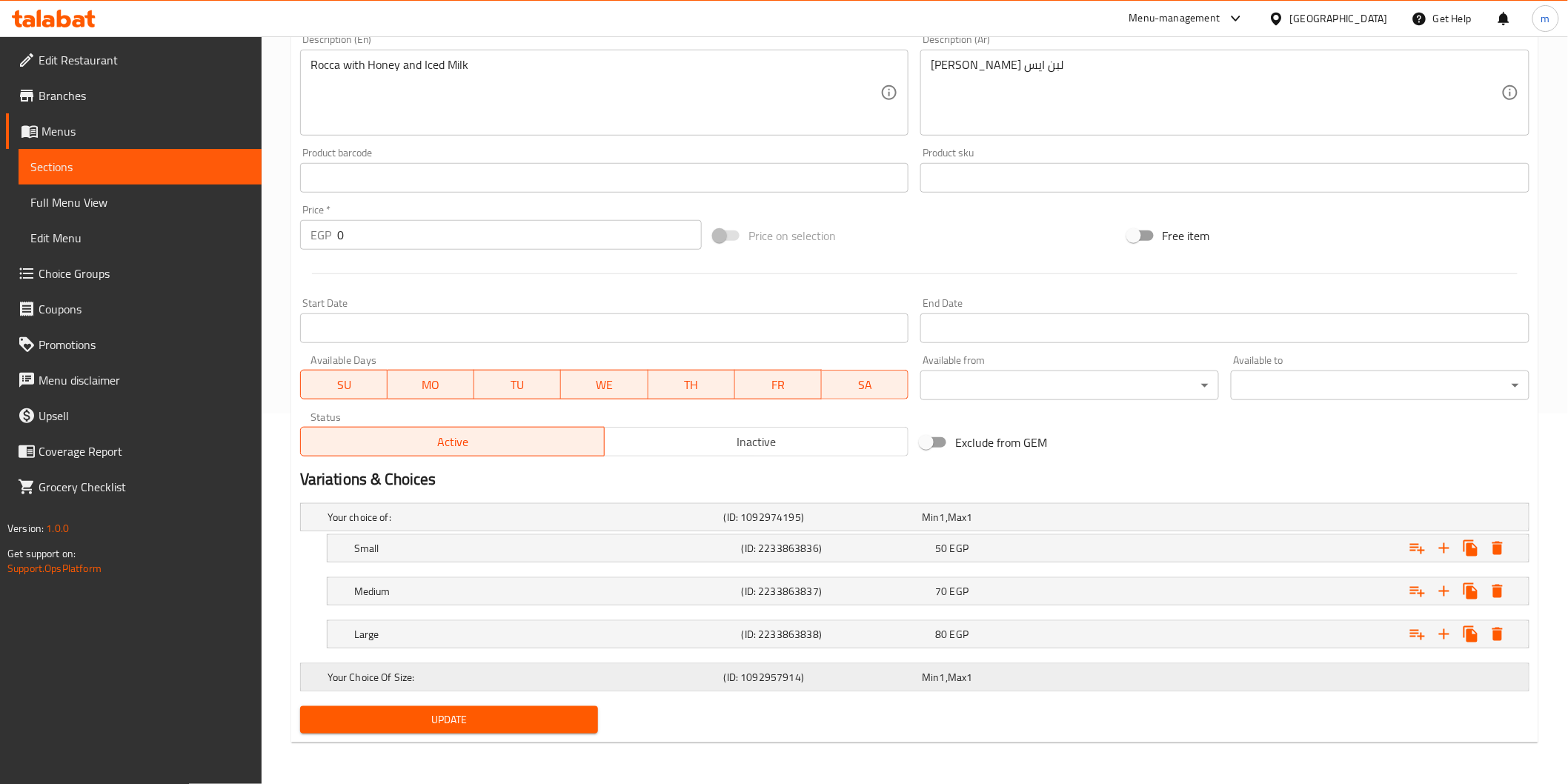
scroll to position [370, 0]
click at [109, 280] on span "Choice Groups" at bounding box center [144, 273] width 211 height 17
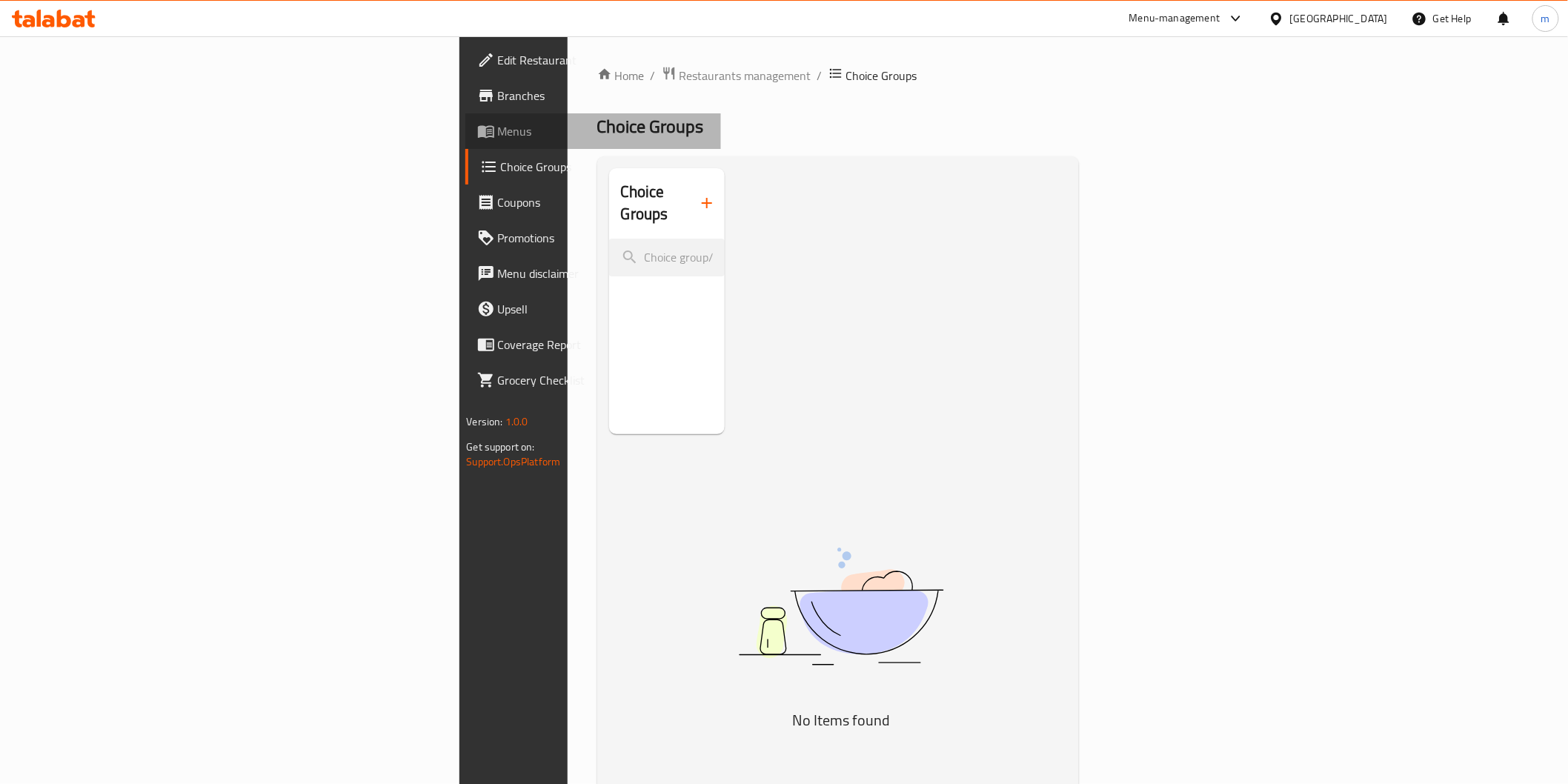
click at [498, 130] on span "Menus" at bounding box center [603, 131] width 211 height 17
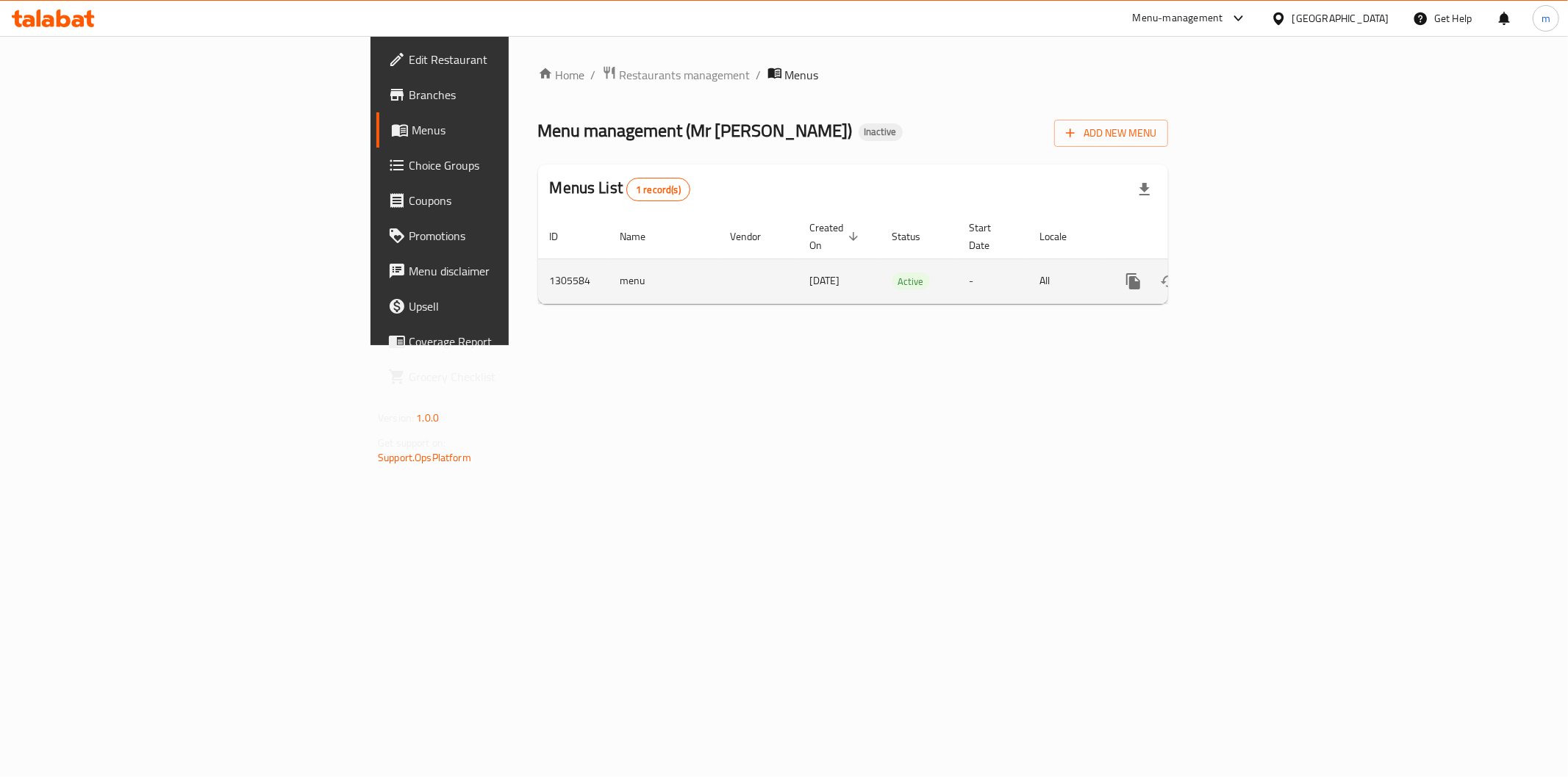
click at [1257, 264] on div "enhanced table" at bounding box center [1187, 281] width 141 height 35
click at [1257, 264] on link "enhanced table" at bounding box center [1239, 281] width 35 height 35
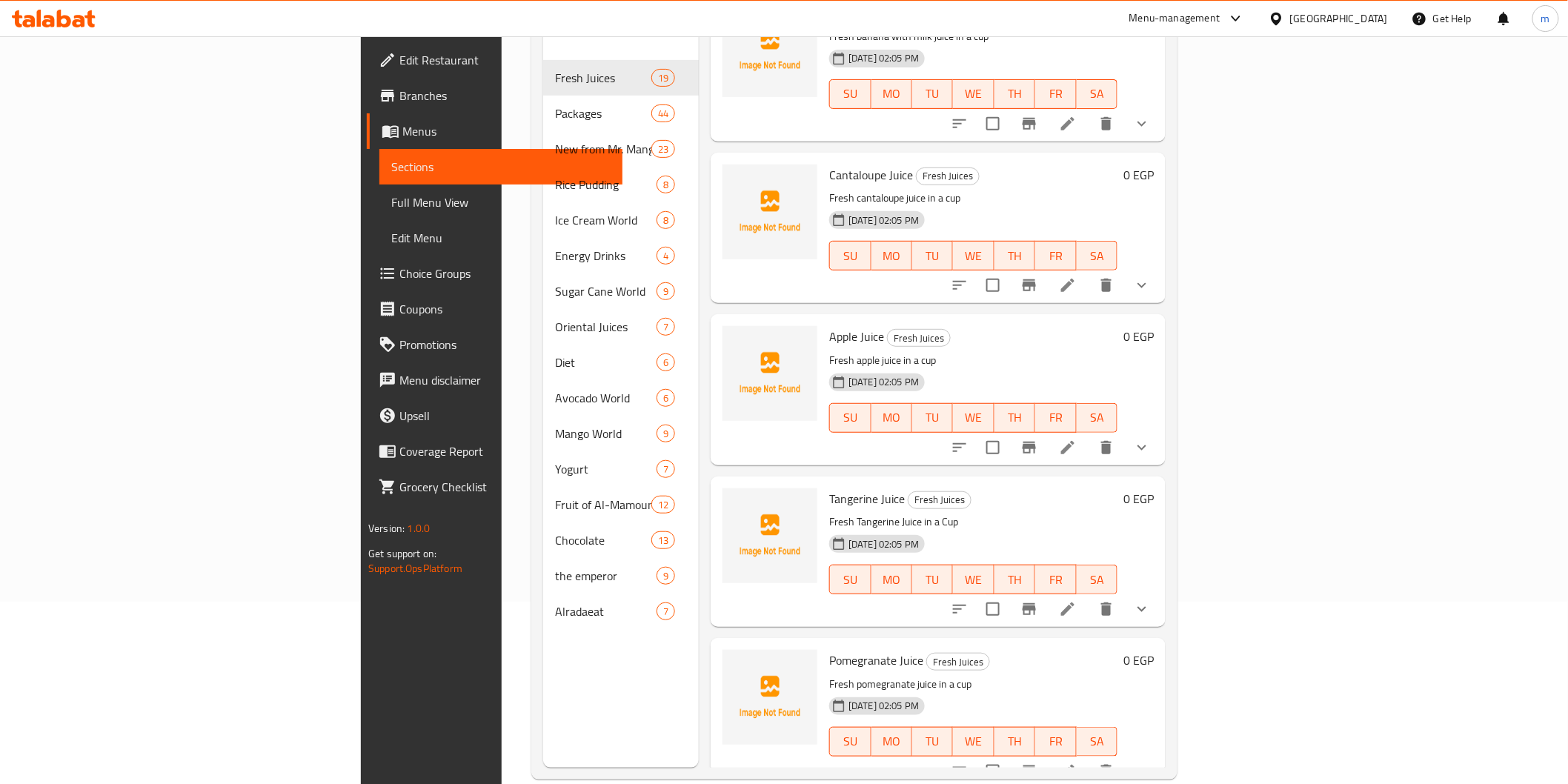
scroll to position [207, 0]
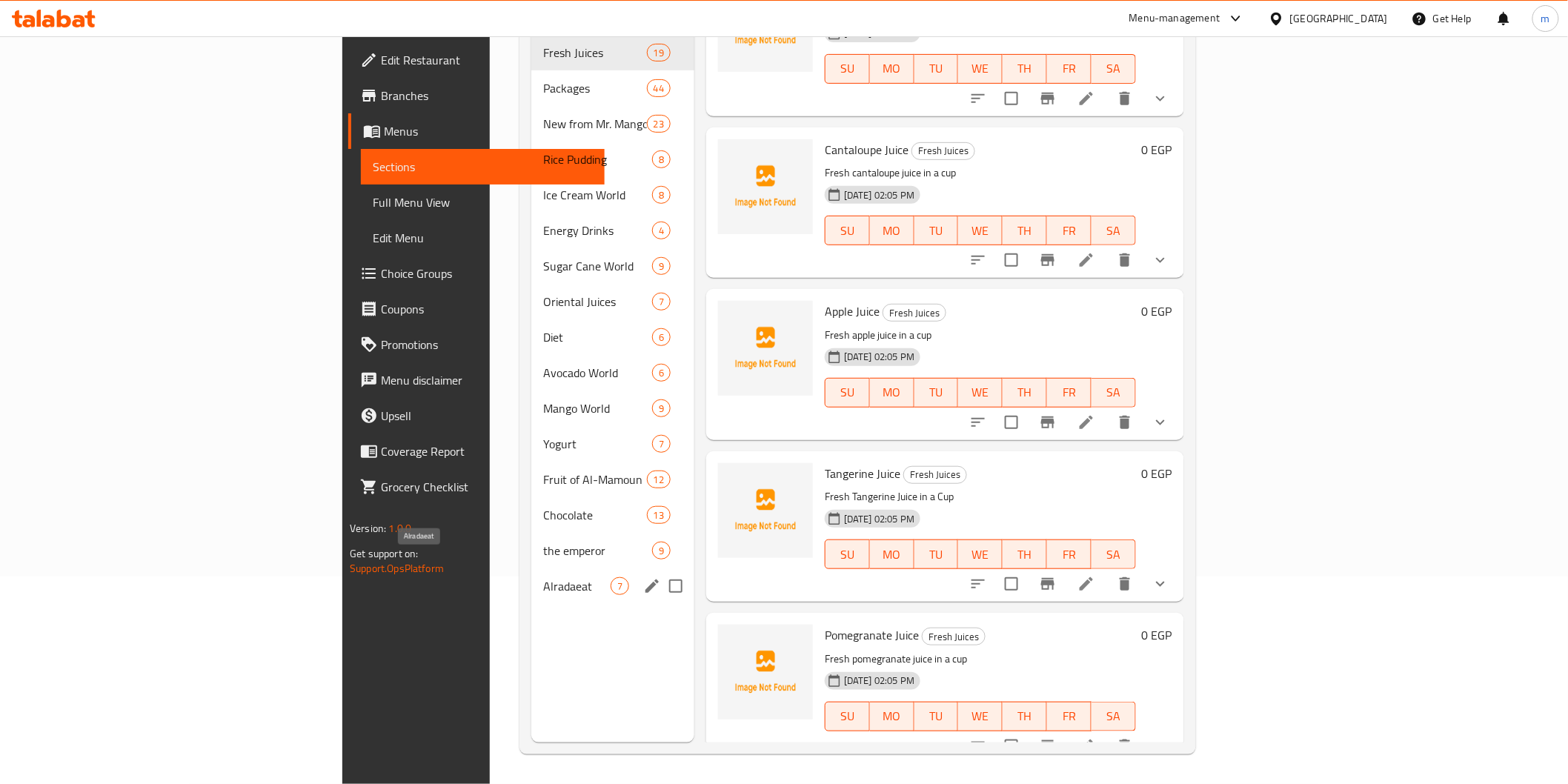
click at [543, 578] on span "Alradaeat" at bounding box center [577, 586] width 67 height 17
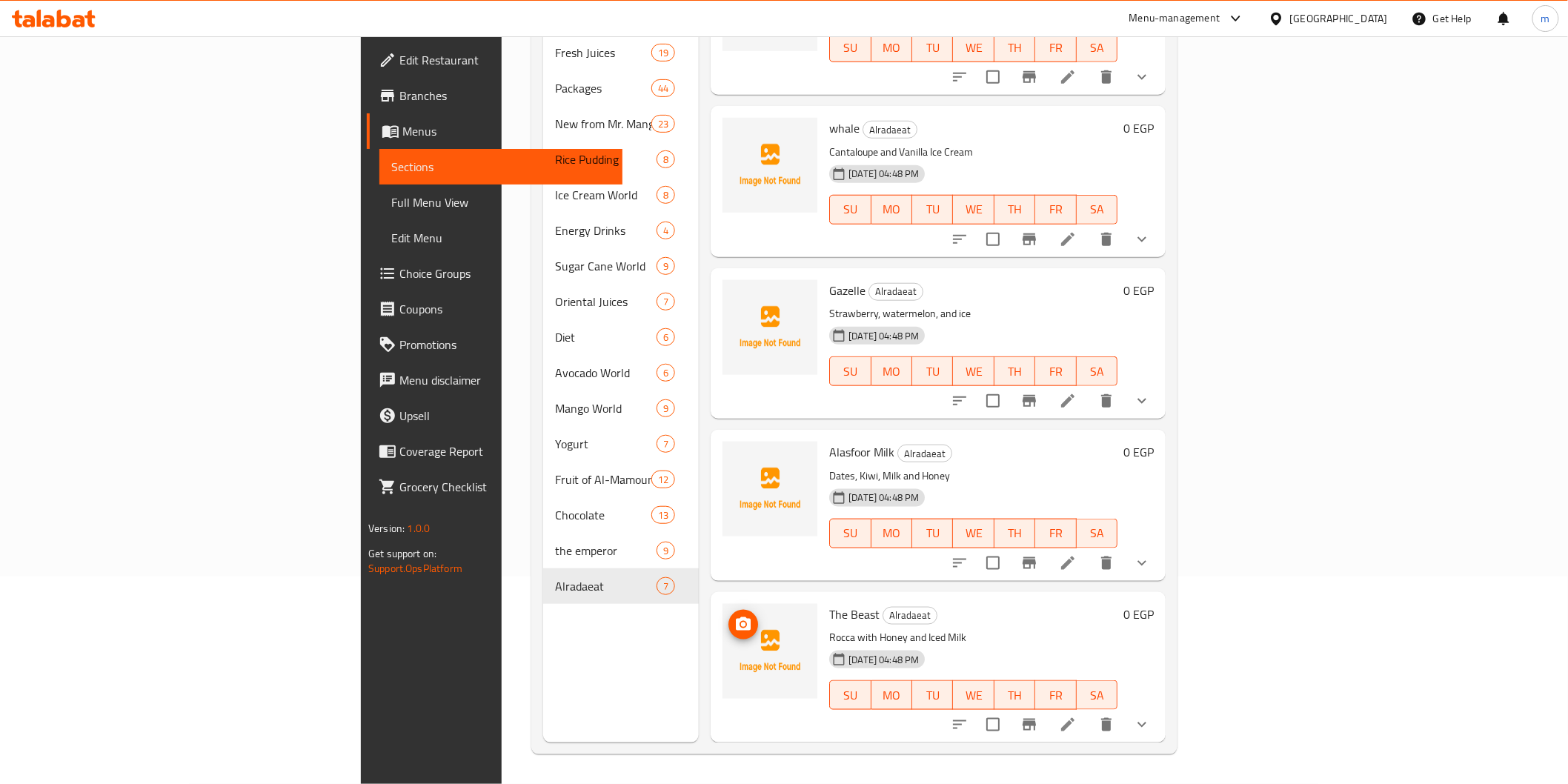
scroll to position [385, 0]
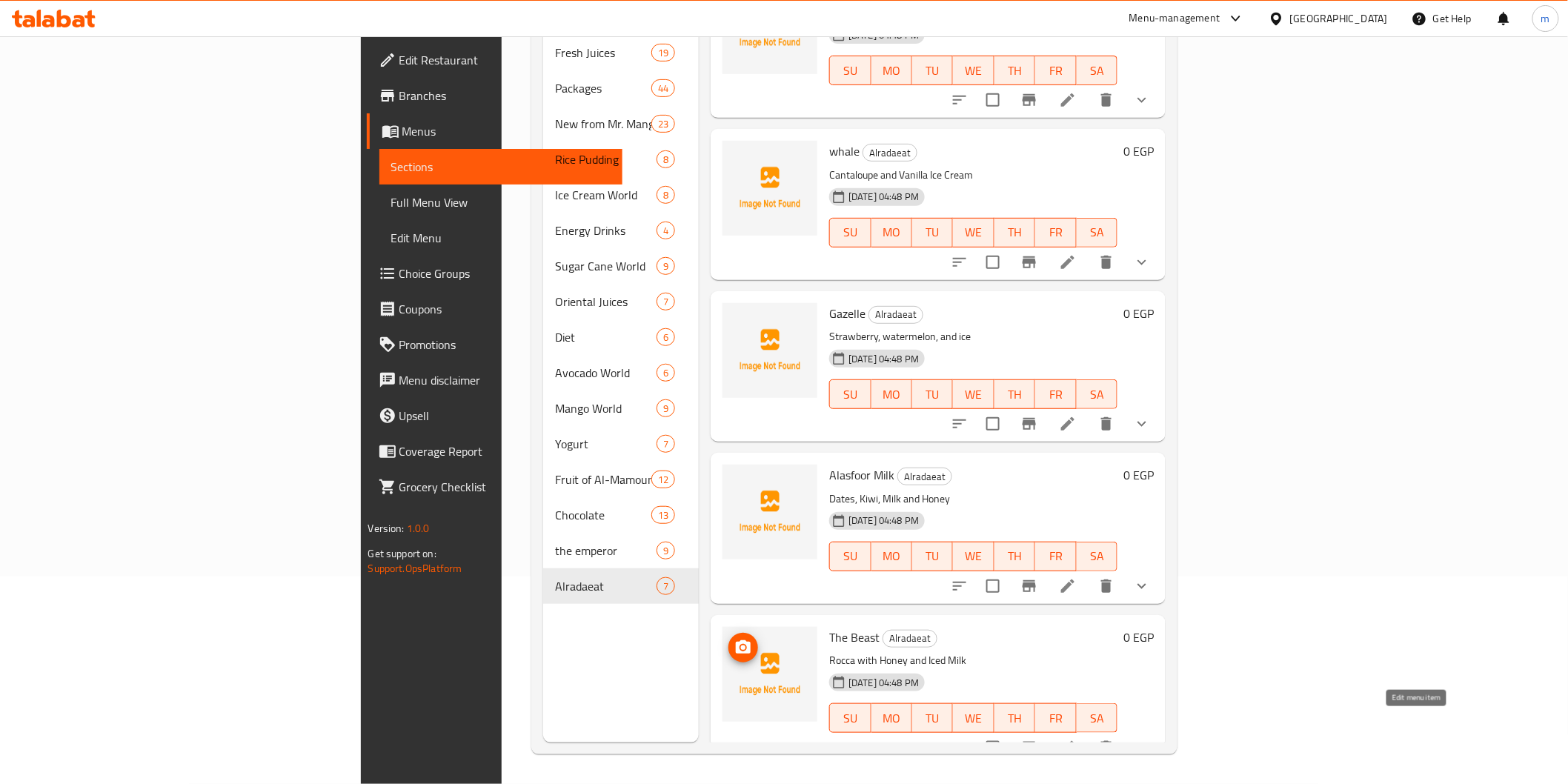
click at [1074, 741] on icon at bounding box center [1068, 748] width 13 height 13
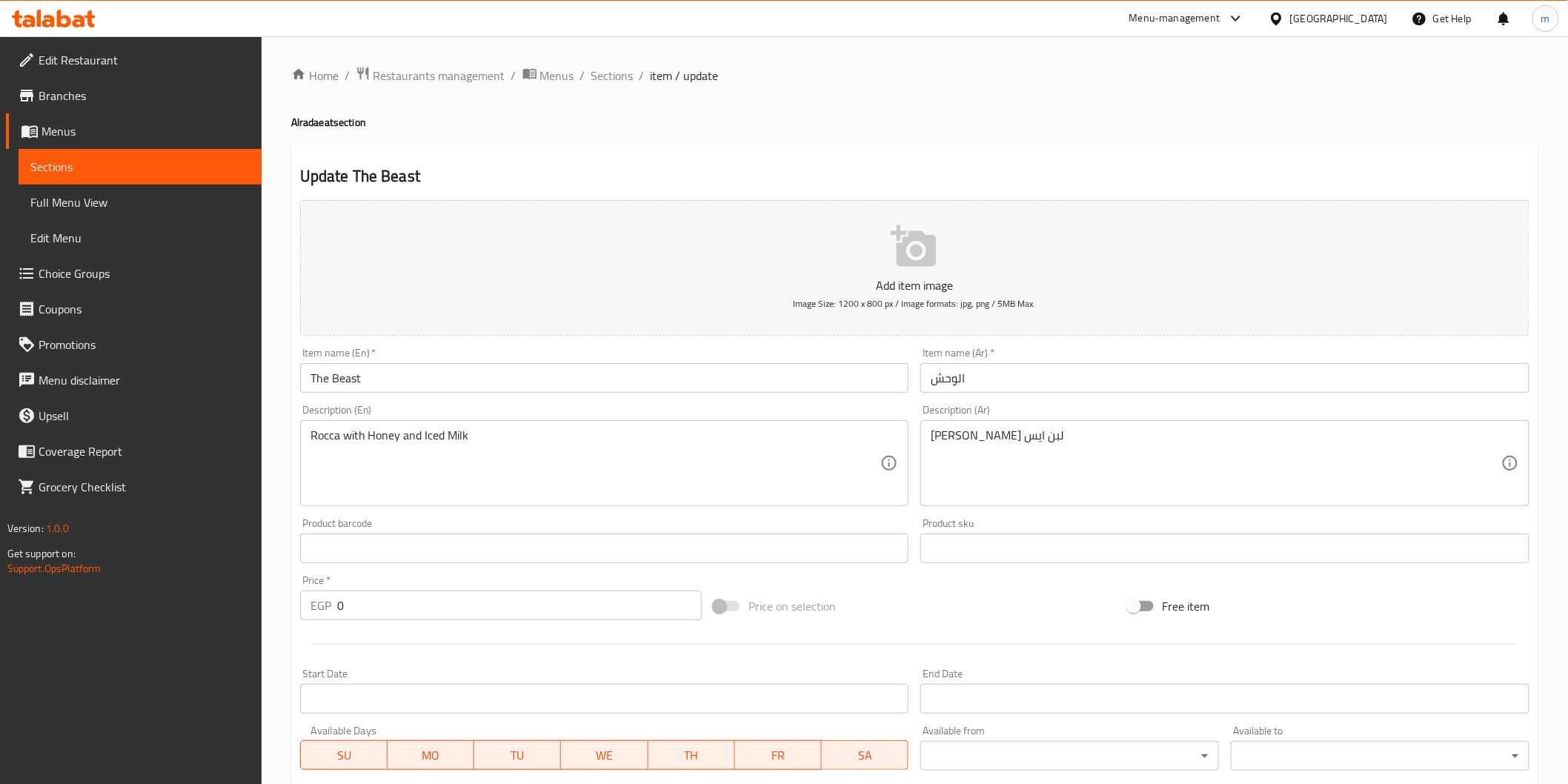
scroll to position [370, 0]
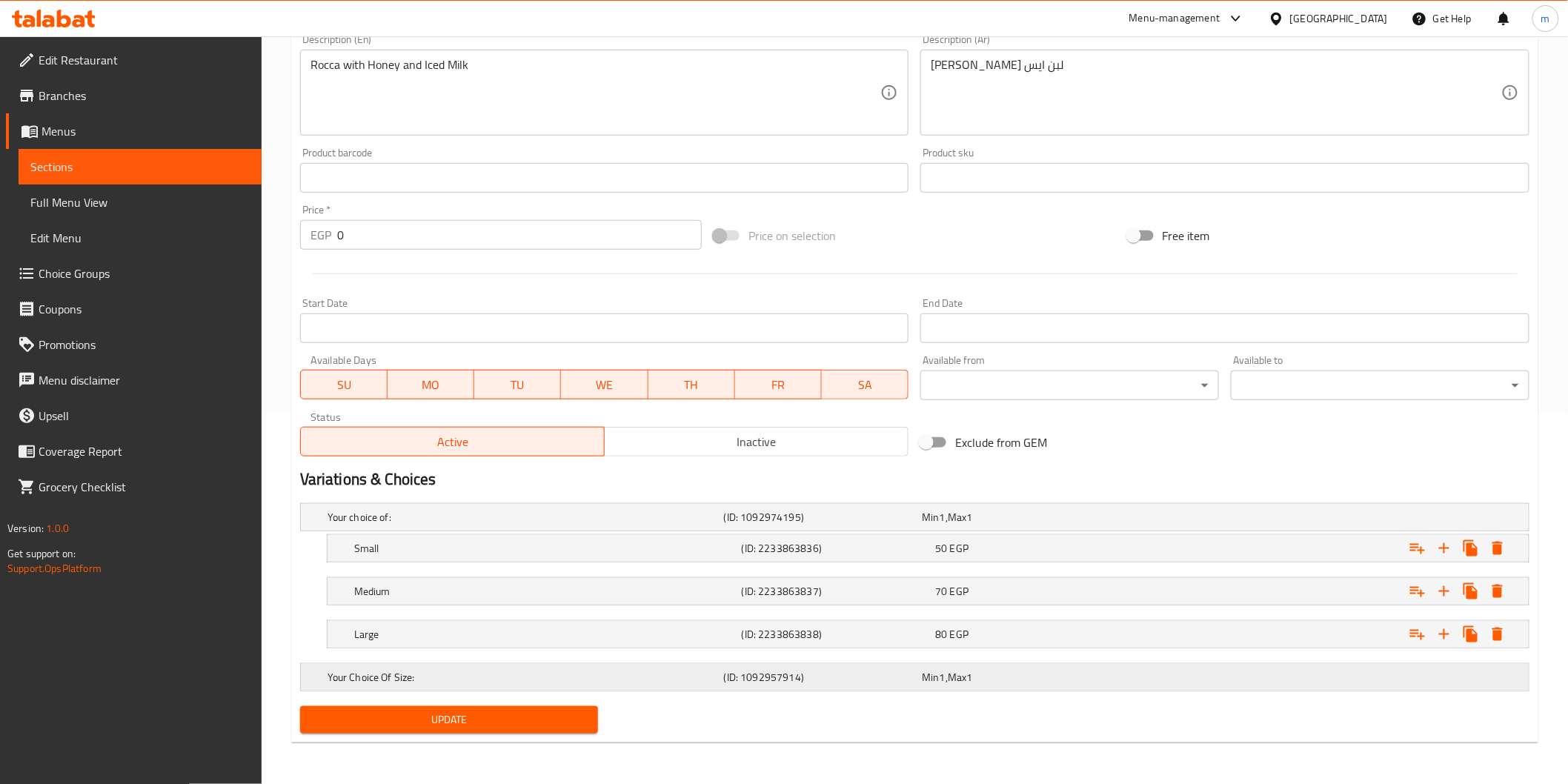
click at [997, 528] on div "Min 1 , Max 1" at bounding box center [1018, 517] width 199 height 21
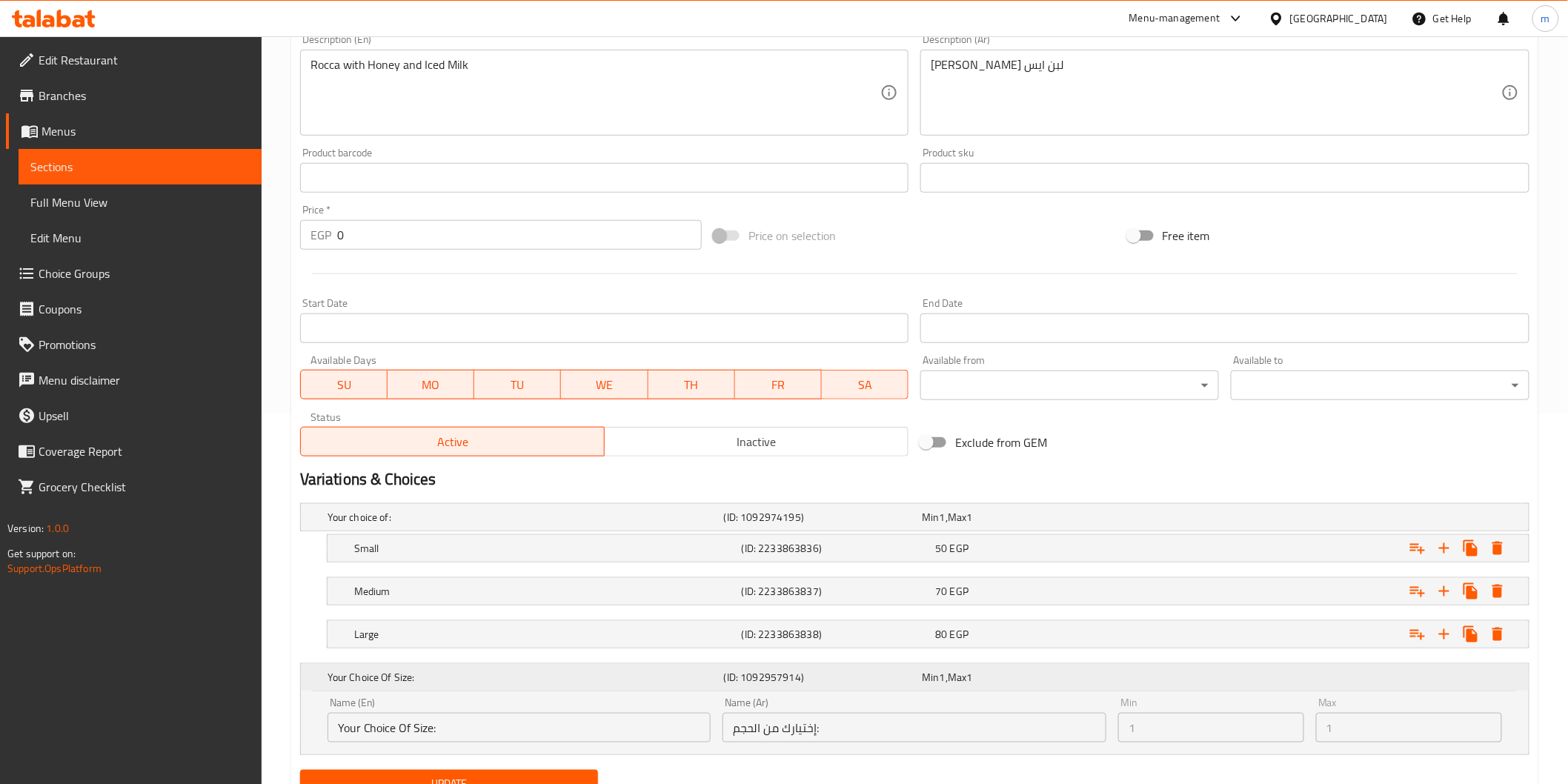
click at [1006, 685] on div "Min 1 , Max 1" at bounding box center [1018, 677] width 199 height 21
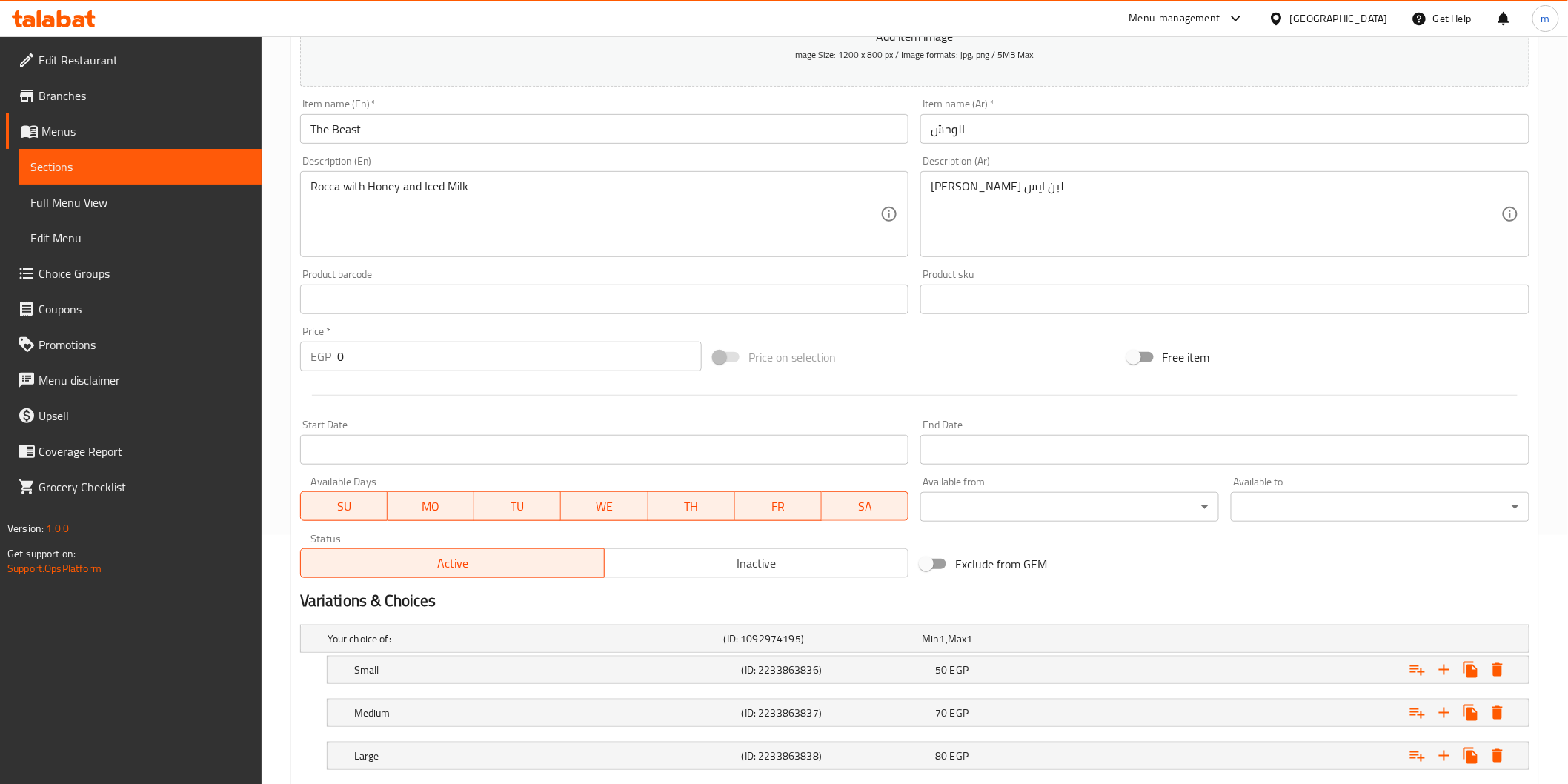
scroll to position [0, 0]
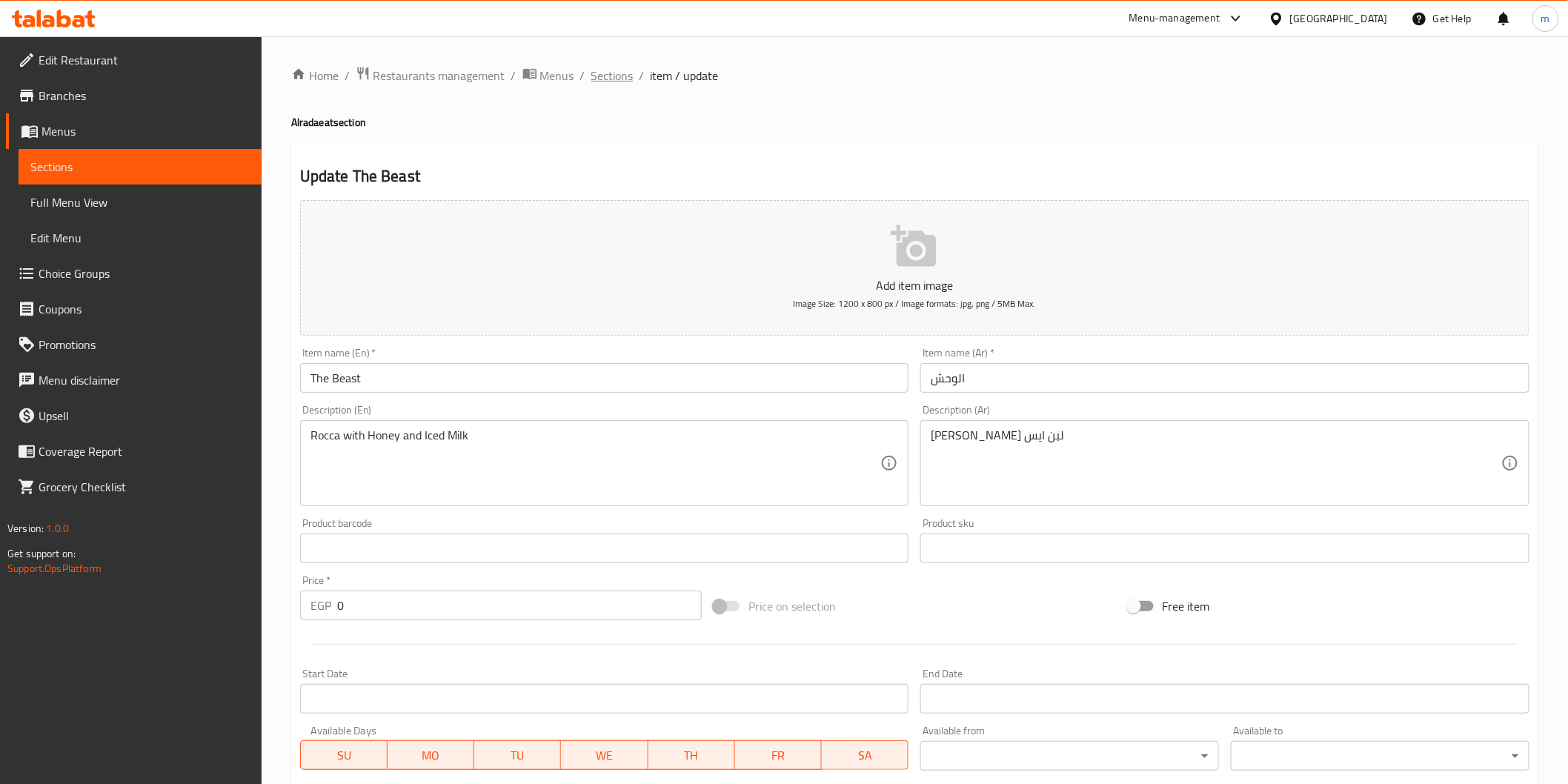
click at [602, 73] on span "Sections" at bounding box center [612, 75] width 42 height 17
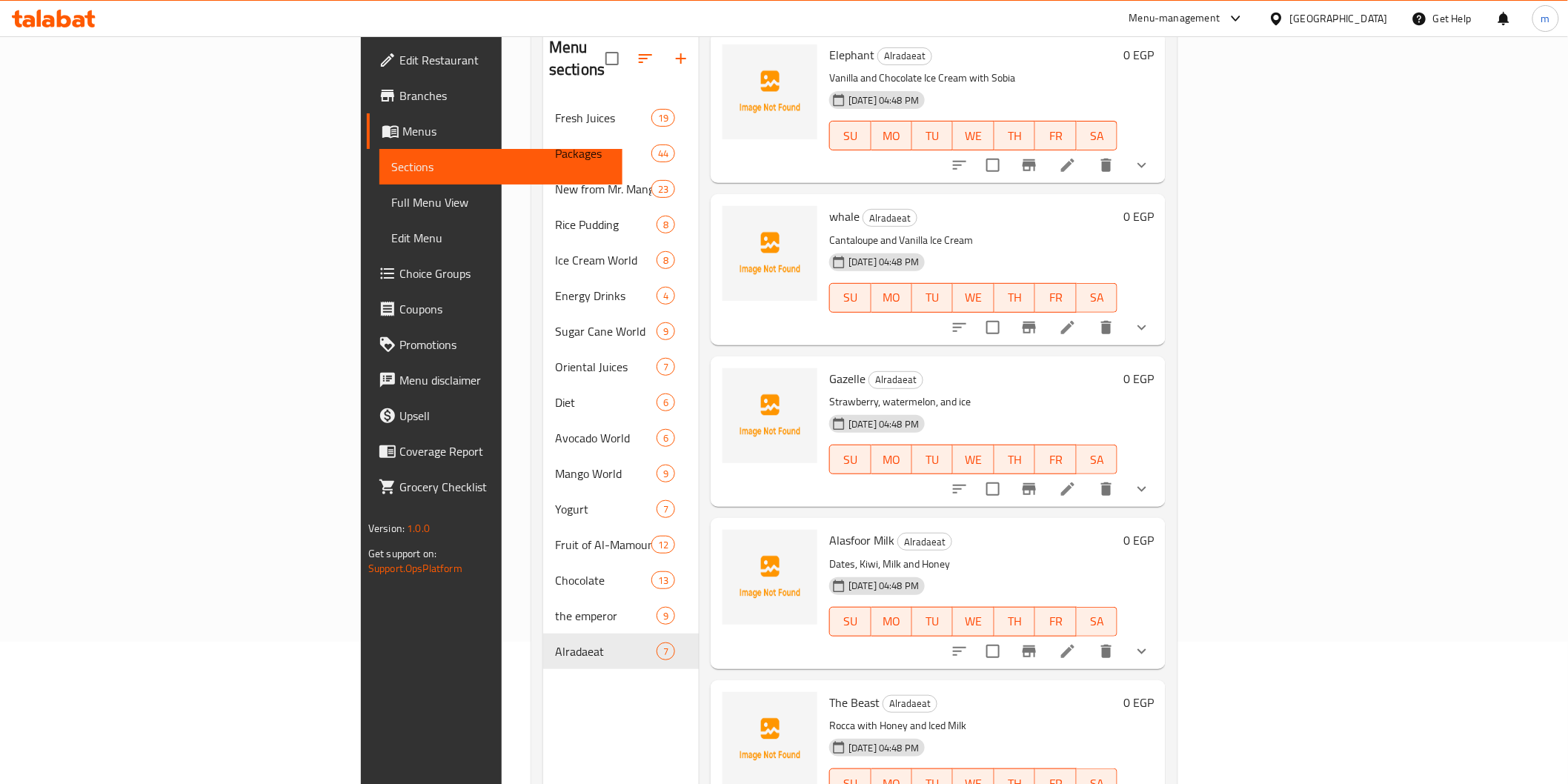
scroll to position [207, 0]
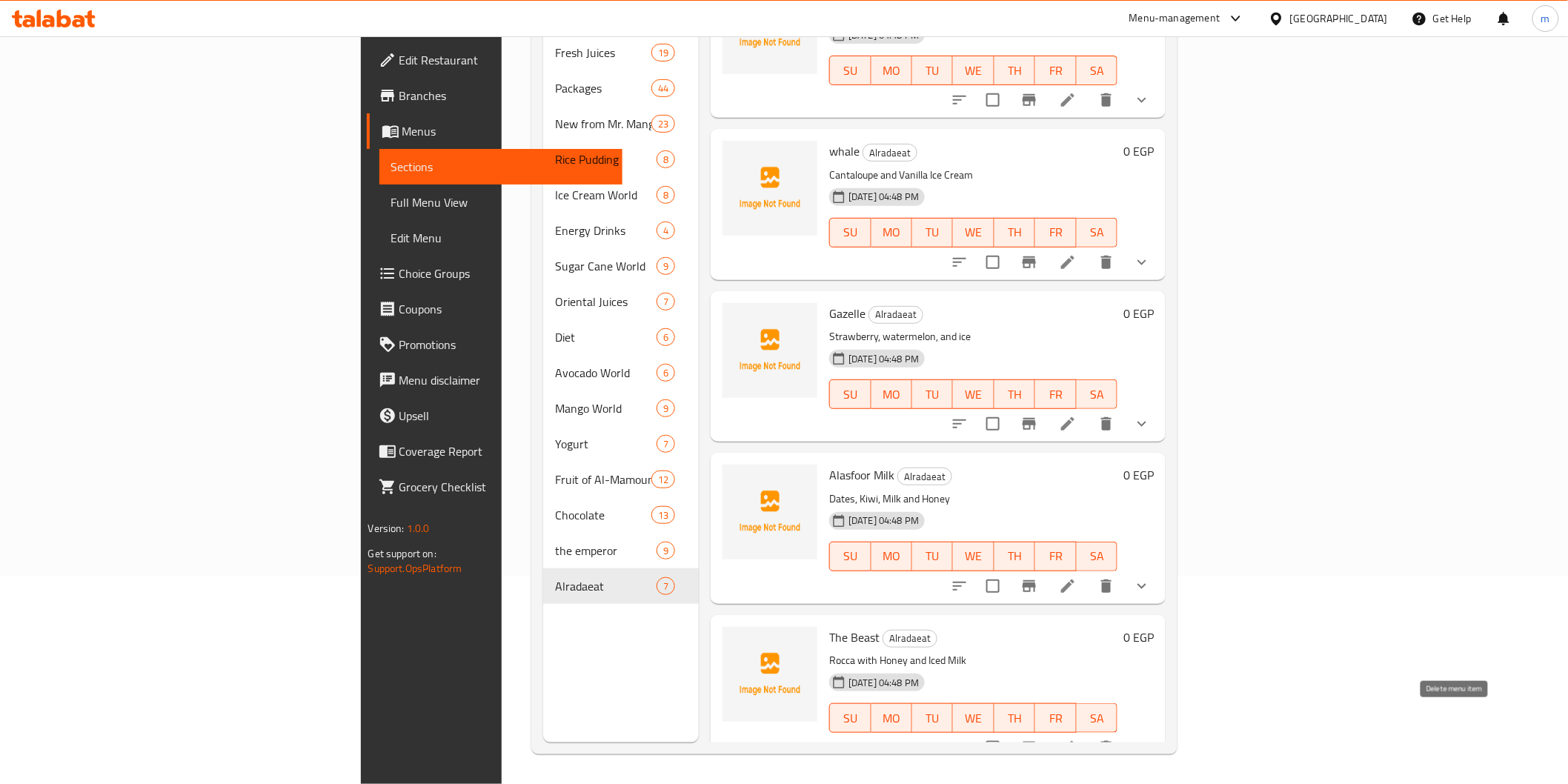
click at [1112, 741] on icon "delete" at bounding box center [1106, 748] width 11 height 13
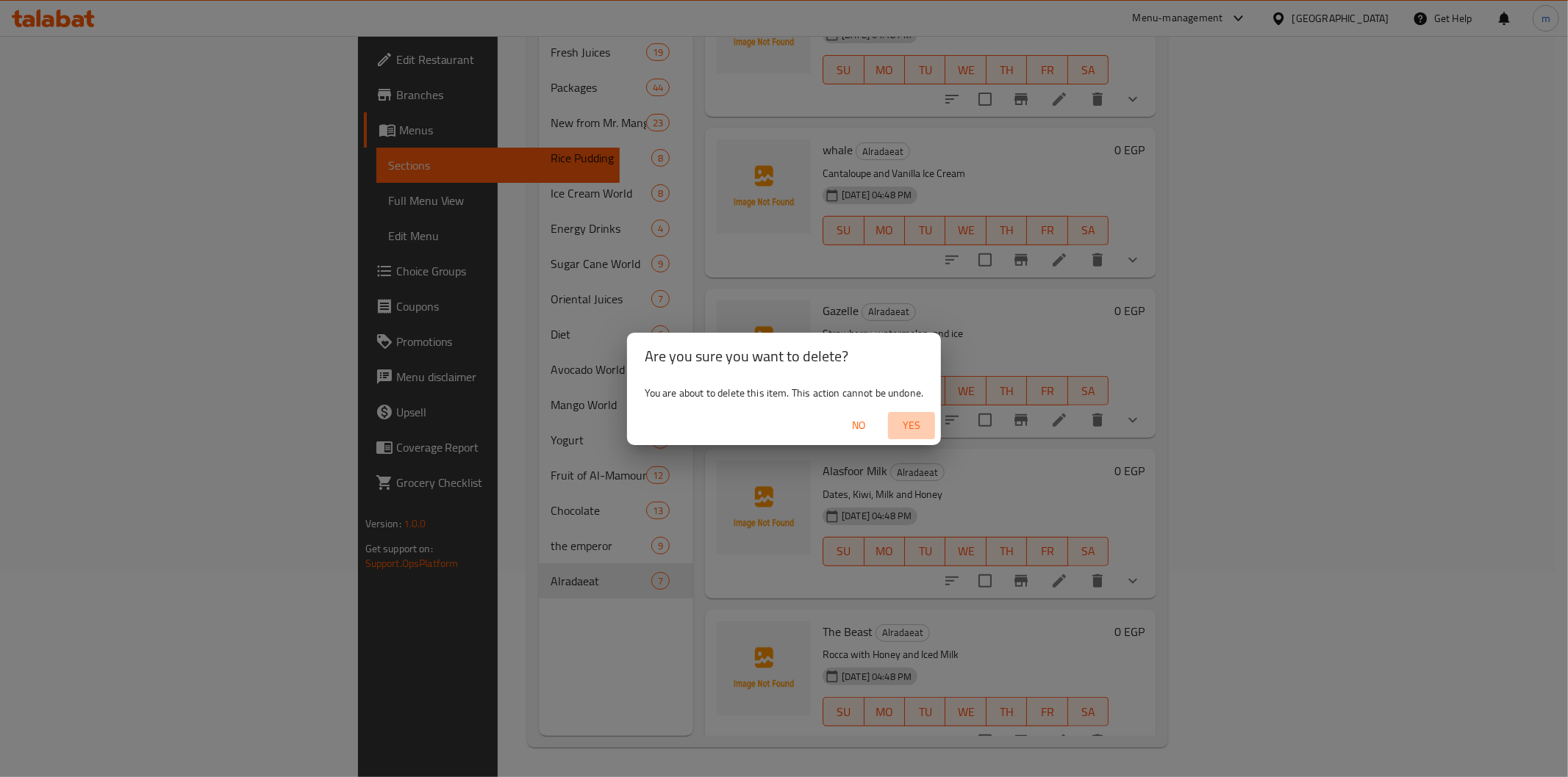
click at [915, 413] on button "Yes" at bounding box center [911, 425] width 47 height 27
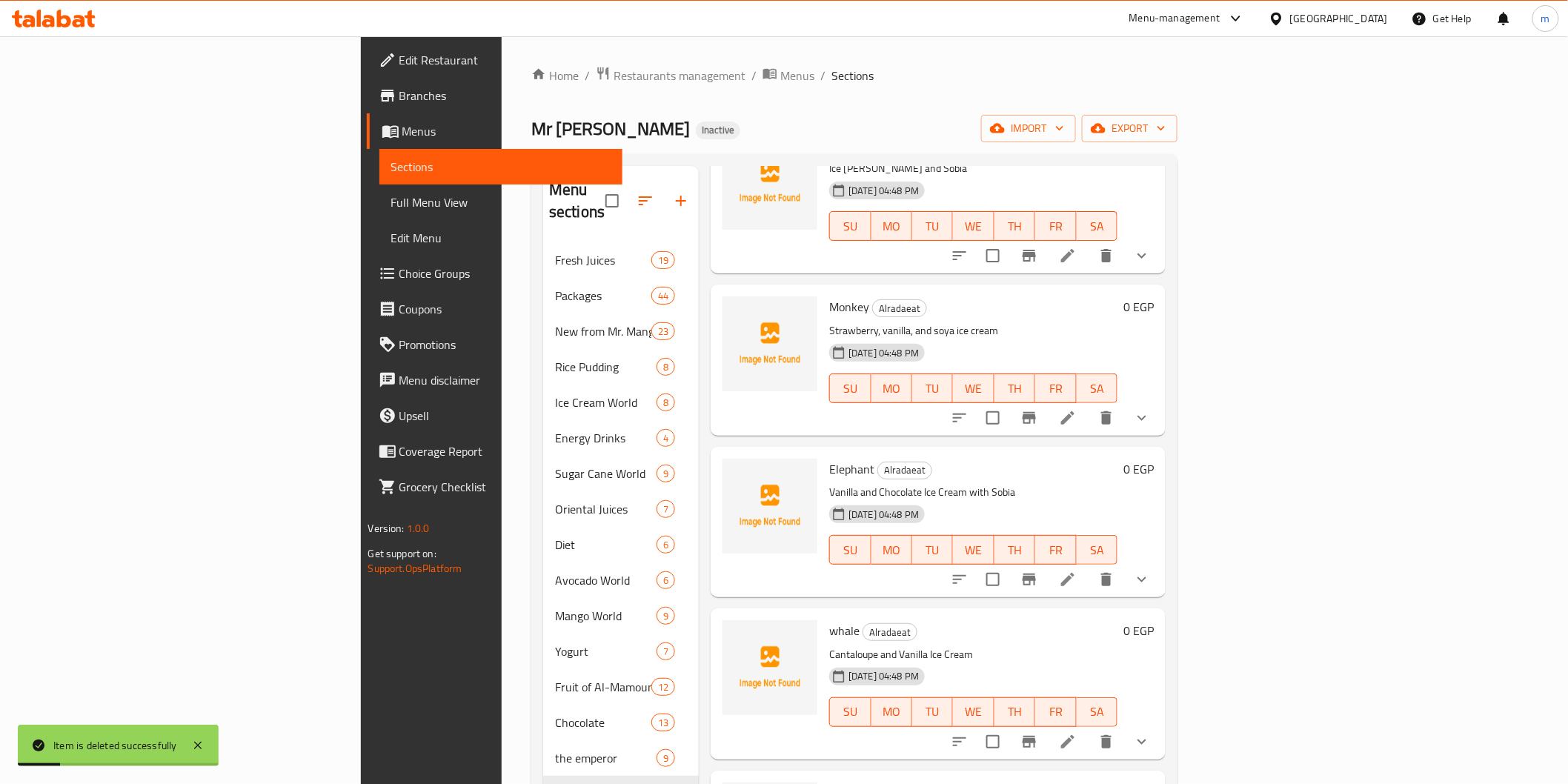
scroll to position [0, 0]
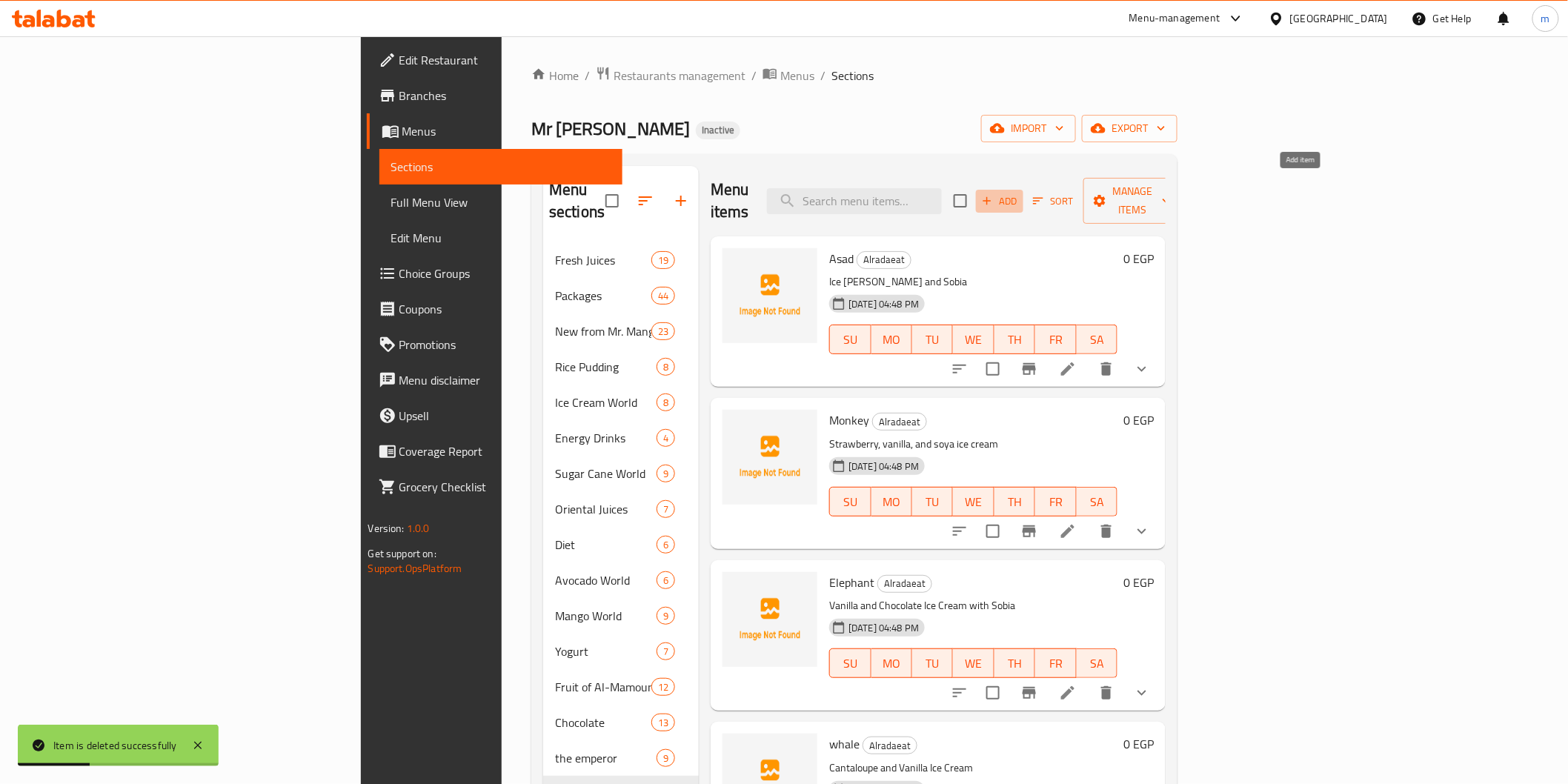
click at [993, 194] on icon "button" at bounding box center [987, 201] width 13 height 13
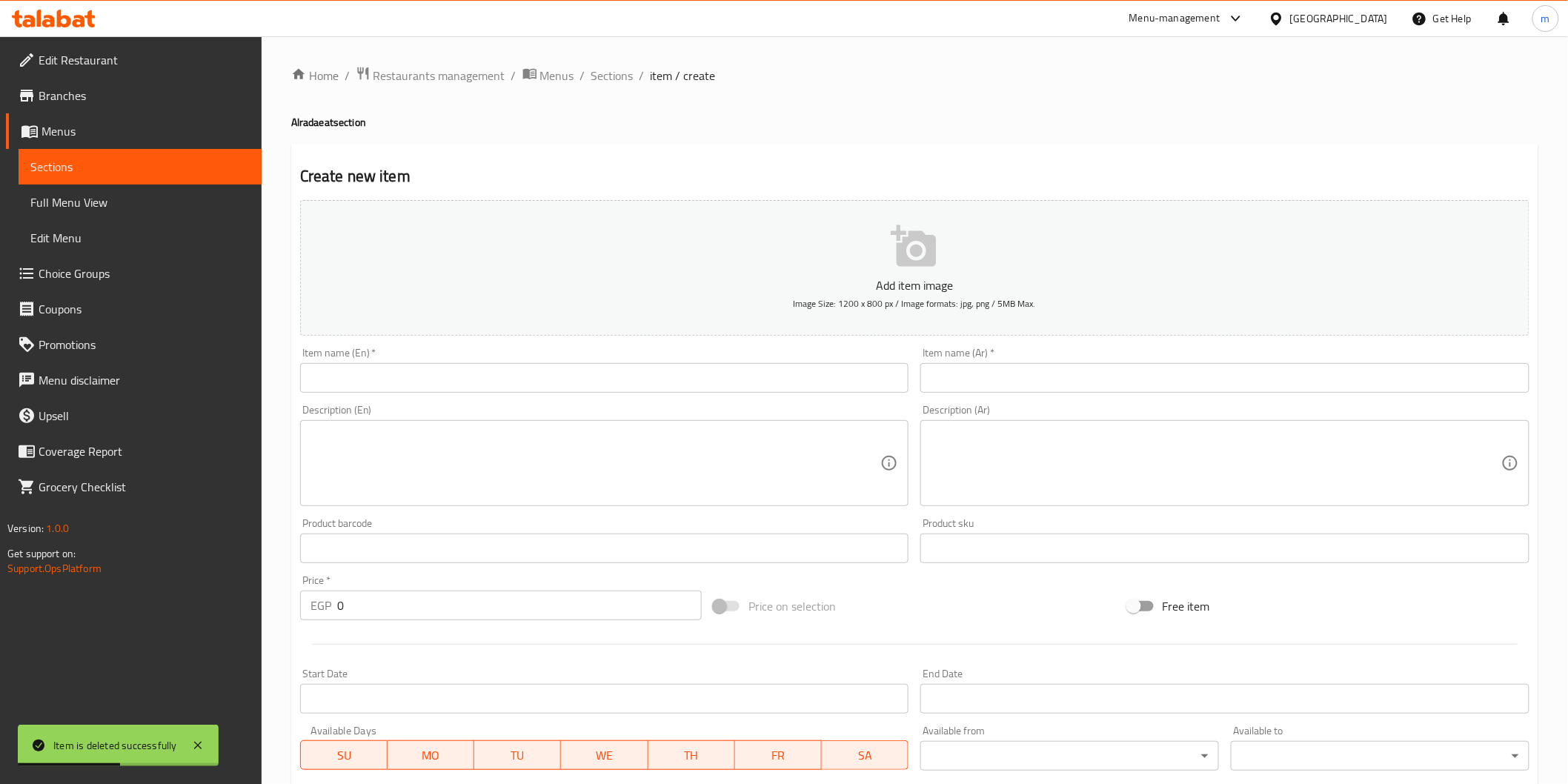
click at [446, 390] on input "text" at bounding box center [604, 378] width 609 height 30
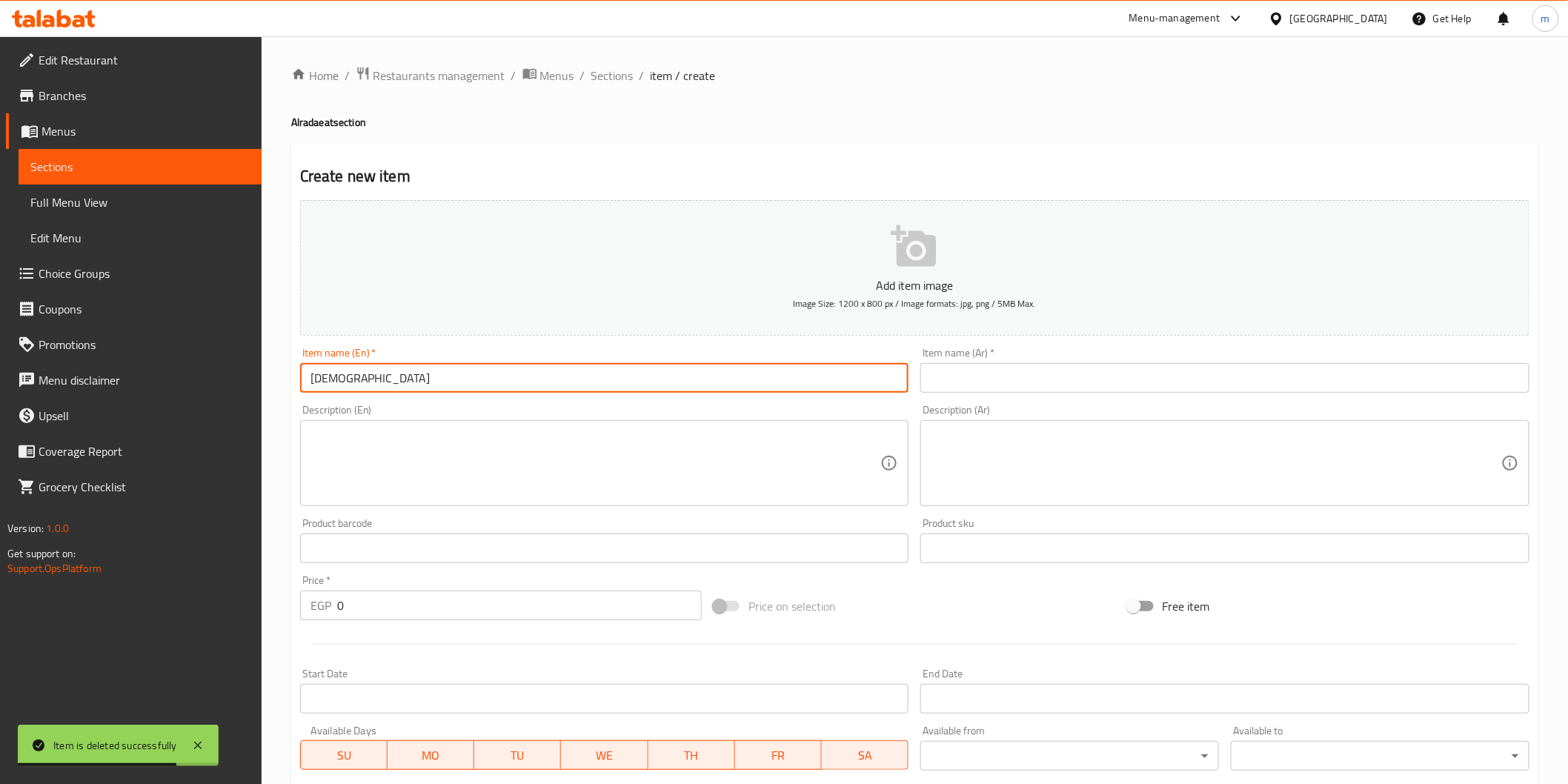
type input "ل"
type input "The Beast"
click at [1205, 398] on div "Item name (Ar)   * Item name (Ar) *" at bounding box center [1225, 370] width 621 height 57
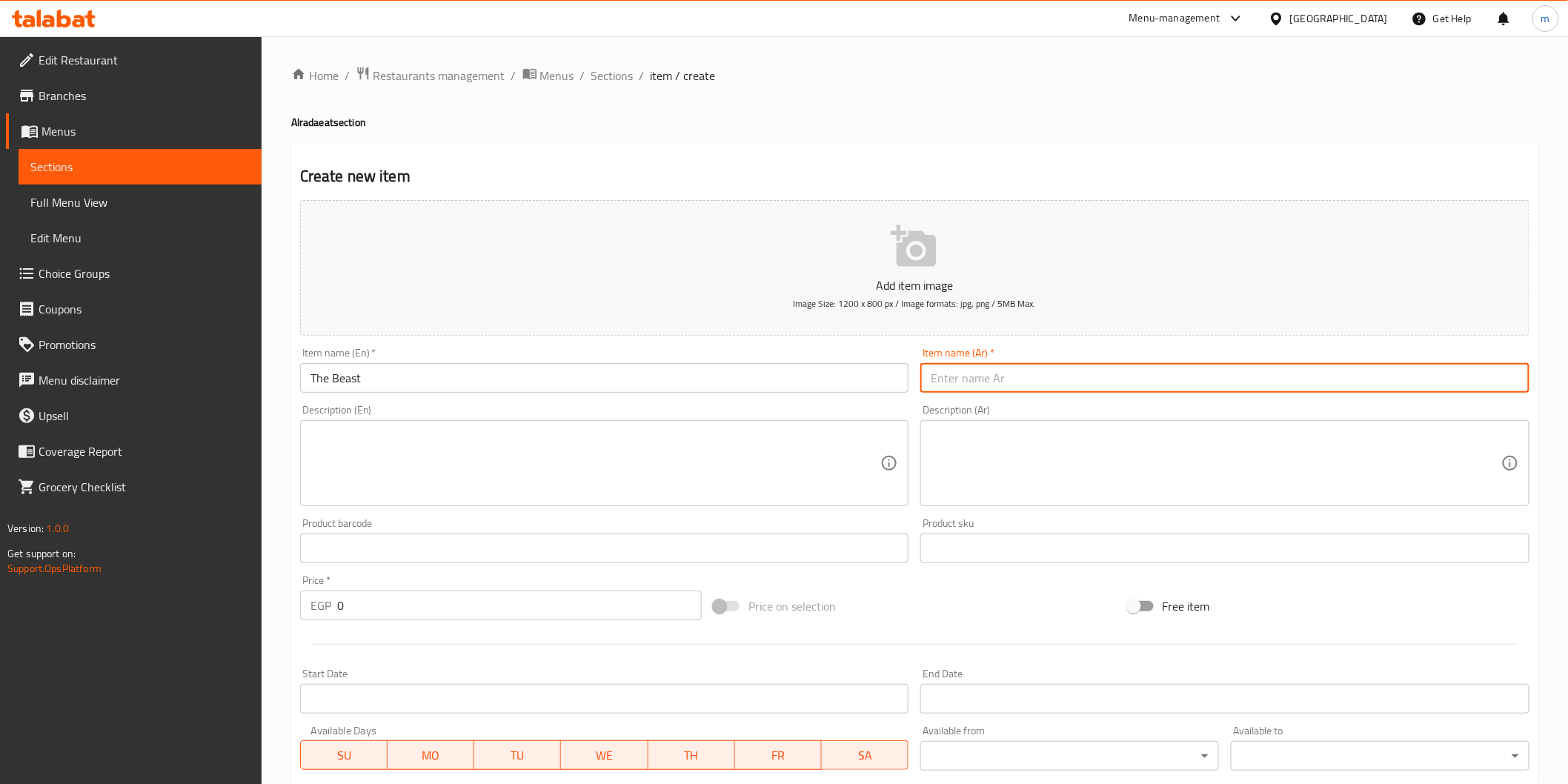
click at [1204, 393] on input "text" at bounding box center [1224, 378] width 609 height 30
type input "h"
type input "الوحش"
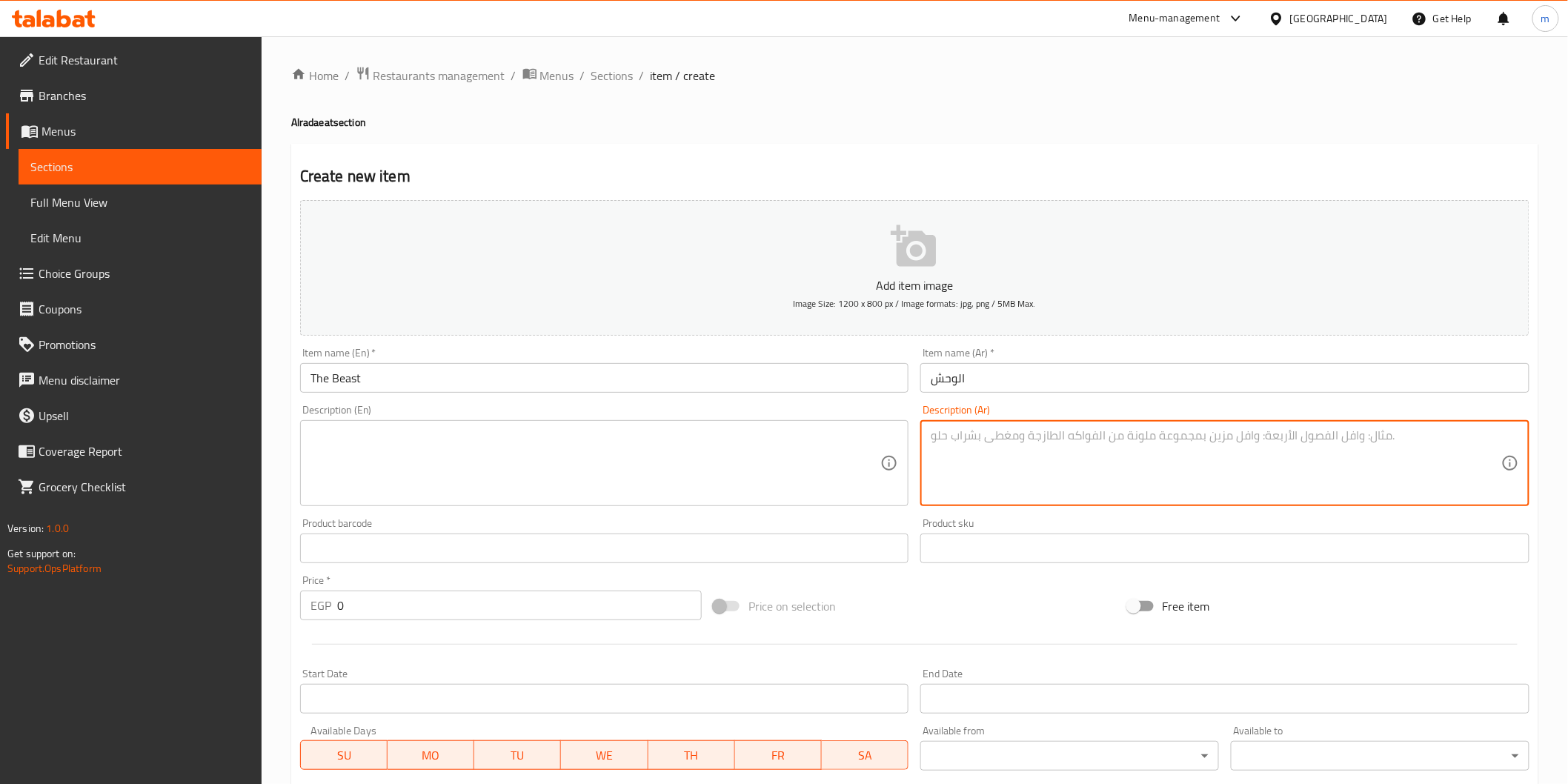
click at [1093, 450] on textarea at bounding box center [1215, 463] width 571 height 70
click at [1000, 436] on textarea "جرجير عسل لبن ايس" at bounding box center [1215, 463] width 571 height 70
type textarea "جرجير عسل لبن ايس"
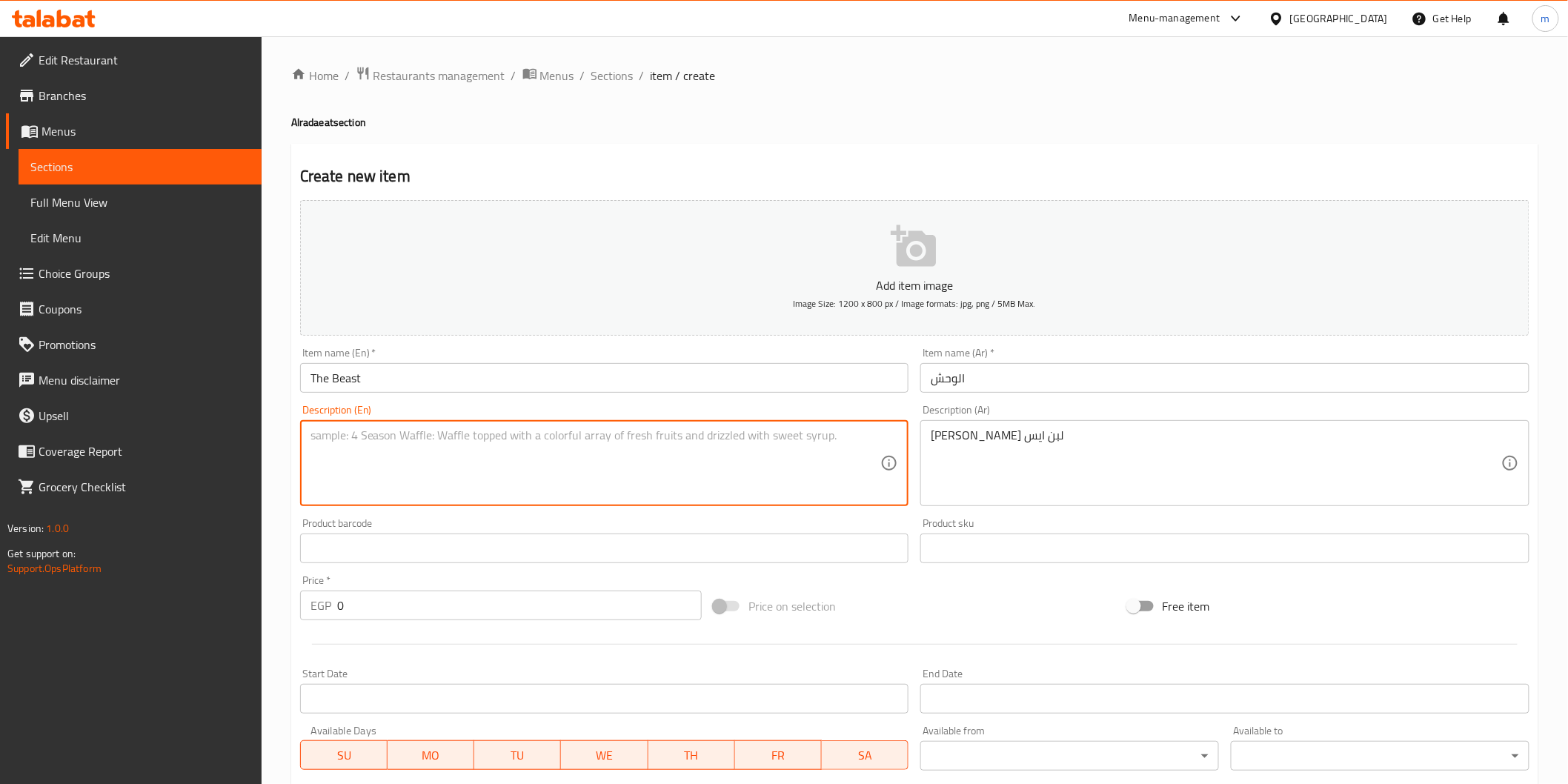
click at [351, 472] on textarea at bounding box center [596, 463] width 571 height 70
paste textarea "Watercress, honey, and iced milk"
click at [327, 432] on textarea "Watercress, honey, and iced milk" at bounding box center [596, 463] width 571 height 70
click at [327, 432] on textarea "Rocca , honey, and iced milk" at bounding box center [596, 463] width 571 height 70
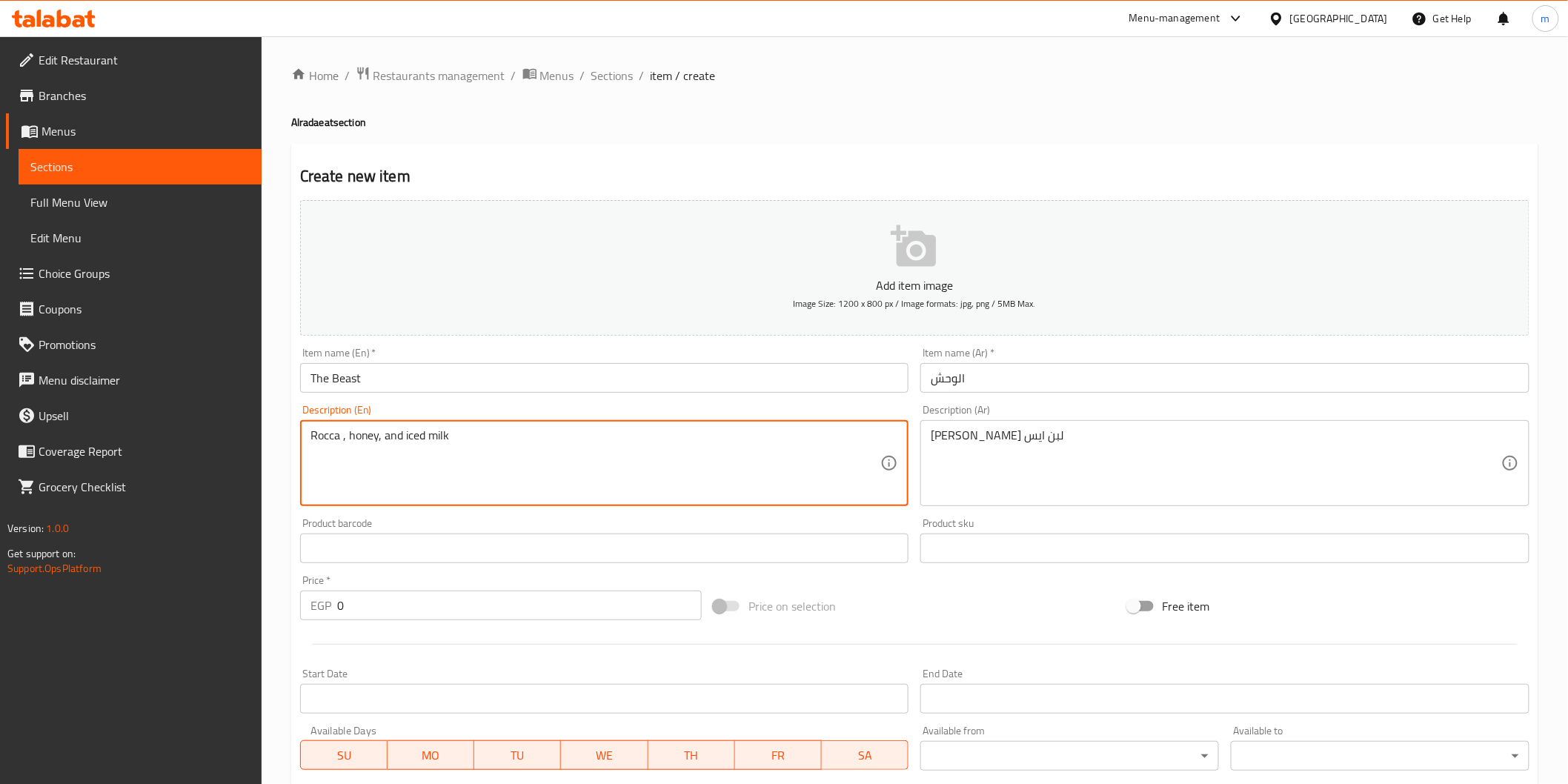
click at [327, 432] on textarea "Rocca , honey, and iced milk" at bounding box center [596, 463] width 571 height 70
type textarea "Rocca , honey, and iced milk"
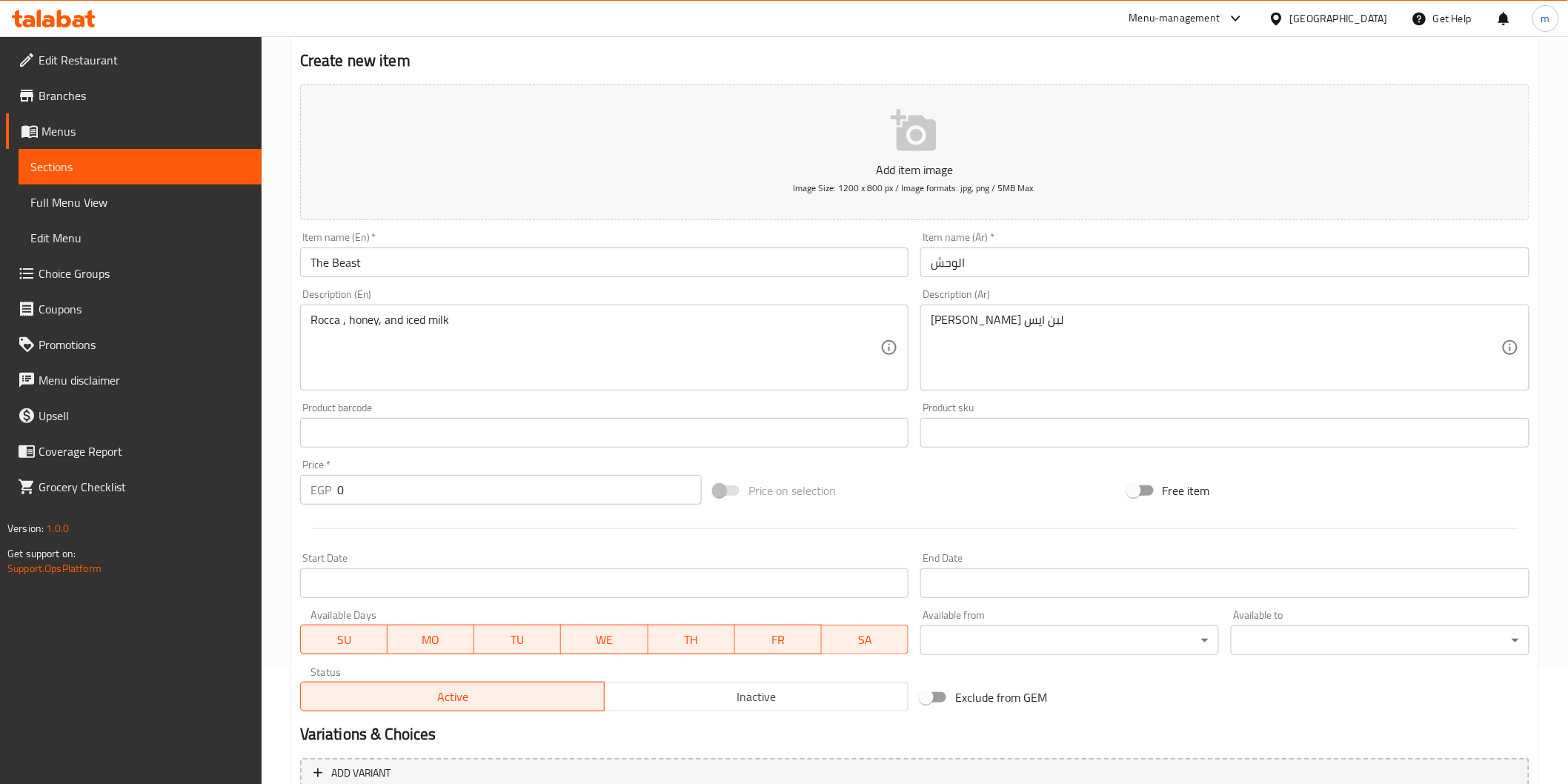
scroll to position [260, 0]
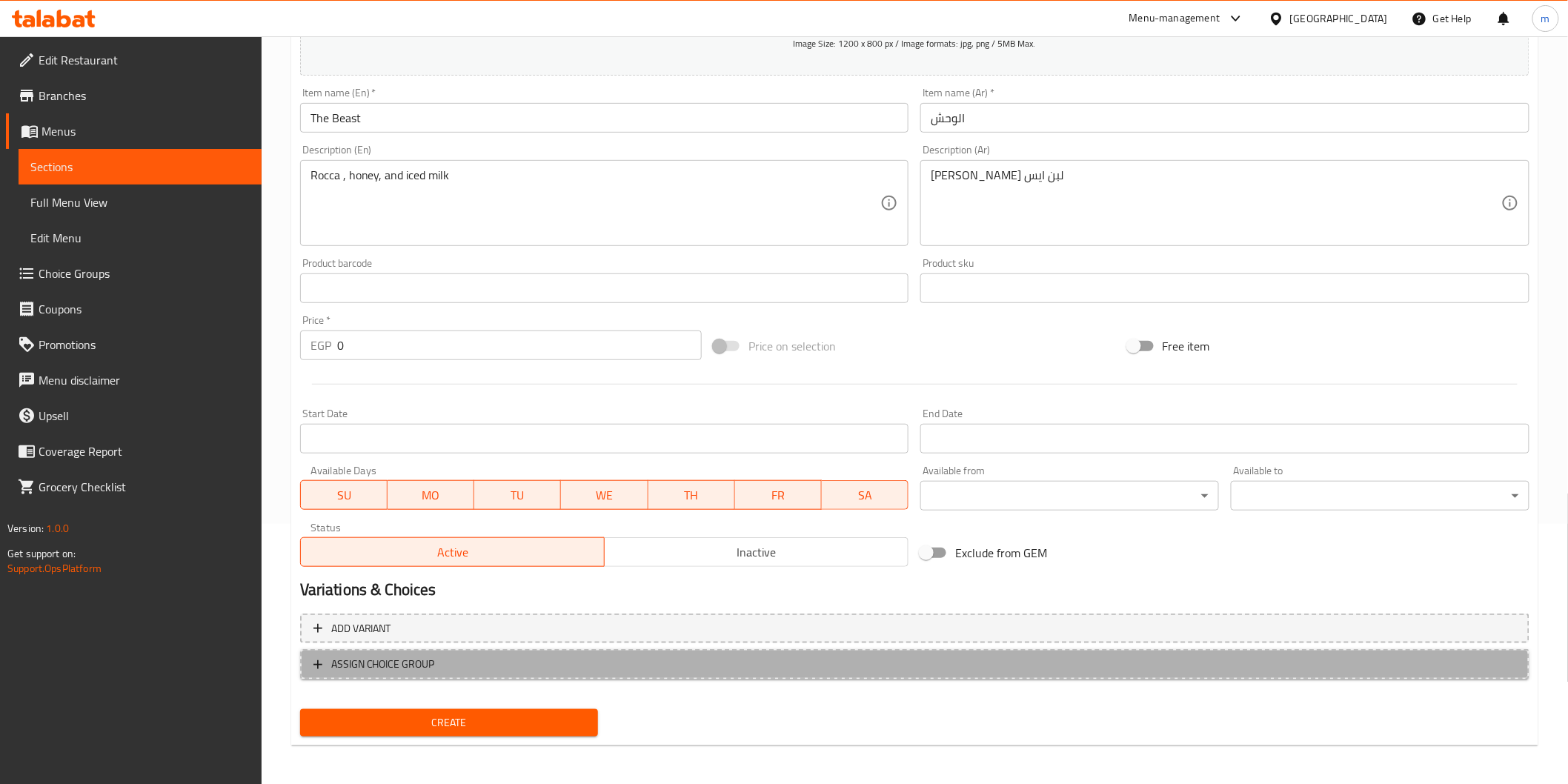
click at [359, 656] on span "ASSIGN CHOICE GROUP" at bounding box center [383, 665] width 104 height 18
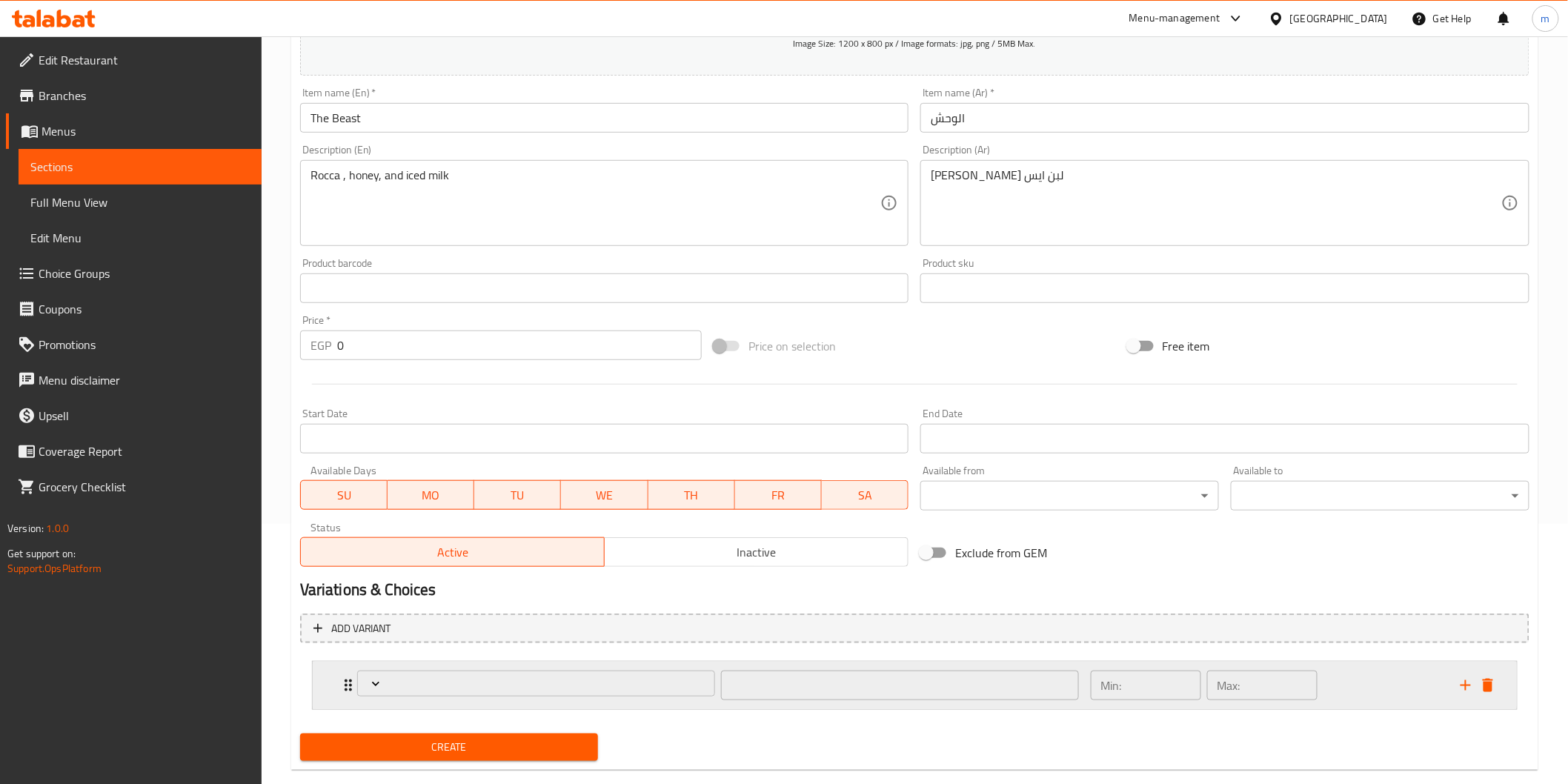
click at [438, 695] on div "Expand" at bounding box center [536, 685] width 364 height 36
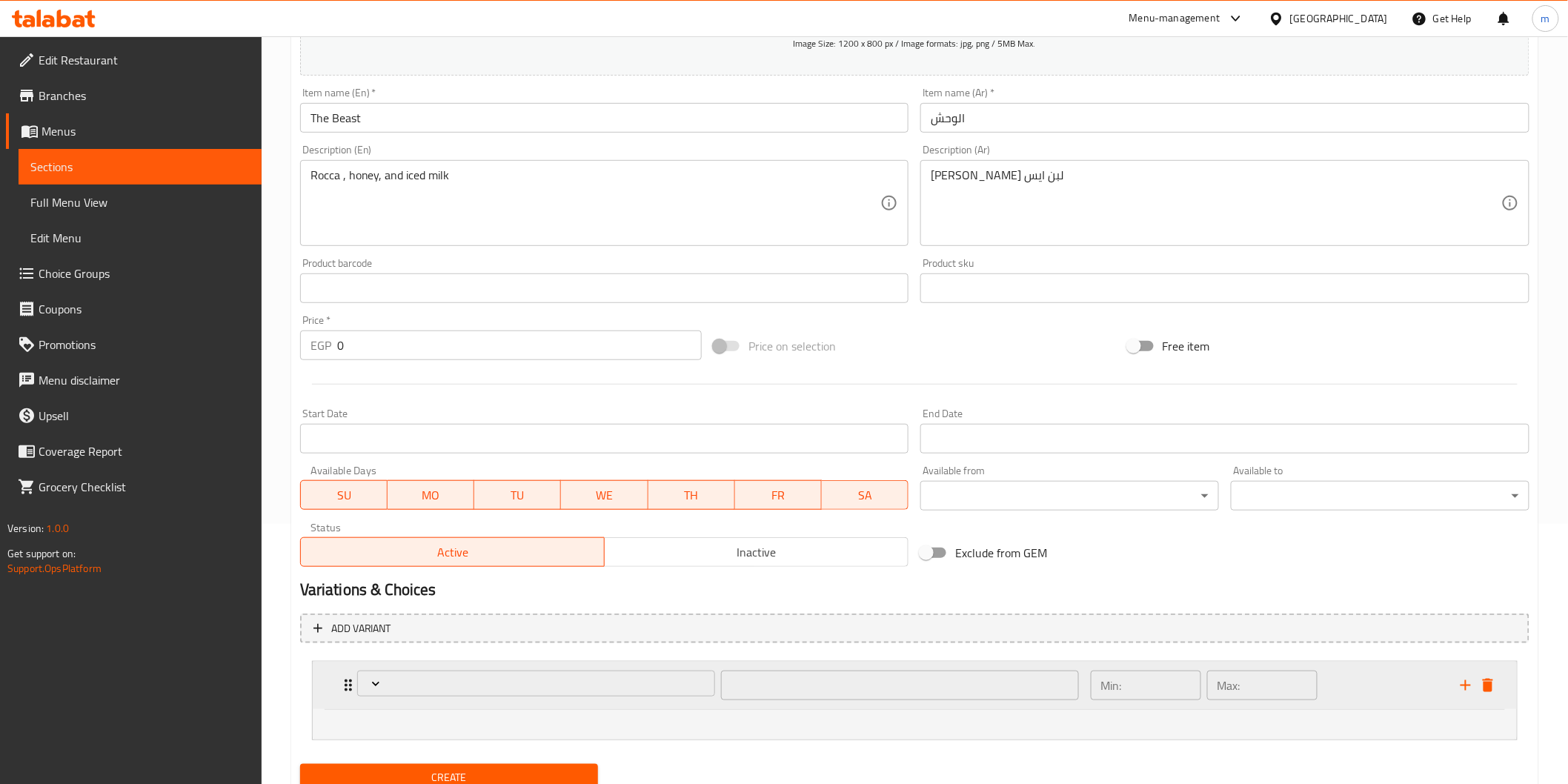
click at [348, 682] on div "​" at bounding box center [717, 685] width 740 height 47
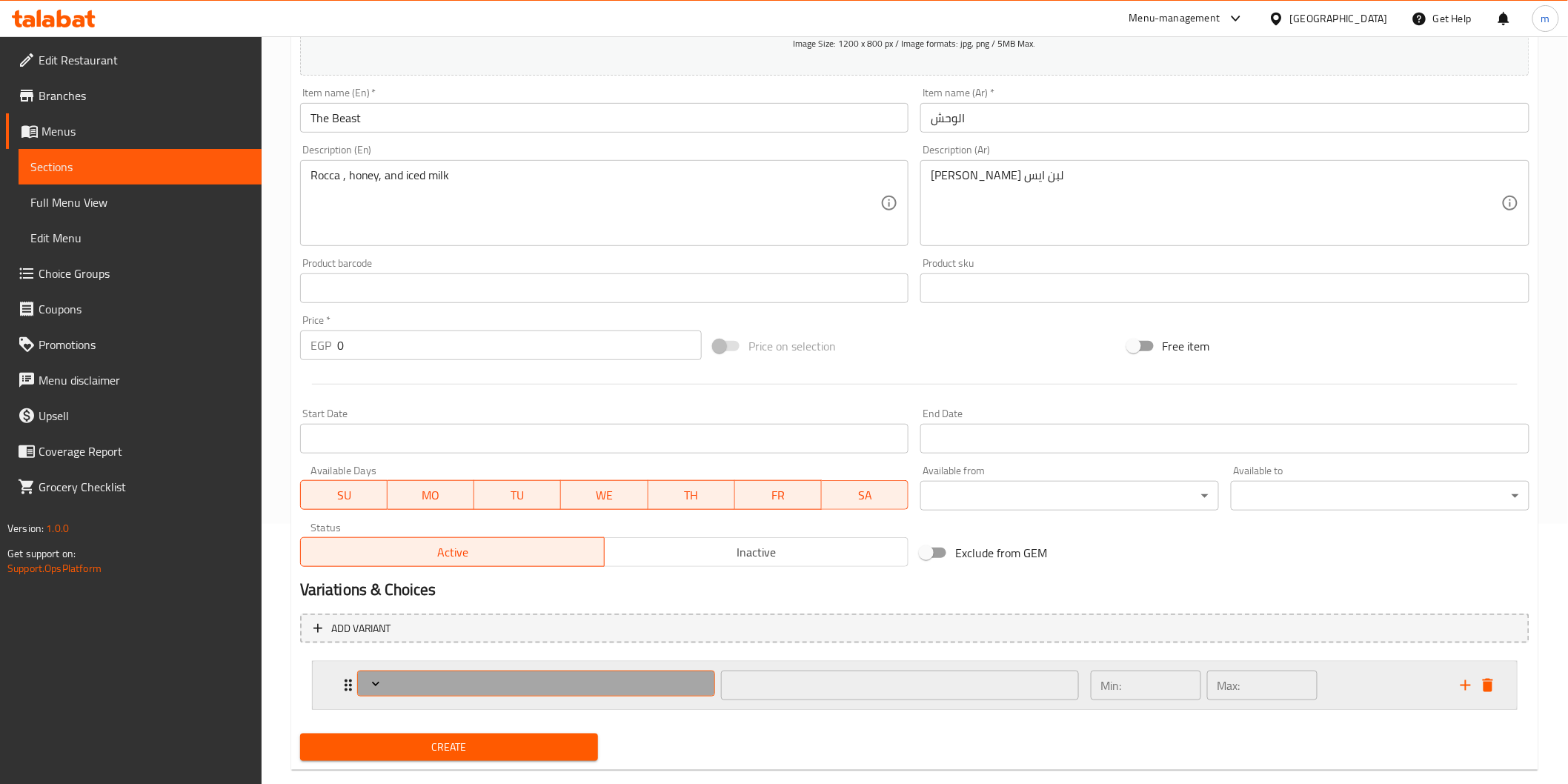
click at [375, 678] on icon "Expand" at bounding box center [376, 685] width 15 height 15
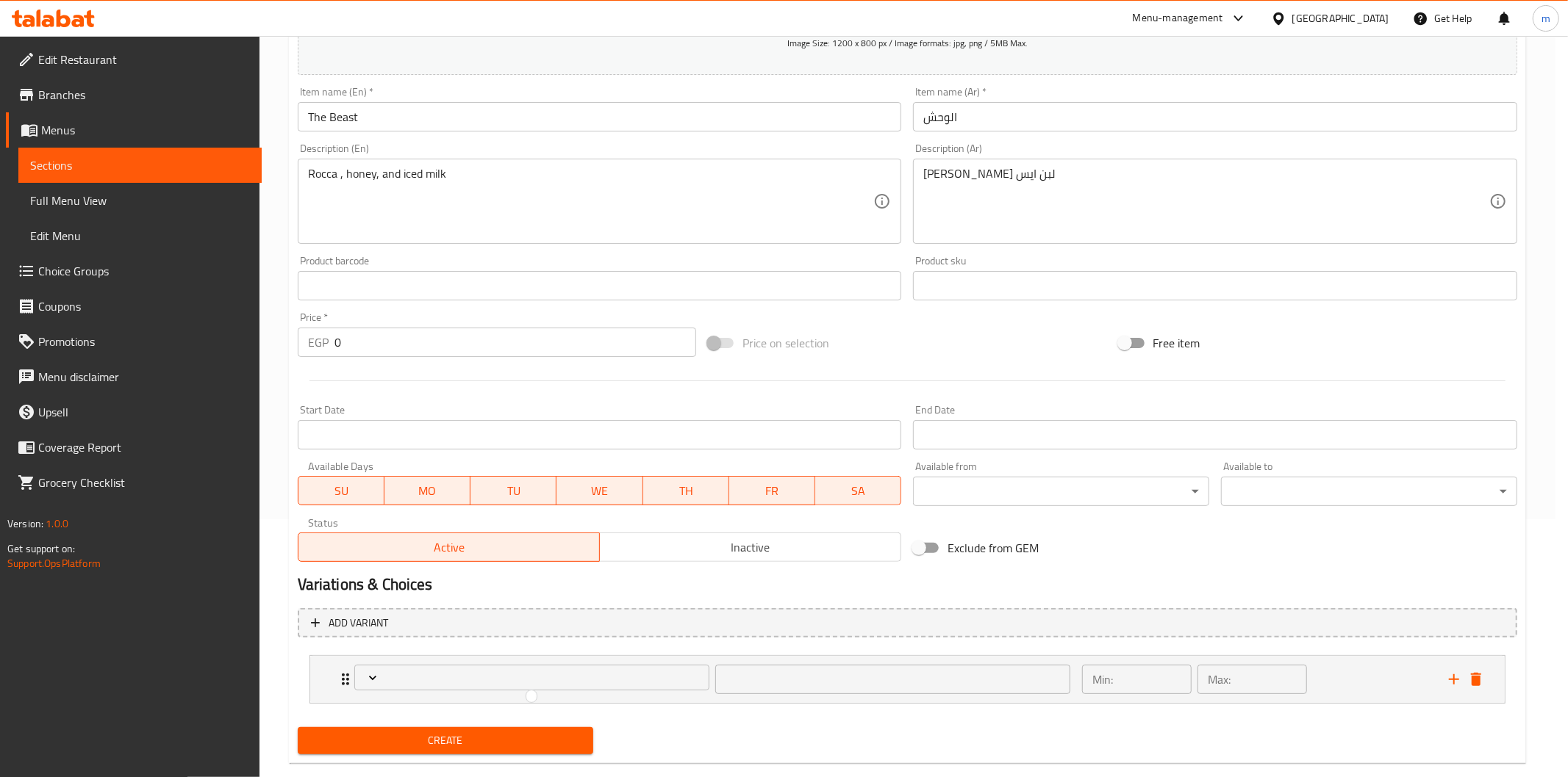
click at [1474, 678] on div at bounding box center [784, 388] width 1568 height 777
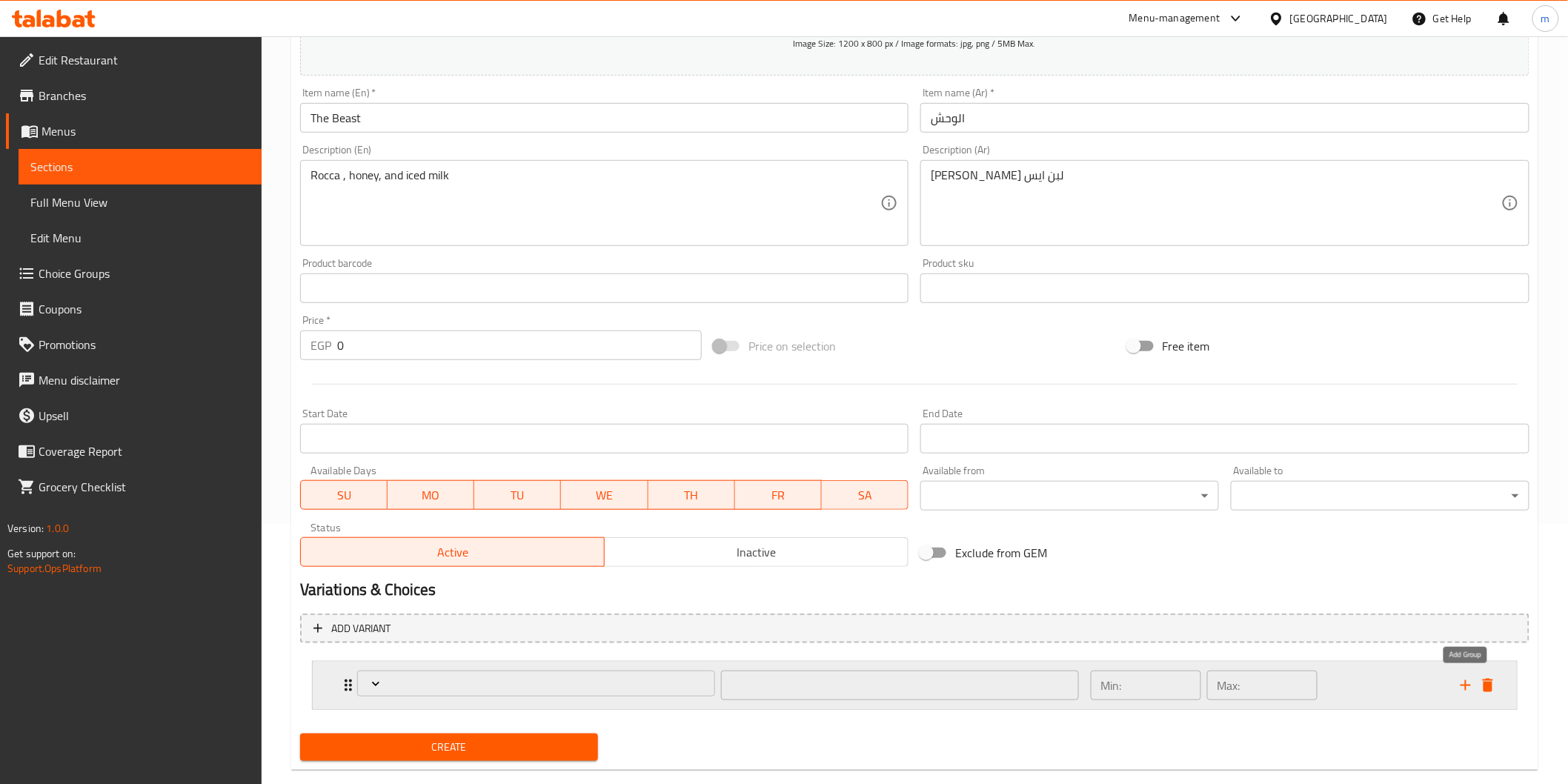
click at [1461, 690] on icon "add" at bounding box center [1464, 685] width 17 height 17
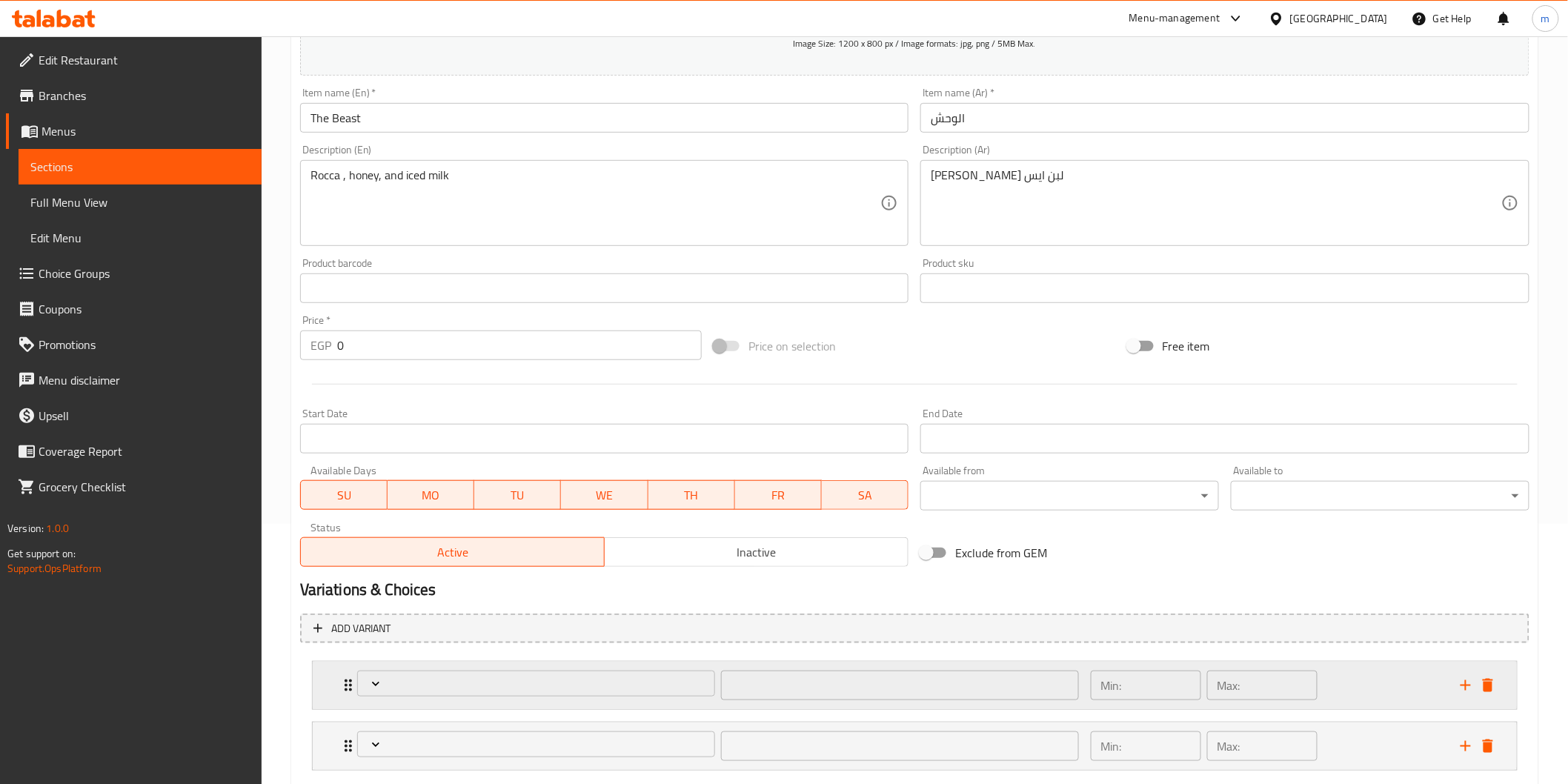
click at [1502, 695] on div "​ Min: ​ Max: ​" at bounding box center [914, 685] width 1204 height 47
click at [1494, 692] on icon "delete" at bounding box center [1487, 685] width 17 height 17
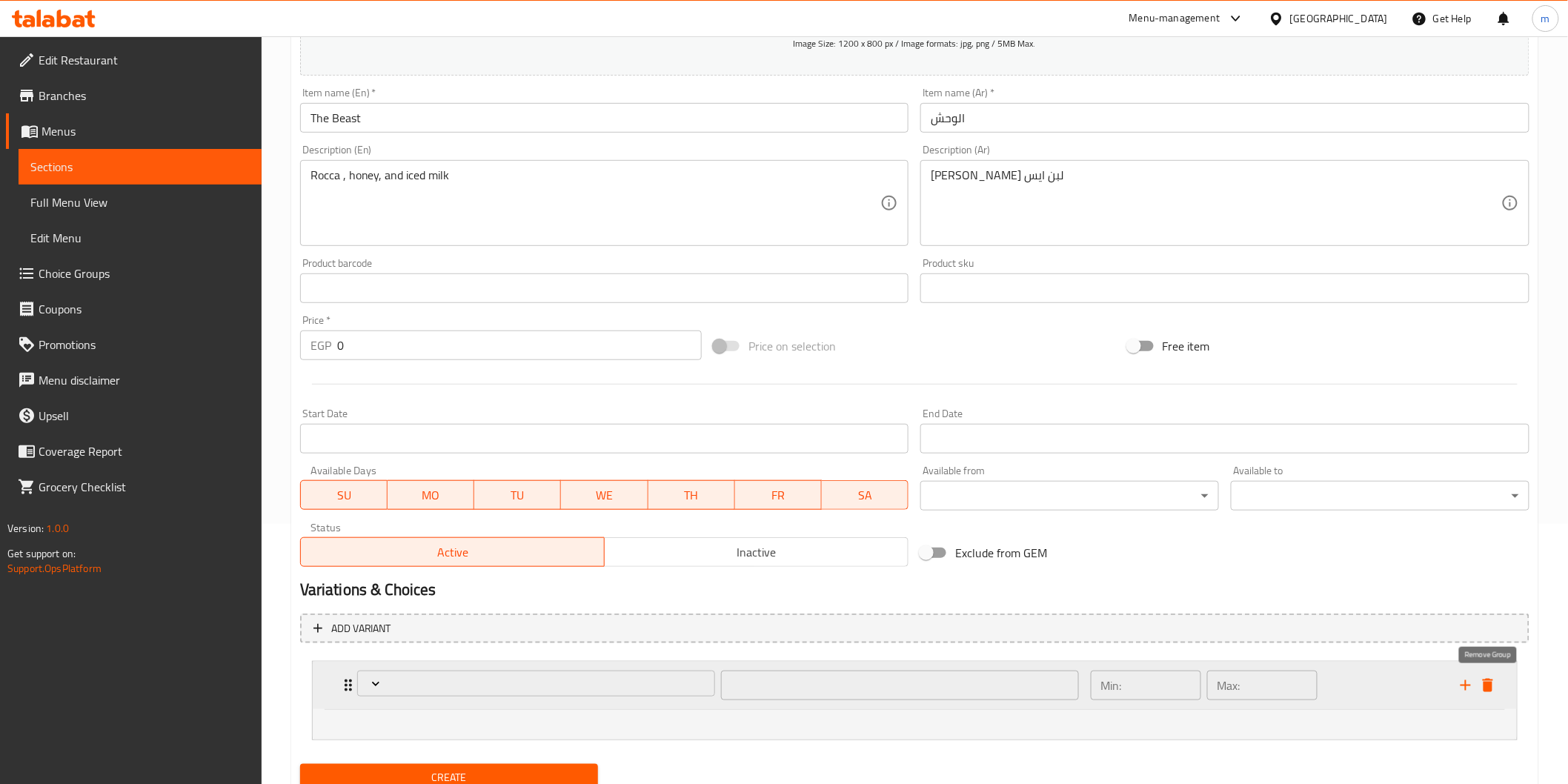
click at [1494, 692] on icon "delete" at bounding box center [1487, 685] width 17 height 17
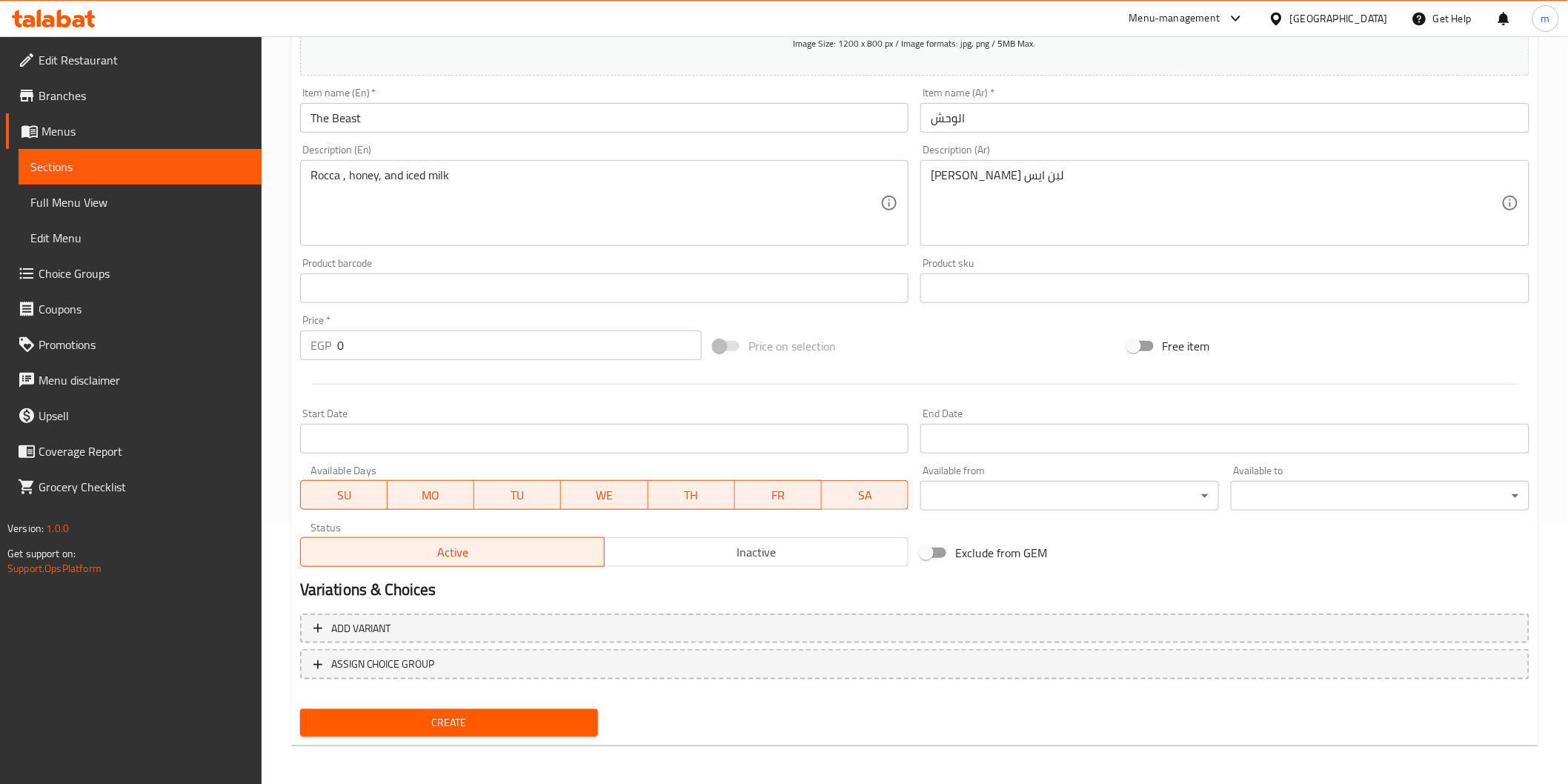
click at [495, 714] on span "Create" at bounding box center [450, 723] width 275 height 18
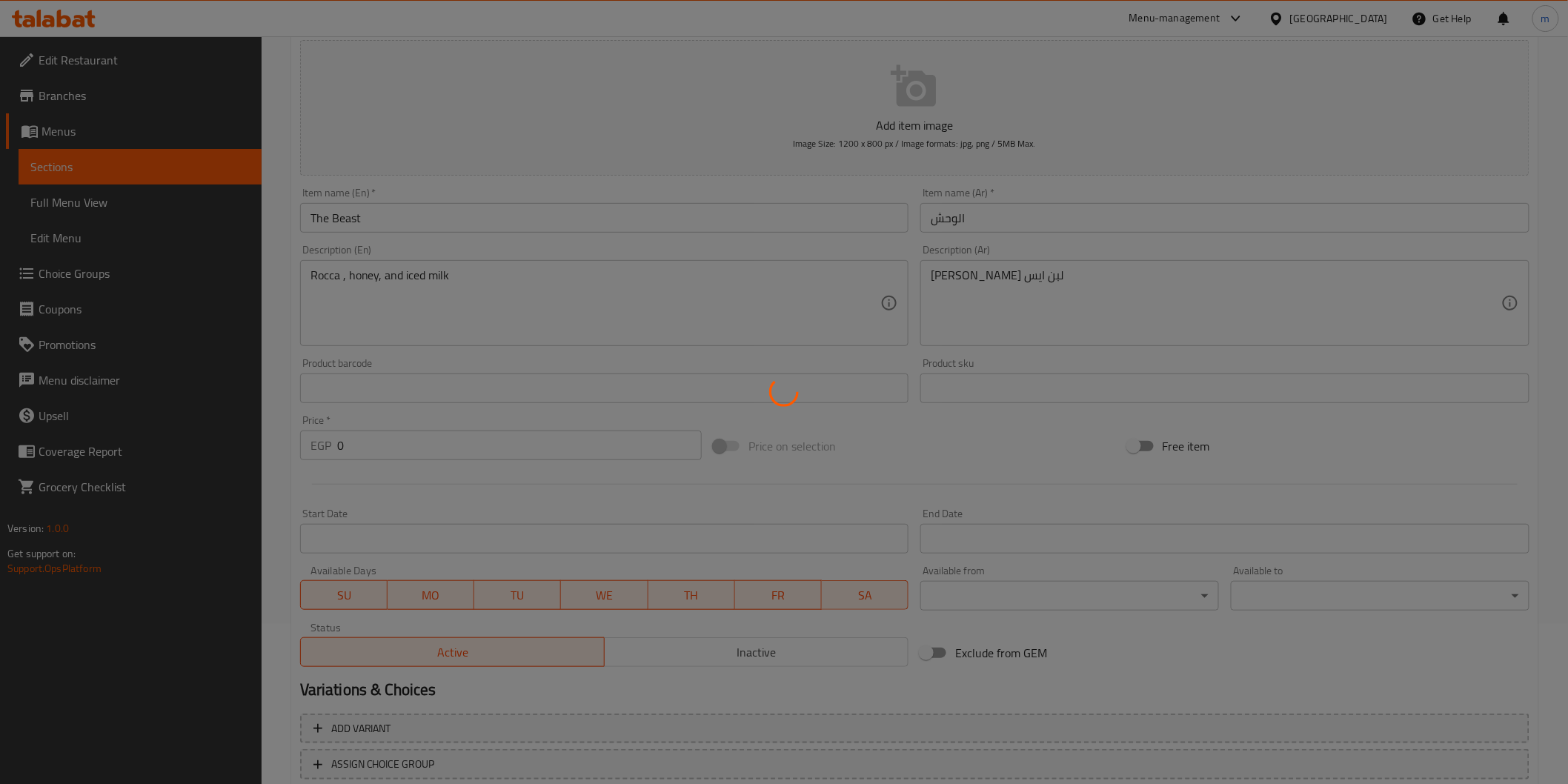
scroll to position [0, 0]
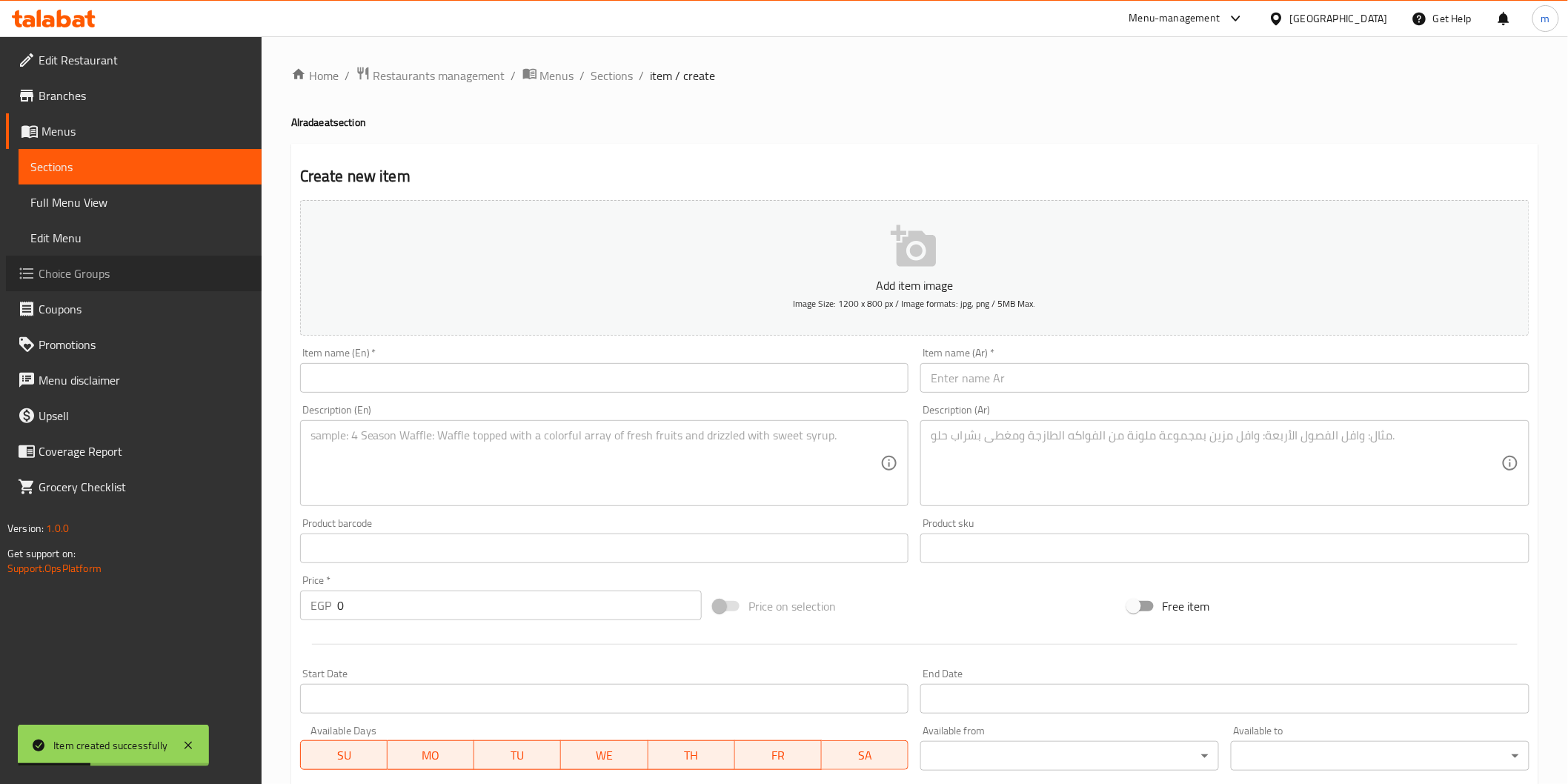
click at [102, 282] on span "Choice Groups" at bounding box center [144, 273] width 211 height 17
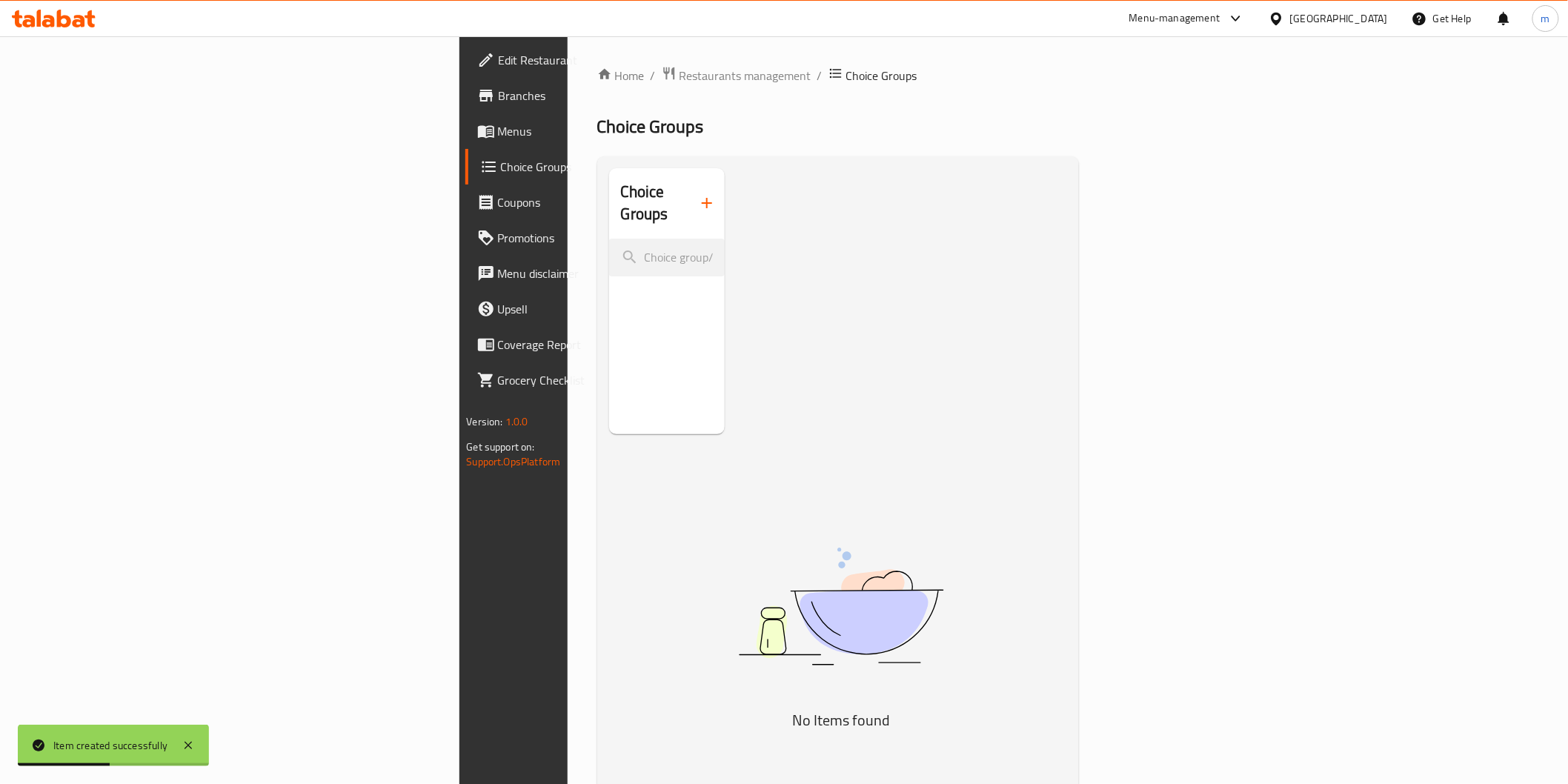
click at [702, 198] on icon "button" at bounding box center [707, 203] width 11 height 11
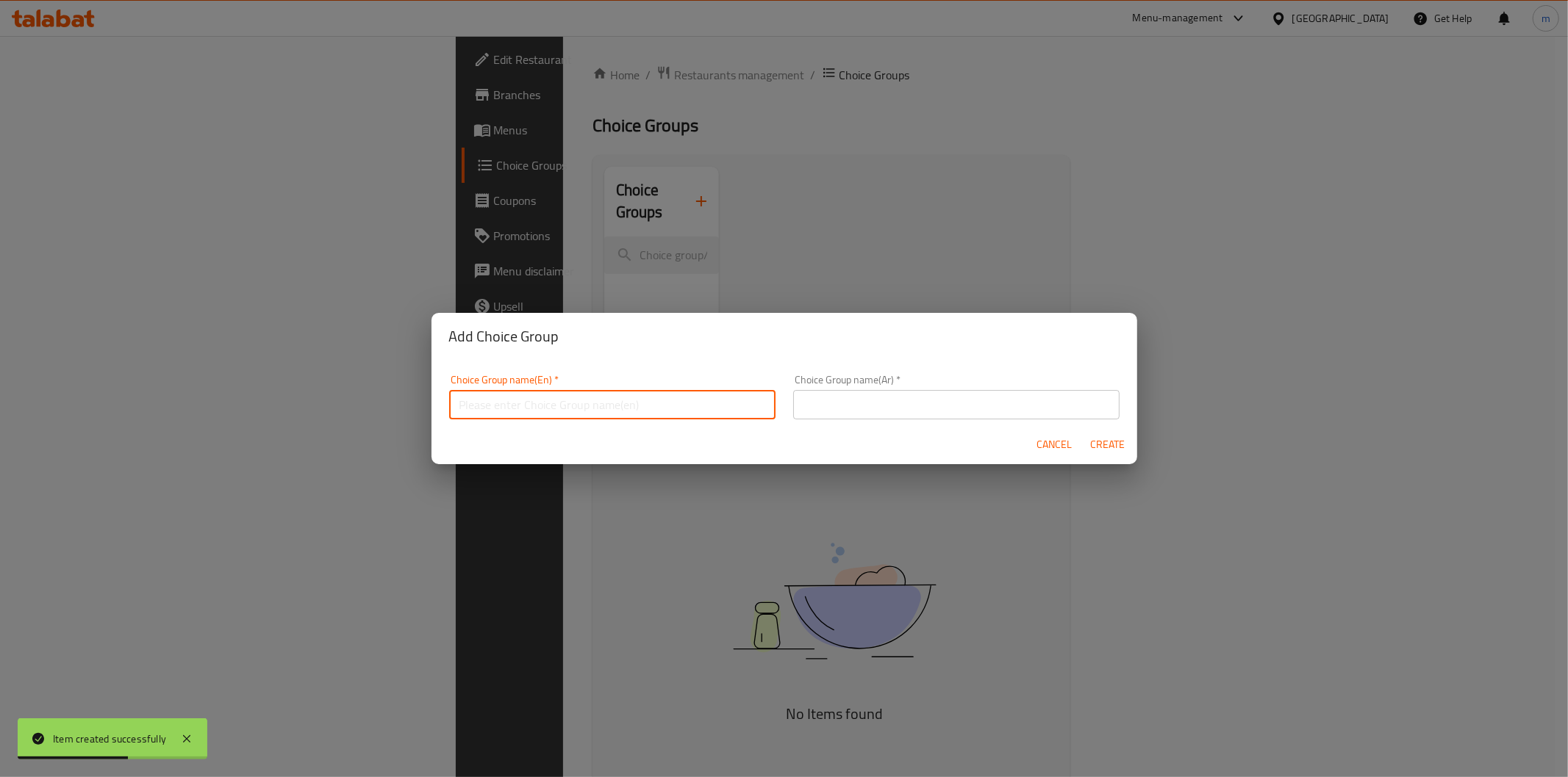
click at [618, 398] on input "text" at bounding box center [612, 405] width 326 height 30
click at [530, 408] on input "Your Choice Of:" at bounding box center [612, 405] width 326 height 30
type input "Your Choice Of size:"
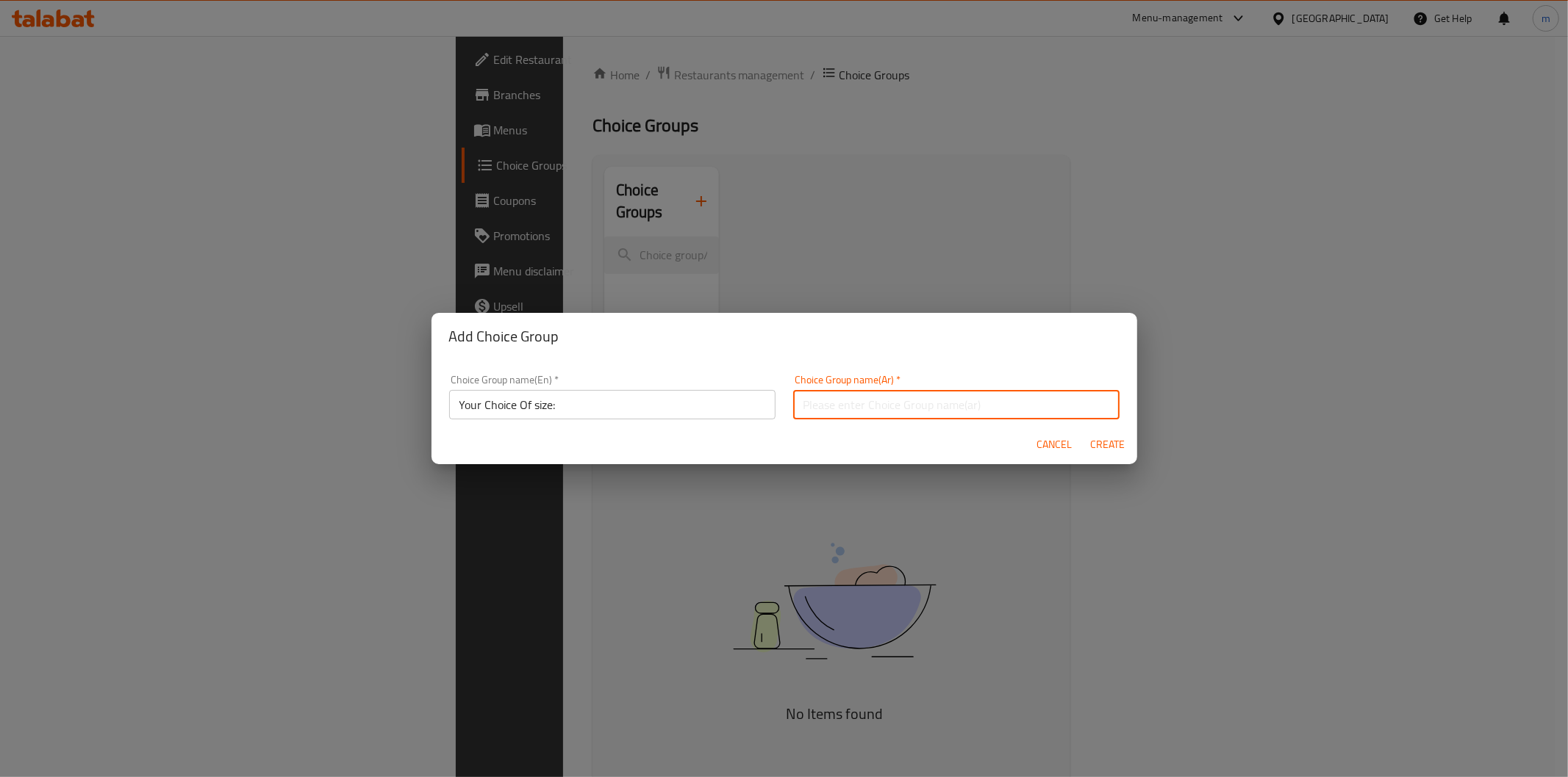
click at [797, 412] on input "text" at bounding box center [956, 405] width 326 height 30
type input "إختيارك من الحجم:"
click at [1099, 448] on span "Create" at bounding box center [1107, 444] width 35 height 18
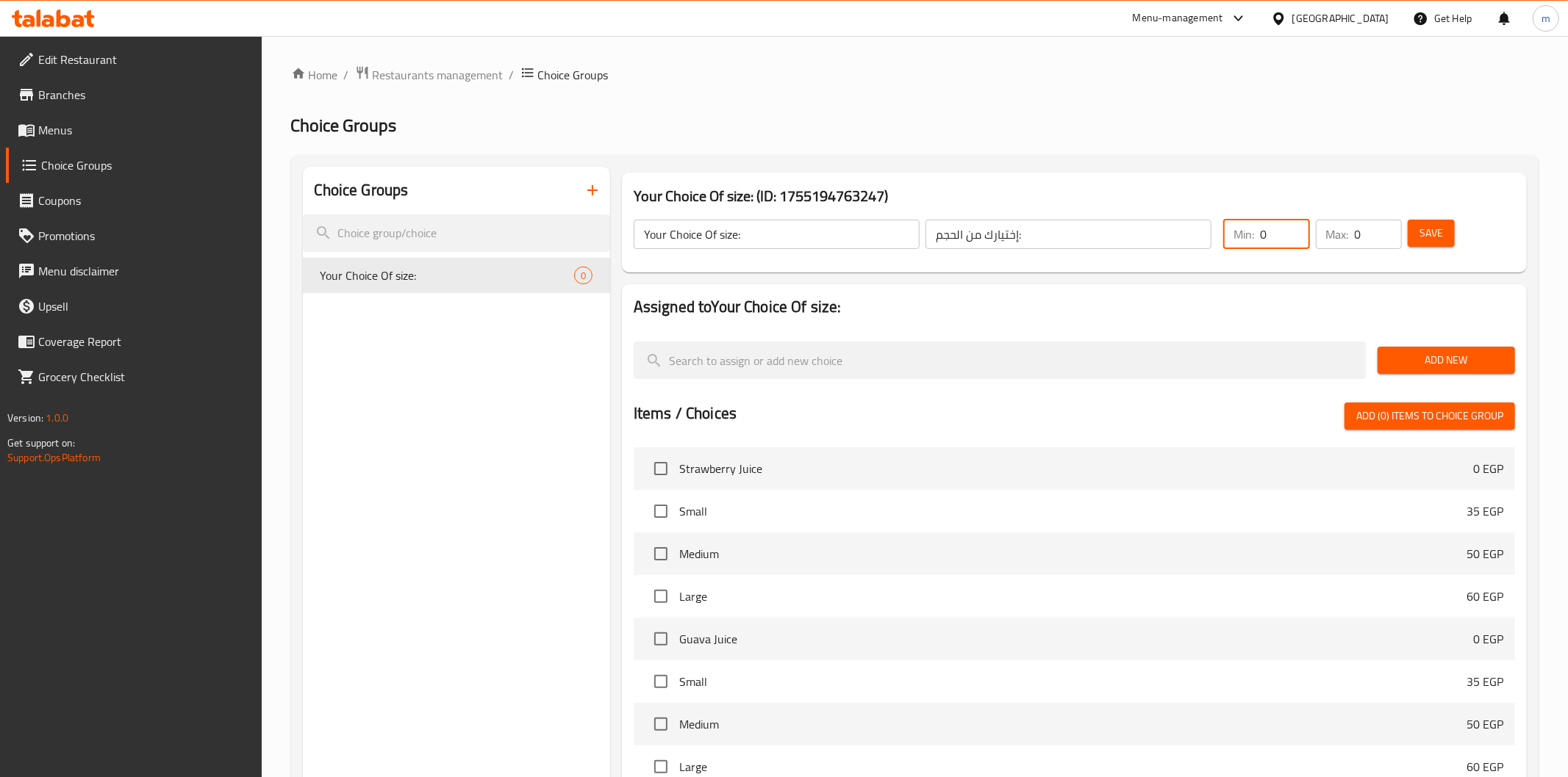
click at [1238, 242] on div "Min: 0 ​" at bounding box center [1266, 234] width 87 height 30
click at [1245, 233] on div "Min: 0 ​" at bounding box center [1256, 234] width 85 height 30
type input "1"
drag, startPoint x: 1341, startPoint y: 239, endPoint x: 1363, endPoint y: 239, distance: 22.0
click at [1363, 239] on div "Max: 0 ​" at bounding box center [1348, 234] width 85 height 30
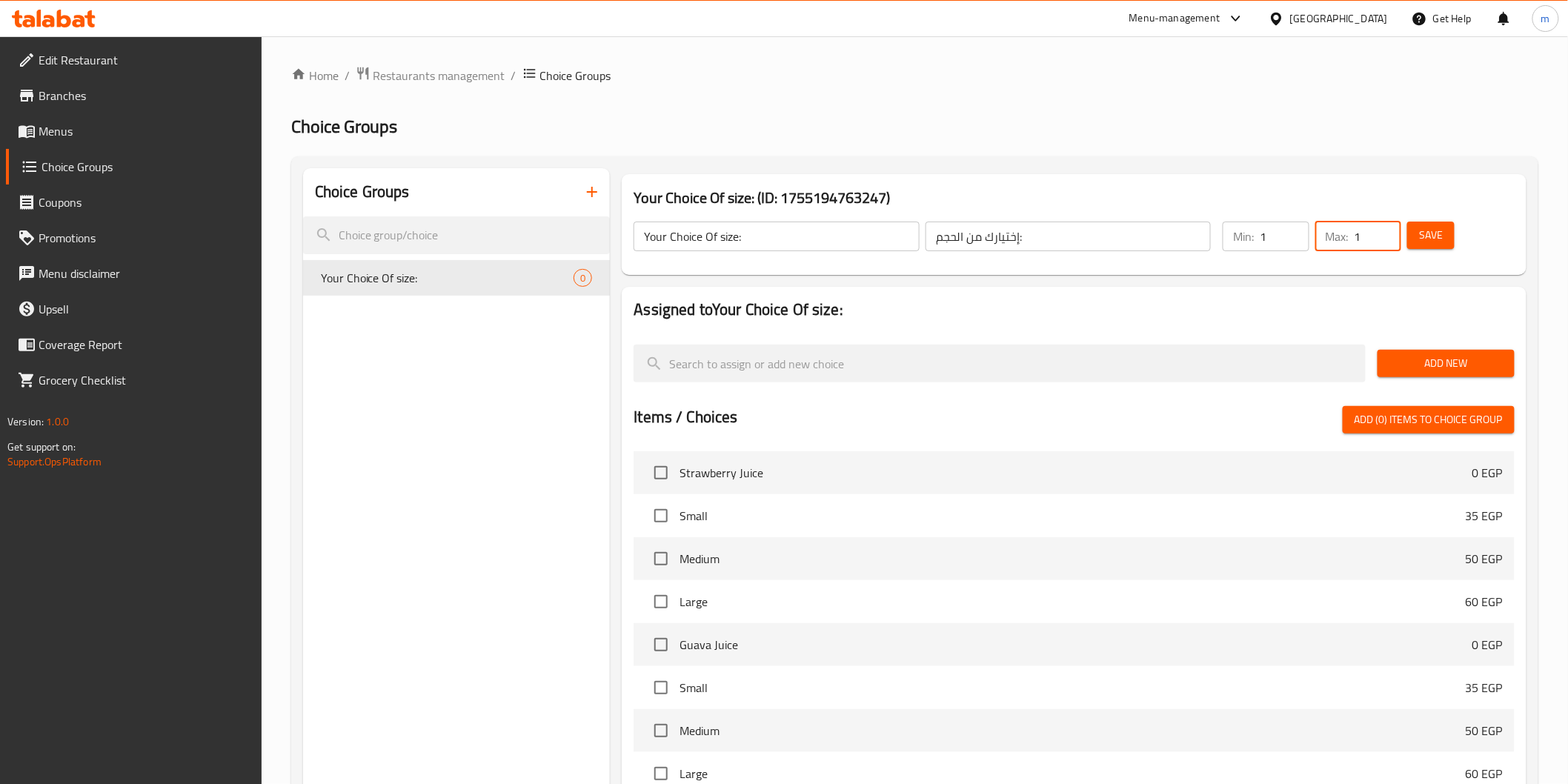
type input "1"
click at [1464, 372] on span "Add New" at bounding box center [1445, 364] width 113 height 18
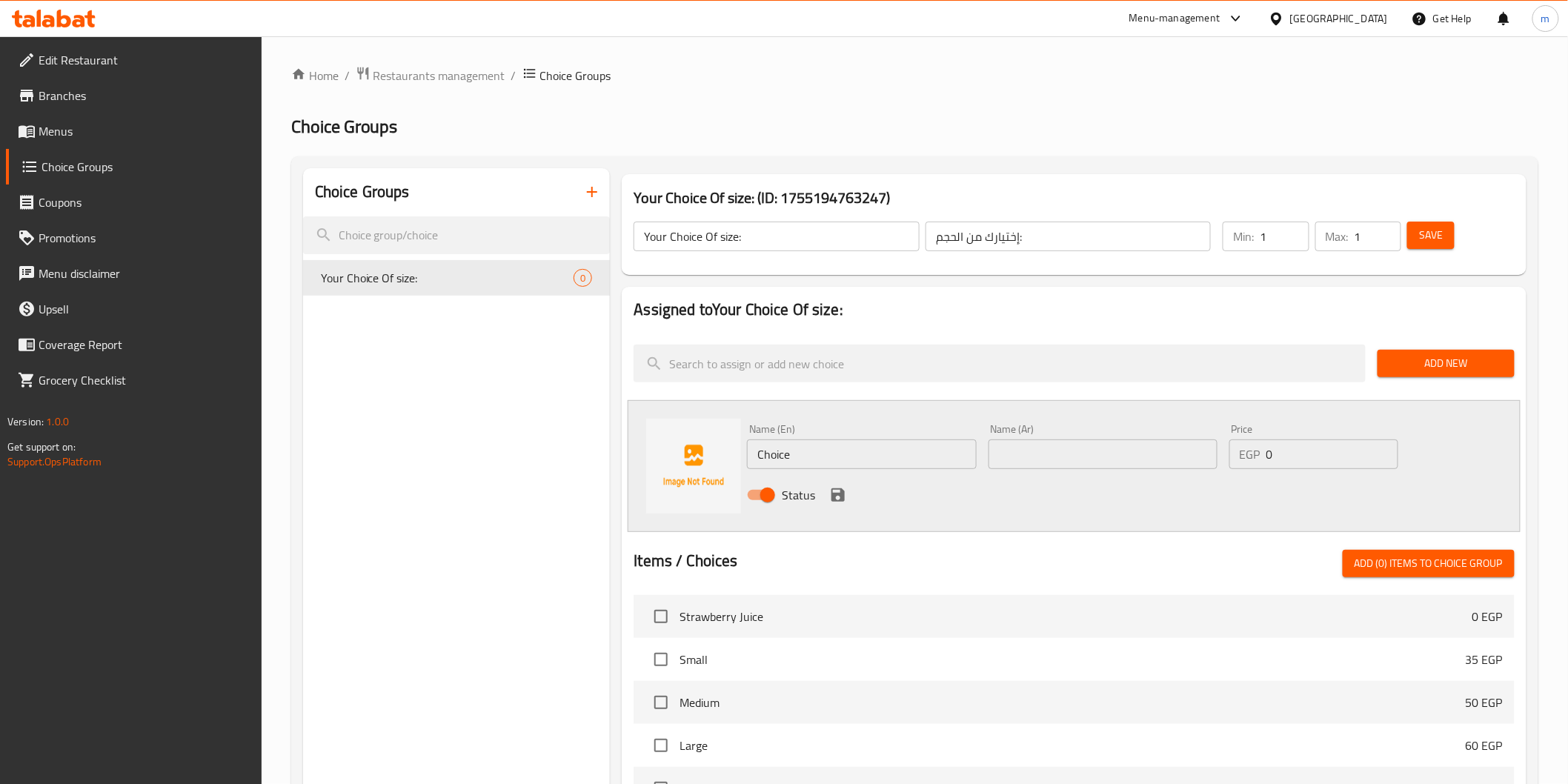
click at [896, 472] on div "Name (En) Choice Name (En)" at bounding box center [861, 446] width 241 height 57
click at [895, 458] on input "Choice" at bounding box center [861, 454] width 229 height 30
type input "Small"
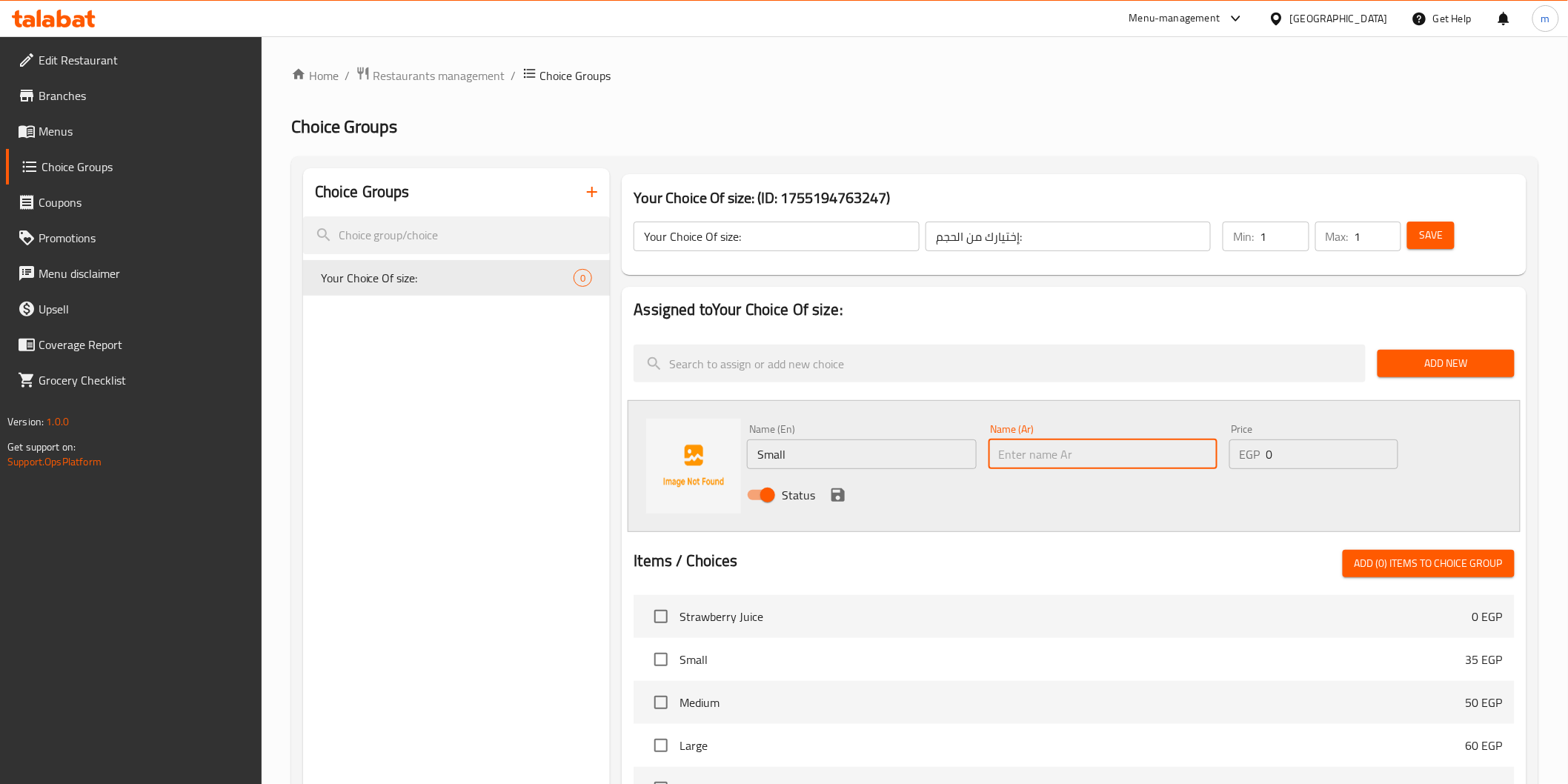
click at [1039, 445] on input "text" at bounding box center [1102, 454] width 229 height 30
type input "صغير"
click at [1235, 465] on div "EGP 0 Price" at bounding box center [1314, 454] width 169 height 30
type input "50"
click at [832, 488] on icon "save" at bounding box center [838, 495] width 13 height 13
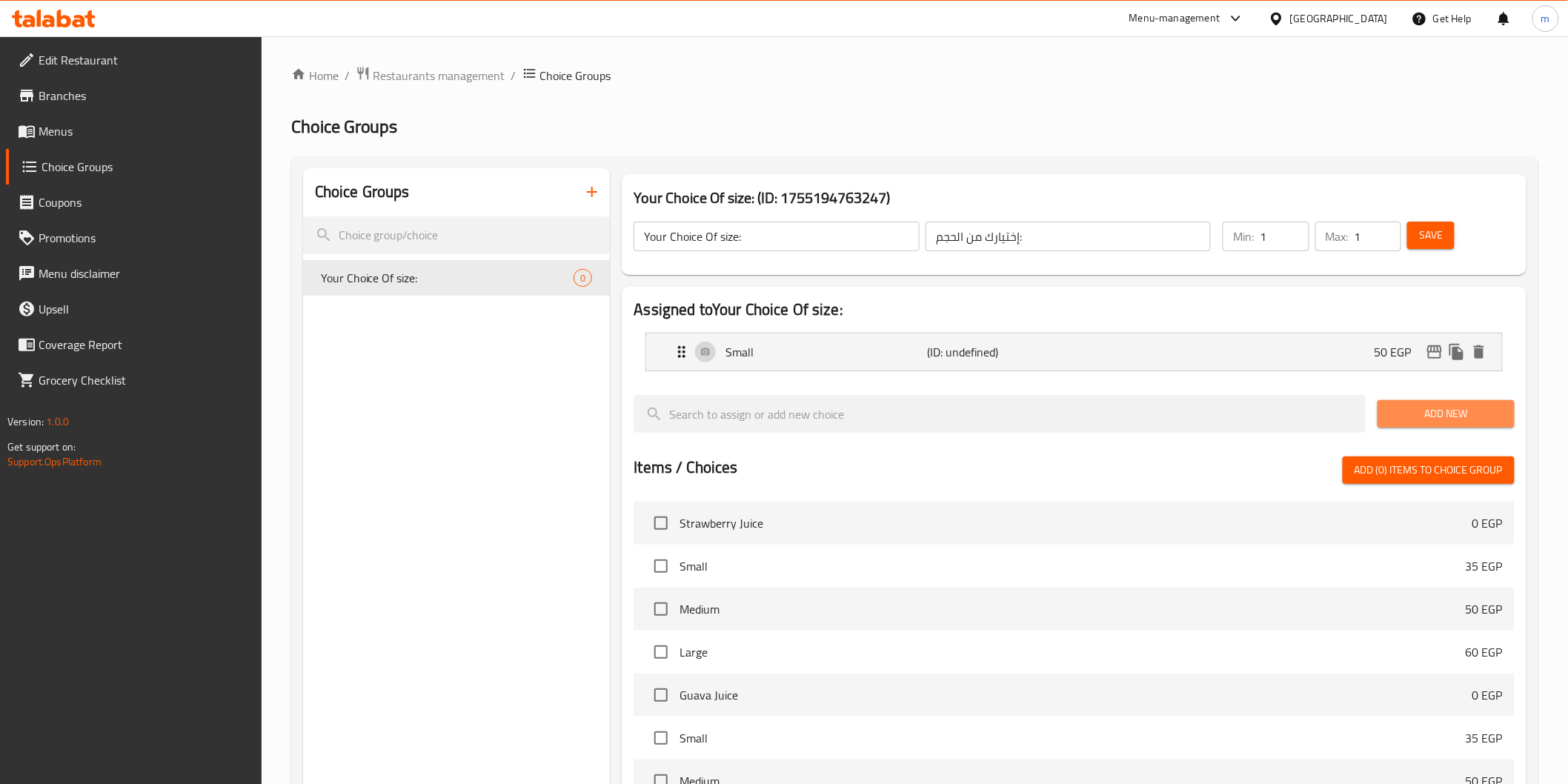
click at [1434, 412] on span "Add New" at bounding box center [1445, 414] width 113 height 18
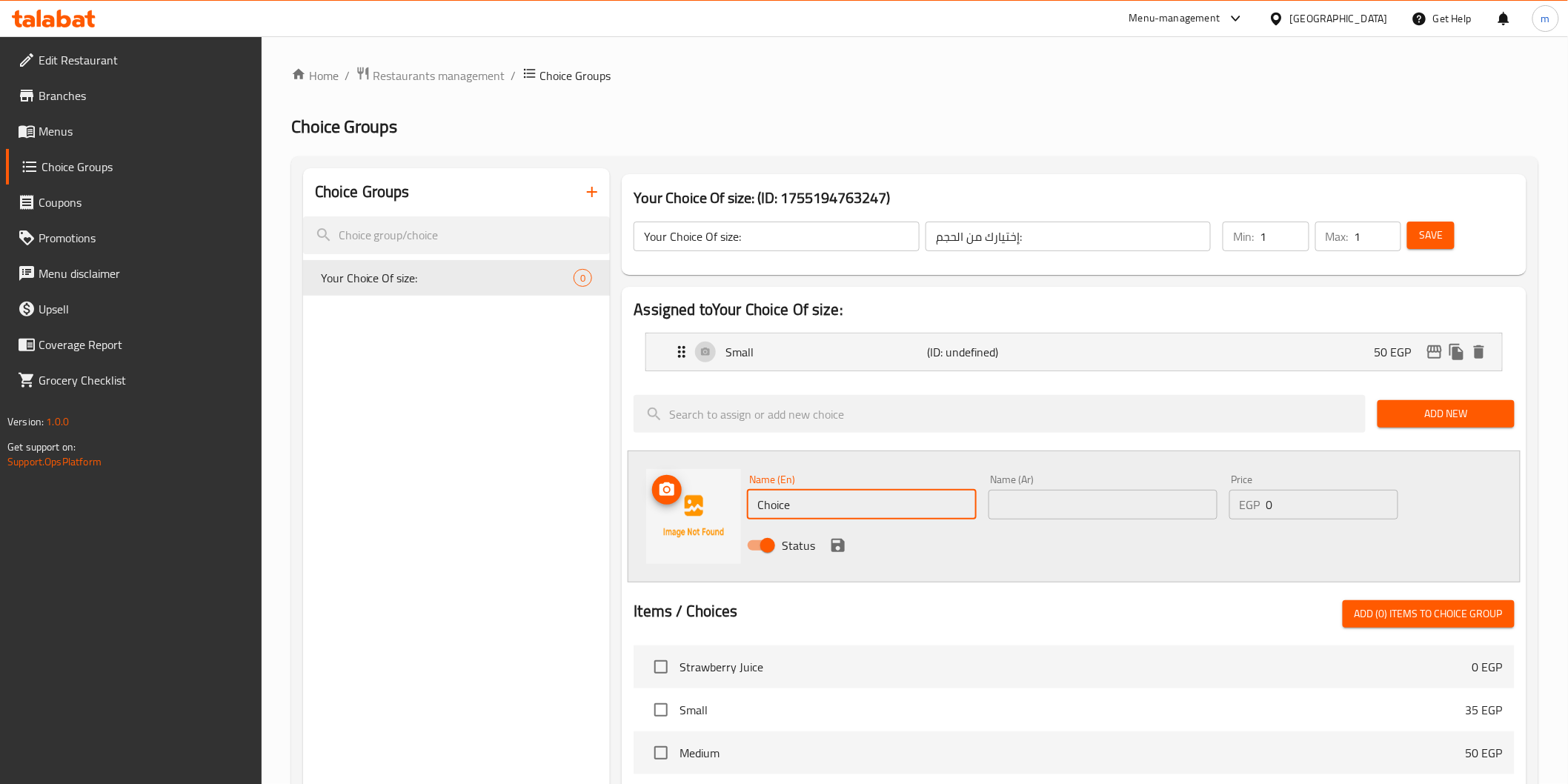
drag, startPoint x: 852, startPoint y: 504, endPoint x: 670, endPoint y: 519, distance: 182.6
click at [670, 519] on div "Name (En) Choice Name (En) Name (Ar) Name (Ar) Price EGP 0 Price Status" at bounding box center [1073, 516] width 892 height 132
type input "Medium"
click at [1102, 509] on input "text" at bounding box center [1102, 505] width 229 height 30
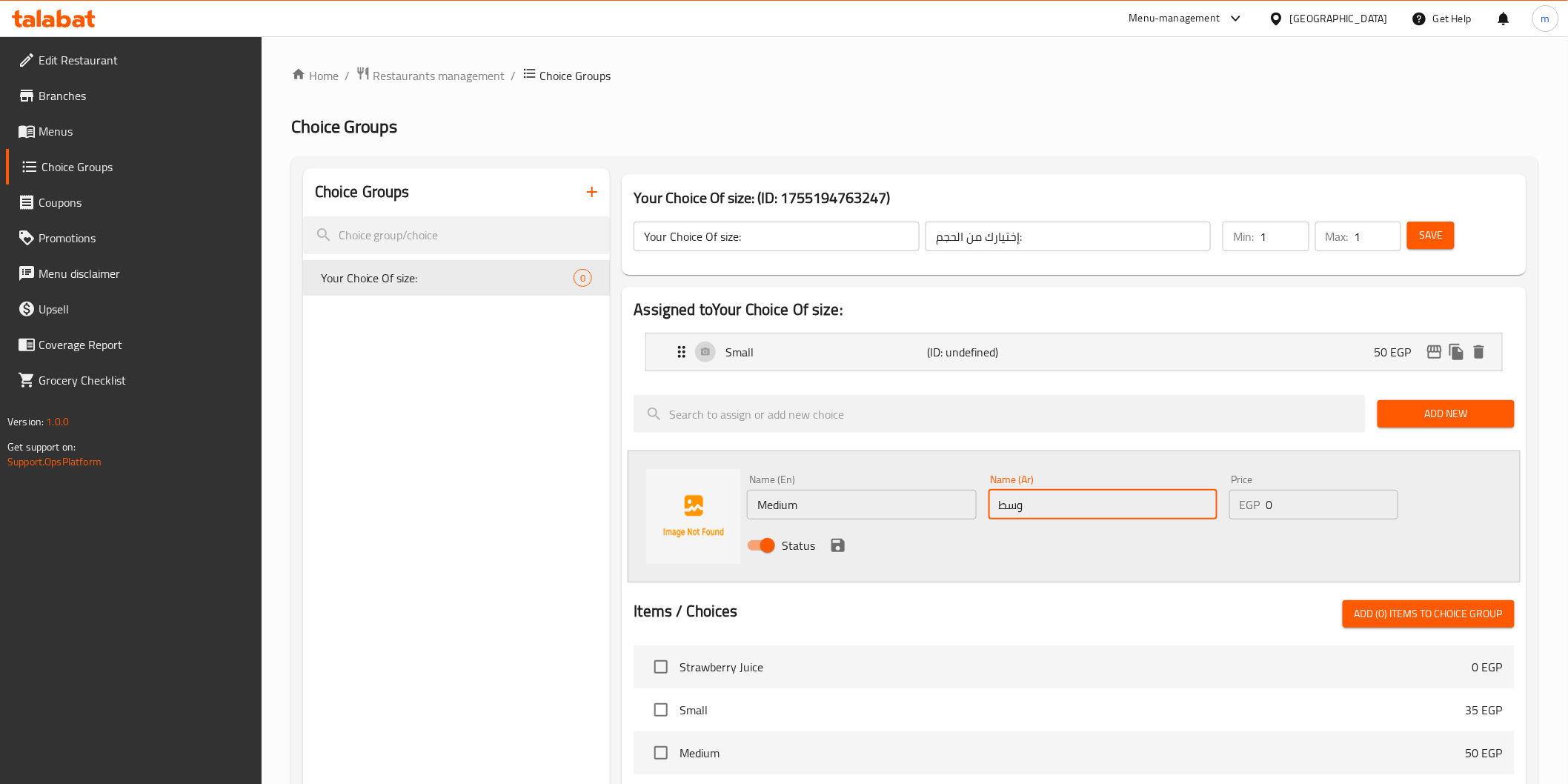
type input "وسط"
drag, startPoint x: 1299, startPoint y: 512, endPoint x: 1256, endPoint y: 502, distance: 44.1
click at [1256, 502] on div "EGP 0 Price" at bounding box center [1314, 505] width 169 height 30
type input "70"
click at [832, 553] on icon "save" at bounding box center [837, 545] width 17 height 17
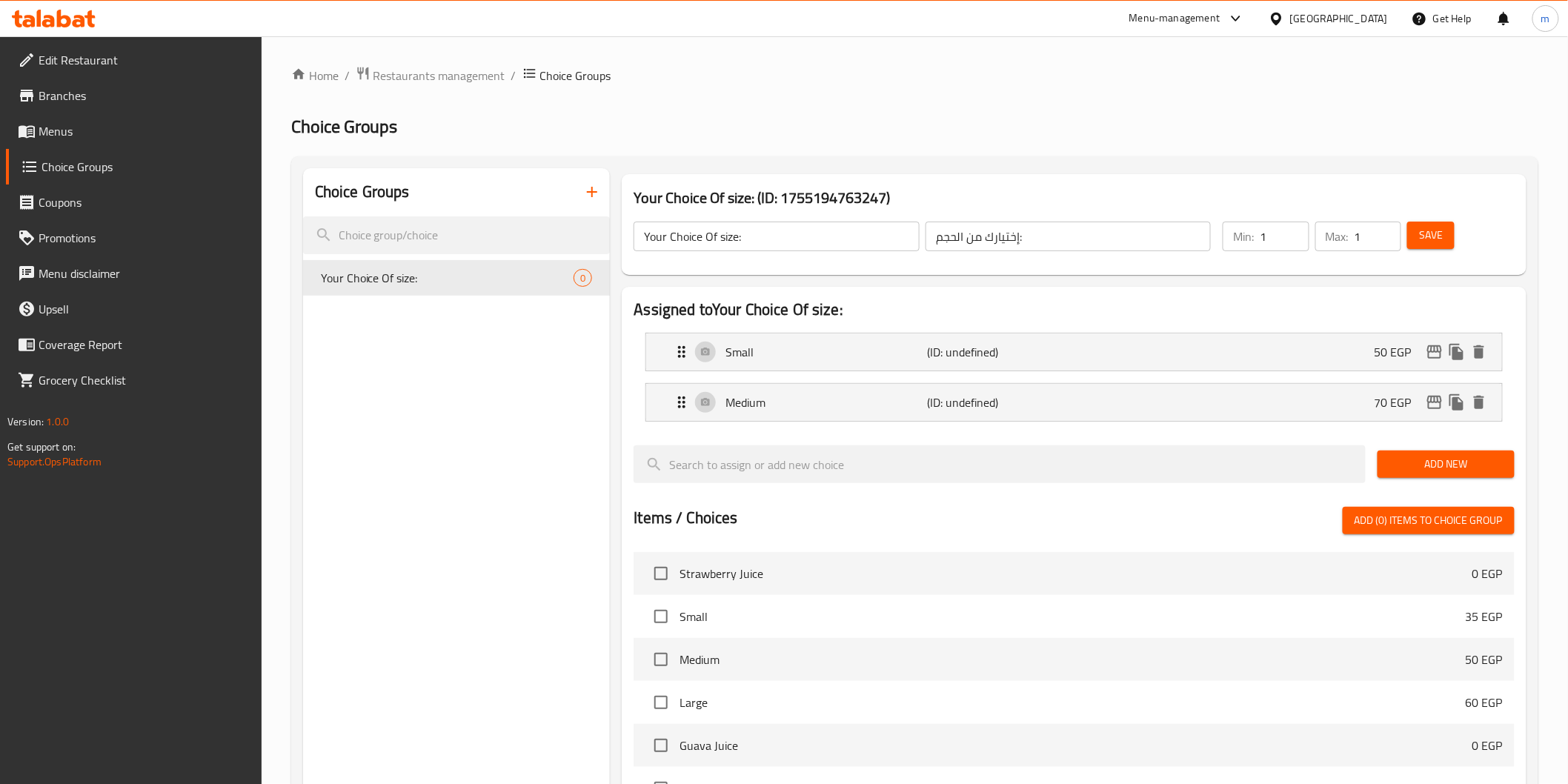
click at [1440, 469] on span "Add New" at bounding box center [1445, 464] width 113 height 18
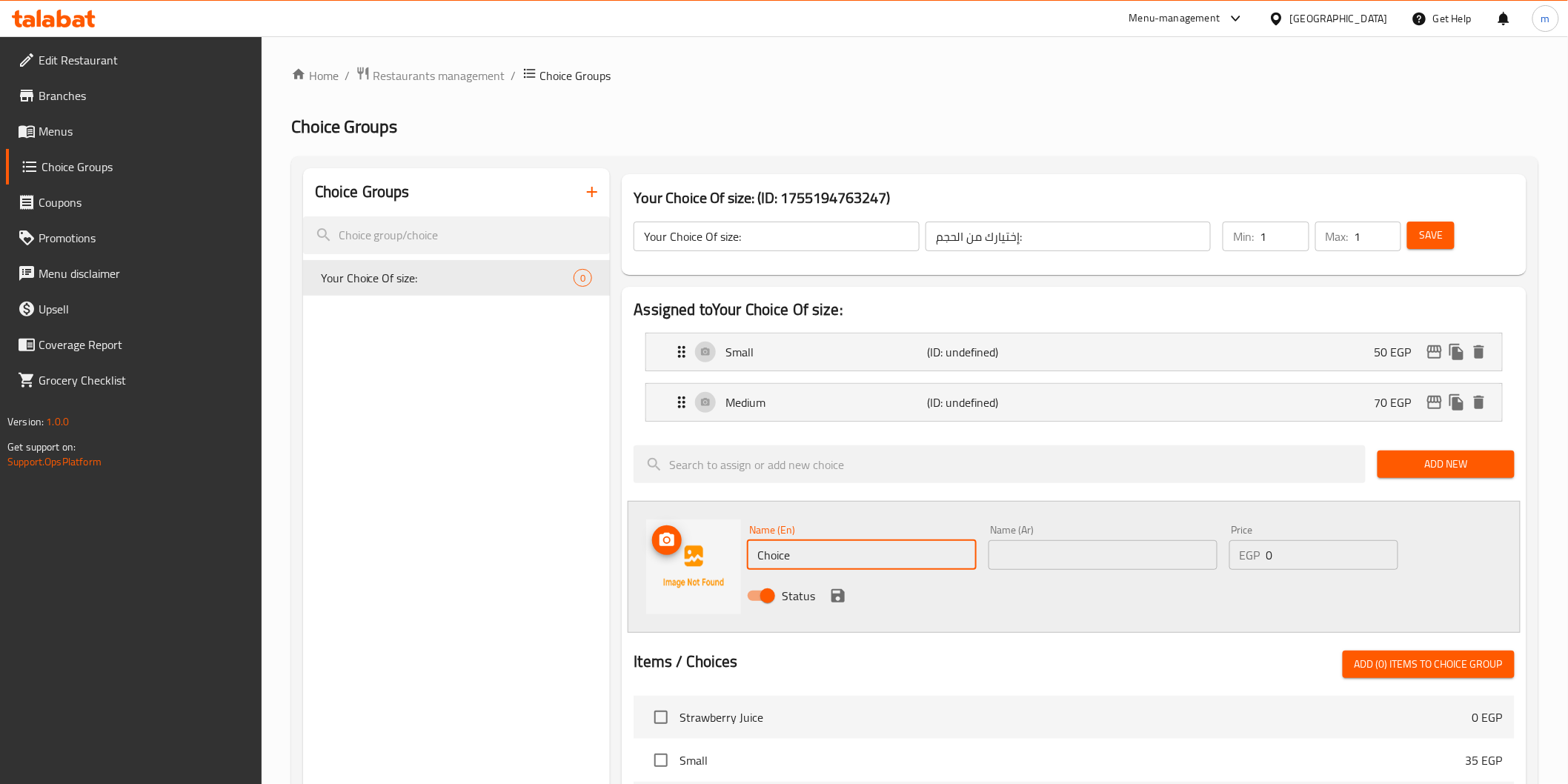
drag, startPoint x: 836, startPoint y: 565, endPoint x: 699, endPoint y: 542, distance: 138.9
click at [699, 542] on div "Name (En) Choice Name (En) Name (Ar) Name (Ar) Price EGP 0 Price Status" at bounding box center [1073, 567] width 892 height 132
type input "Large"
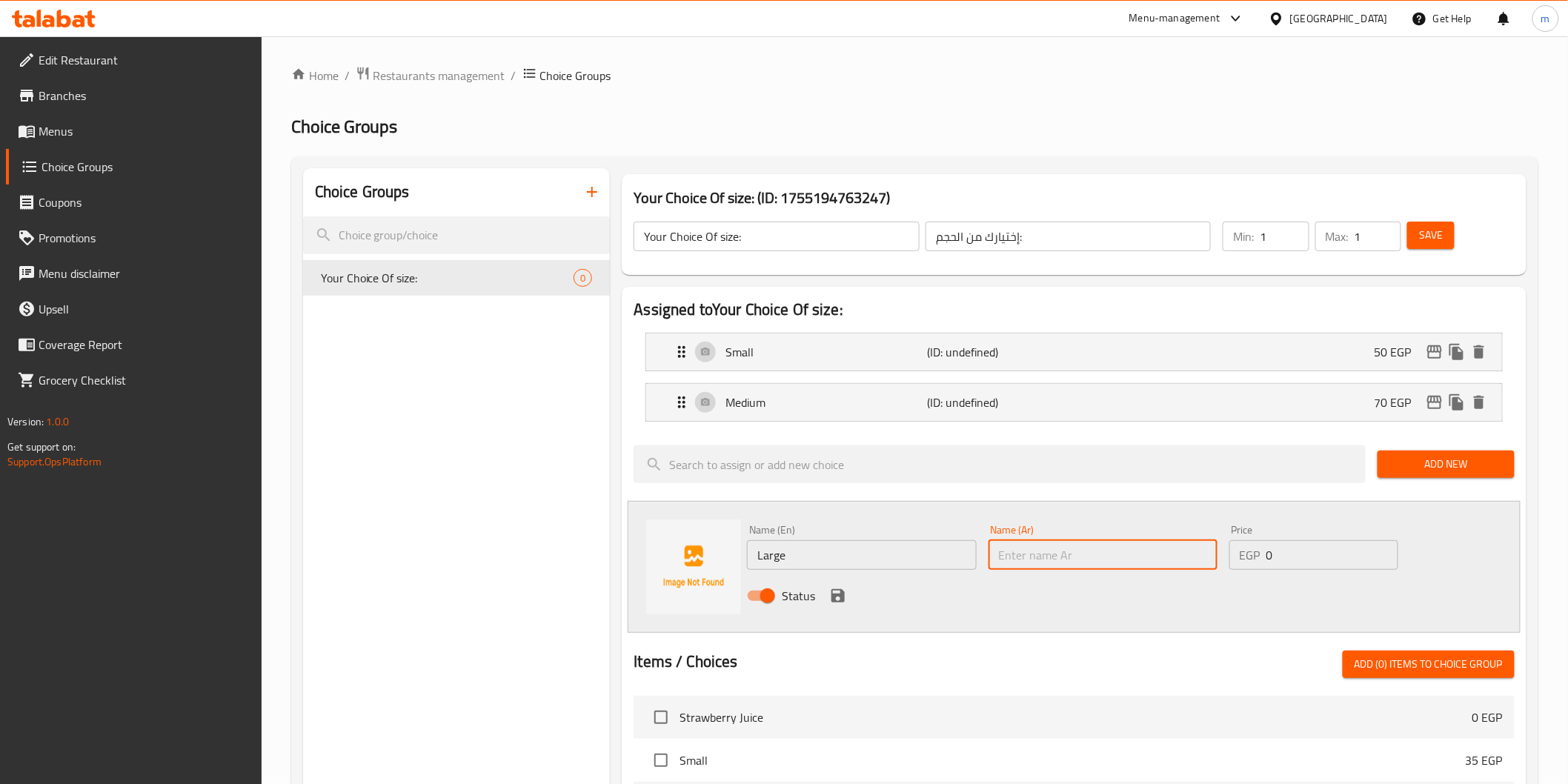
click at [1031, 557] on input "text" at bounding box center [1102, 555] width 229 height 30
type input "كبير"
drag, startPoint x: 1273, startPoint y: 557, endPoint x: 1252, endPoint y: 557, distance: 21.0
click at [1252, 557] on div "EGP 0 Price" at bounding box center [1314, 555] width 169 height 30
type input "80"
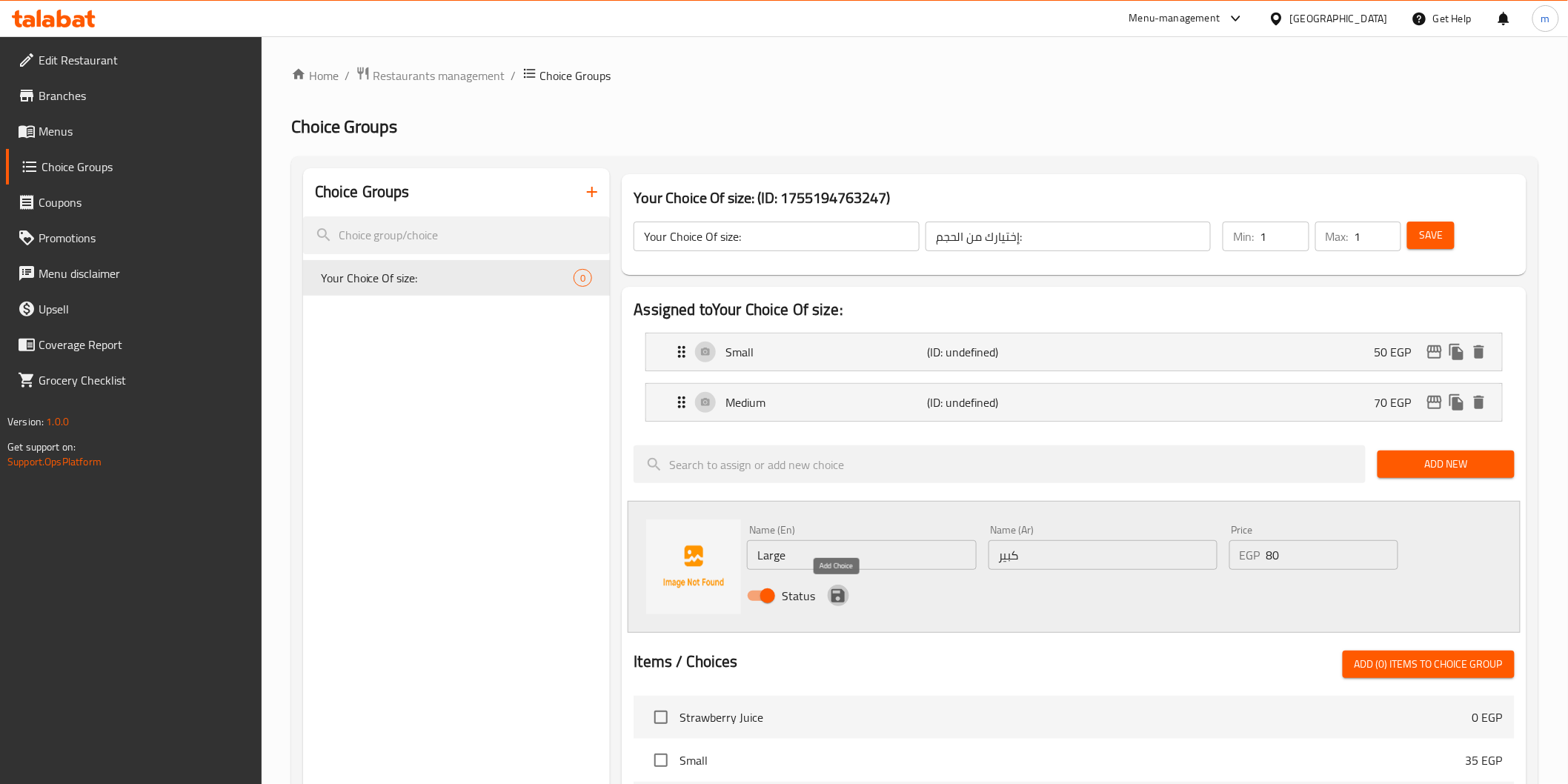
click at [830, 598] on icon "save" at bounding box center [837, 595] width 17 height 17
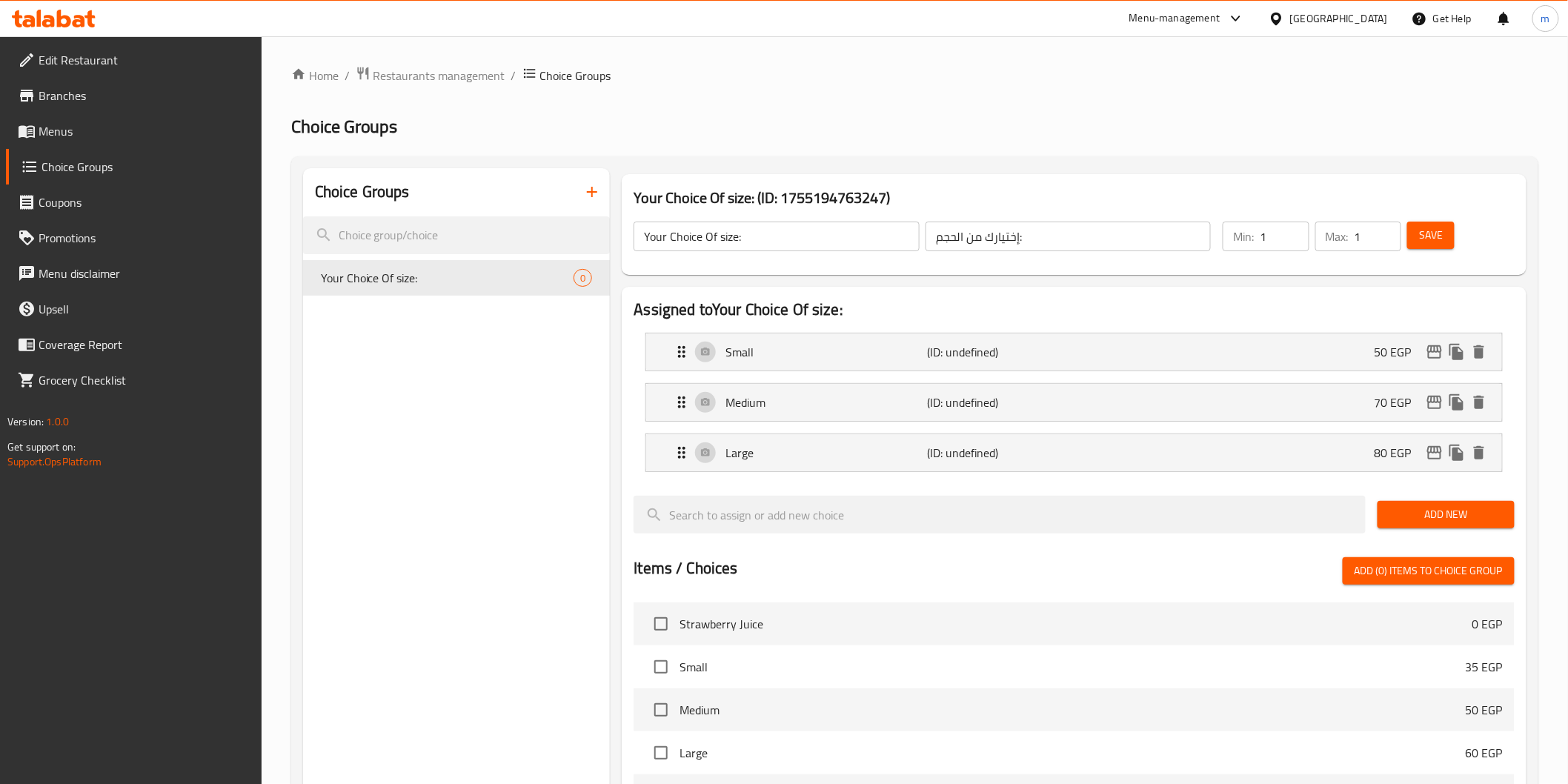
click at [1440, 230] on span "Save" at bounding box center [1430, 235] width 24 height 18
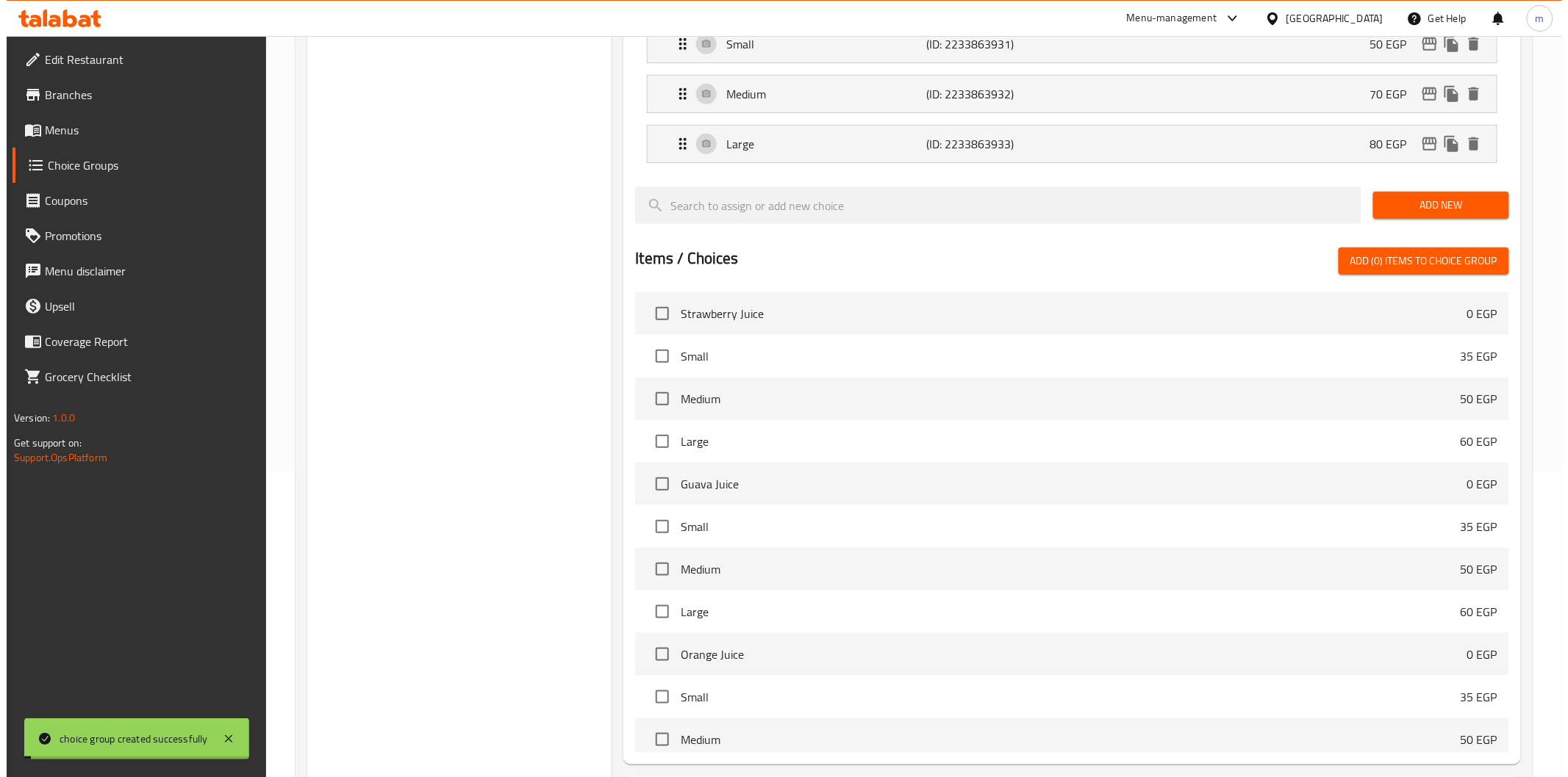
scroll to position [442, 0]
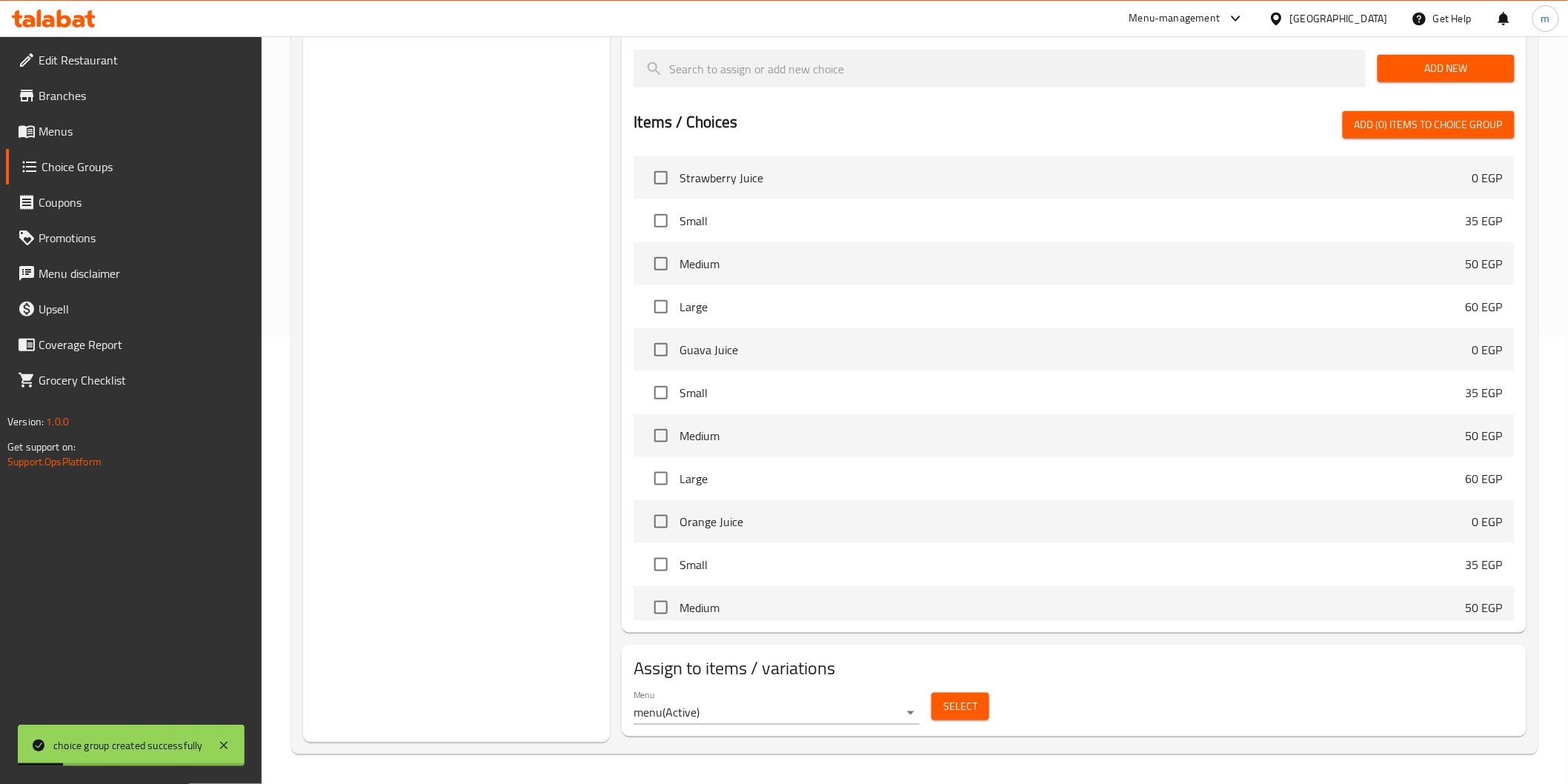
click at [962, 710] on span "Select" at bounding box center [960, 707] width 34 height 18
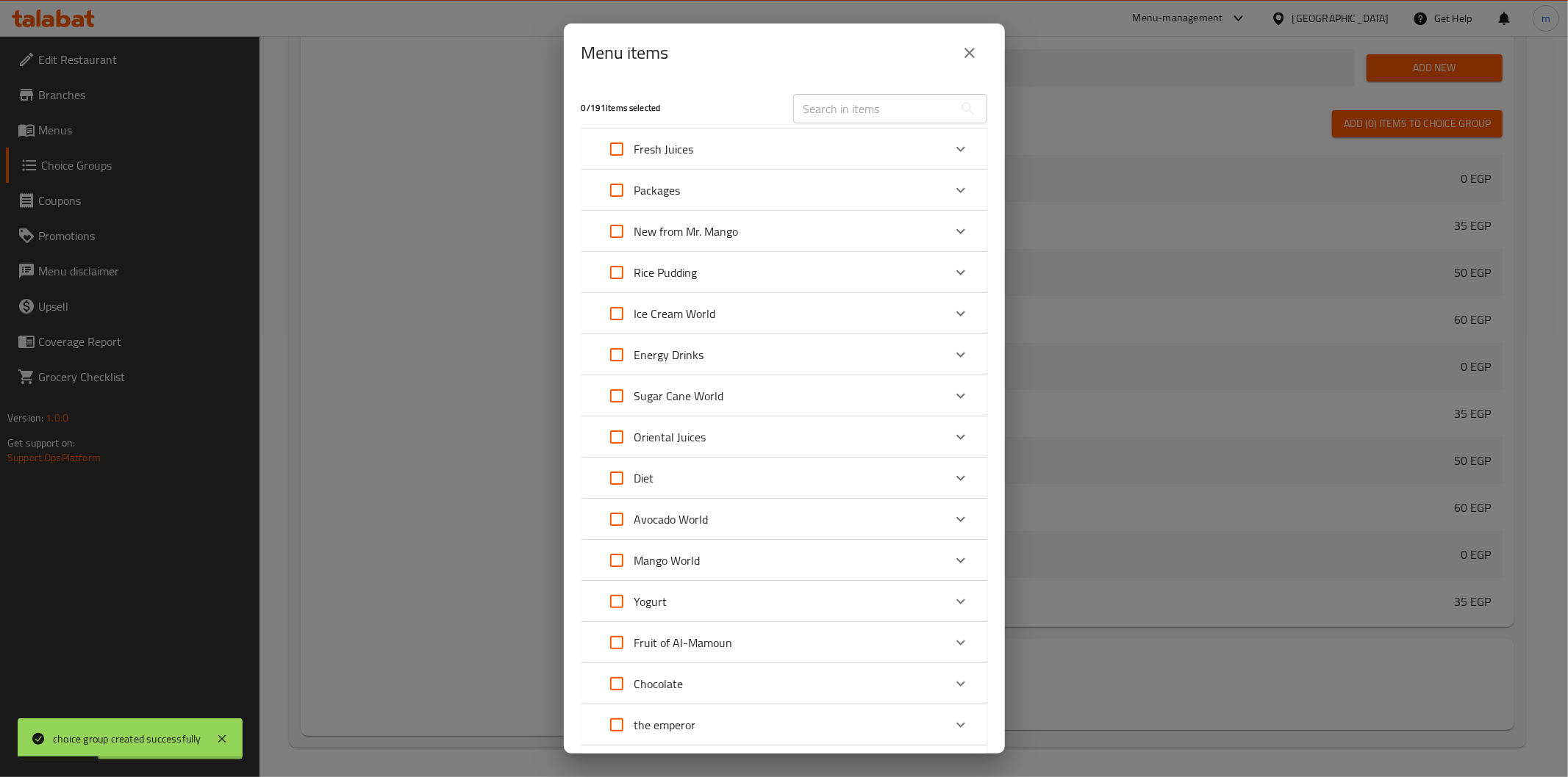
scroll to position [135, 0]
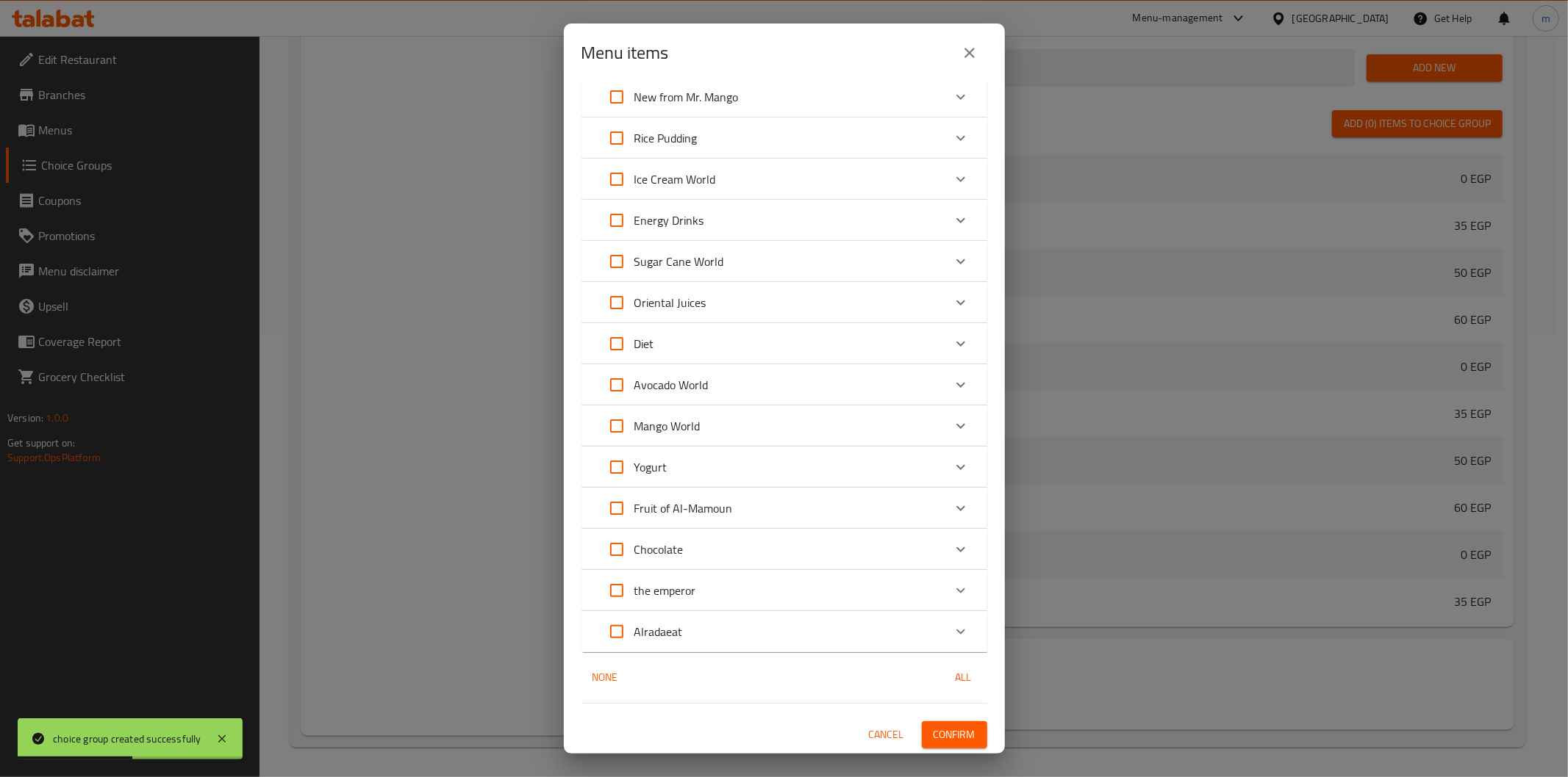
click at [832, 635] on div "Alradaeat" at bounding box center [771, 632] width 344 height 35
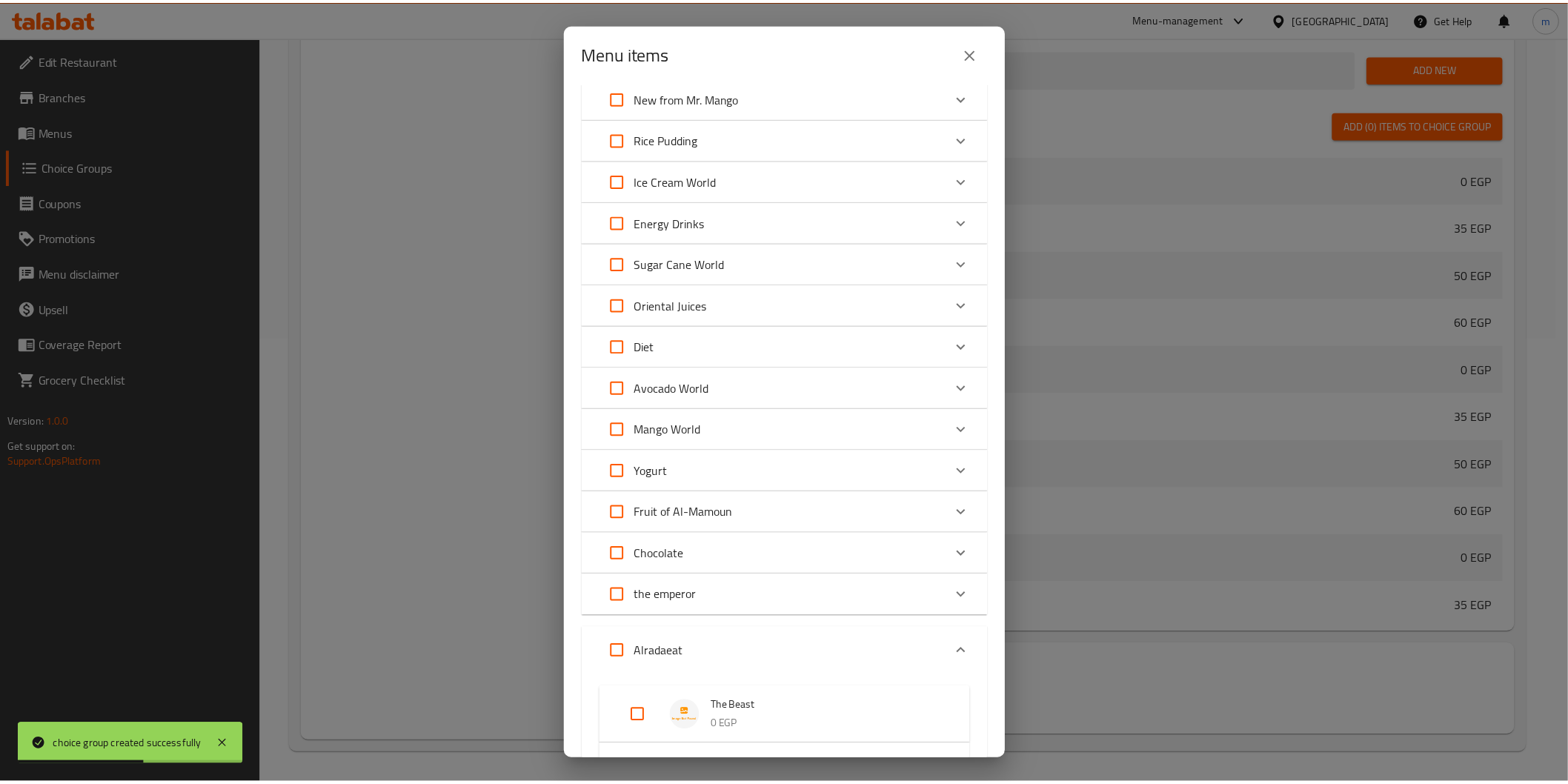
scroll to position [593, 0]
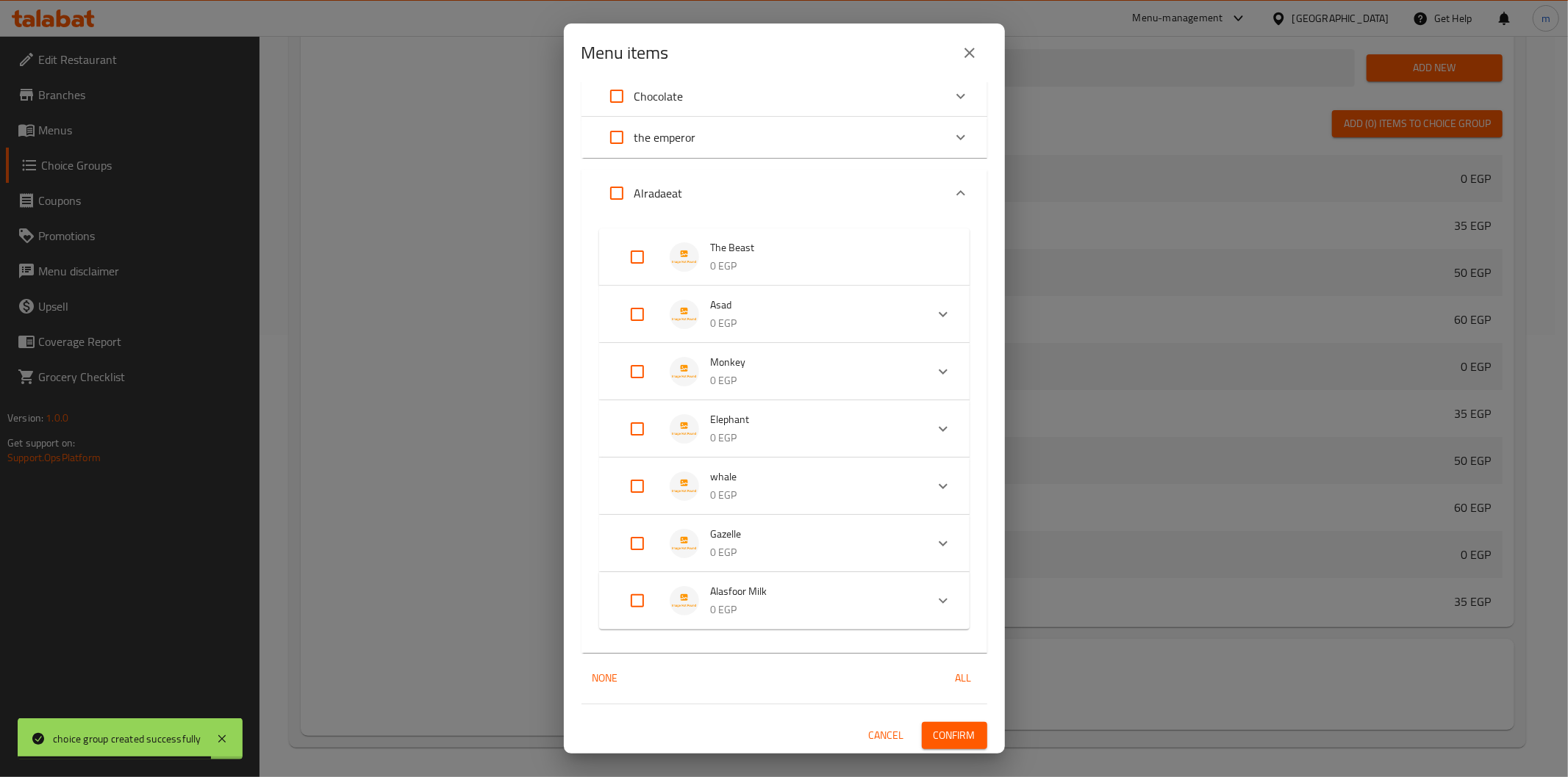
click at [628, 260] on input "Expand" at bounding box center [637, 257] width 35 height 35
checkbox input "true"
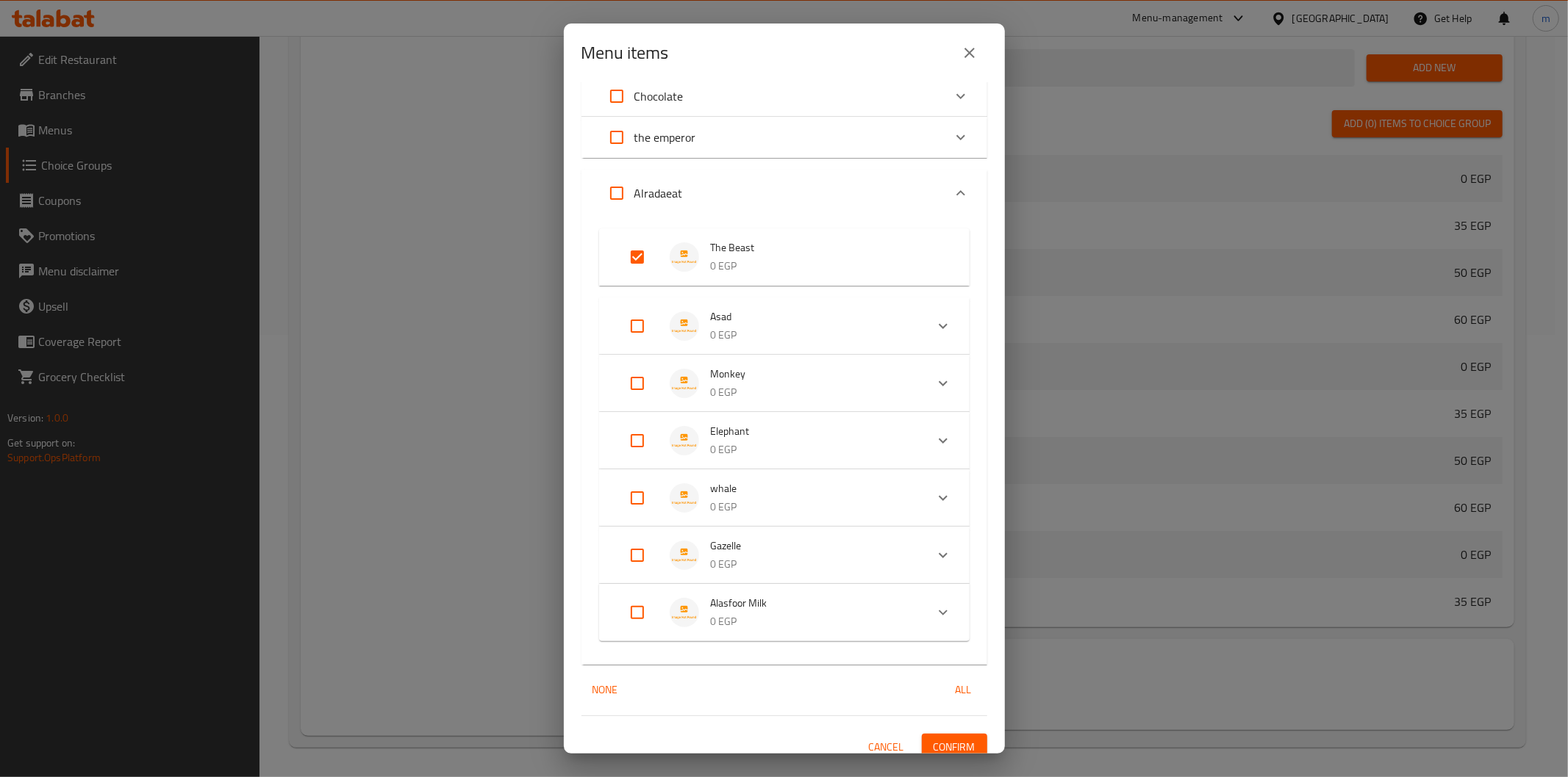
click at [969, 751] on button "Confirm" at bounding box center [955, 747] width 66 height 27
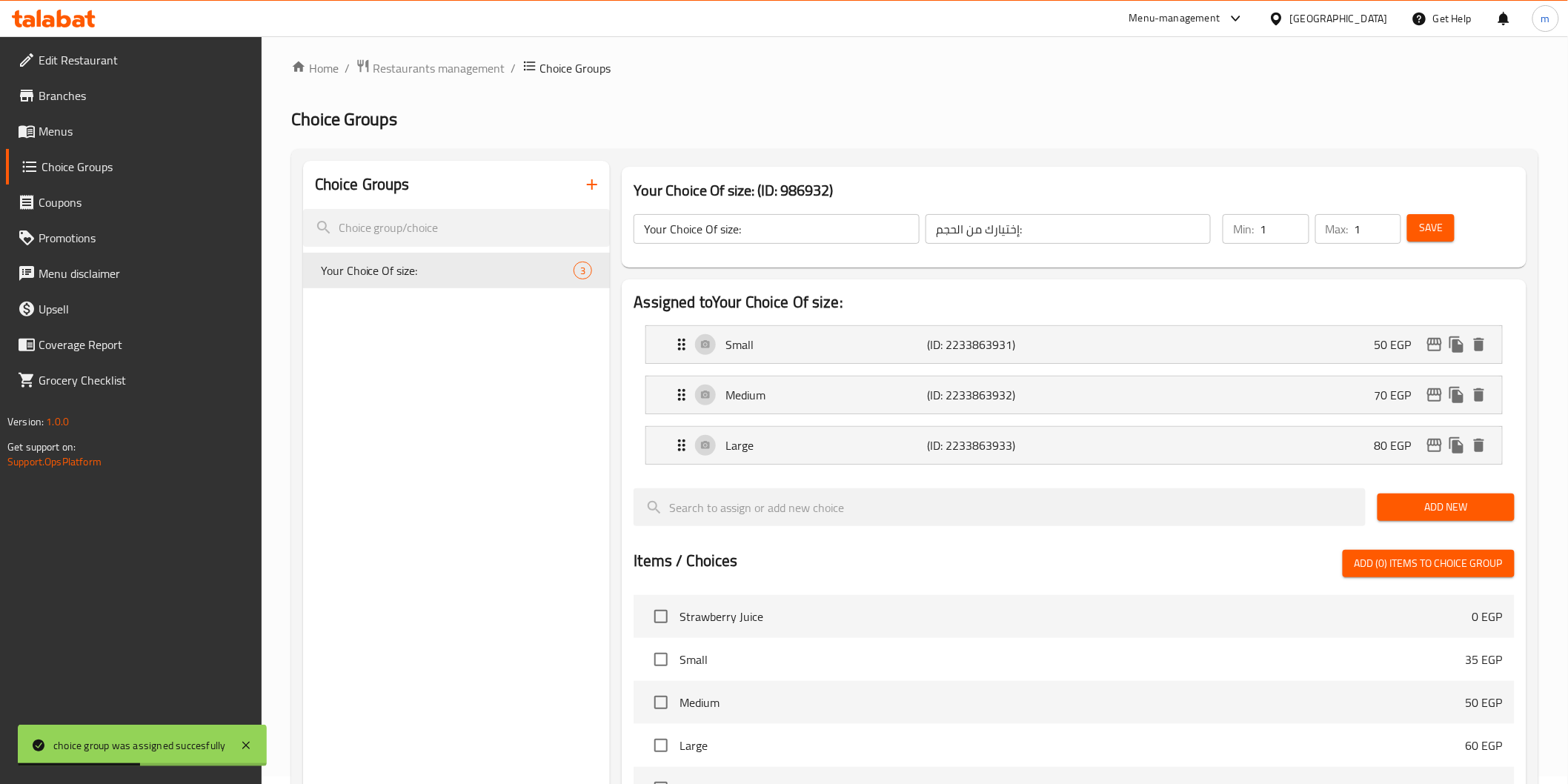
scroll to position [0, 0]
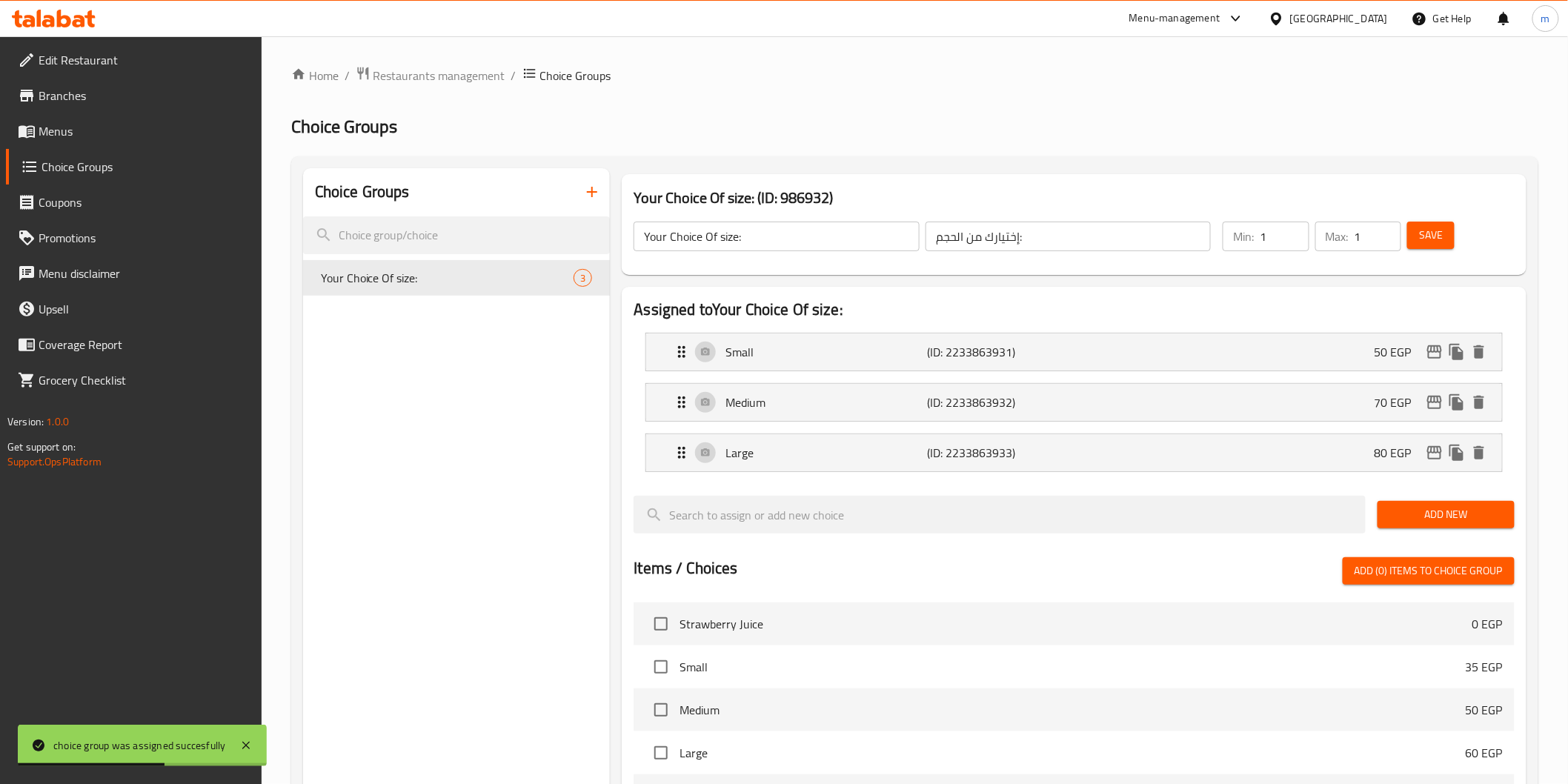
click at [64, 140] on span "Menus" at bounding box center [144, 131] width 211 height 17
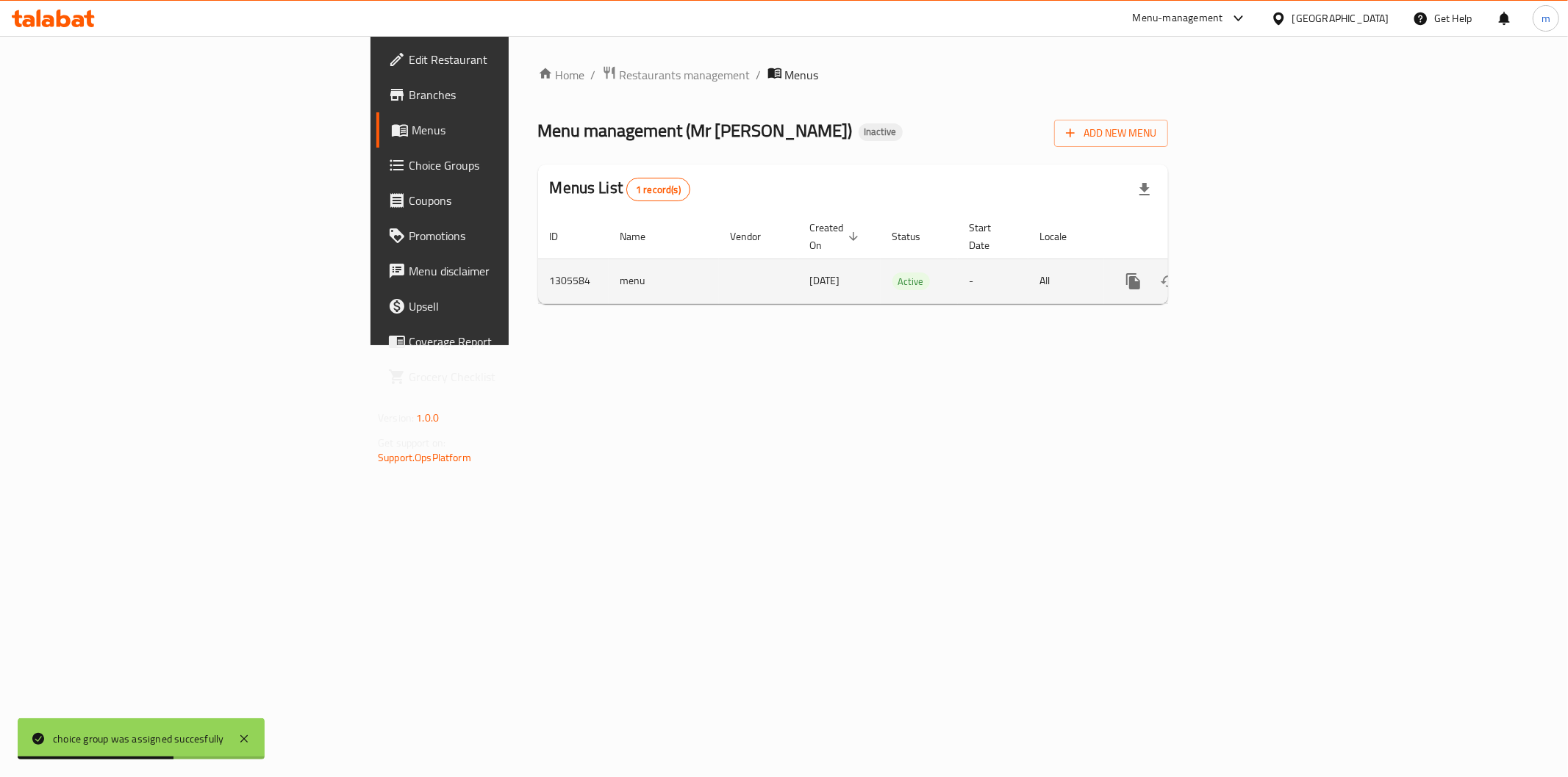
click at [1248, 273] on icon "enhanced table" at bounding box center [1238, 281] width 17 height 17
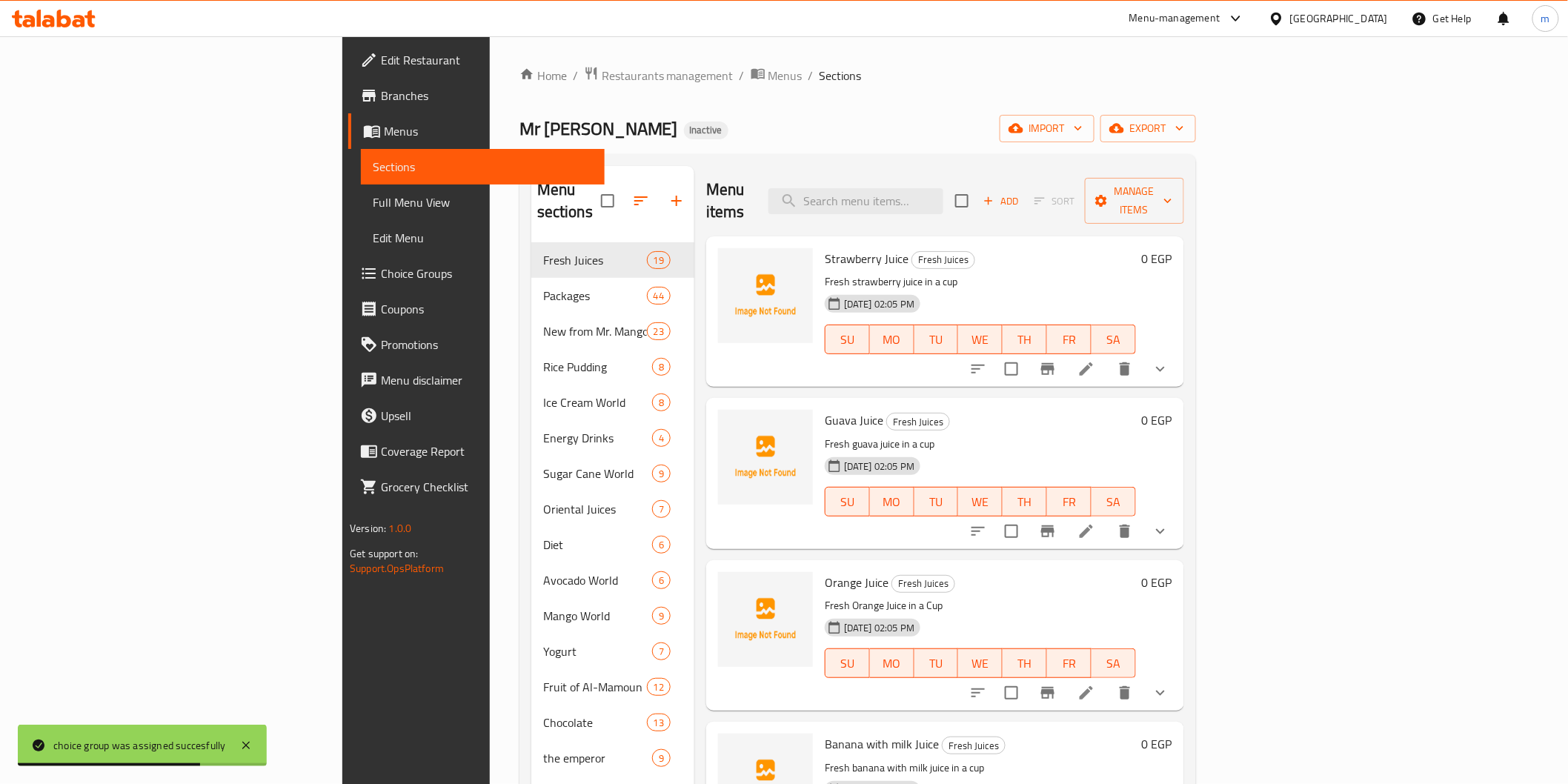
scroll to position [207, 0]
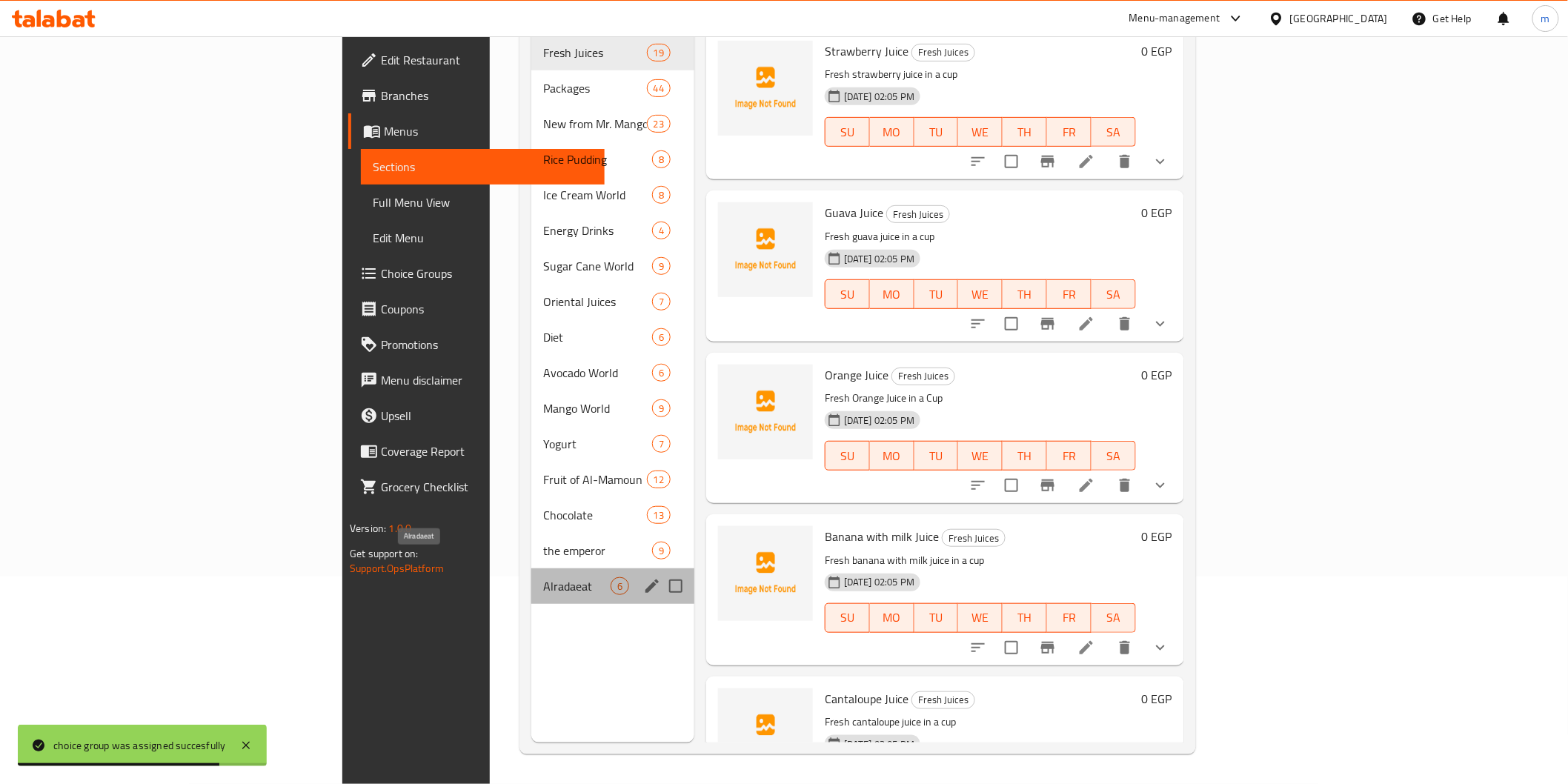
click at [543, 578] on span "Alradaeat" at bounding box center [577, 586] width 67 height 17
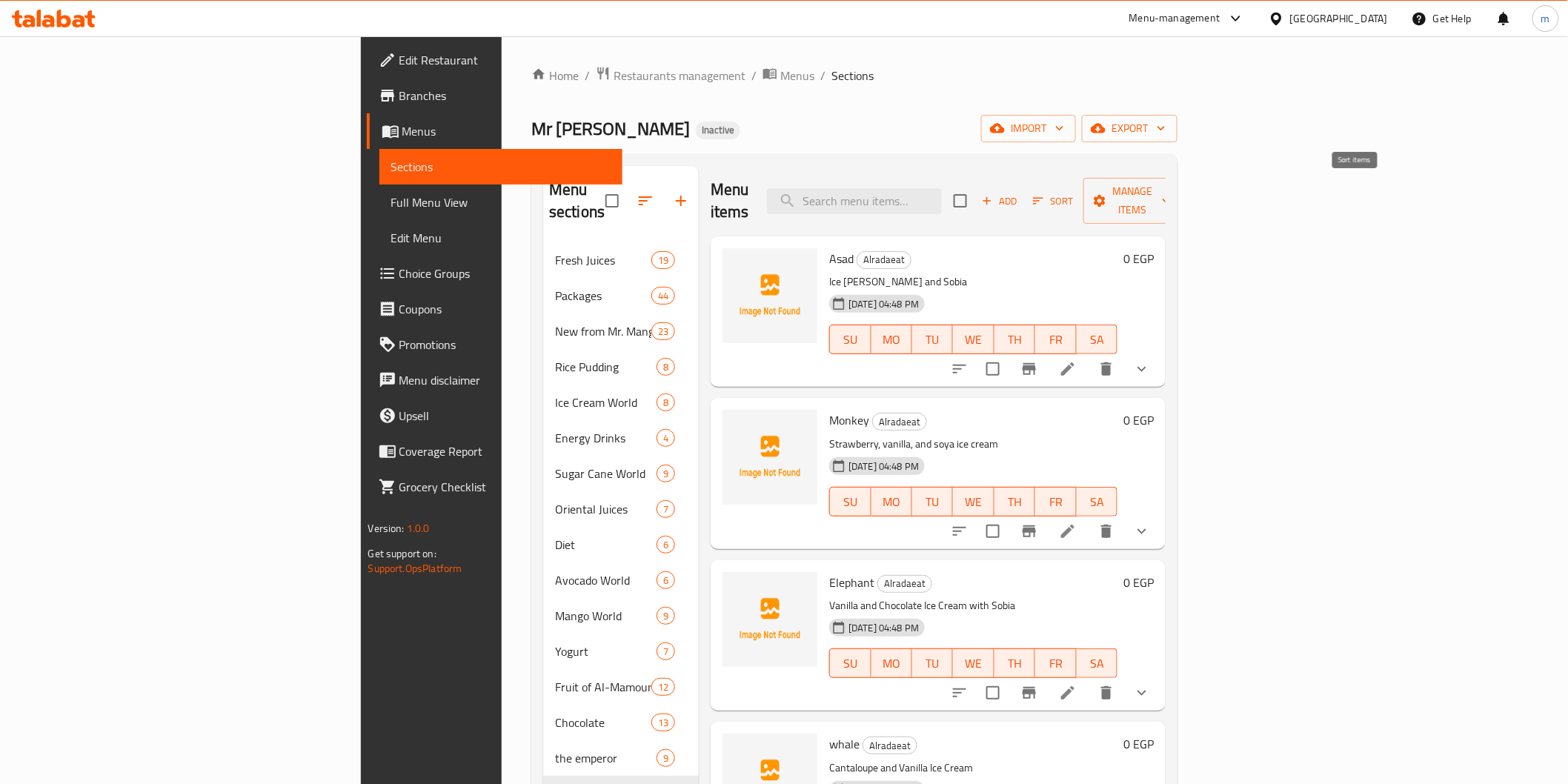
click at [1045, 194] on icon "button" at bounding box center [1038, 201] width 13 height 13
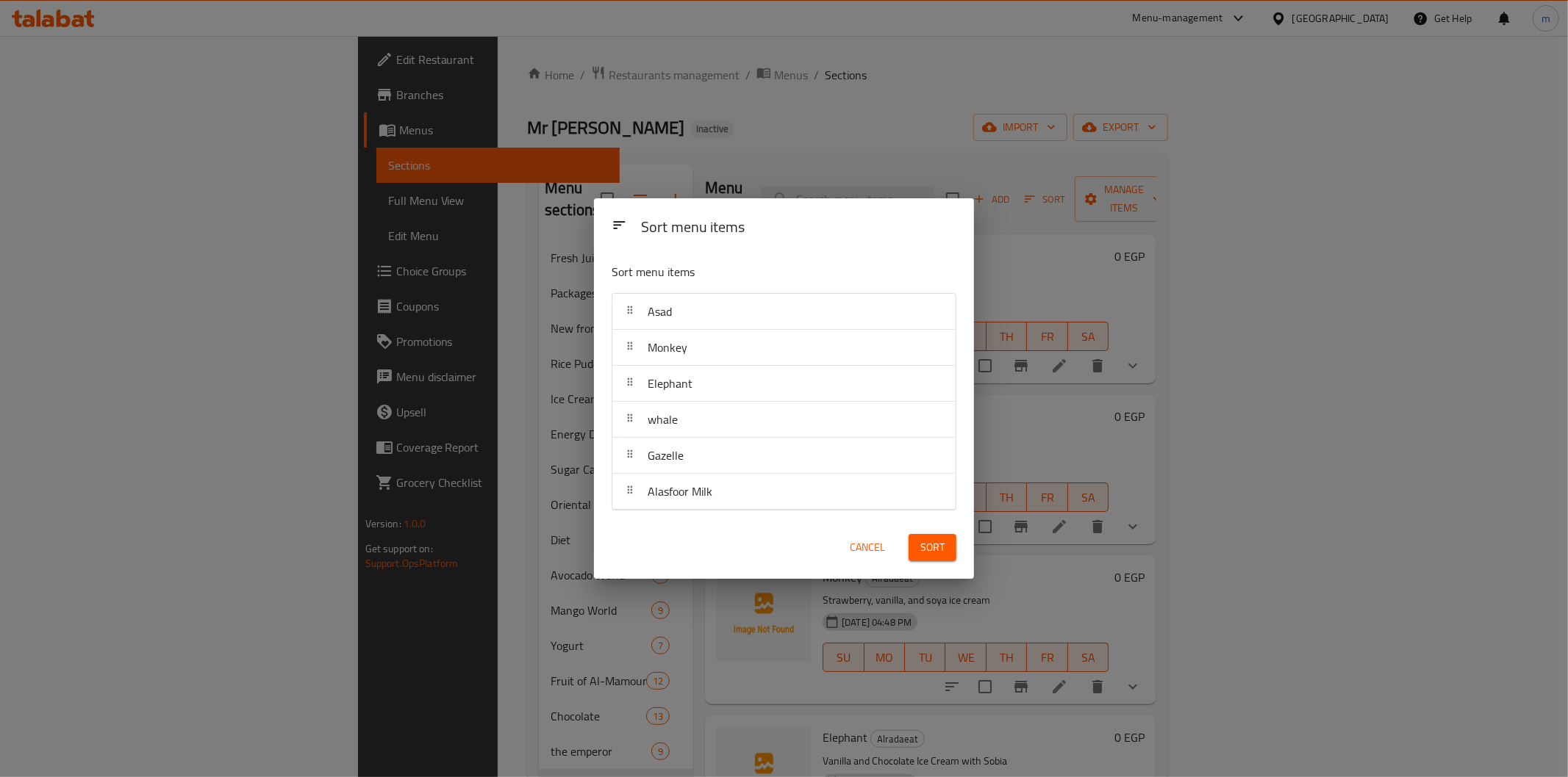
click at [874, 549] on span "Cancel" at bounding box center [867, 548] width 35 height 18
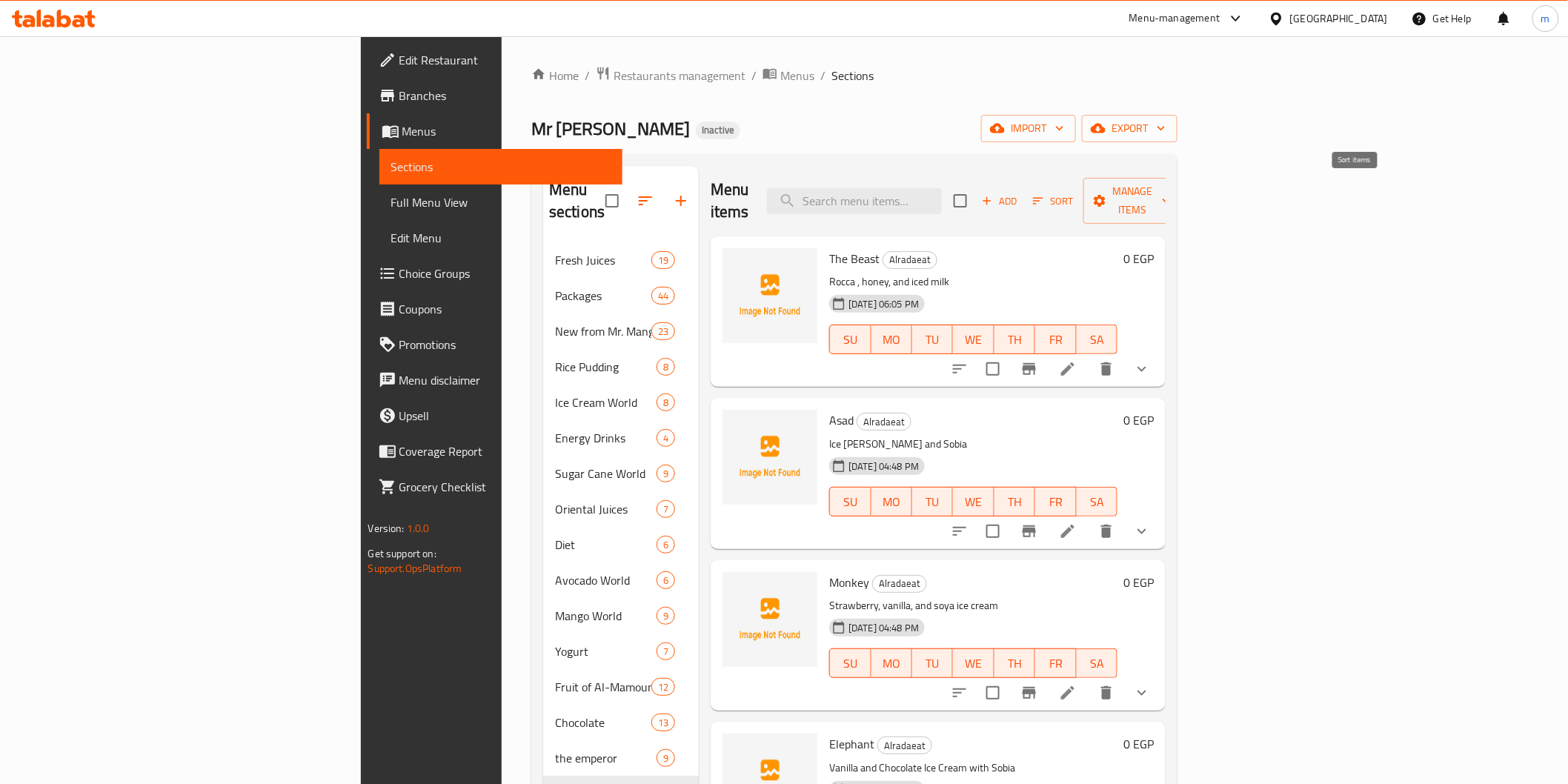
click at [1045, 194] on icon "button" at bounding box center [1038, 201] width 13 height 13
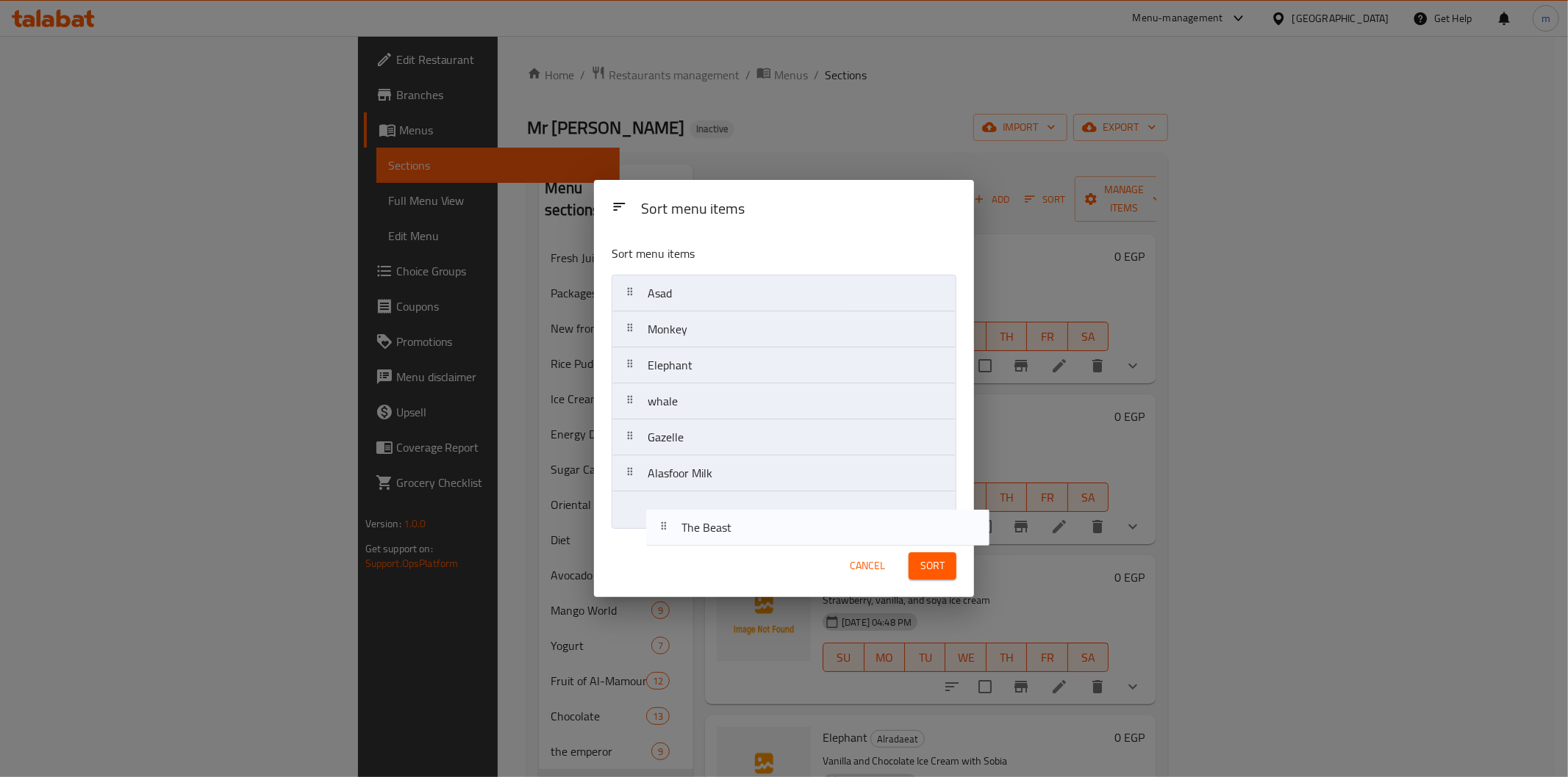
drag, startPoint x: 640, startPoint y: 292, endPoint x: 669, endPoint y: 530, distance: 239.8
click at [669, 530] on div "Sort menu items The Beast Asad Monkey Elephant whale Gazelle Alasfoor Milk" at bounding box center [784, 384] width 380 height 301
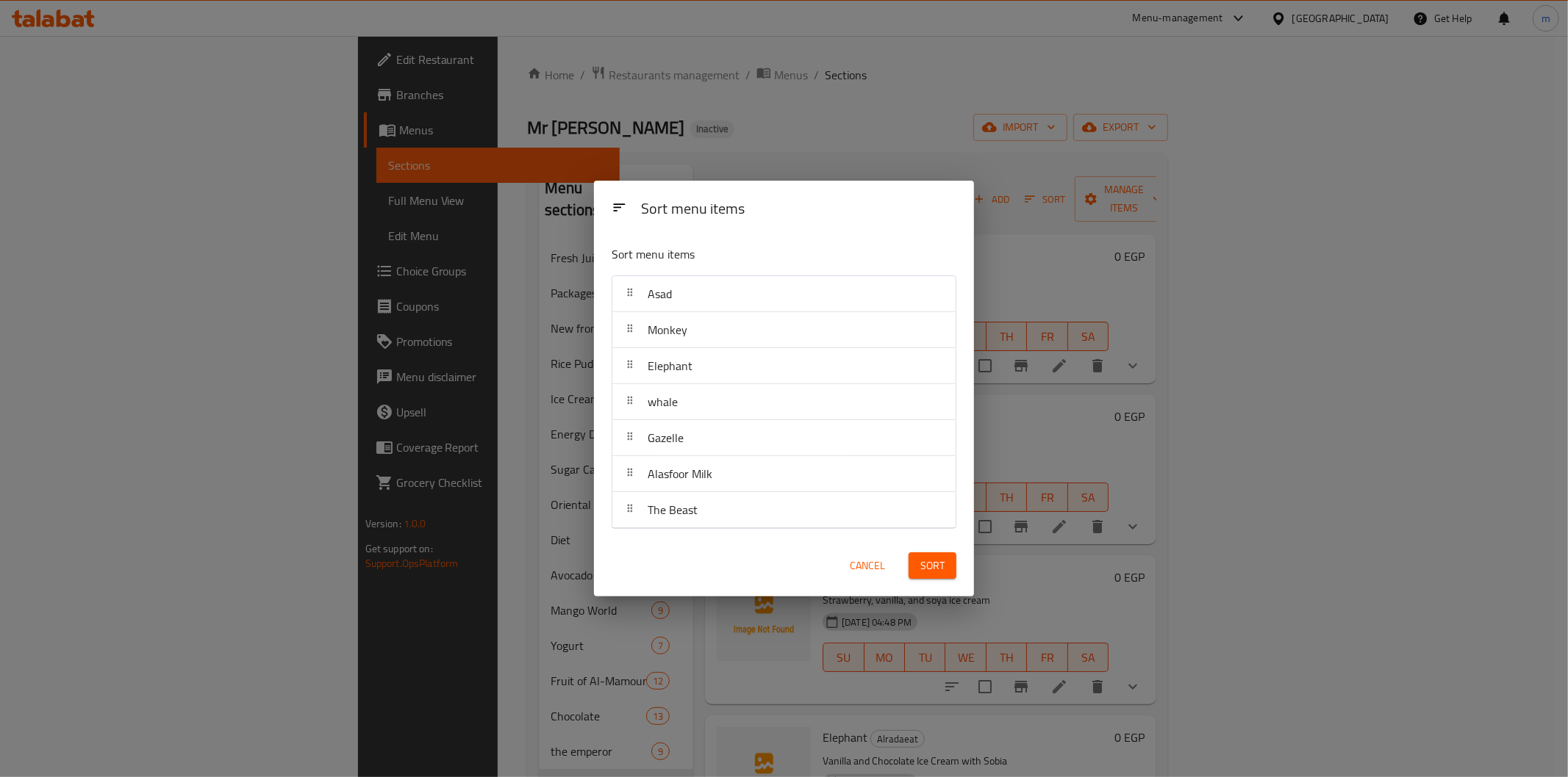
click at [920, 567] on span "Sort" at bounding box center [933, 566] width 25 height 18
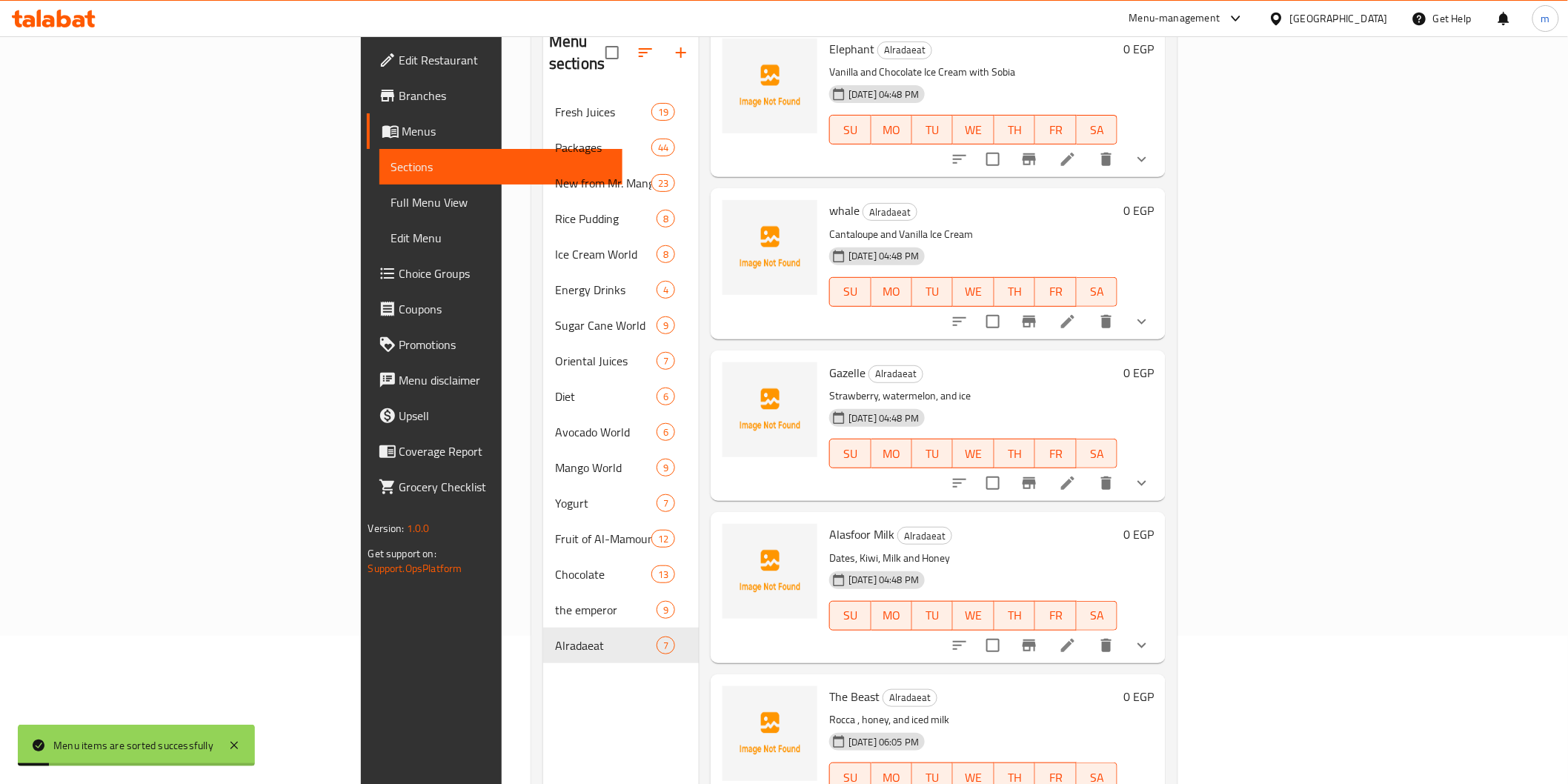
scroll to position [207, 0]
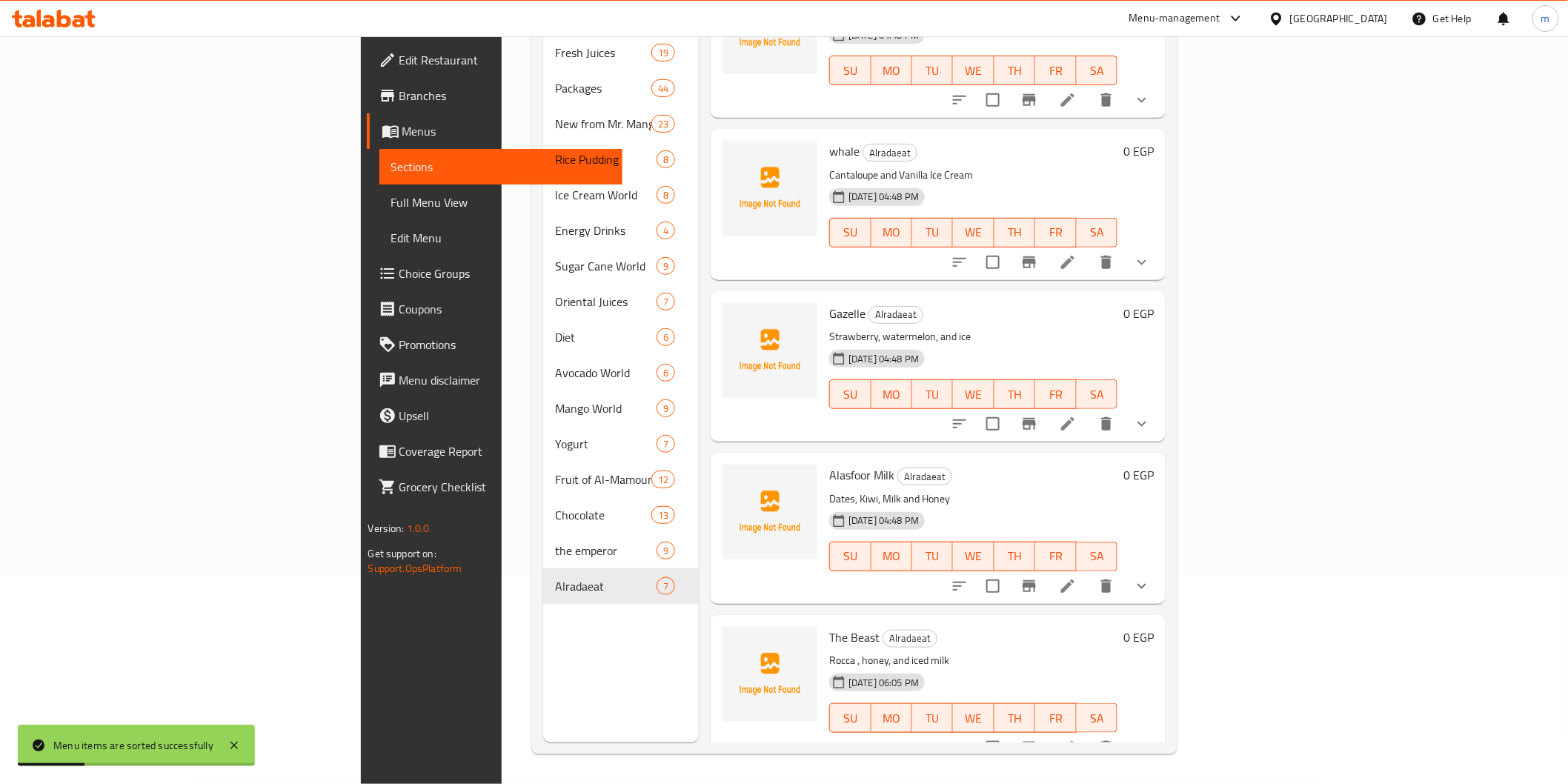
click at [1088, 734] on li at bounding box center [1068, 748] width 41 height 27
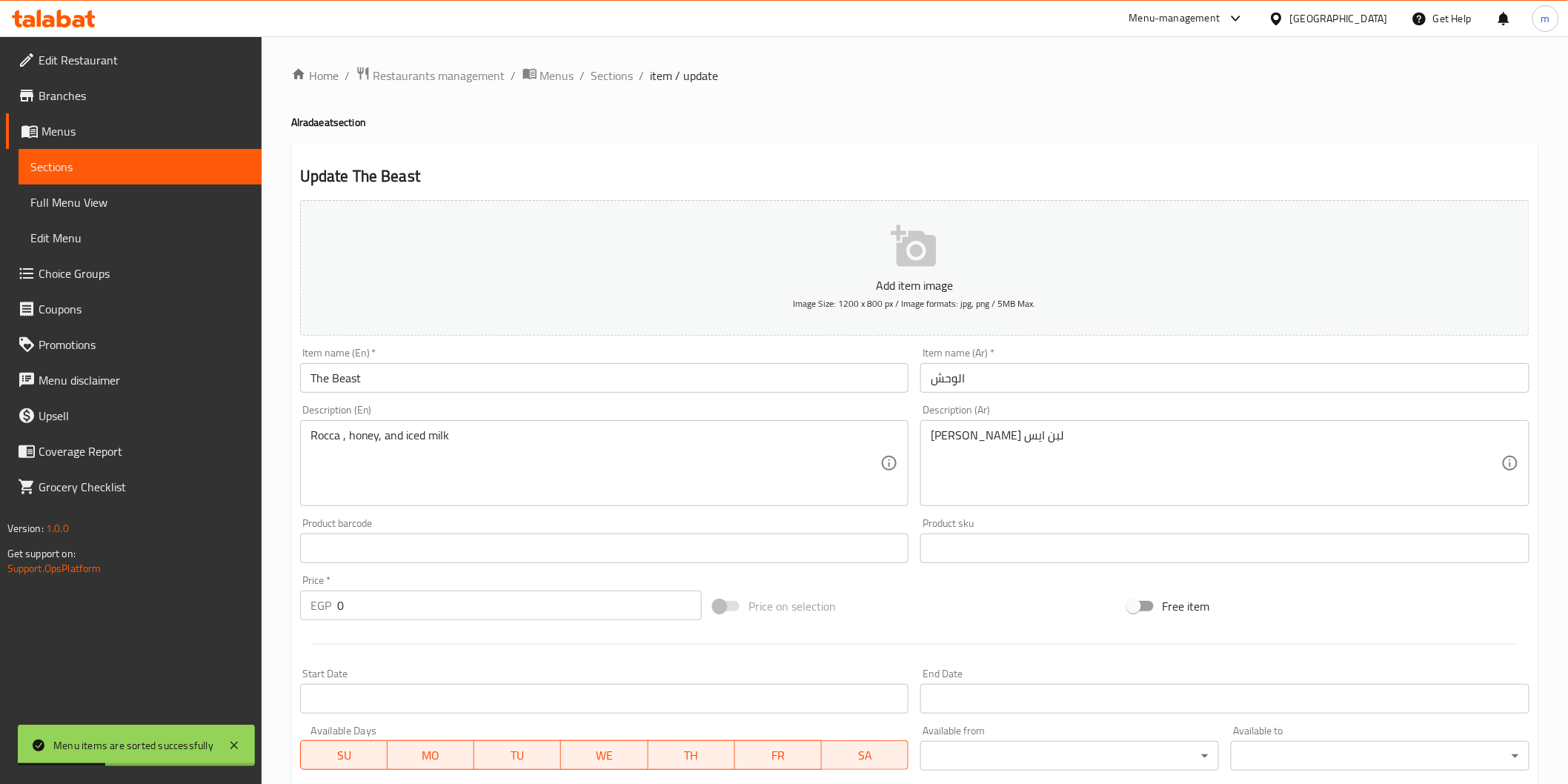
scroll to position [285, 0]
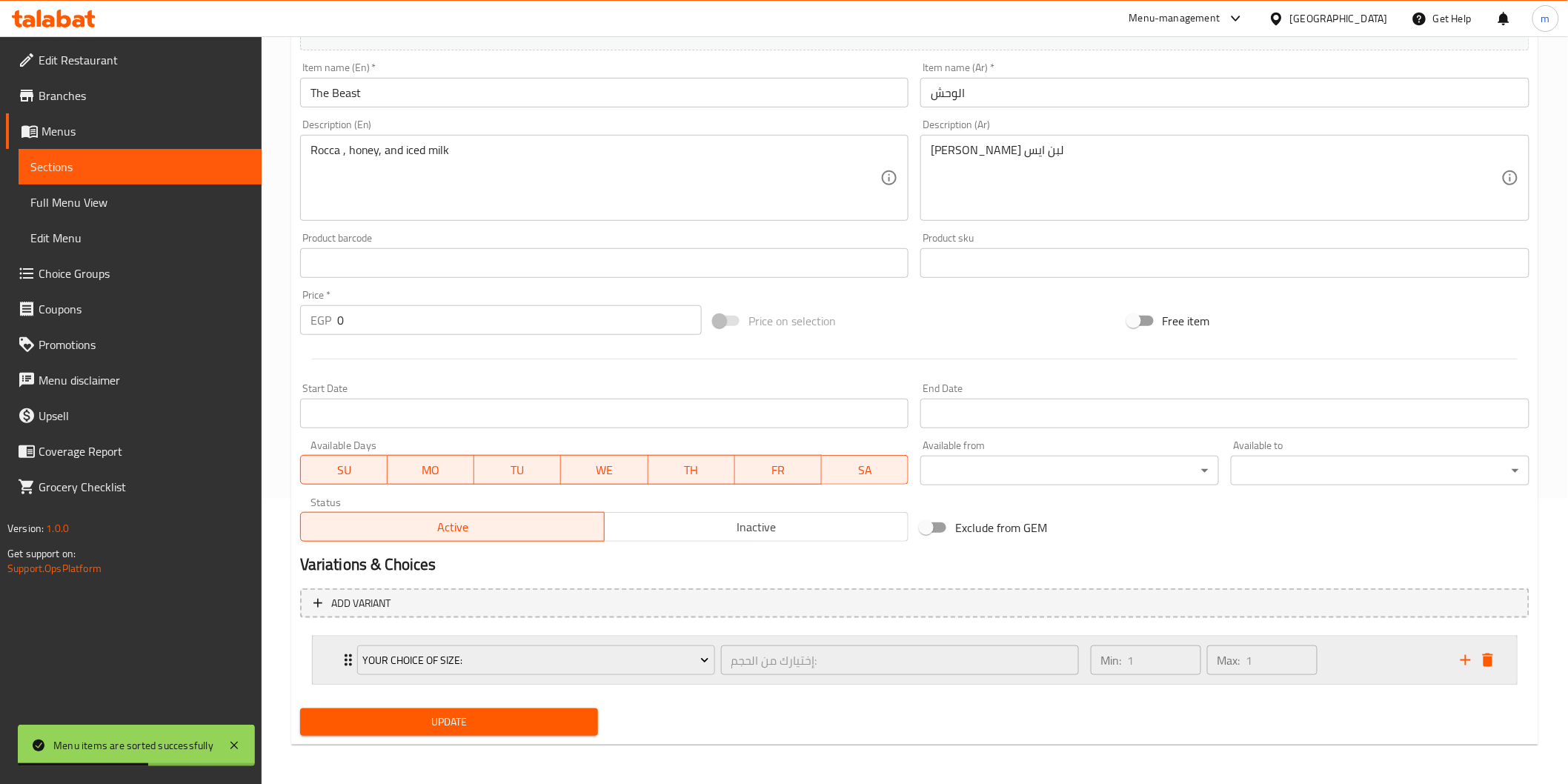
click at [313, 664] on div "Your Choice Of size: إختيارك من الحجم: ​ Min: 1 ​ Max: 1 ​" at bounding box center [914, 660] width 1204 height 47
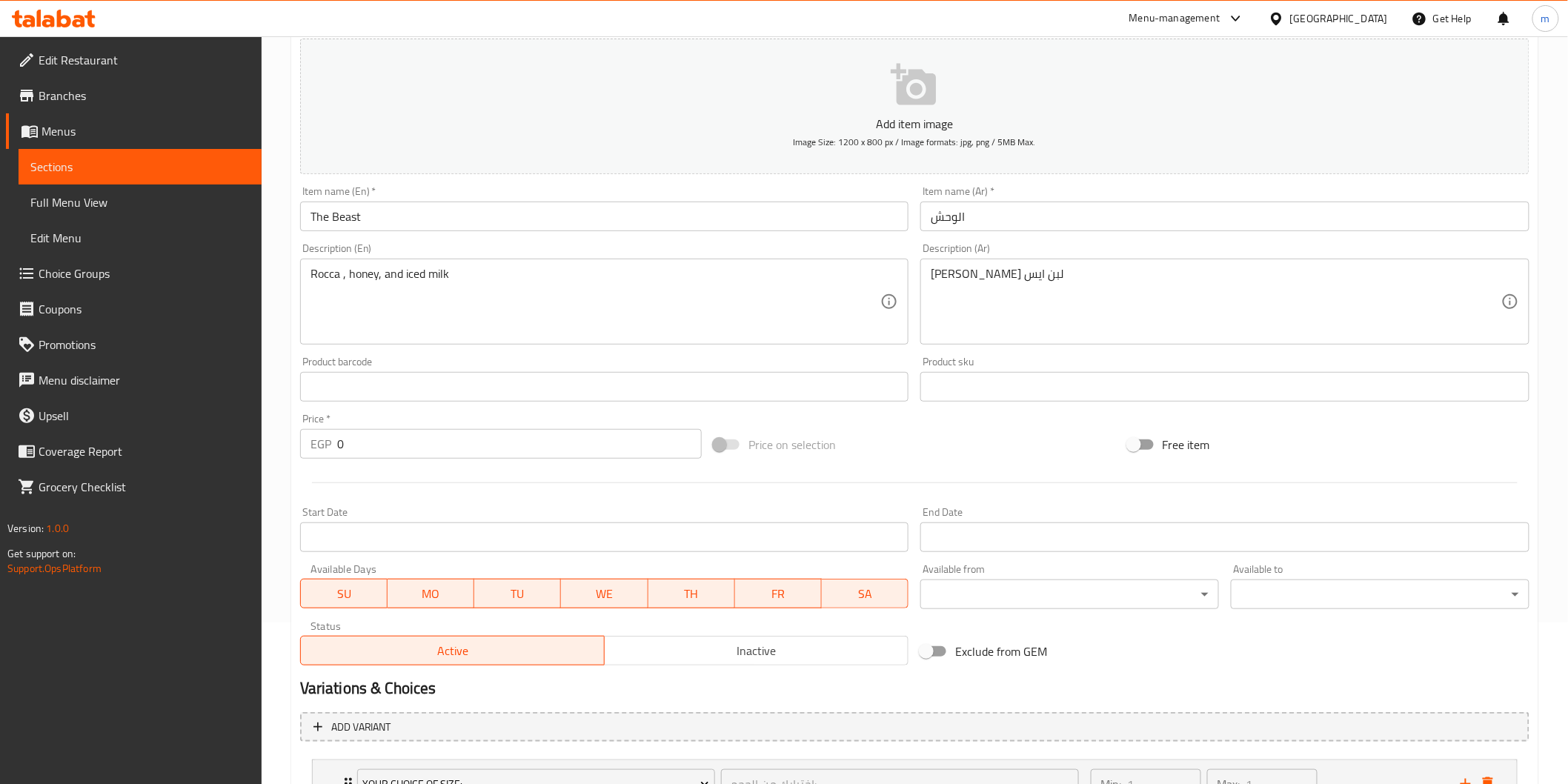
scroll to position [0, 0]
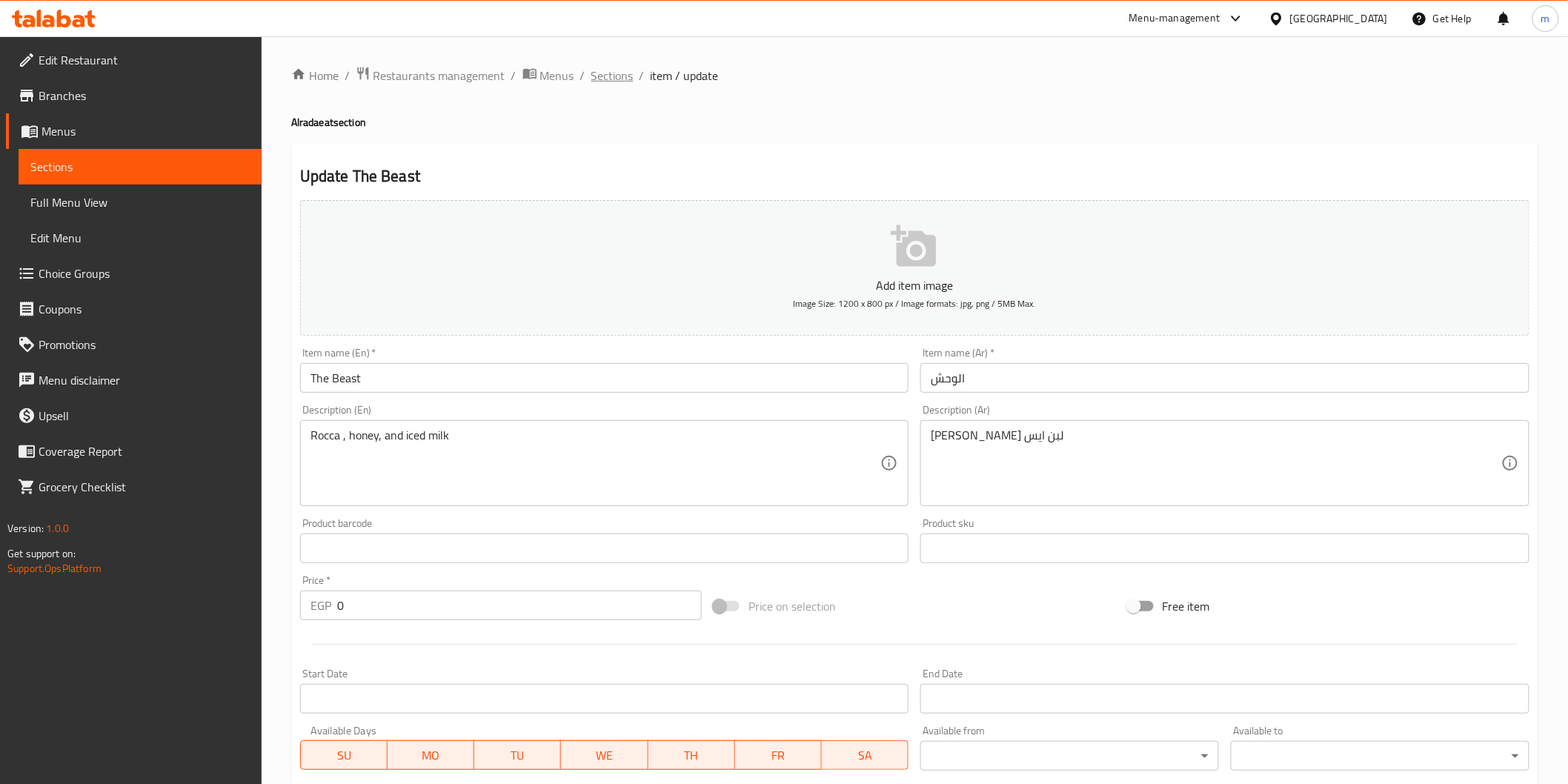
click at [600, 75] on span "Sections" at bounding box center [612, 75] width 42 height 17
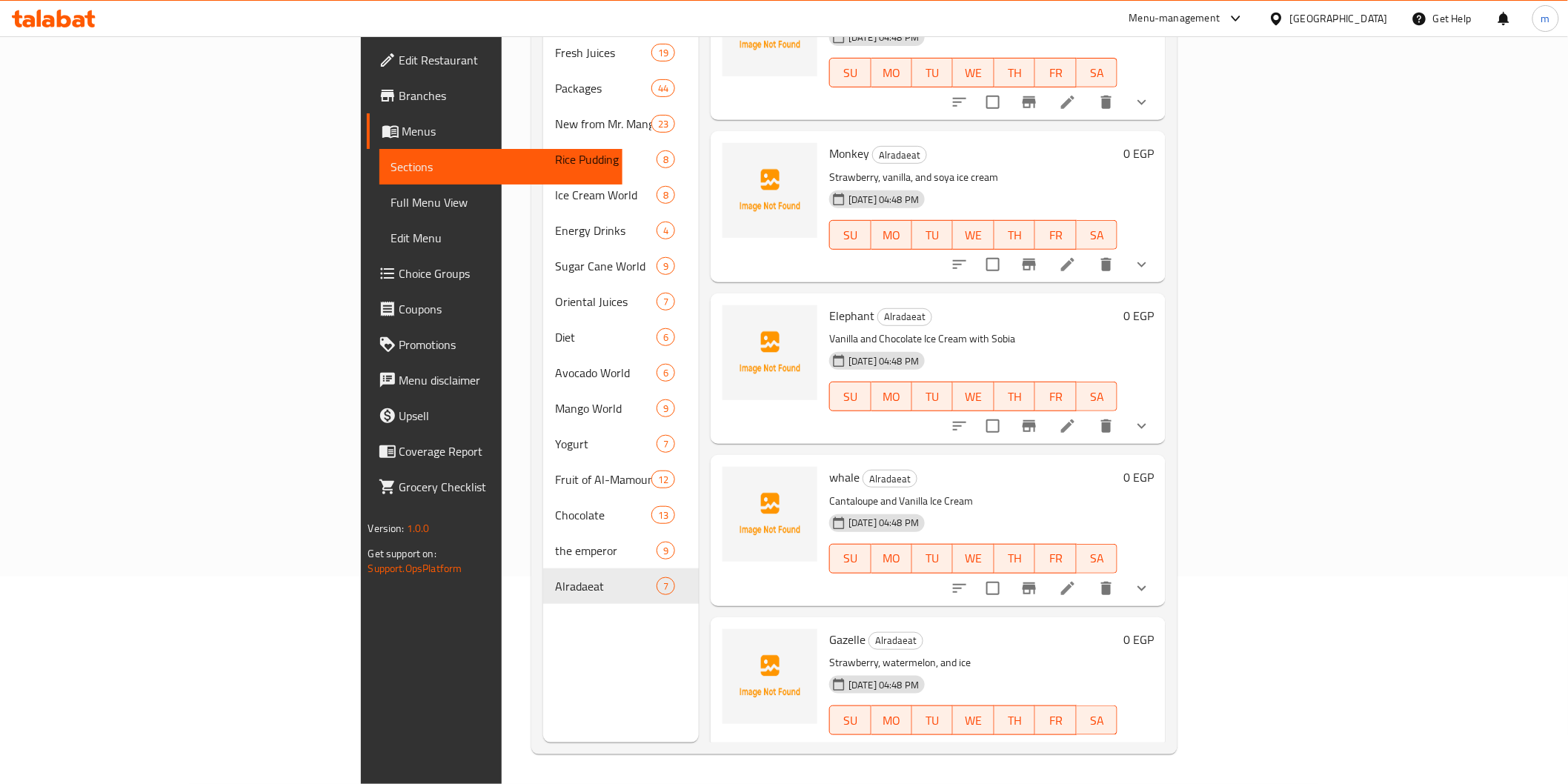
scroll to position [56, 0]
click at [1088, 255] on li at bounding box center [1068, 269] width 41 height 27
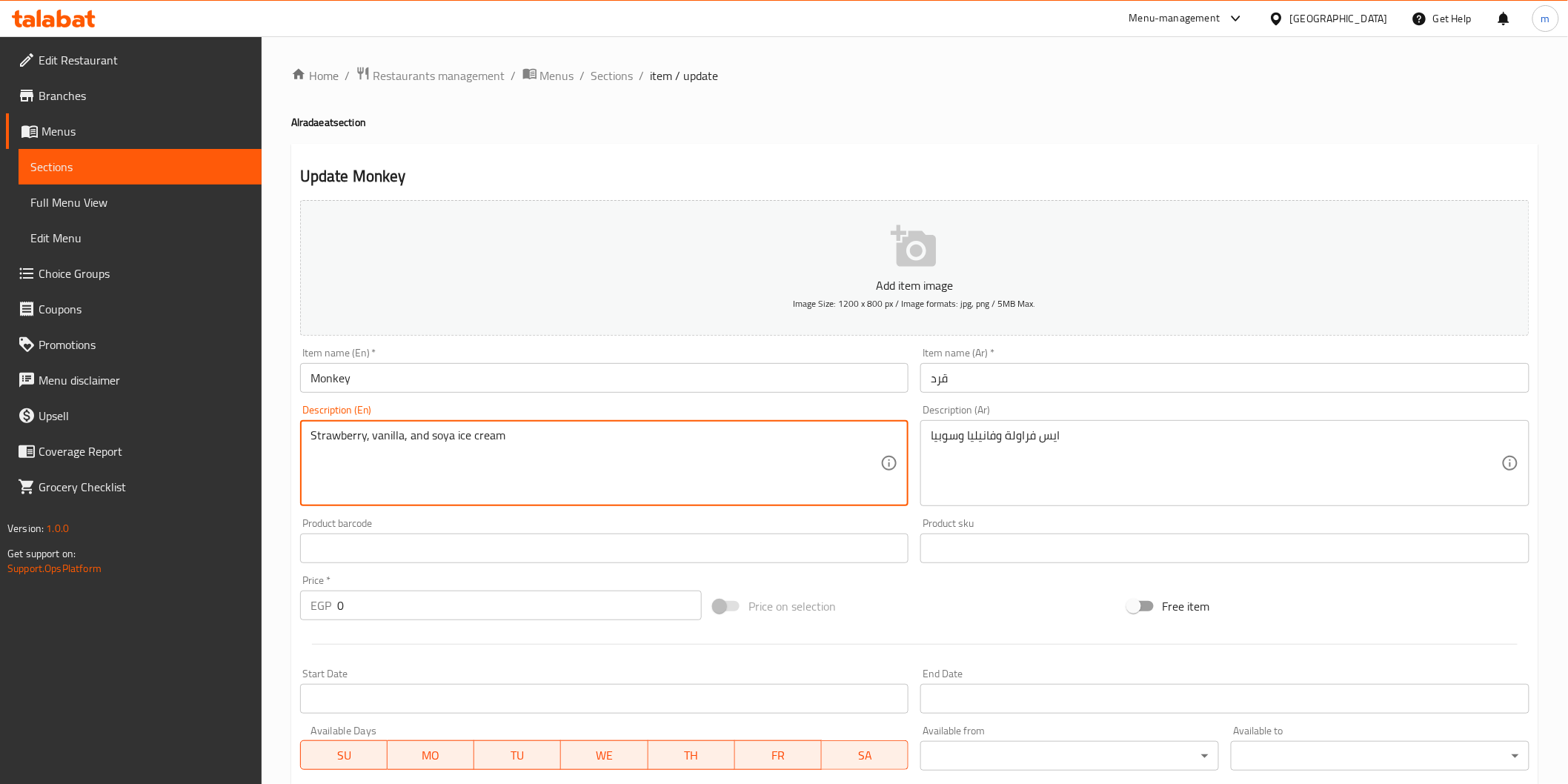
drag, startPoint x: 455, startPoint y: 439, endPoint x: 534, endPoint y: 448, distance: 79.5
click at [439, 433] on textarea "Strawberry, vanilla, and soya" at bounding box center [596, 463] width 571 height 70
type textarea "Strawberry, vanilla, and"
click at [410, 433] on textarea "Strawberry, vanilla, and" at bounding box center [596, 463] width 571 height 70
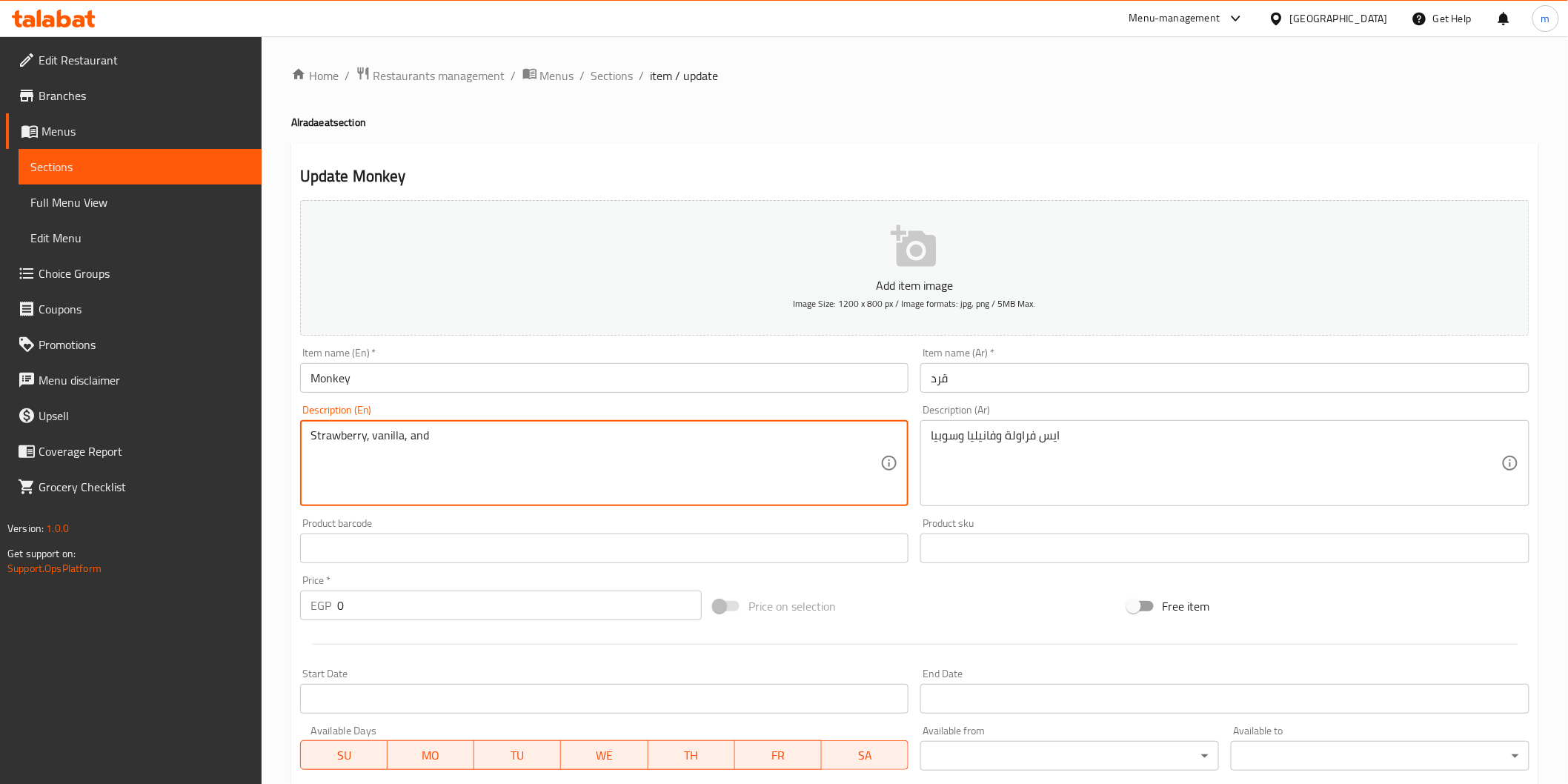
click at [410, 433] on textarea "Strawberry, vanilla, and" at bounding box center [596, 463] width 571 height 70
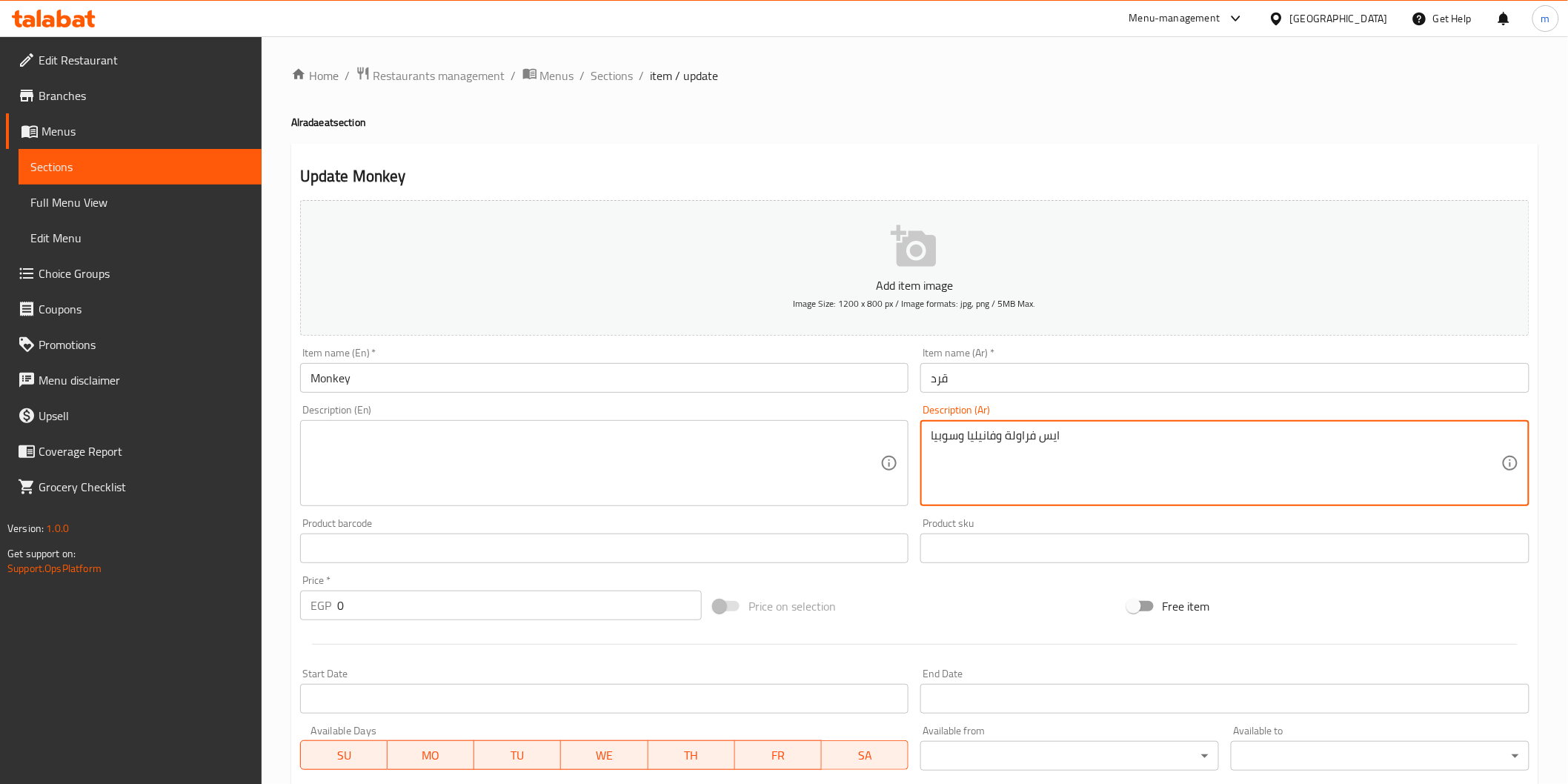
click at [978, 442] on textarea "ايس فراولة وفانيليا وسوبيا" at bounding box center [1215, 463] width 571 height 70
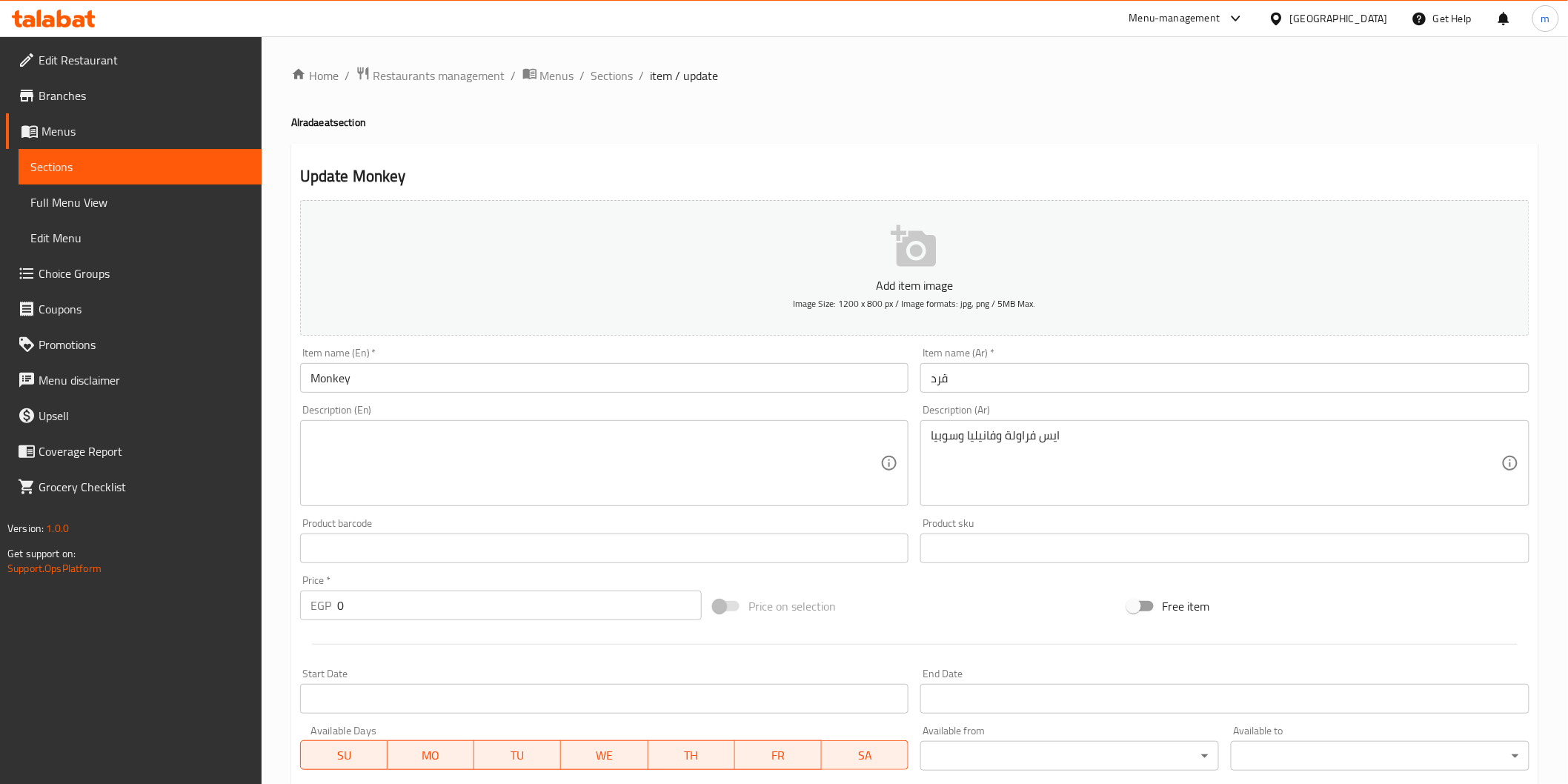
click at [383, 443] on textarea at bounding box center [596, 463] width 571 height 70
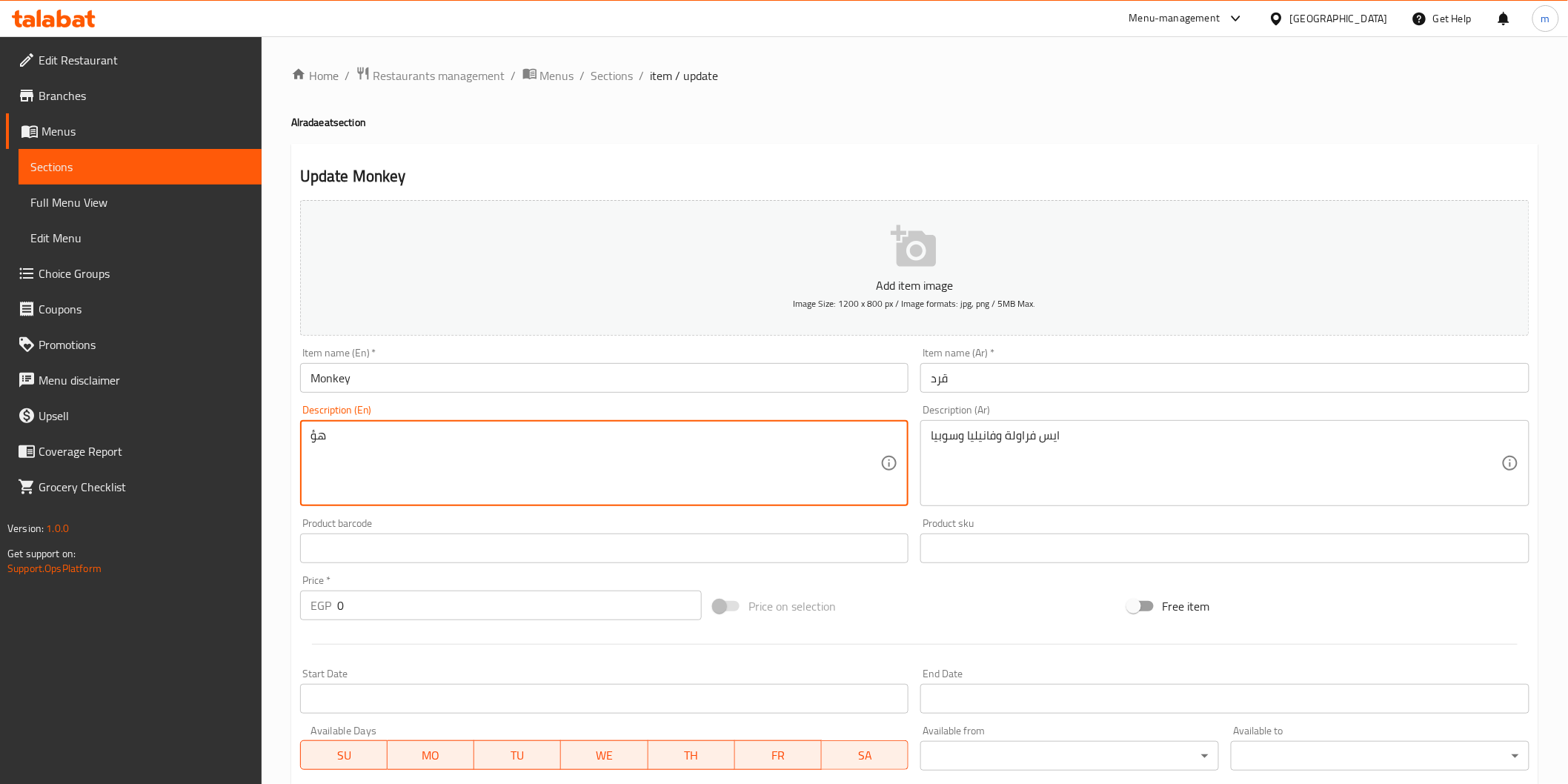
type textarea "ه"
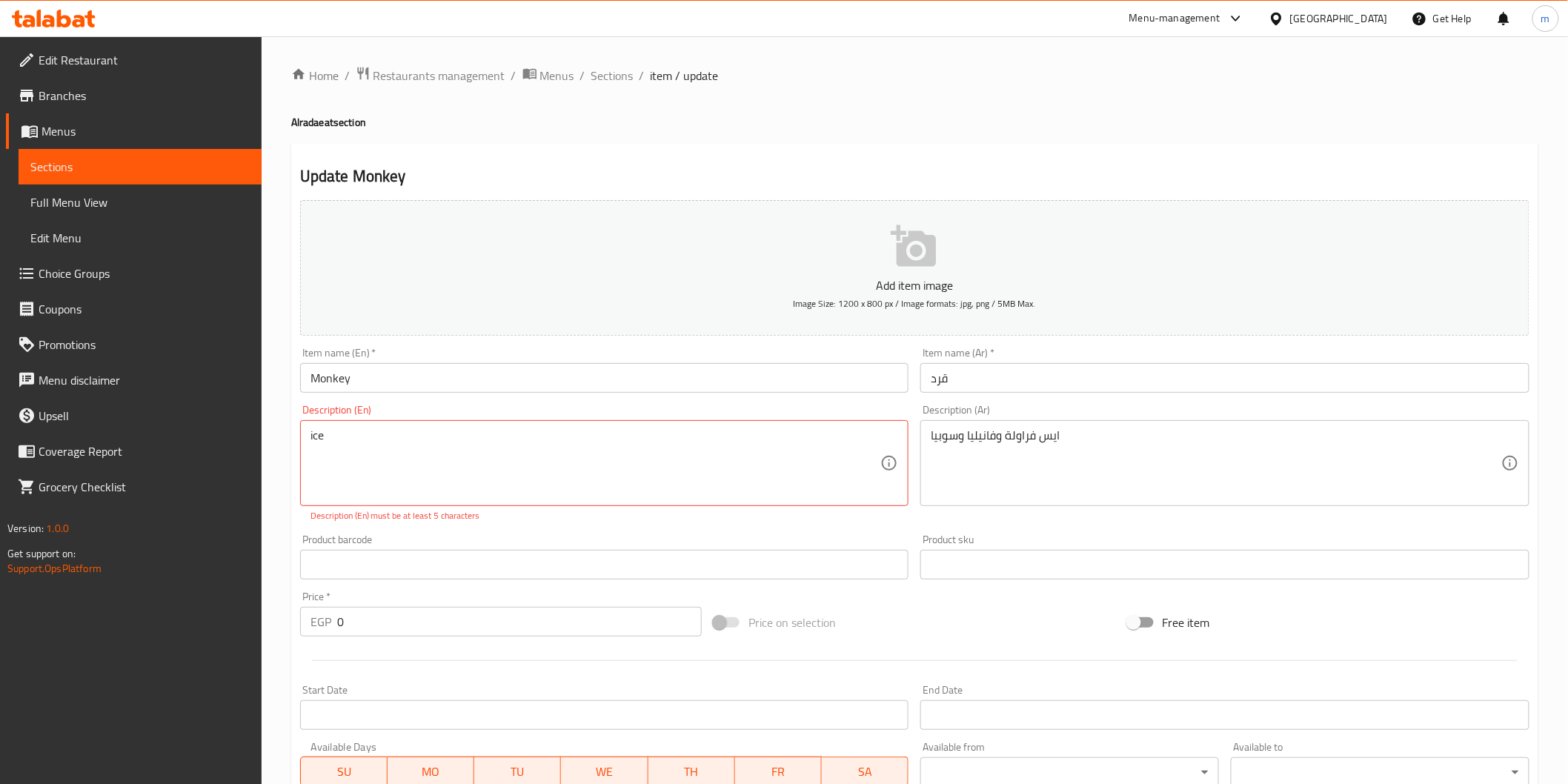
click at [450, 465] on textarea "ice" at bounding box center [596, 463] width 571 height 70
paste textarea "Strawberry"
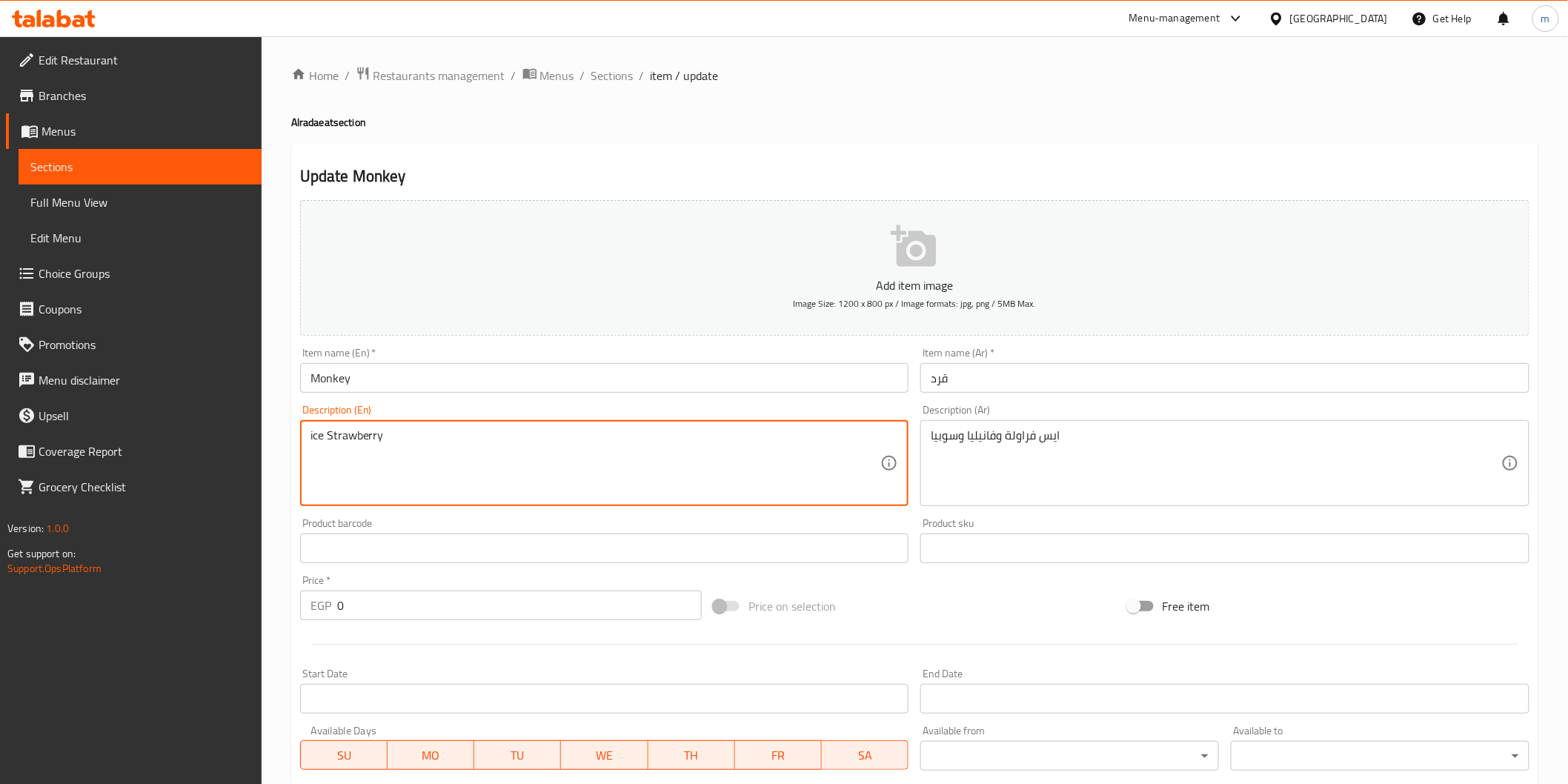
click at [549, 433] on textarea "ice Strawberry" at bounding box center [596, 463] width 571 height 70
paste textarea "vanilla"
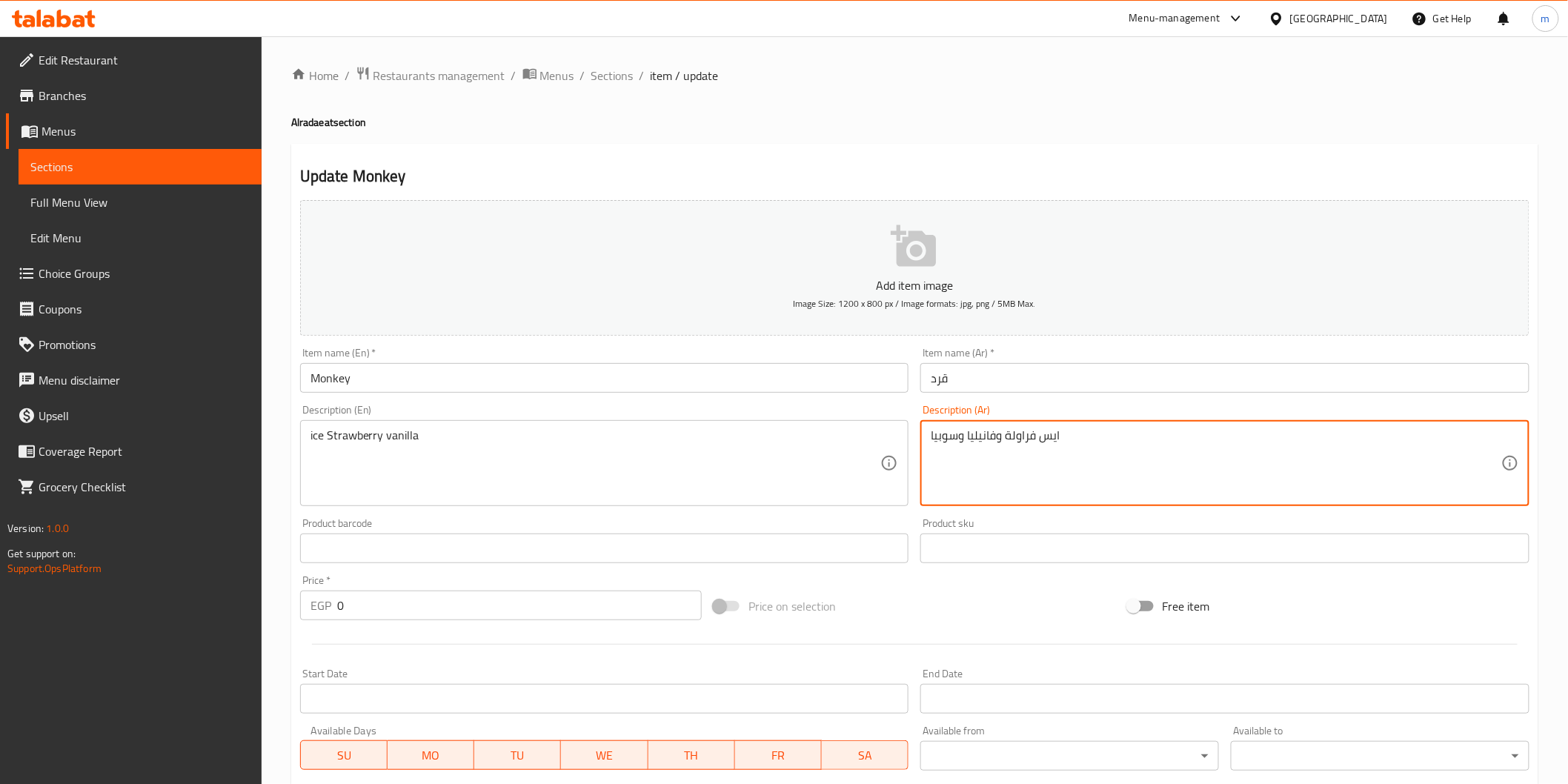
click at [947, 436] on textarea "ايس فراولة وفانيليا وسوبيا" at bounding box center [1215, 463] width 571 height 70
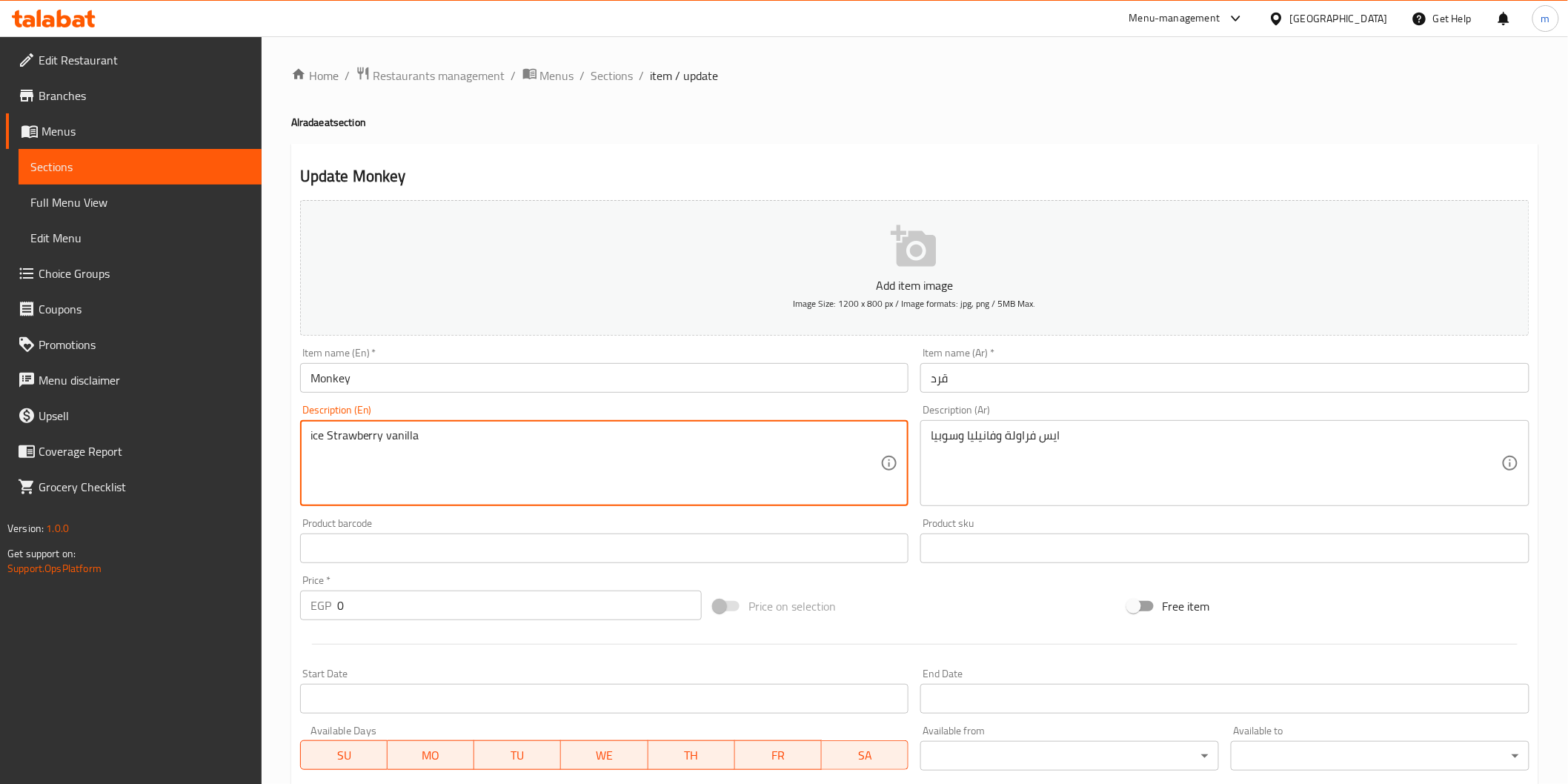
paste textarea "And Sobia"
click at [509, 438] on textarea "ice Strawberry vanilla And Sobia" at bounding box center [596, 463] width 571 height 70
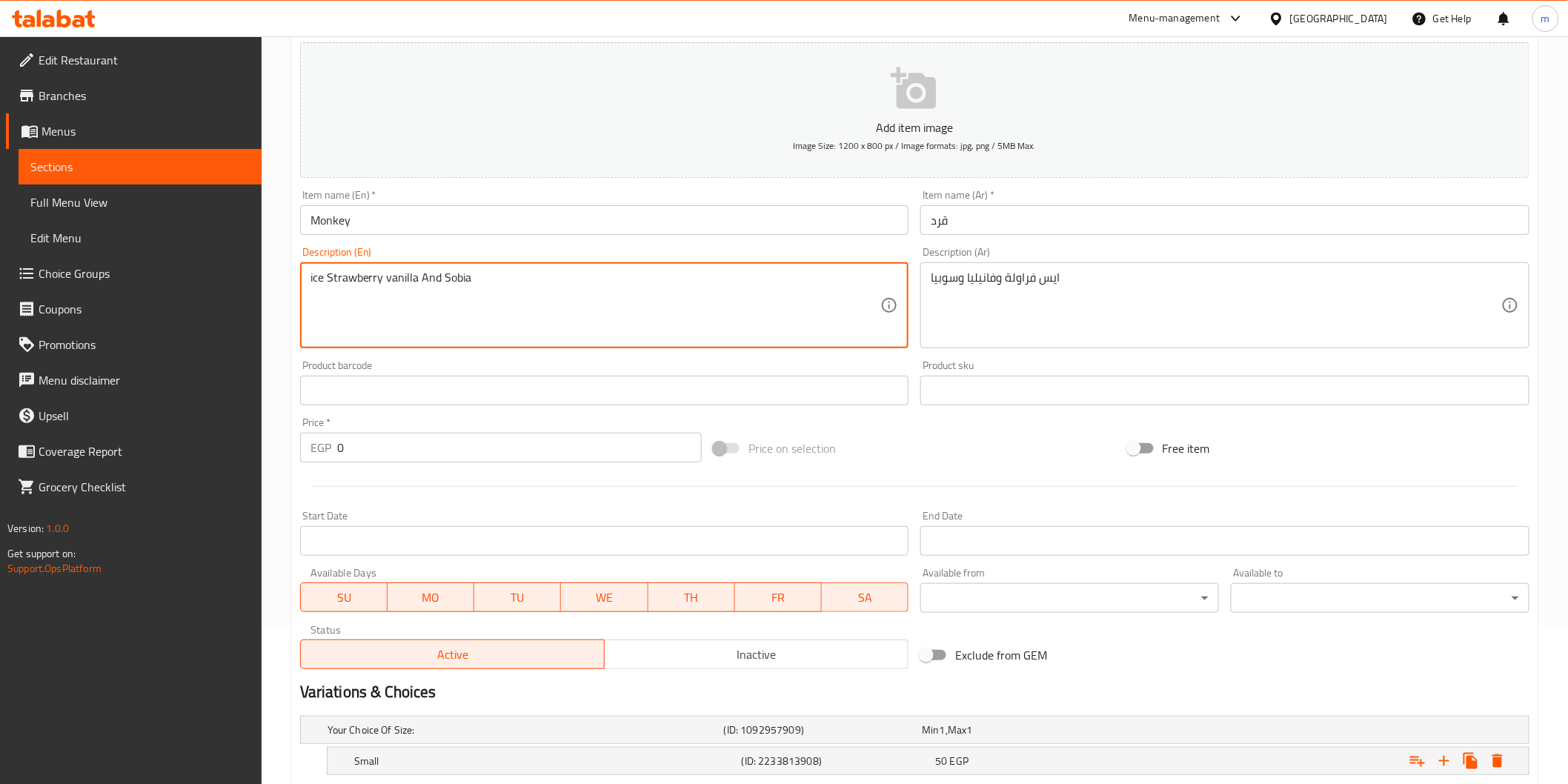
scroll to position [339, 0]
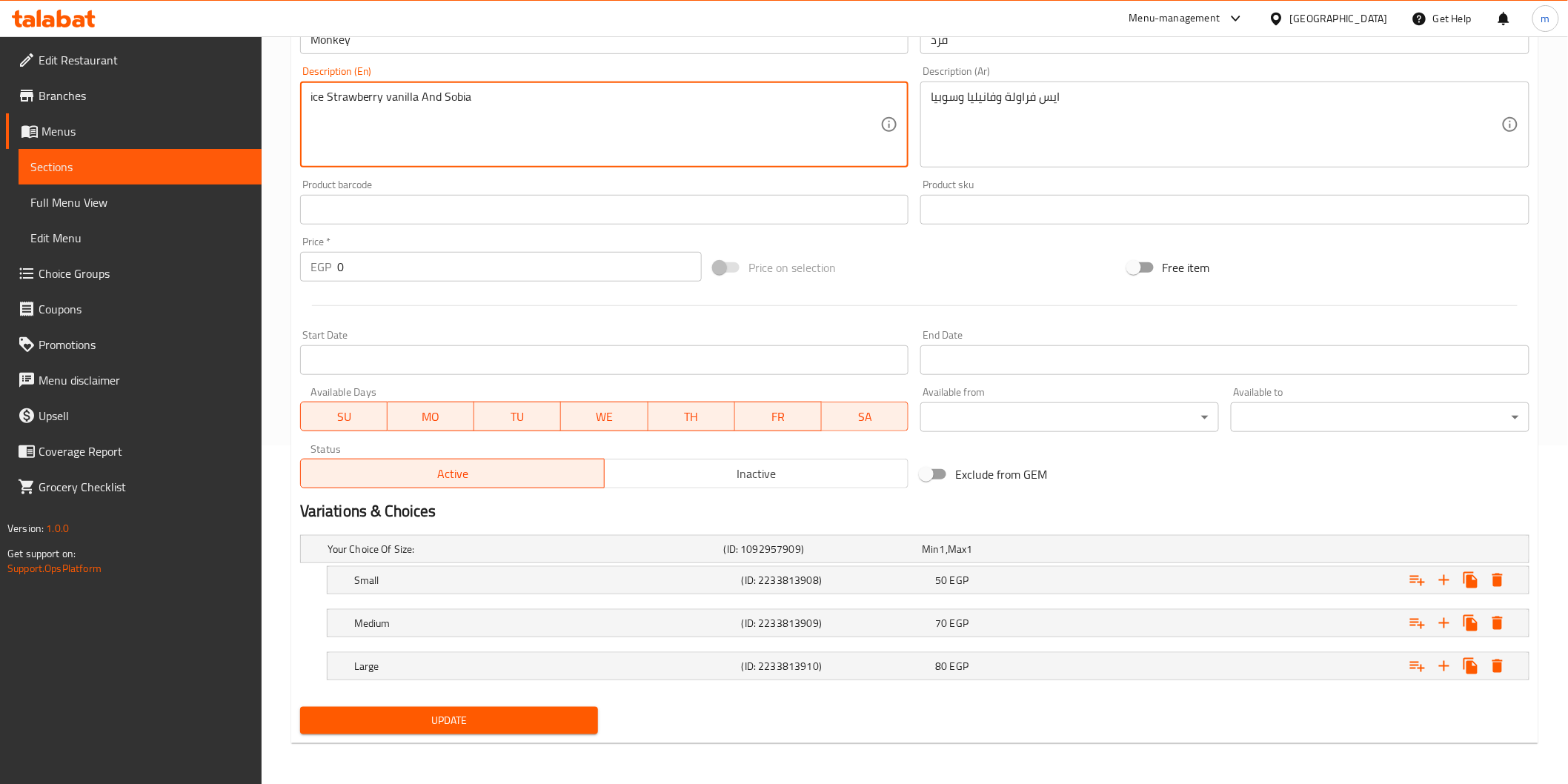
type textarea "Ice strawberry vanilla and sobia"
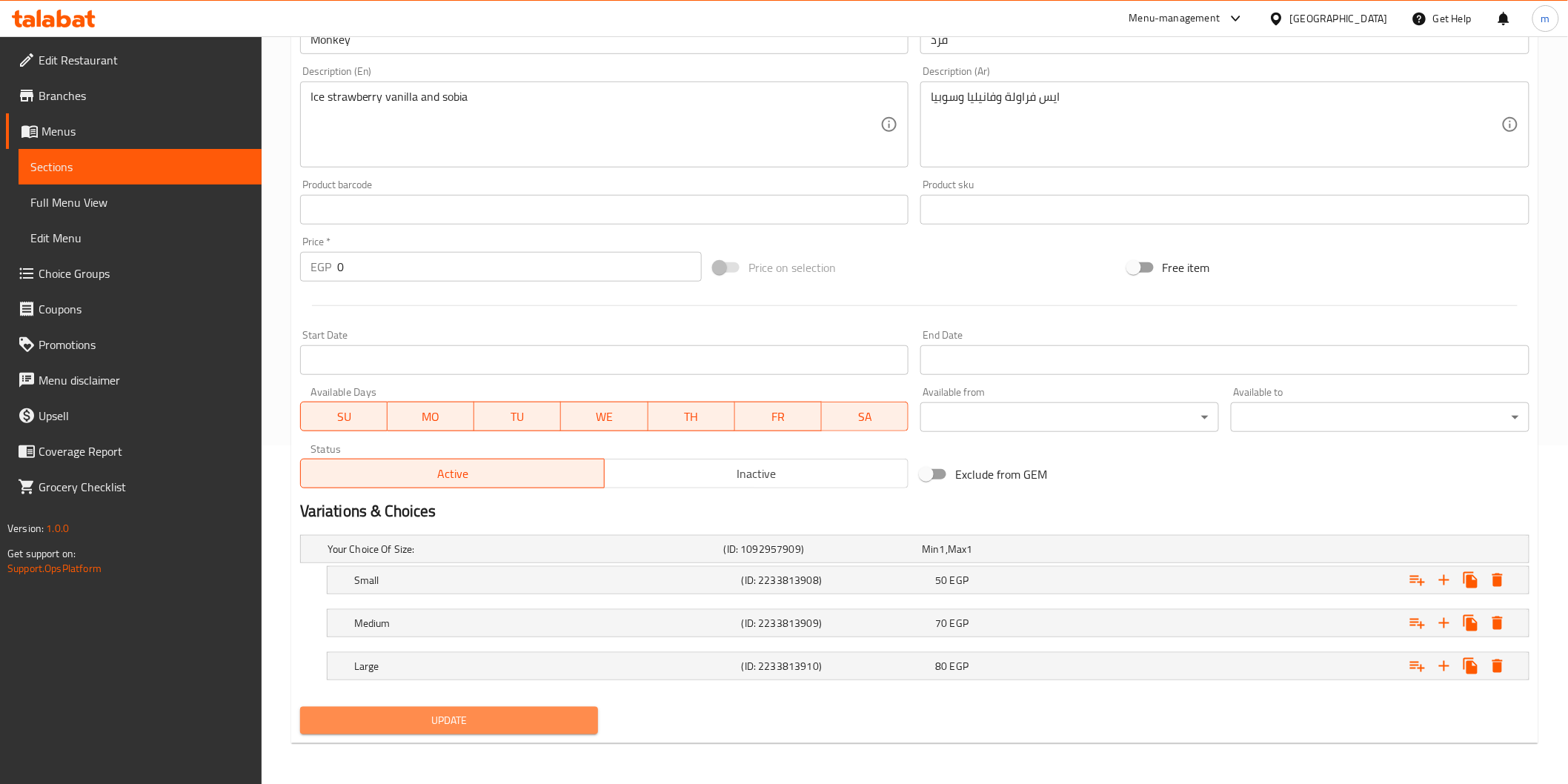
click at [551, 712] on span "Update" at bounding box center [450, 721] width 275 height 18
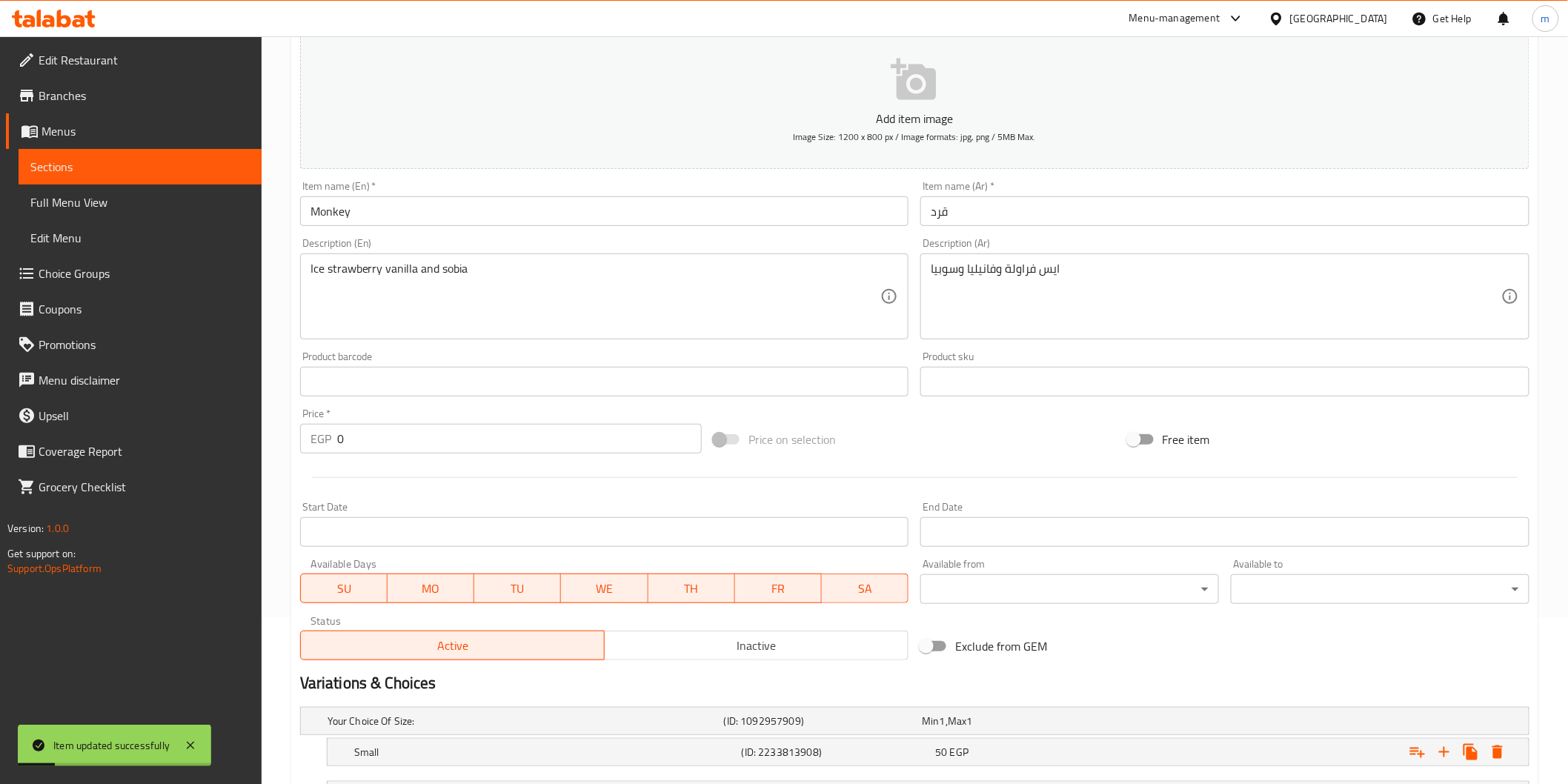
scroll to position [0, 0]
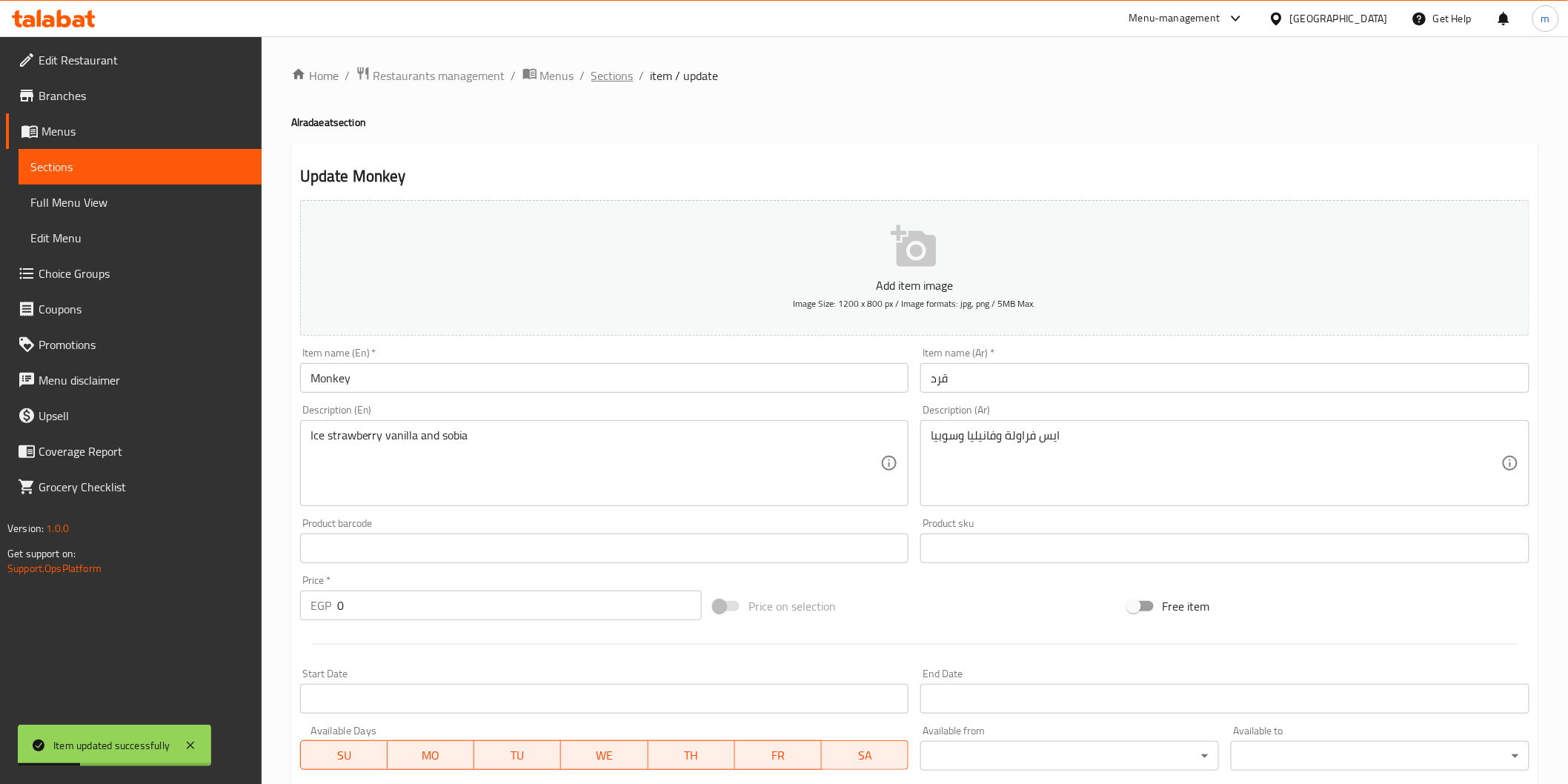
click at [599, 76] on span "Sections" at bounding box center [612, 75] width 42 height 17
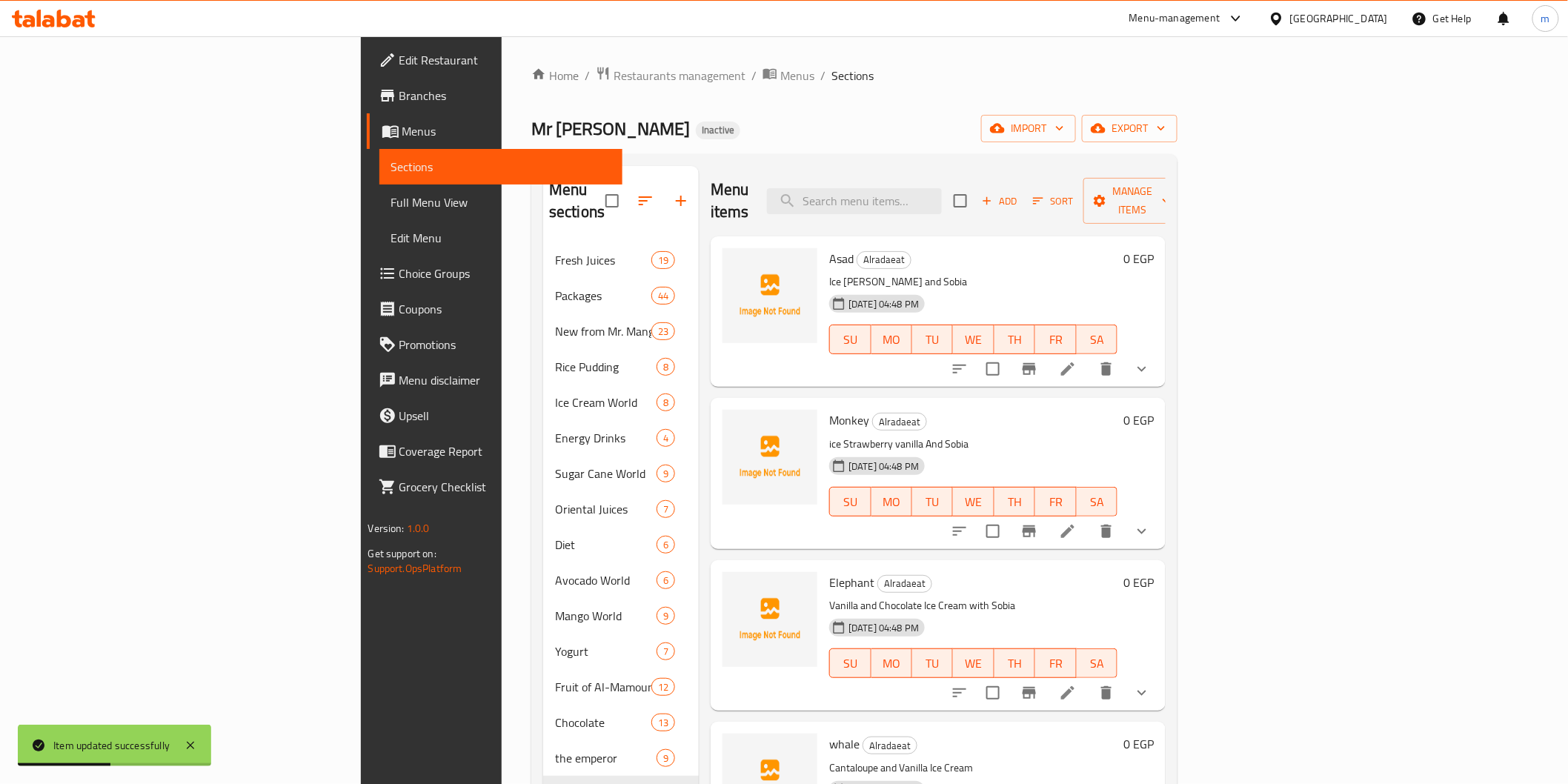
click at [1074, 686] on icon at bounding box center [1068, 693] width 13 height 13
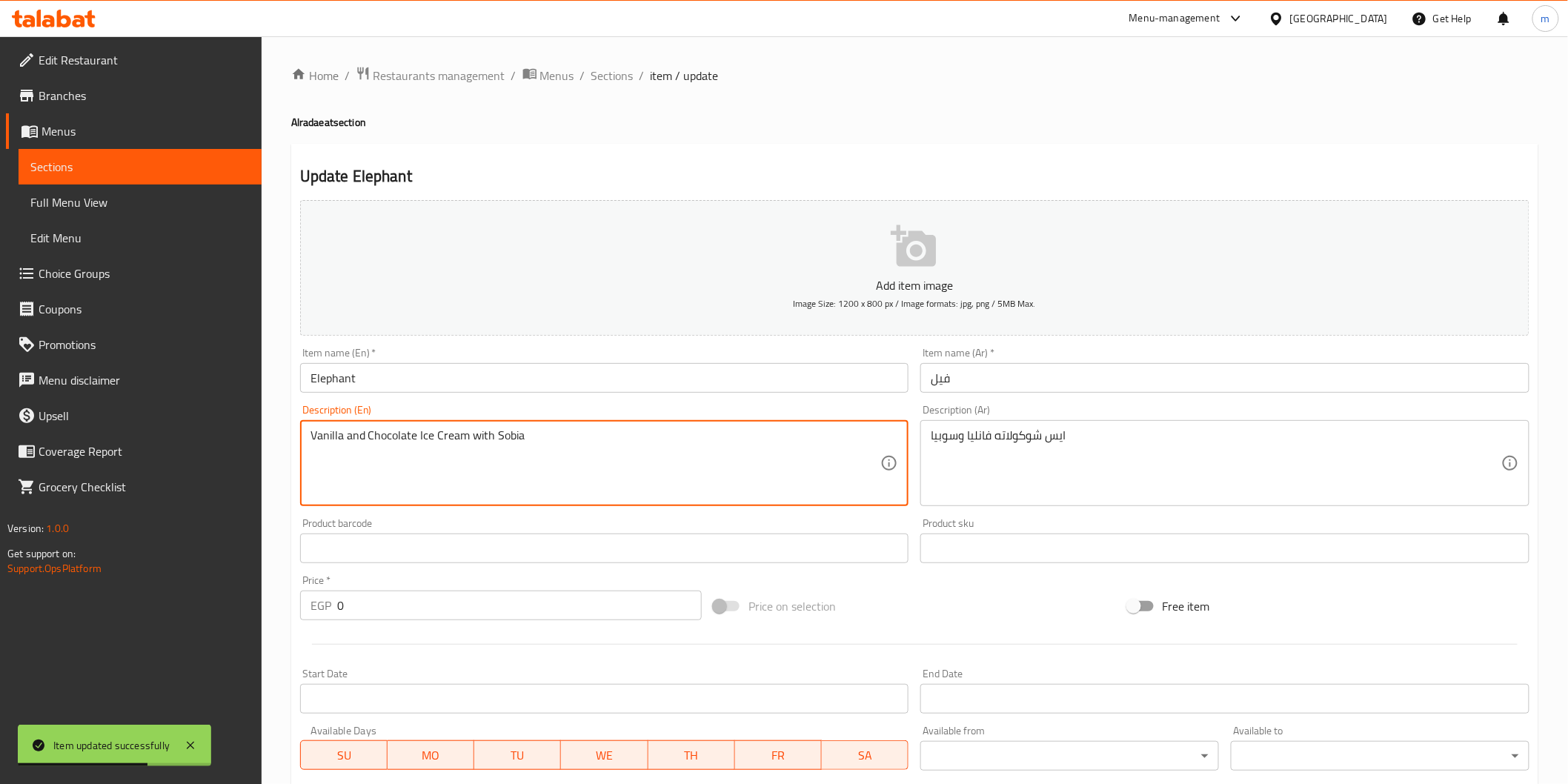
click at [446, 445] on textarea "Vanilla and Chocolate Ice Cream with Sobia" at bounding box center [596, 463] width 571 height 70
click at [415, 436] on textarea "Vanilla and Chocolate Ice with Sobia" at bounding box center [596, 463] width 571 height 70
click at [421, 438] on textarea "Vanilla and Chocolate Ice with Sobia" at bounding box center [596, 463] width 571 height 70
click at [300, 439] on div "Vanilla and Chocolate with Sobia Description (En)" at bounding box center [604, 463] width 609 height 86
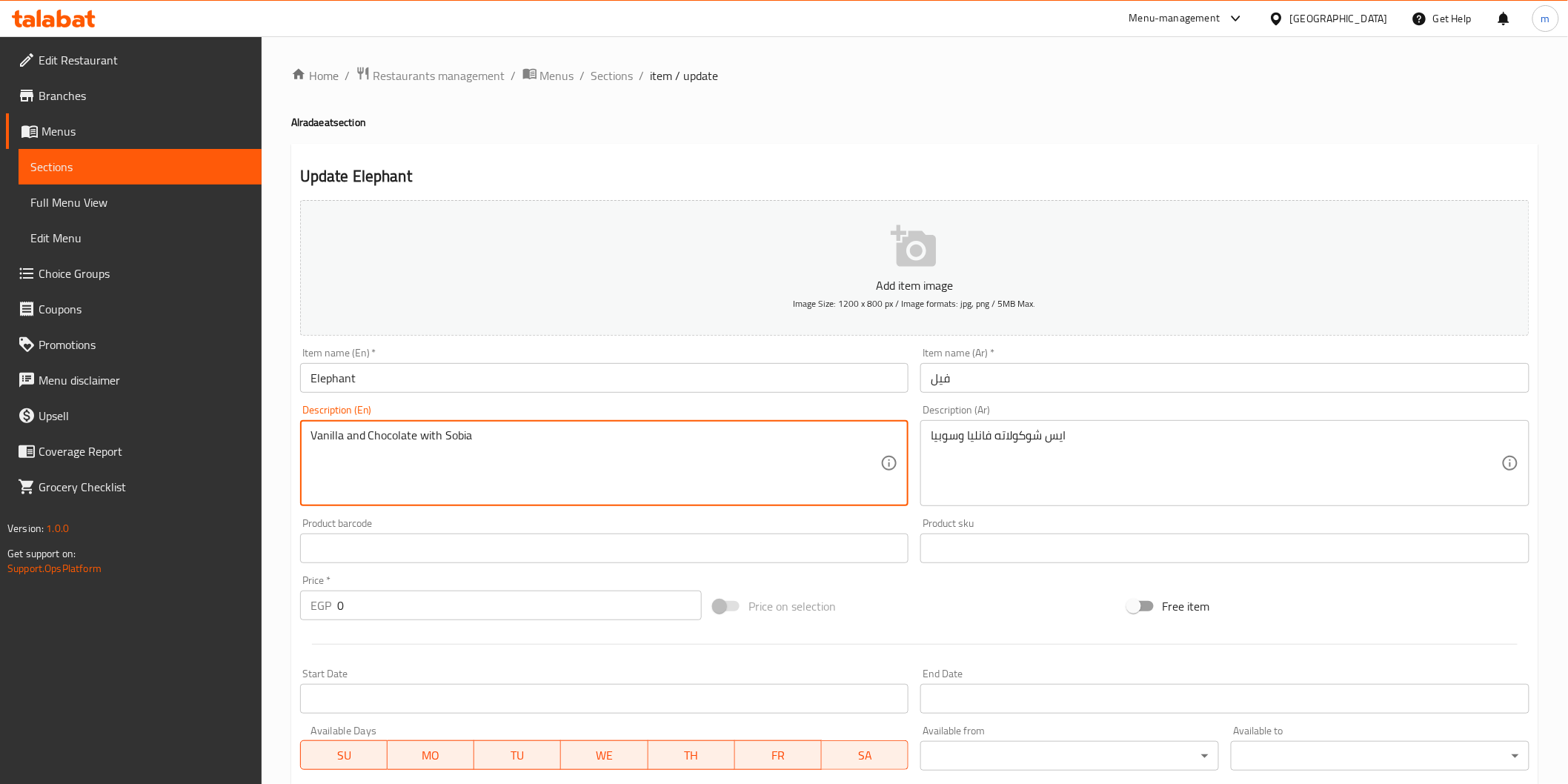
click at [306, 439] on div "Vanilla and Chocolate with Sobia Description (En)" at bounding box center [604, 463] width 609 height 86
click at [322, 428] on textarea "Vanilla and Chocolate with Sobia" at bounding box center [596, 463] width 571 height 70
paste textarea "Ice"
click at [409, 439] on textarea "Ice Vanilla and Chocolate with Sobia" at bounding box center [596, 463] width 571 height 70
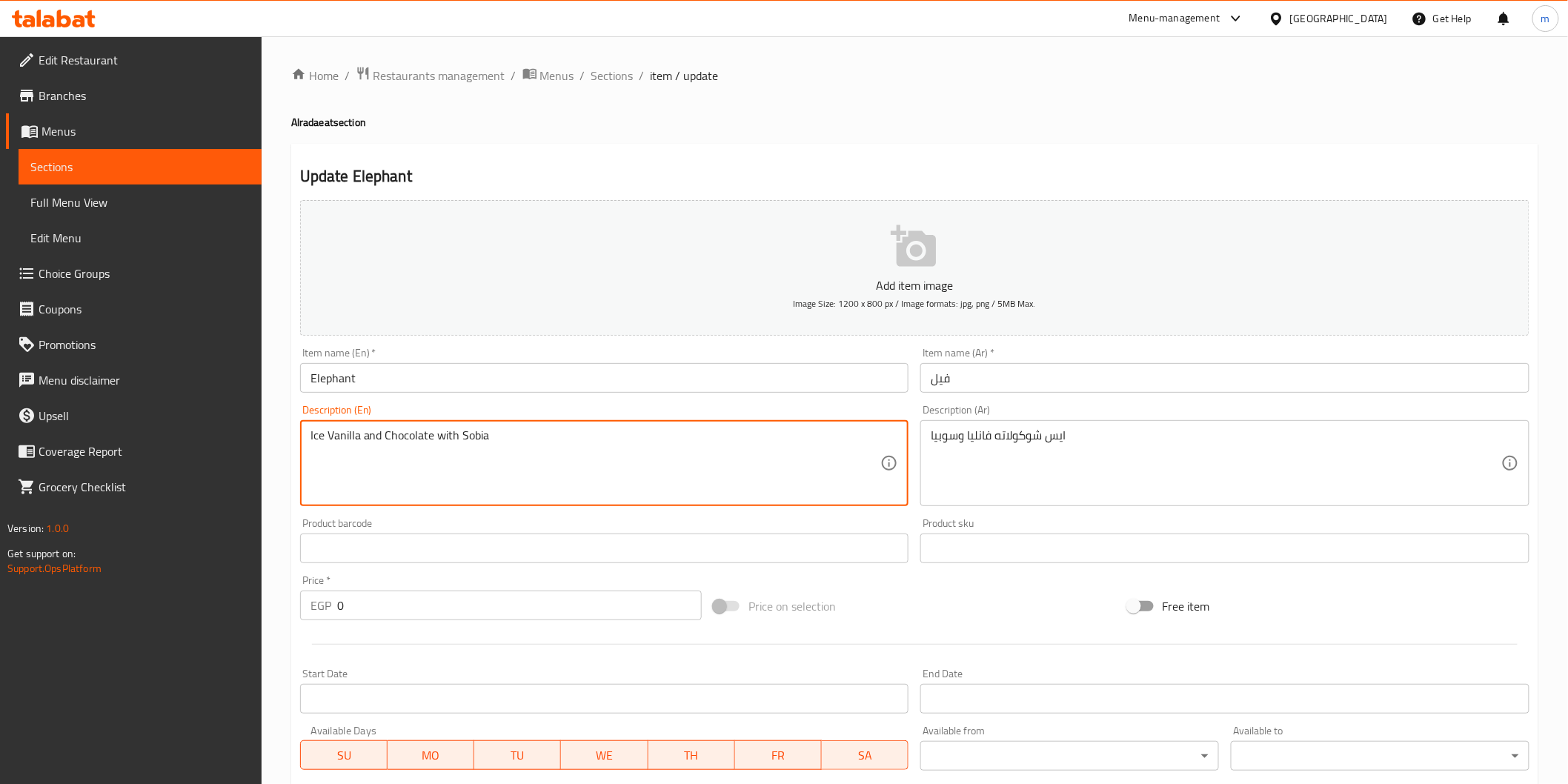
click at [409, 439] on textarea "Ice Vanilla and Chocolate with Sobia" at bounding box center [596, 463] width 571 height 70
click at [323, 438] on textarea "Ice Vanilla and with Sobia" at bounding box center [596, 463] width 571 height 70
paste textarea "Chocolate"
click at [443, 440] on textarea "Ice Chocolate Vanilla and with Sobia" at bounding box center [596, 463] width 571 height 70
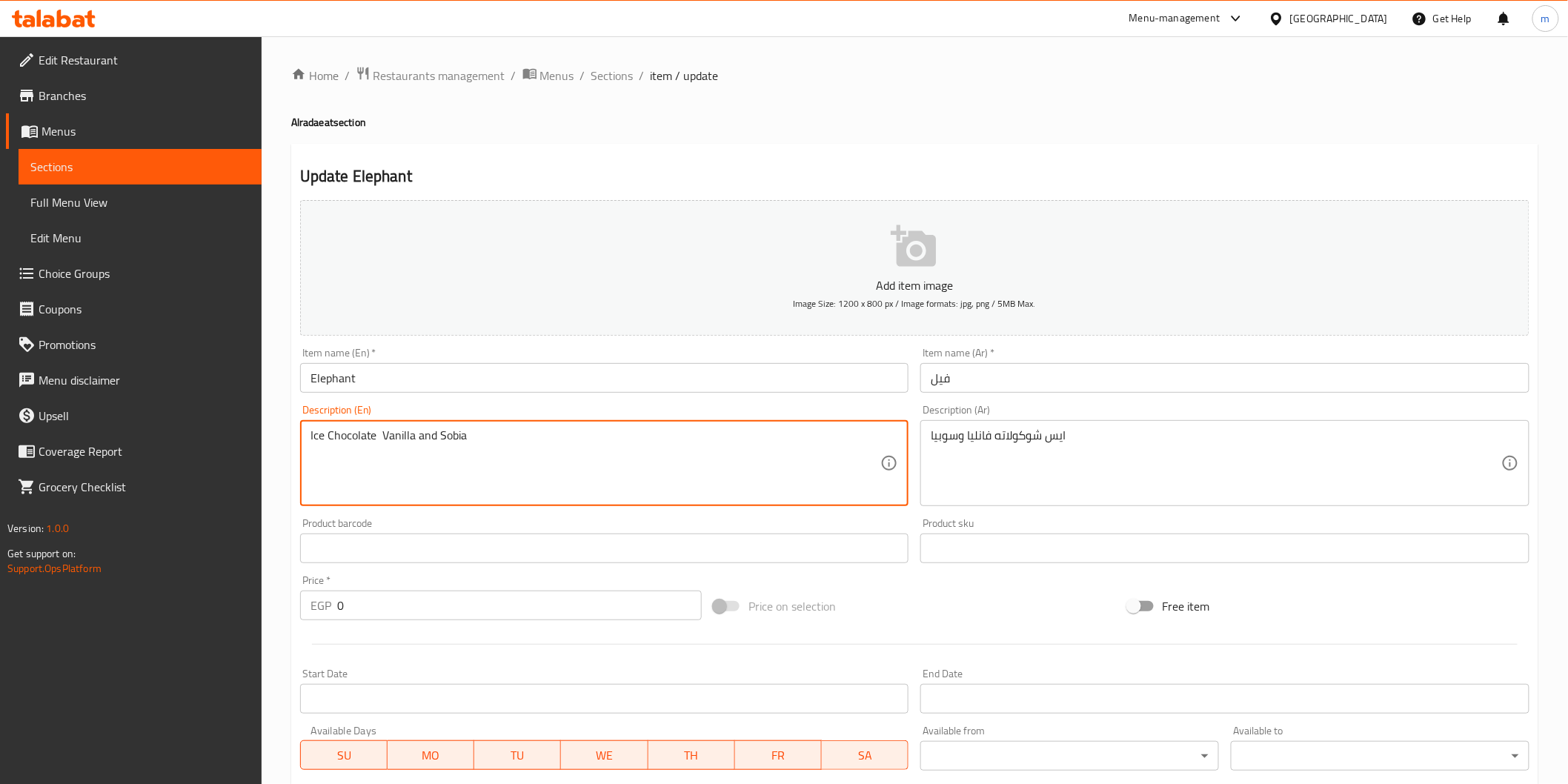
click at [445, 430] on textarea "Ice Chocolate Vanilla and Sobia" at bounding box center [596, 463] width 571 height 70
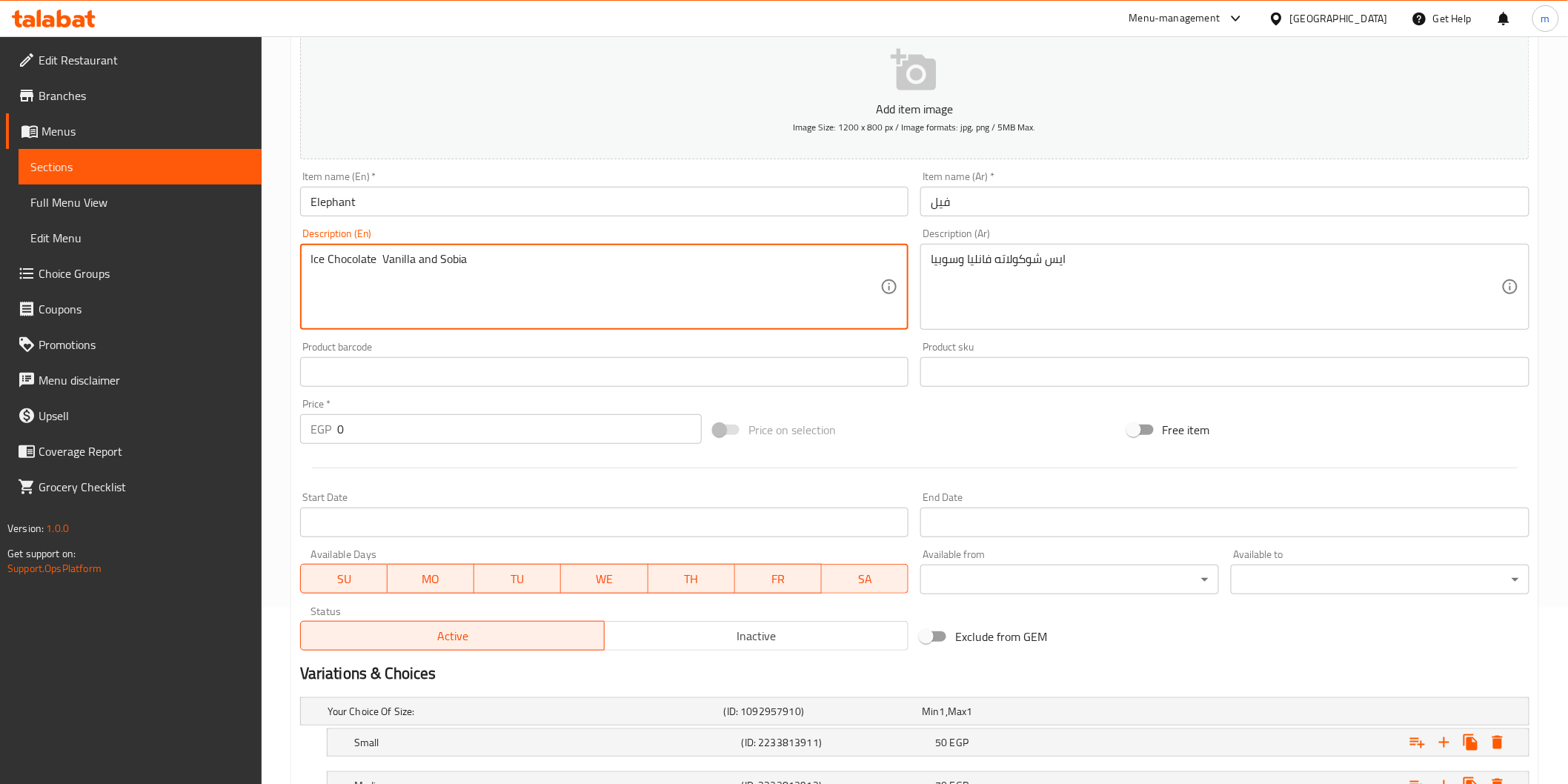
scroll to position [339, 0]
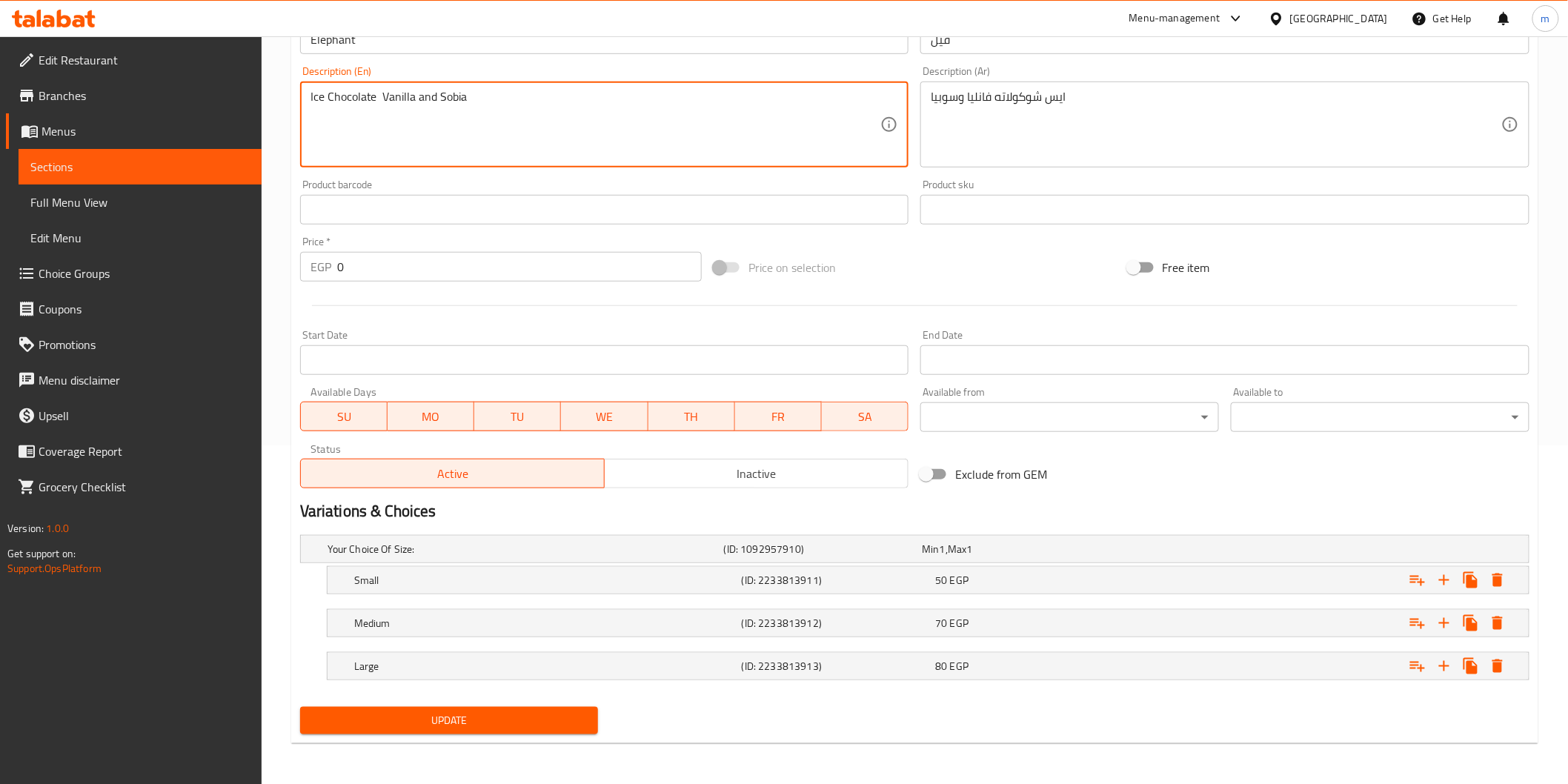
type textarea "Ice chocolate vanilla and sobia"
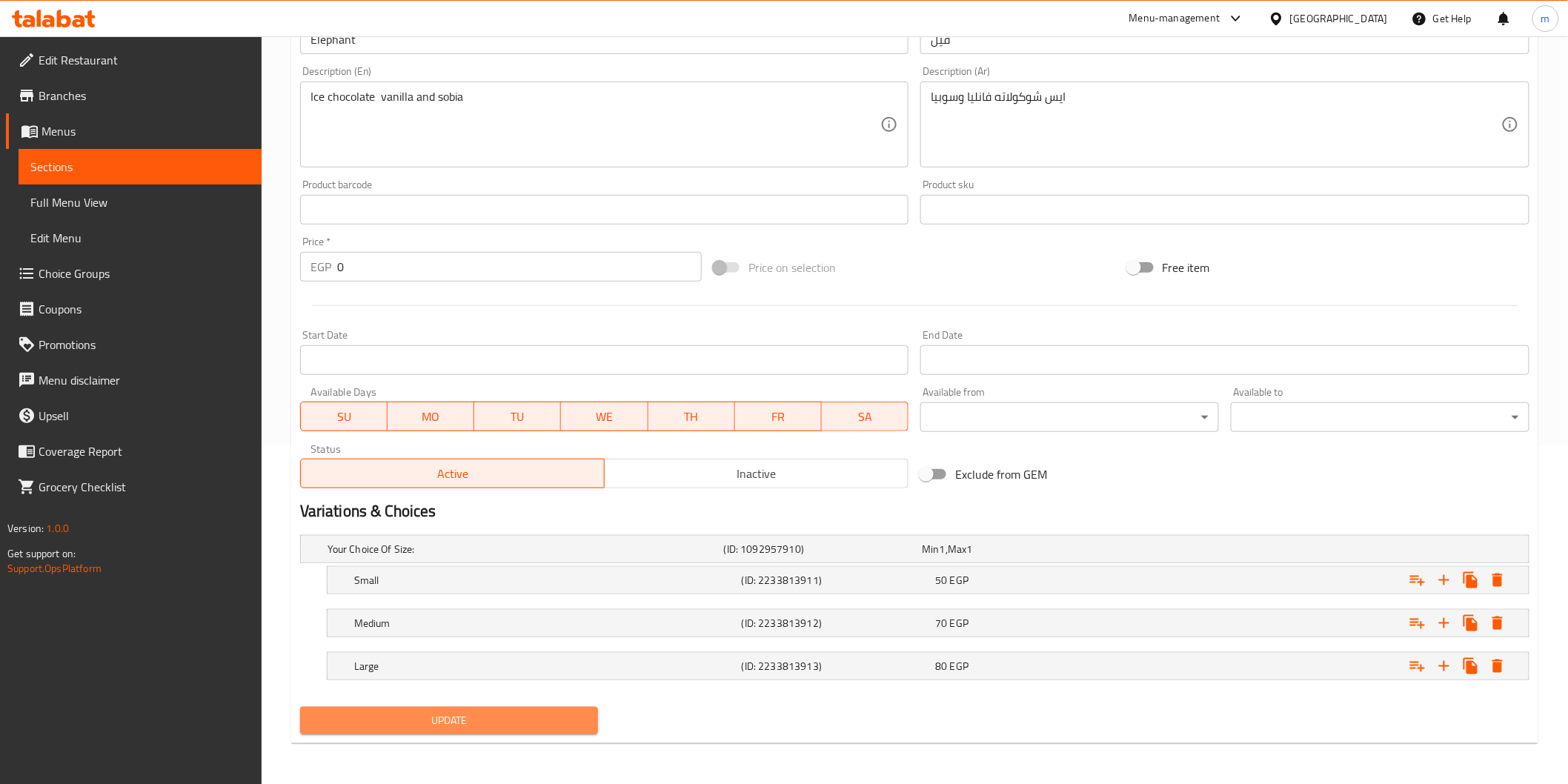
click at [591, 715] on button "Update" at bounding box center [449, 720] width 298 height 27
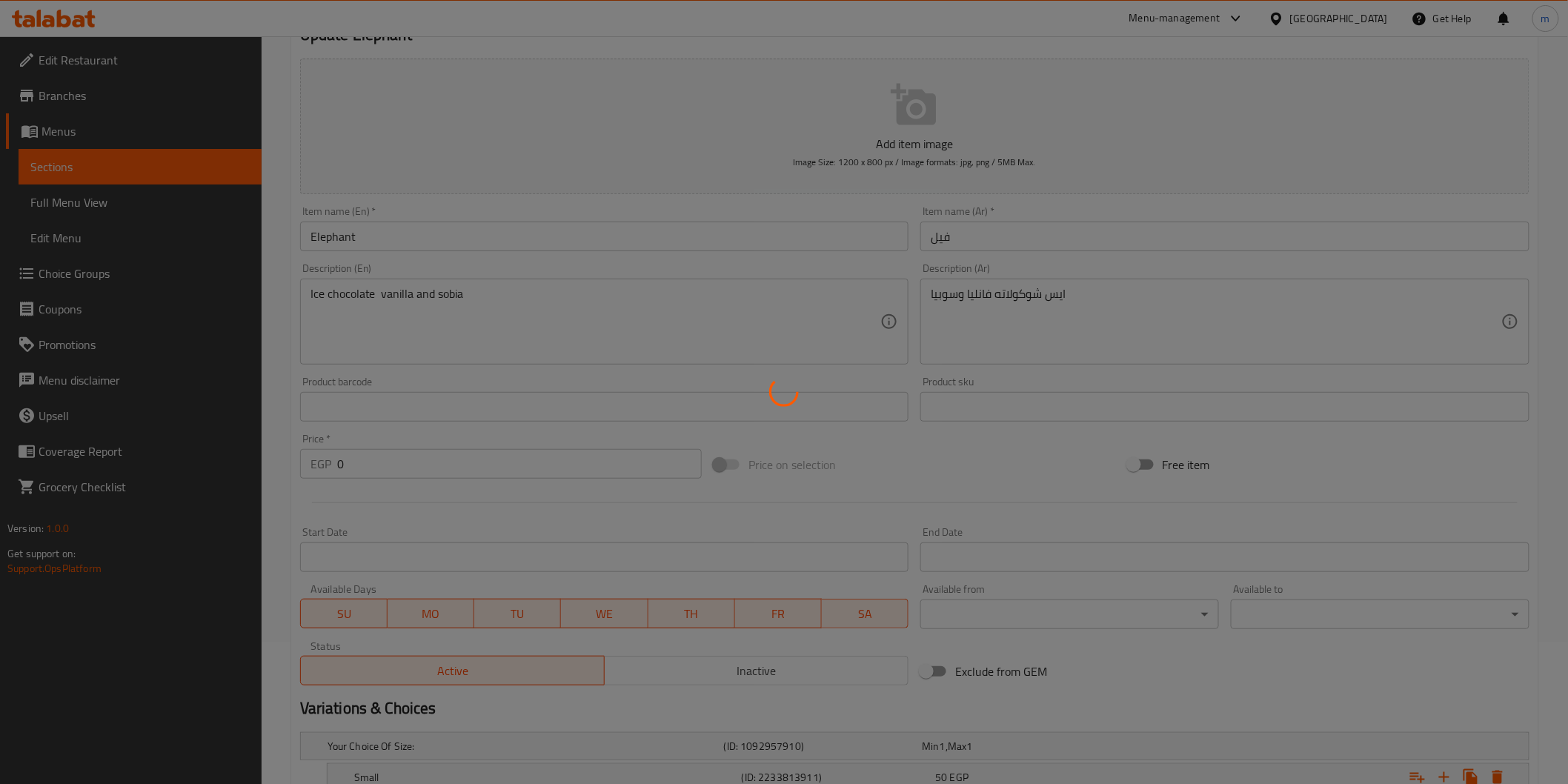
scroll to position [0, 0]
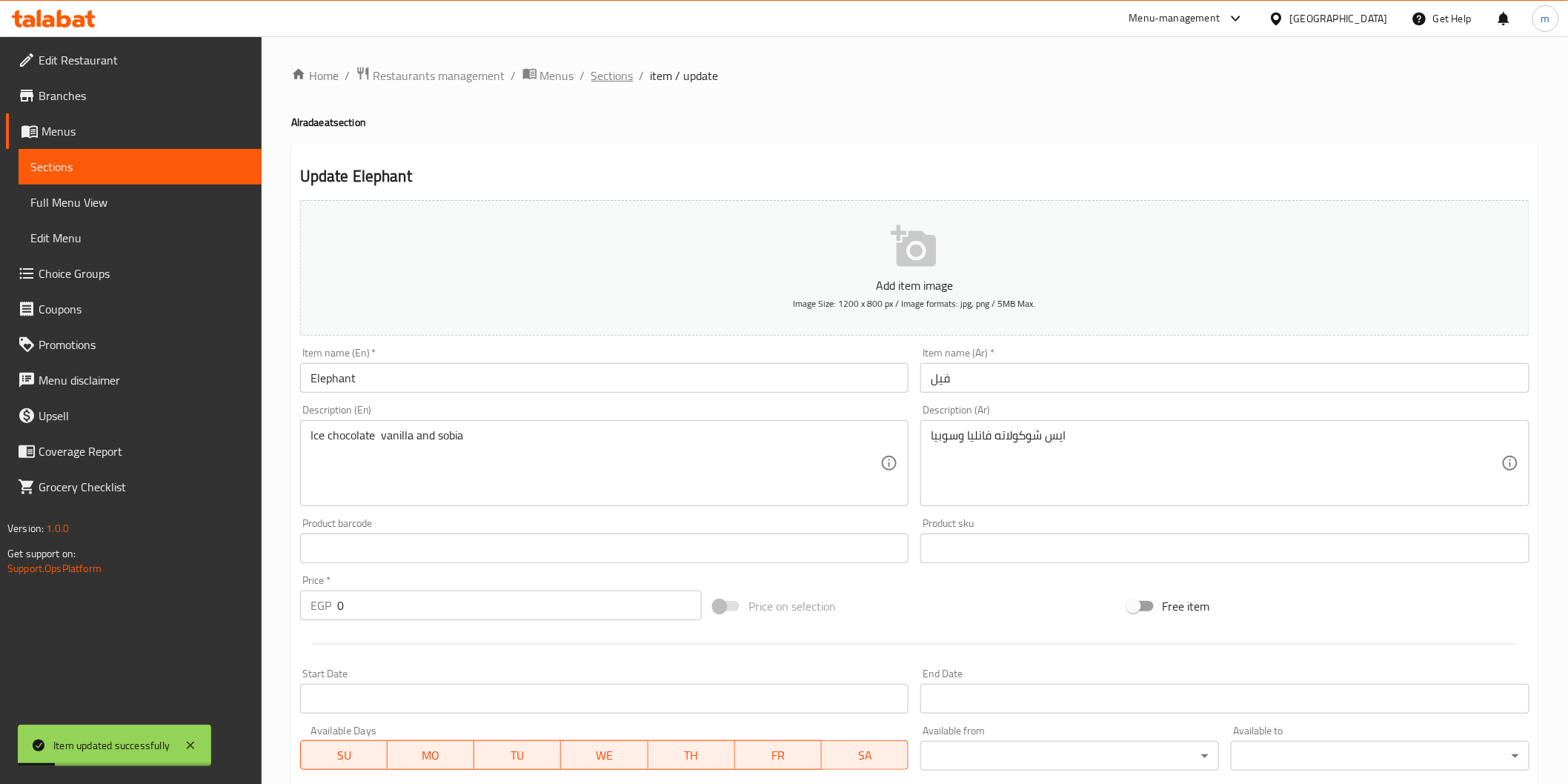
click at [614, 80] on span "Sections" at bounding box center [612, 75] width 42 height 17
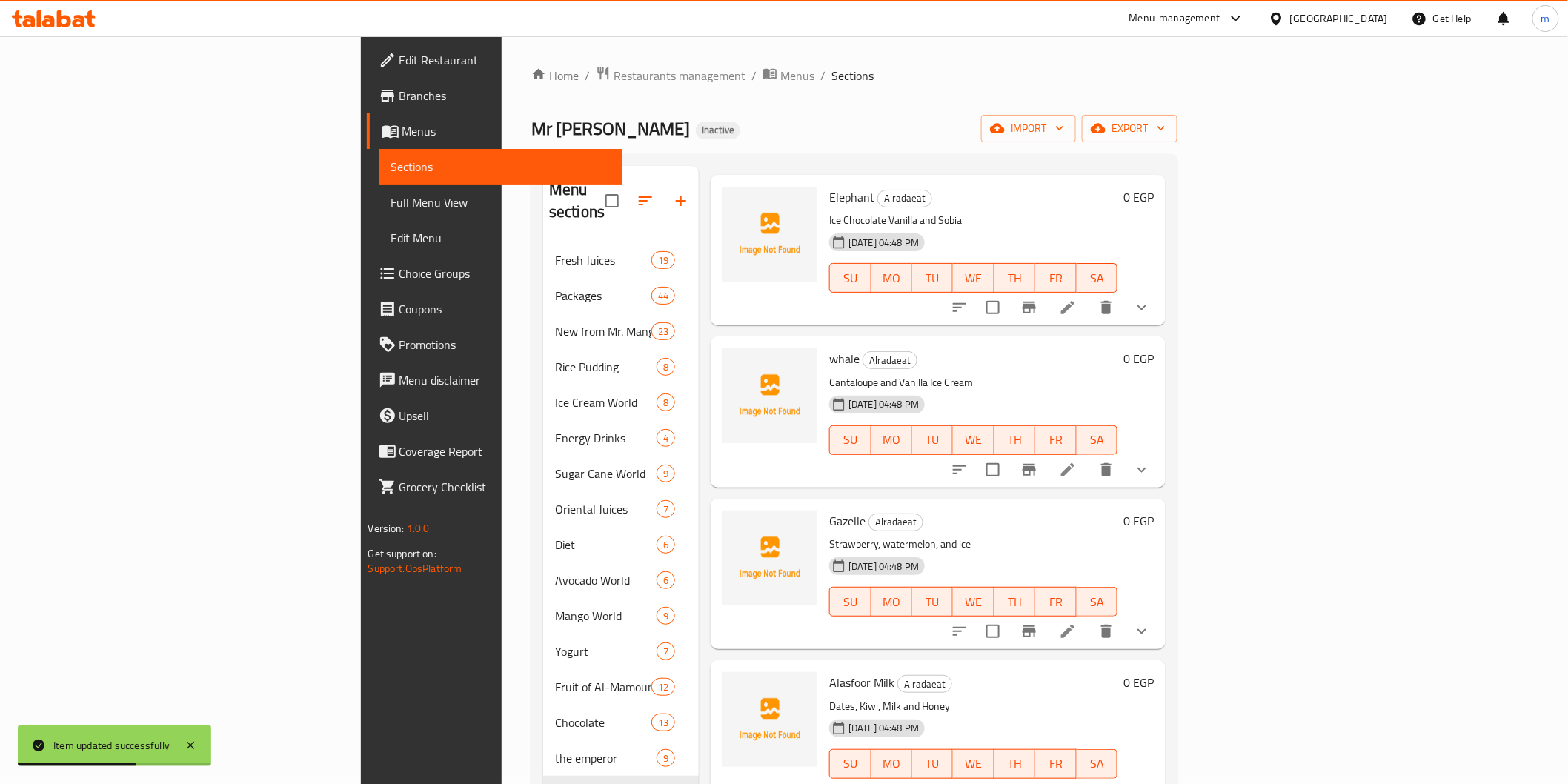
scroll to position [276, 0]
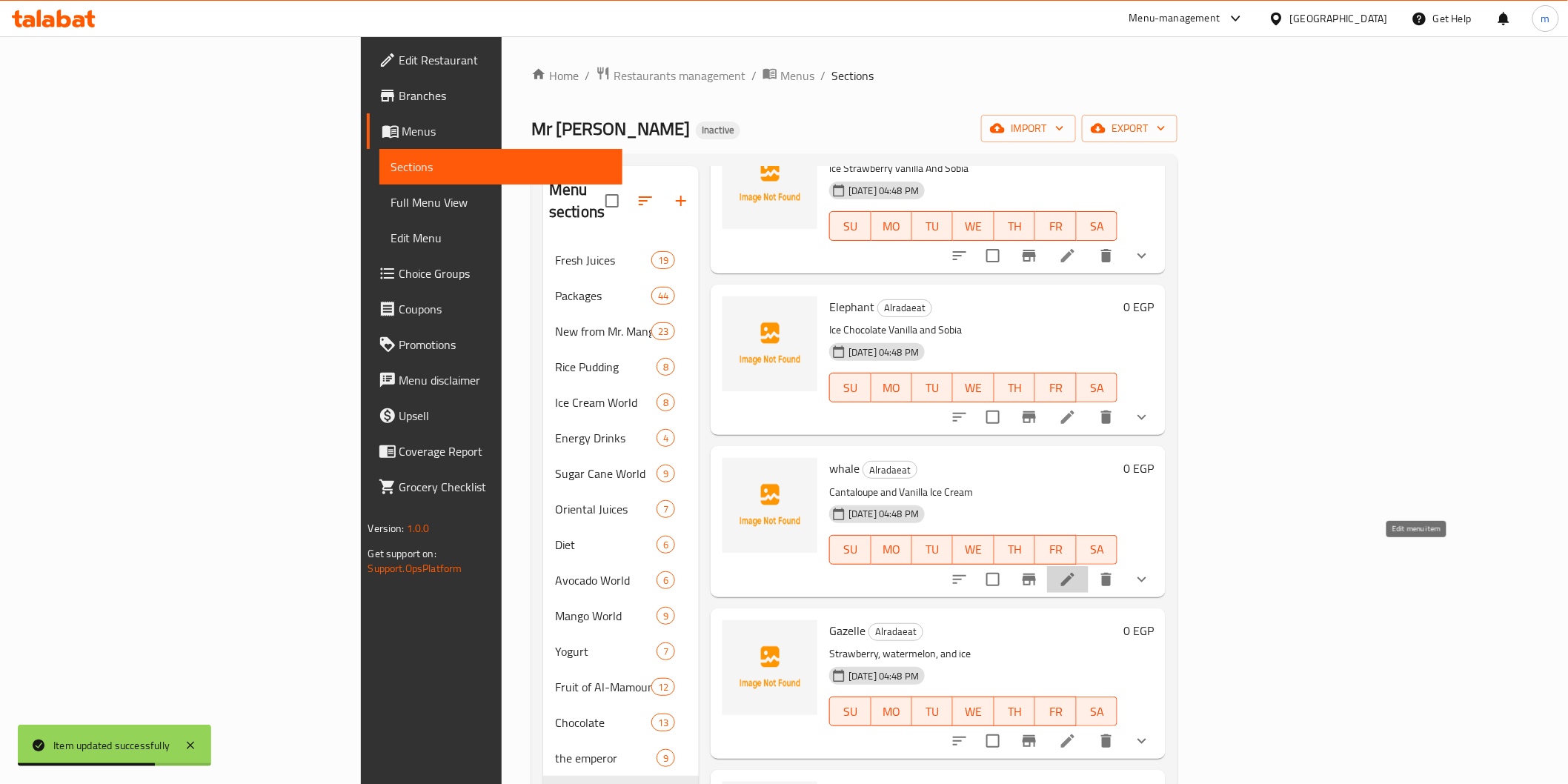
click at [1077, 571] on icon at bounding box center [1067, 579] width 17 height 17
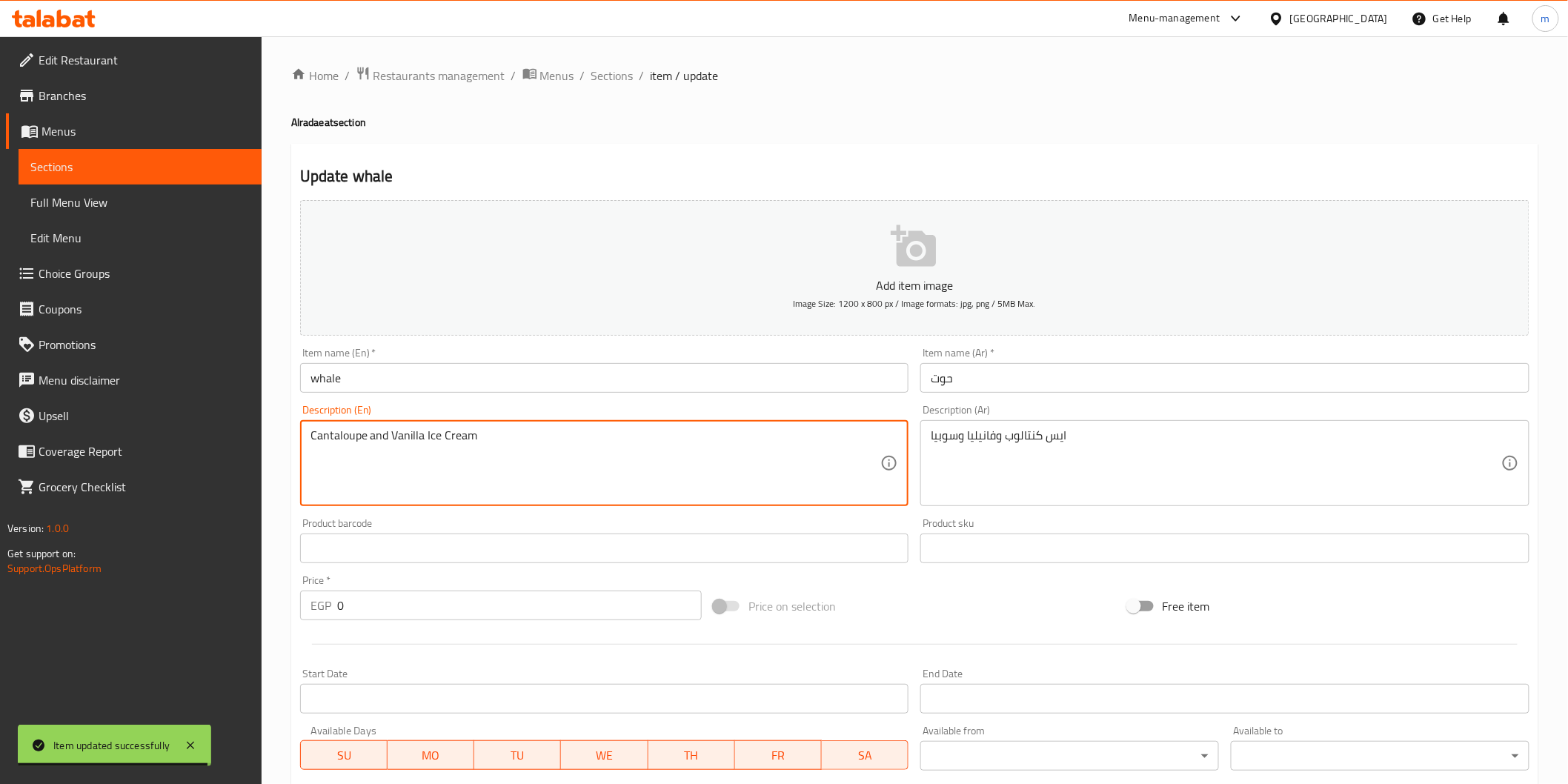
click at [474, 438] on textarea "Cantaloupe and Vanilla Ice Cream" at bounding box center [596, 463] width 571 height 70
click at [473, 438] on textarea "Cantaloupe and Vanilla Ice Cream" at bounding box center [596, 463] width 571 height 70
drag, startPoint x: 452, startPoint y: 438, endPoint x: 422, endPoint y: 443, distance: 30.4
click at [422, 443] on textarea "Cantaloupe and Vanilla Ice" at bounding box center [596, 463] width 571 height 70
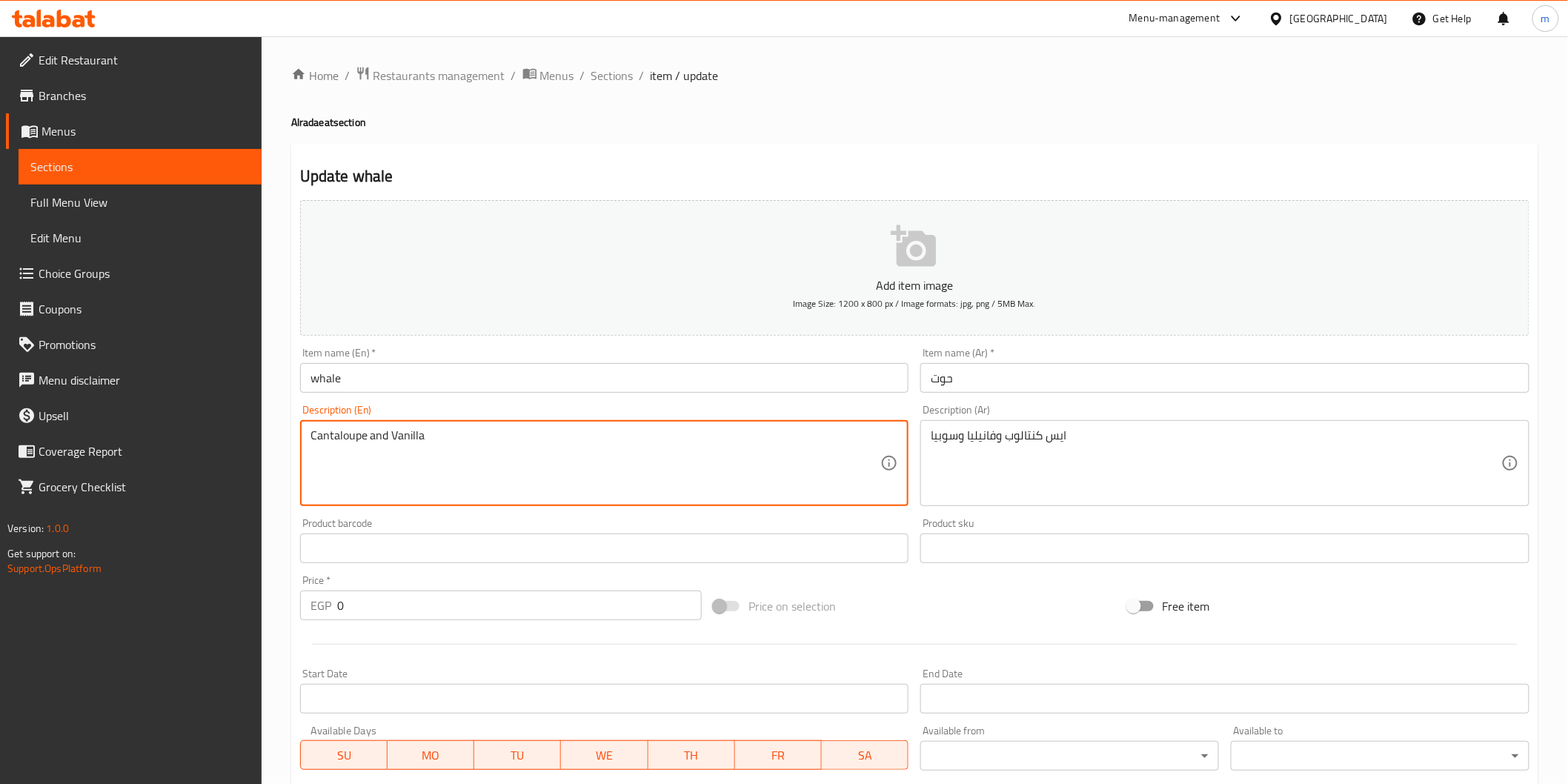
click at [312, 445] on textarea "Cantaloupe and Vanilla" at bounding box center [596, 463] width 571 height 70
paste textarea "Ice"
click at [476, 439] on textarea "Ice Cantaloupe and Vanilla" at bounding box center [596, 463] width 571 height 70
click at [427, 430] on textarea "Ice Cantaloupe and Vanilla and sobia" at bounding box center [596, 463] width 571 height 70
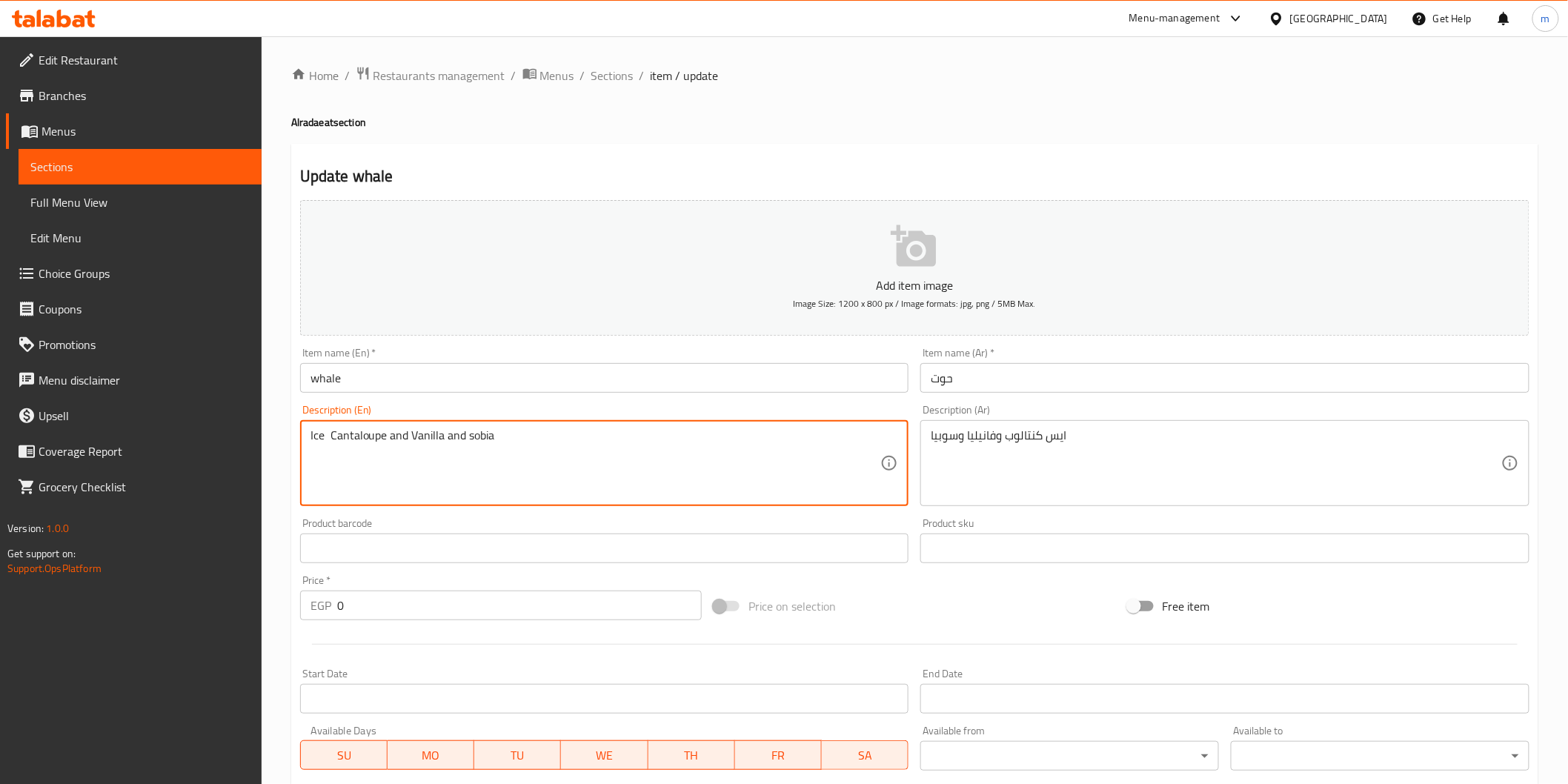
click at [427, 430] on textarea "Ice Cantaloupe and Vanilla and sobia" at bounding box center [596, 463] width 571 height 70
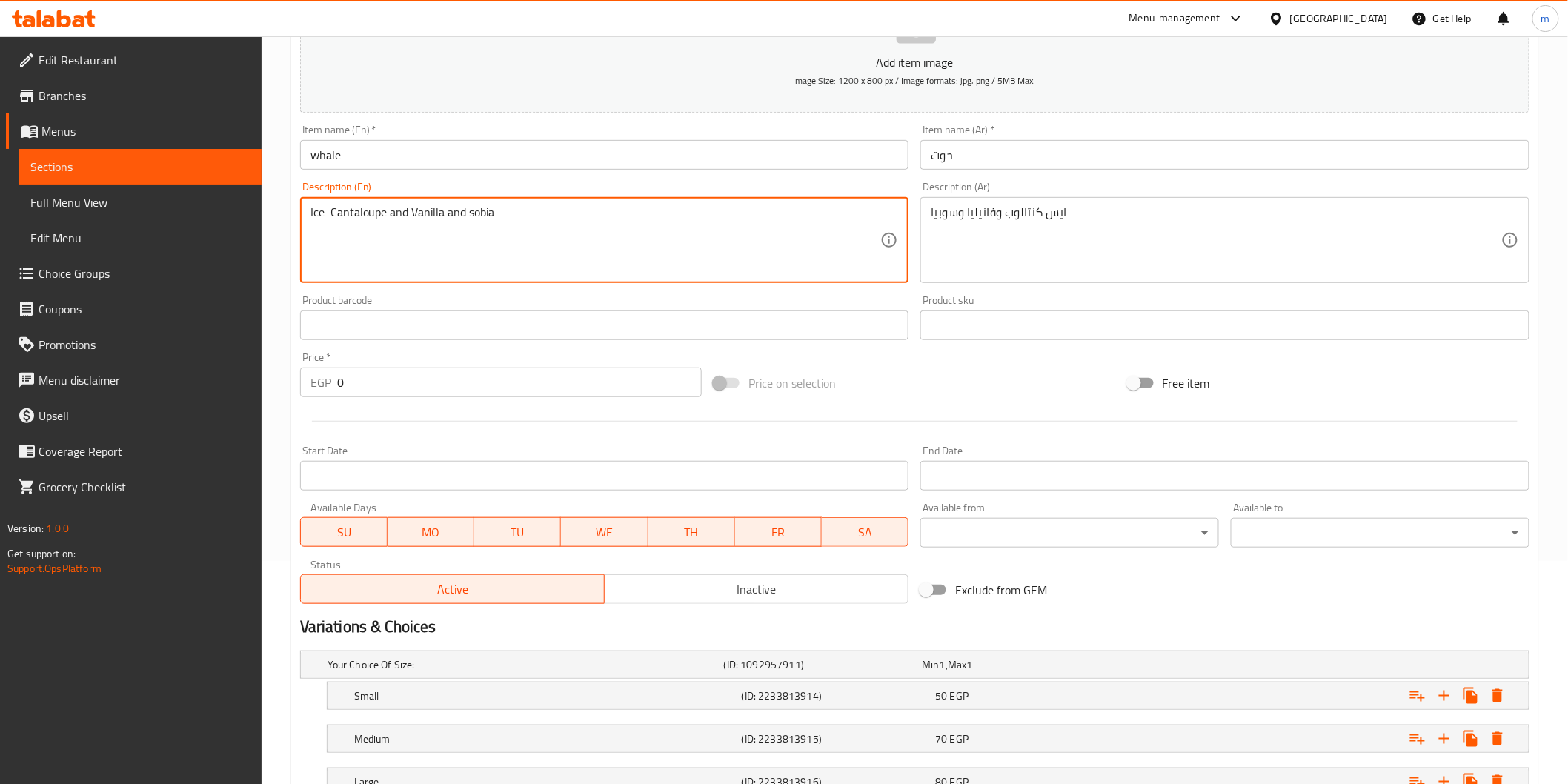
scroll to position [339, 0]
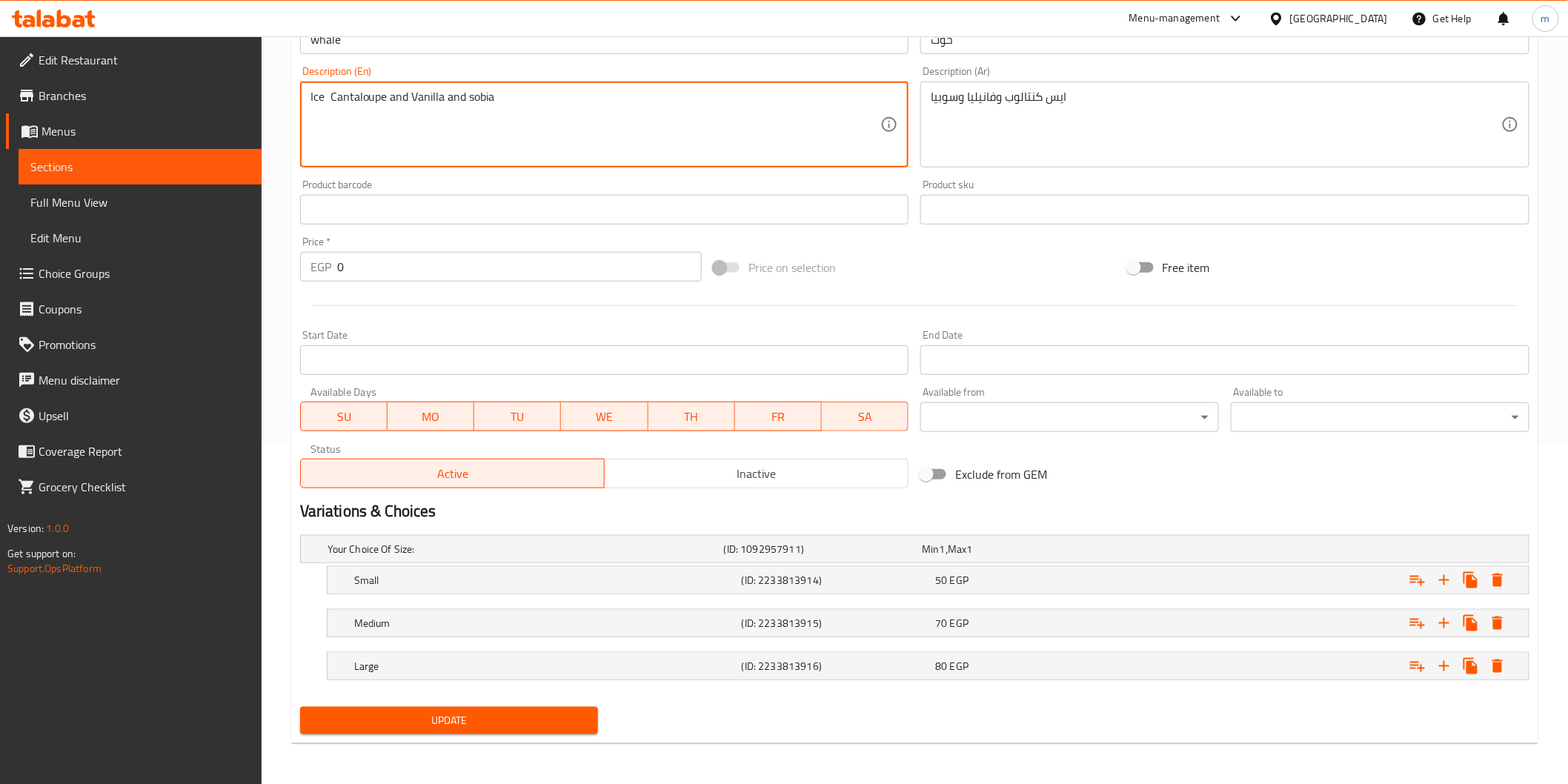
type textarea "Ice cantaloupe and vanilla and sobia"
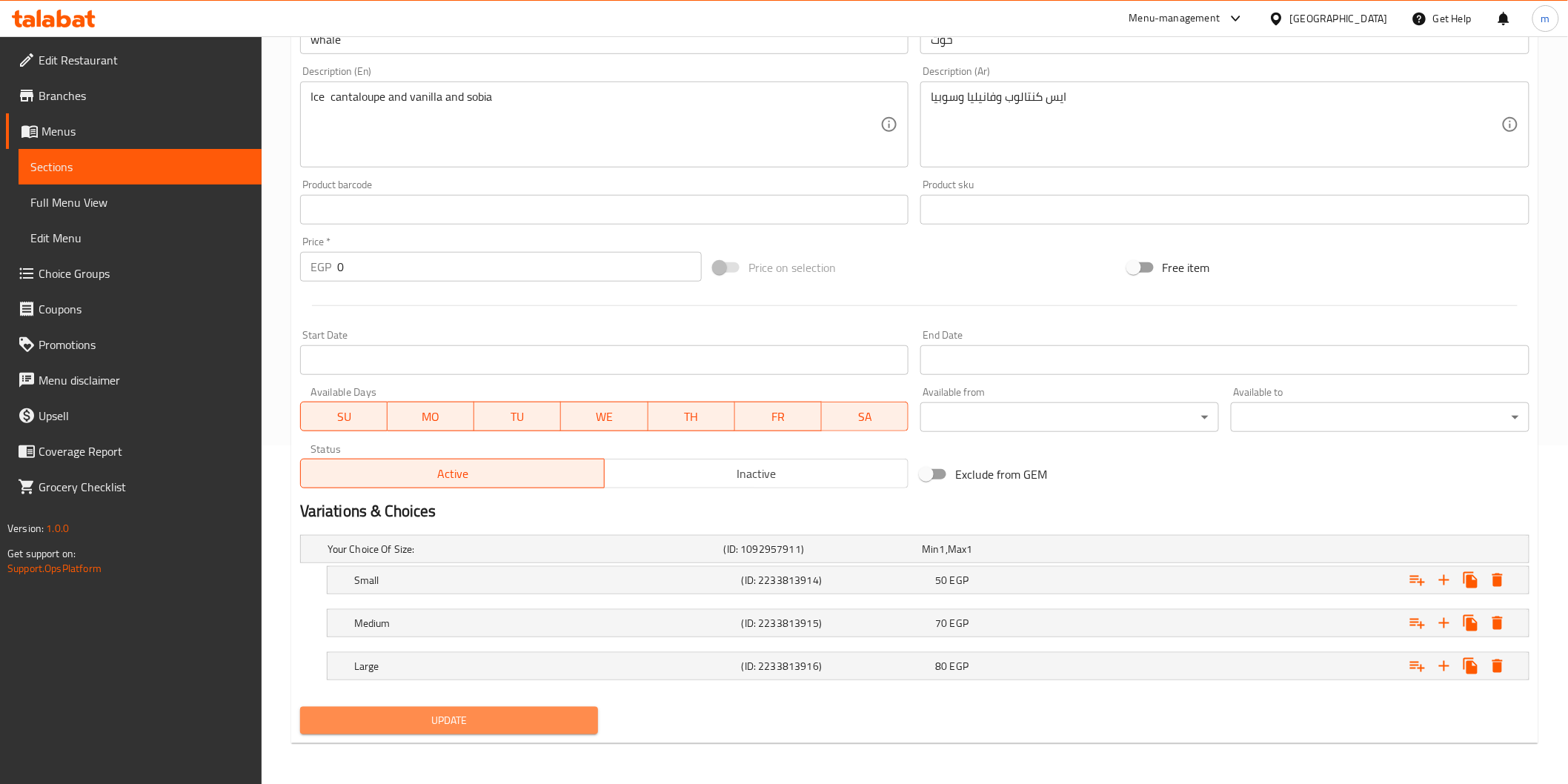
click at [579, 715] on span "Update" at bounding box center [450, 721] width 275 height 18
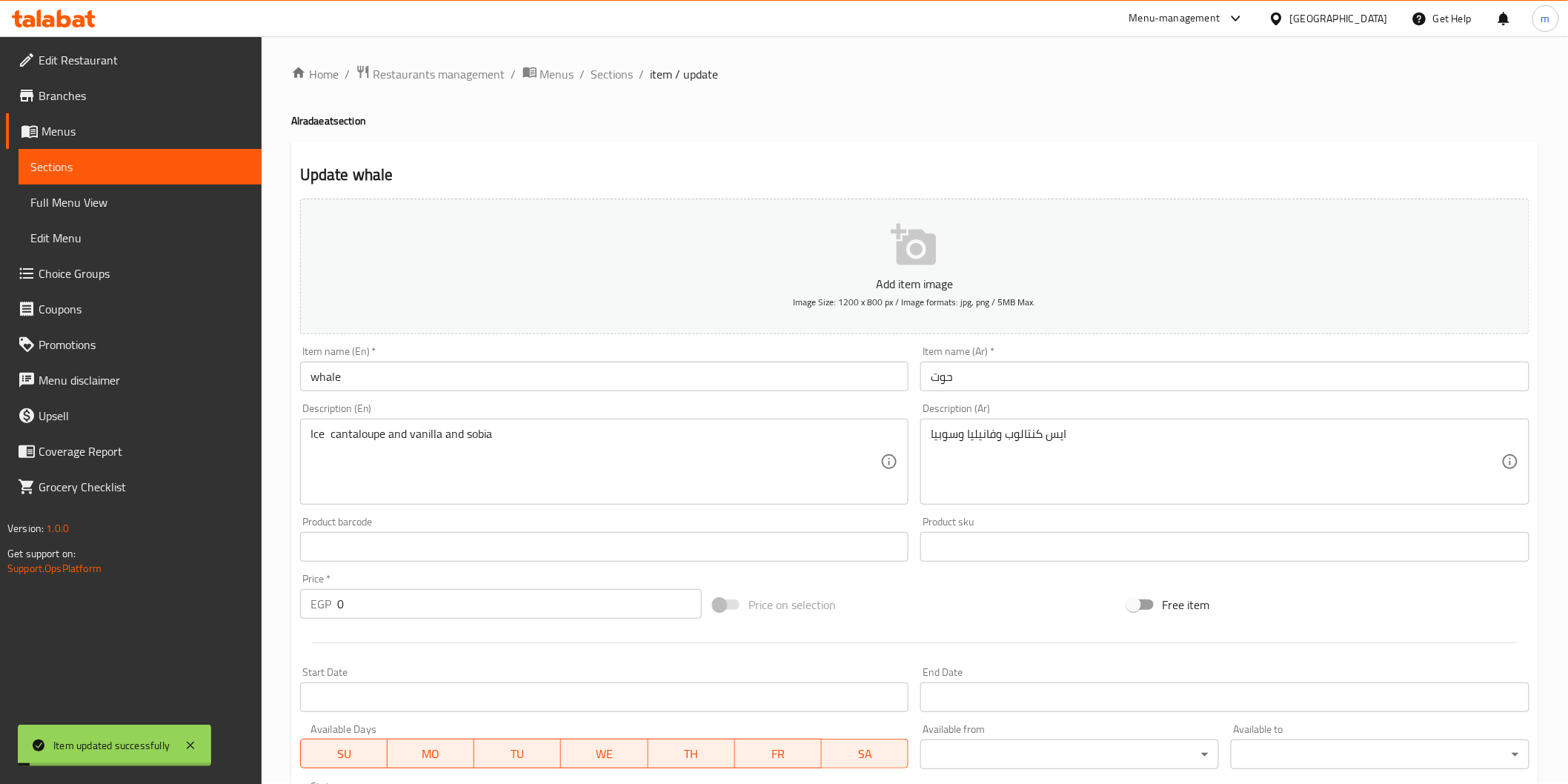
scroll to position [0, 0]
click at [614, 76] on span "Sections" at bounding box center [612, 75] width 42 height 17
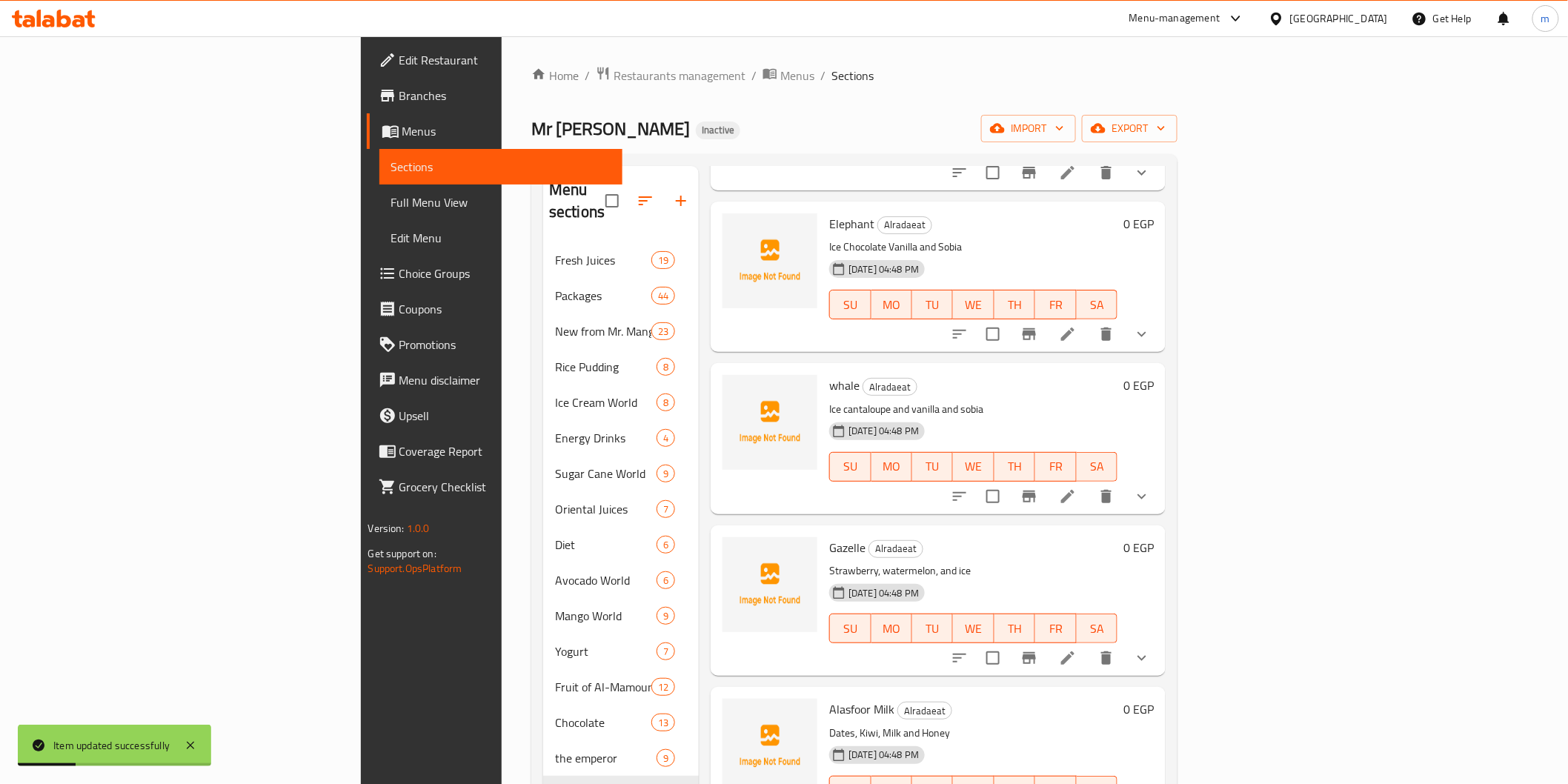
scroll to position [385, 0]
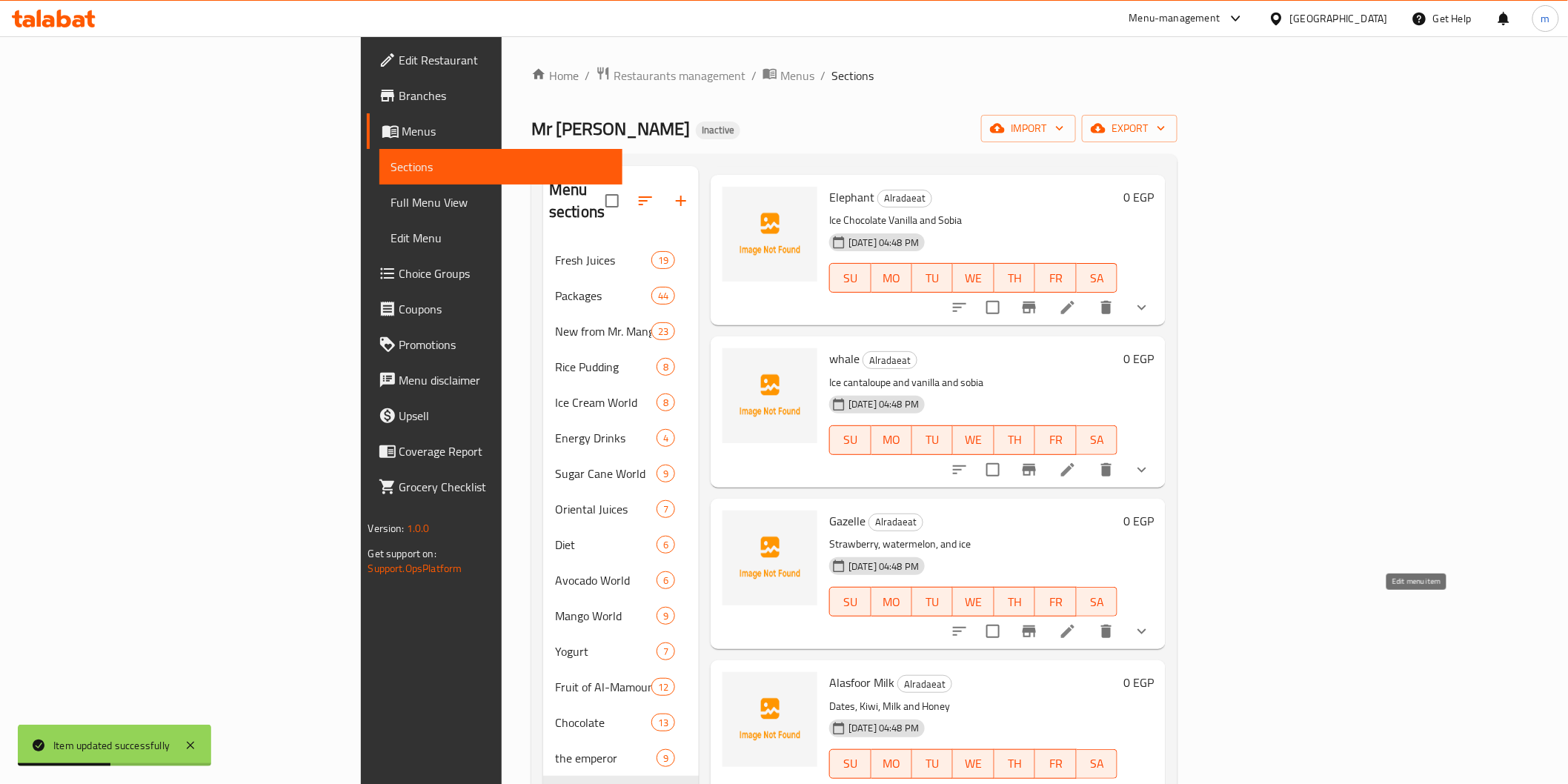
click at [1077, 622] on icon at bounding box center [1067, 631] width 17 height 17
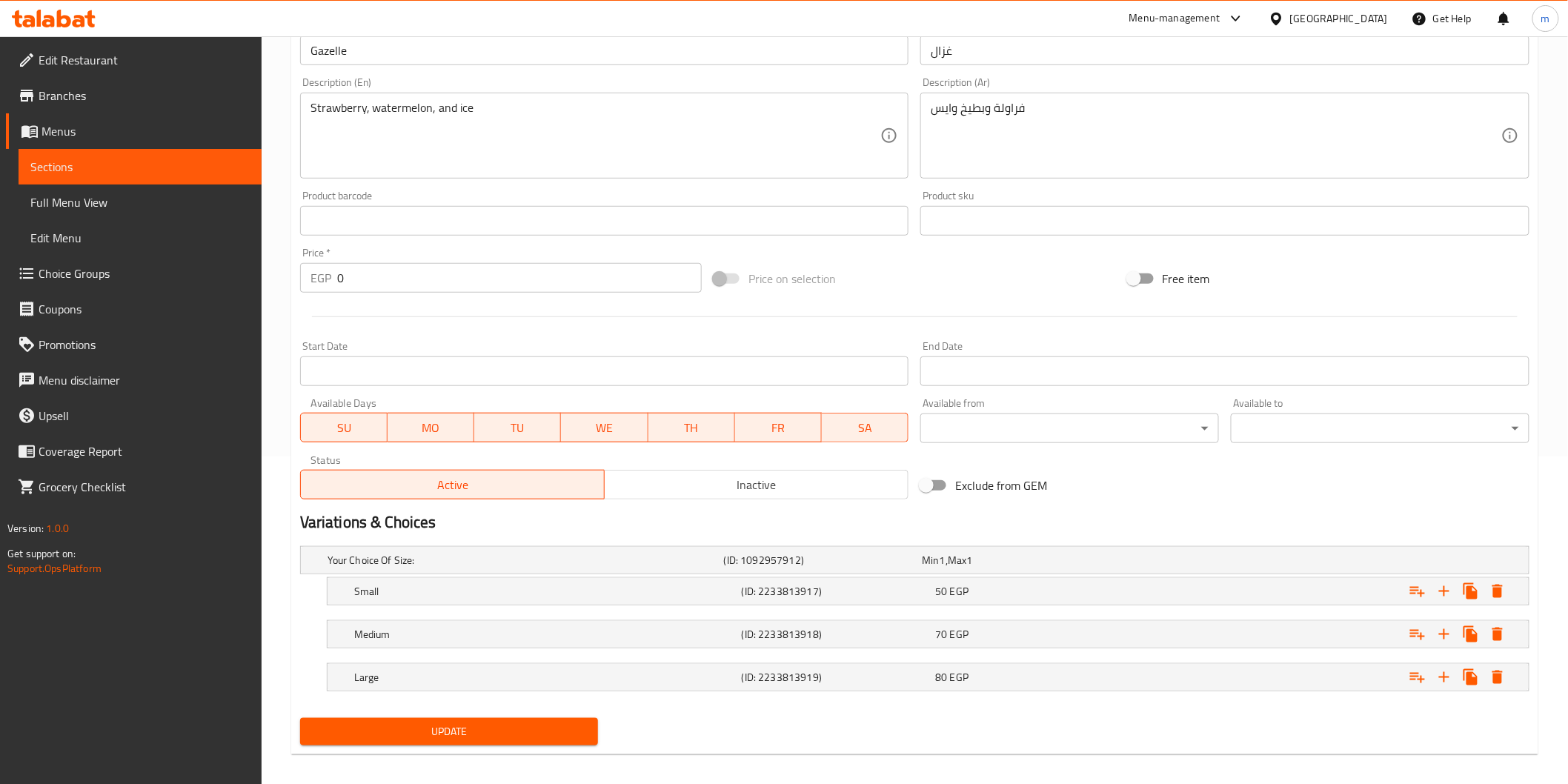
scroll to position [339, 0]
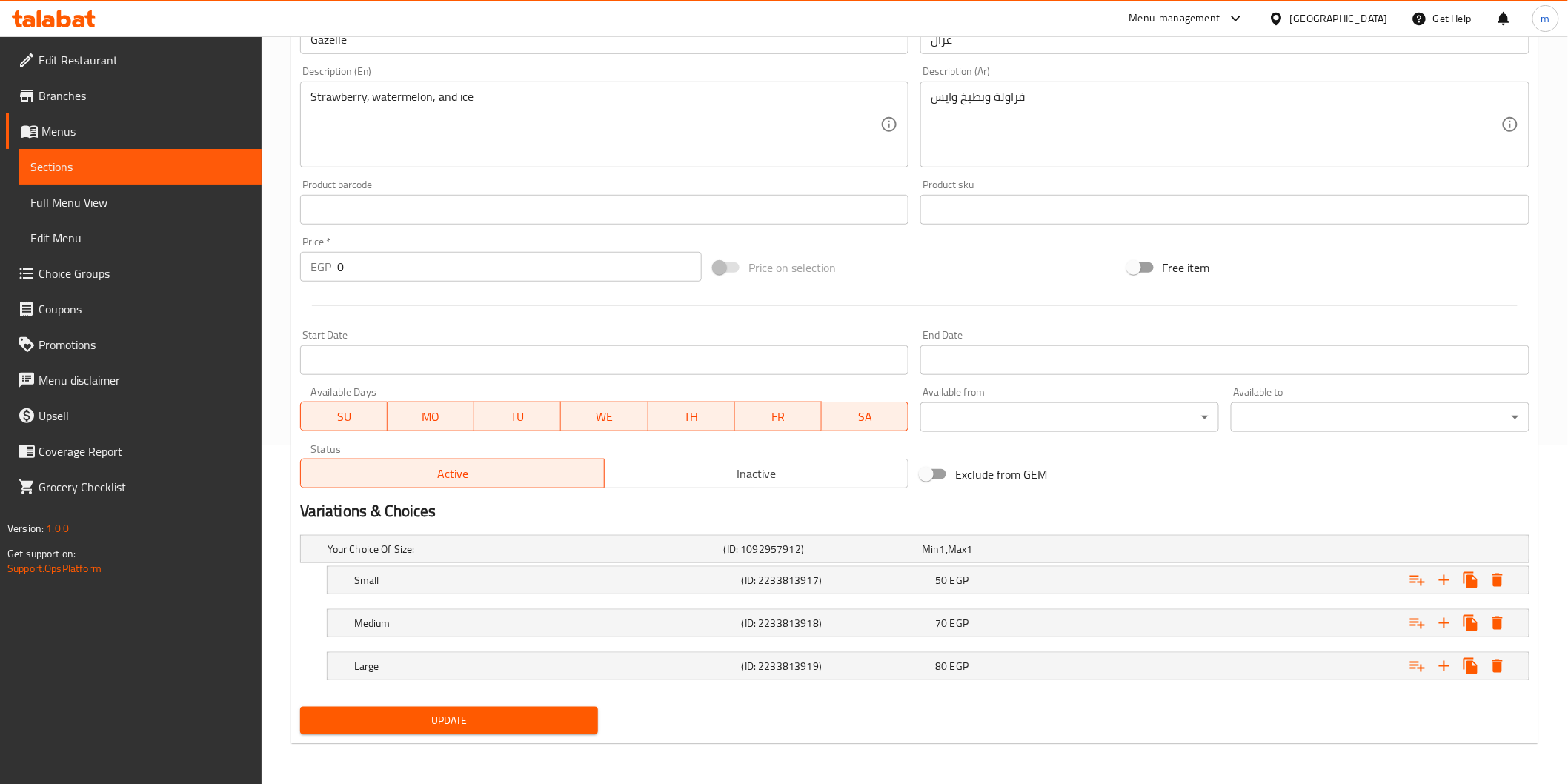
click at [522, 699] on div "Your Choice Of Size: (ID: 1092957912) Min 1 , Max 1 Name (En) Your Choice Of Si…" at bounding box center [914, 616] width 1241 height 172
click at [541, 714] on span "Update" at bounding box center [450, 721] width 275 height 18
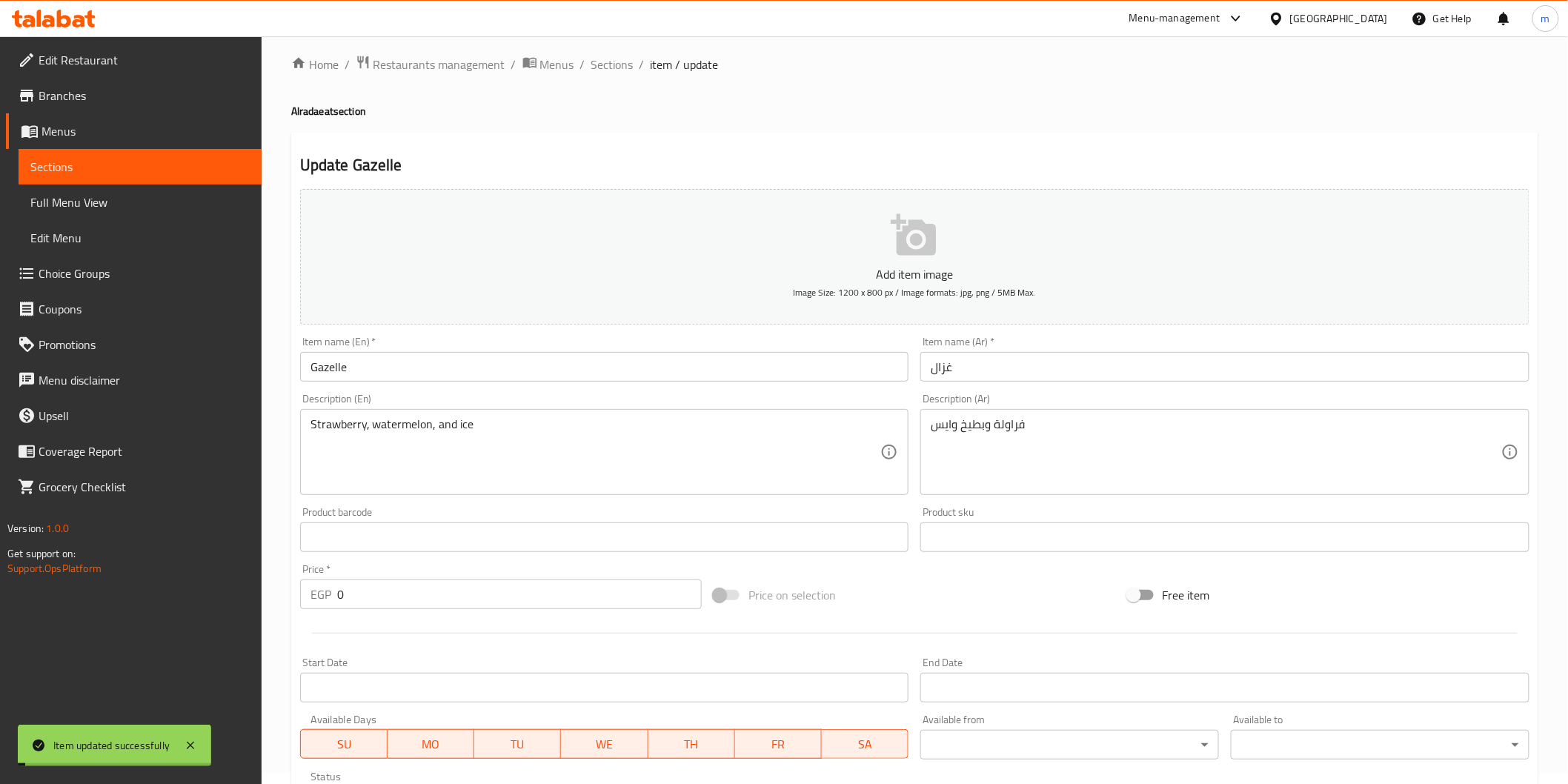
scroll to position [0, 0]
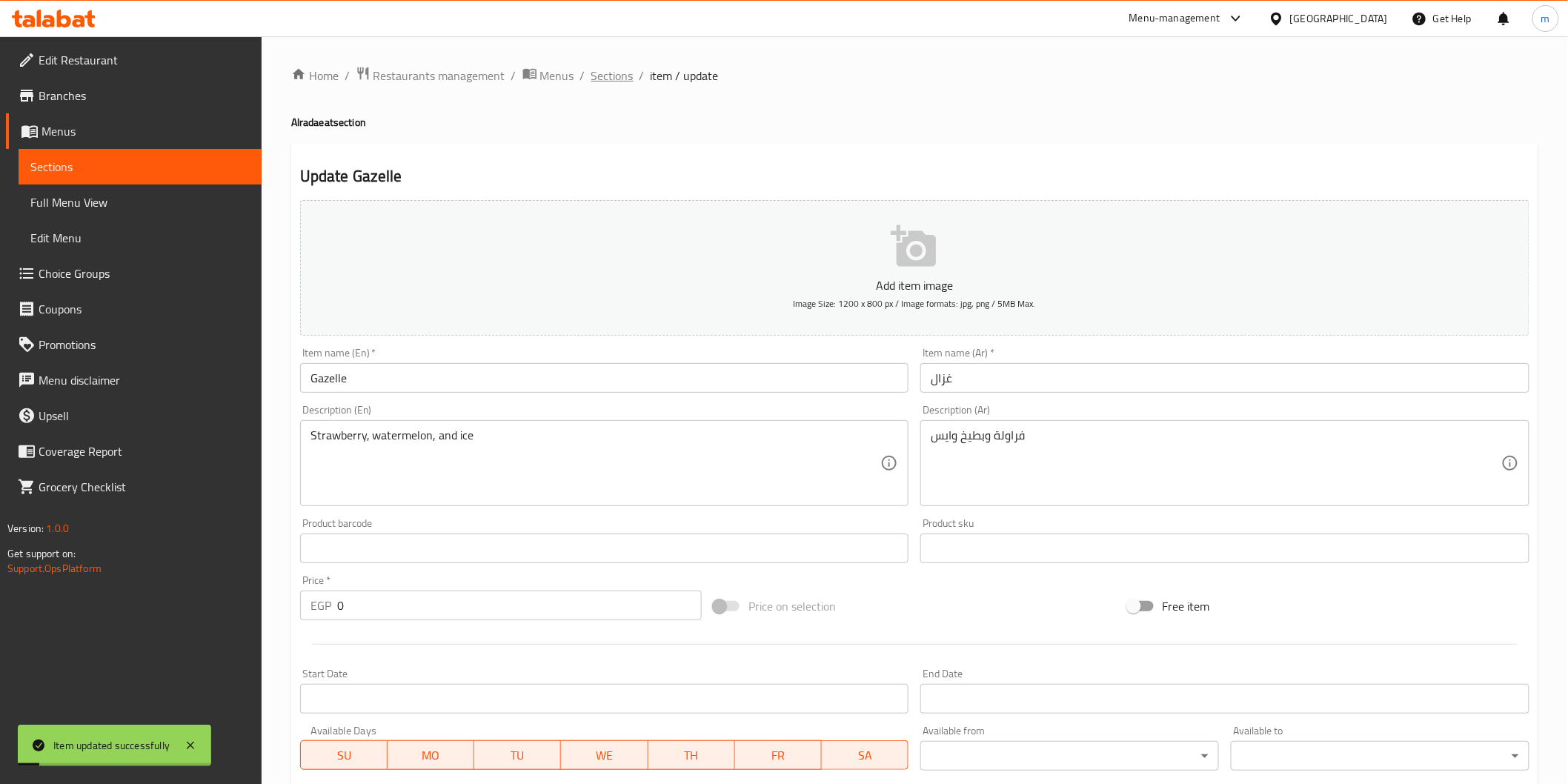
click at [606, 68] on span "Sections" at bounding box center [612, 75] width 42 height 17
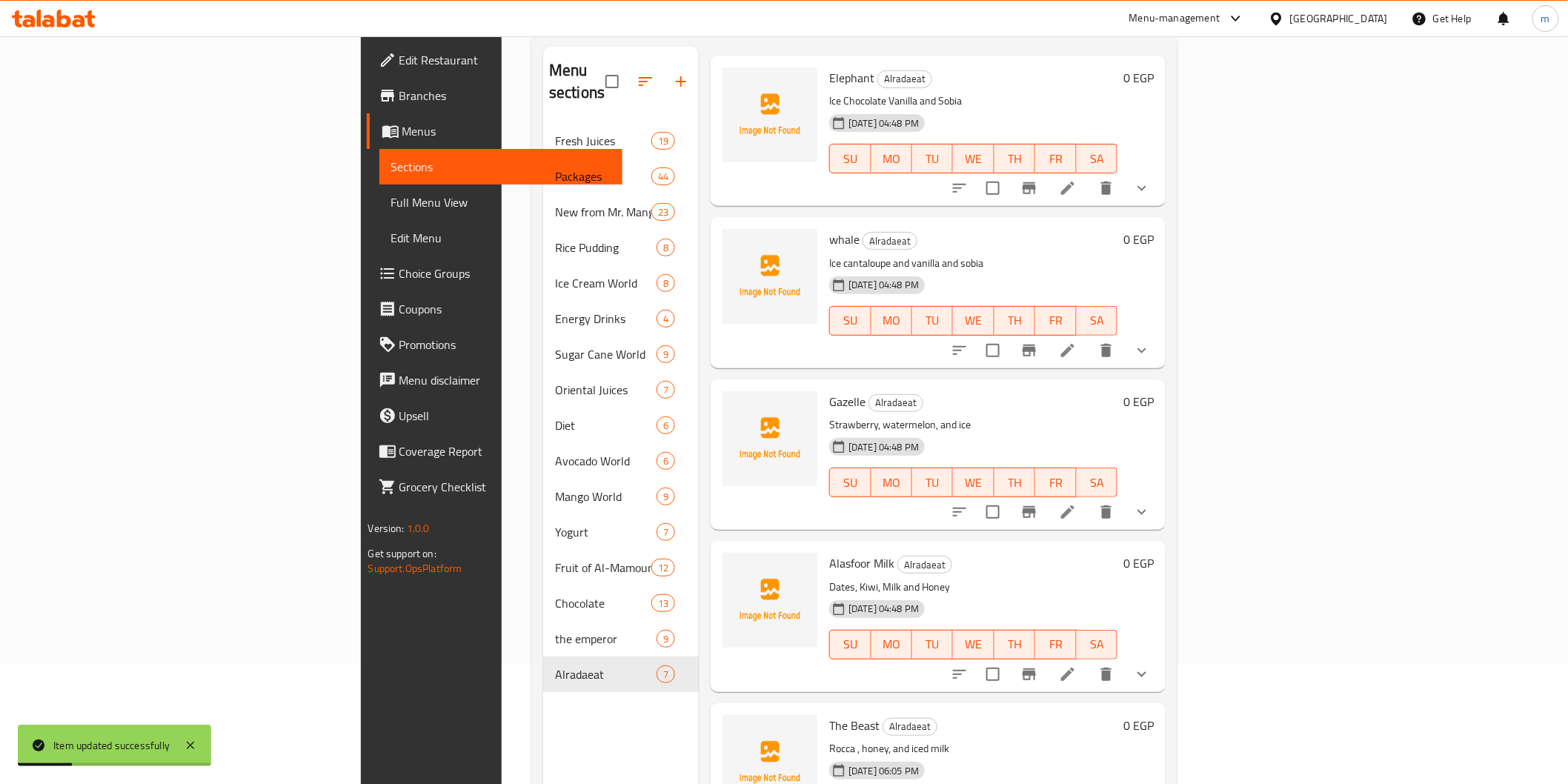
scroll to position [207, 0]
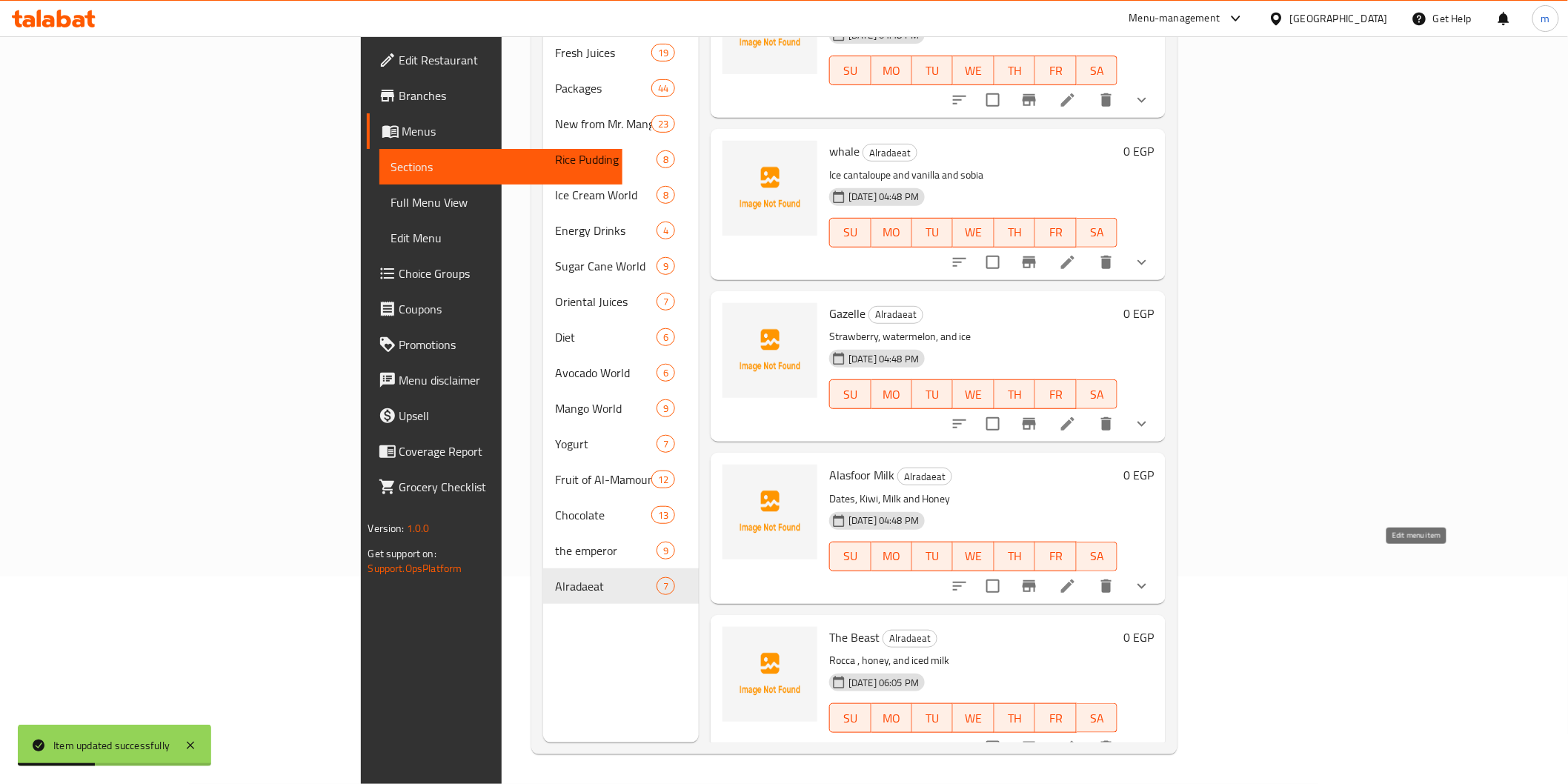
click at [1077, 578] on icon at bounding box center [1067, 586] width 17 height 17
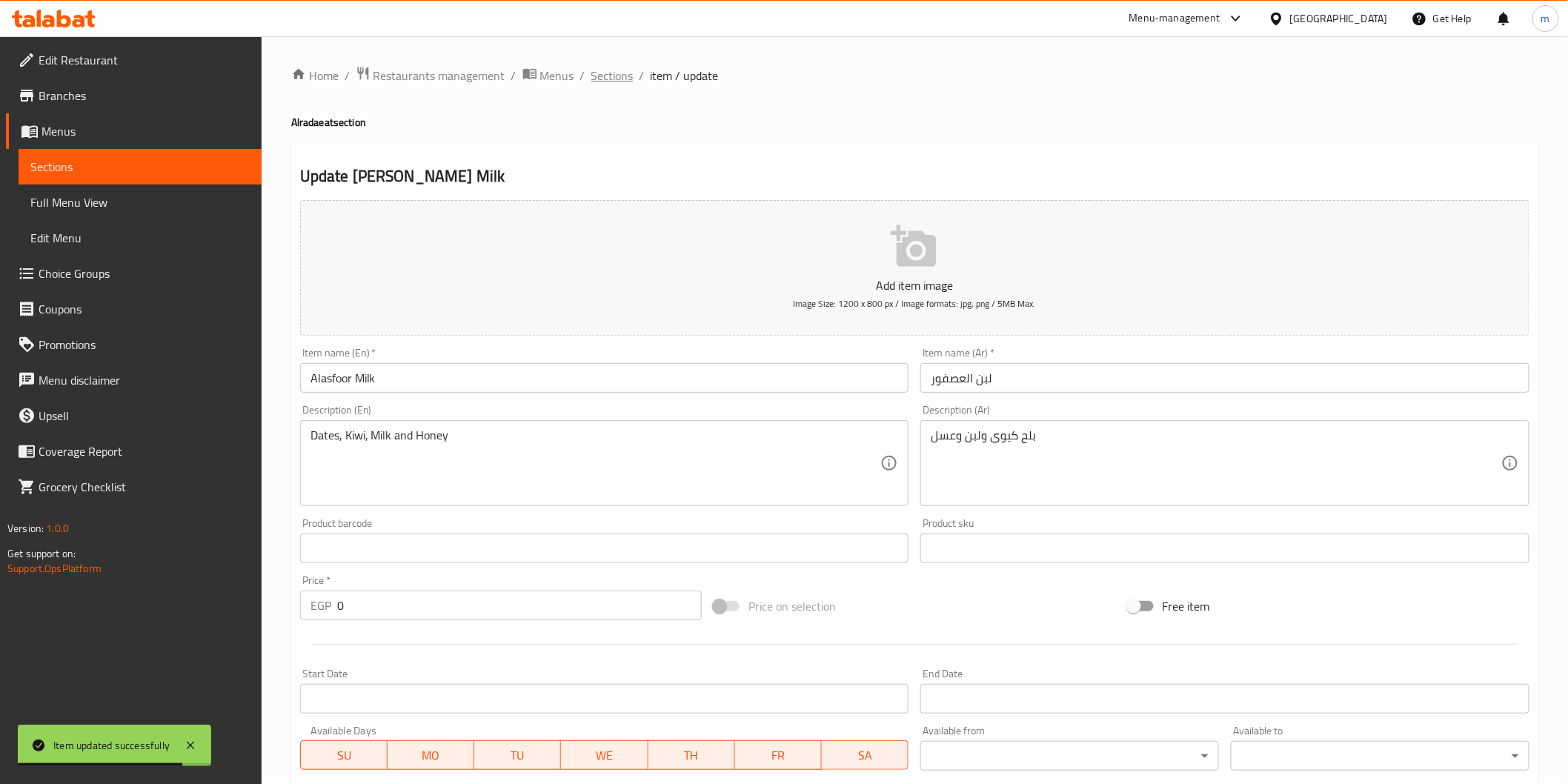
click at [630, 81] on span "Sections" at bounding box center [612, 75] width 42 height 17
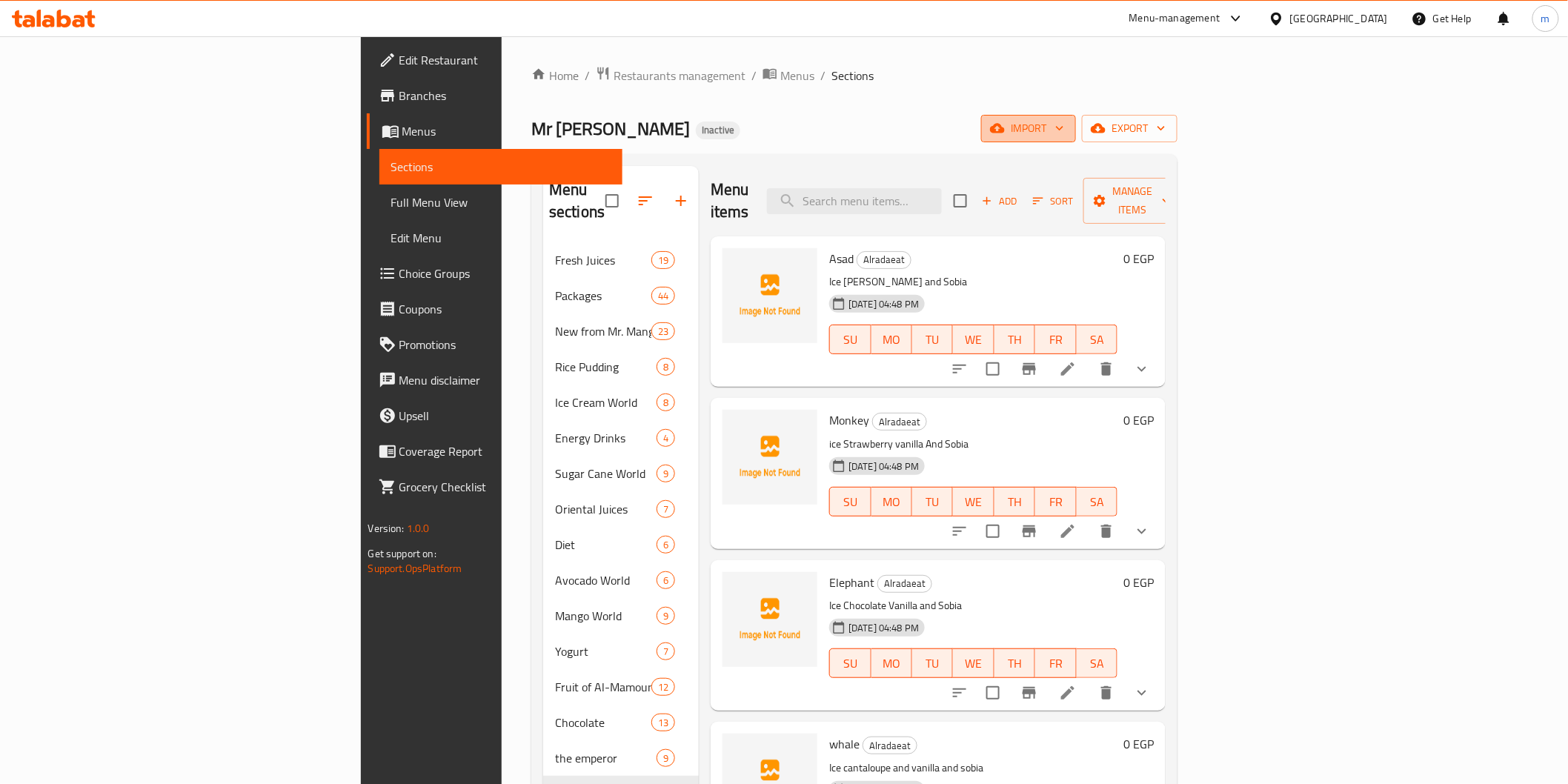
click at [1076, 141] on button "import" at bounding box center [1028, 128] width 94 height 27
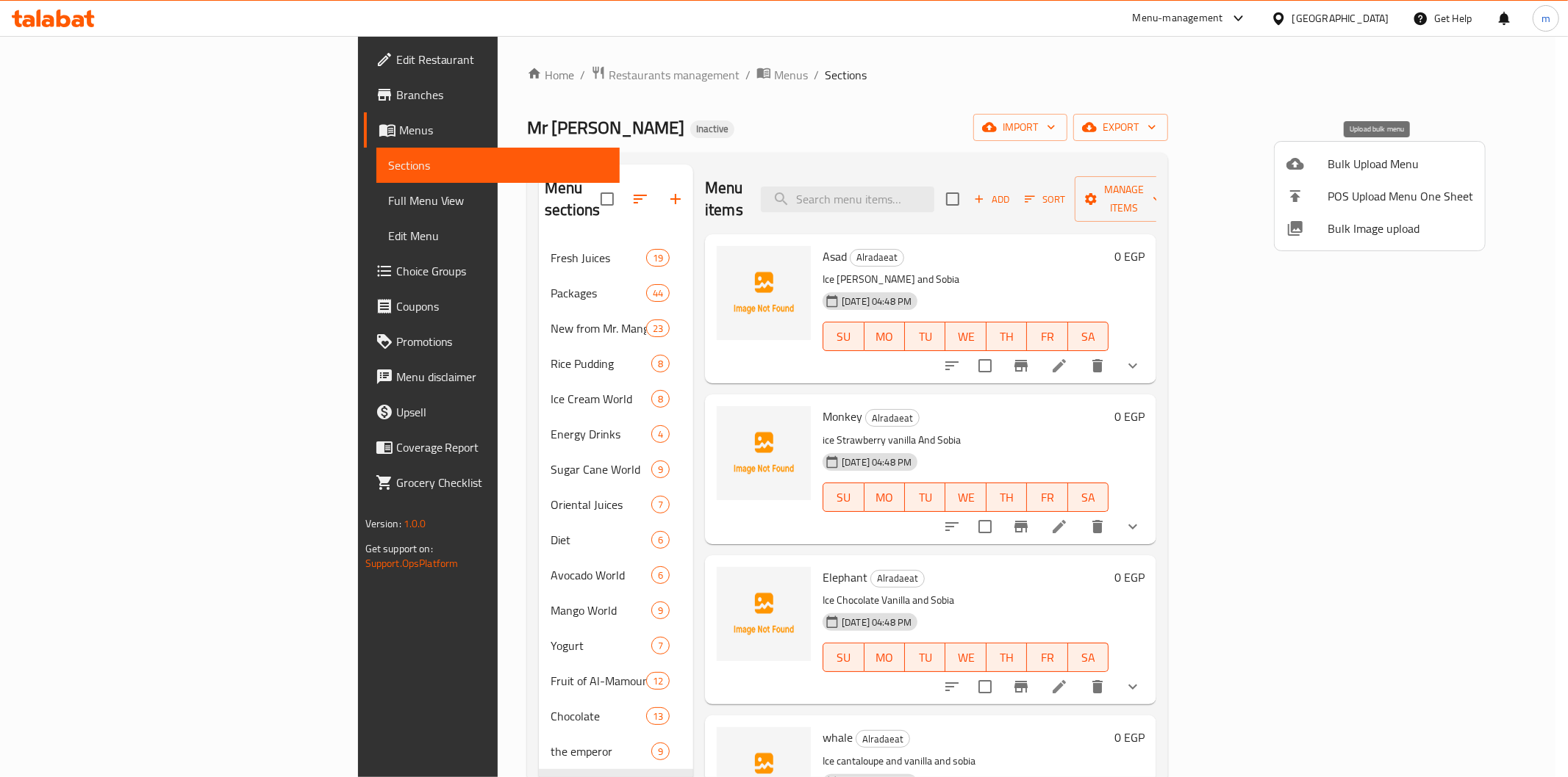
click at [1363, 158] on span "Bulk Upload Menu" at bounding box center [1400, 163] width 145 height 17
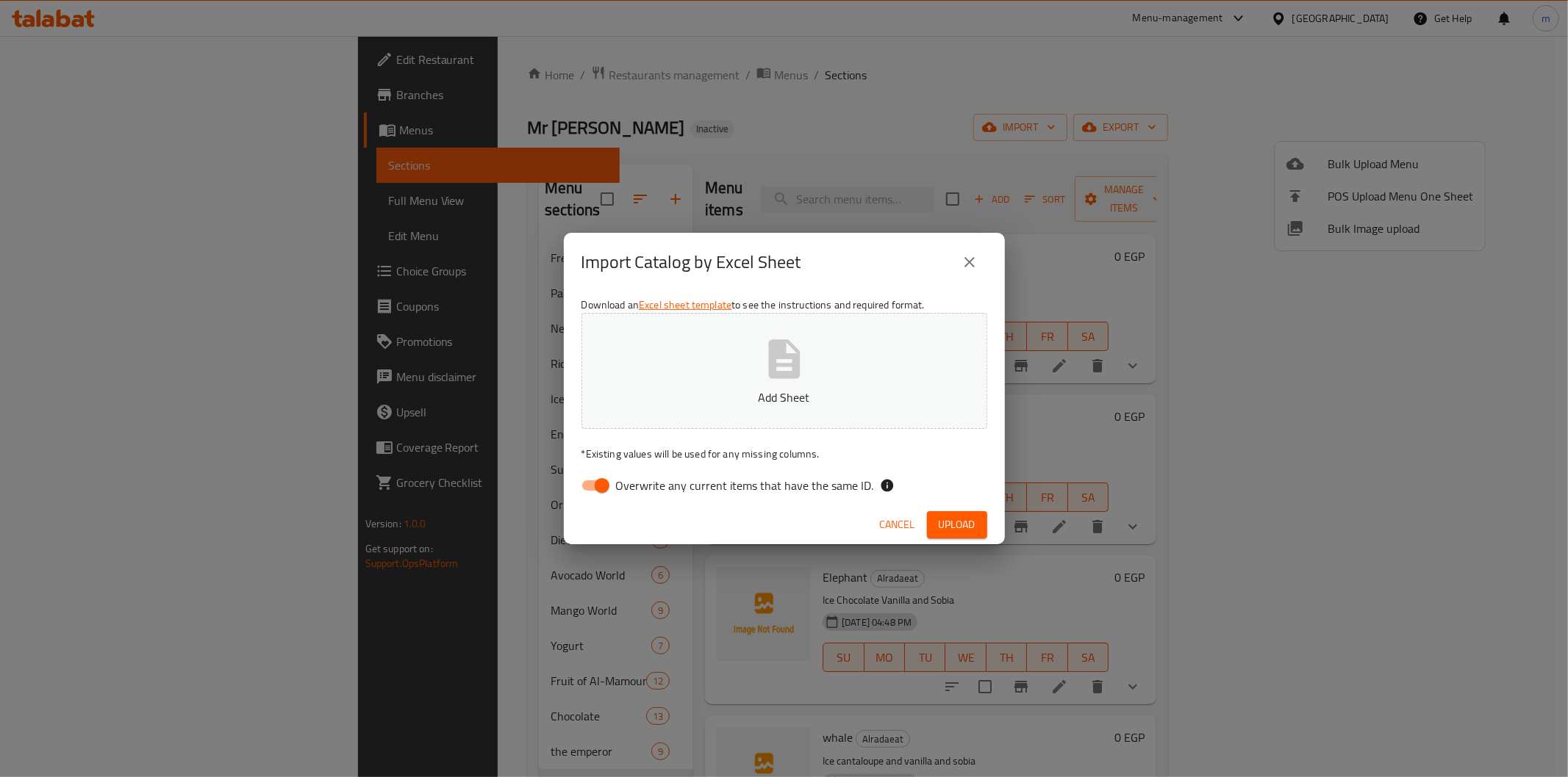
click at [593, 496] on input "Overwrite any current items that have the same ID." at bounding box center [602, 485] width 84 height 28
checkbox input "false"
click at [971, 524] on span "Upload" at bounding box center [957, 525] width 37 height 18
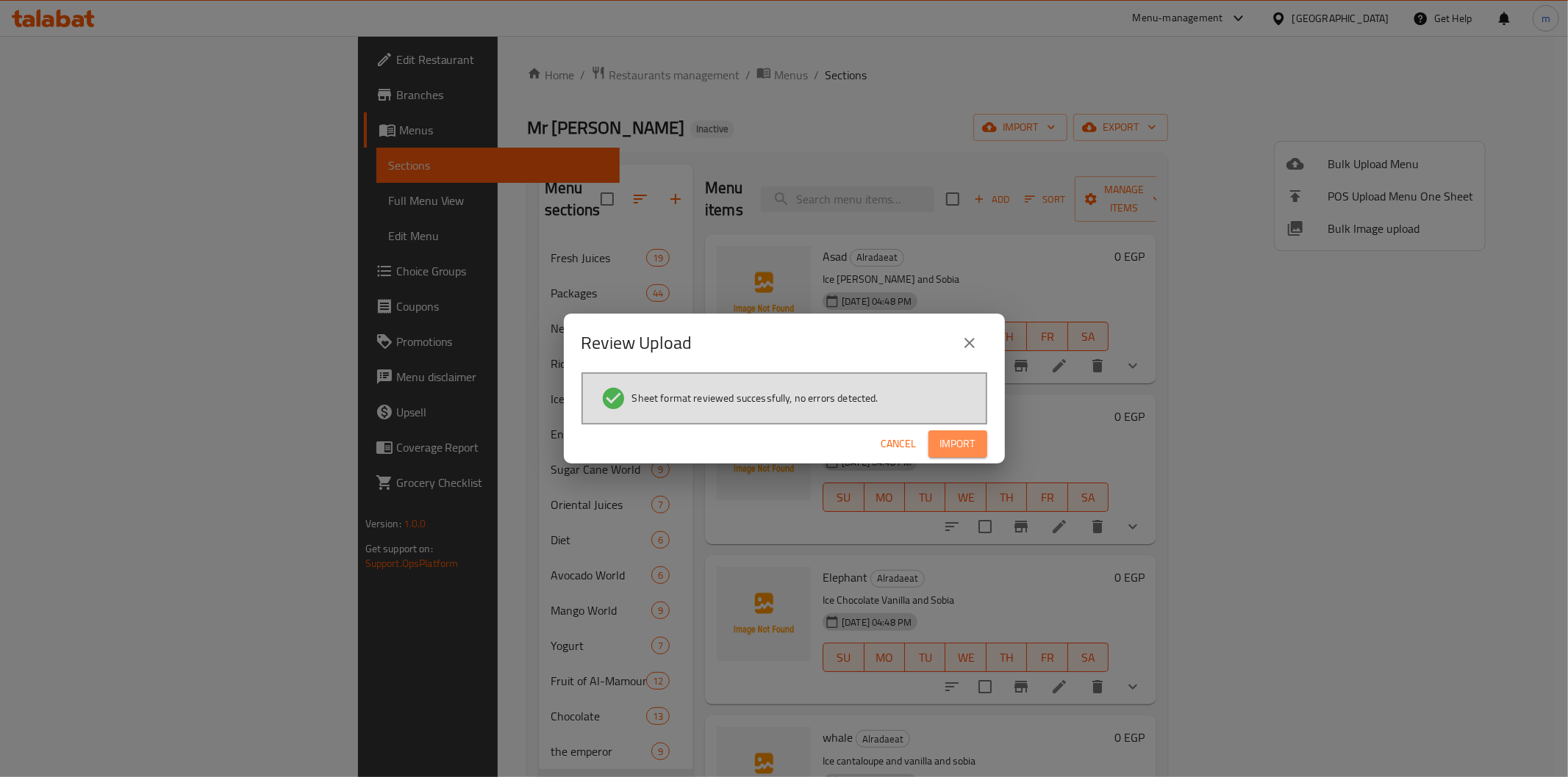
click at [980, 436] on button "Import" at bounding box center [958, 444] width 59 height 27
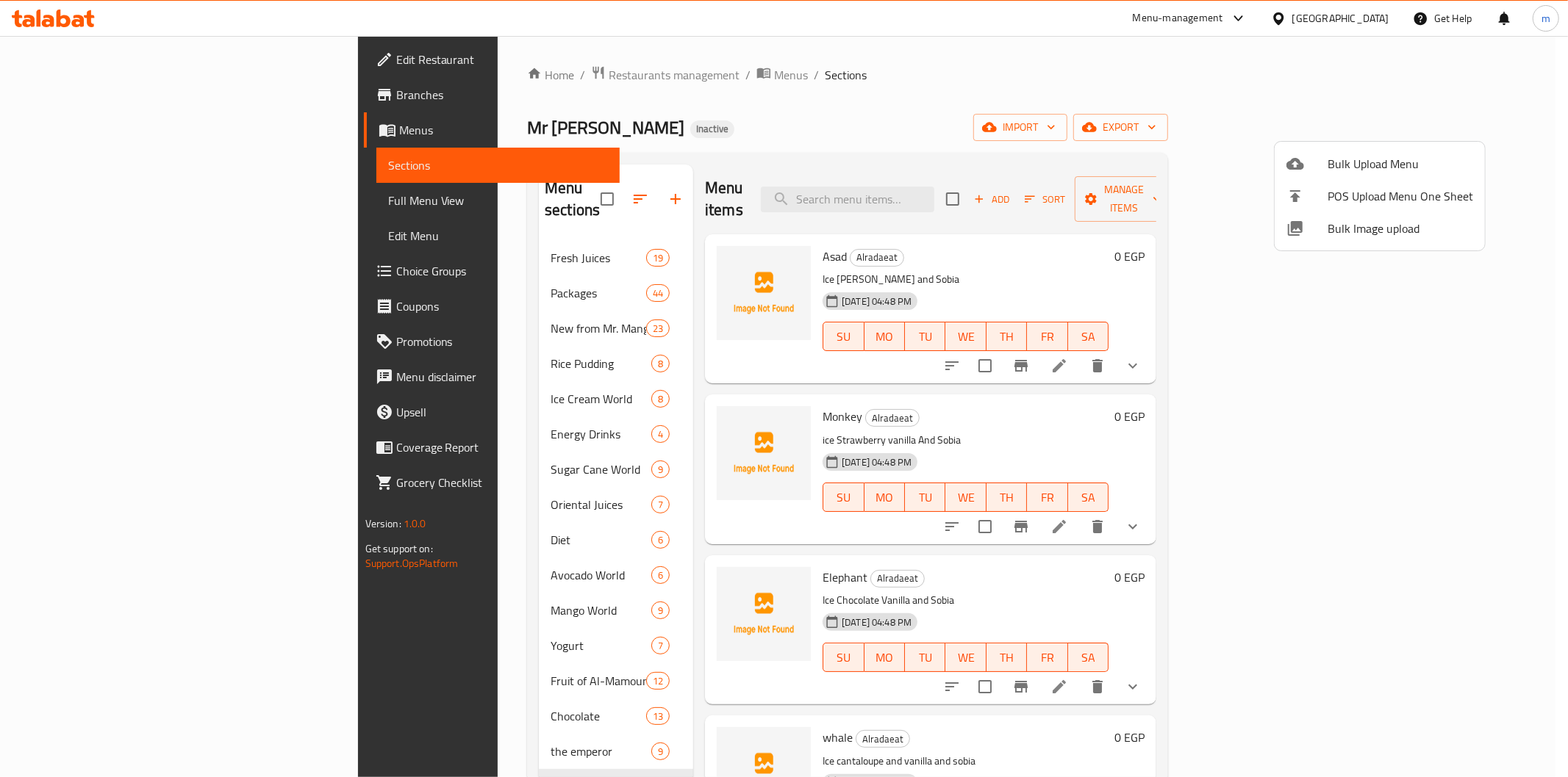
click at [473, 439] on div at bounding box center [784, 388] width 1568 height 777
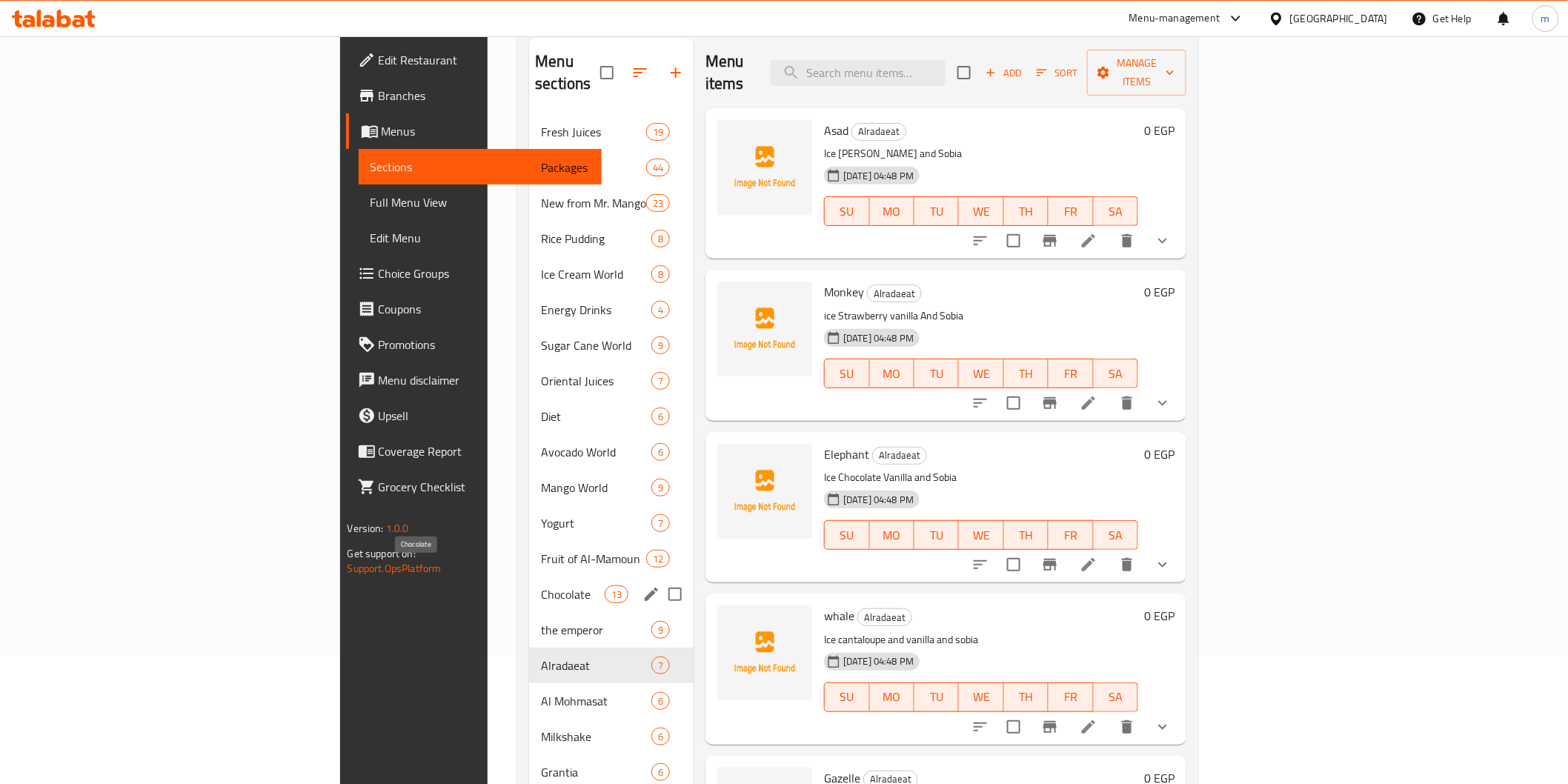
scroll to position [207, 0]
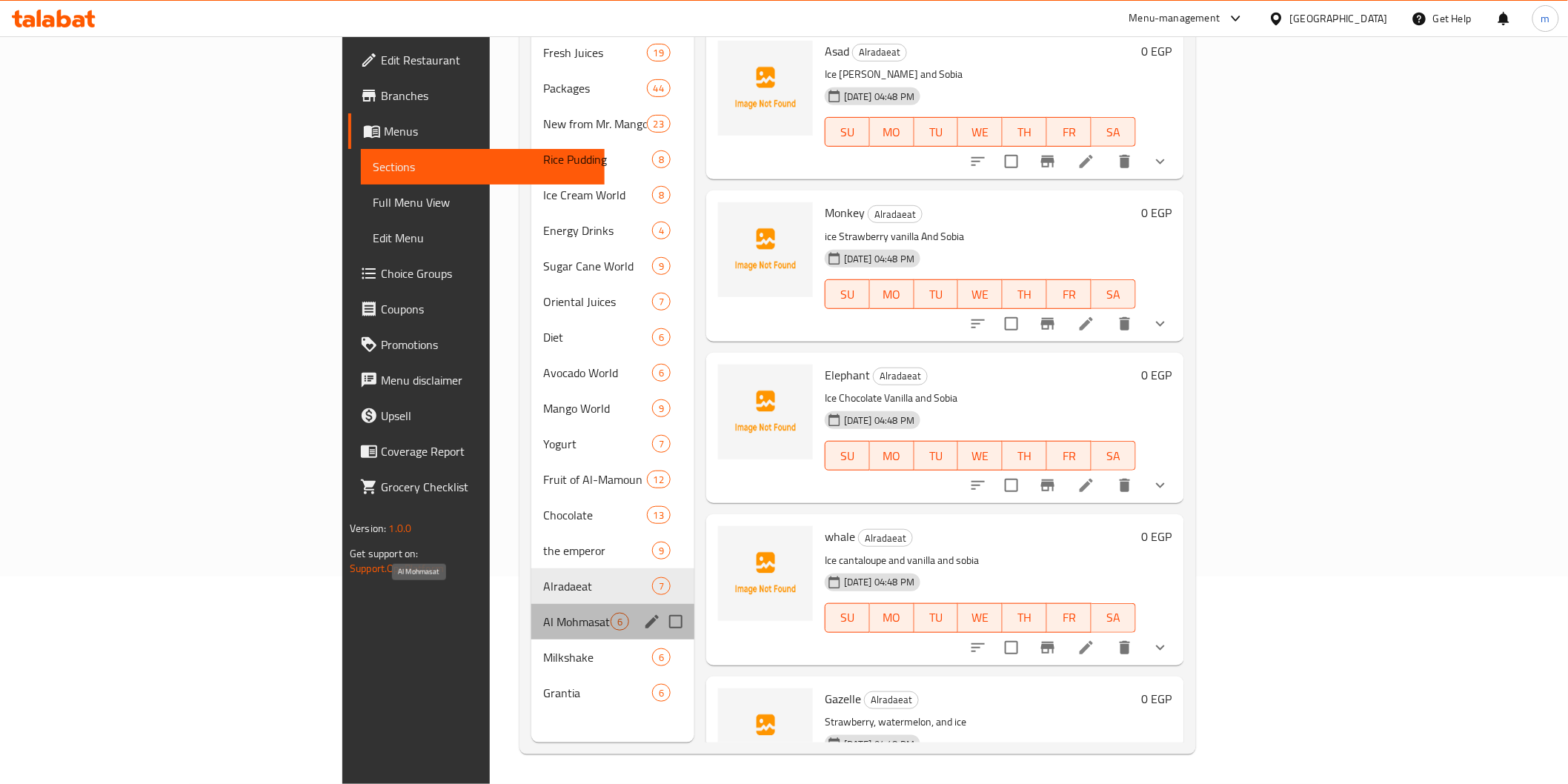
click at [543, 613] on span "Al Mohmasat" at bounding box center [577, 622] width 67 height 17
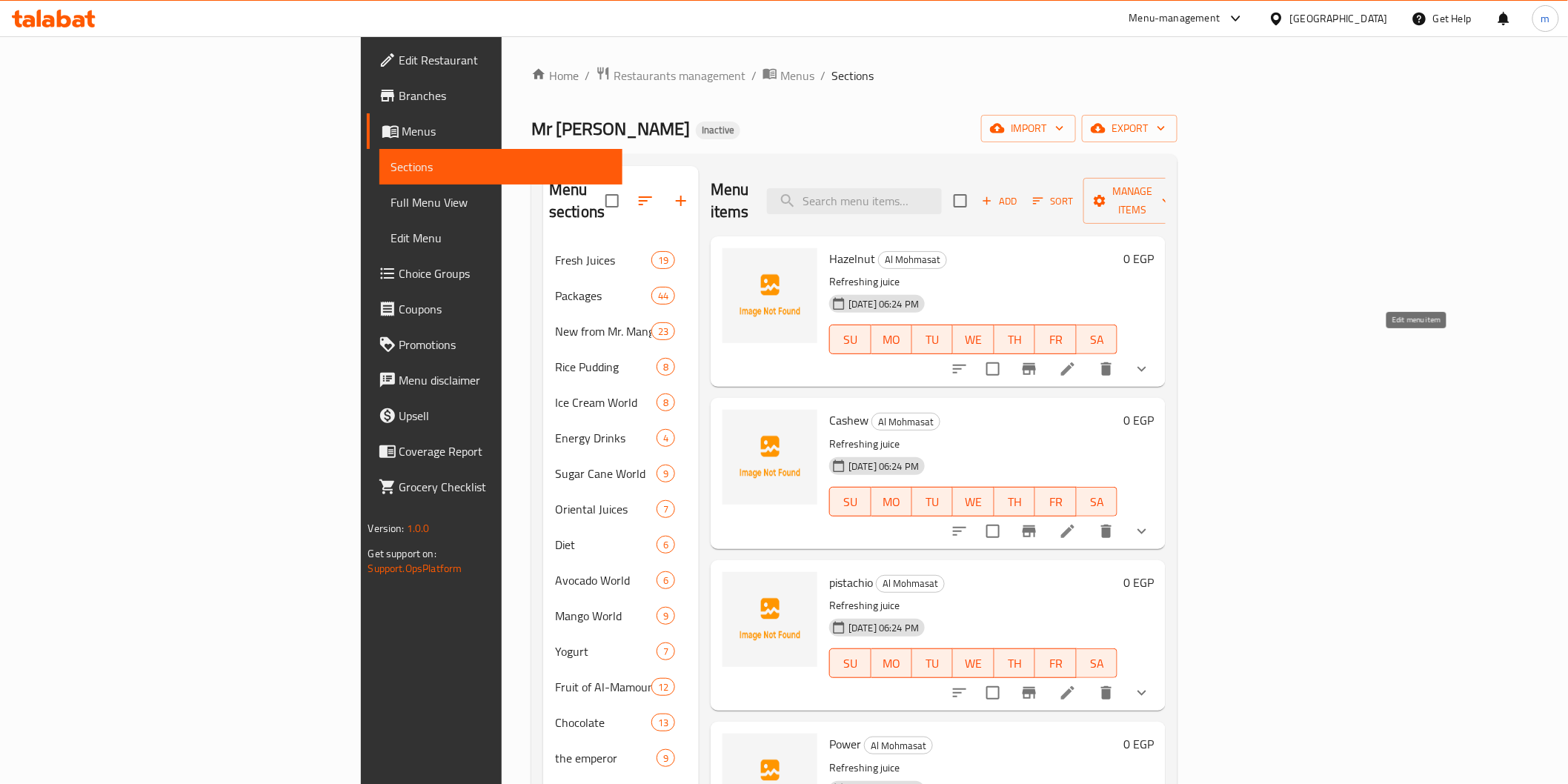
click at [1077, 361] on icon at bounding box center [1067, 369] width 17 height 17
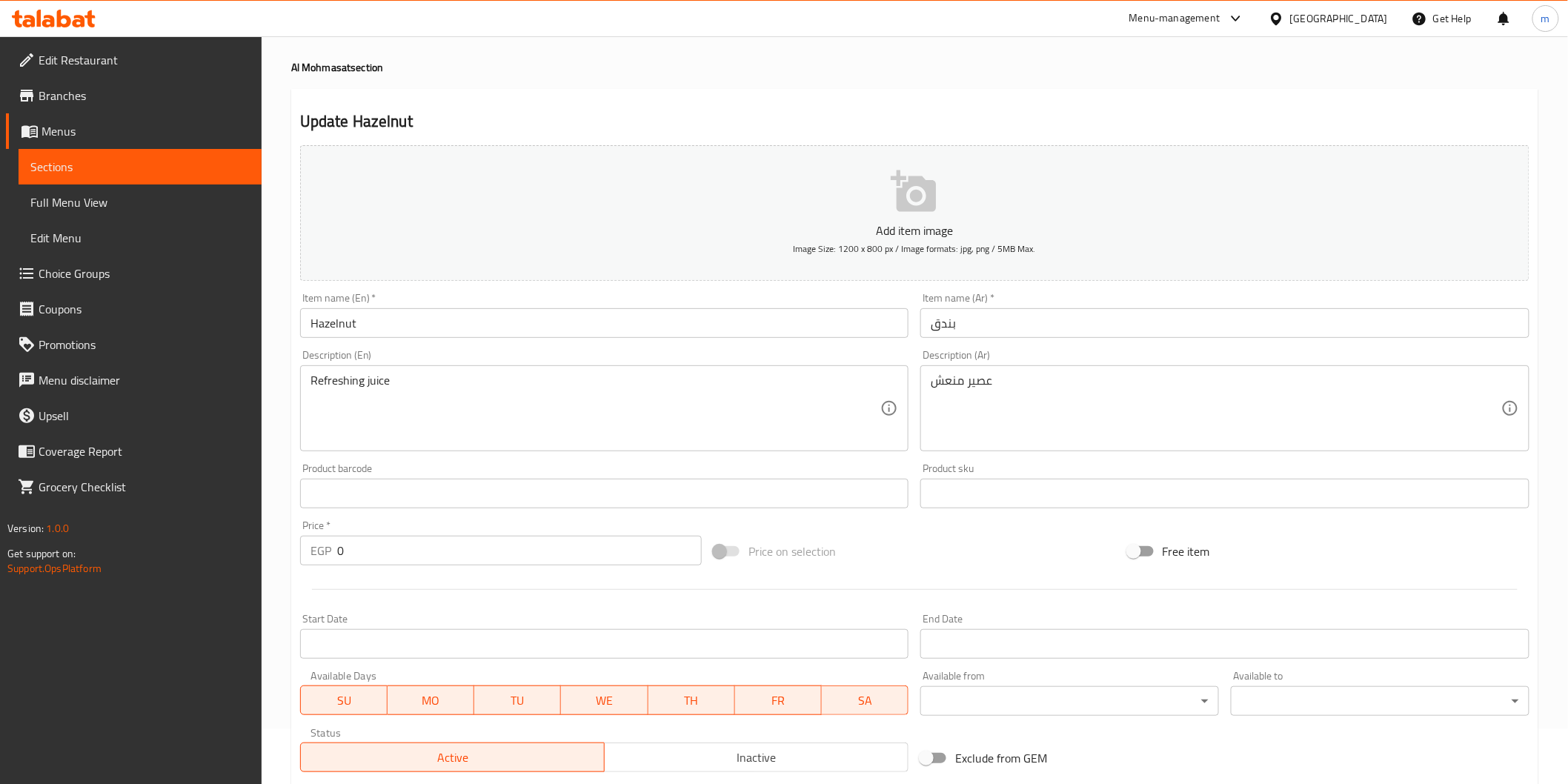
scroll to position [10, 0]
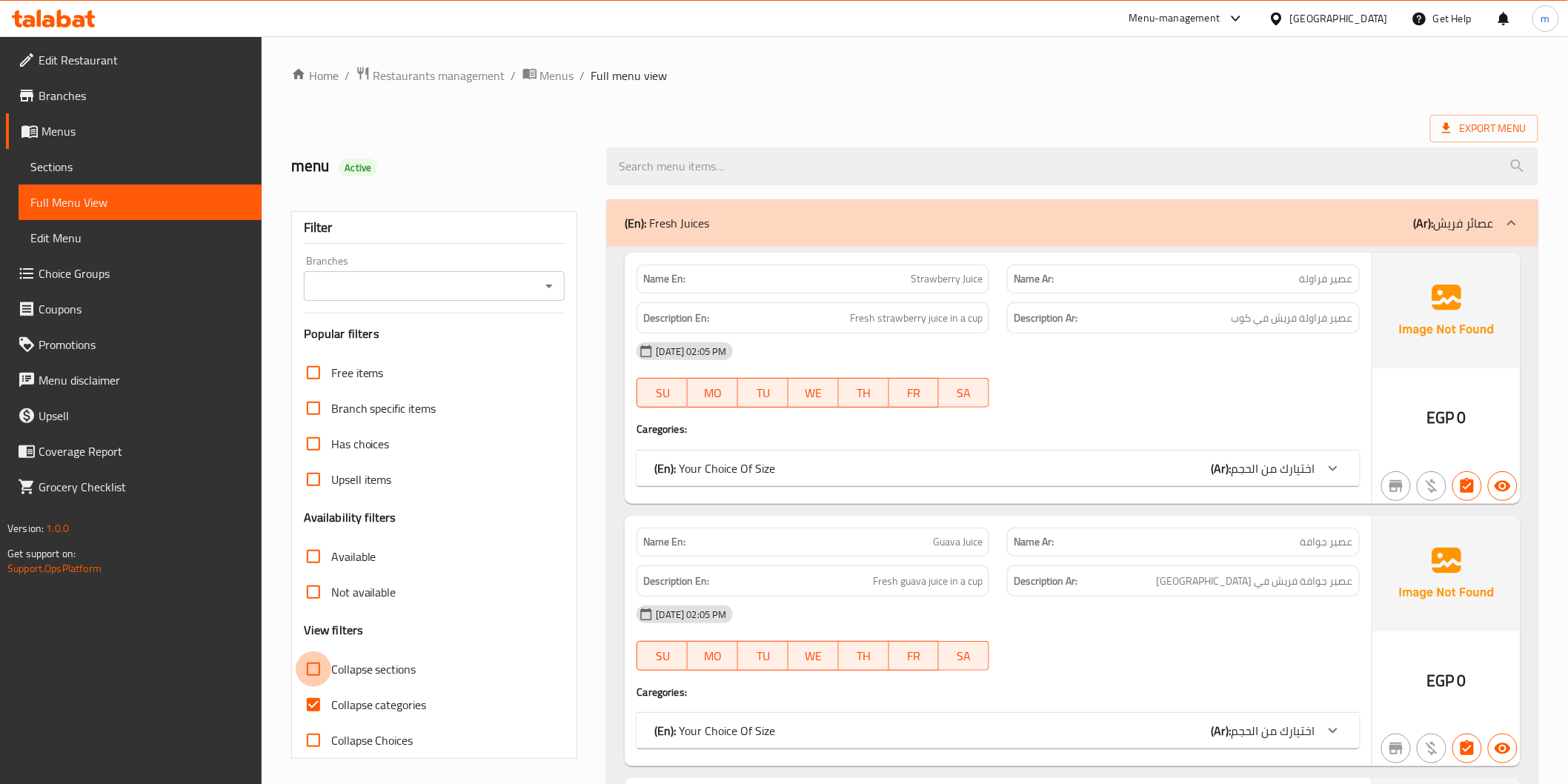
click at [314, 667] on input "Collapse sections" at bounding box center [313, 669] width 36 height 36
checkbox input "true"
click at [320, 703] on input "Collapse categories" at bounding box center [313, 704] width 36 height 36
checkbox input "false"
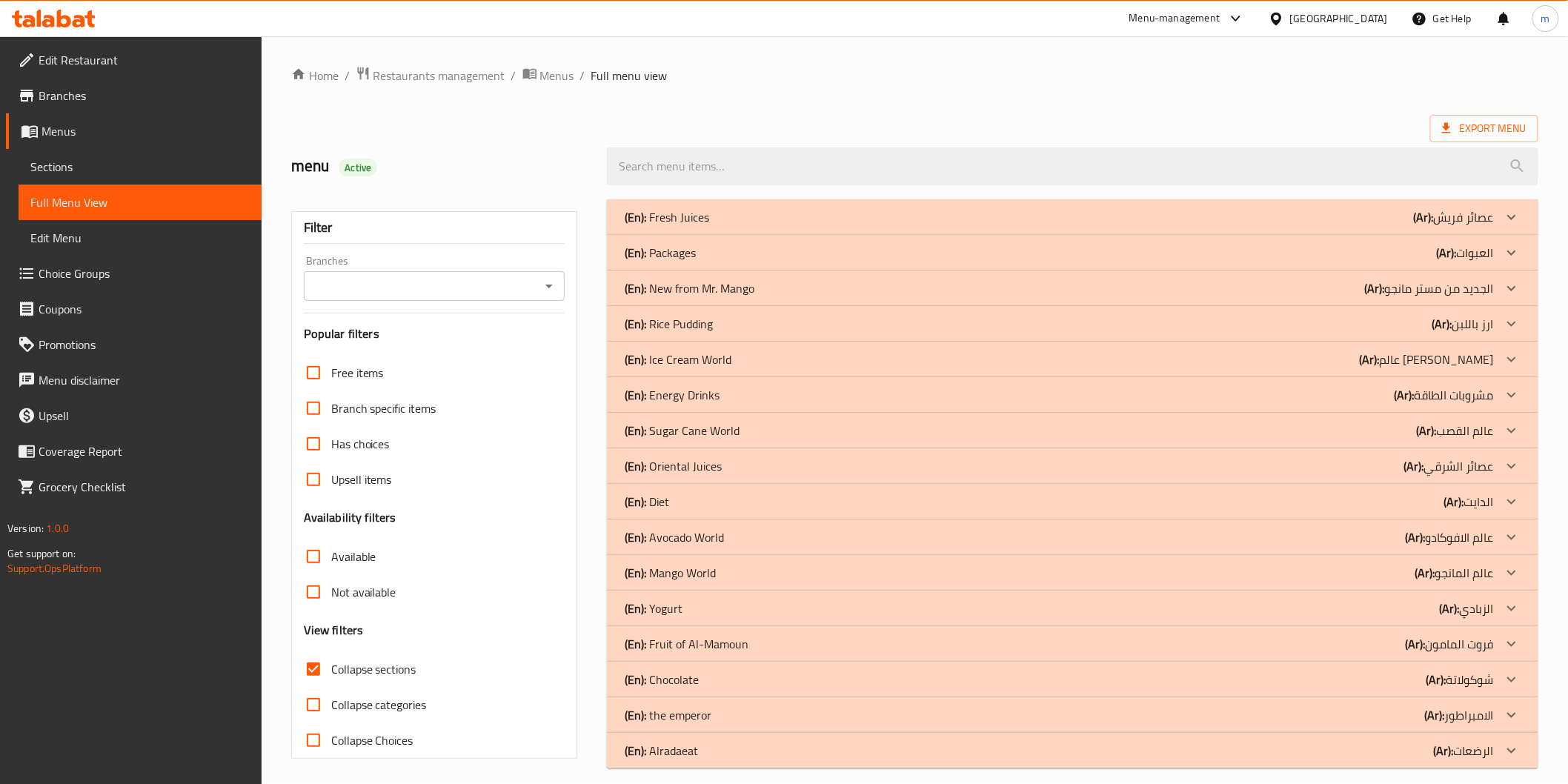
click at [1274, 235] on div "(En): Chocolate (Ar): شوكولاتة" at bounding box center [1072, 217] width 930 height 36
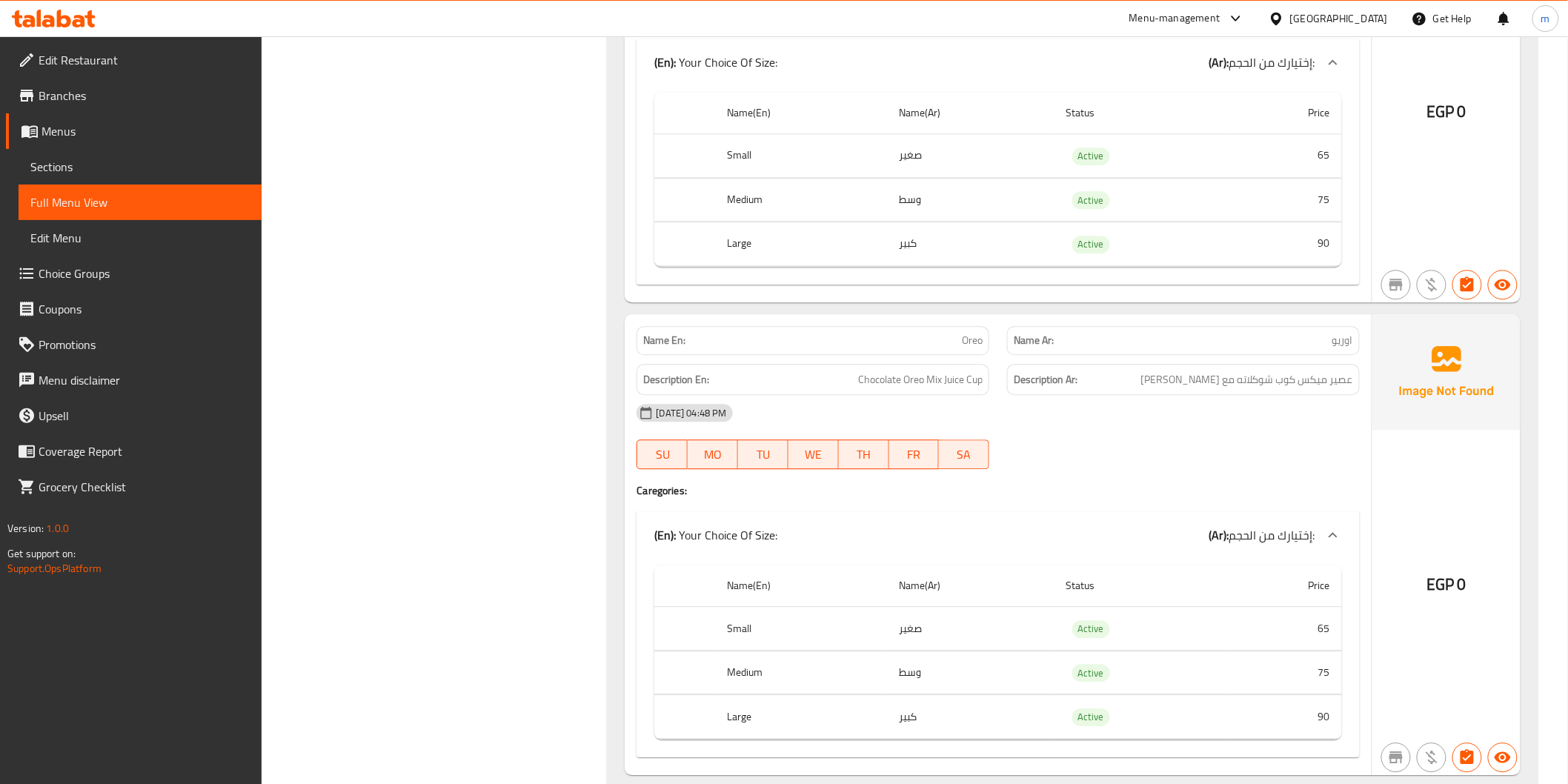
scroll to position [6222, 0]
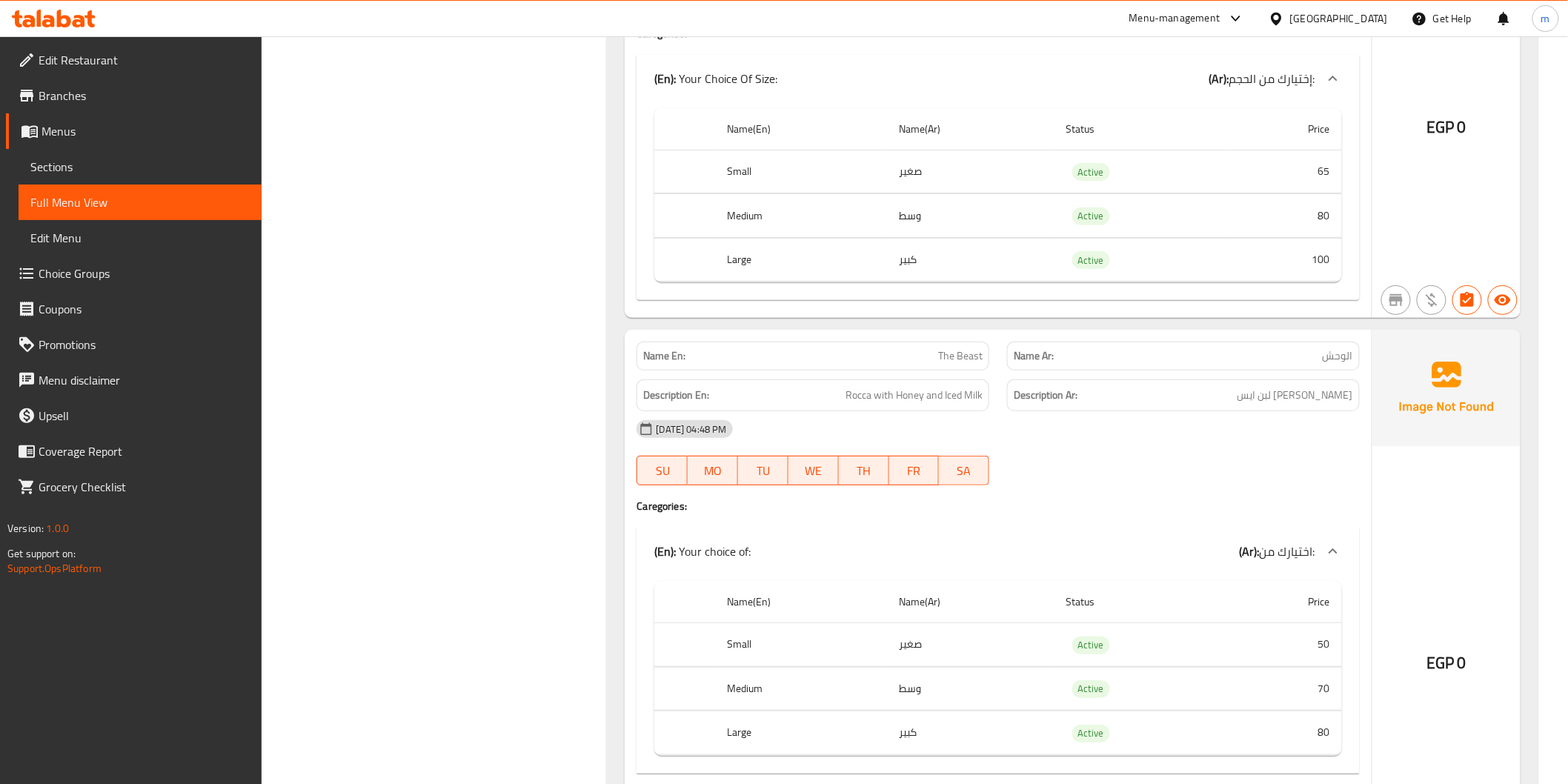
scroll to position [9706, 0]
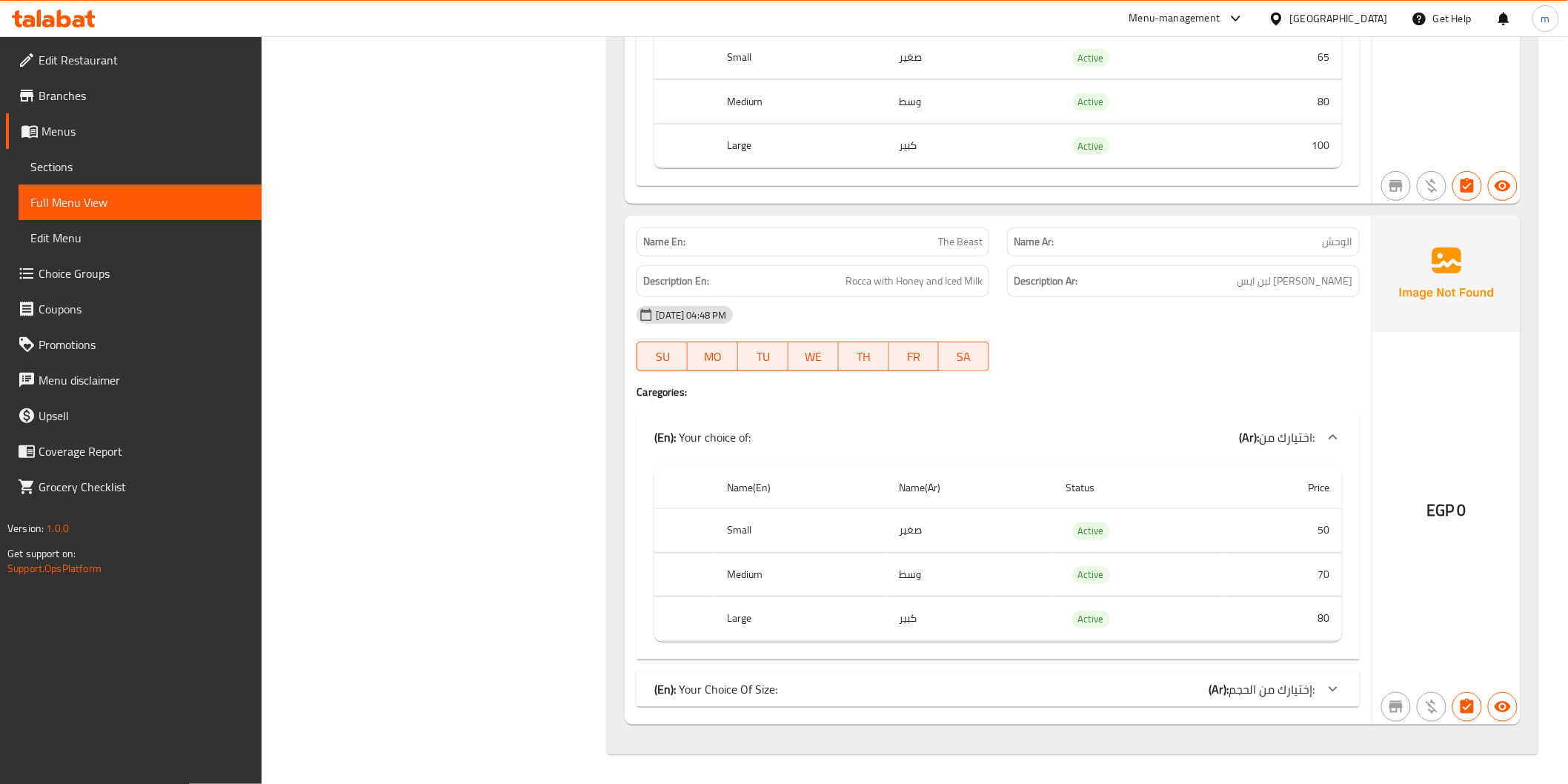
scroll to position [9629, 0]
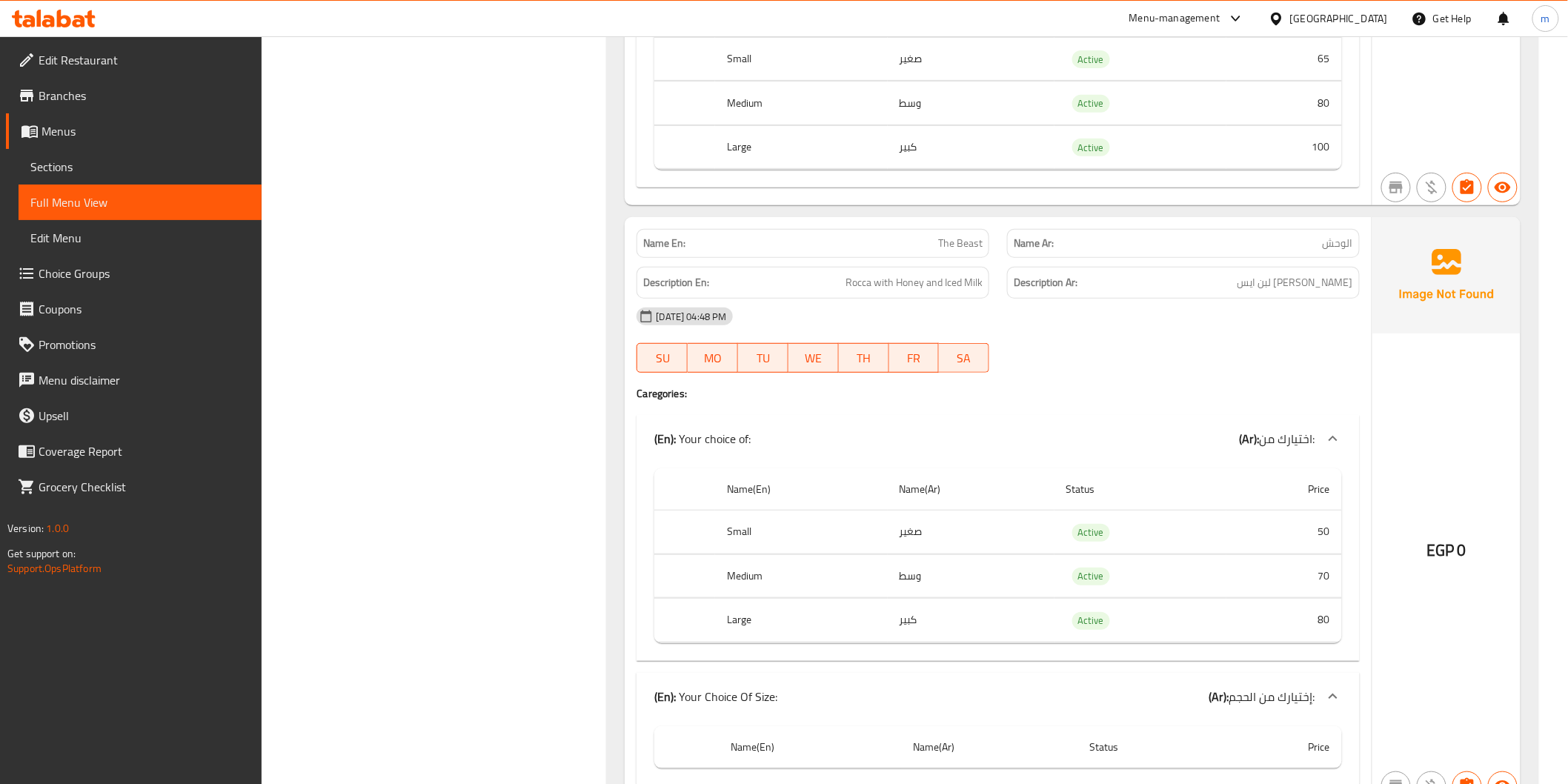
scroll to position [9706, 0]
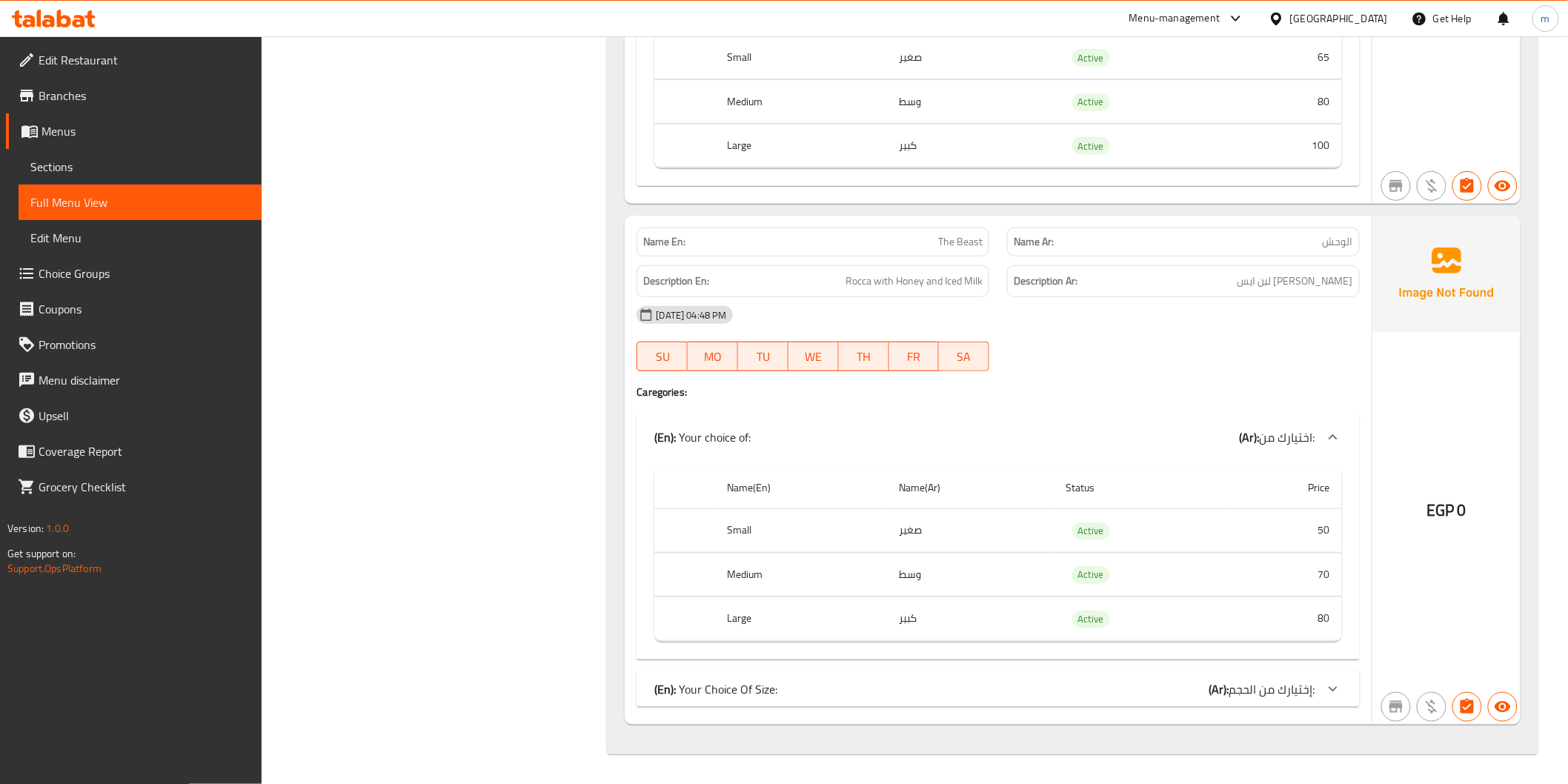
scroll to position [9629, 0]
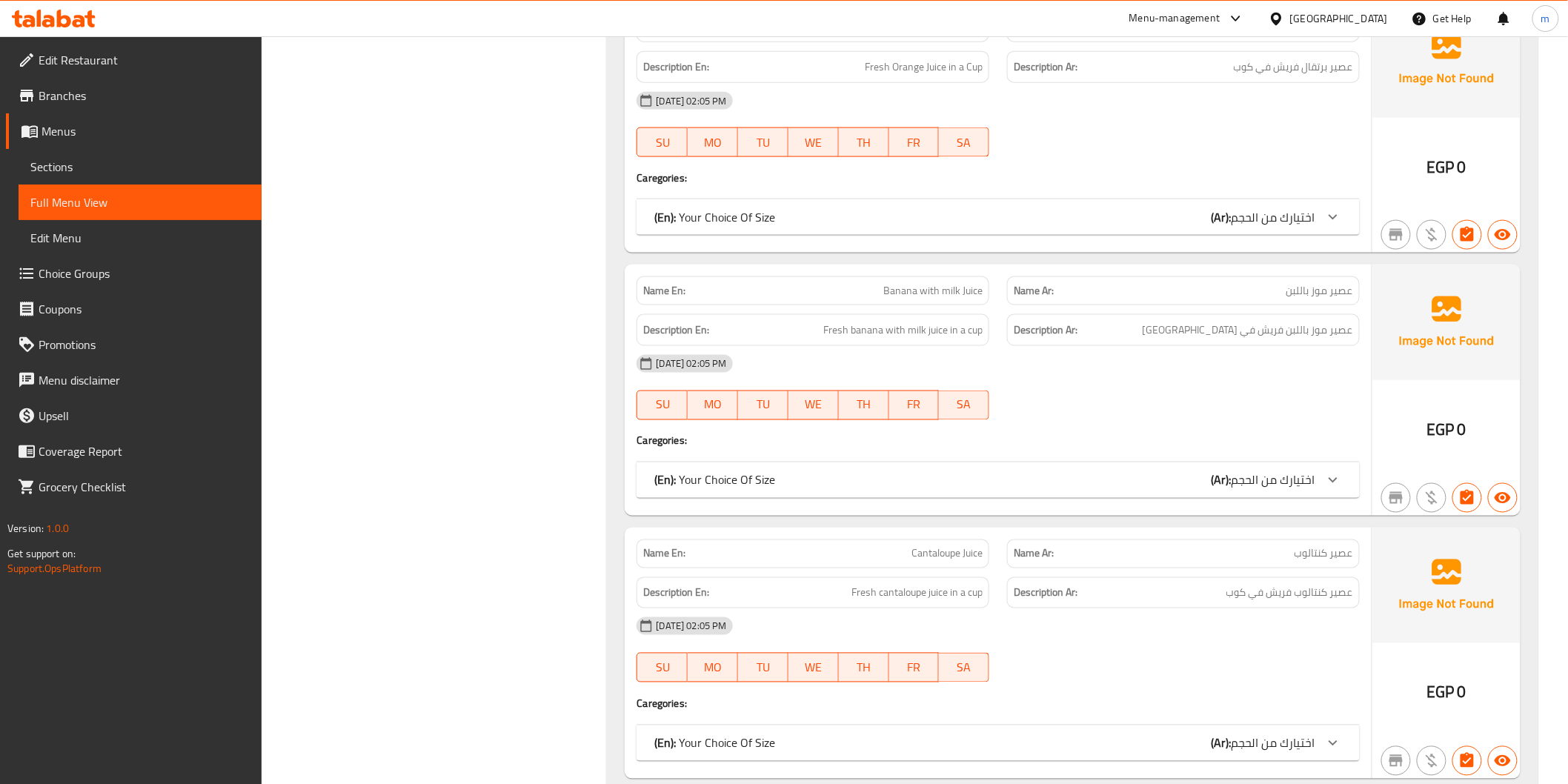
scroll to position [439, 0]
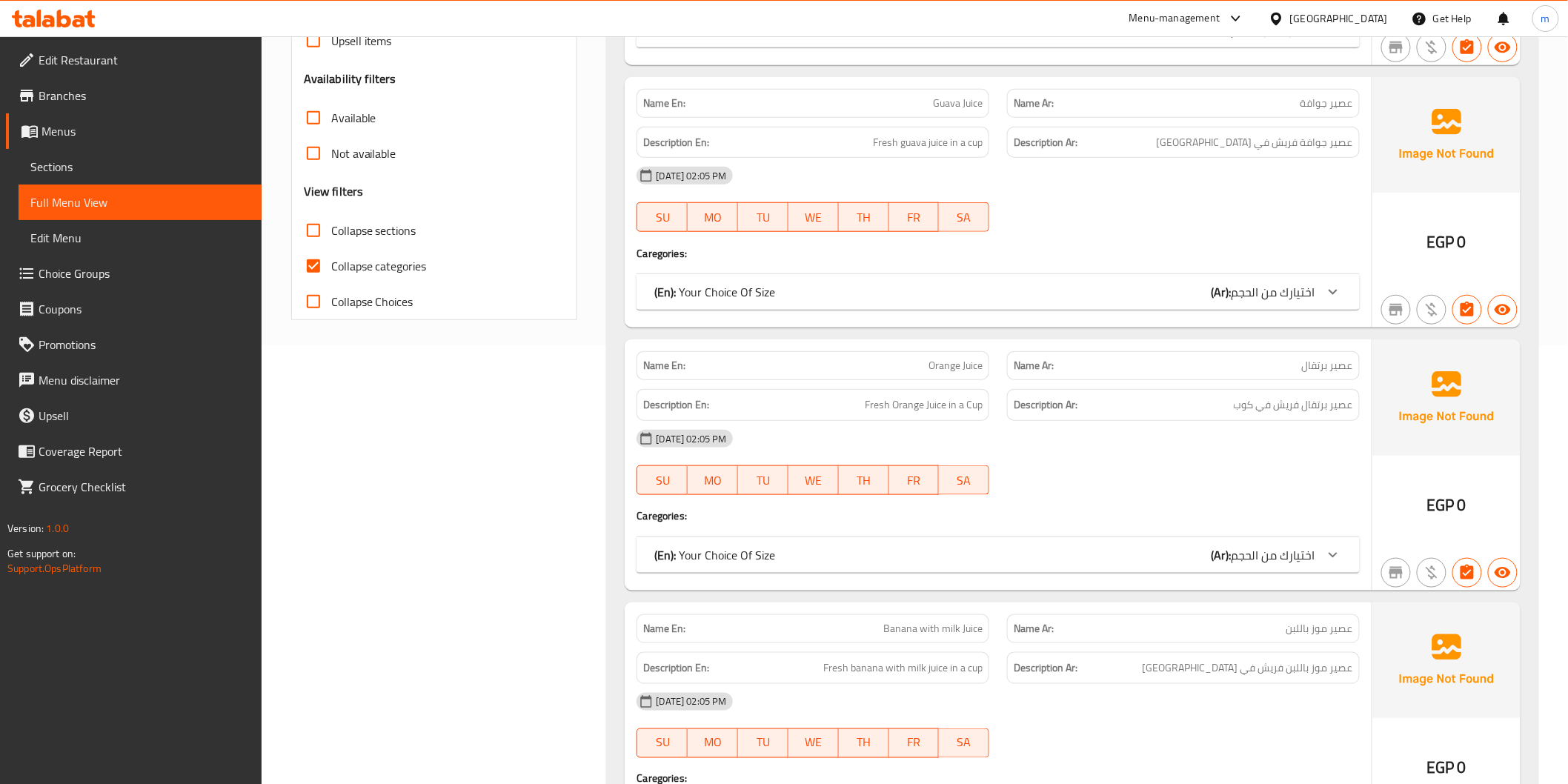
click at [356, 215] on label "Collapse sections" at bounding box center [356, 230] width 121 height 36
click at [331, 215] on input "Collapse sections" at bounding box center [313, 230] width 36 height 36
checkbox input "true"
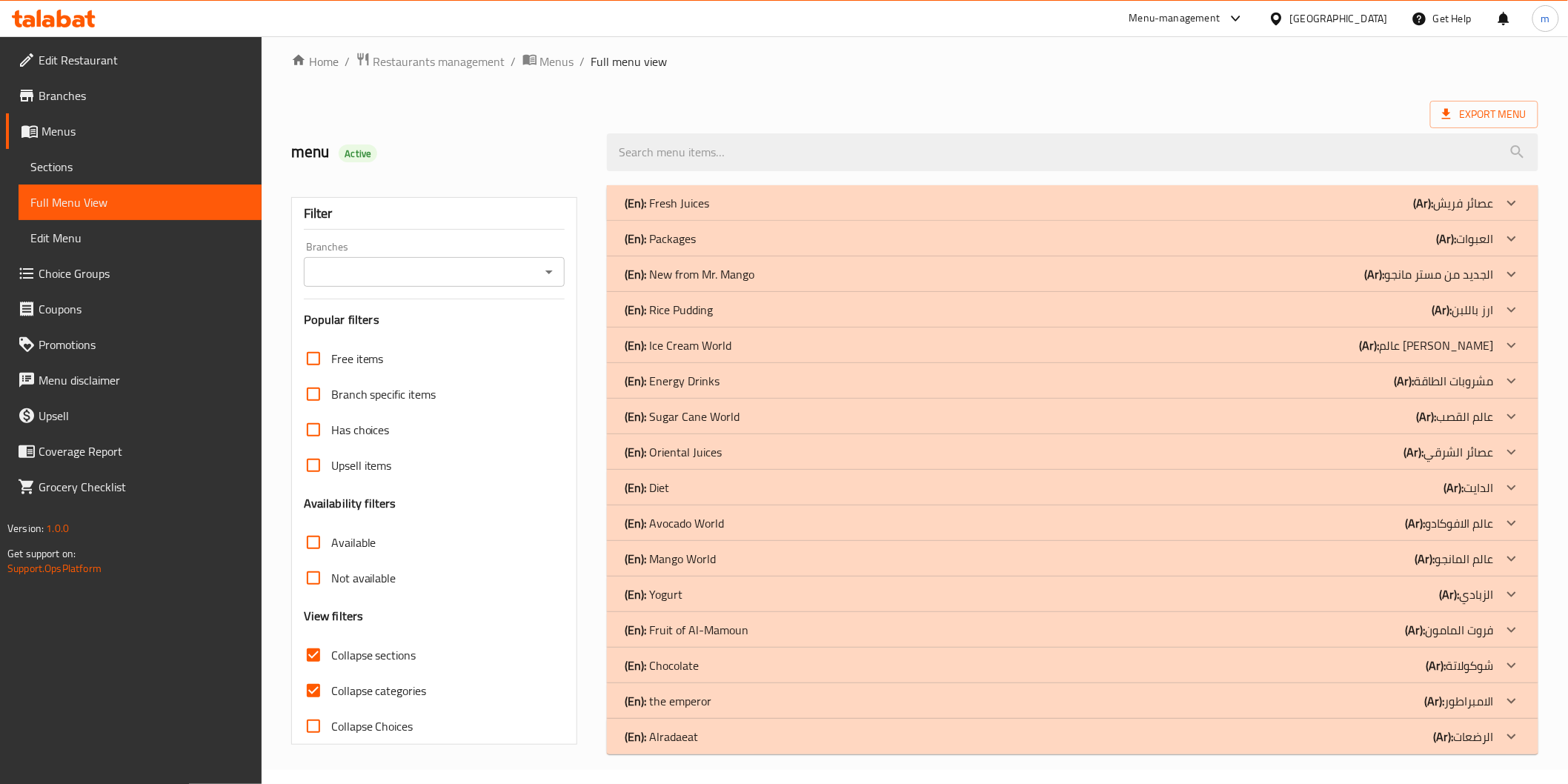
click at [366, 312] on h3 "Popular filters" at bounding box center [435, 320] width 262 height 17
click at [1251, 221] on div "(En): Alradaeat (Ar): الرضعات" at bounding box center [1072, 204] width 930 height 36
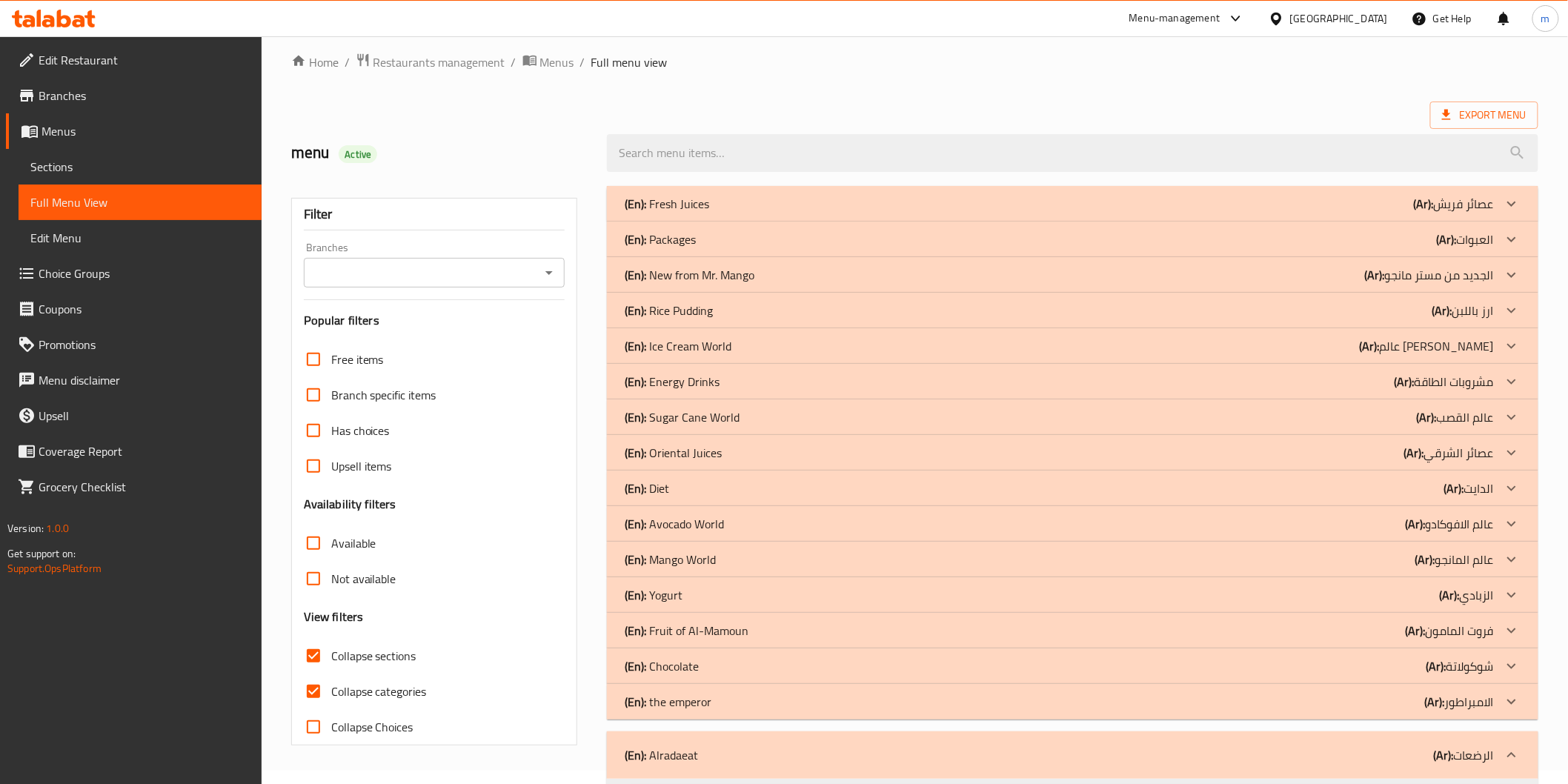
click at [1251, 754] on div "(En): Alradaeat (Ar): الرضعات" at bounding box center [1059, 755] width 868 height 17
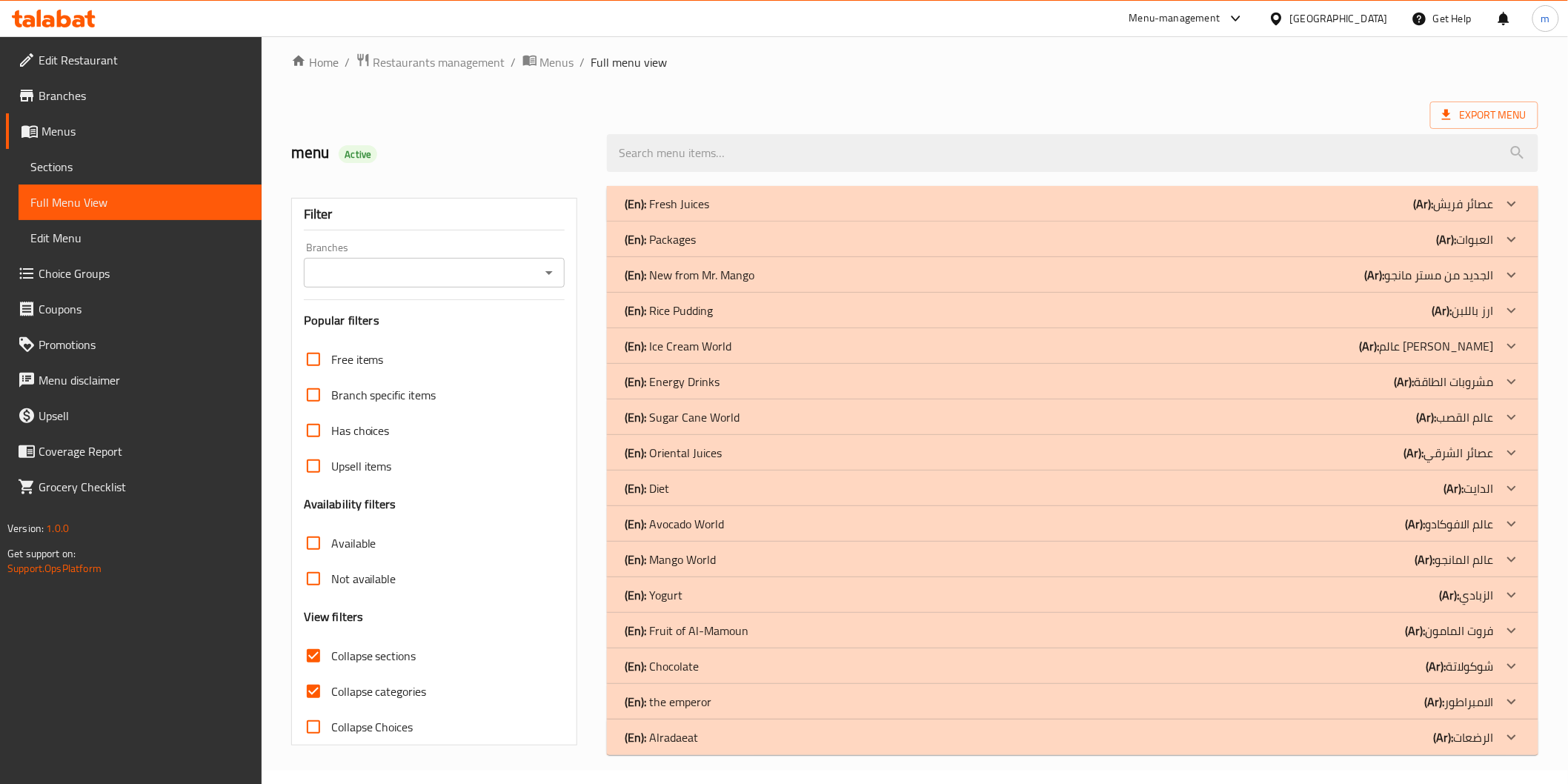
click at [1265, 213] on div "(En): Alradaeat (Ar): الرضعات" at bounding box center [1059, 203] width 868 height 17
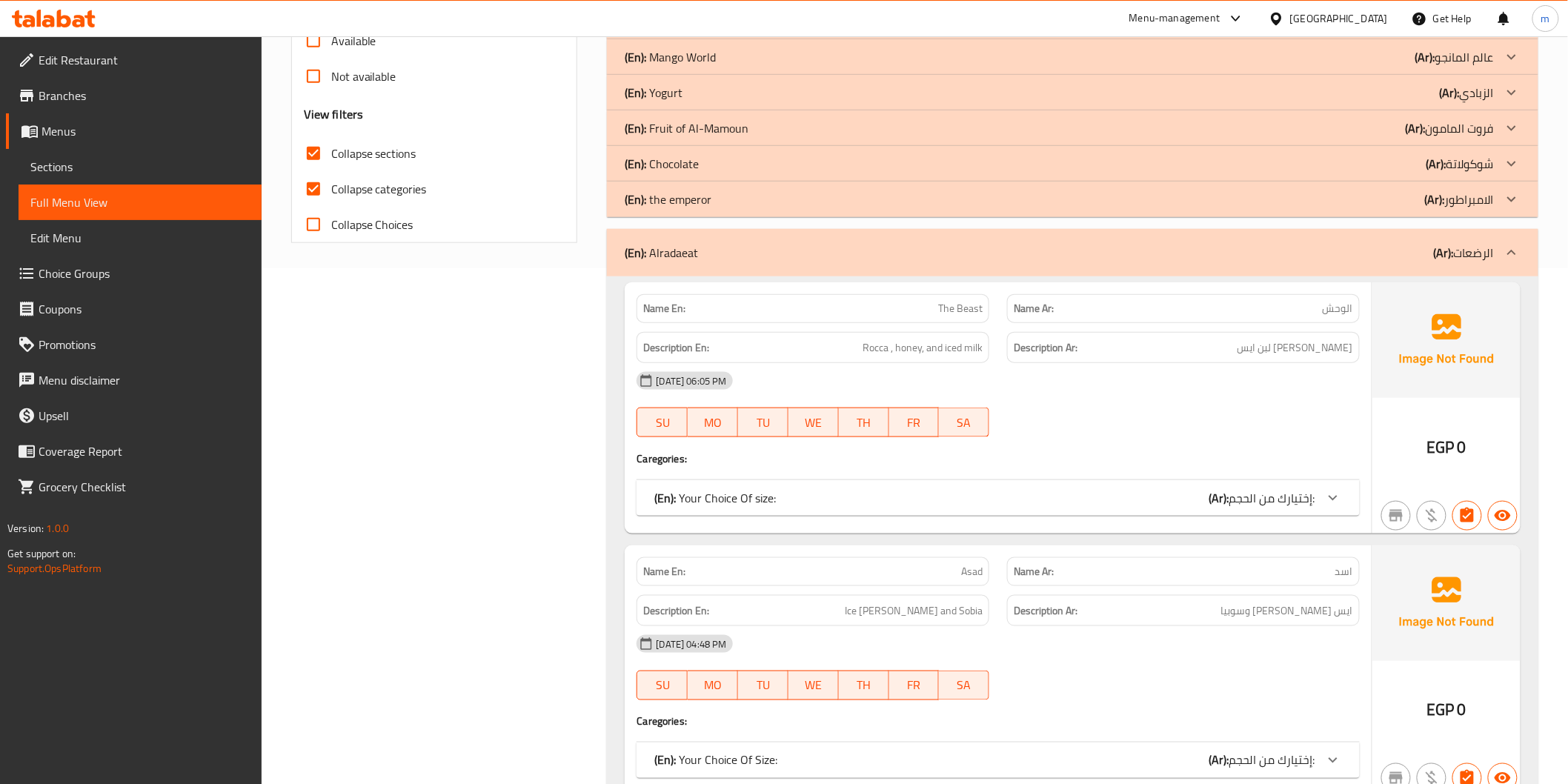
scroll to position [343, 0]
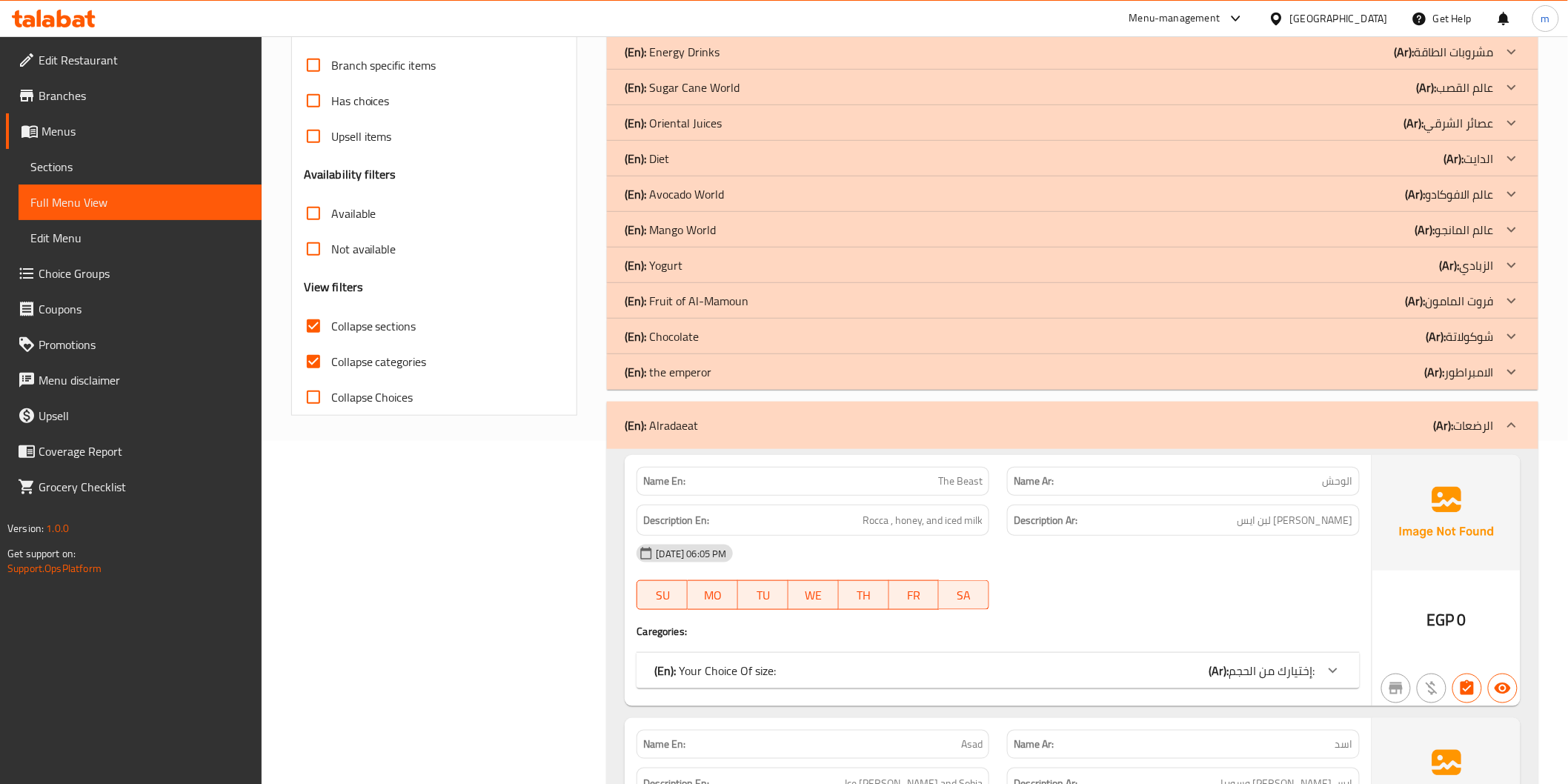
click at [383, 369] on span "Collapse categories" at bounding box center [379, 361] width 95 height 17
click at [331, 369] on input "Collapse categories" at bounding box center [313, 361] width 36 height 36
checkbox input "false"
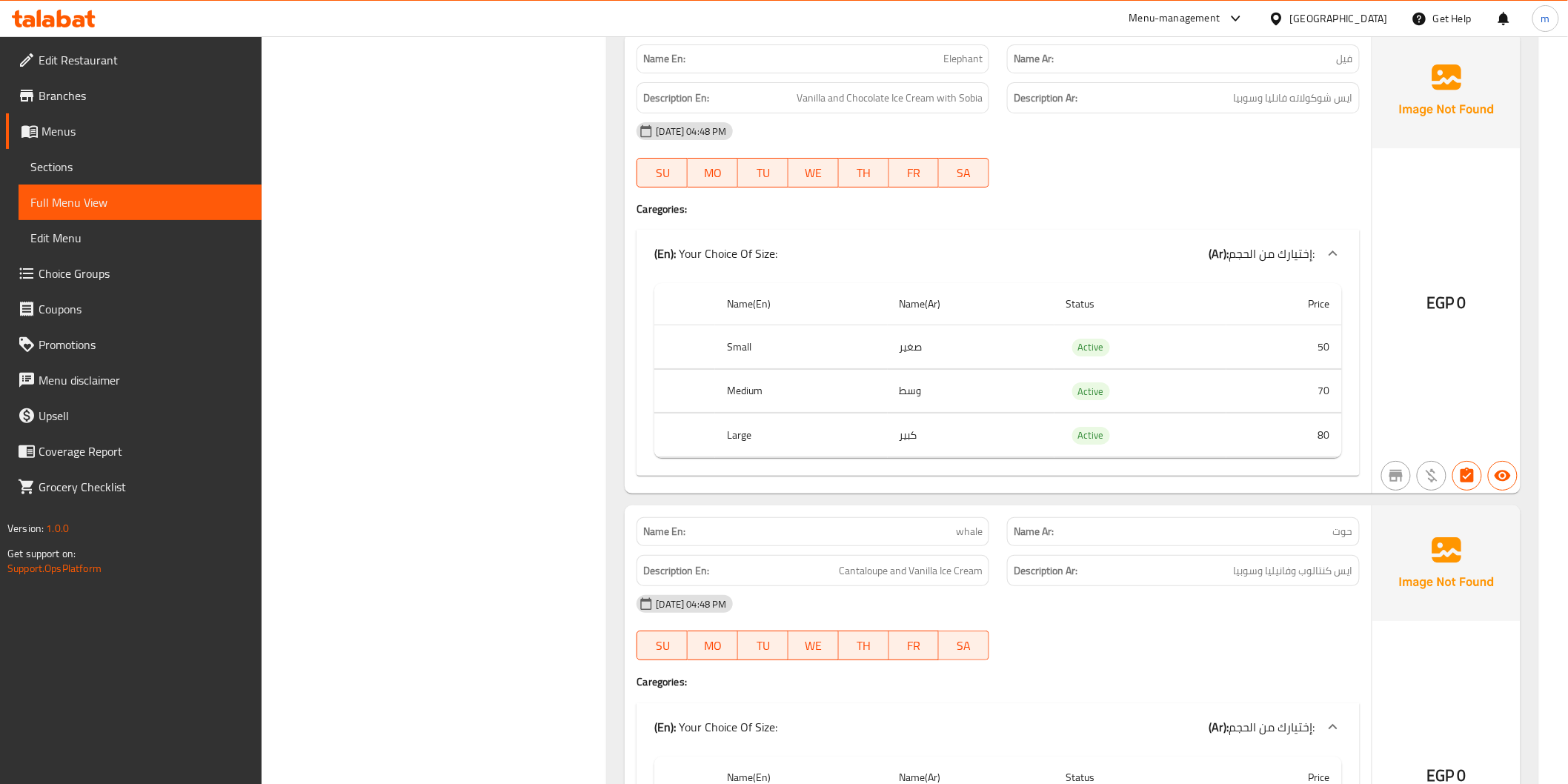
scroll to position [2210, 0]
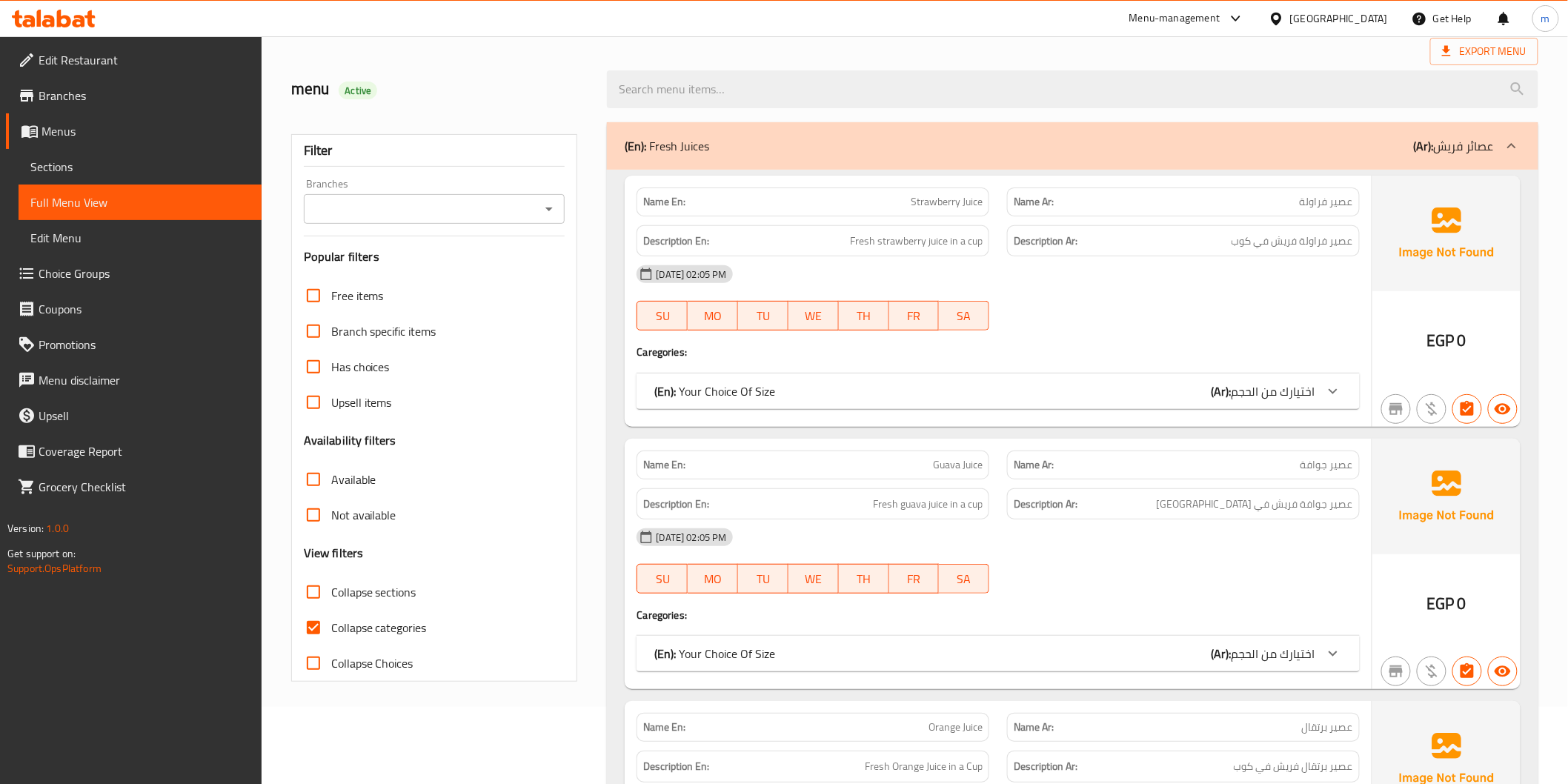
scroll to position [114, 0]
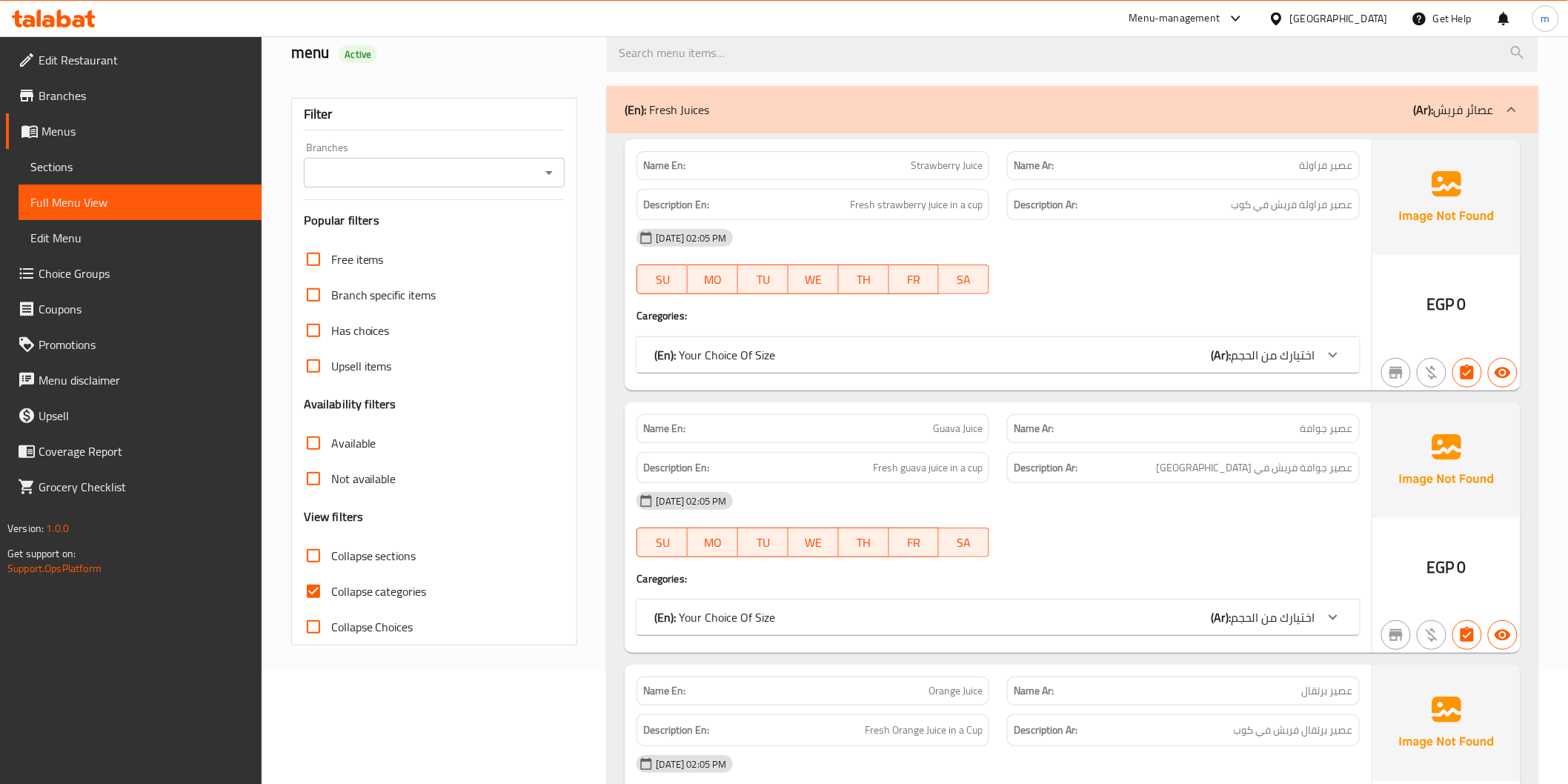
click at [402, 567] on label "Collapse sections" at bounding box center [356, 555] width 121 height 36
click at [331, 567] on input "Collapse sections" at bounding box center [313, 555] width 36 height 36
checkbox input "true"
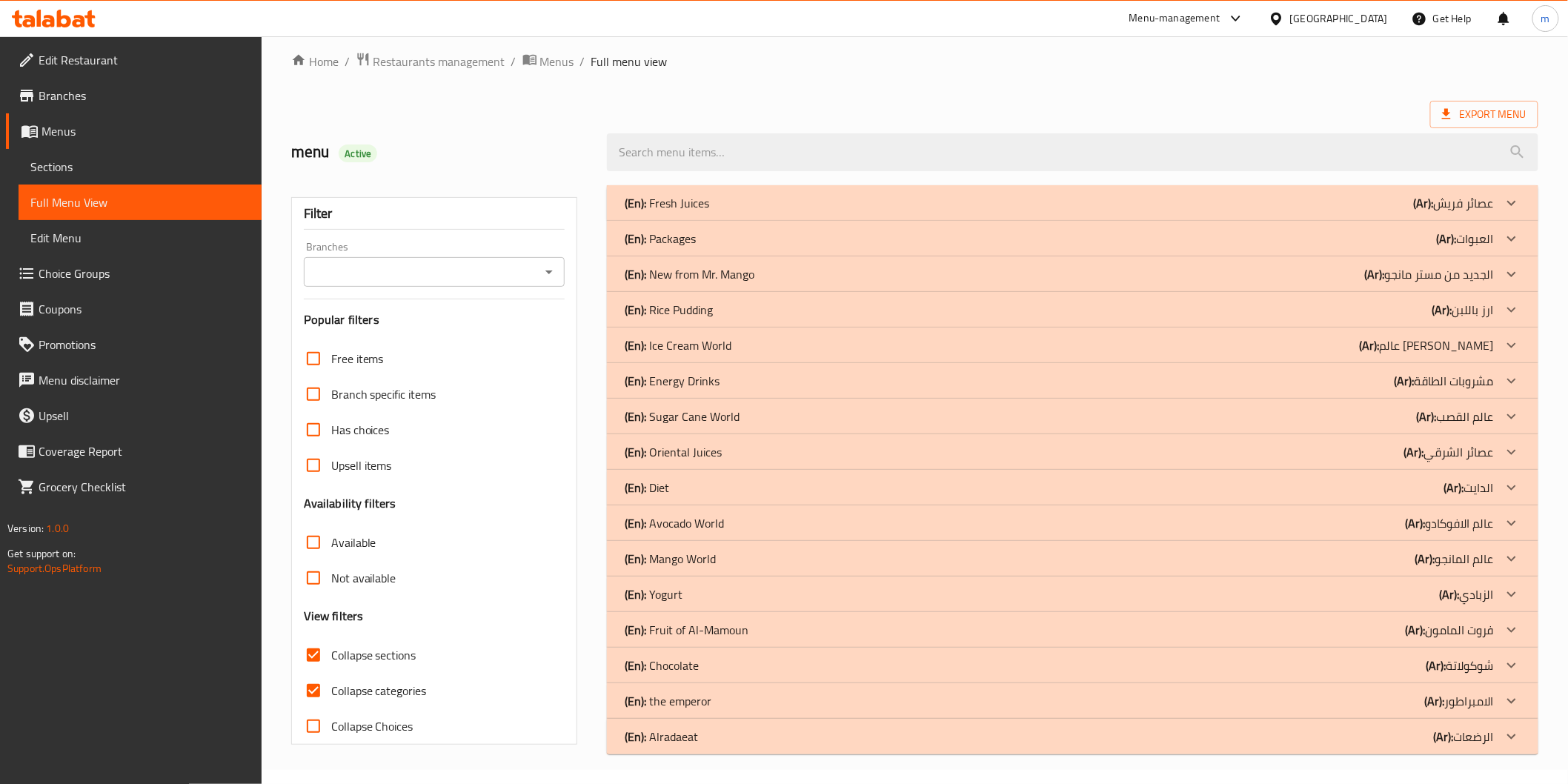
scroll to position [13, 0]
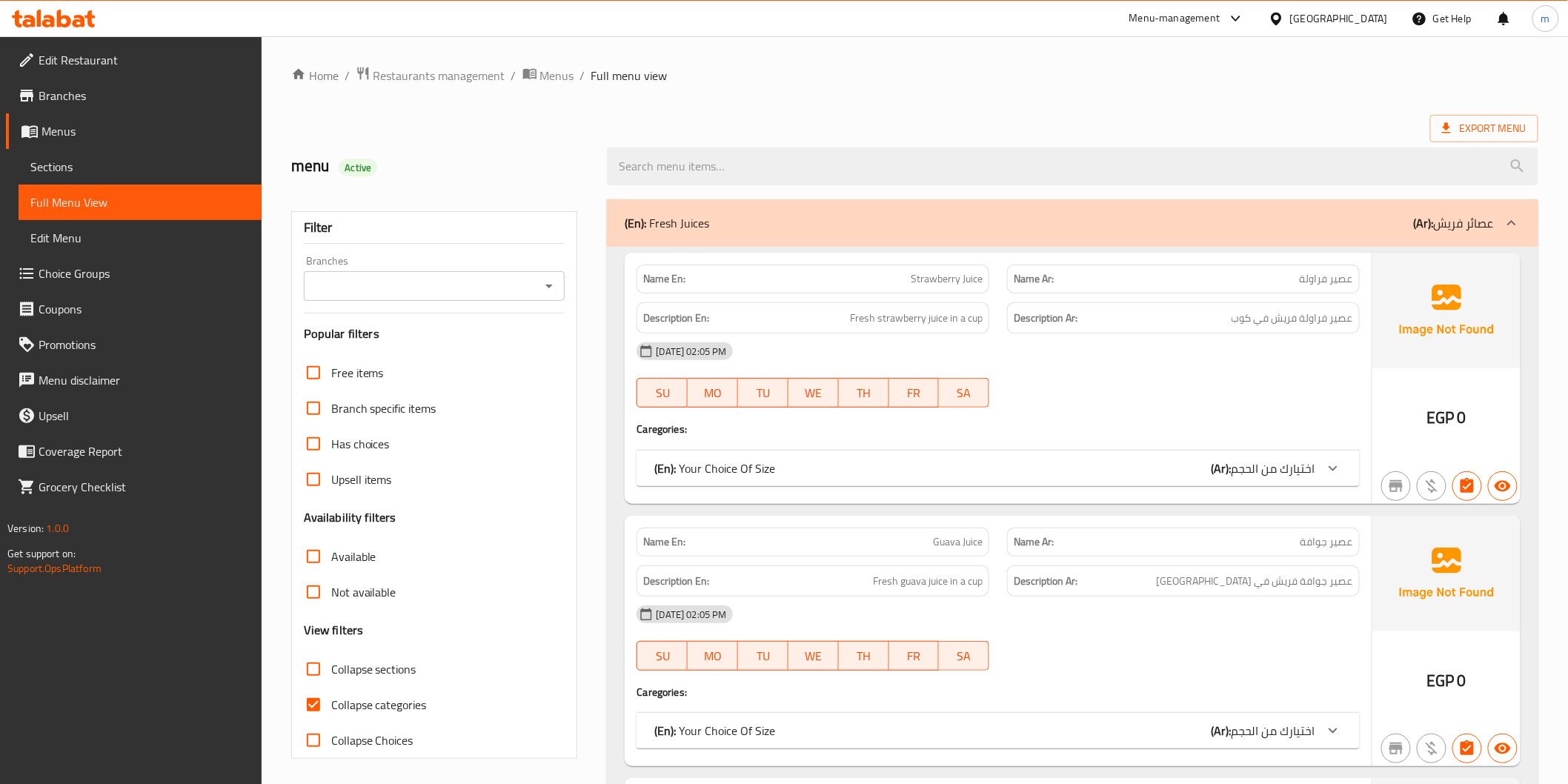
click at [376, 680] on label "Collapse sections" at bounding box center [356, 669] width 121 height 36
click at [331, 680] on input "Collapse sections" at bounding box center [313, 669] width 36 height 36
checkbox input "true"
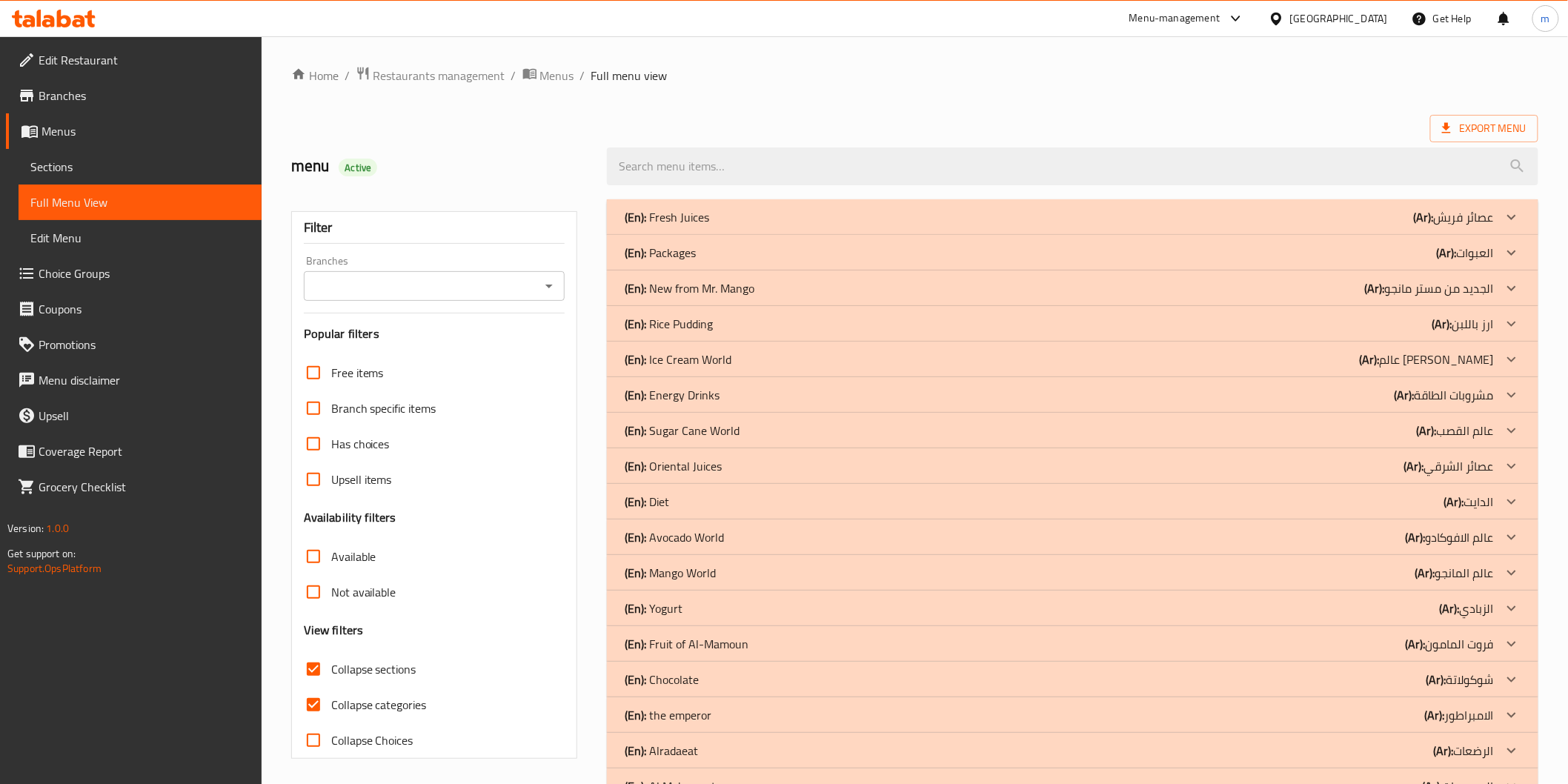
click at [390, 710] on span "Collapse categories" at bounding box center [379, 704] width 95 height 17
click at [331, 710] on input "Collapse categories" at bounding box center [313, 704] width 36 height 36
click at [390, 710] on span "Collapse categories" at bounding box center [379, 704] width 95 height 17
click at [331, 710] on input "Collapse categories" at bounding box center [313, 704] width 36 height 36
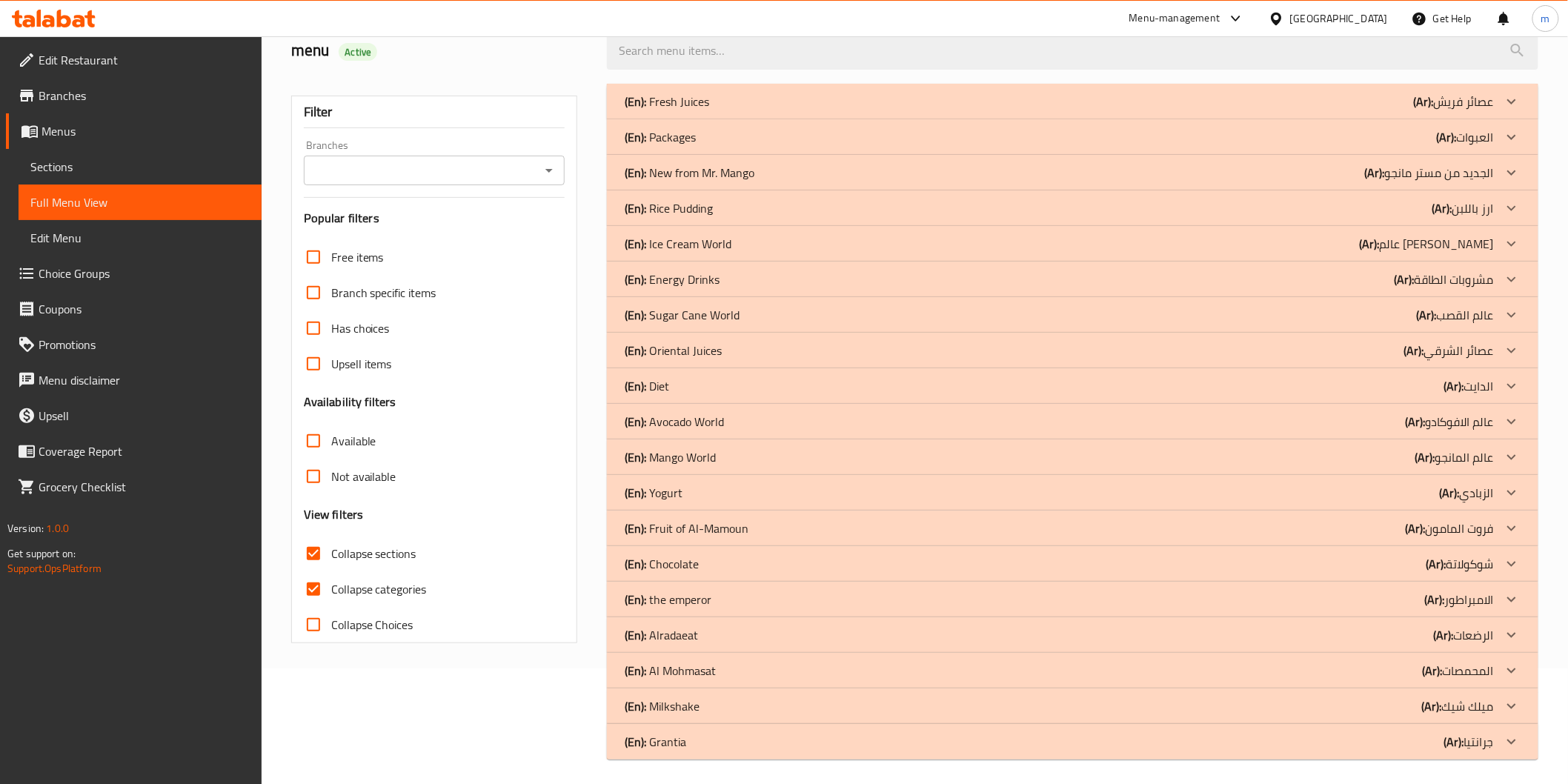
scroll to position [120, 0]
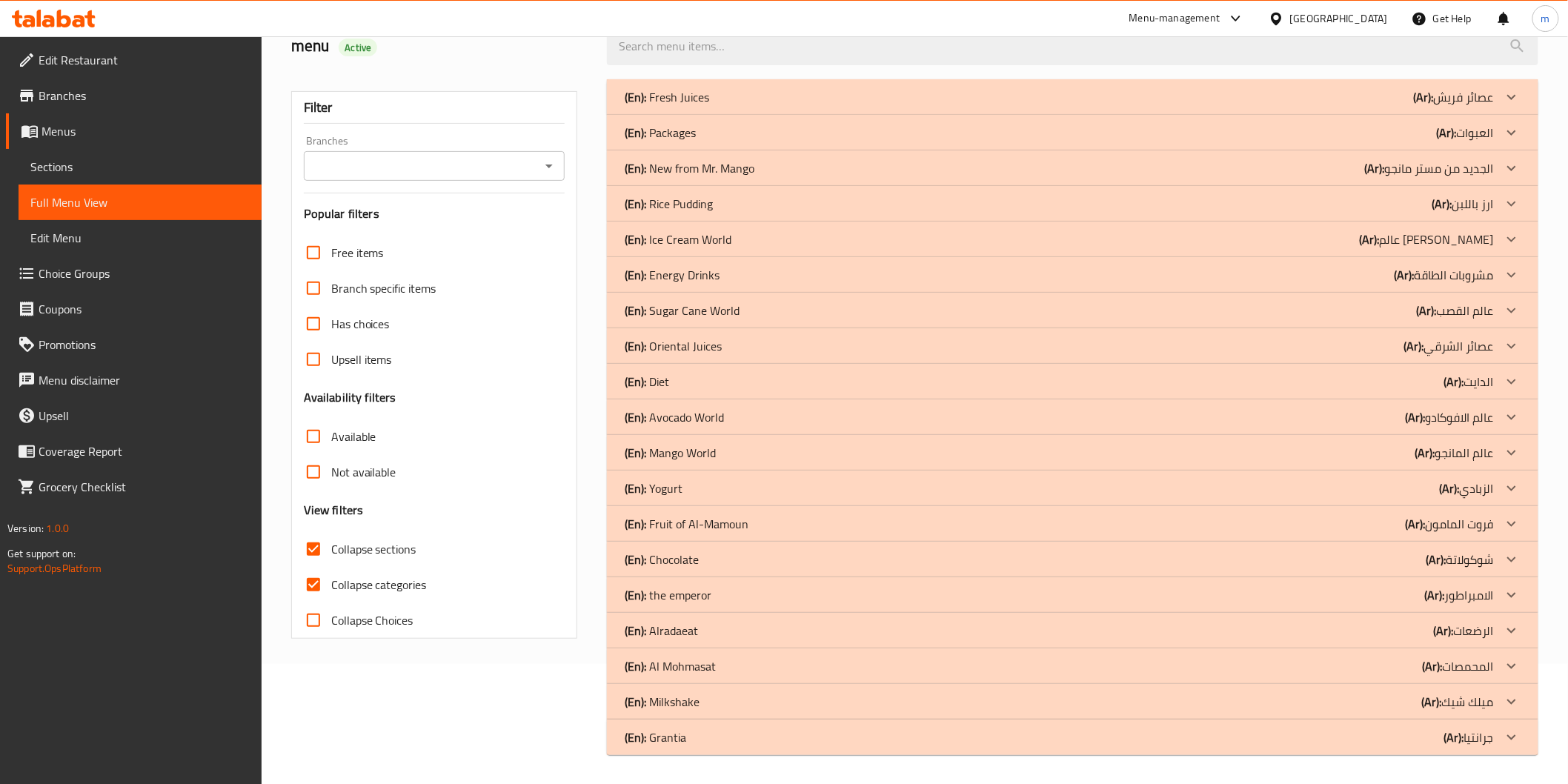
click at [1416, 106] on div "(En): Al Mohmasat (Ar): المحمصات" at bounding box center [1059, 96] width 868 height 17
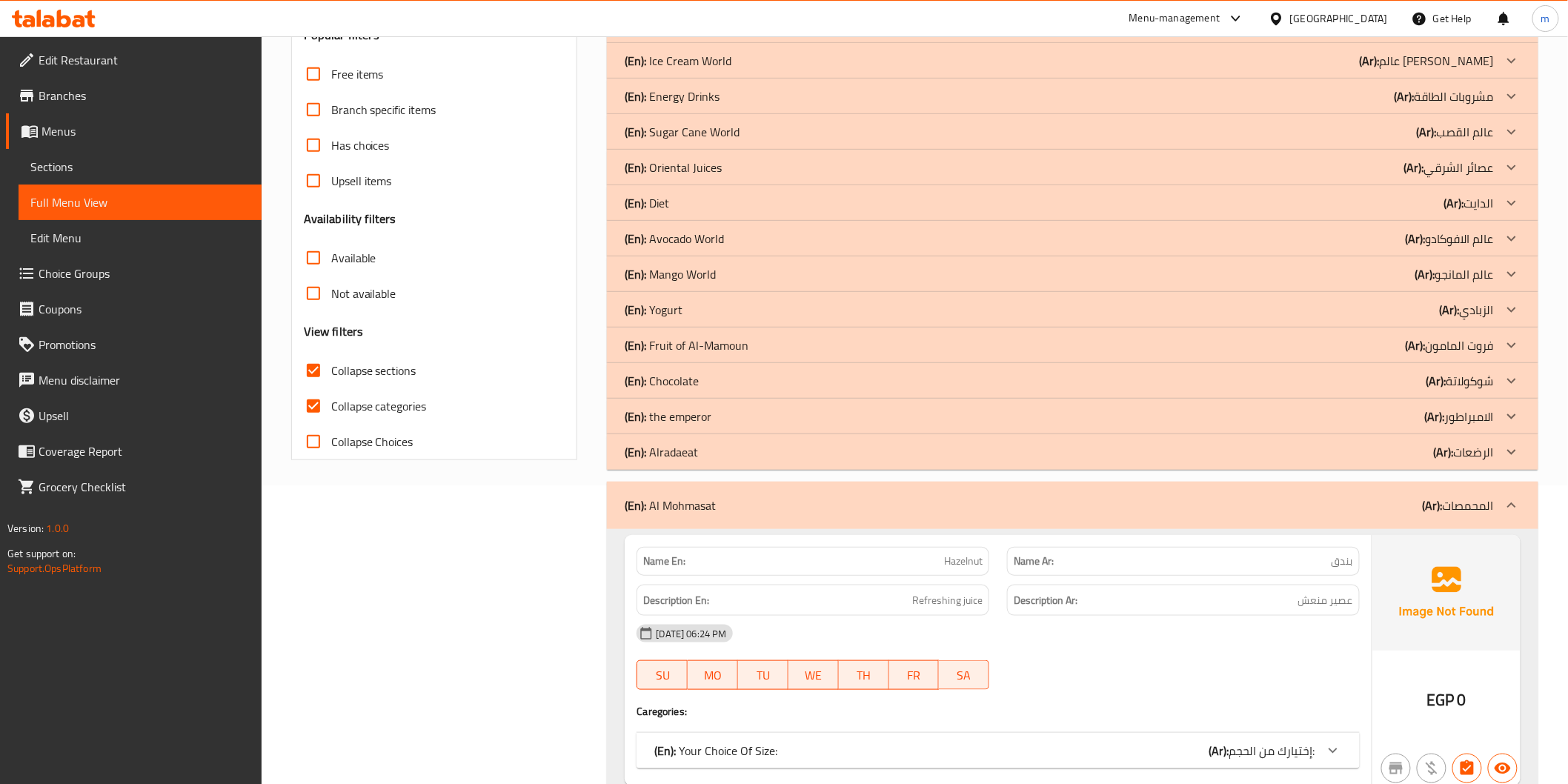
scroll to position [559, 0]
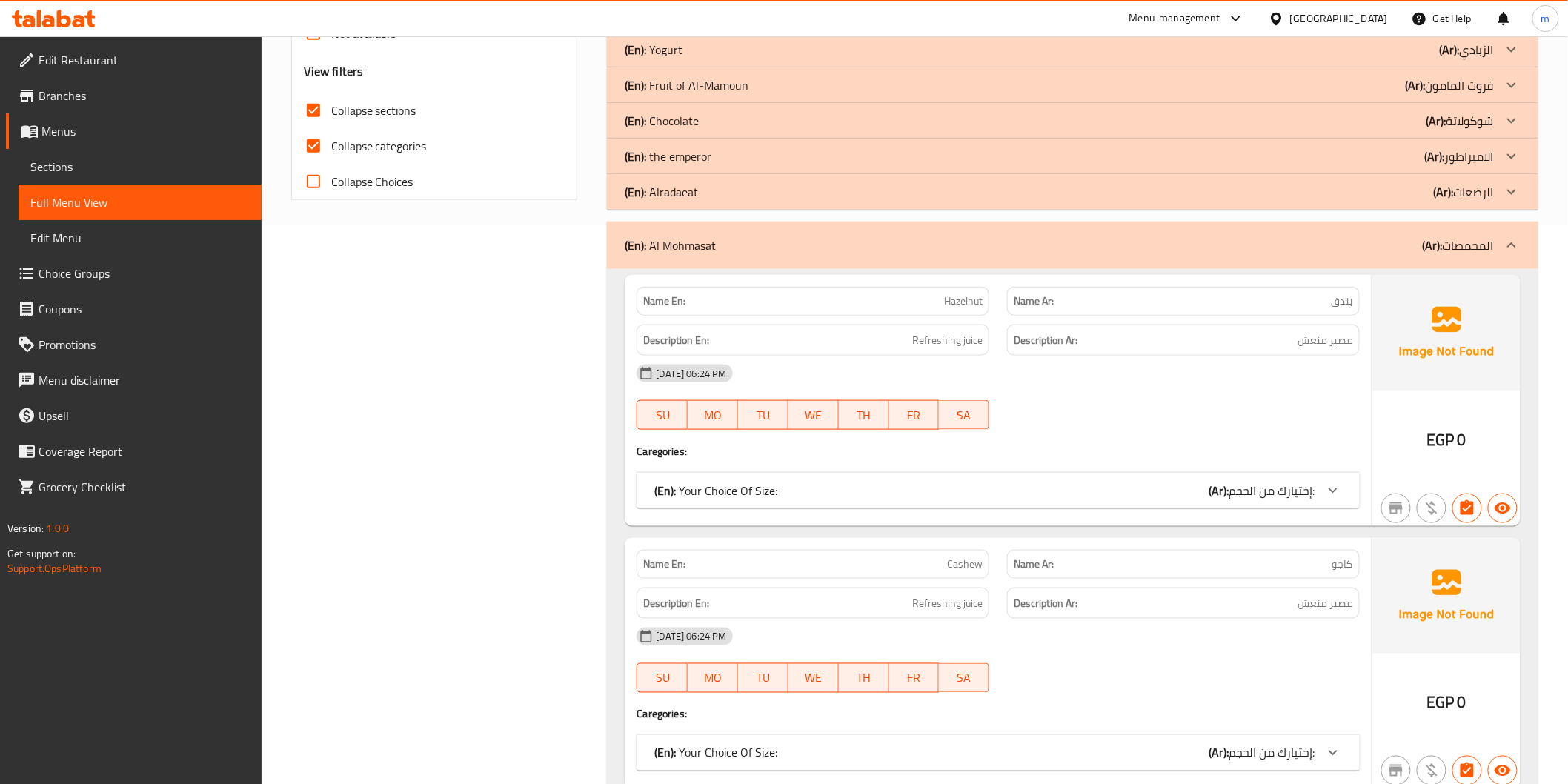
click at [325, 133] on input "Collapse categories" at bounding box center [313, 146] width 36 height 36
checkbox input "false"
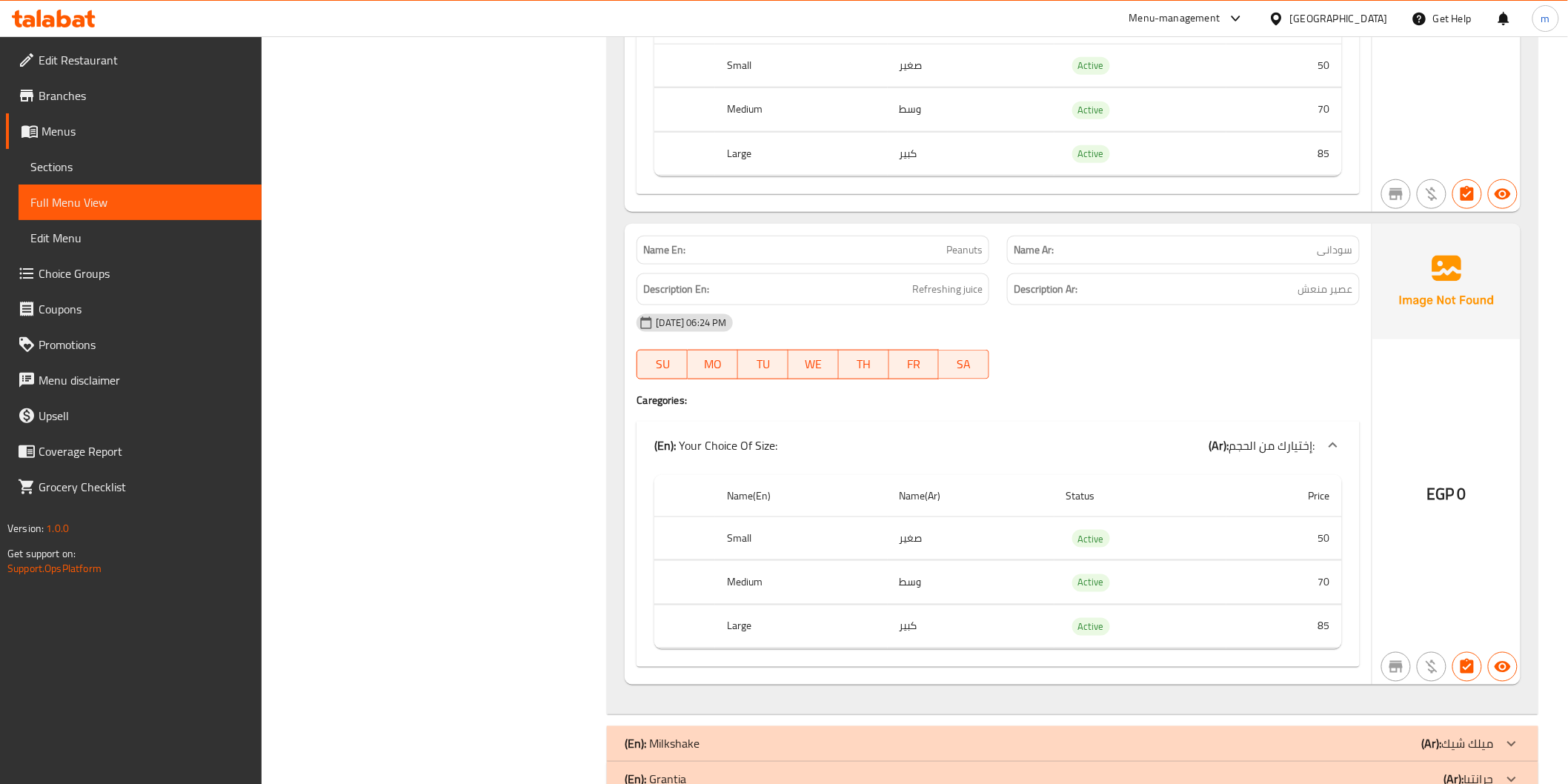
scroll to position [3017, 0]
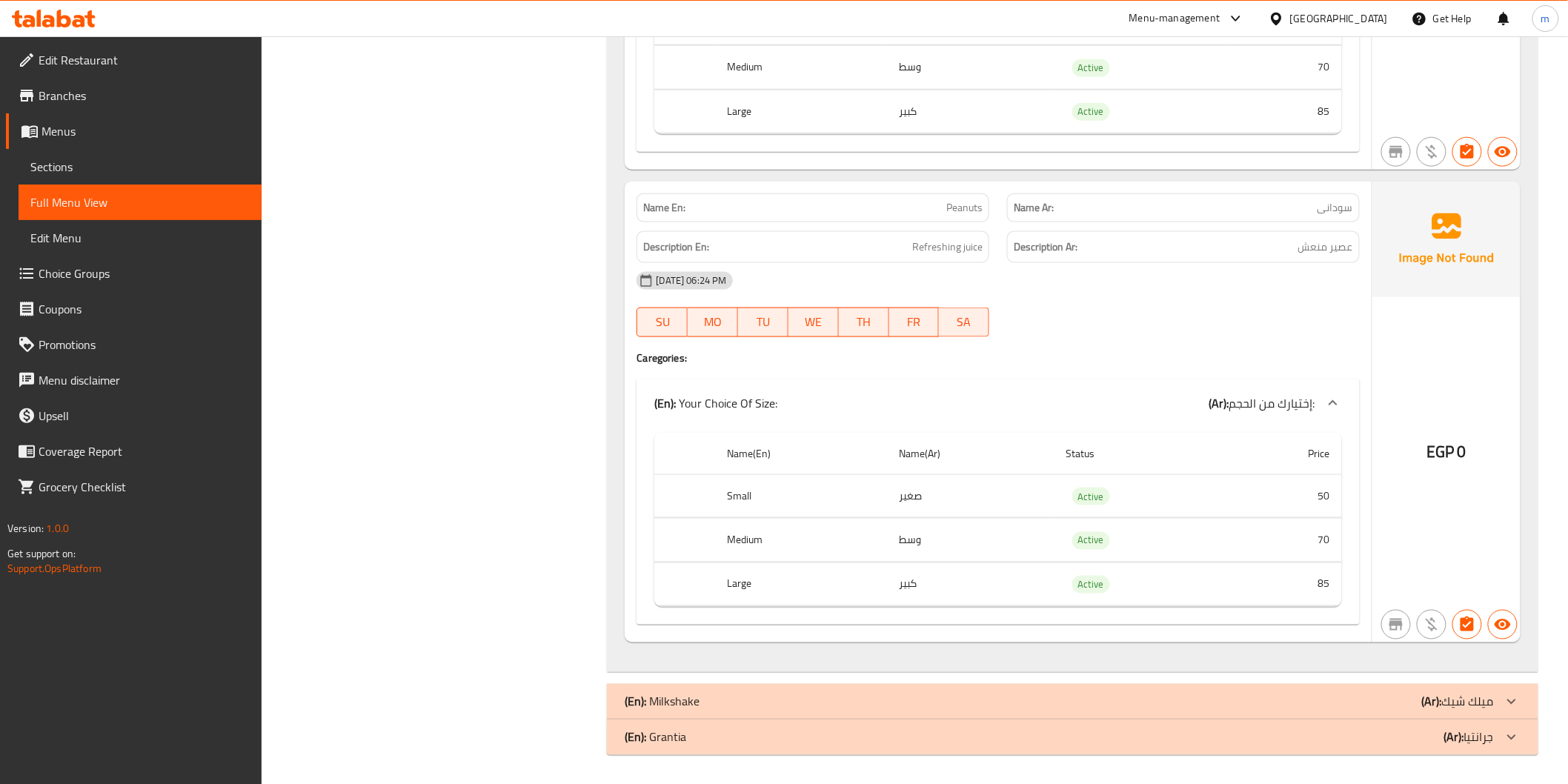
drag, startPoint x: 1348, startPoint y: 700, endPoint x: 1150, endPoint y: 544, distance: 252.1
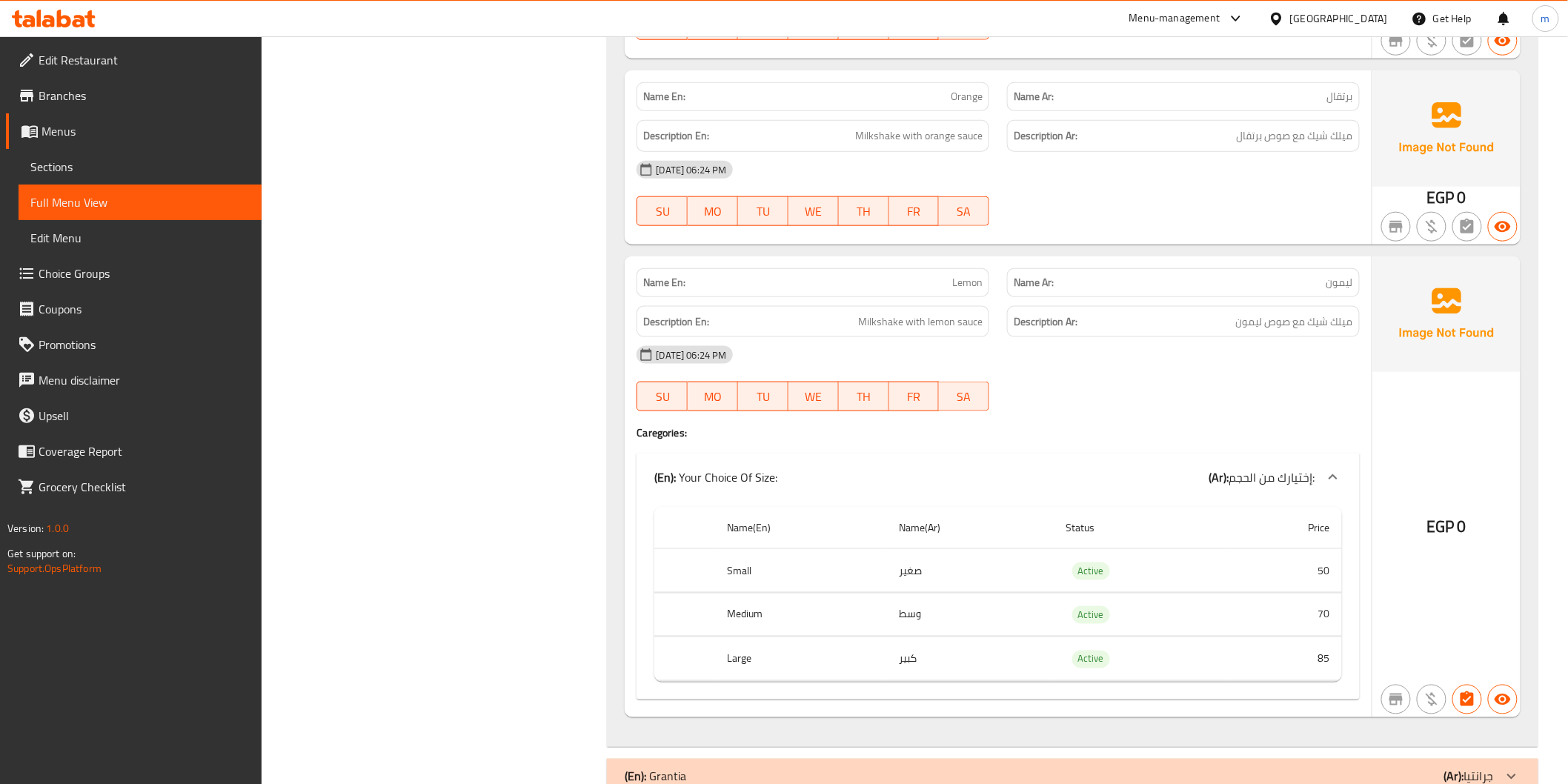
scroll to position [5328, 0]
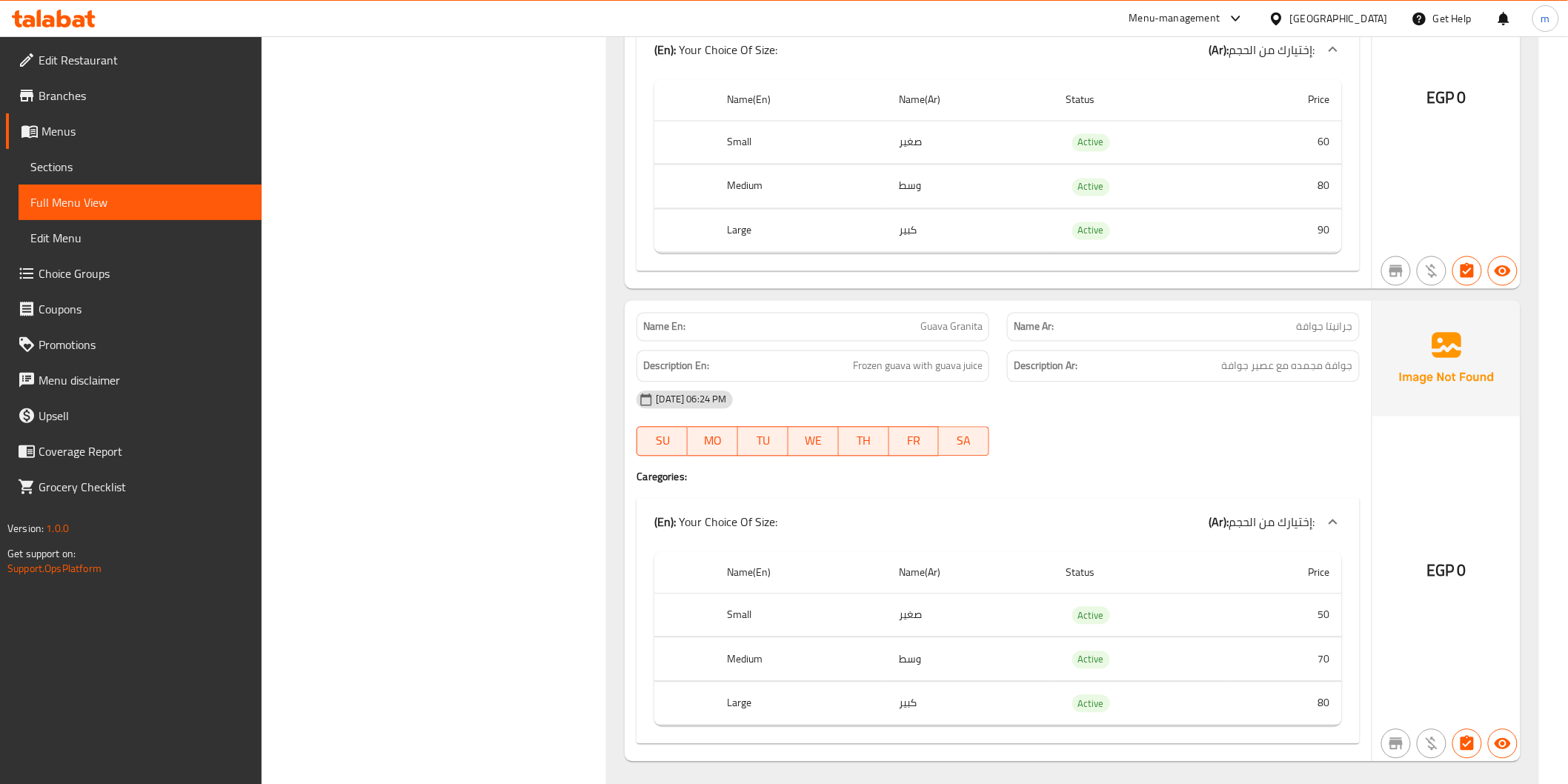
scroll to position [8202, 0]
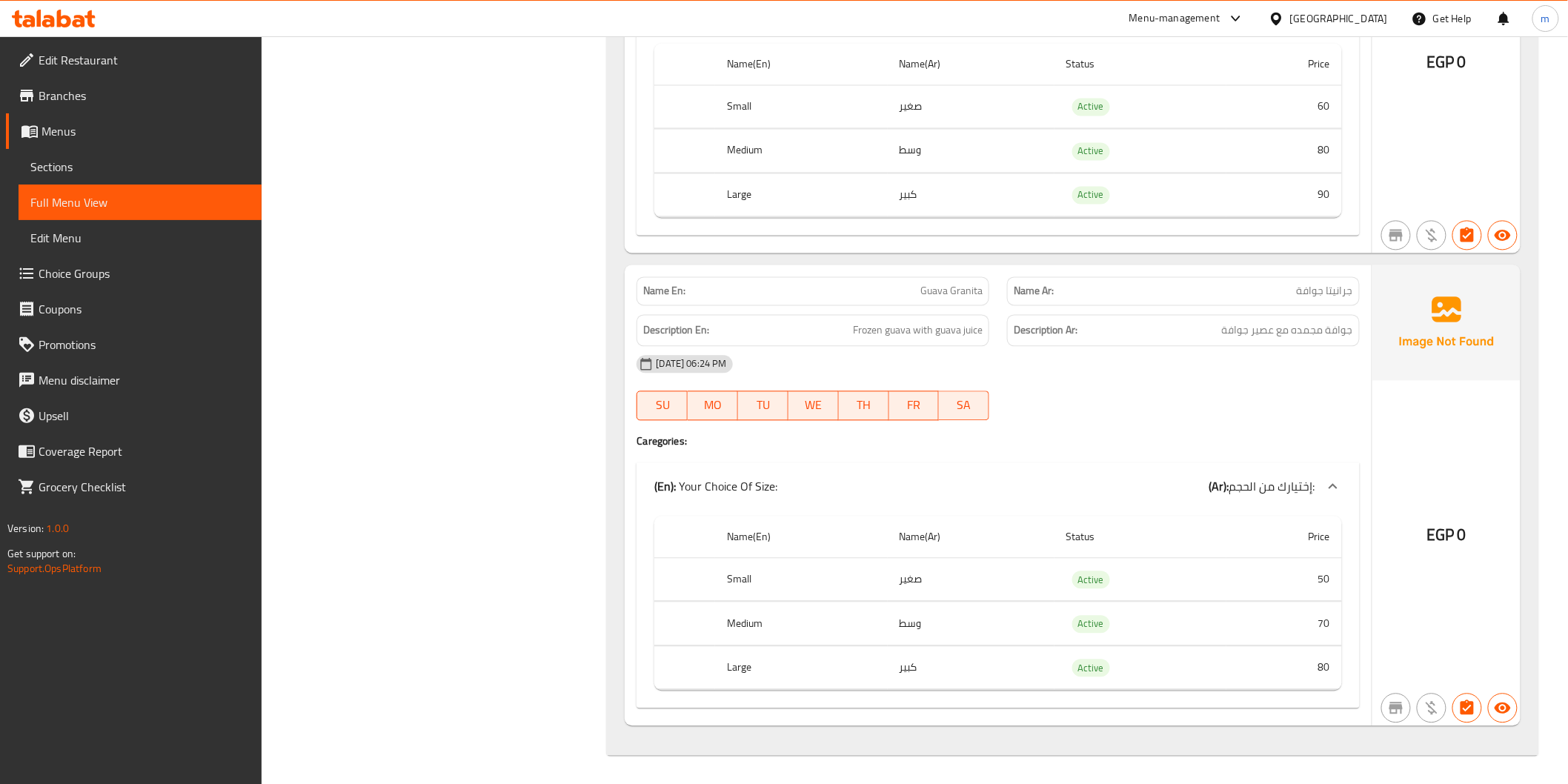
click at [80, 270] on span "Choice Groups" at bounding box center [144, 273] width 211 height 17
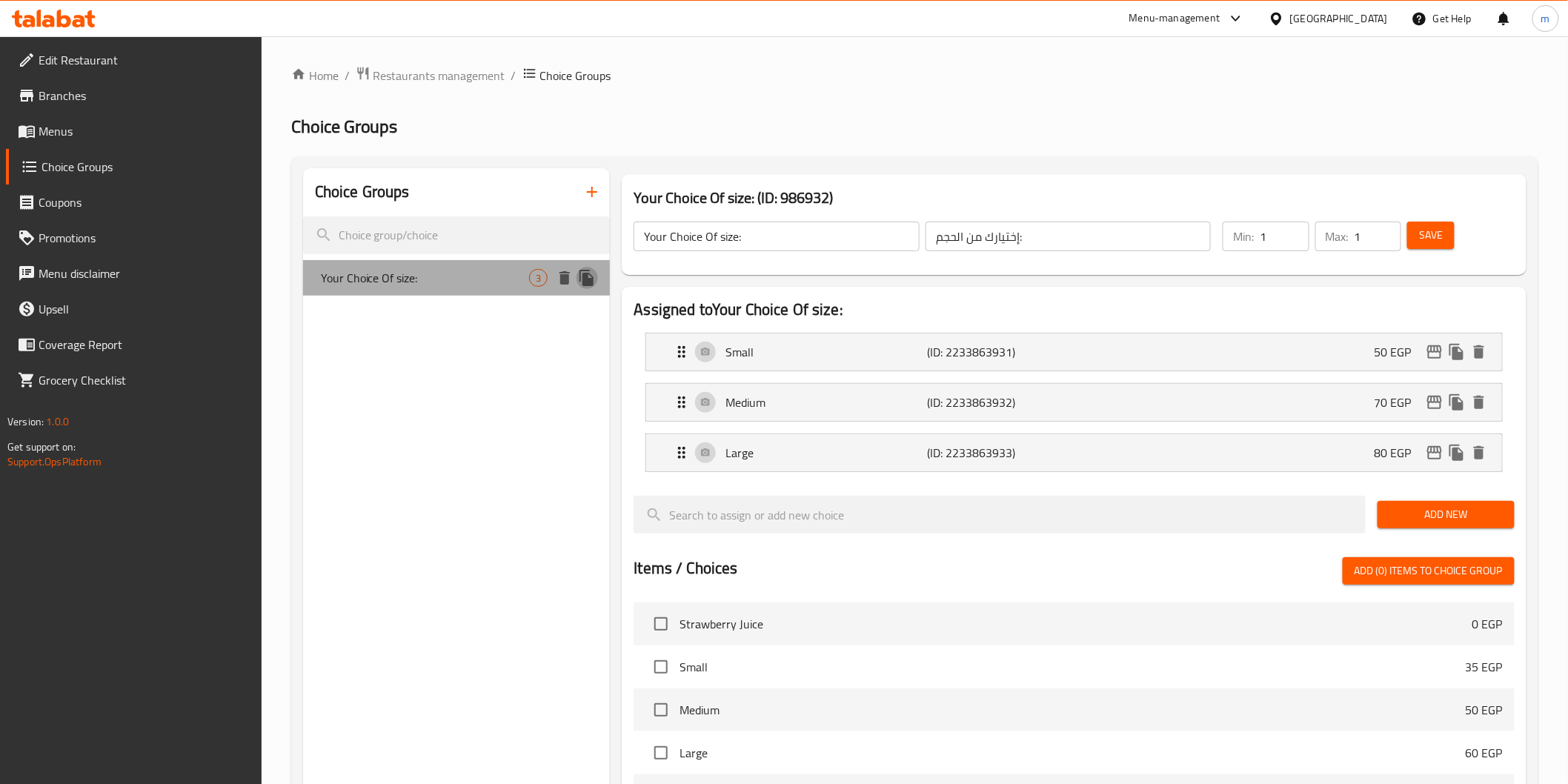
click at [591, 276] on icon "duplicate" at bounding box center [586, 278] width 14 height 17
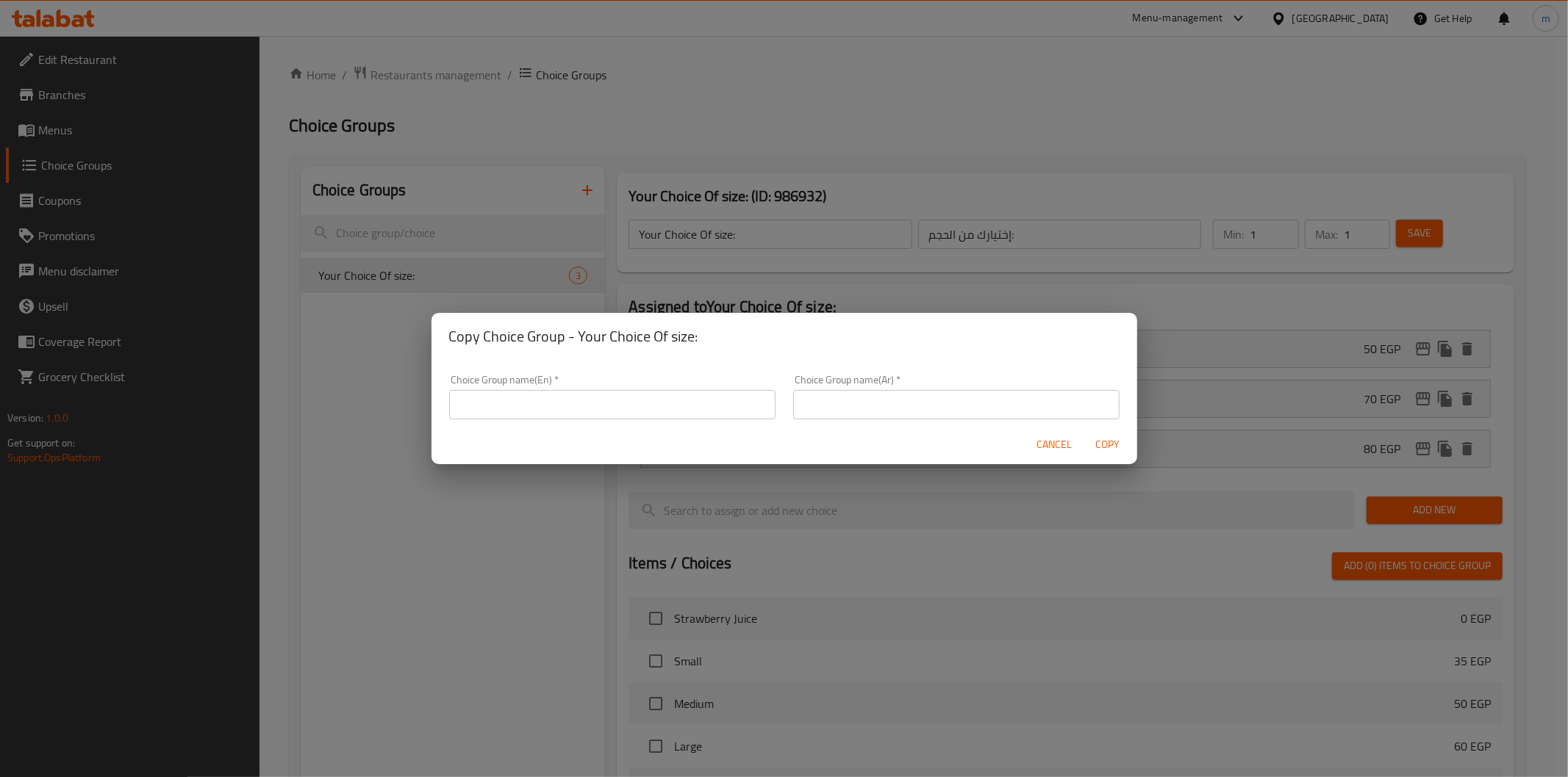
click at [601, 412] on input "text" at bounding box center [612, 405] width 326 height 30
click at [530, 400] on input "Your Choice Of:" at bounding box center [612, 405] width 326 height 30
type input "Your Choice Of size:"
click at [869, 408] on input "text" at bounding box center [956, 405] width 326 height 30
type input "إختيارك من الحجم:"
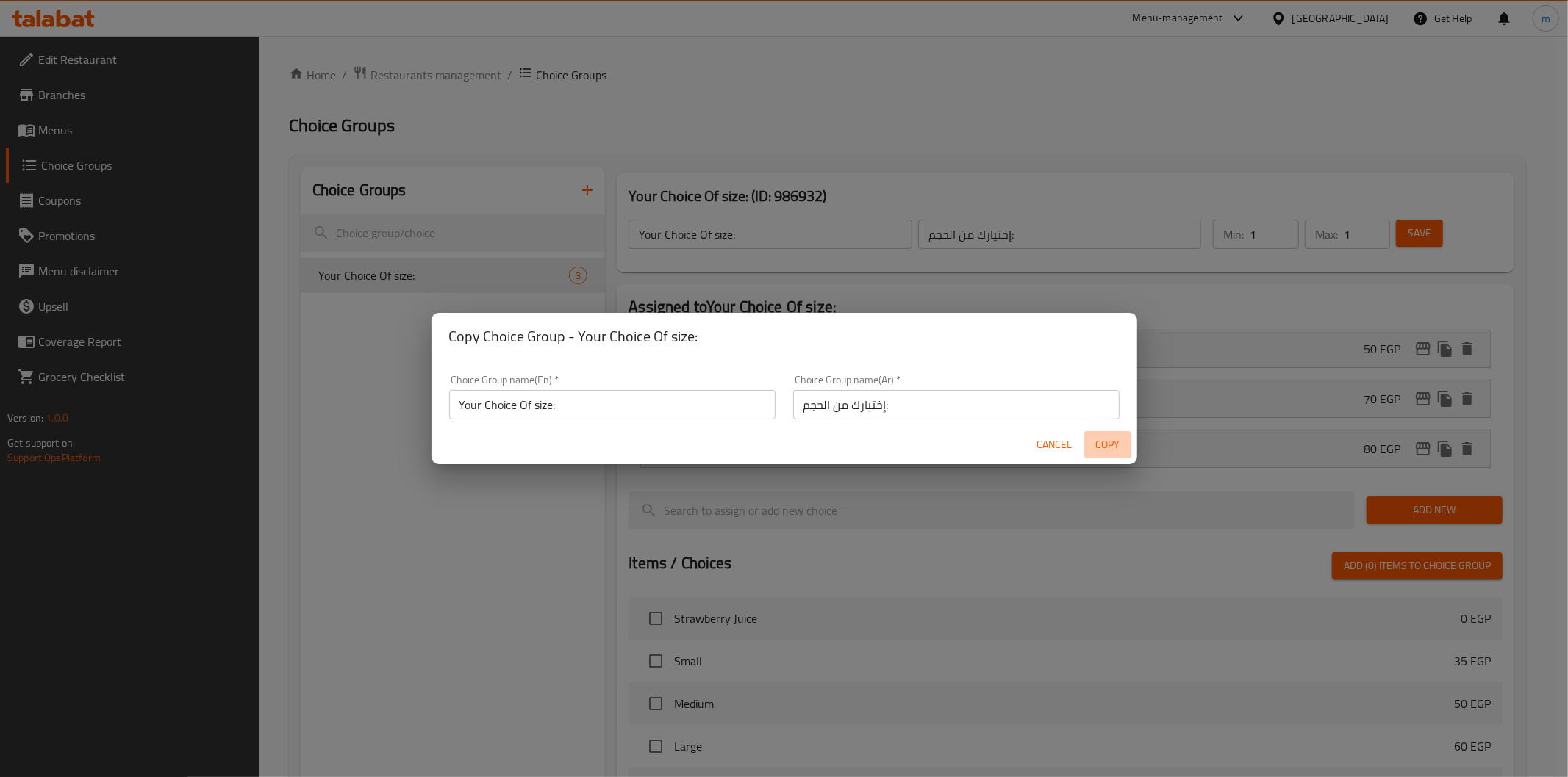
click at [1118, 443] on span "Copy" at bounding box center [1107, 444] width 35 height 18
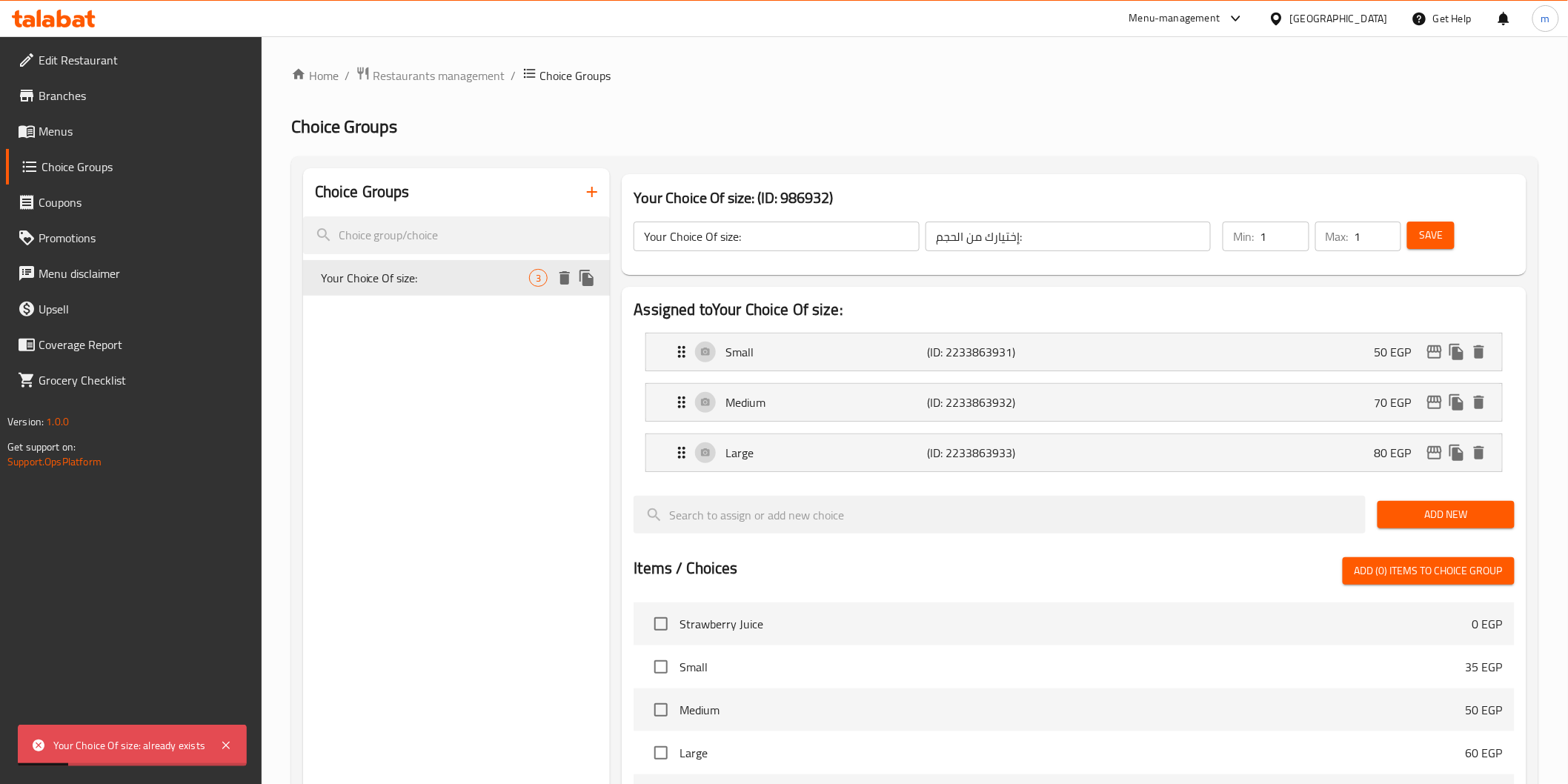
click at [591, 274] on icon "duplicate" at bounding box center [586, 278] width 17 height 17
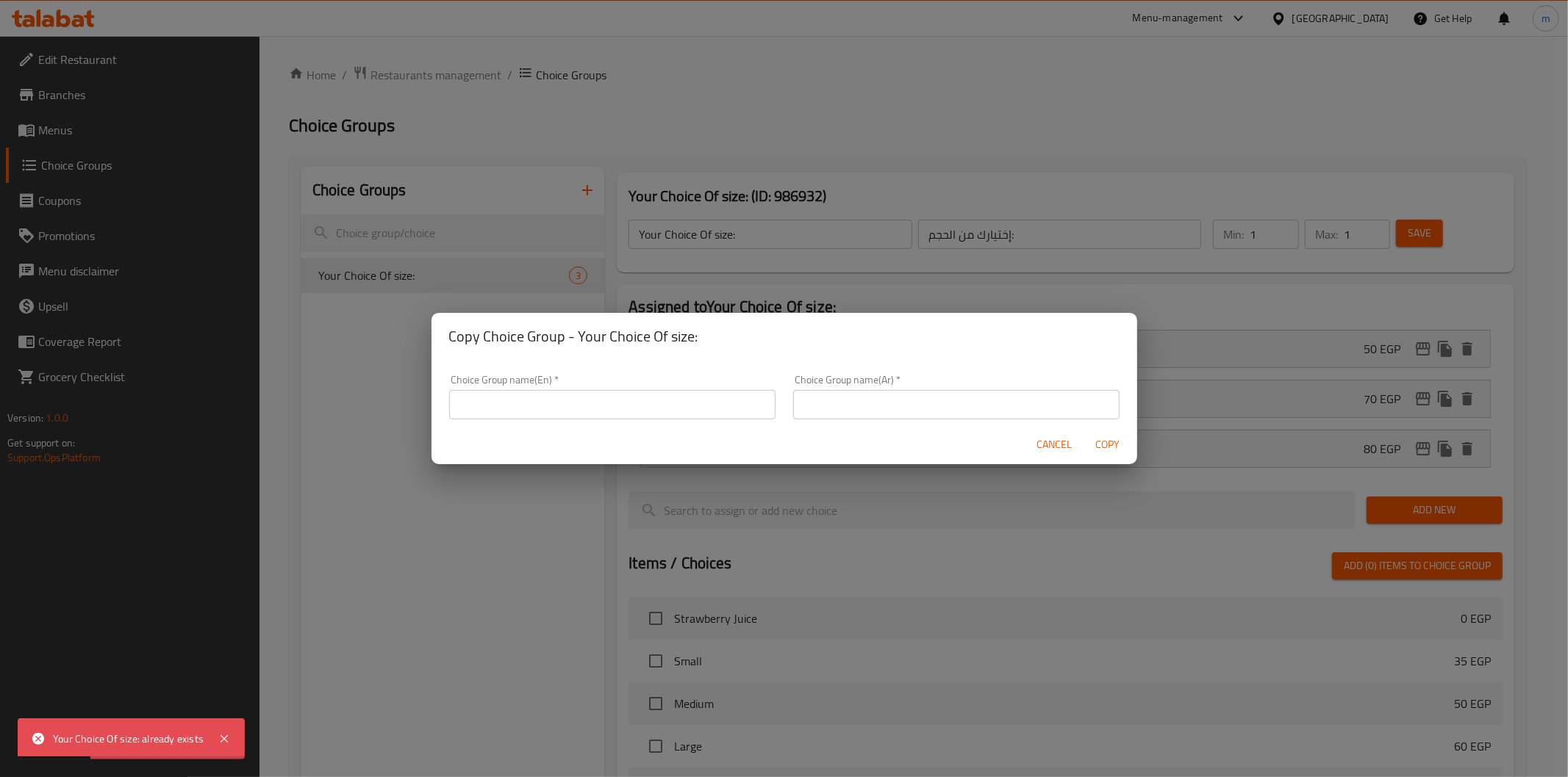
click at [647, 387] on div "Choice Group name(En)   * Choice Group name(En) *" at bounding box center [612, 397] width 326 height 45
click at [659, 419] on input "text" at bounding box center [612, 405] width 326 height 30
click at [533, 412] on input "Your Choice Of:" at bounding box center [612, 405] width 326 height 30
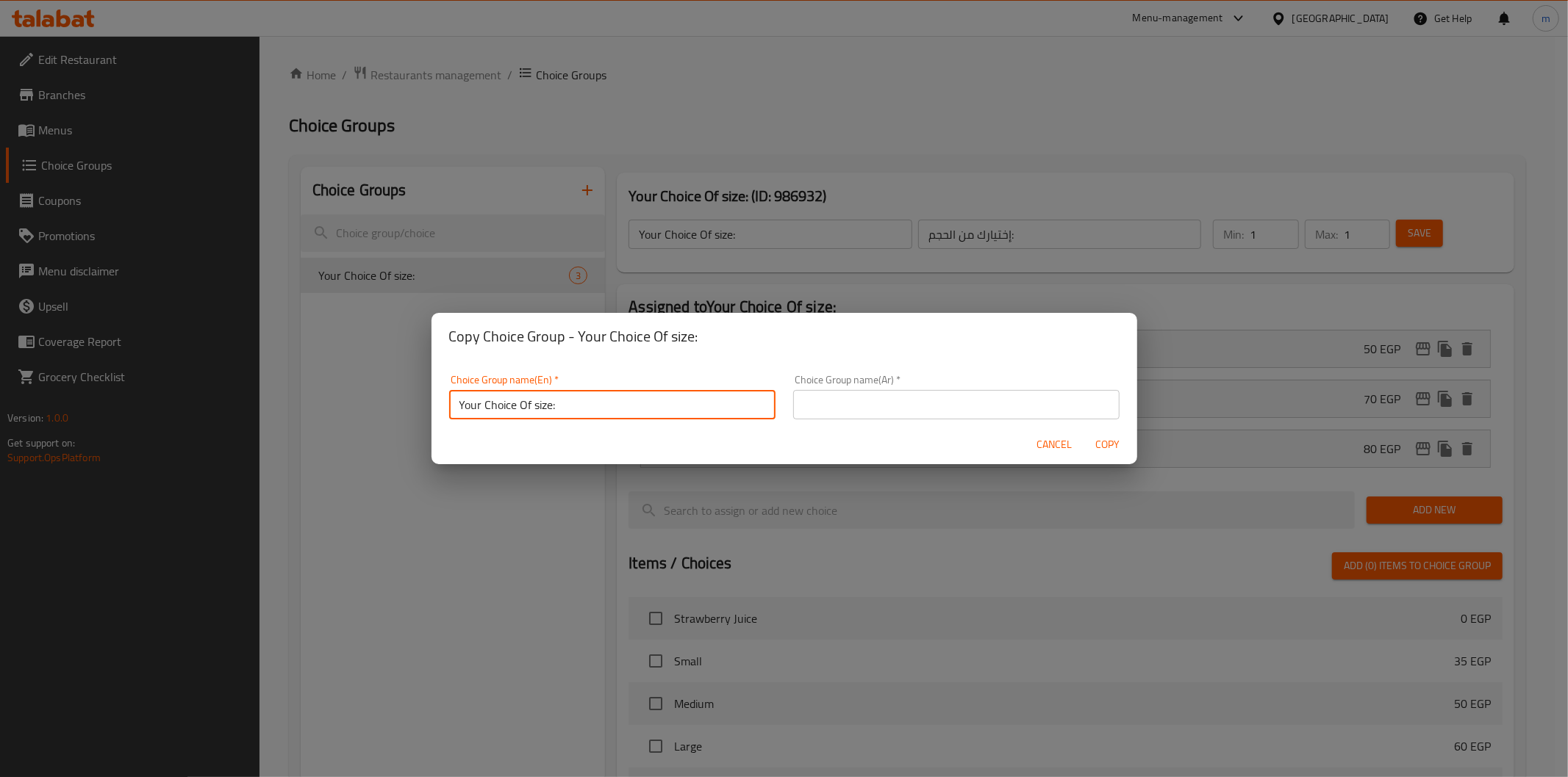
type input "Your Choice Of size:"
click at [836, 382] on div "Choice Group name(Ar)   * Choice Group name(Ar) *" at bounding box center [956, 397] width 326 height 45
click at [839, 393] on input "text" at bounding box center [956, 405] width 326 height 30
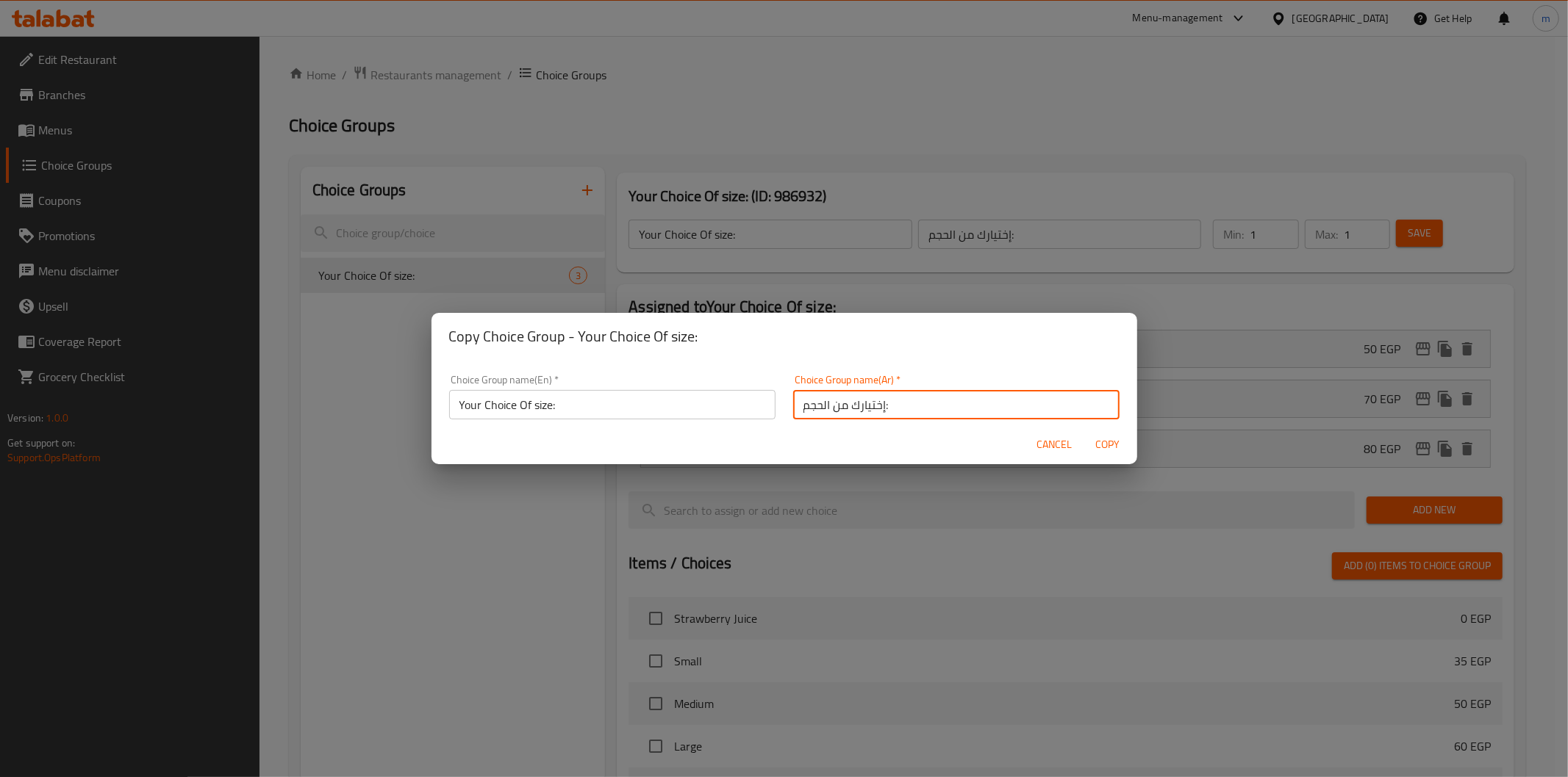
type input "إختيارك من الحجم:"
click at [1101, 435] on span "Copy" at bounding box center [1107, 444] width 35 height 18
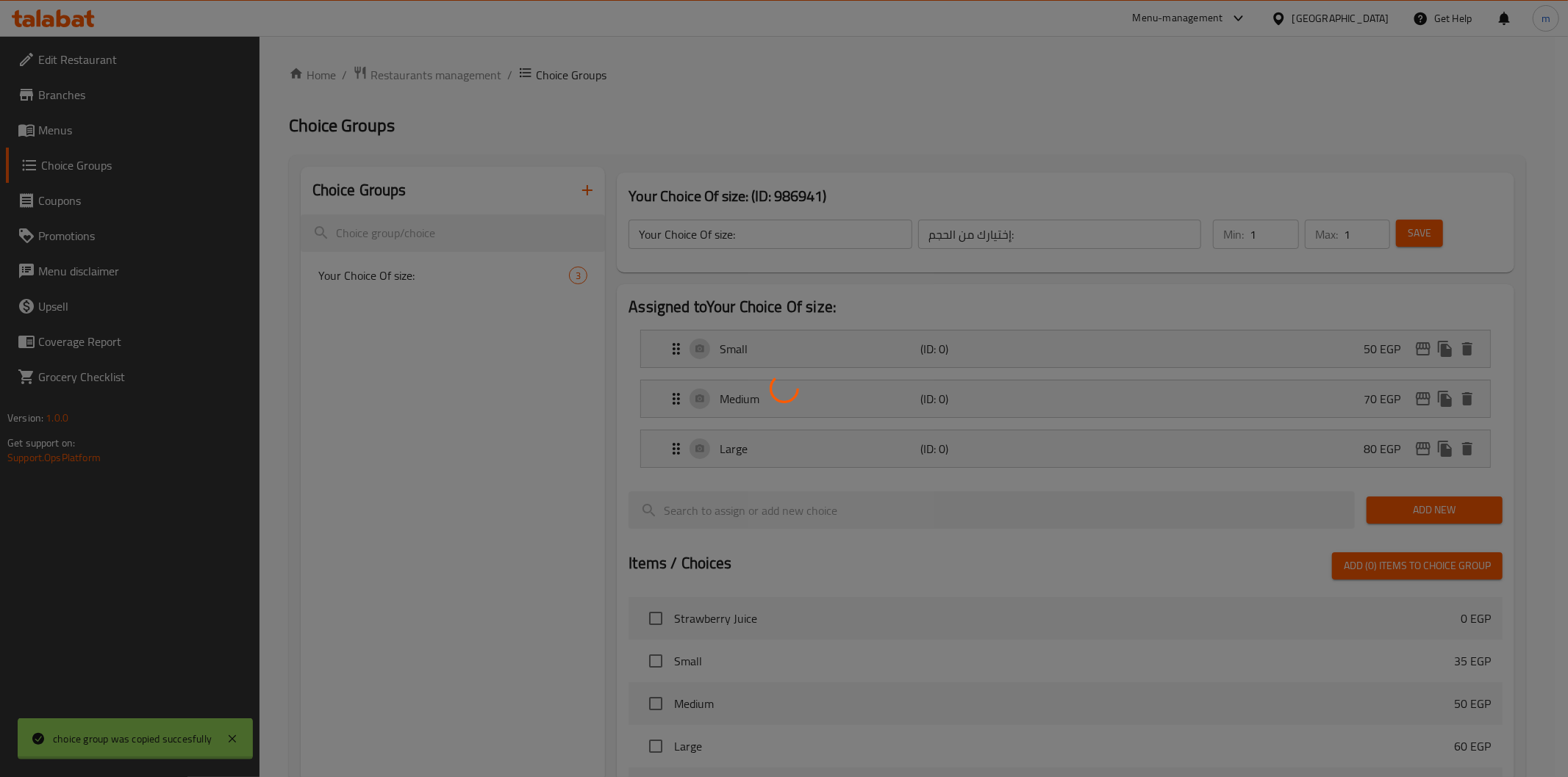
type input "Your Choice Of size:"
type input "إختيارك من الحجم:"
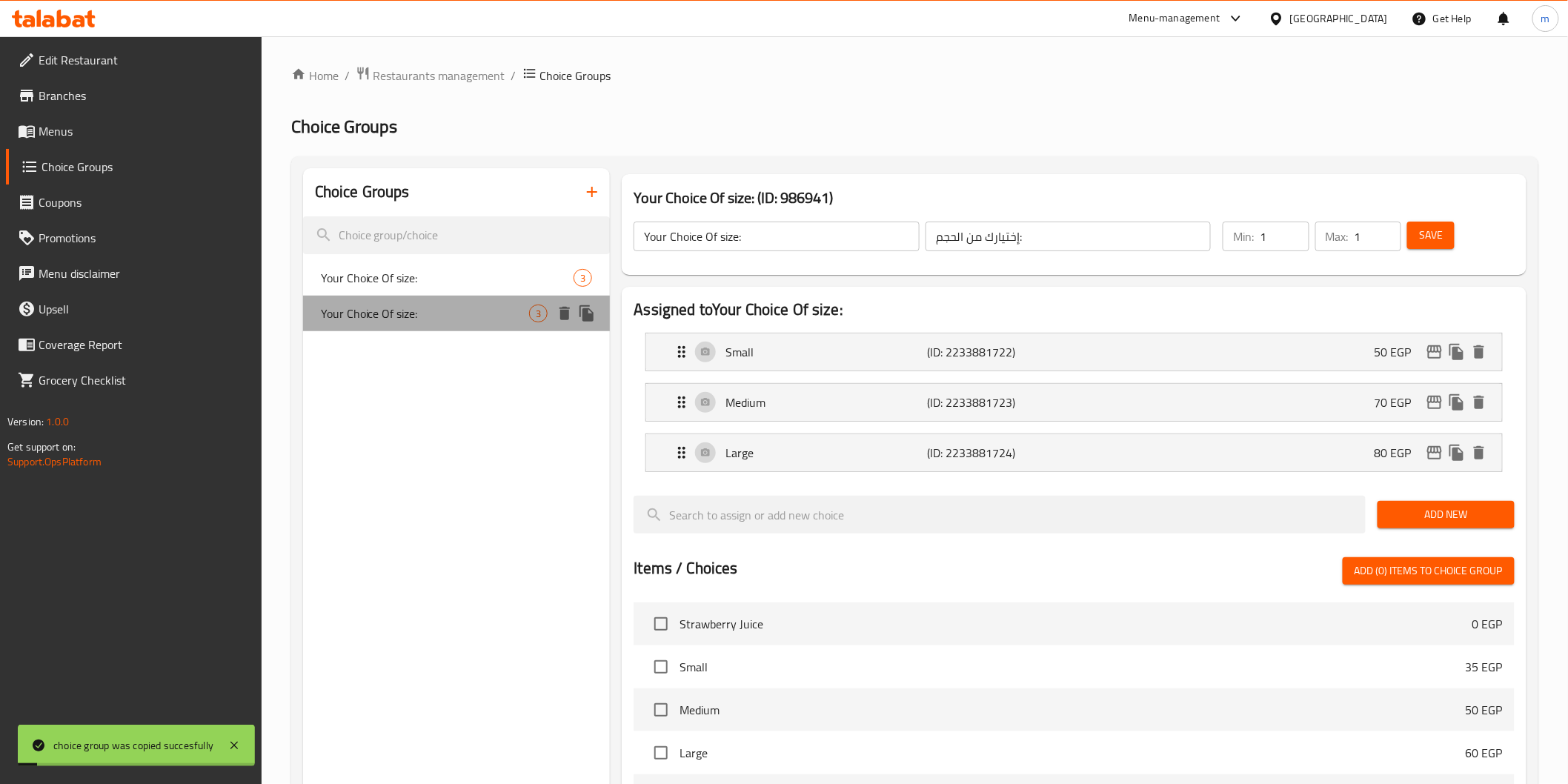
click at [391, 300] on div "Your Choice Of size: 3" at bounding box center [456, 313] width 307 height 36
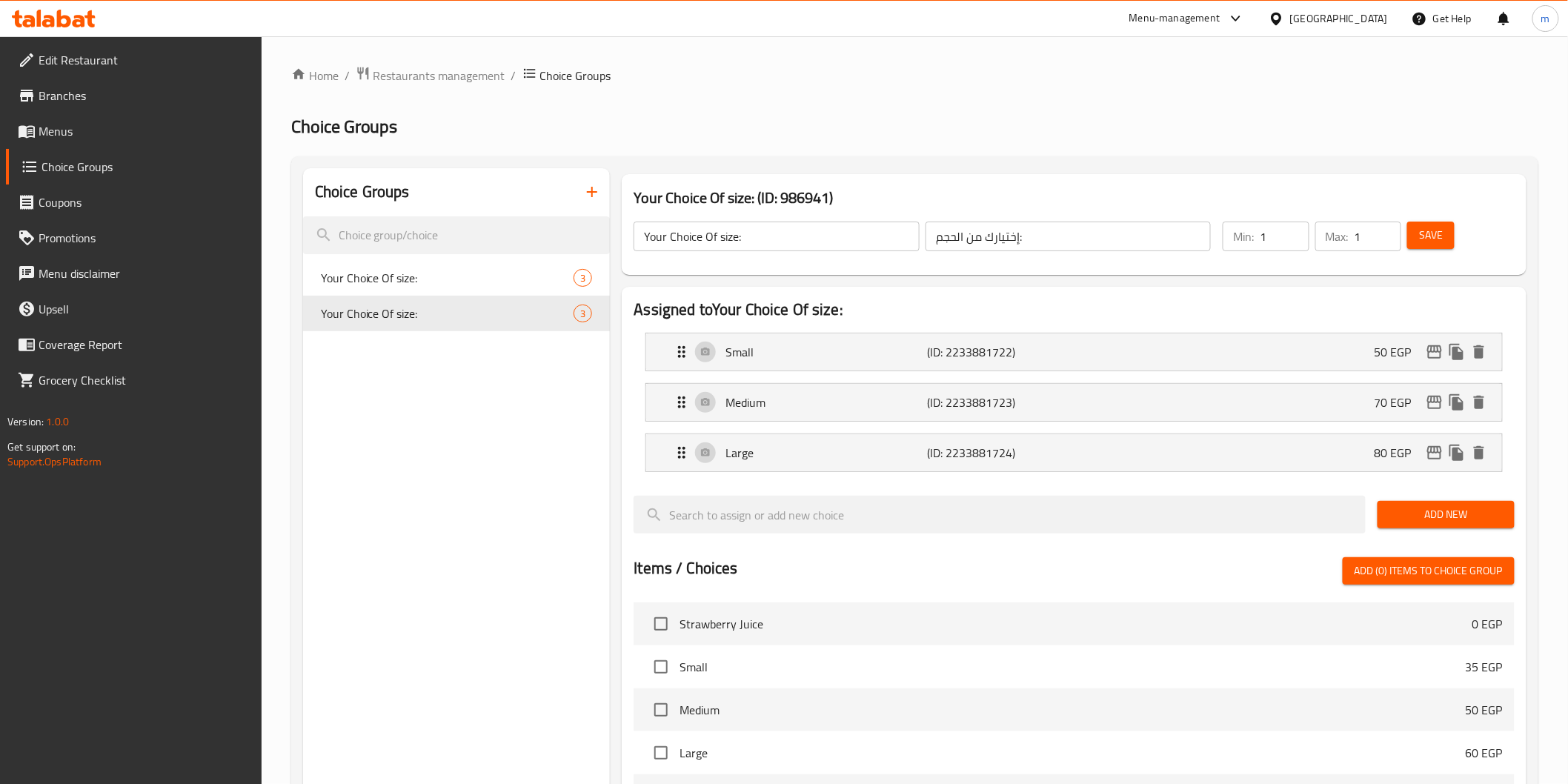
click at [1382, 472] on div "Large (ID: 2233881724) 80 EGP Name (En) Large Name (En) Name (Ar) كبير Name (Ar…" at bounding box center [1073, 452] width 856 height 39
click at [1184, 468] on div "Large (ID: 2233881724) 80 EGP" at bounding box center [1078, 452] width 811 height 37
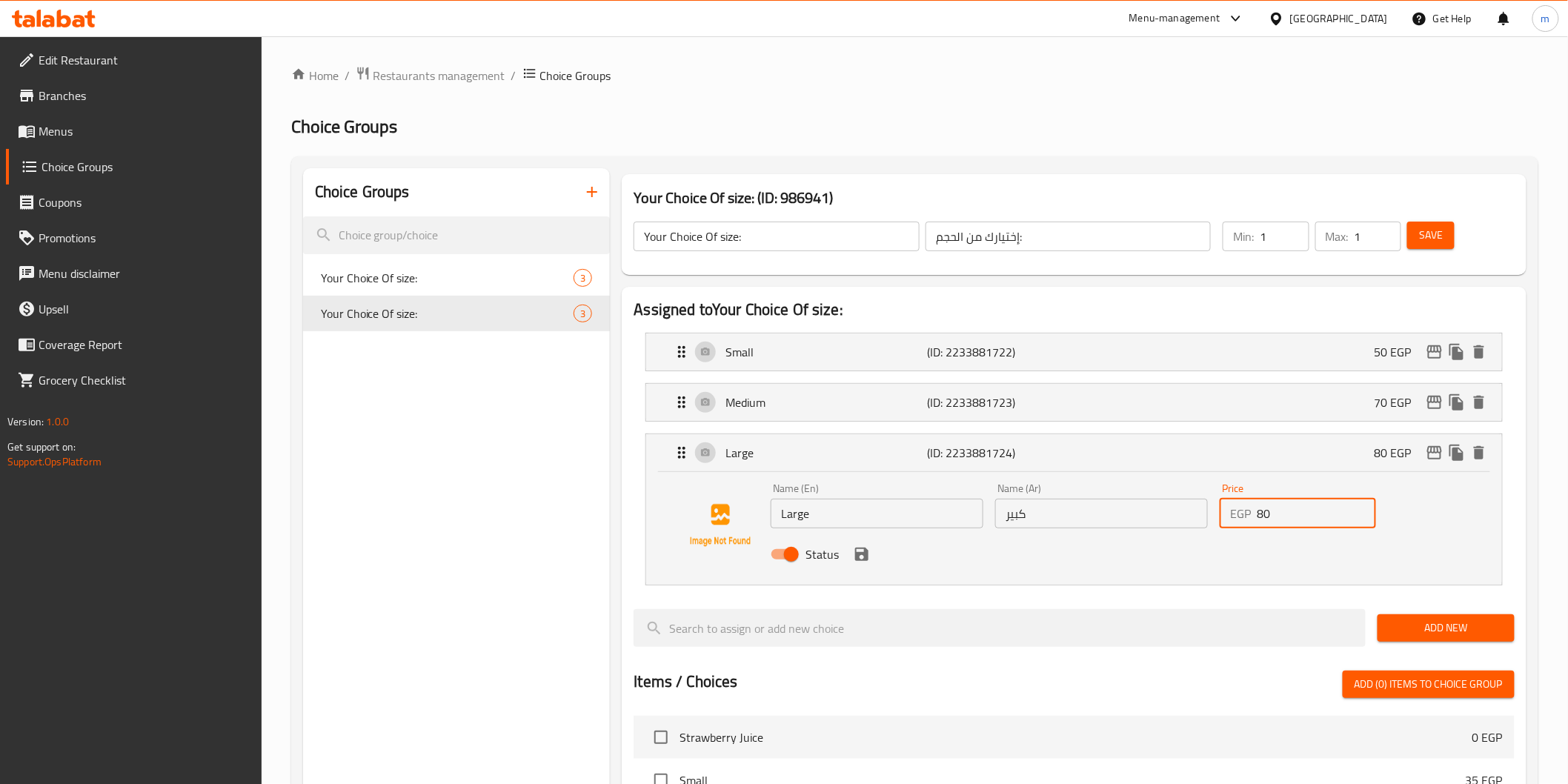
drag, startPoint x: 1289, startPoint y: 524, endPoint x: 1245, endPoint y: 521, distance: 44.1
click at [1245, 521] on div "EGP 80 Price" at bounding box center [1297, 514] width 157 height 30
click at [858, 565] on div "Status" at bounding box center [1101, 554] width 673 height 40
click at [865, 565] on div "Status" at bounding box center [1101, 554] width 673 height 40
click at [860, 550] on icon "save" at bounding box center [861, 554] width 17 height 17
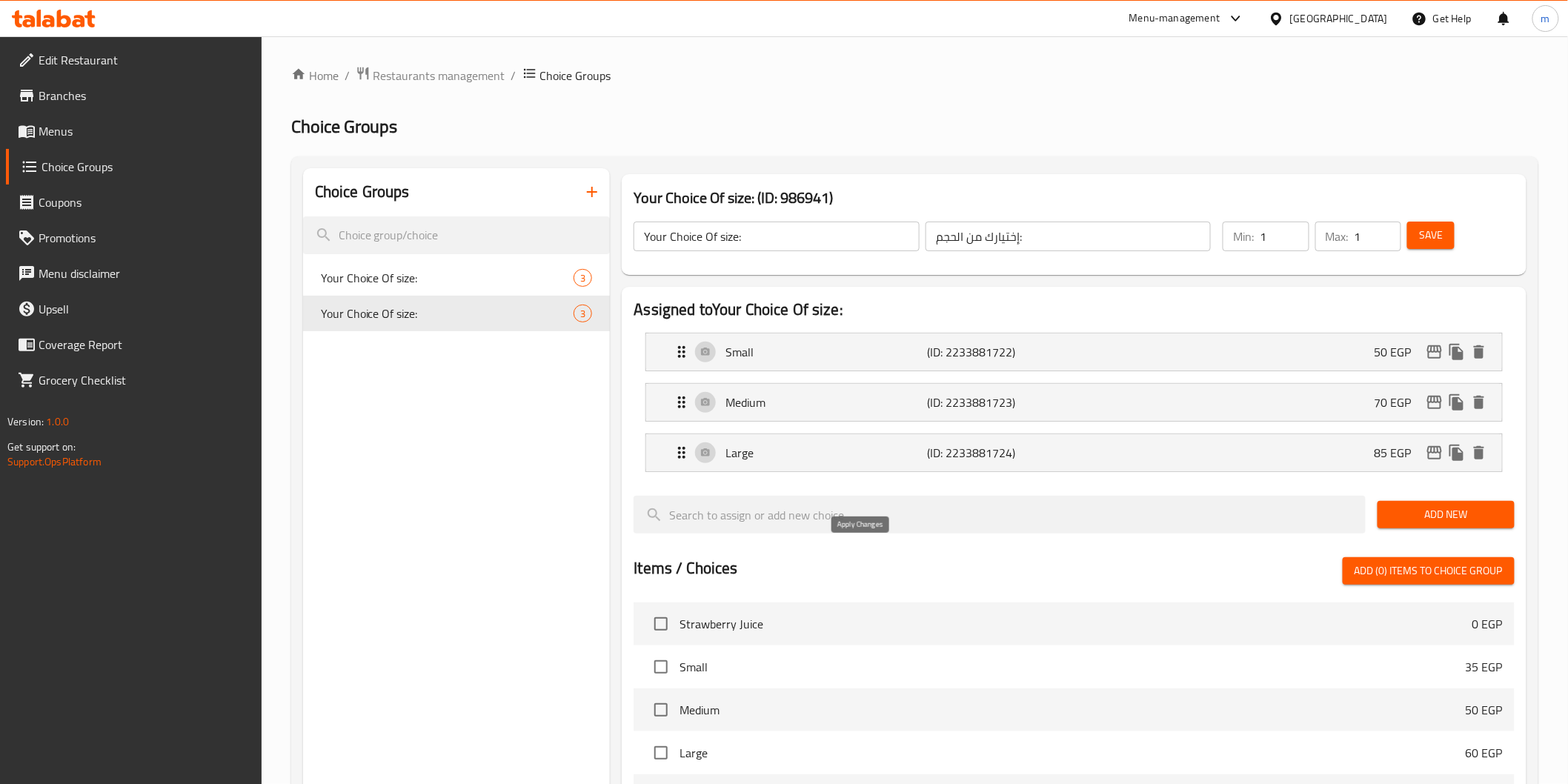
type input "85"
click at [1442, 238] on span "Save" at bounding box center [1430, 235] width 24 height 18
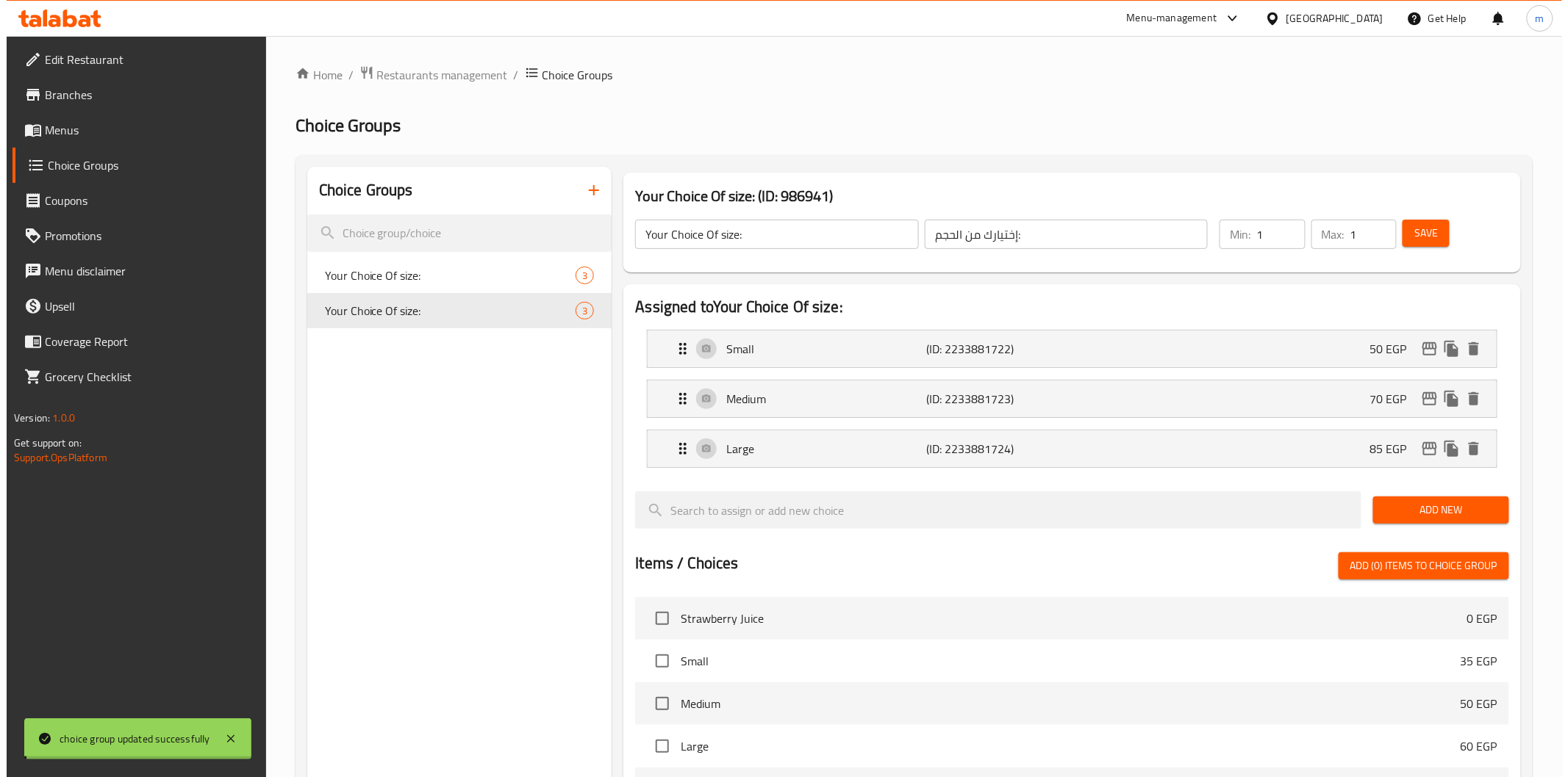
scroll to position [442, 0]
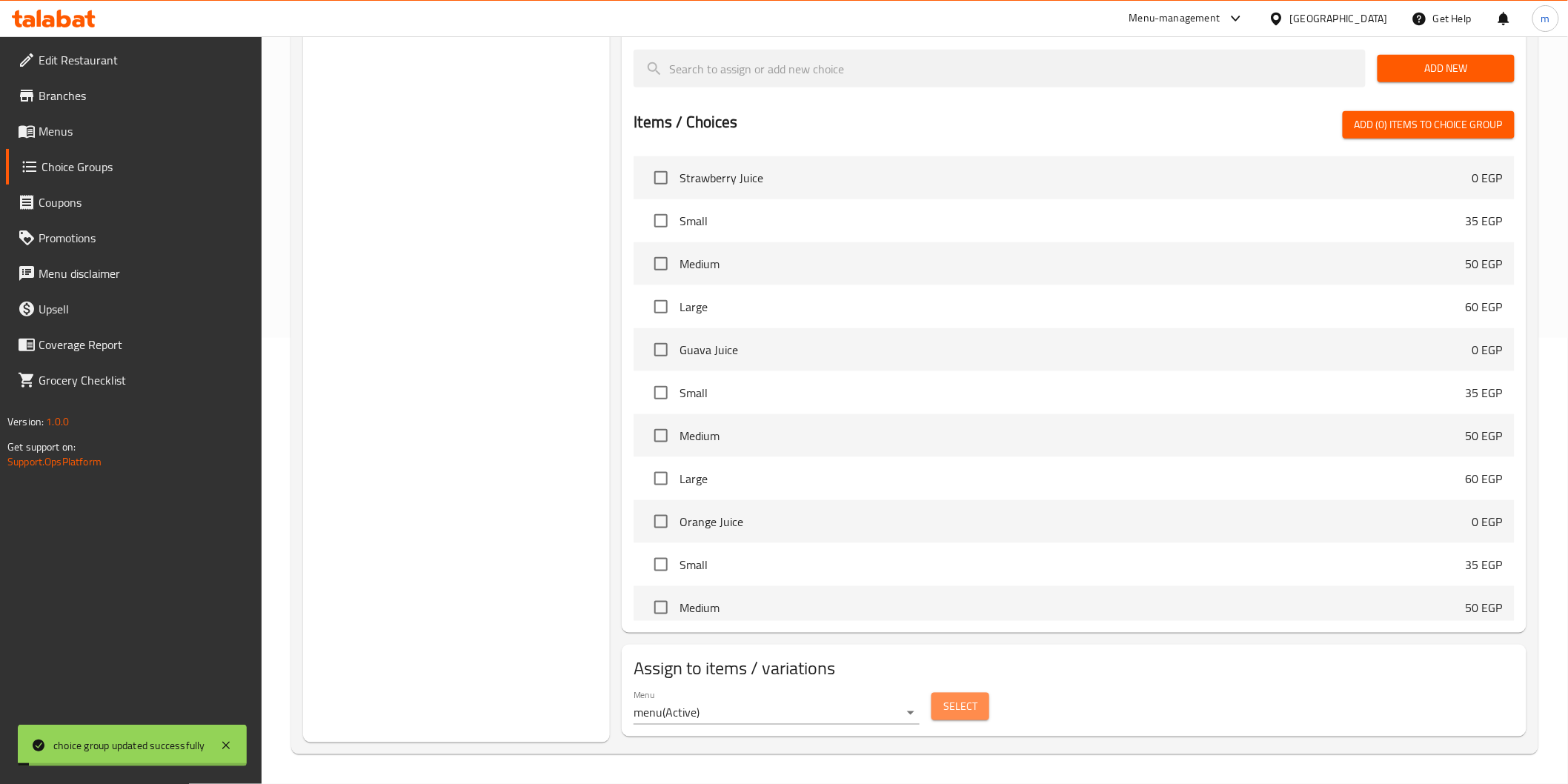
click at [967, 714] on span "Select" at bounding box center [960, 707] width 34 height 18
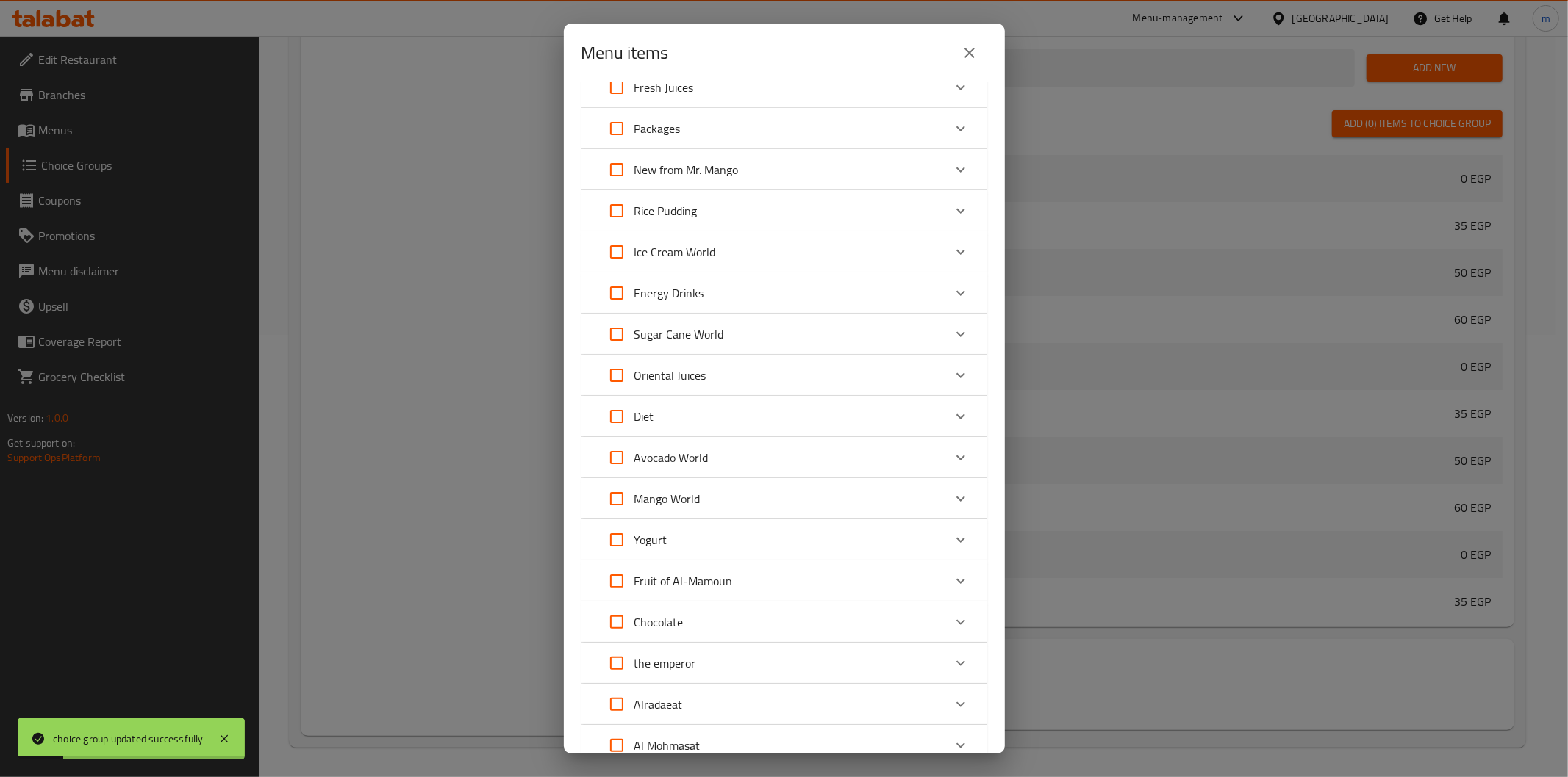
scroll to position [258, 0]
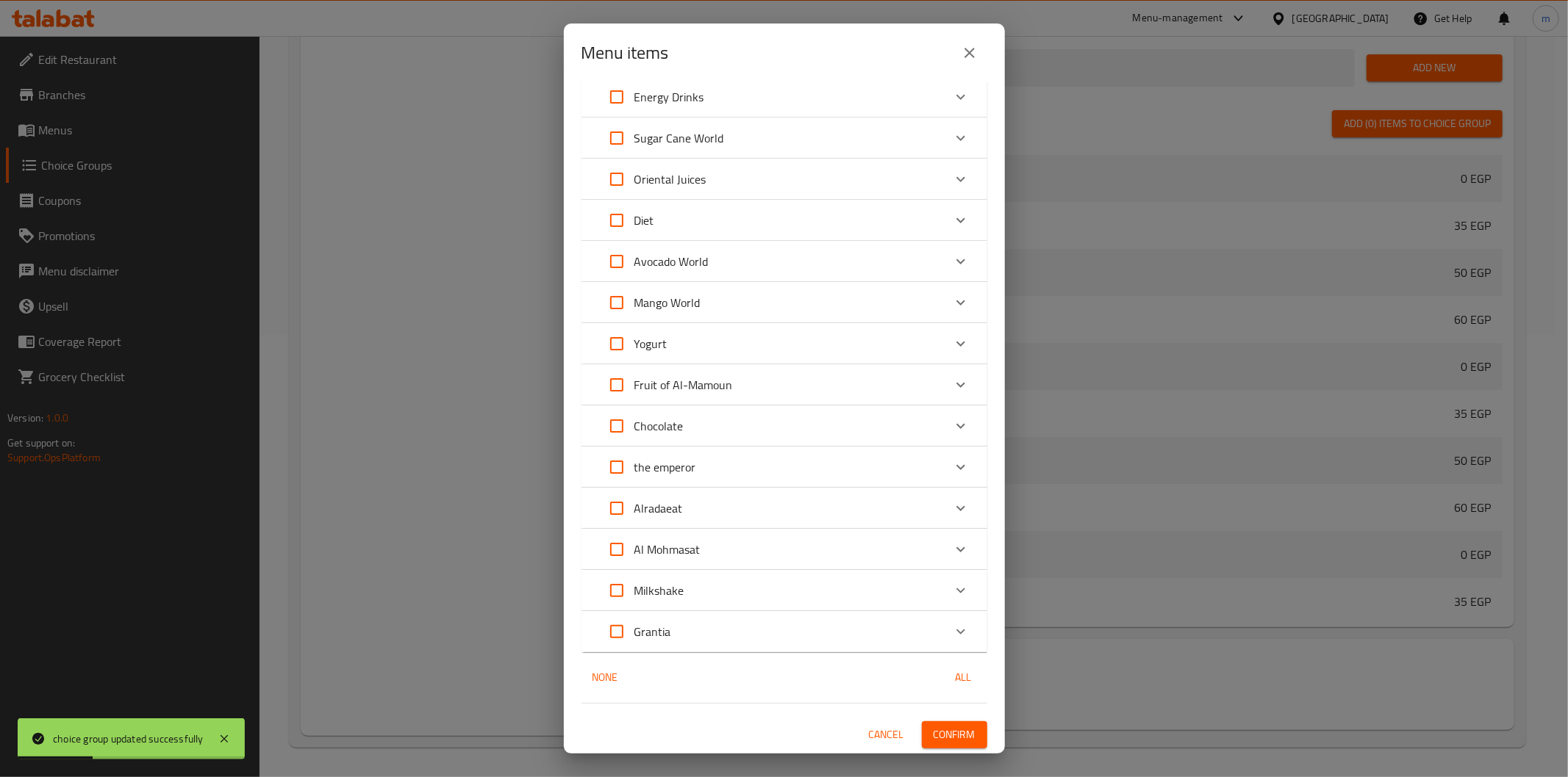
click at [805, 644] on div "Grantia" at bounding box center [771, 632] width 344 height 35
click at [798, 605] on div "Milkshake" at bounding box center [771, 591] width 344 height 35
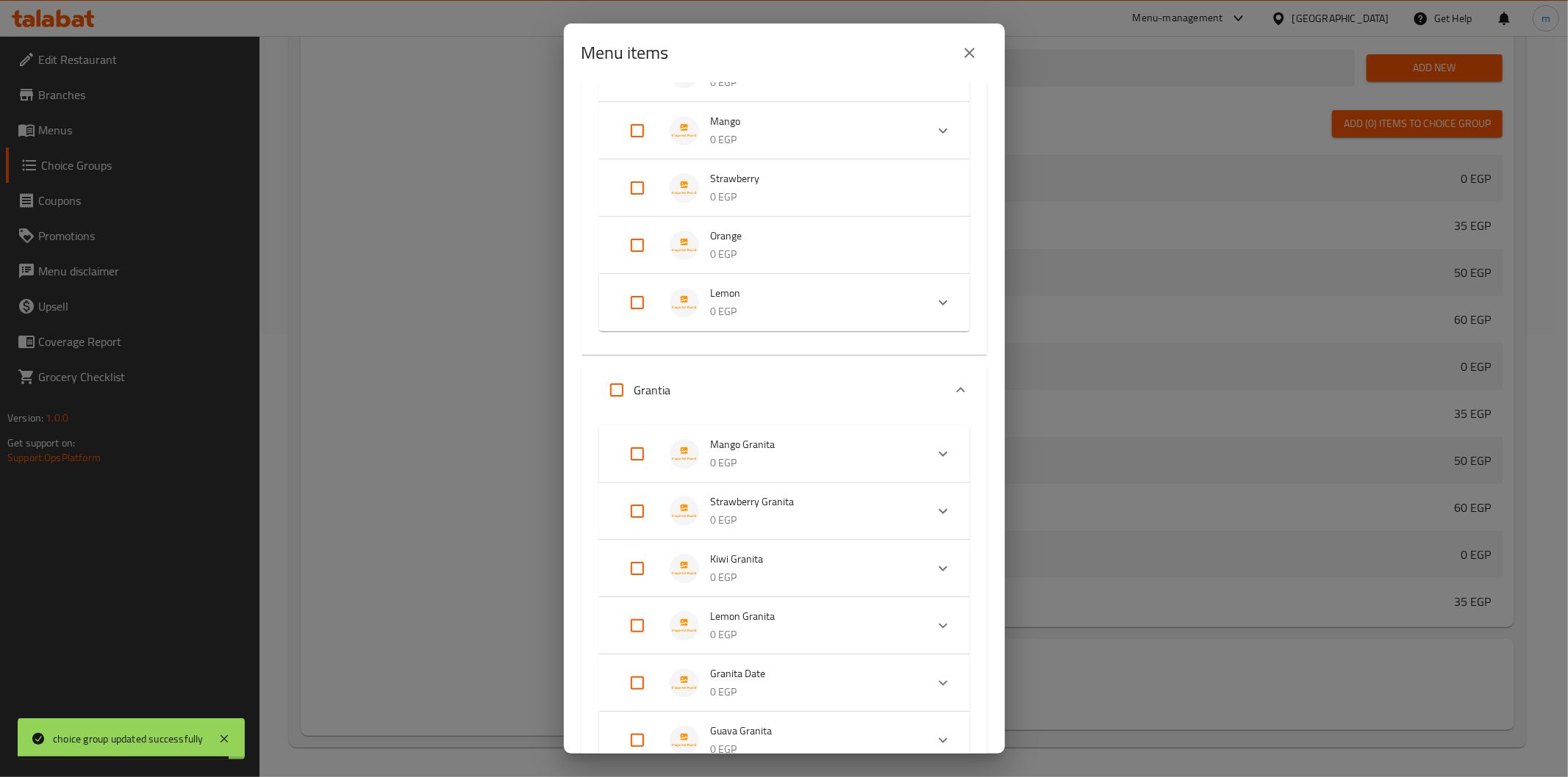
scroll to position [802, 0]
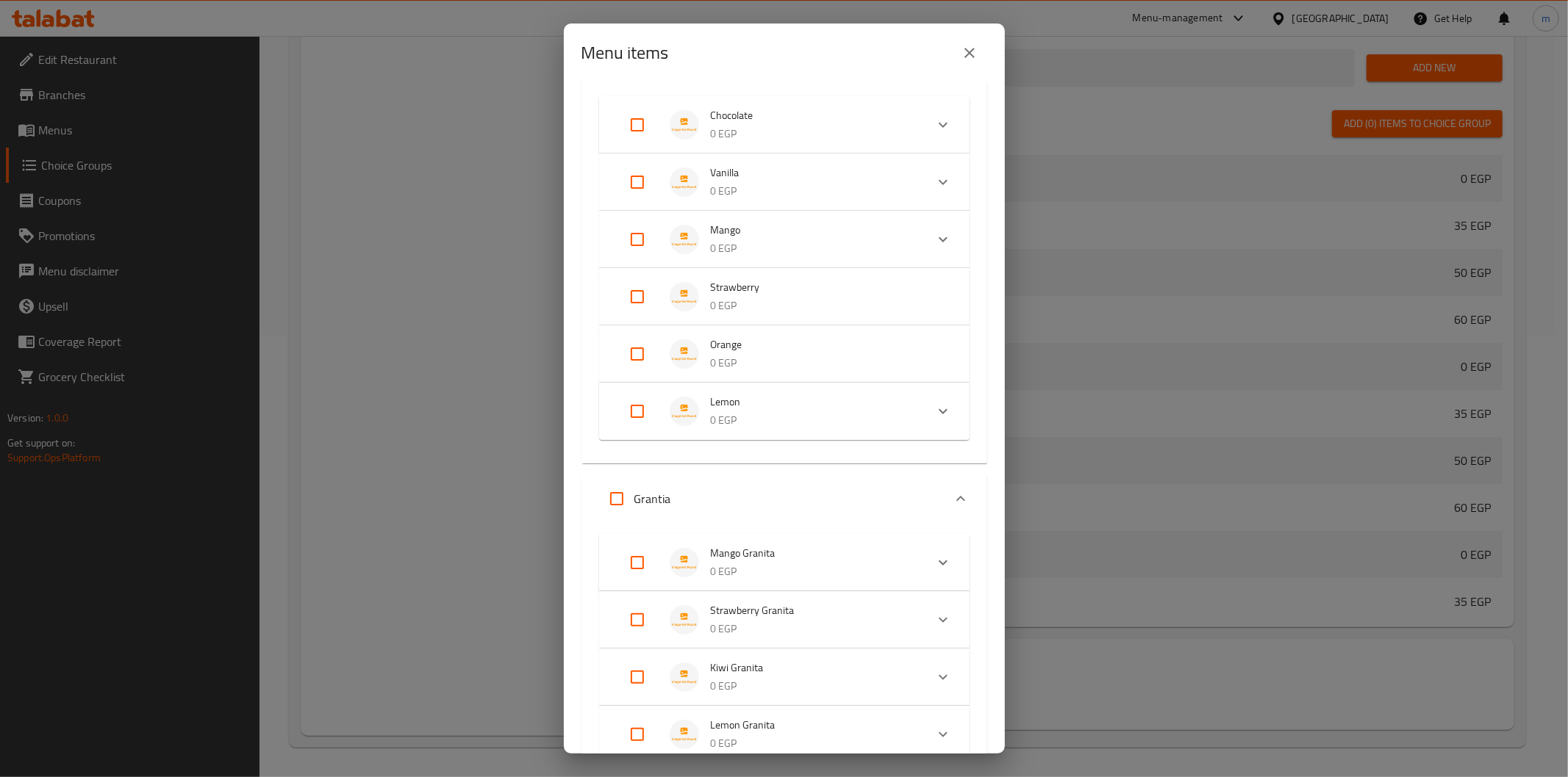
click at [629, 297] on input "Expand" at bounding box center [637, 297] width 35 height 35
checkbox input "true"
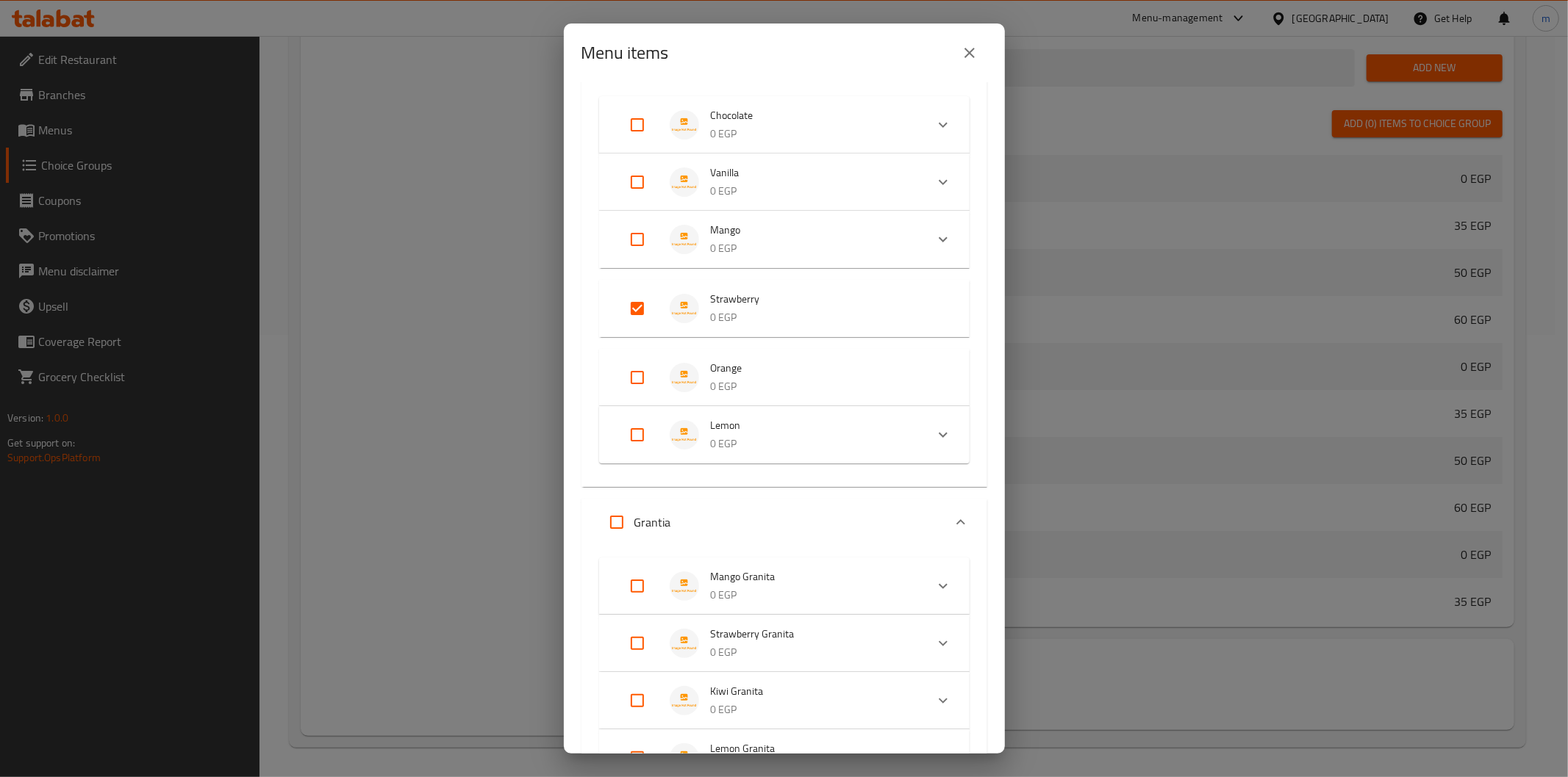
click at [640, 355] on li "Orange 0 EGP" at bounding box center [784, 377] width 335 height 52
click at [642, 379] on input "Expand" at bounding box center [637, 377] width 35 height 35
checkbox input "true"
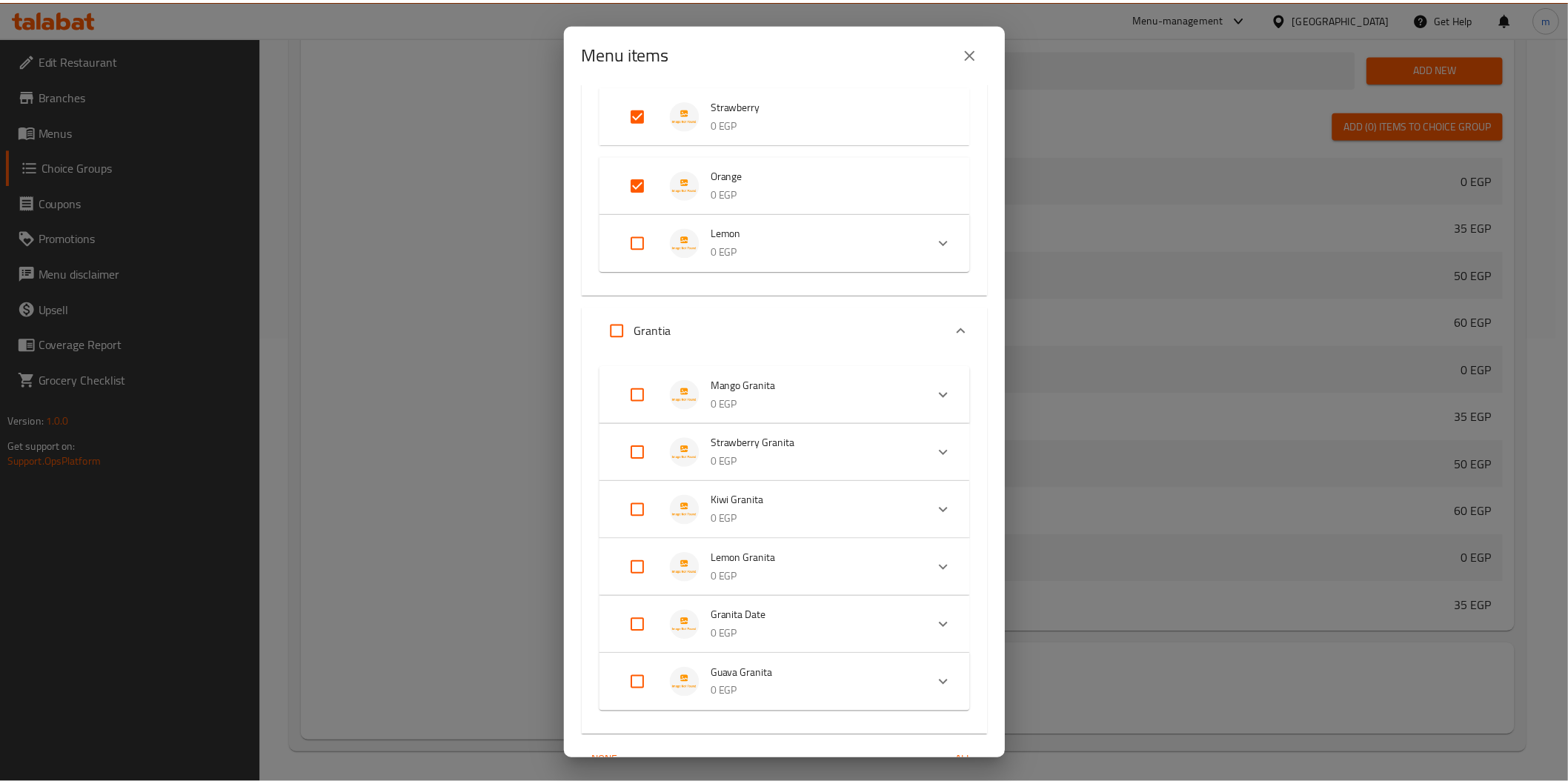
scroll to position [1083, 0]
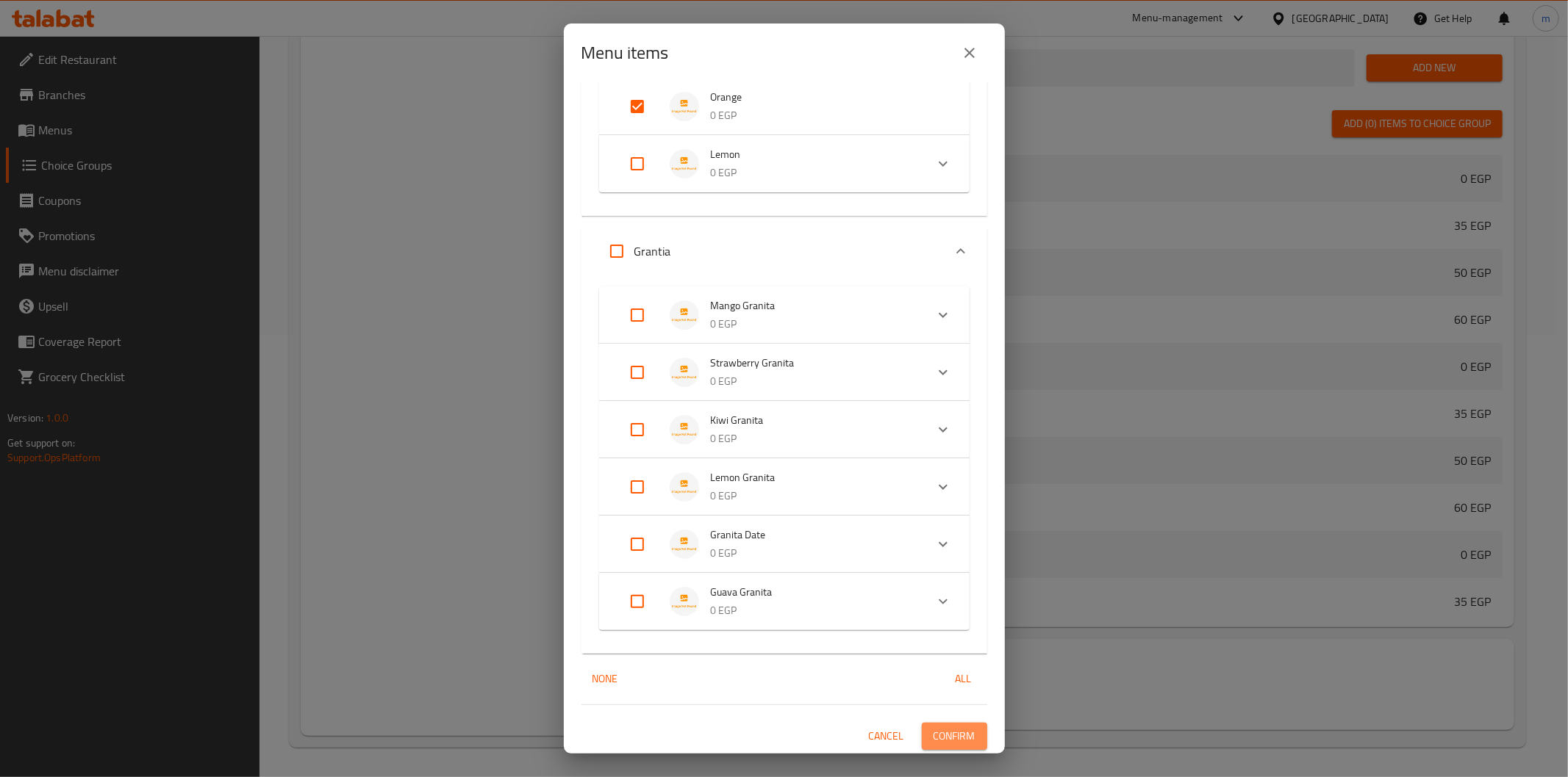
click at [954, 732] on span "Confirm" at bounding box center [954, 736] width 42 height 18
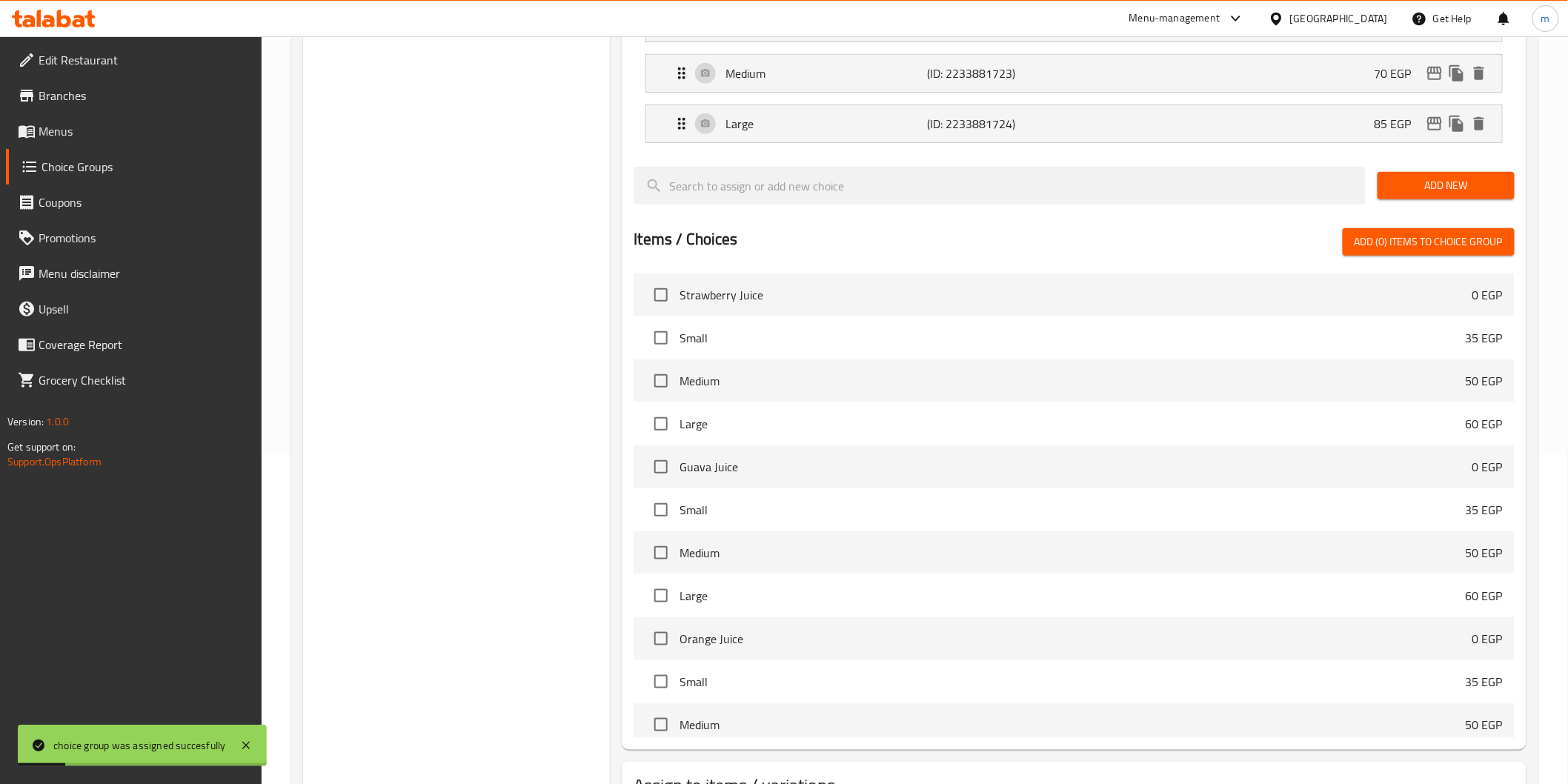
scroll to position [116, 0]
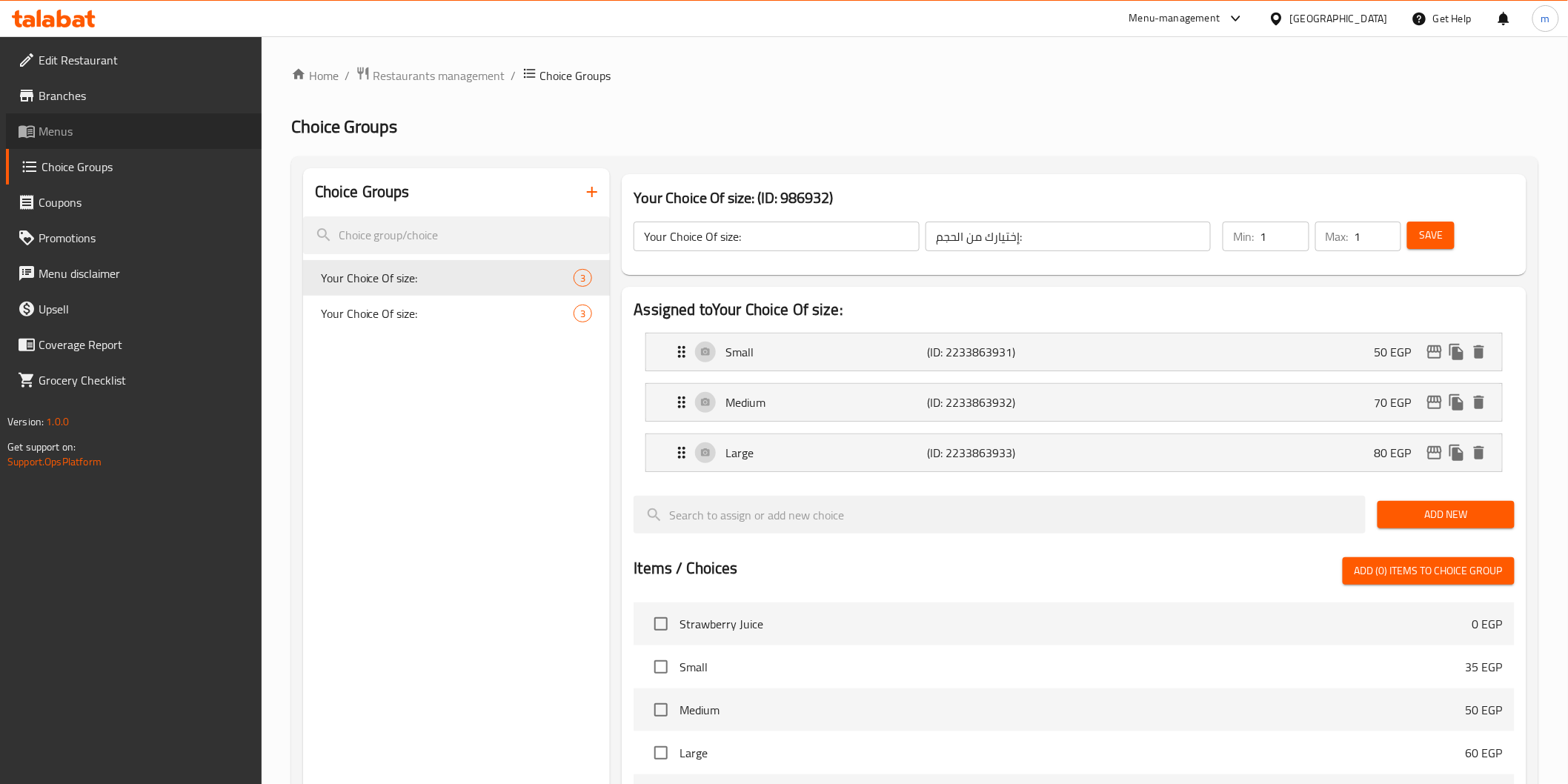
click at [96, 123] on span "Menus" at bounding box center [144, 131] width 211 height 17
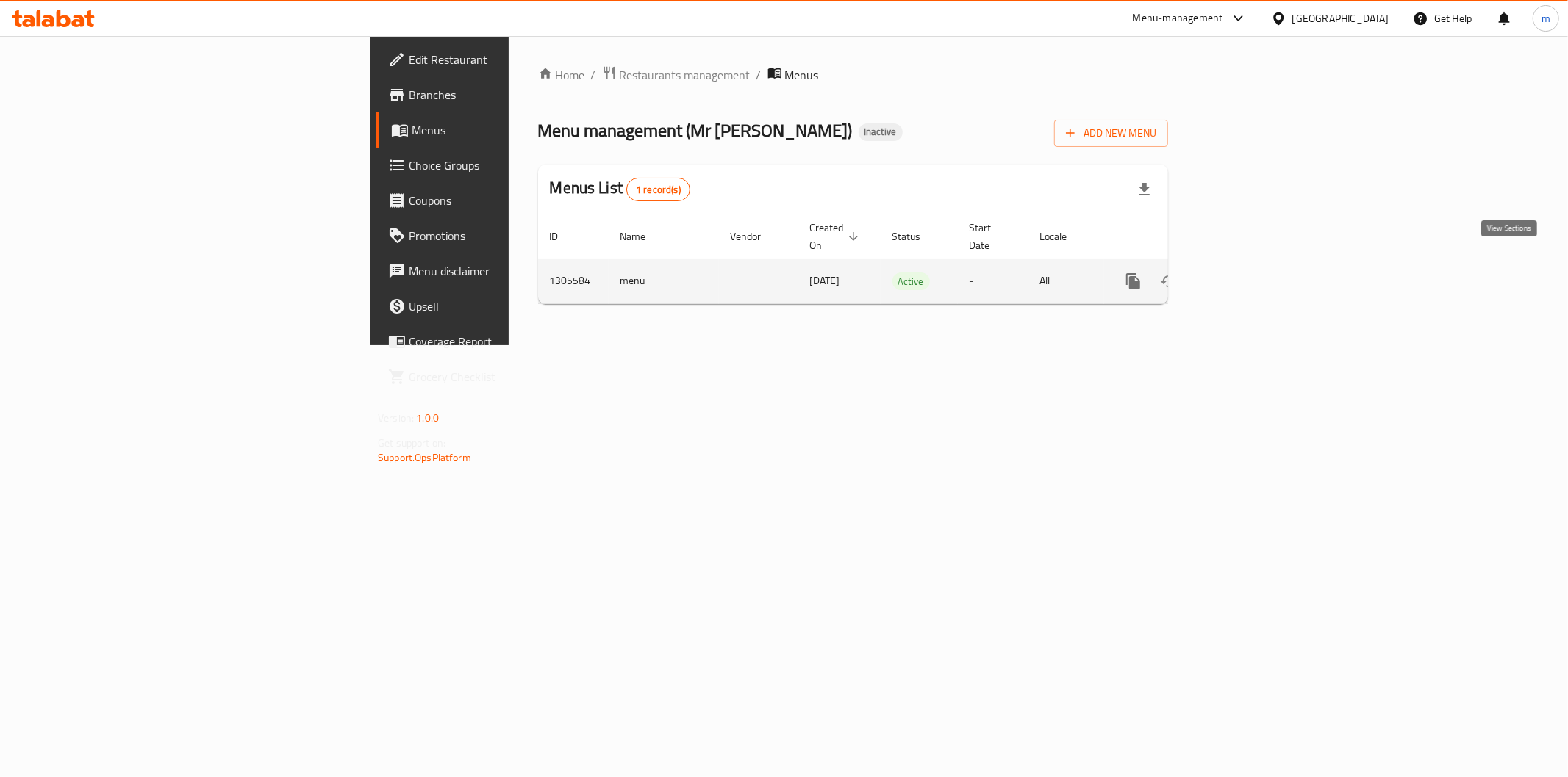
click at [1248, 273] on icon "enhanced table" at bounding box center [1238, 281] width 17 height 17
